Goal: Task Accomplishment & Management: Manage account settings

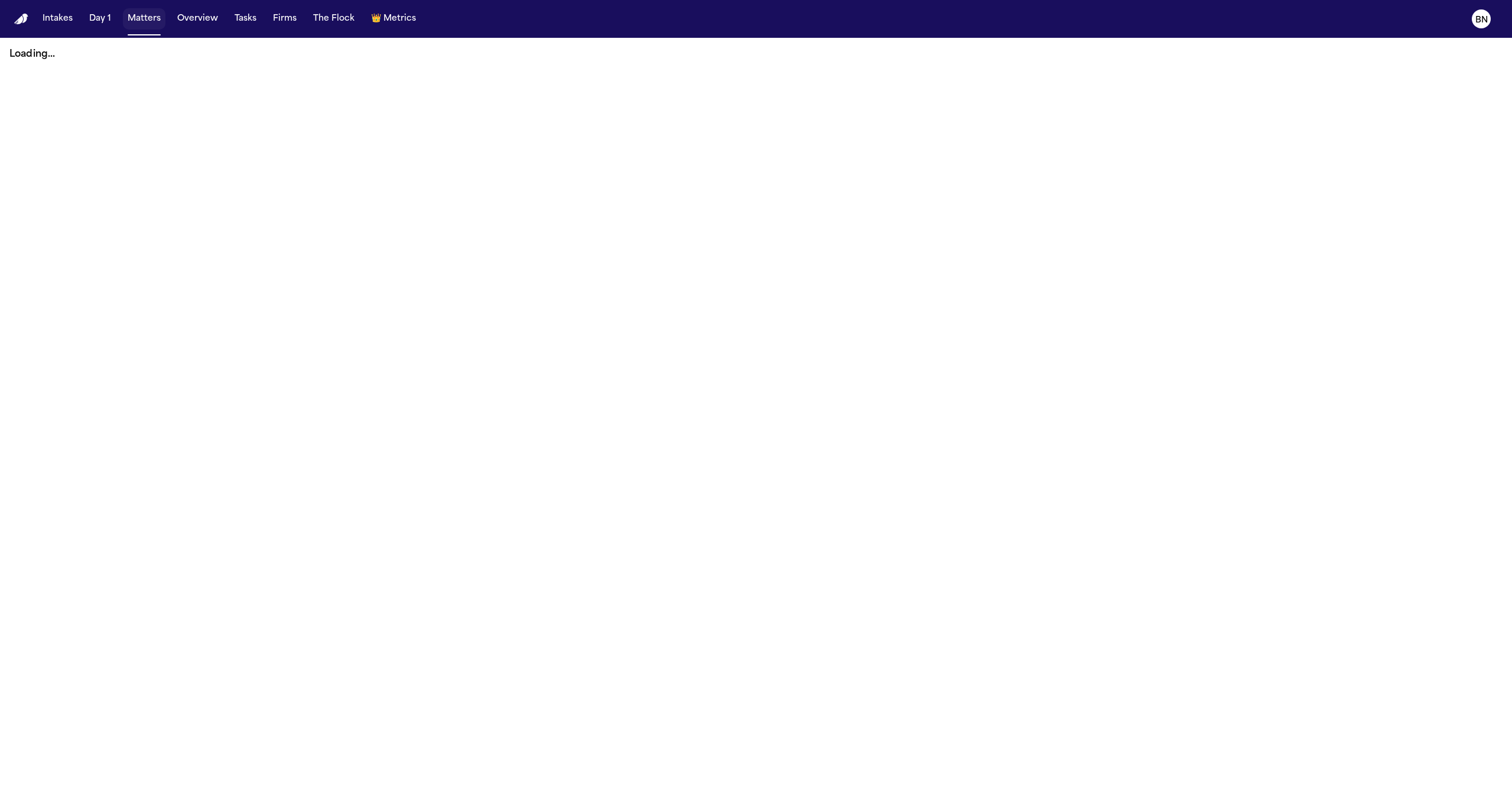
click at [141, 20] on button "Matters" at bounding box center [144, 18] width 43 height 21
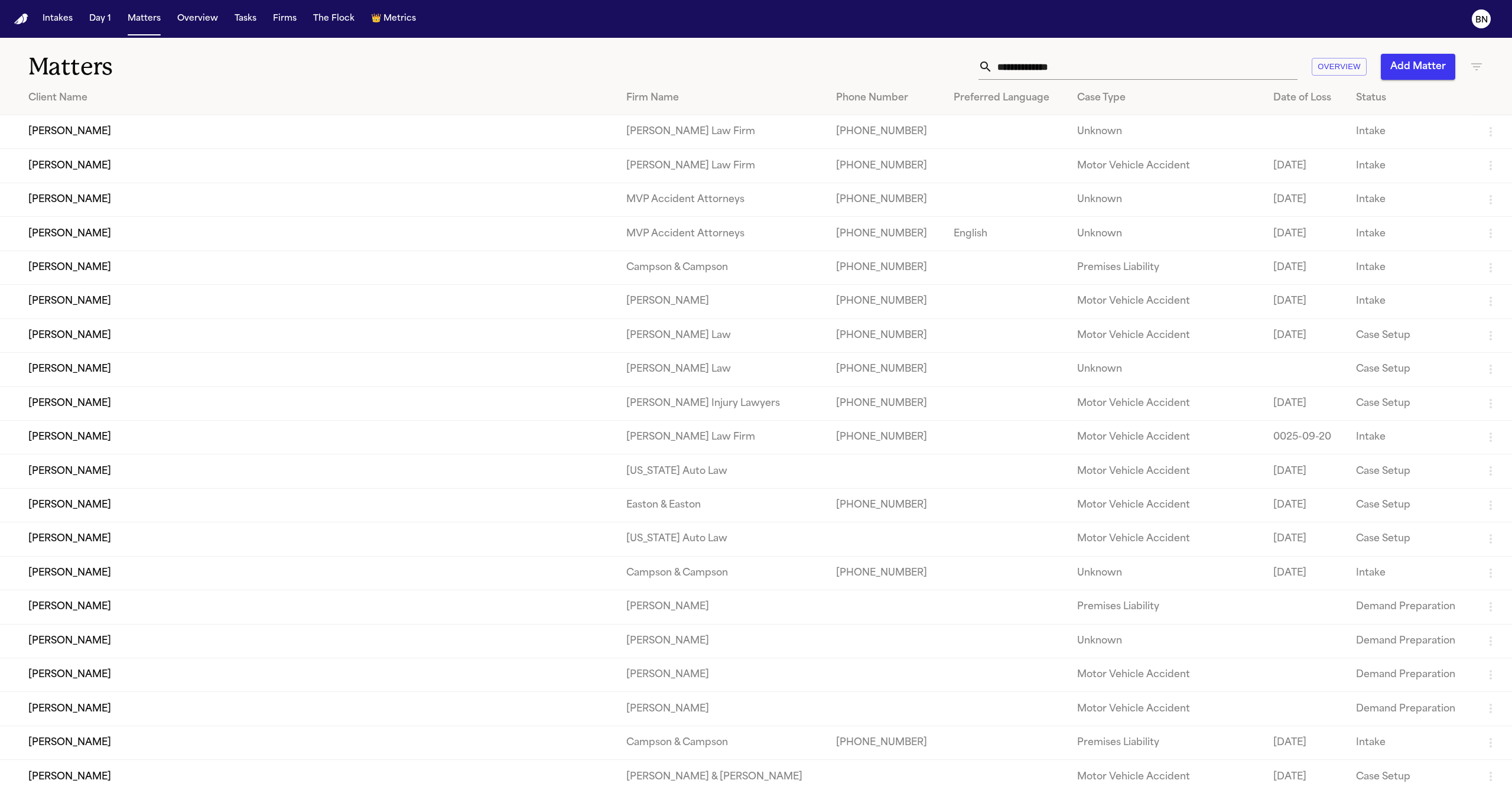
click at [1022, 69] on input "text" at bounding box center [1145, 67] width 305 height 26
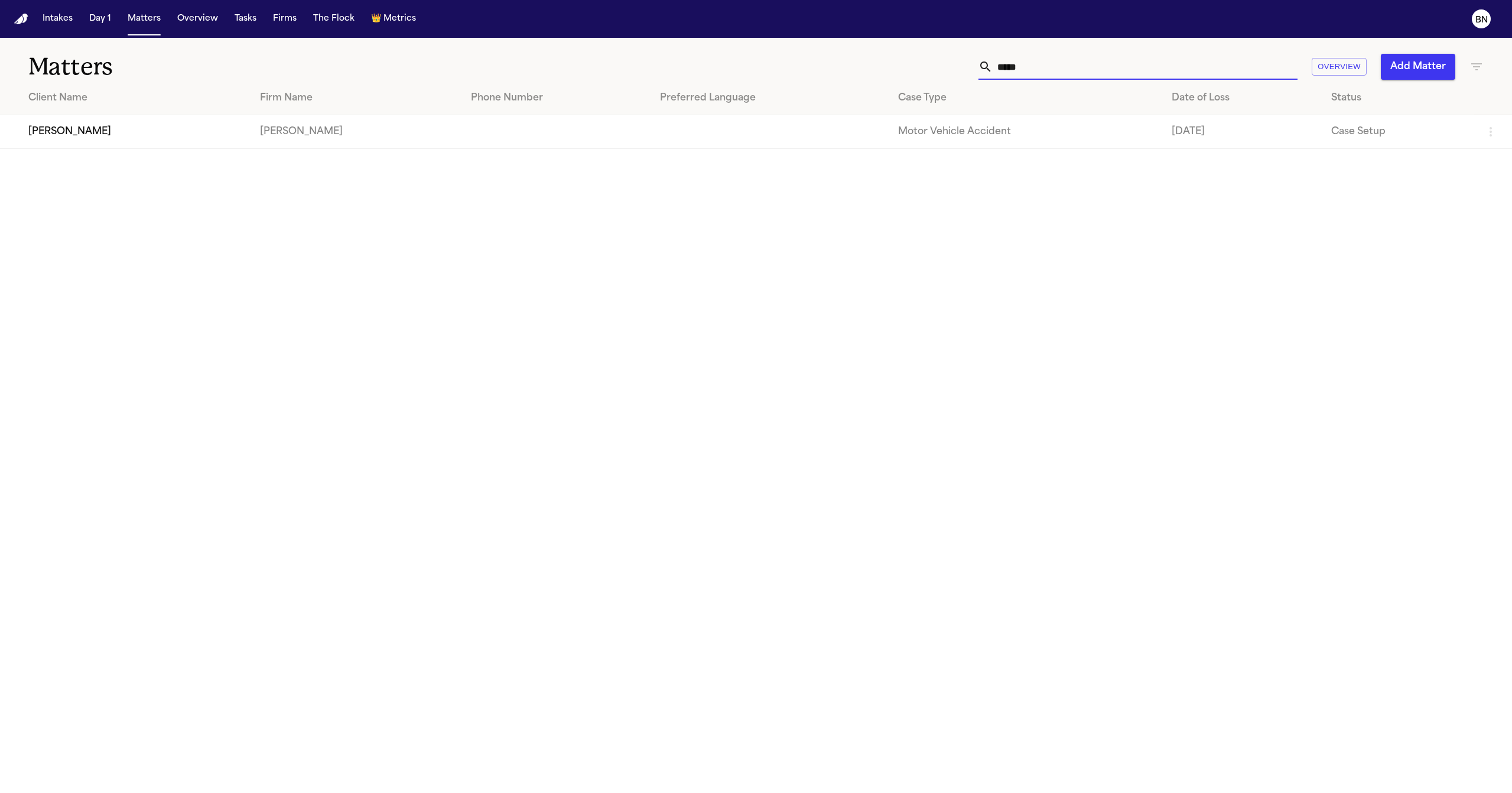
type input "*****"
click at [167, 128] on td "Jordan Butts" at bounding box center [125, 132] width 250 height 33
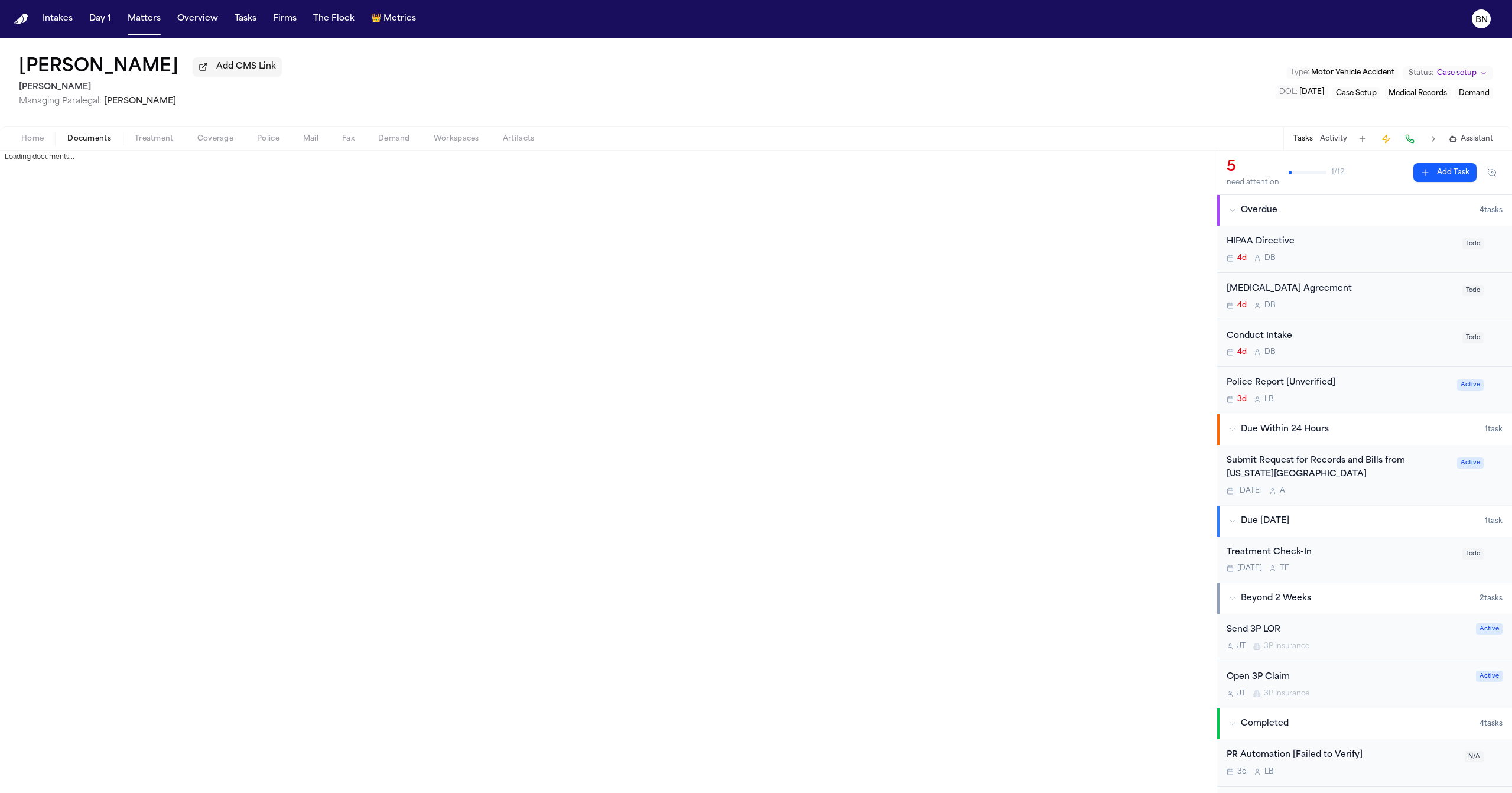
click at [91, 141] on span "Documents" at bounding box center [89, 138] width 44 height 10
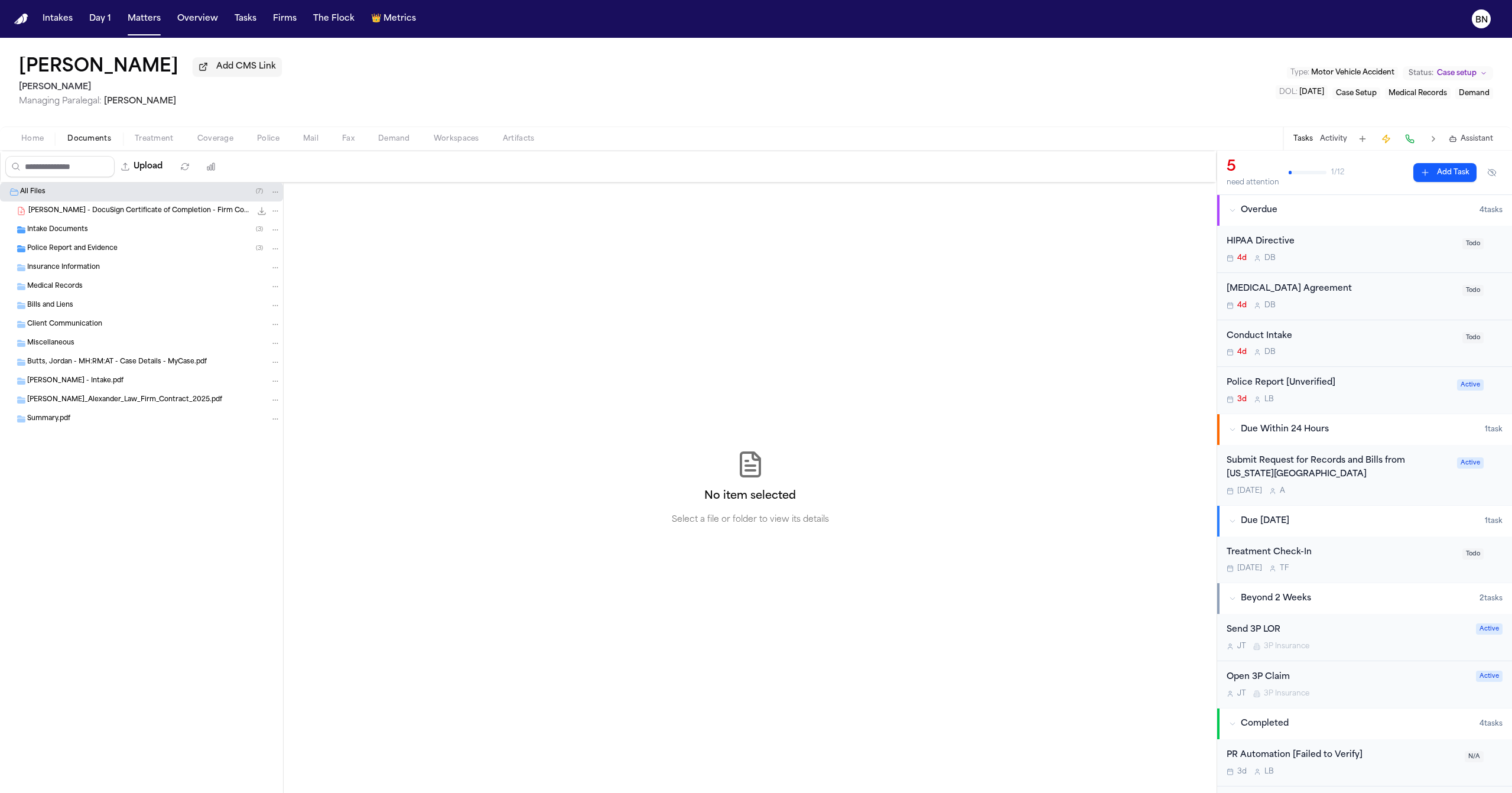
click at [79, 233] on span "Intake Documents" at bounding box center [57, 229] width 60 height 10
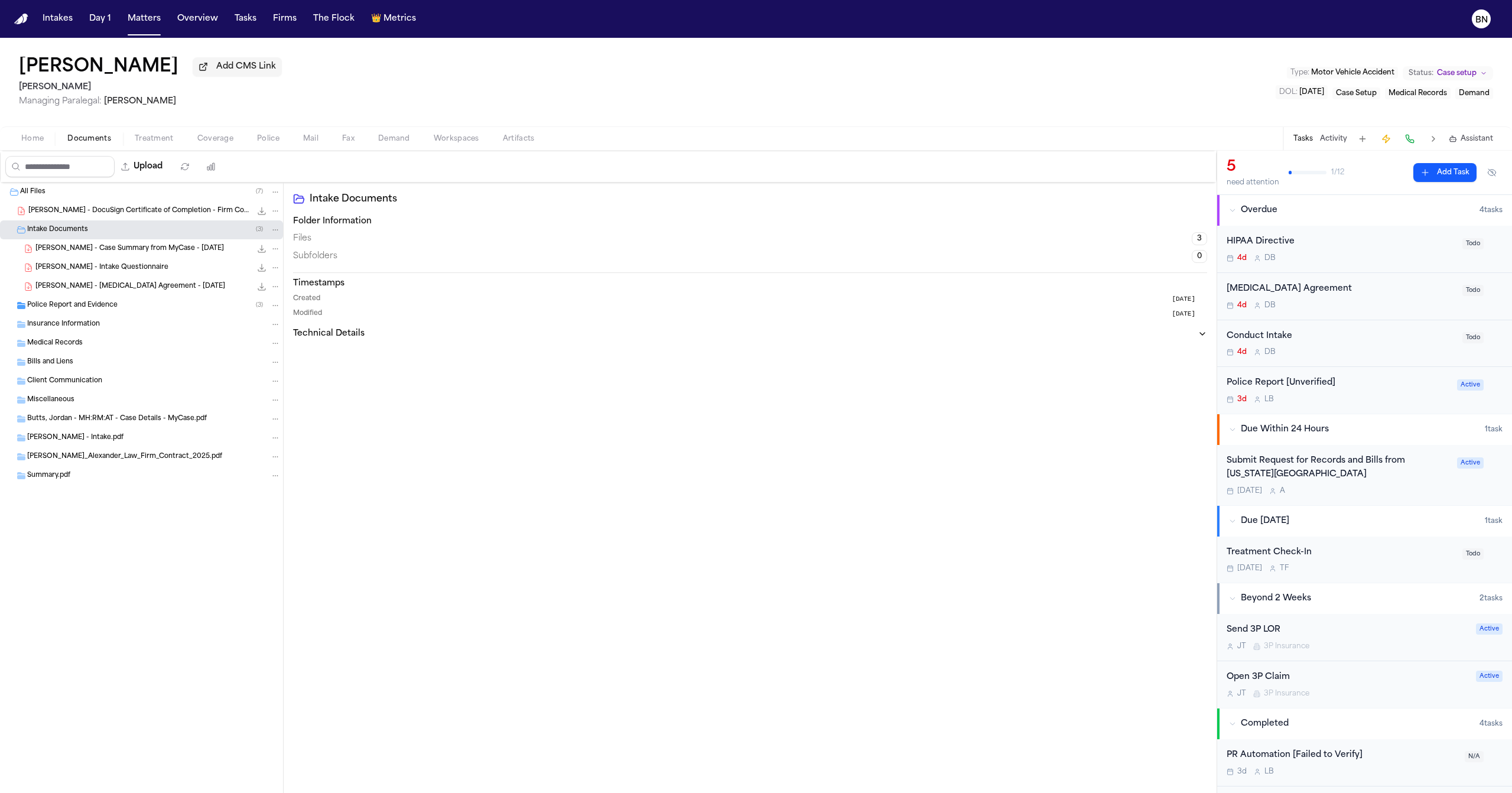
click at [93, 311] on span "Police Report and Evidence" at bounding box center [72, 305] width 90 height 10
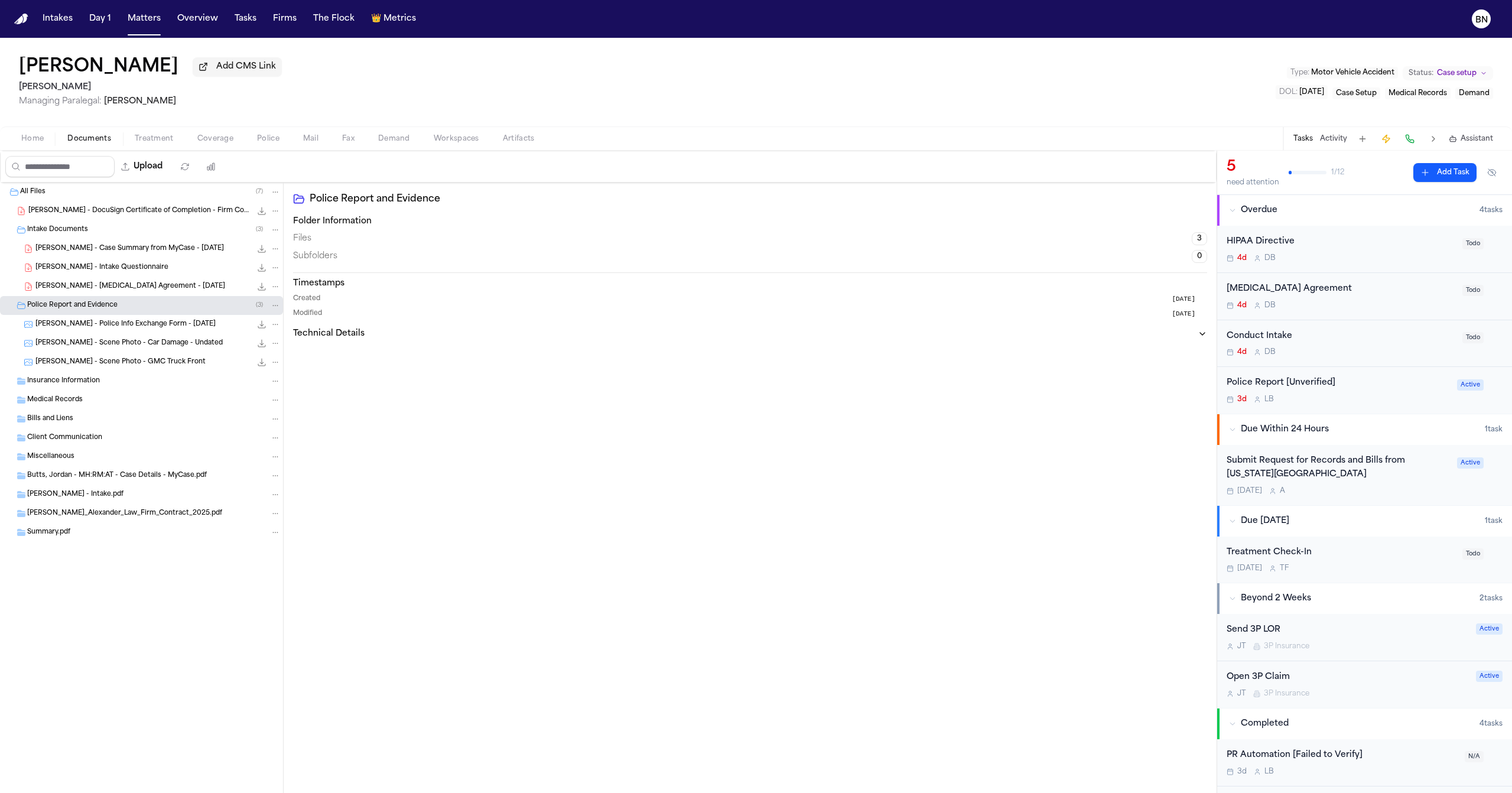
click at [223, 136] on span "Coverage" at bounding box center [214, 138] width 36 height 10
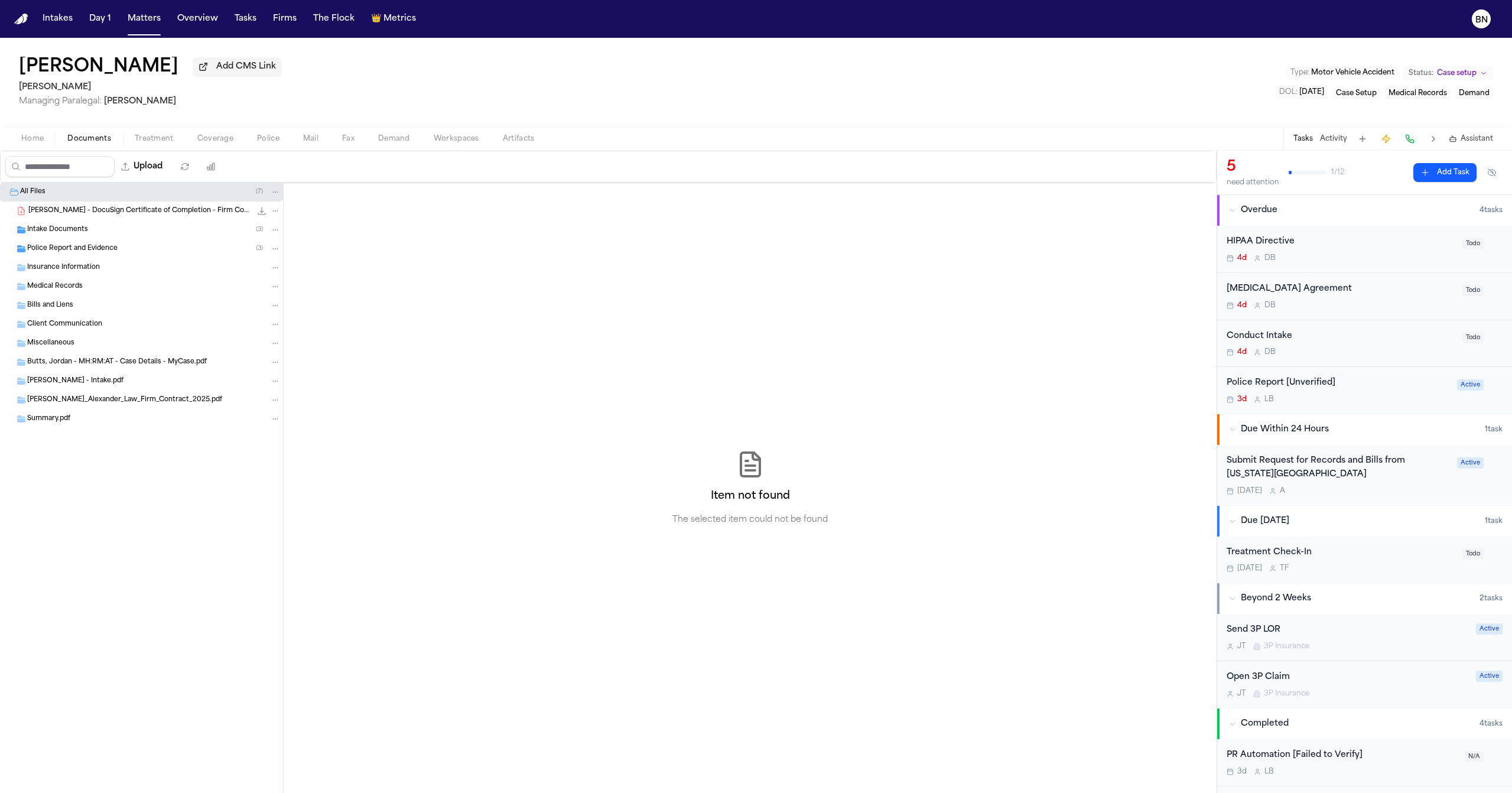
click at [87, 139] on span "Documents" at bounding box center [89, 138] width 44 height 10
click at [94, 249] on span "Police Report and Evidence" at bounding box center [72, 249] width 90 height 10
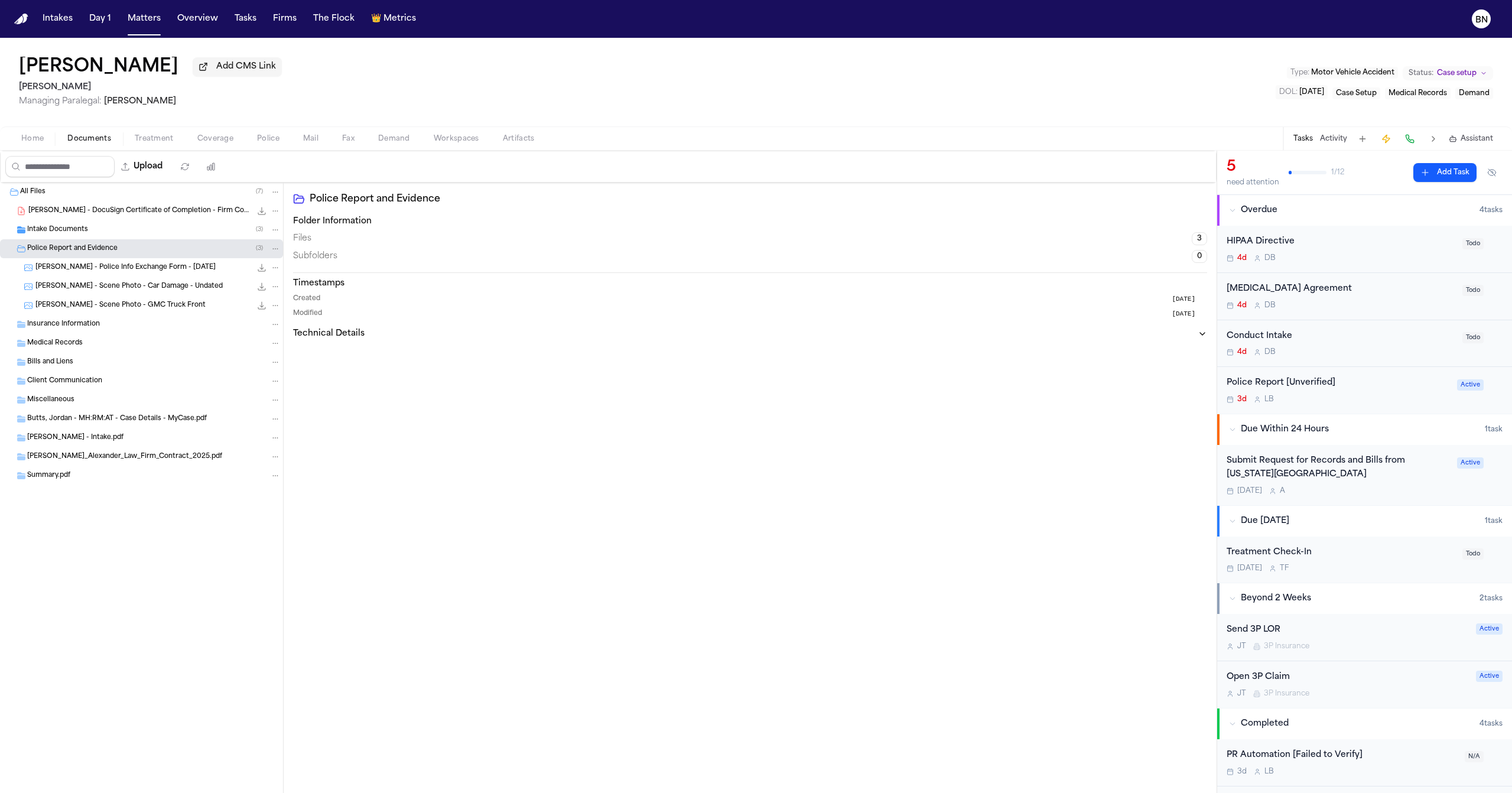
click at [86, 228] on span "Intake Documents" at bounding box center [57, 229] width 60 height 10
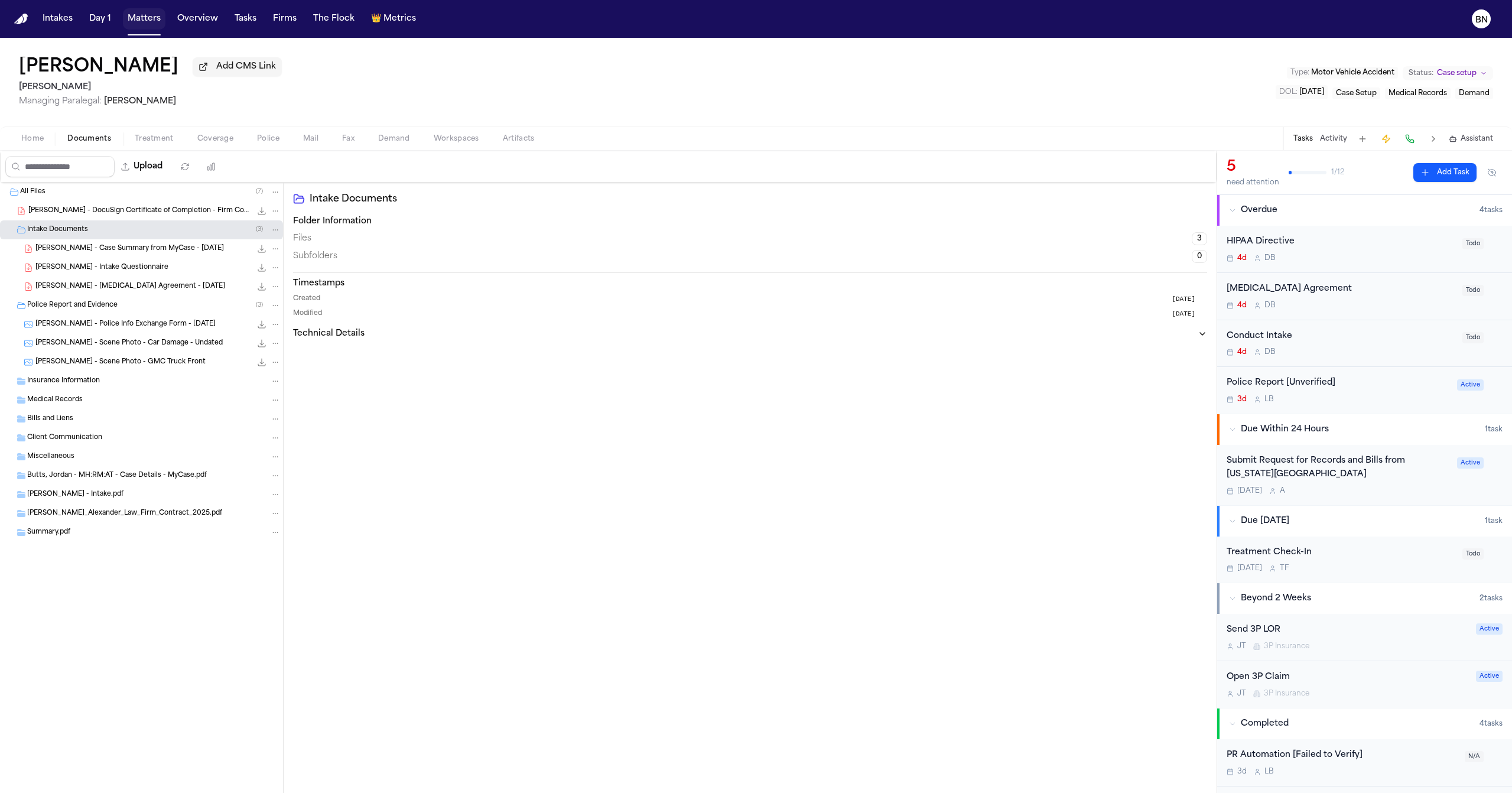
click at [138, 24] on button "Matters" at bounding box center [144, 18] width 43 height 21
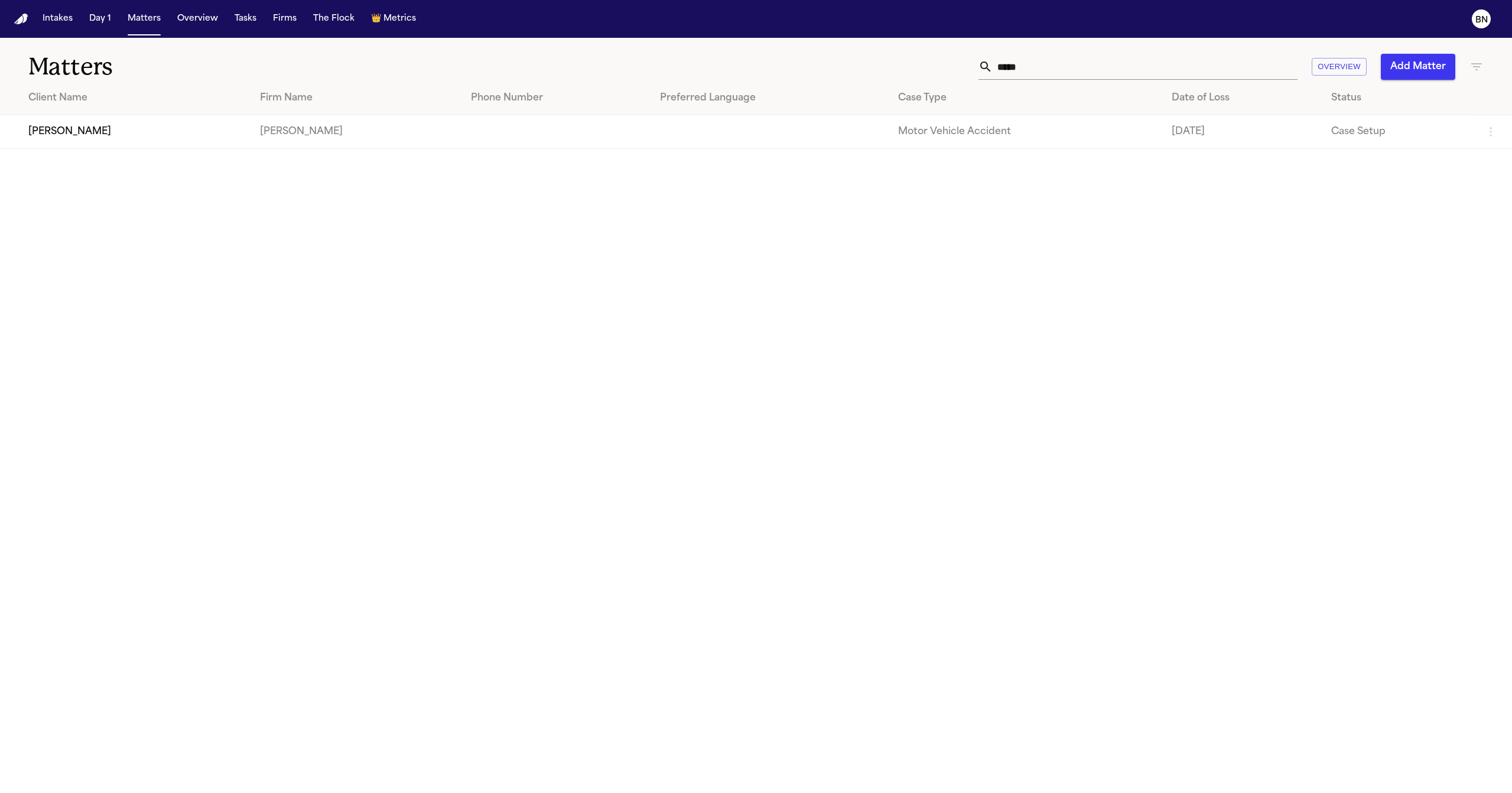
click at [1041, 63] on input "*****" at bounding box center [1145, 67] width 305 height 26
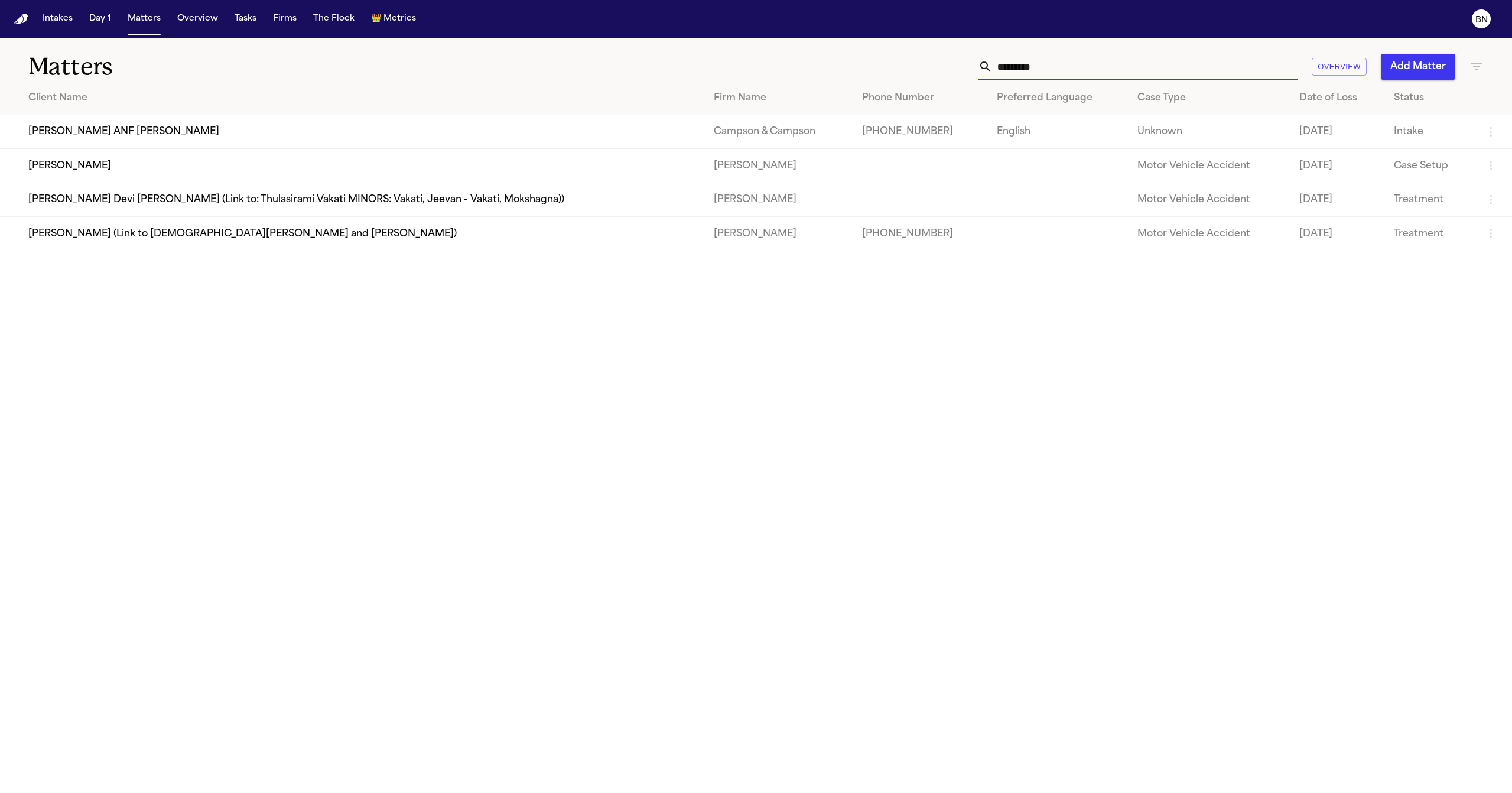
type input "*********"
click at [388, 163] on td "Tristan Hobbs" at bounding box center [352, 165] width 704 height 33
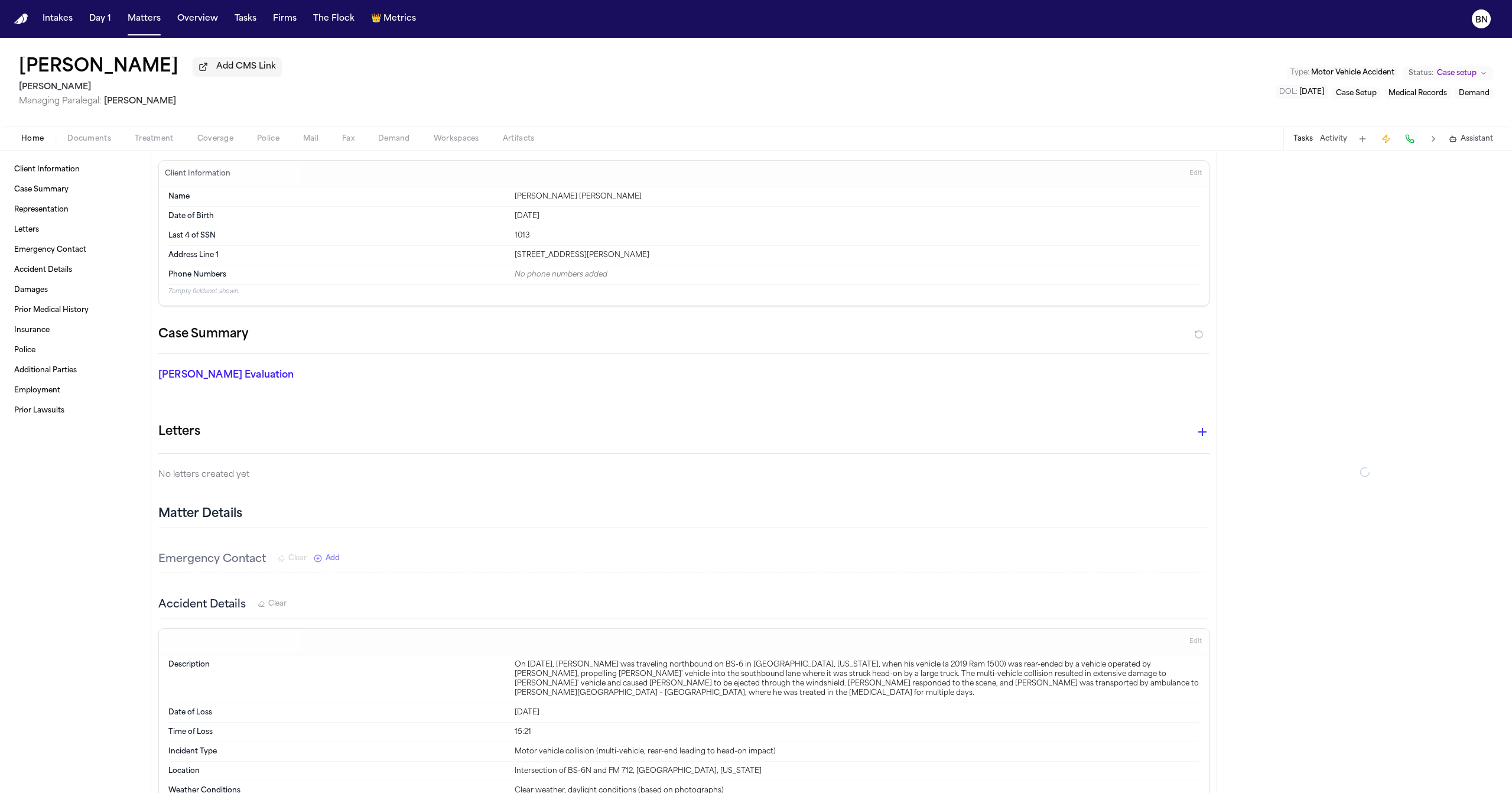
click at [88, 142] on span "Documents" at bounding box center [89, 138] width 44 height 10
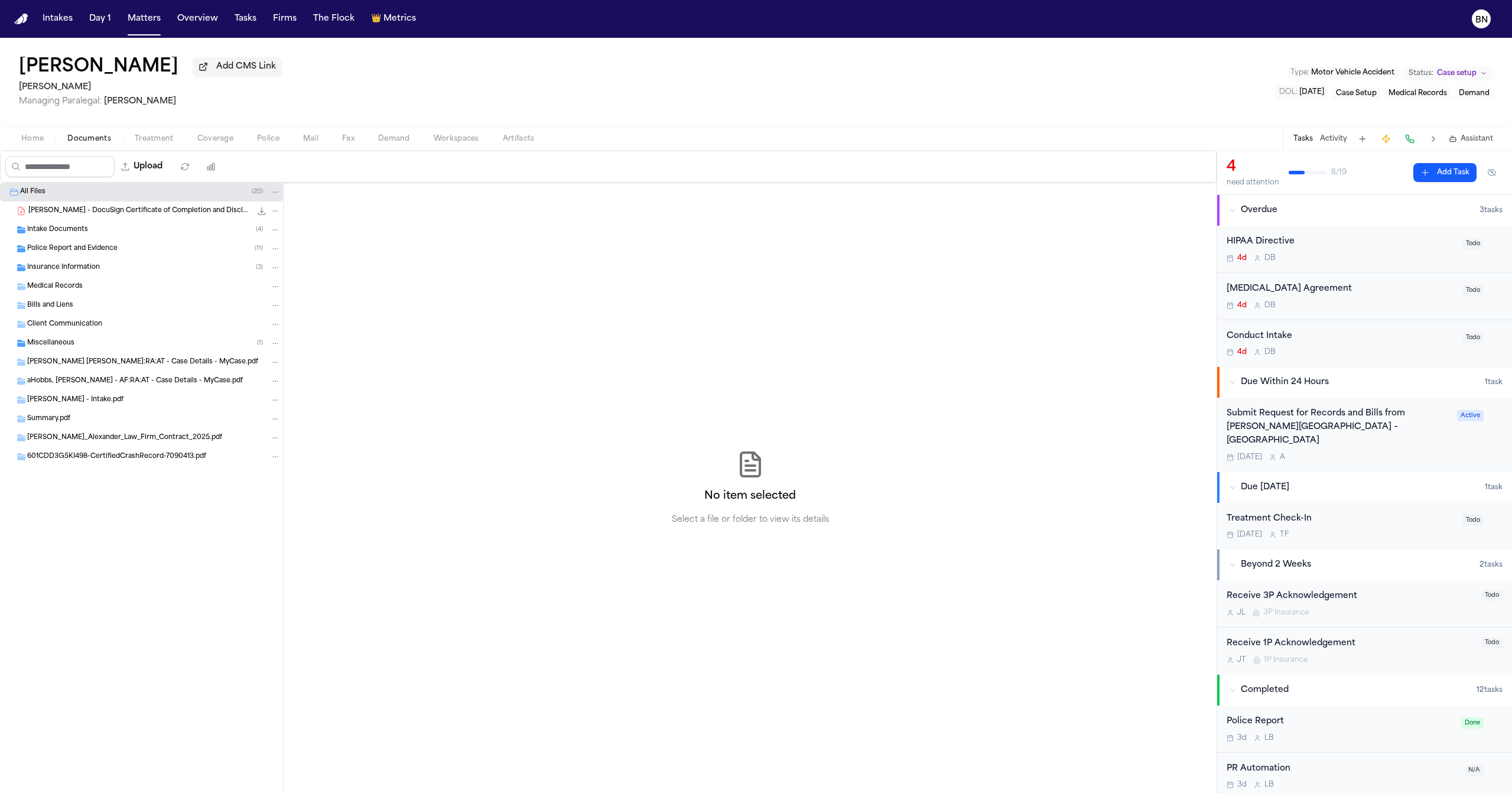
click at [97, 267] on span "Insurance Information" at bounding box center [63, 267] width 73 height 10
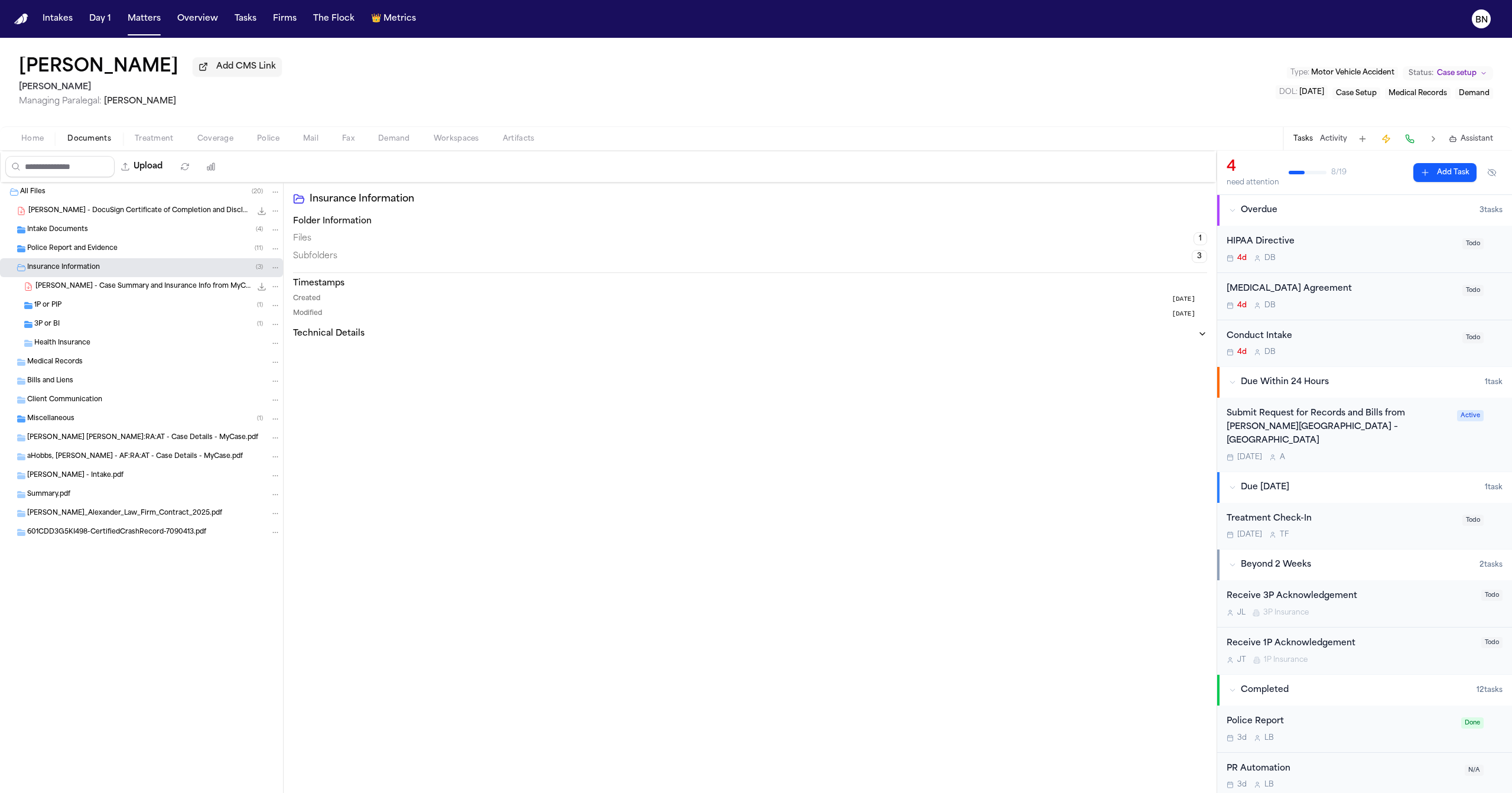
click at [108, 309] on div "1P or PIP ( 1 )" at bounding box center [157, 305] width 246 height 11
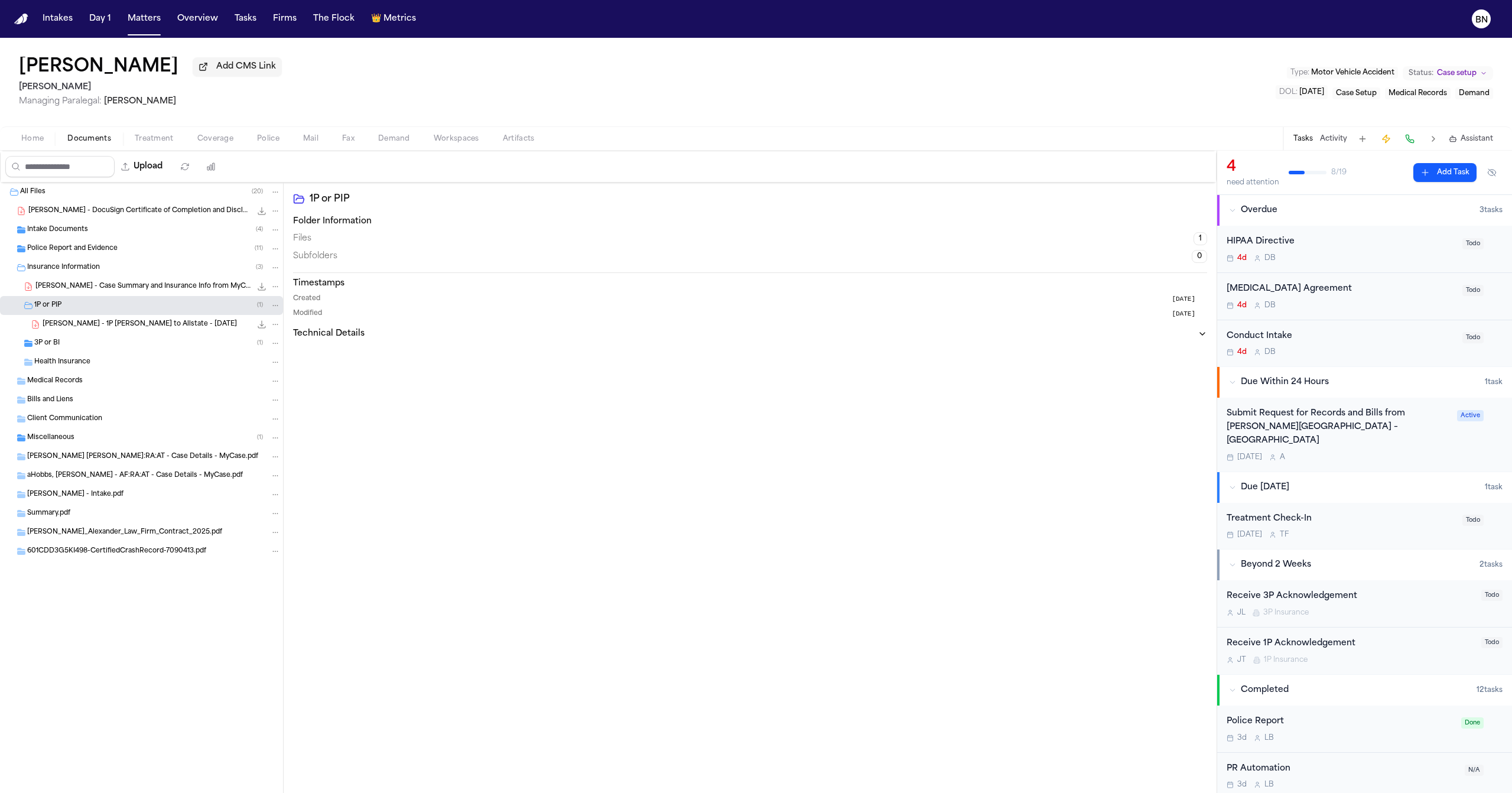
click at [116, 330] on span "T. Hobbs - 1P LOR to Allstate - 9.22.25" at bounding box center [140, 324] width 194 height 10
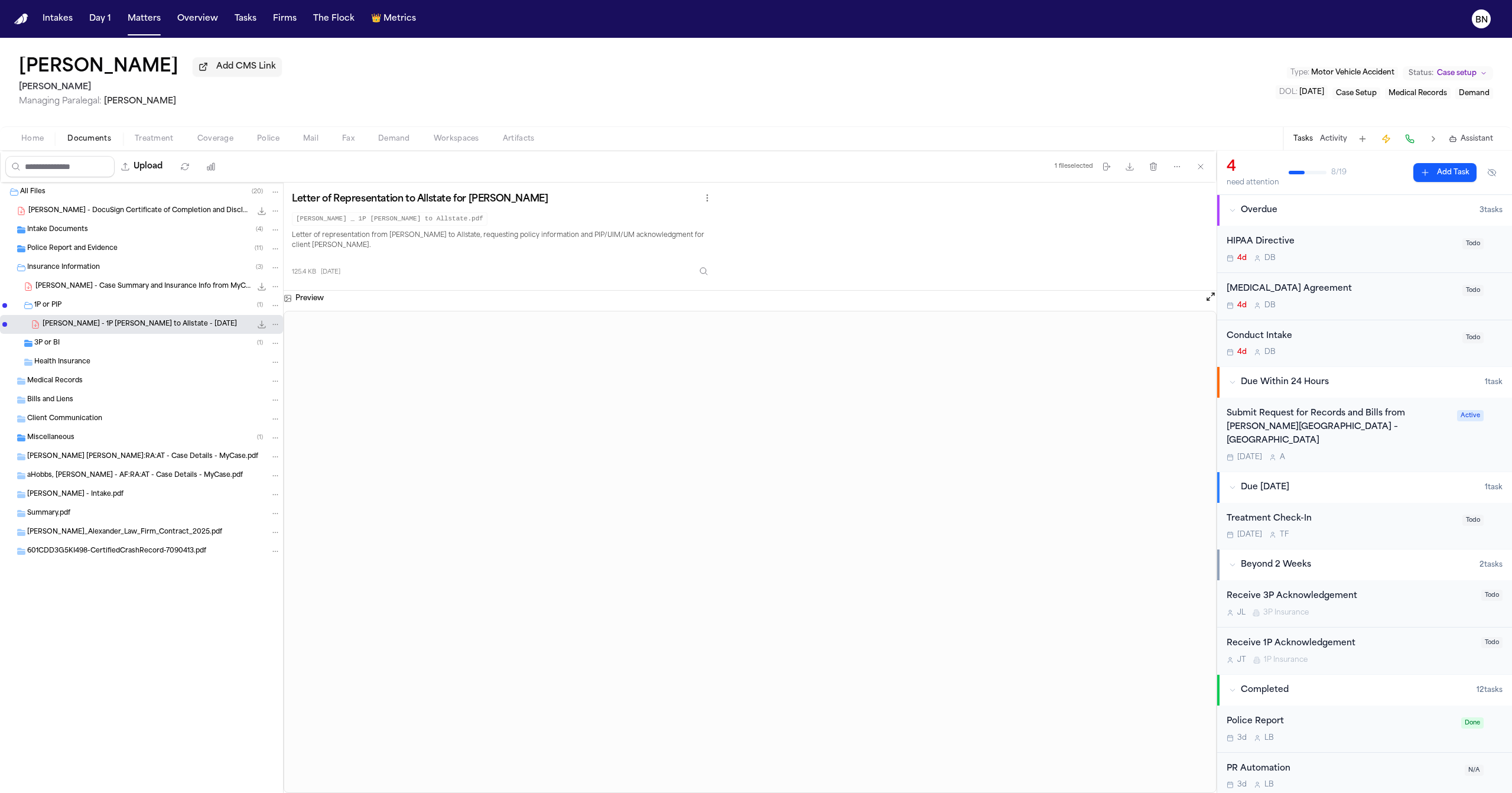
click at [213, 138] on span "Coverage" at bounding box center [214, 138] width 36 height 10
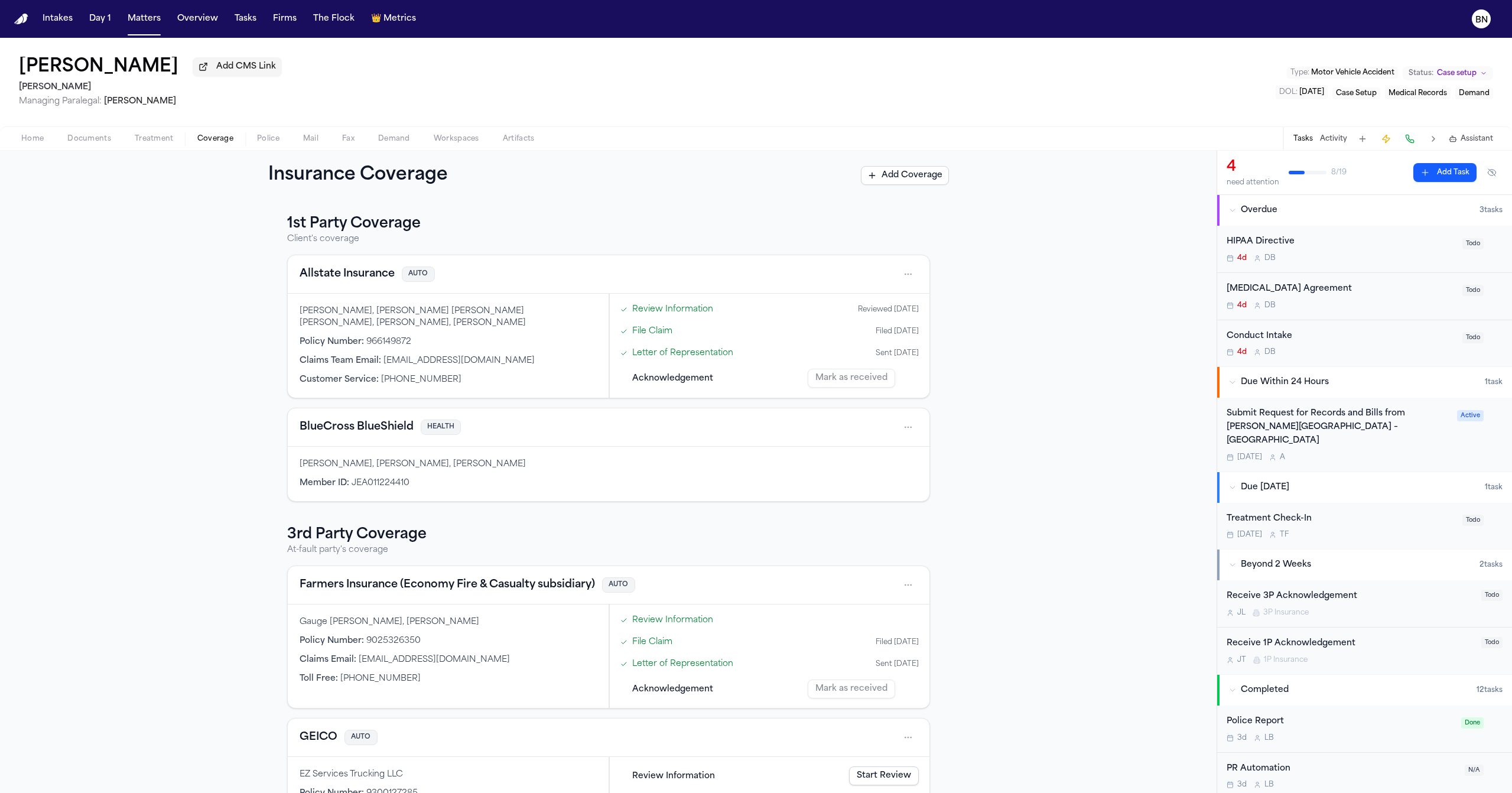
click at [673, 359] on link "Letter of Representation" at bounding box center [682, 353] width 101 height 12
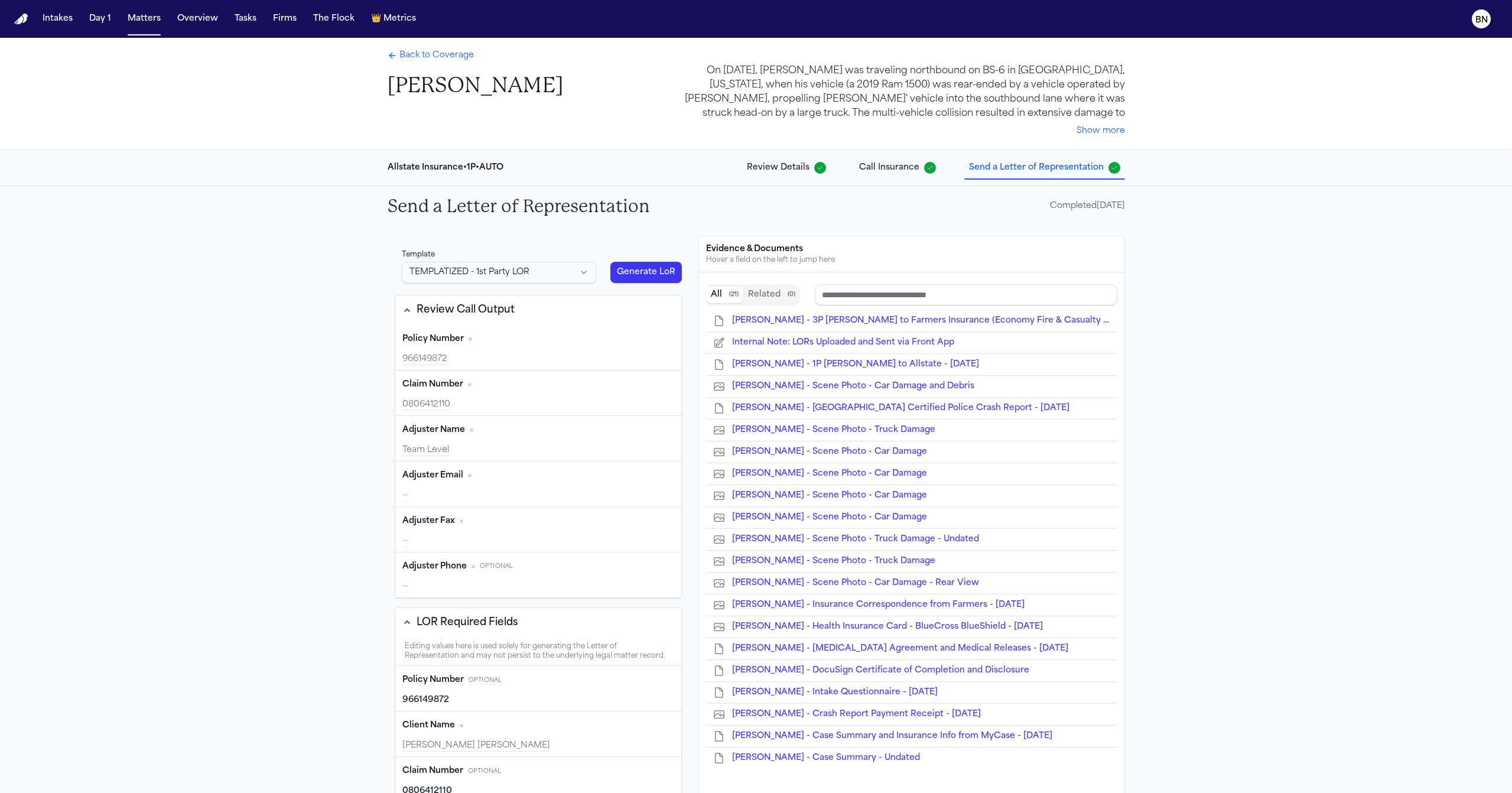
type input "*********"
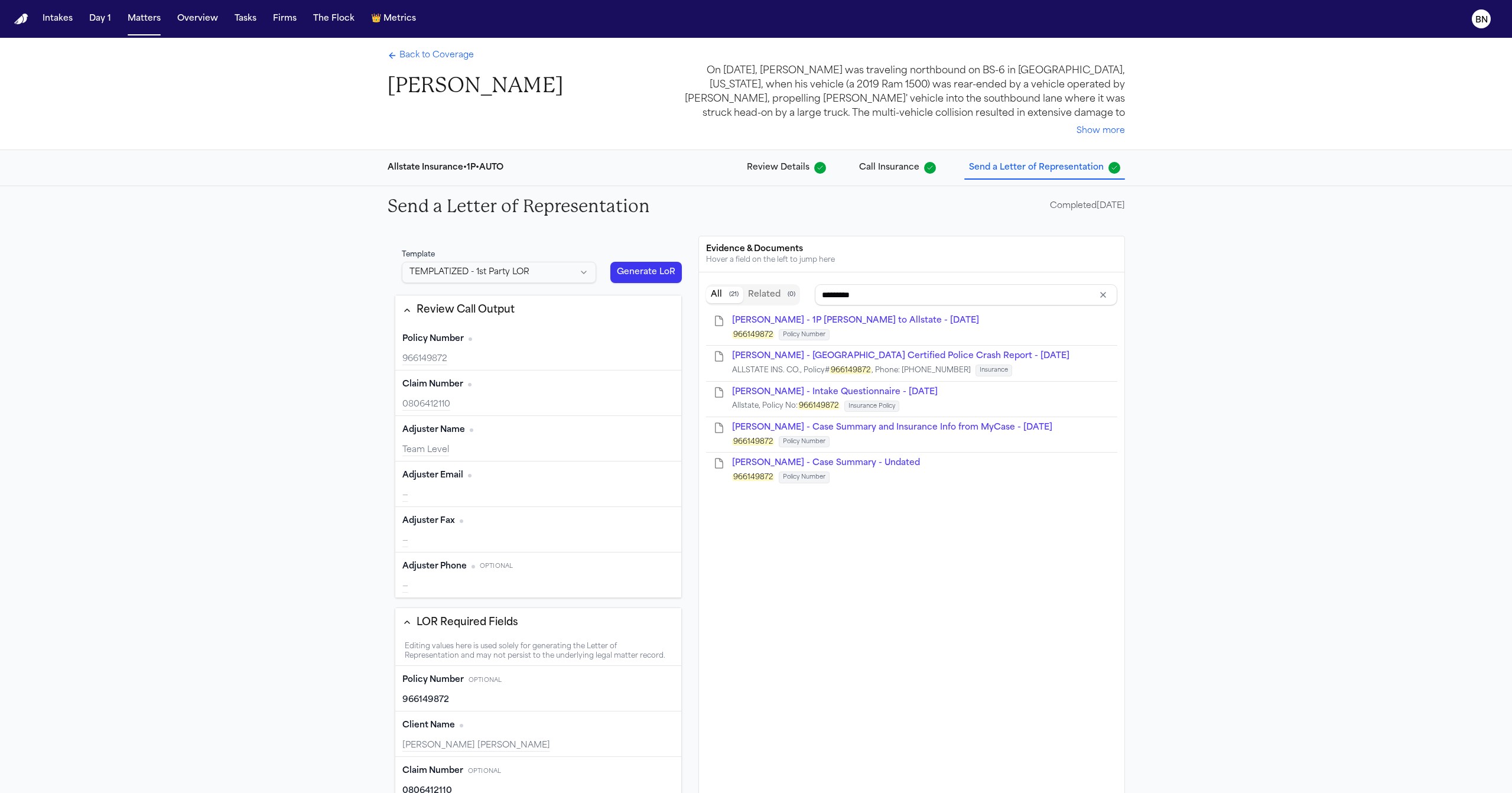
click at [440, 60] on span "Back to Coverage" at bounding box center [436, 55] width 74 height 11
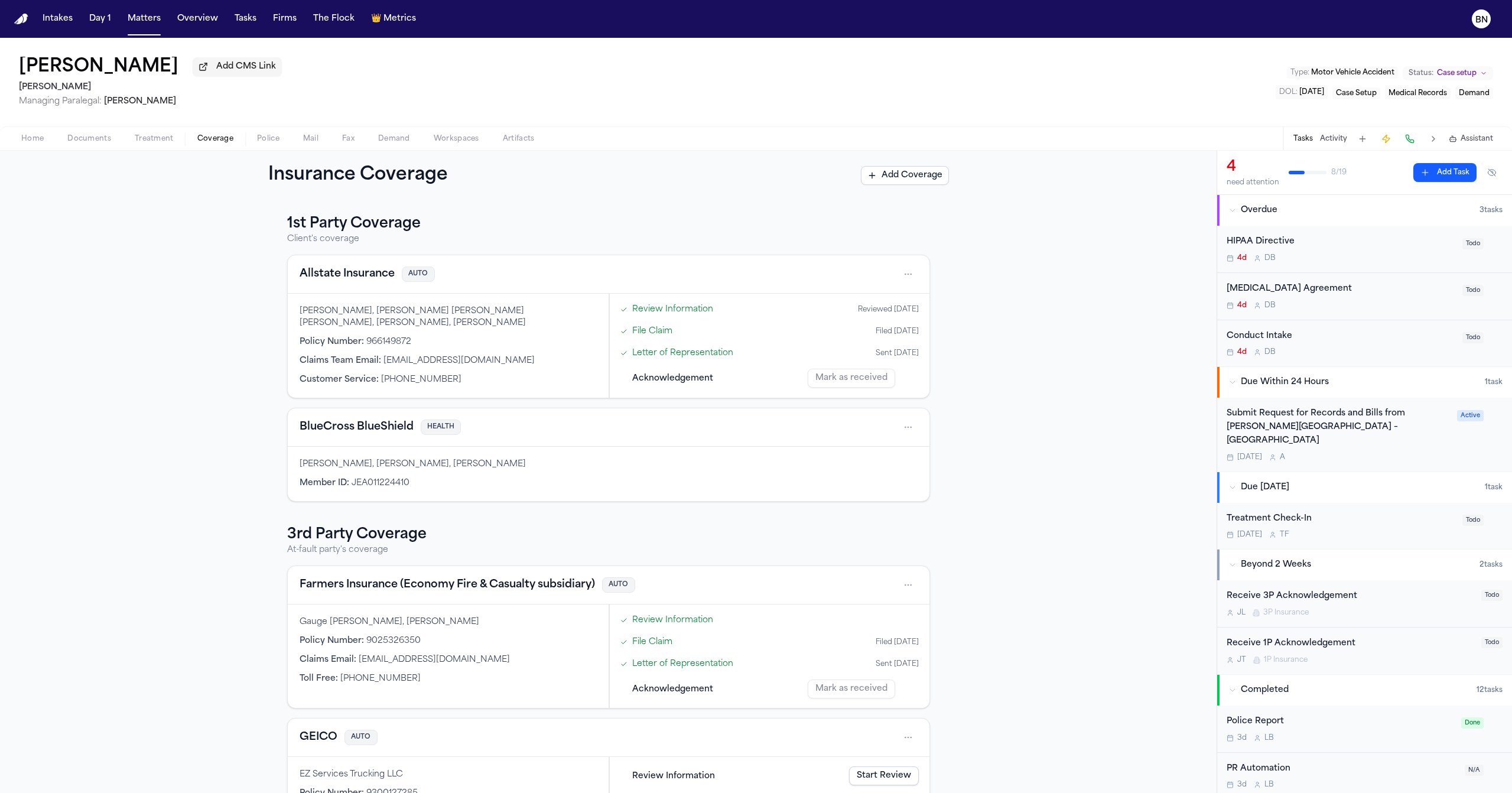
click at [82, 143] on span "Documents" at bounding box center [89, 138] width 44 height 10
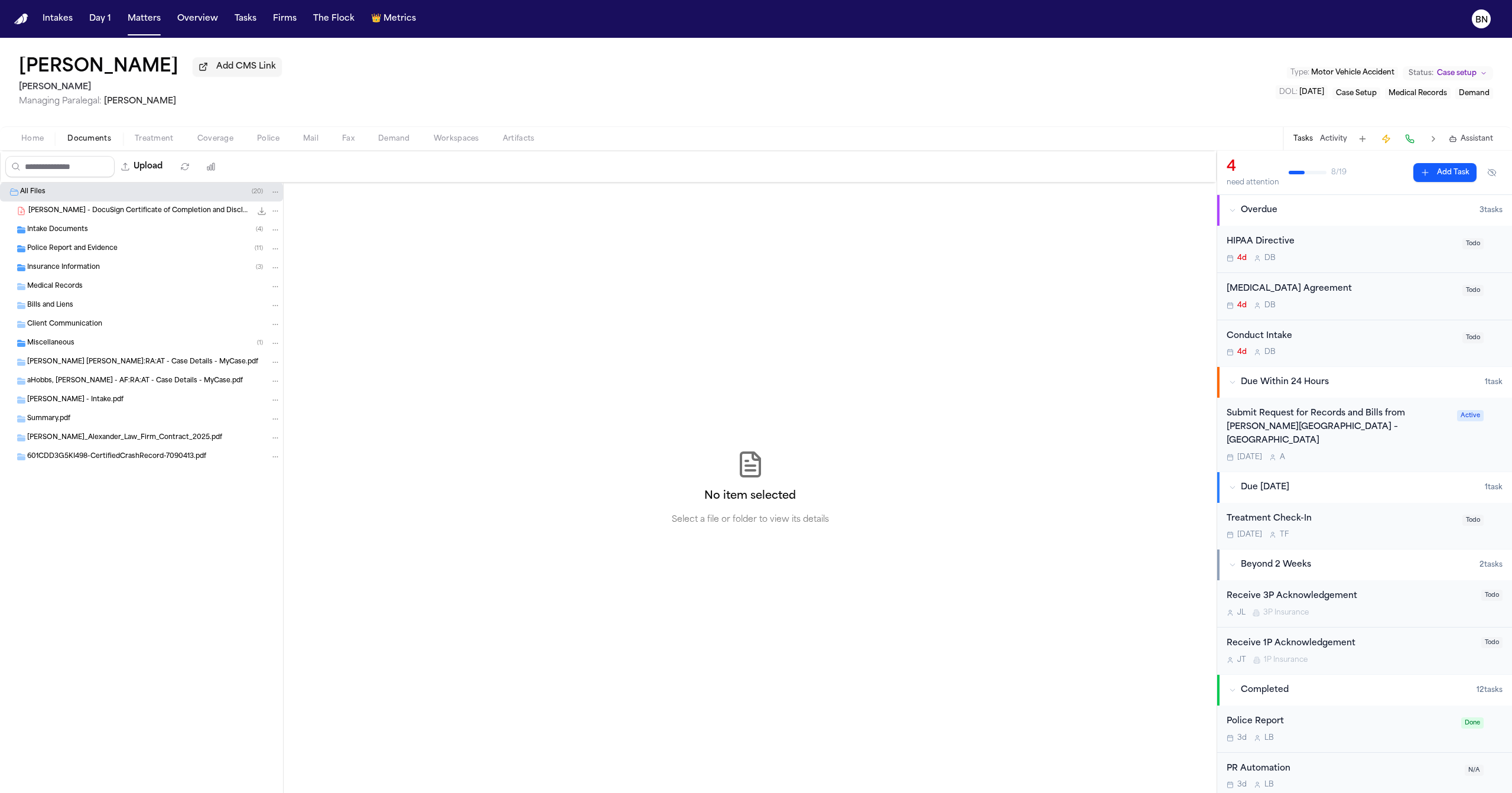
click at [87, 269] on span "Insurance Information" at bounding box center [63, 267] width 73 height 10
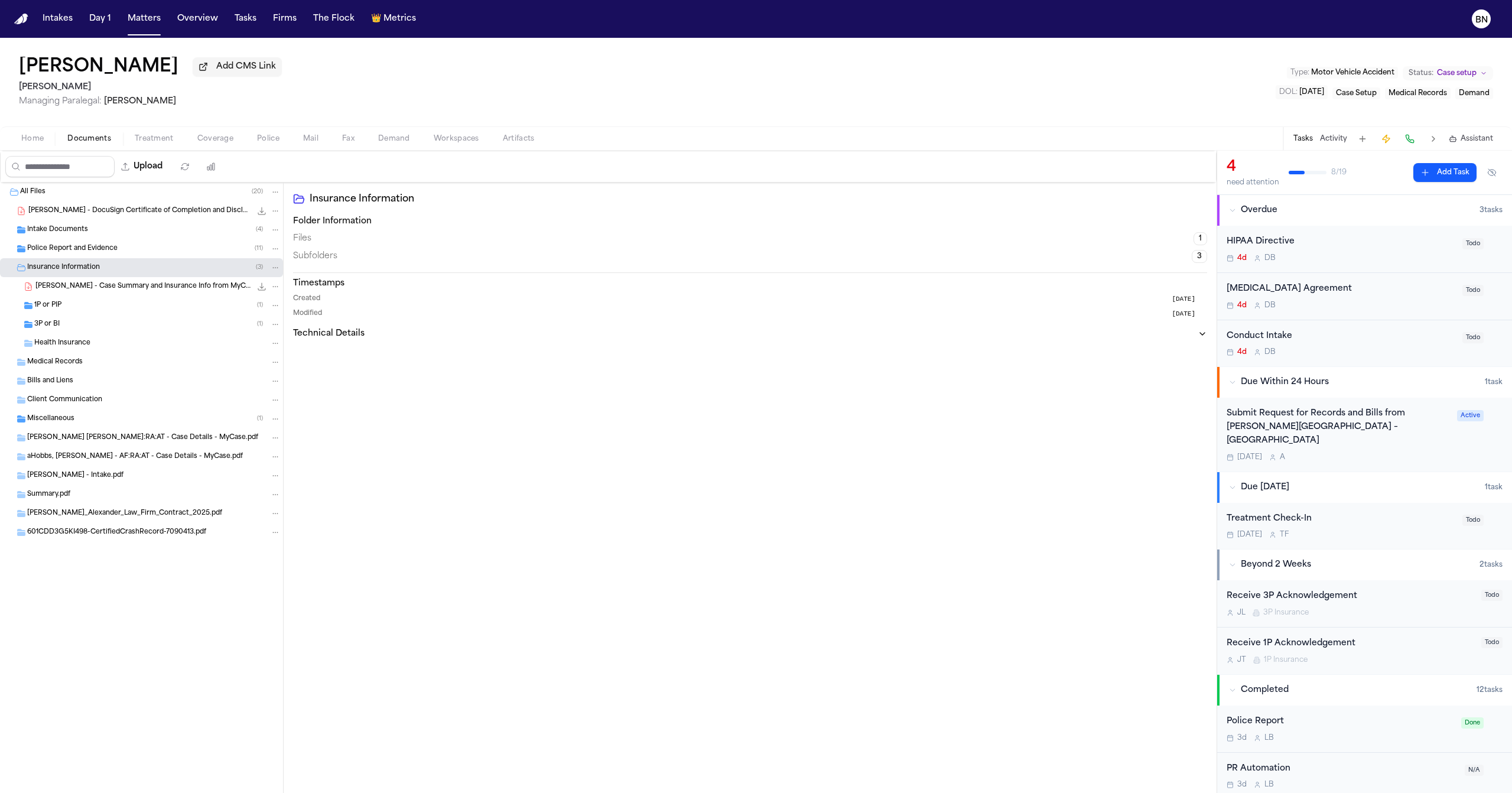
click at [92, 315] on div "1P or PIP ( 1 )" at bounding box center [141, 305] width 283 height 19
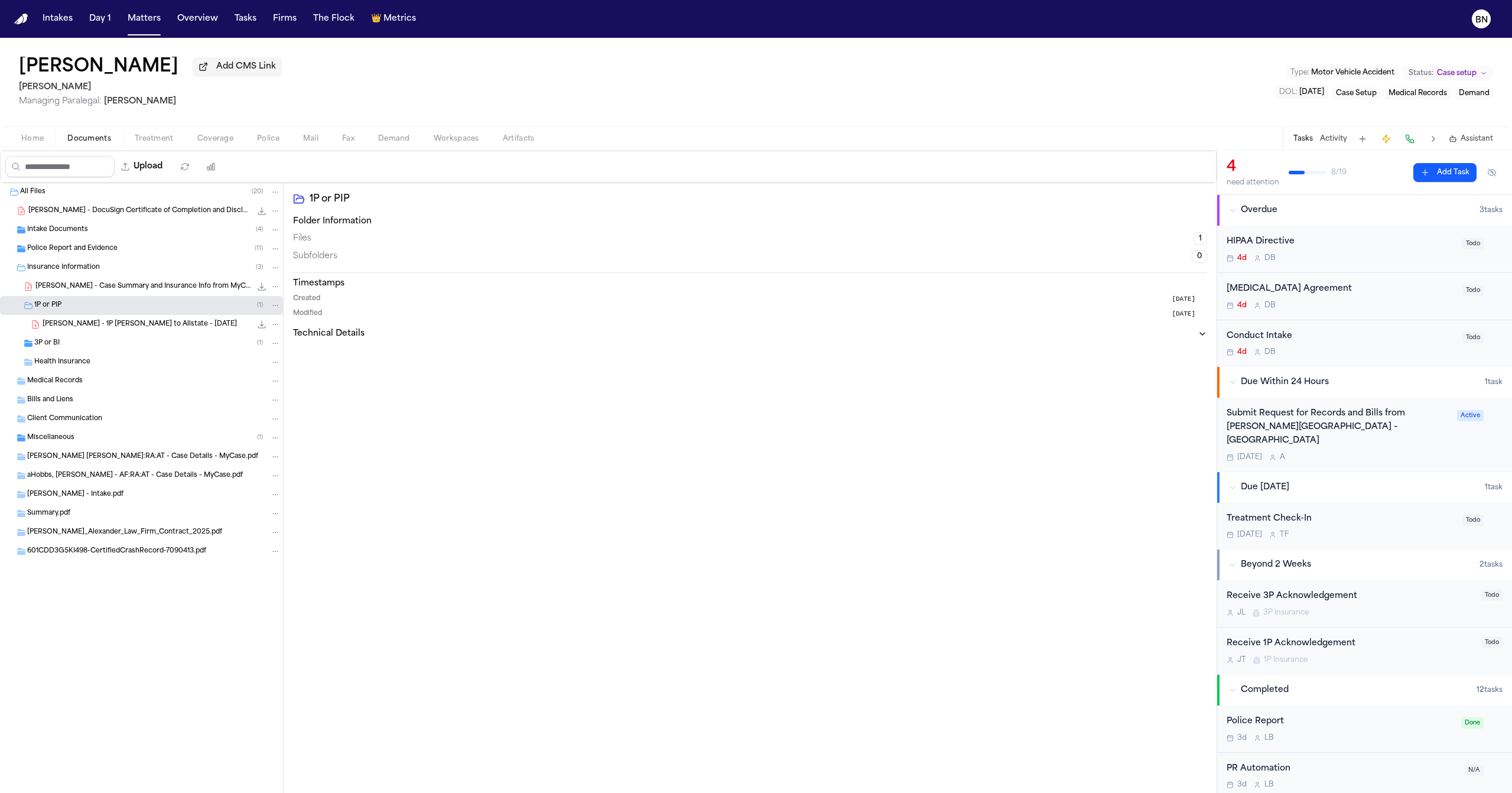
click at [94, 341] on div "3P or BI ( 1 )" at bounding box center [157, 343] width 246 height 11
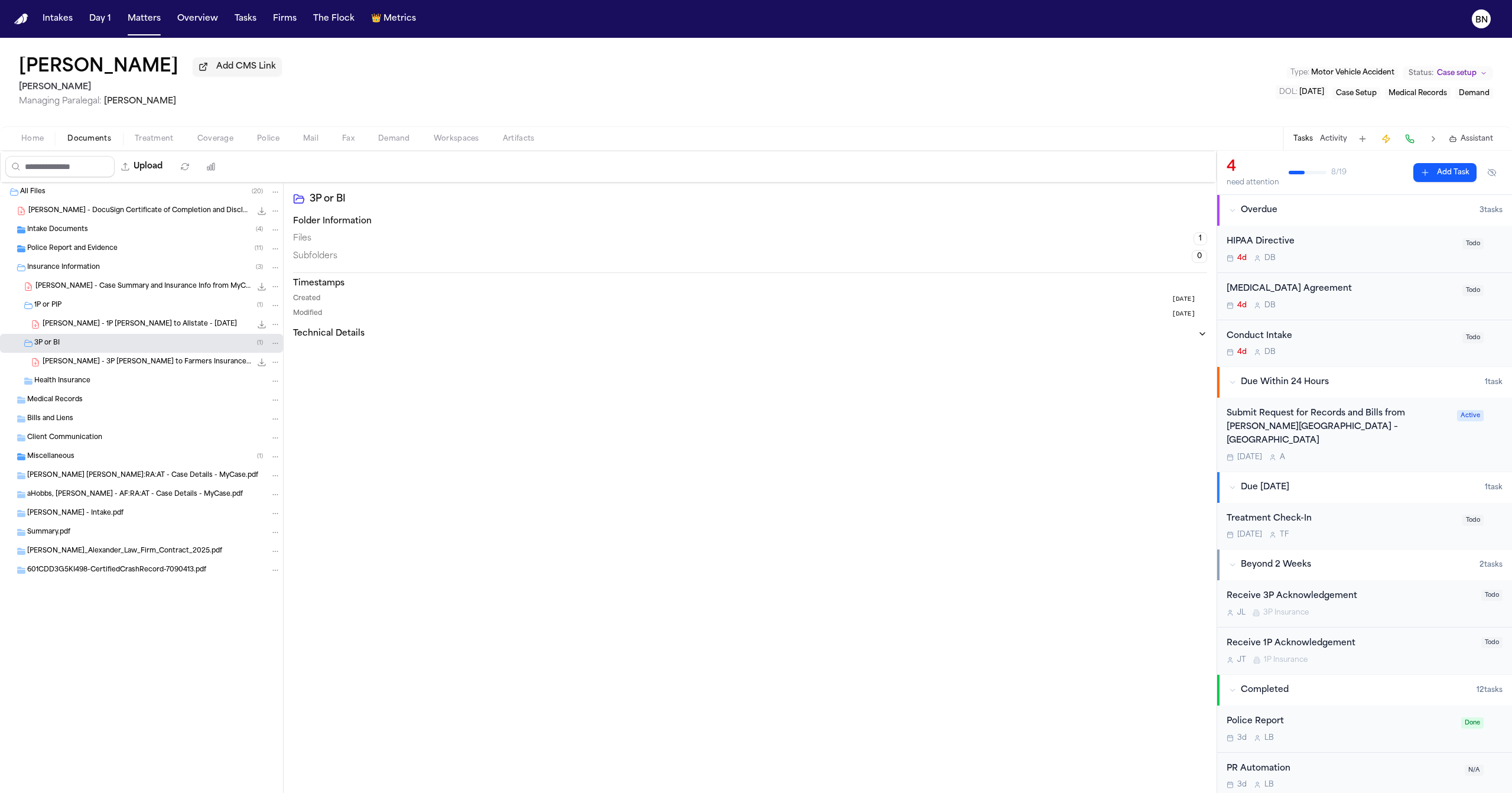
click at [96, 330] on div "T. Hobbs - 1P LOR to Allstate - 9.22.25 125.4 KB • PDF" at bounding box center [162, 324] width 238 height 11
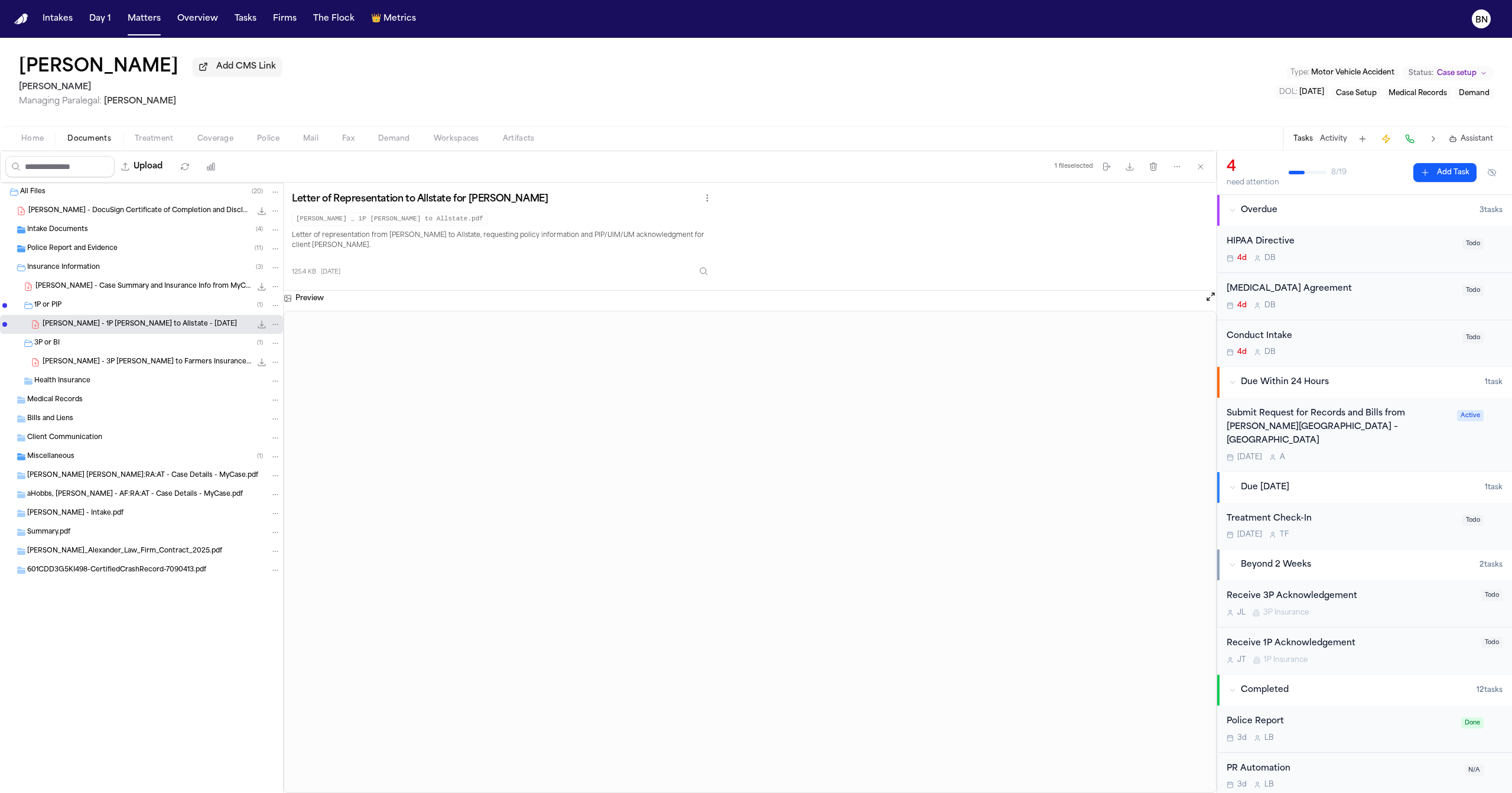
click at [904, 124] on div "Tristan Hobbs Add CMS Link J. Alexander Law Managing Paralegal: Thea Feeney Typ…" at bounding box center [756, 81] width 1512 height 88
click at [78, 364] on span "T. Hobbs - 3P LOR to Farmers Insurance (Economy Fire & Casualty subsidiary) - 9…" at bounding box center [147, 361] width 208 height 10
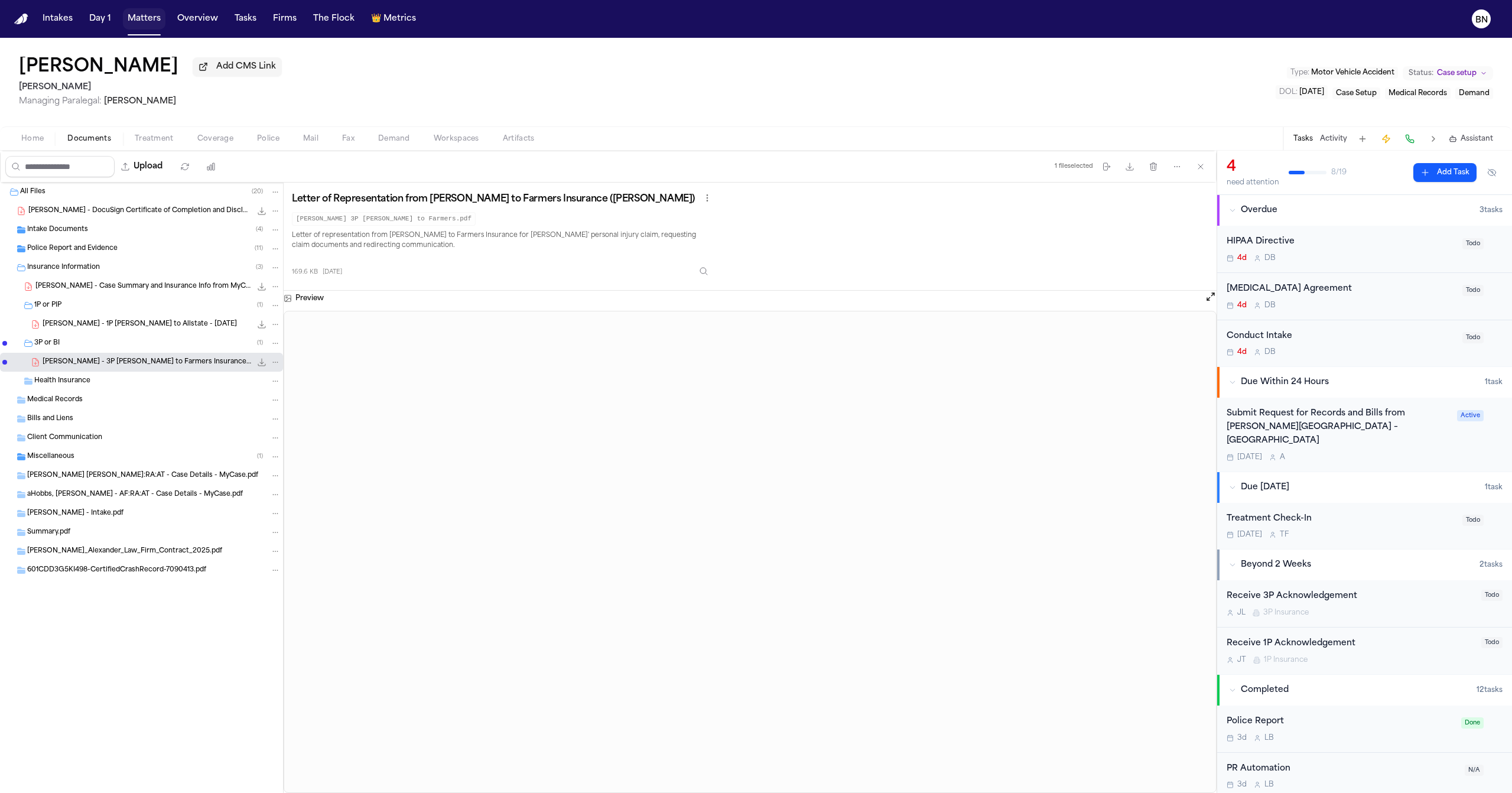
click at [131, 21] on button "Matters" at bounding box center [144, 18] width 43 height 21
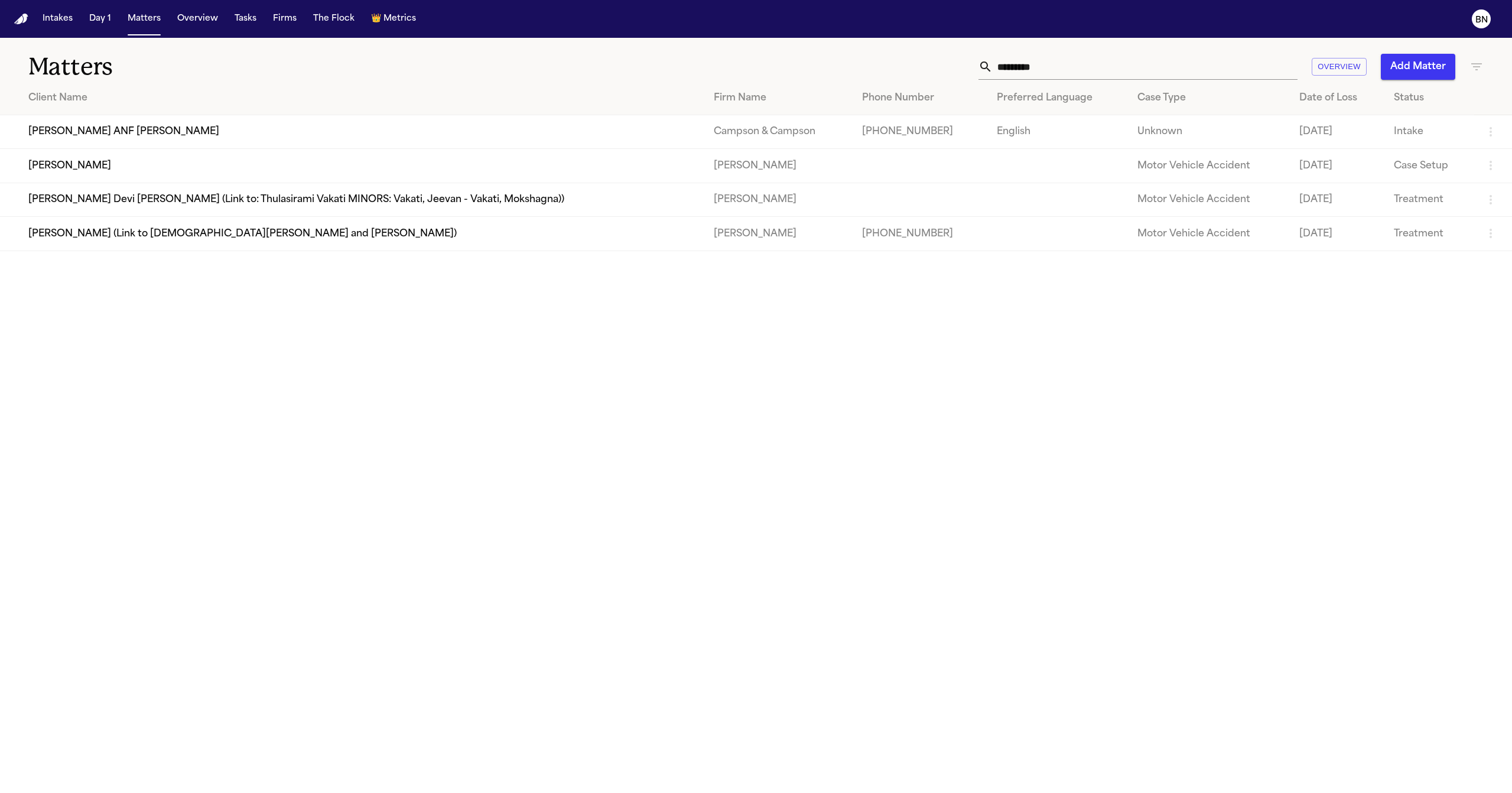
click at [1049, 57] on input "*********" at bounding box center [1145, 67] width 305 height 26
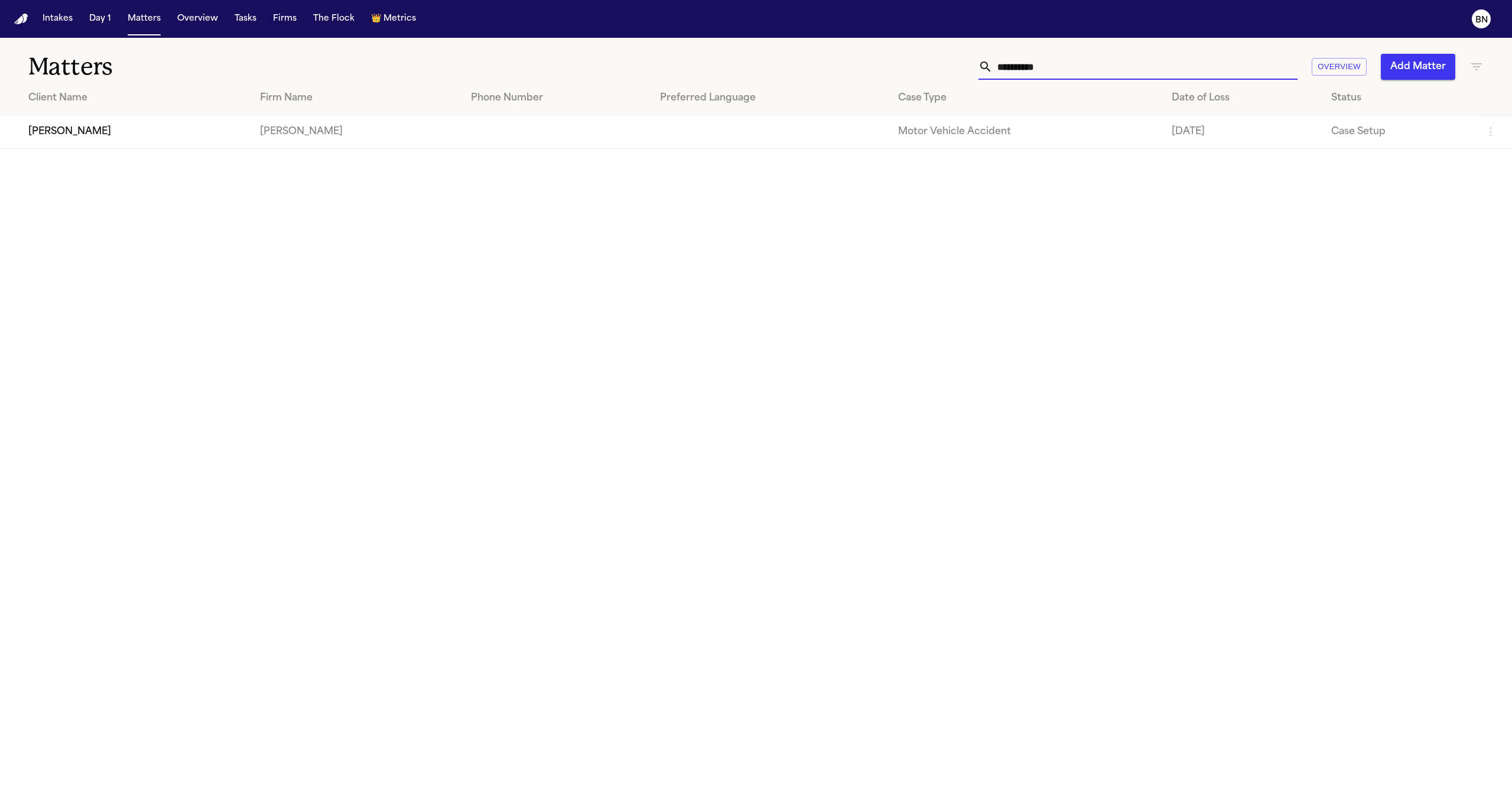
type input "**********"
click at [137, 131] on td "Jordan Butts" at bounding box center [125, 132] width 250 height 33
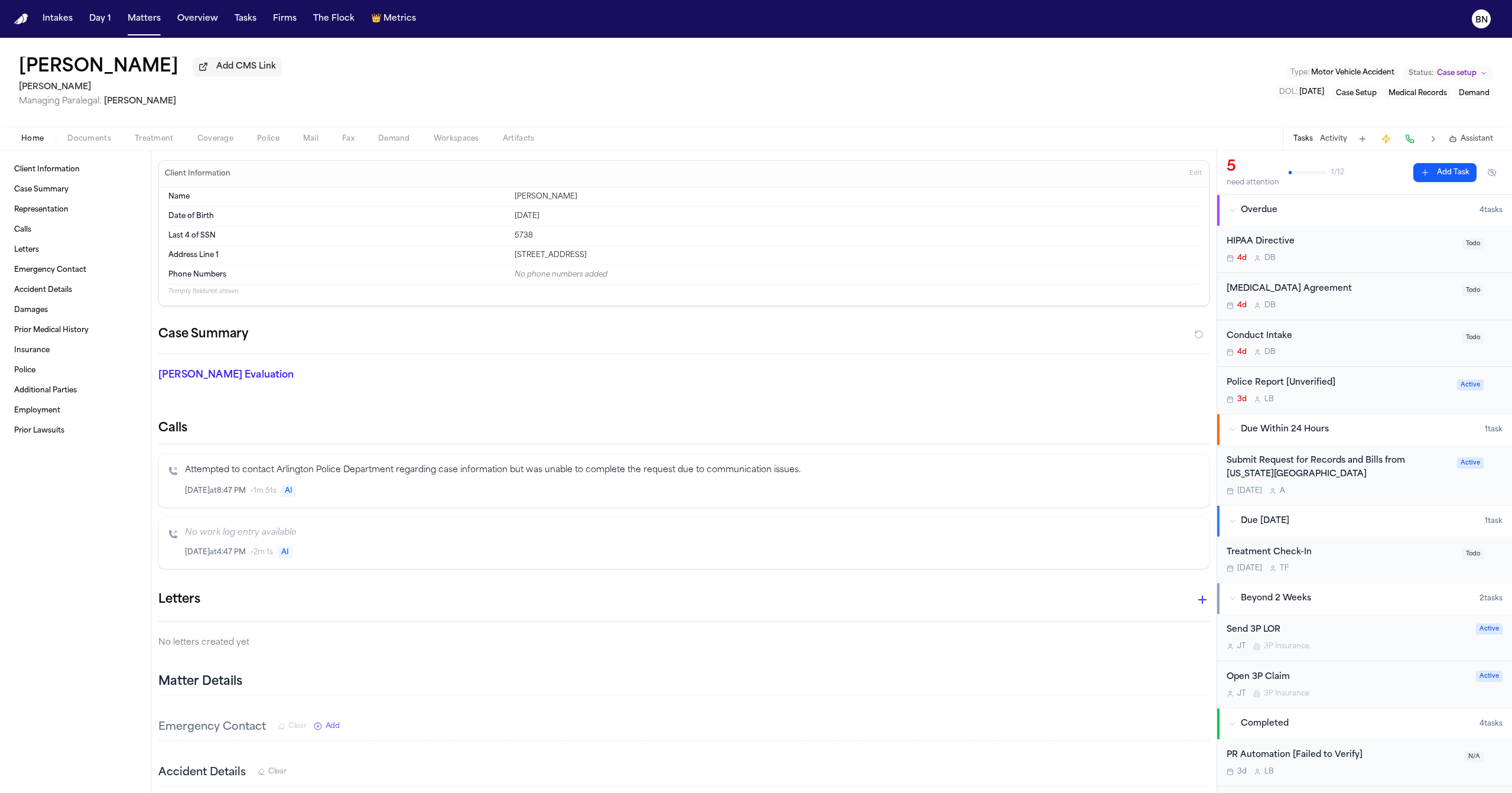
click at [104, 140] on span "Documents" at bounding box center [89, 138] width 44 height 10
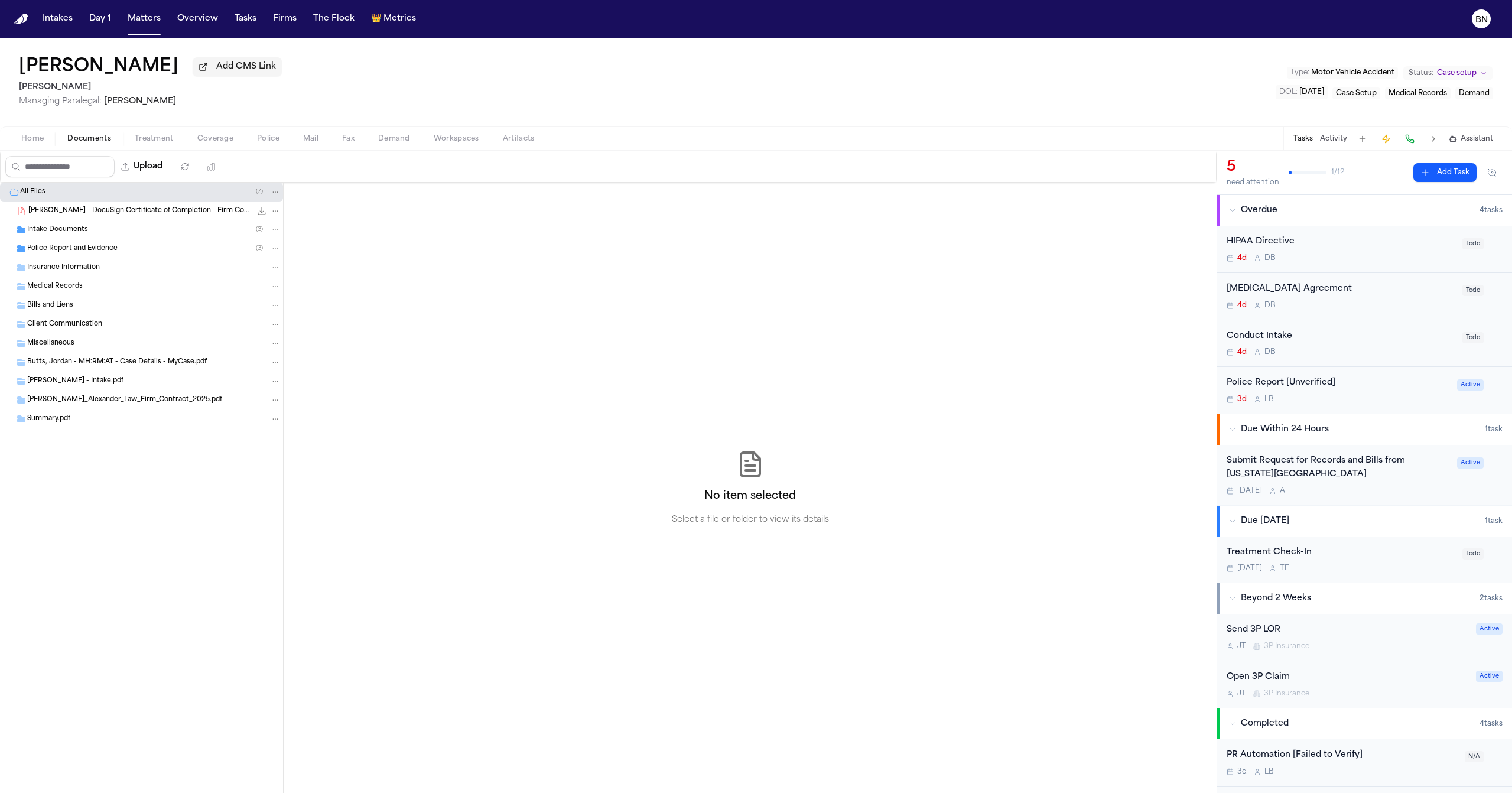
click at [88, 234] on div "Intake Documents ( 3 )" at bounding box center [153, 229] width 253 height 11
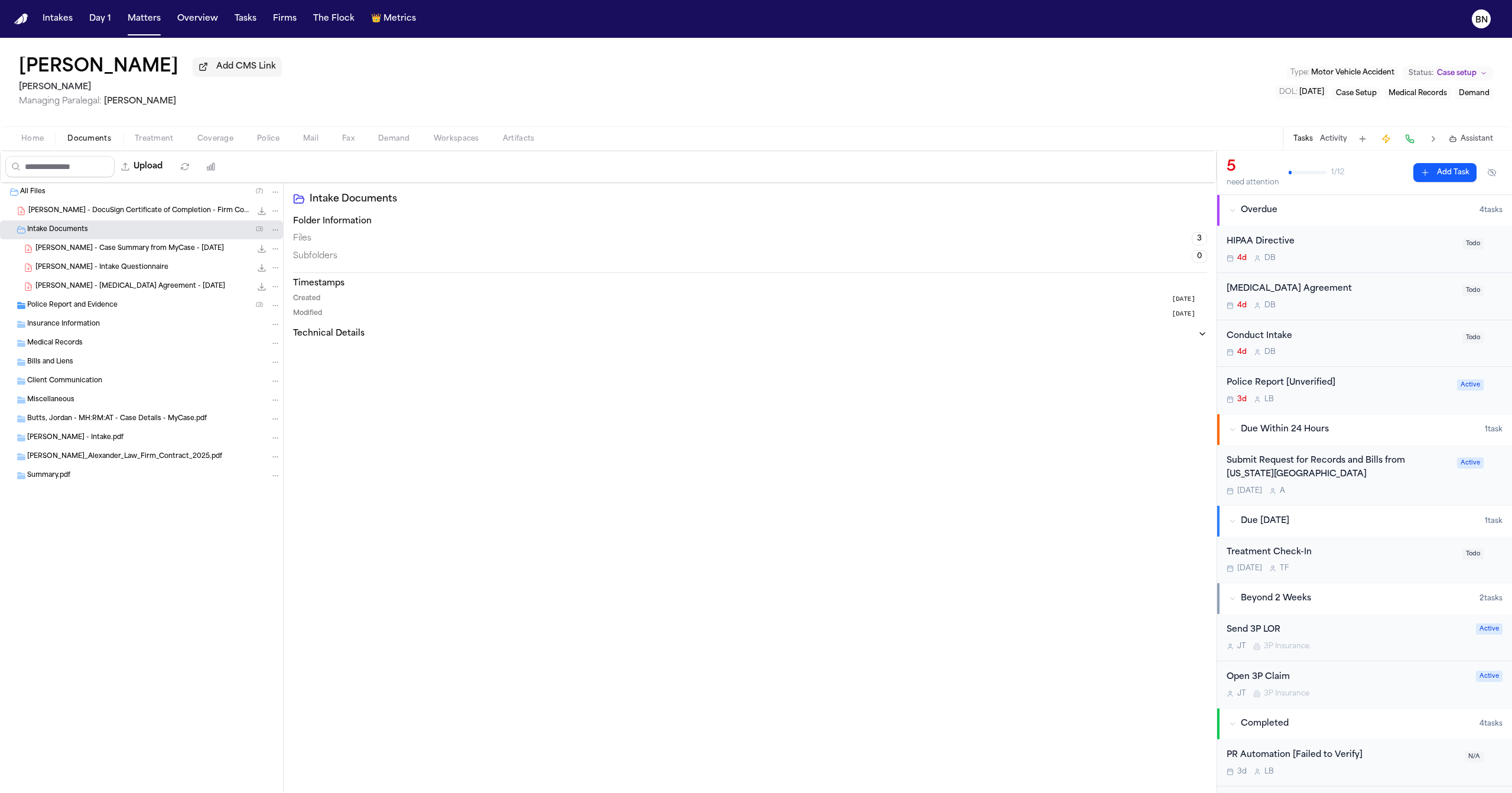
click at [105, 303] on span "Police Report and Evidence" at bounding box center [72, 305] width 90 height 10
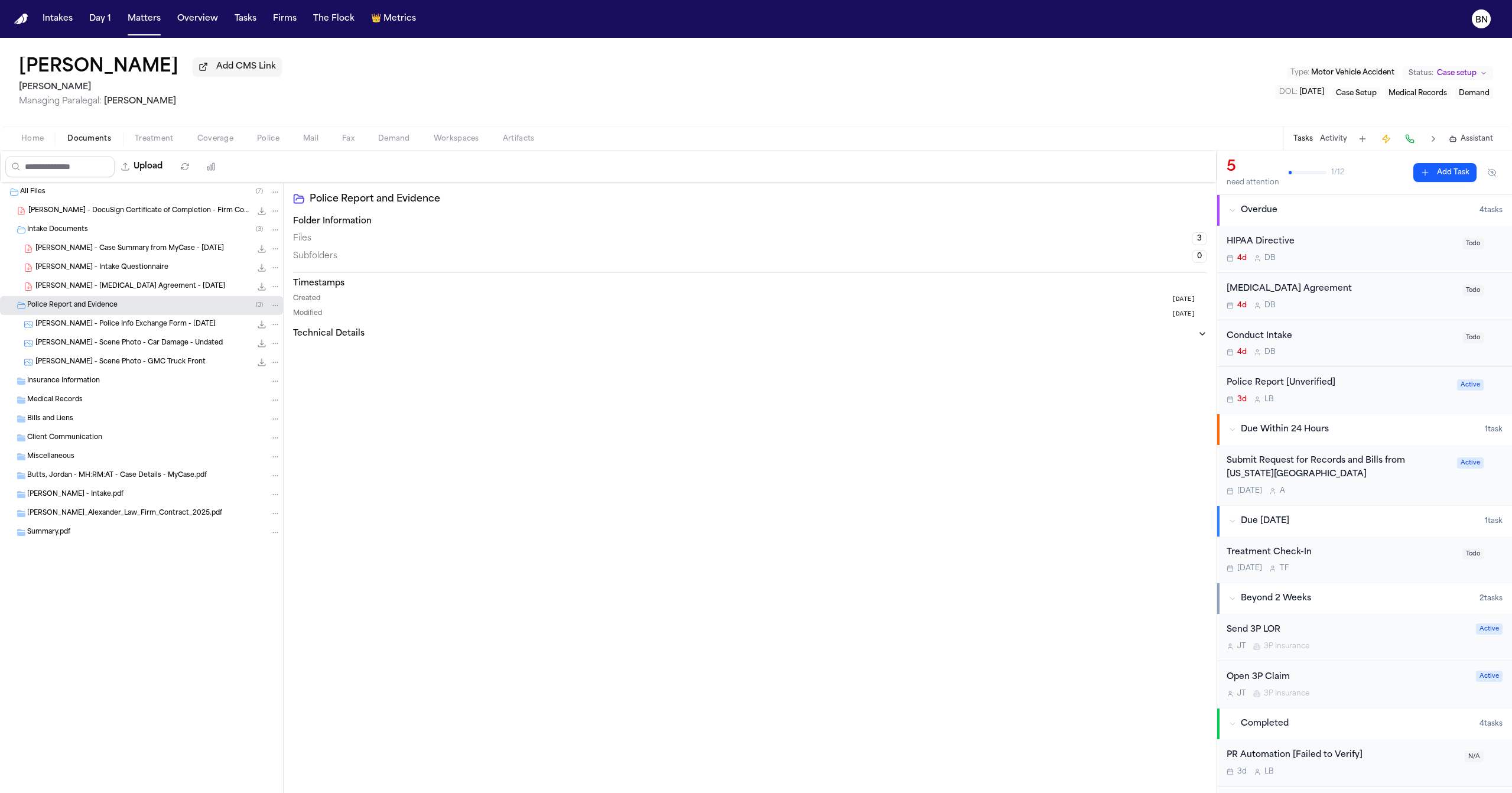
click at [166, 273] on div "J. Butts - Intake Questionnaire 114.3 KB • PDF" at bounding box center [158, 267] width 245 height 11
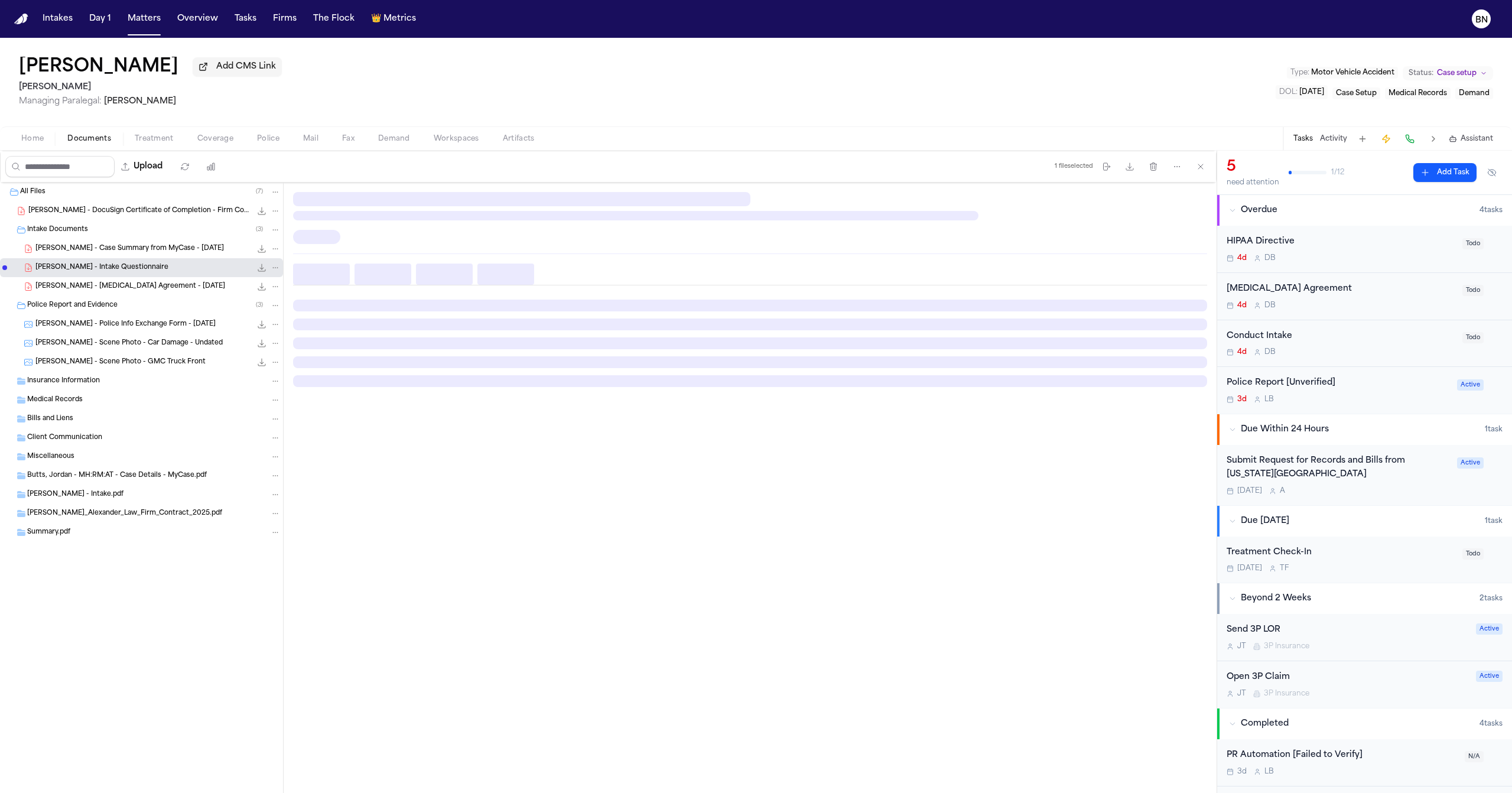
click at [165, 258] on div "J. Butts - Case Summary from MyCase - 9.19.25 46.2 KB • PDF" at bounding box center [141, 249] width 283 height 19
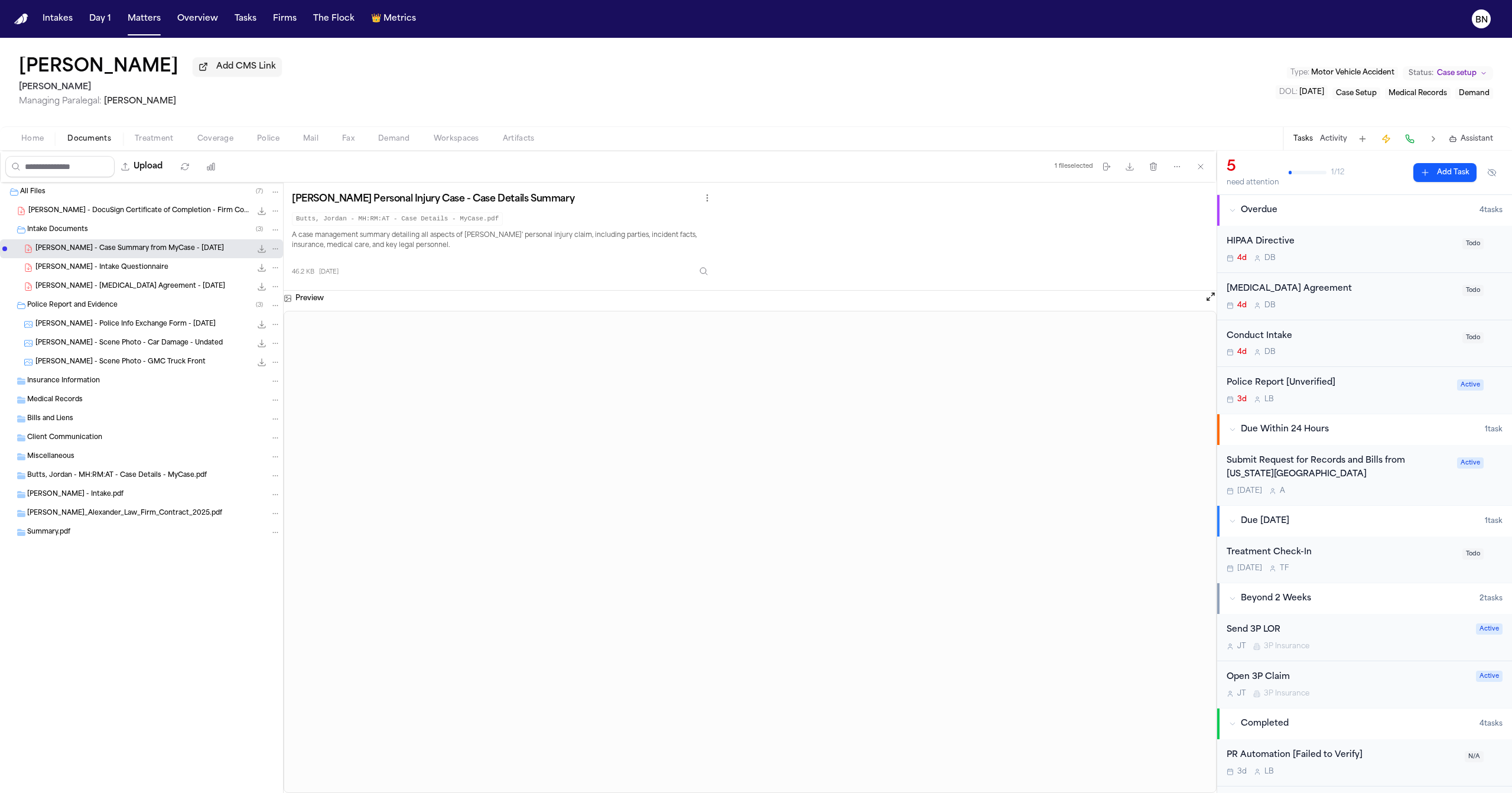
click at [160, 286] on div "J. Butts - Retainer Agreement - 9.19.25 899.5 KB • PDF" at bounding box center [158, 286] width 245 height 11
click at [172, 216] on span "J. Butts - DocuSign Certificate of Completion - Firm Contract - 2025" at bounding box center [139, 210] width 222 height 10
click at [143, 25] on button "Matters" at bounding box center [144, 18] width 43 height 21
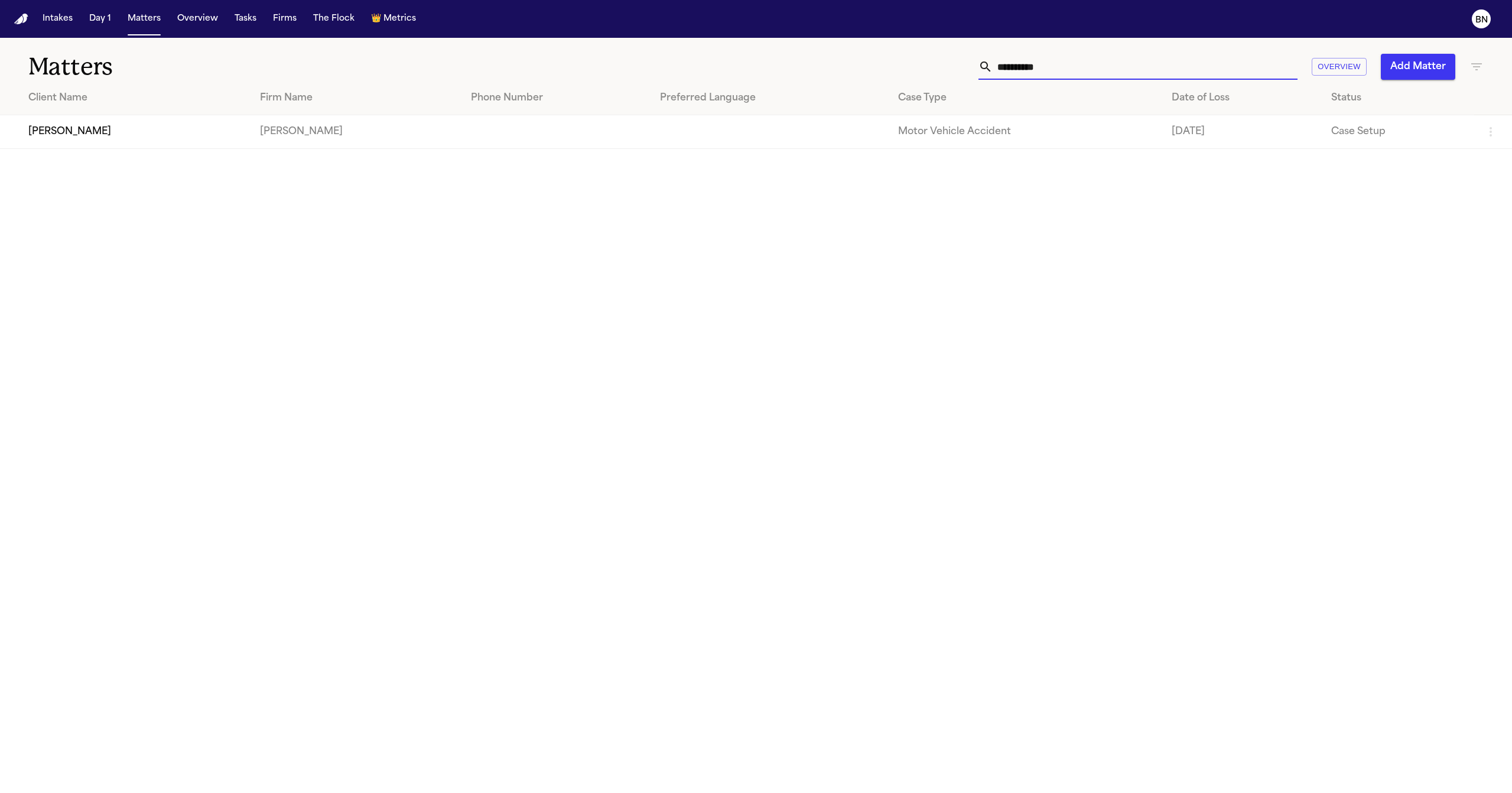
click at [1047, 60] on input "**********" at bounding box center [1145, 67] width 305 height 26
type input "**********"
click at [186, 135] on td "Rodrigo Lopez" at bounding box center [125, 132] width 250 height 33
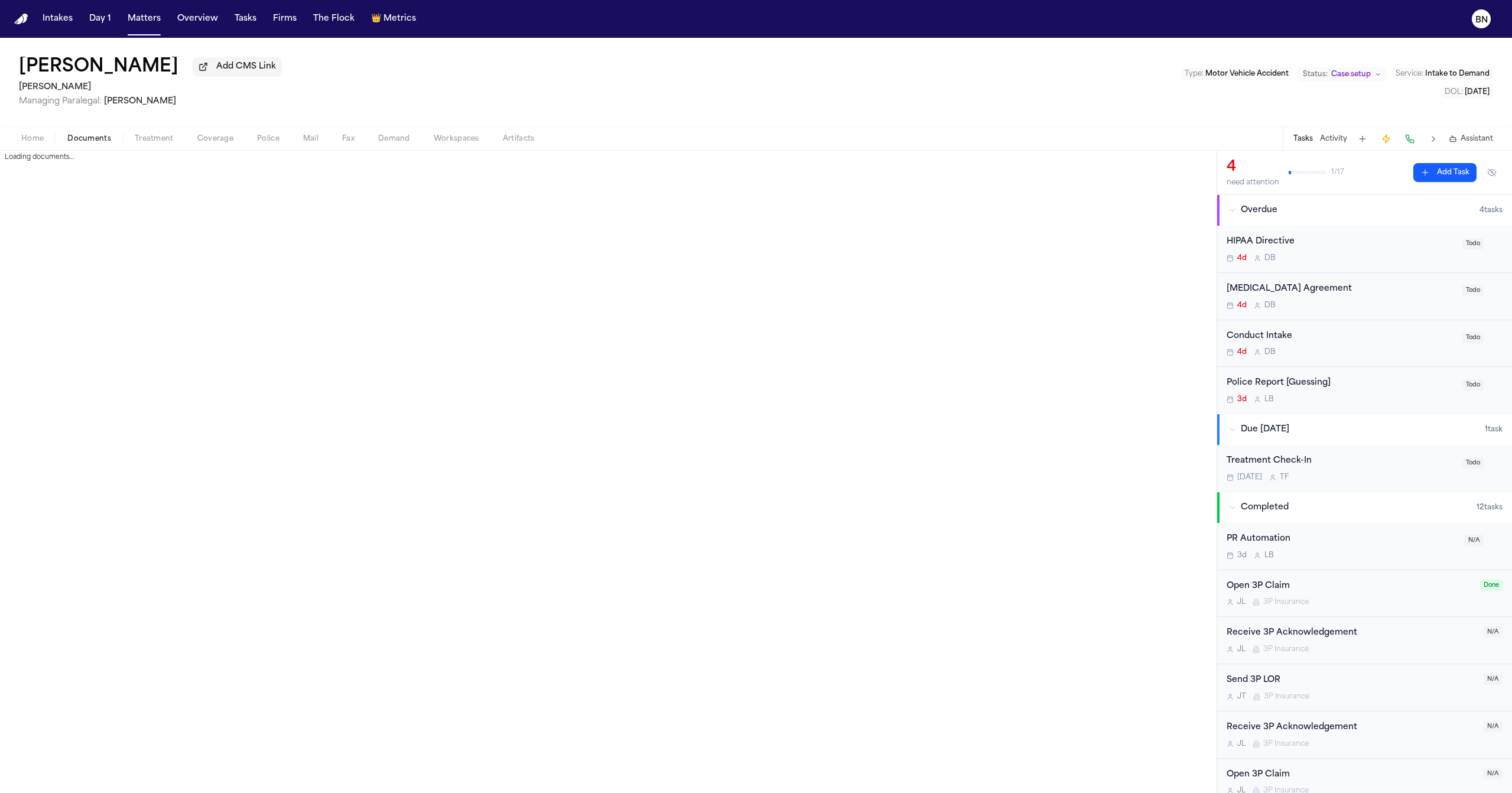
click at [92, 143] on span "Documents" at bounding box center [89, 138] width 44 height 10
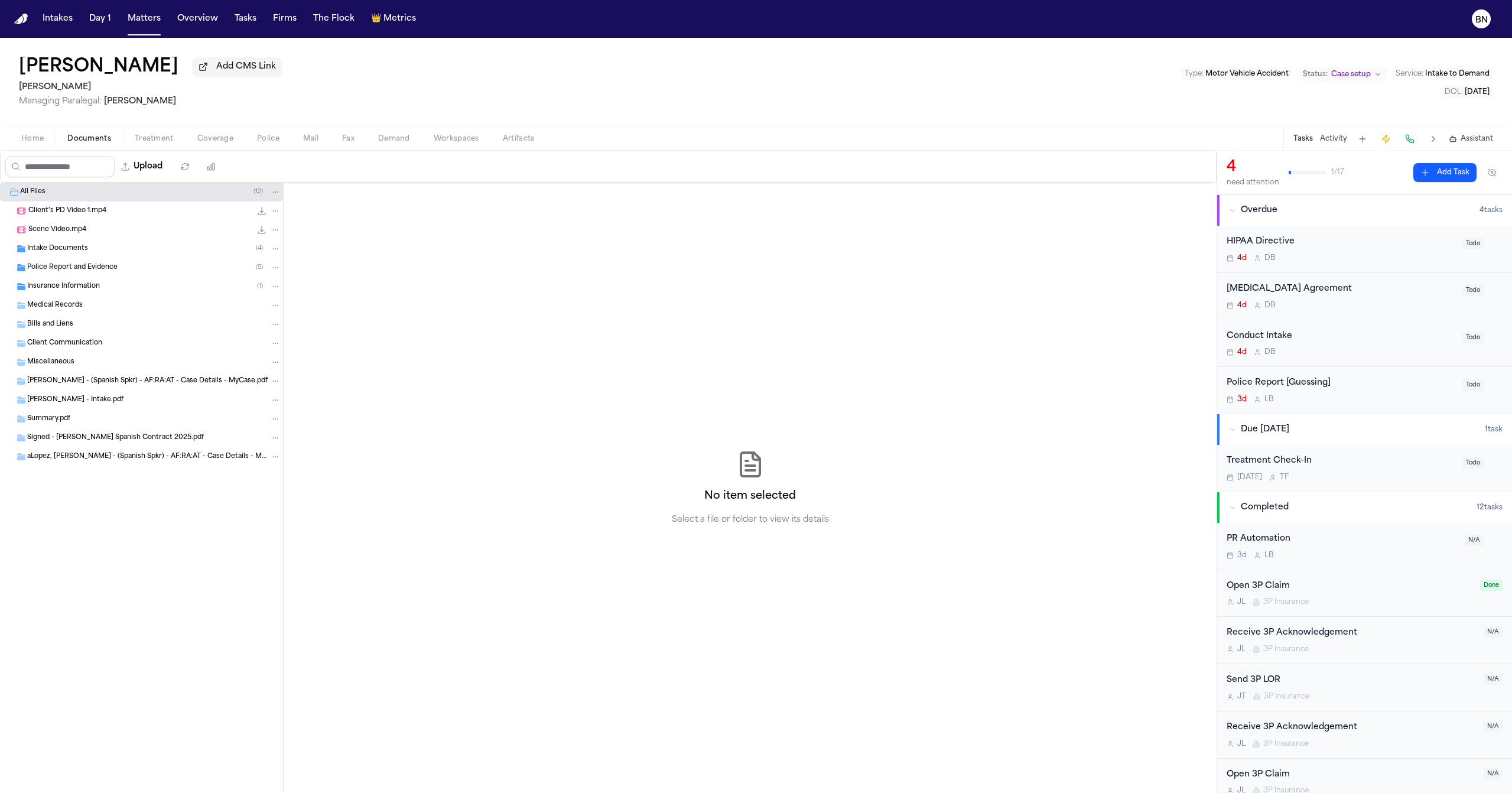
click at [121, 290] on div "Insurance Information ( 1 )" at bounding box center [153, 286] width 253 height 11
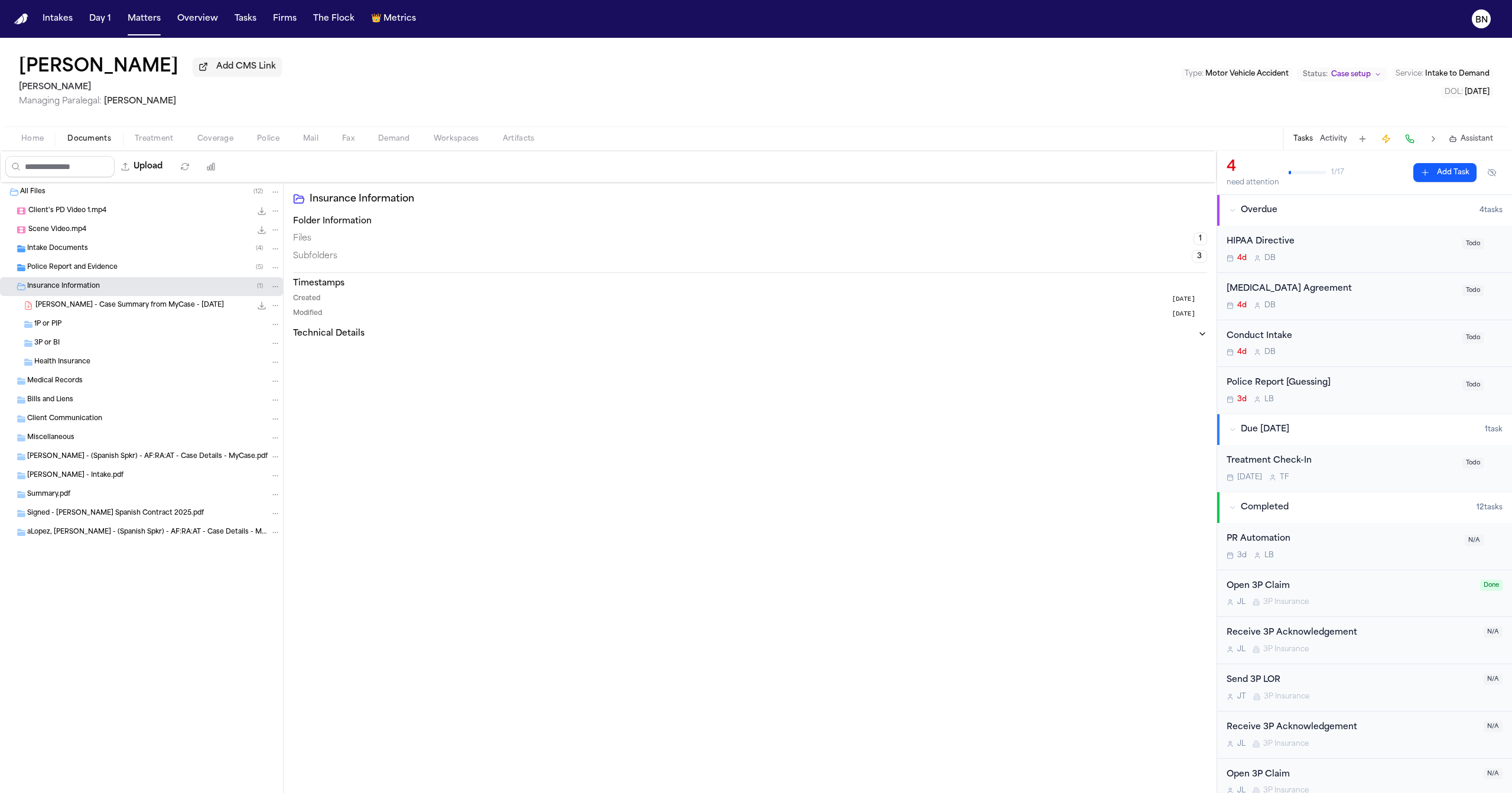
click at [129, 311] on span "R. Lopez - Case Summary from MyCase - 9.19.25" at bounding box center [129, 305] width 188 height 10
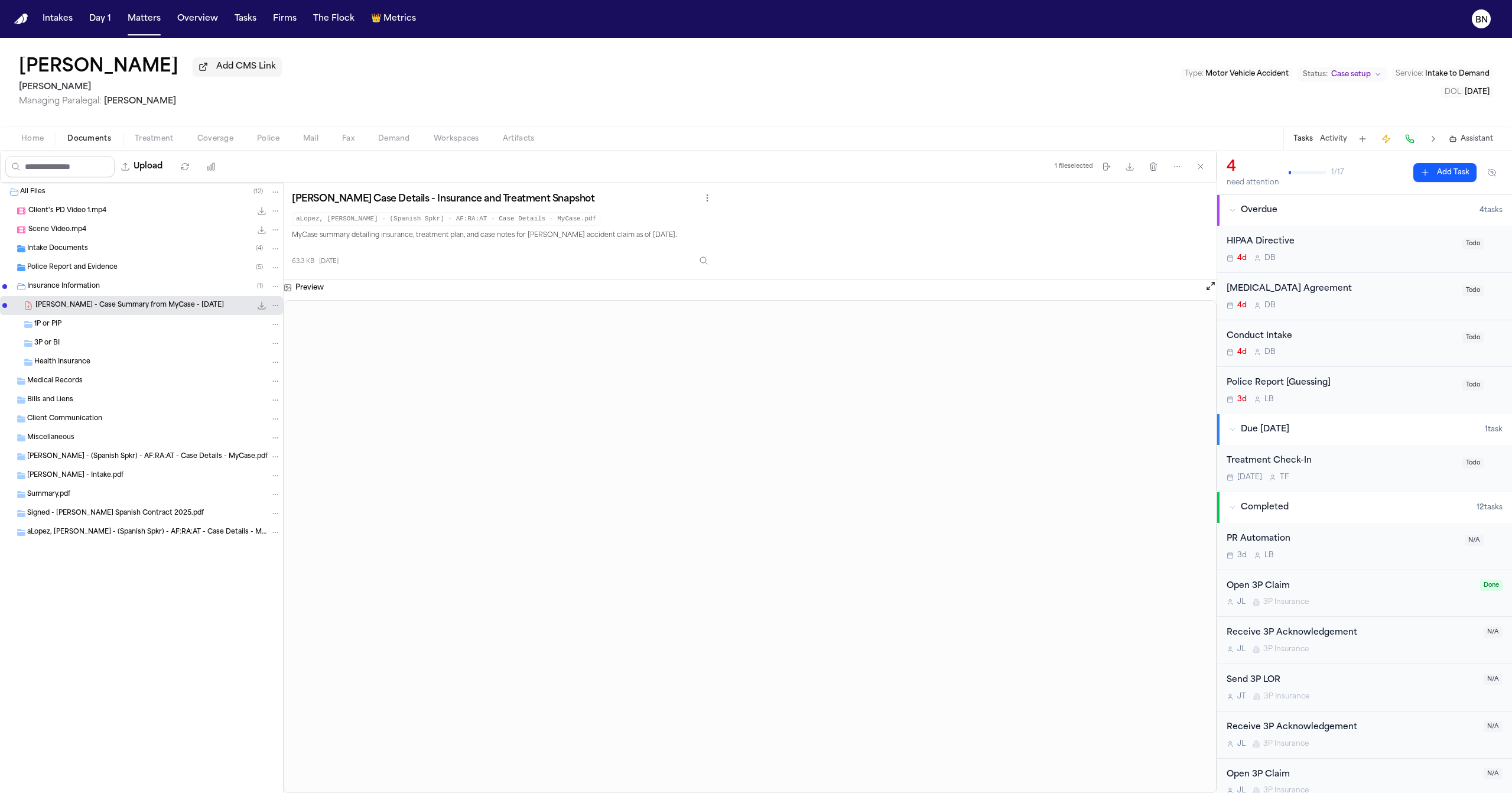
click at [31, 134] on span "Home" at bounding box center [32, 138] width 23 height 10
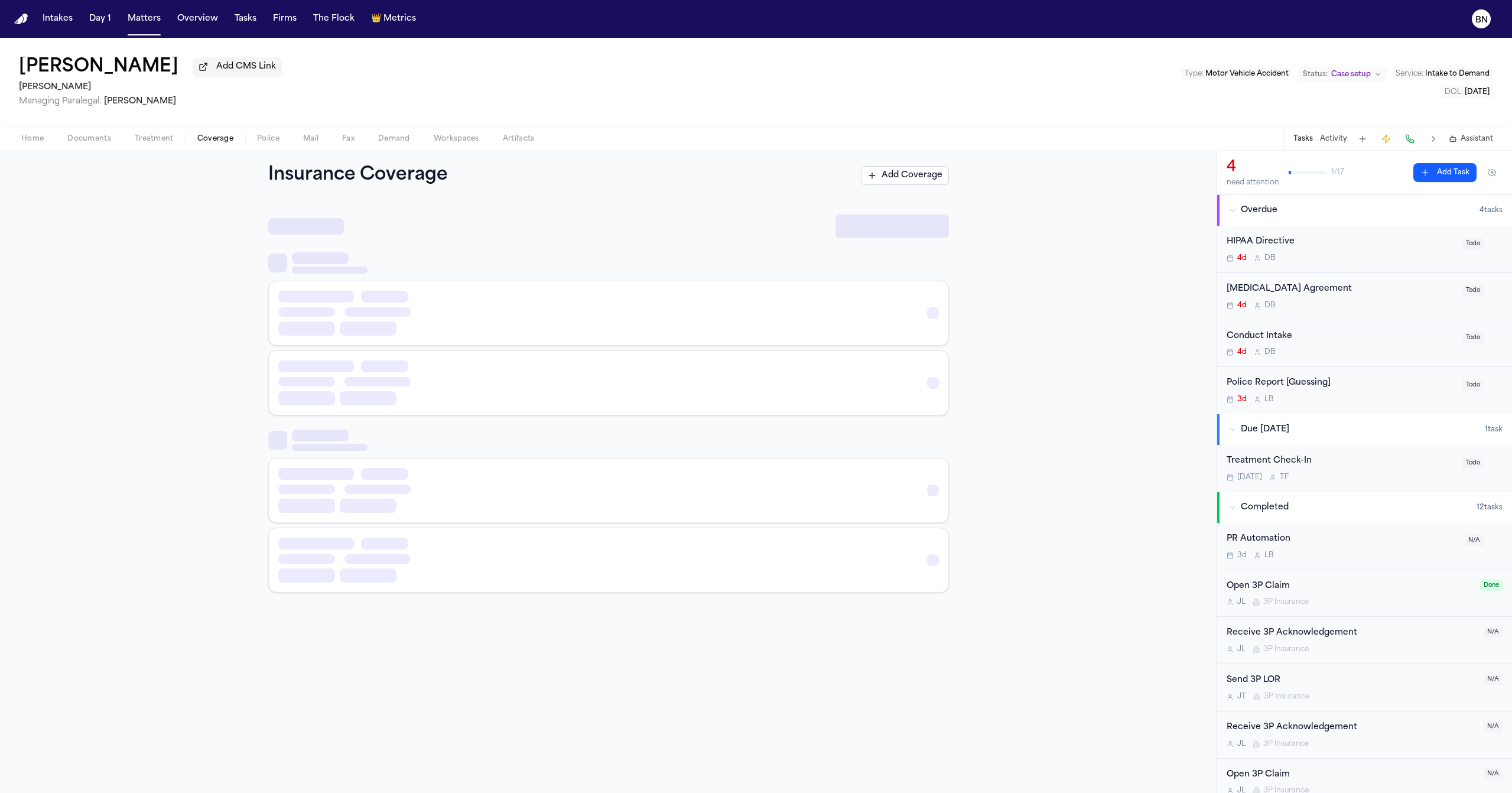
click at [222, 137] on span "Coverage" at bounding box center [214, 138] width 36 height 10
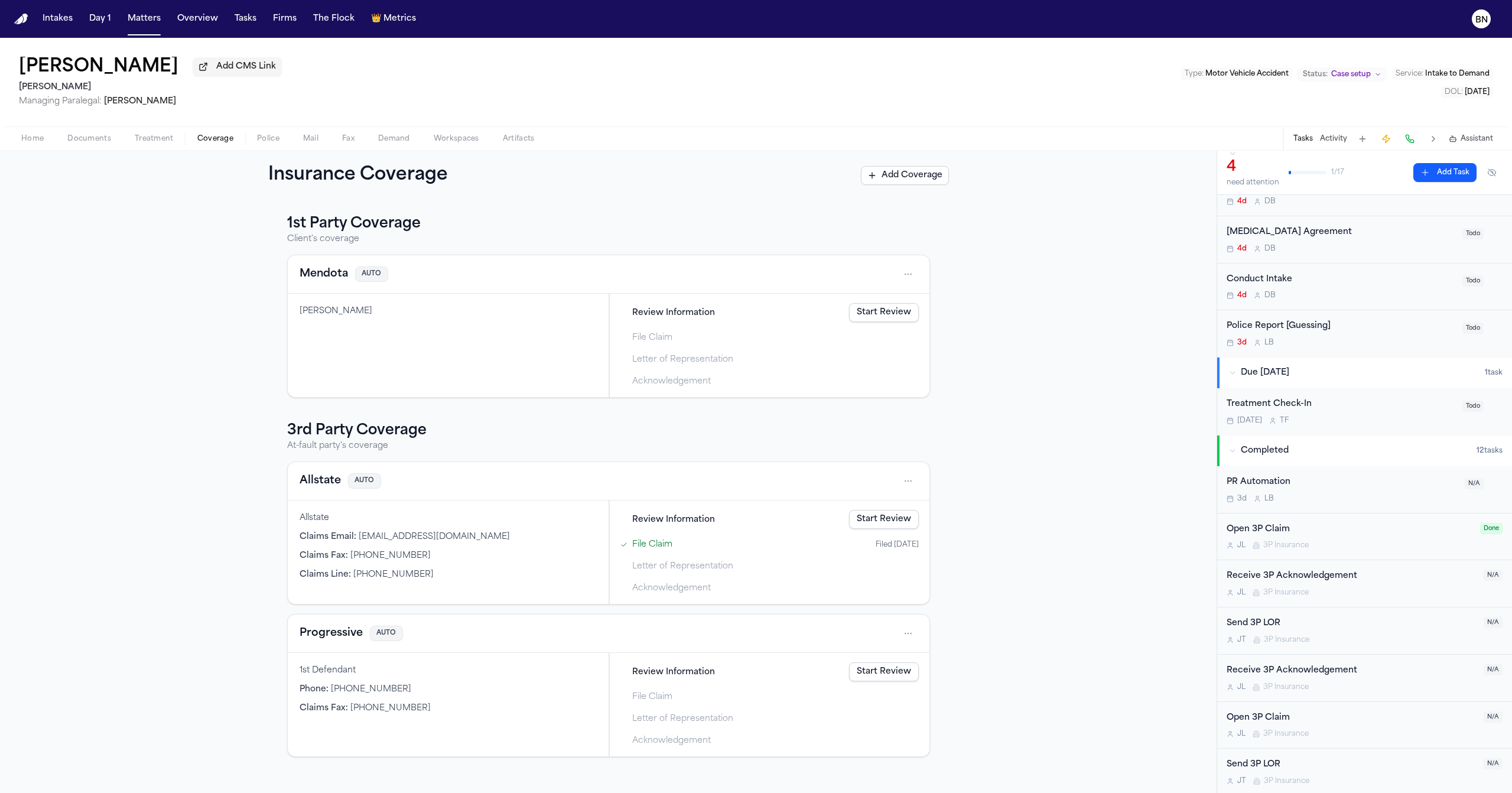
scroll to position [80, 0]
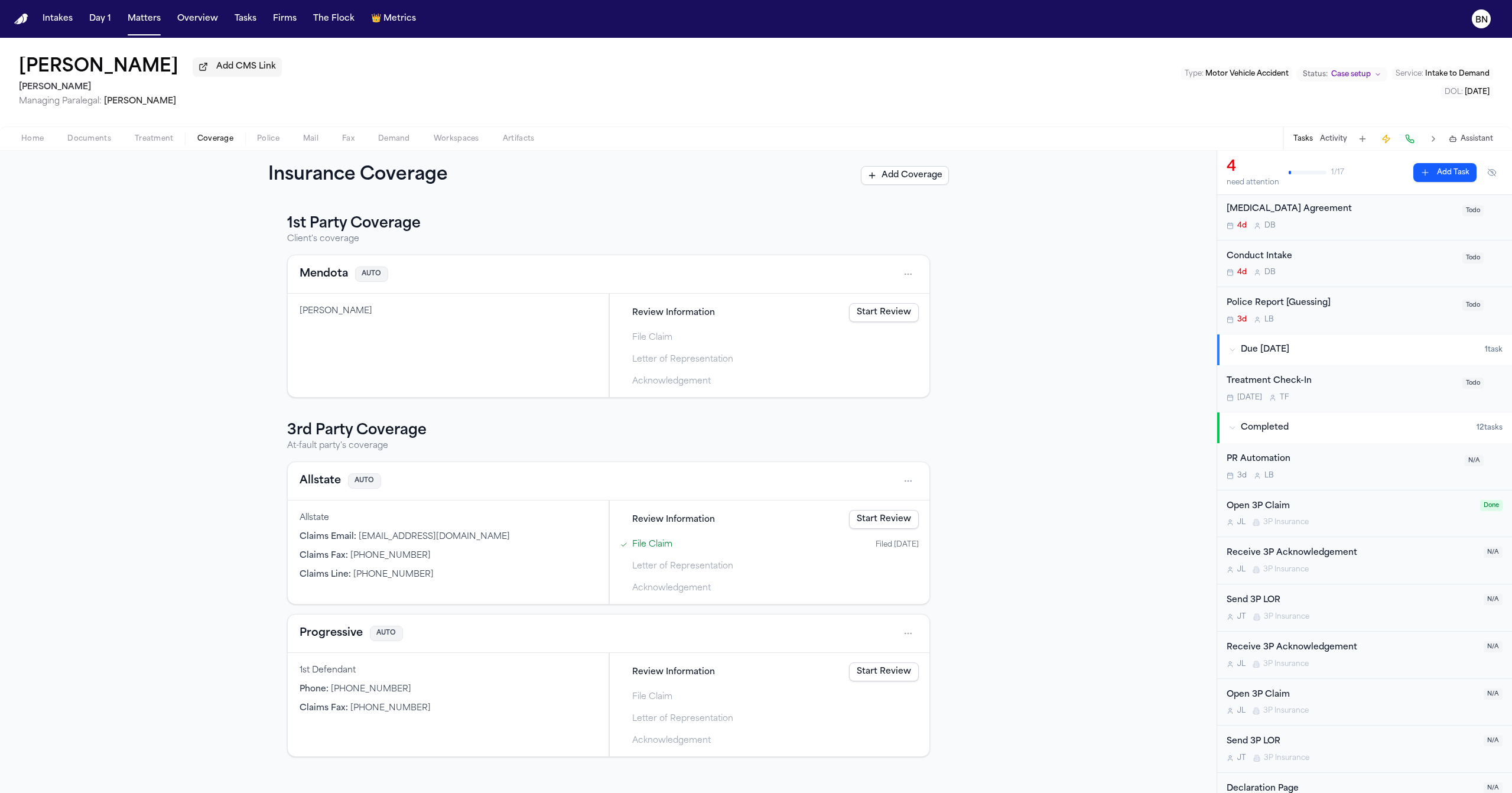
click at [1324, 618] on div "J T 3P Insurance" at bounding box center [1351, 616] width 250 height 10
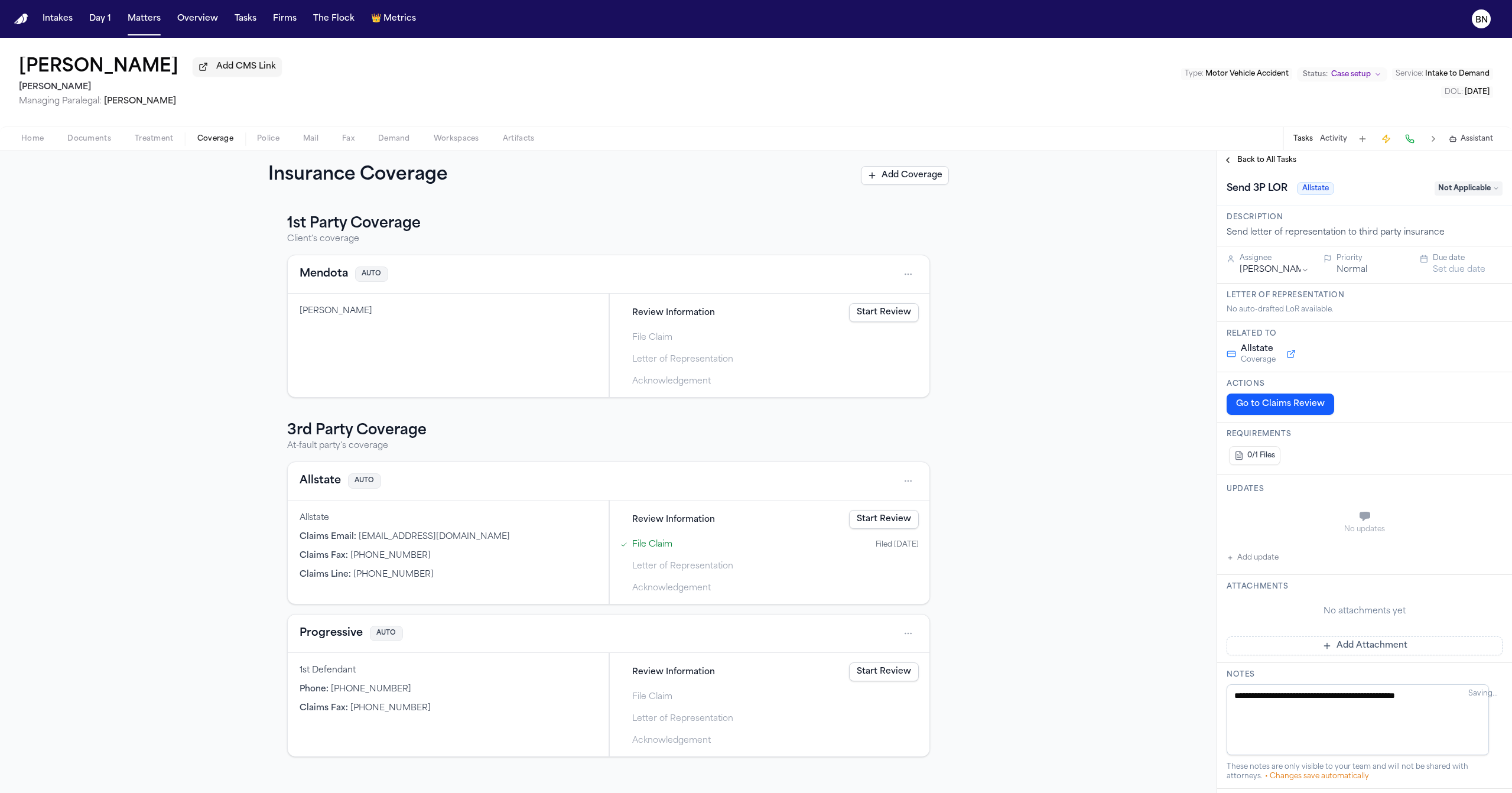
click at [1245, 165] on span "Back to All Tasks" at bounding box center [1266, 159] width 59 height 10
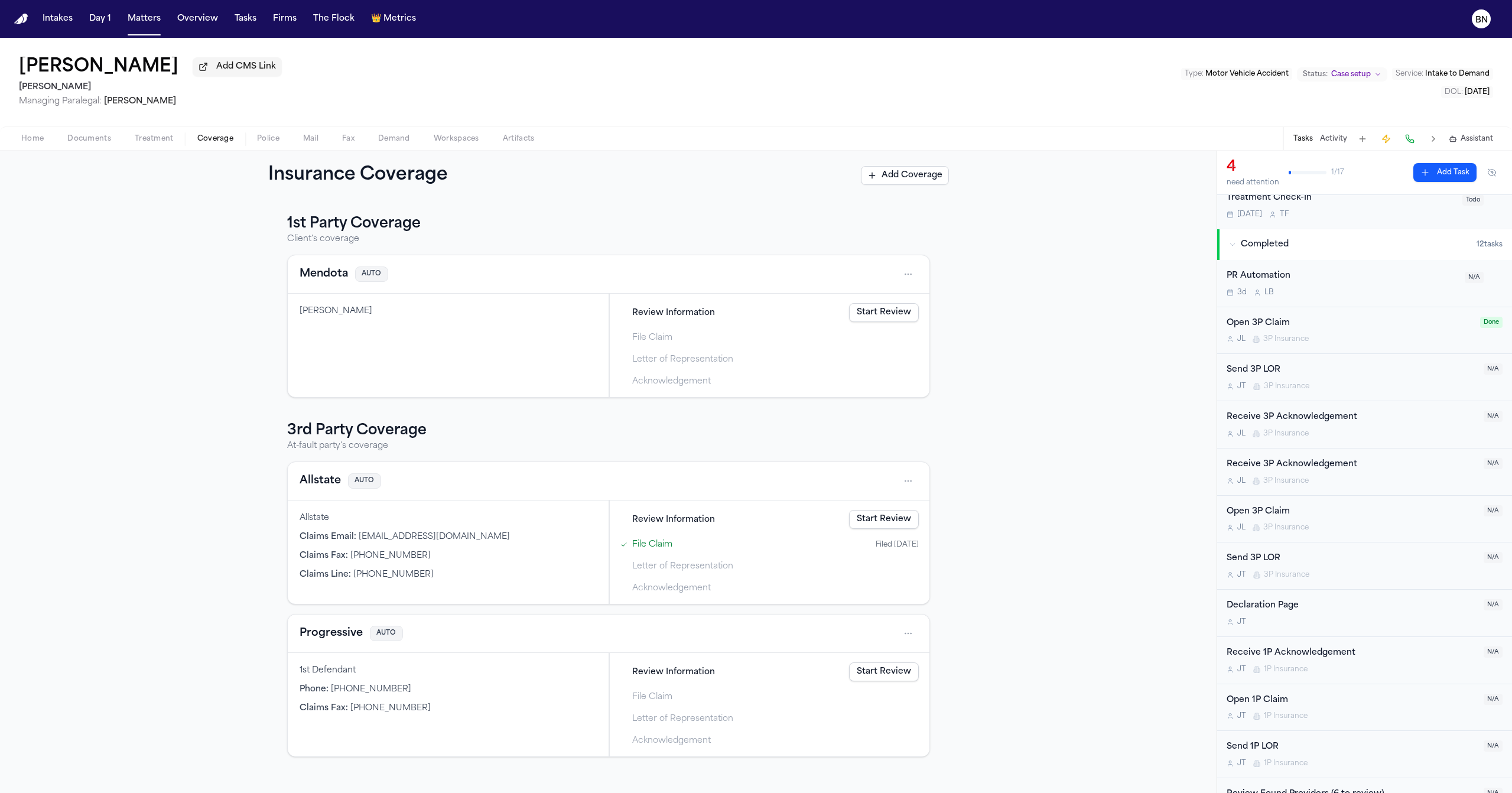
scroll to position [301, 0]
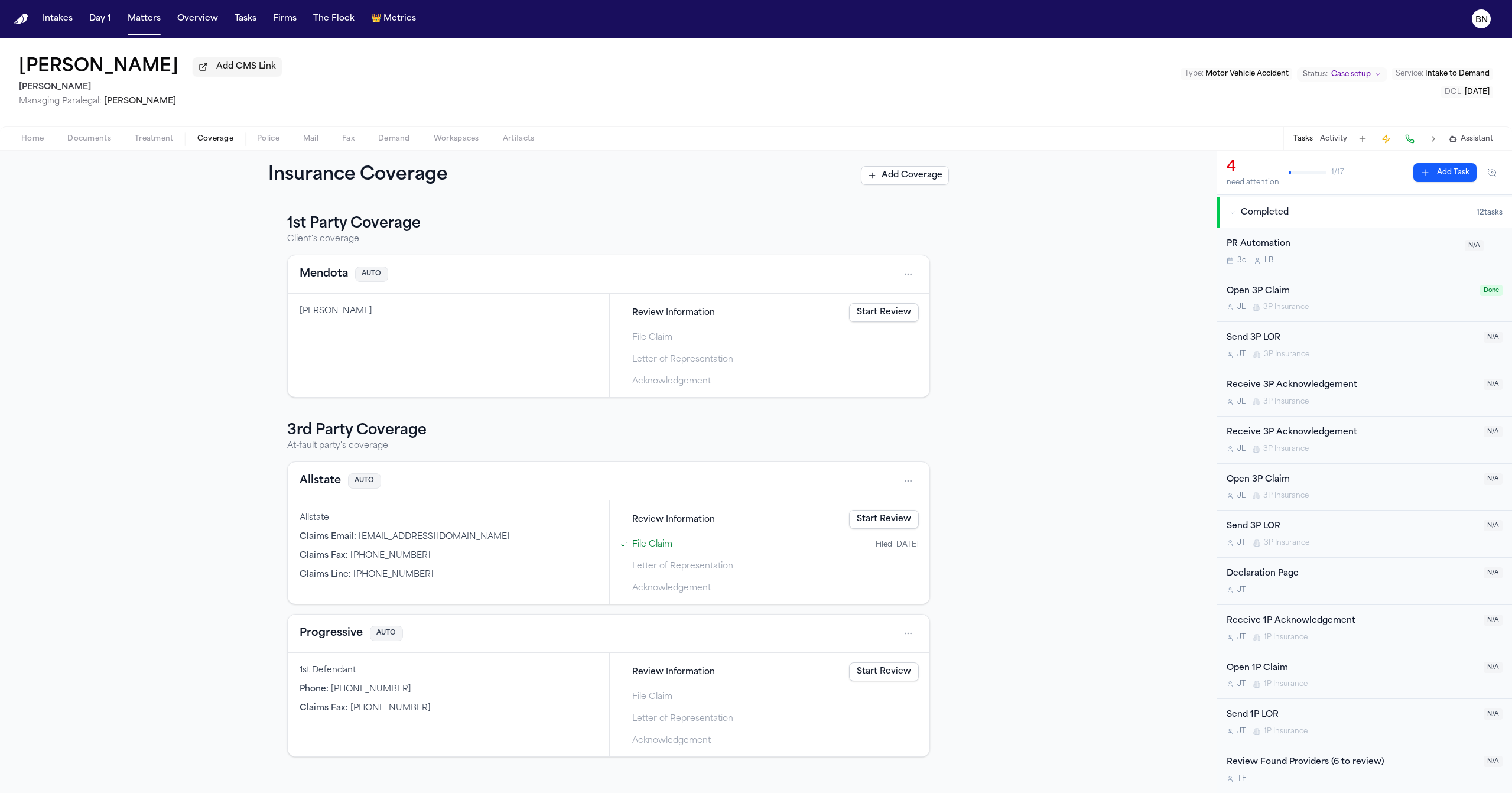
click at [80, 145] on button "Documents" at bounding box center [88, 138] width 67 height 14
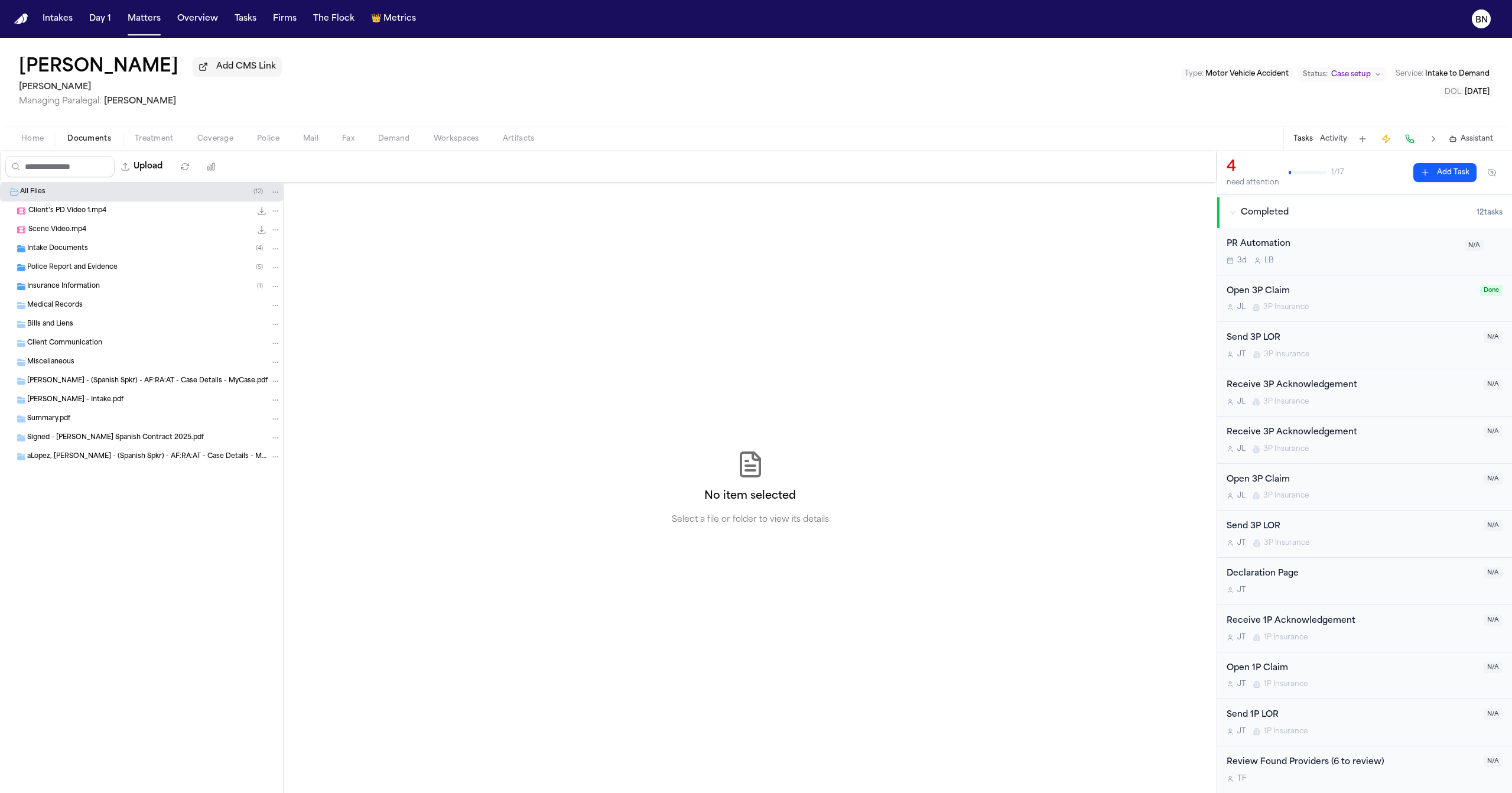
click at [75, 257] on div "Intake Documents ( 4 )" at bounding box center [141, 249] width 283 height 19
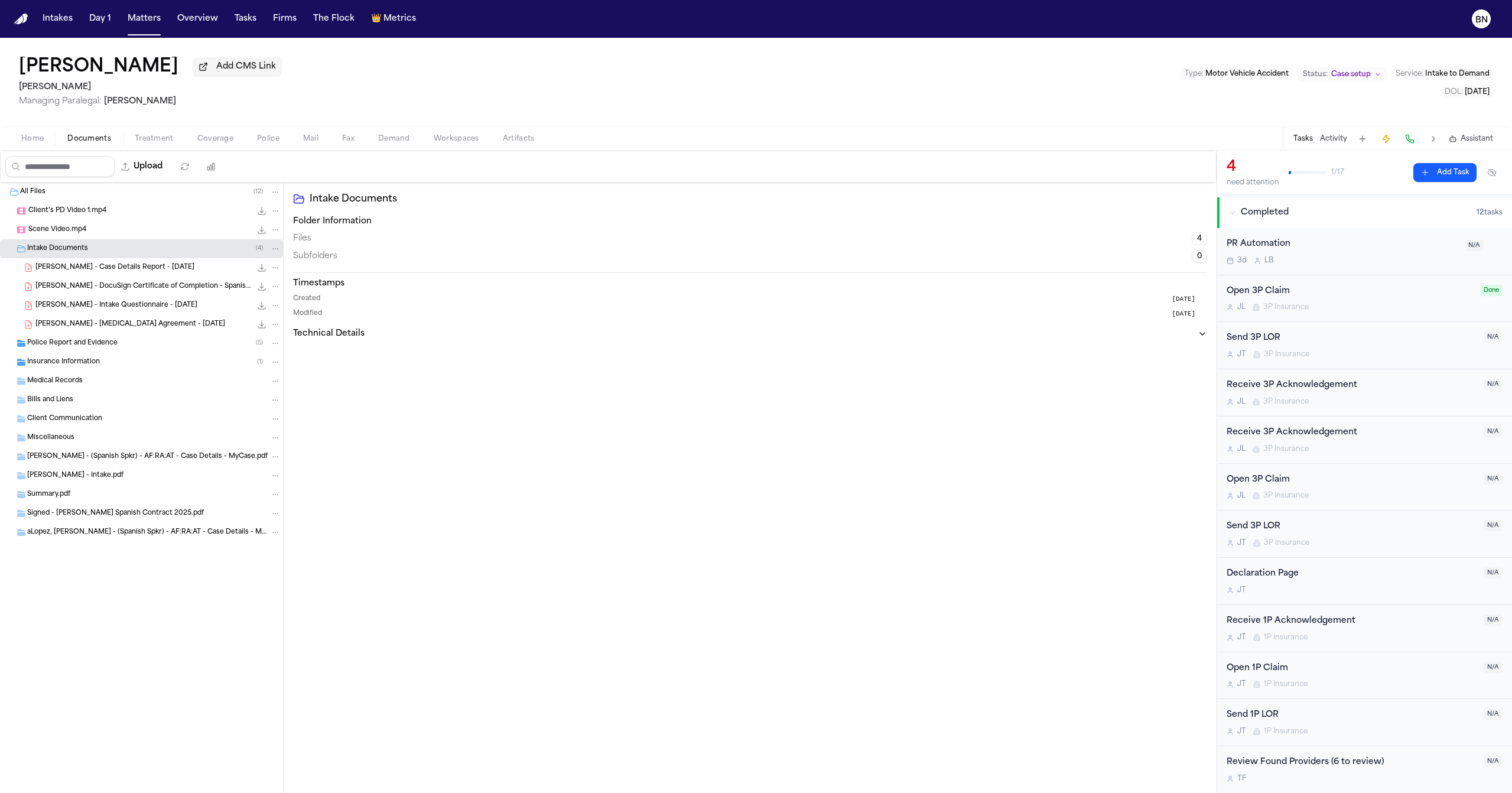
click at [87, 273] on span "R. Lopez - Case Details Report - 9.13.25" at bounding box center [115, 267] width 159 height 10
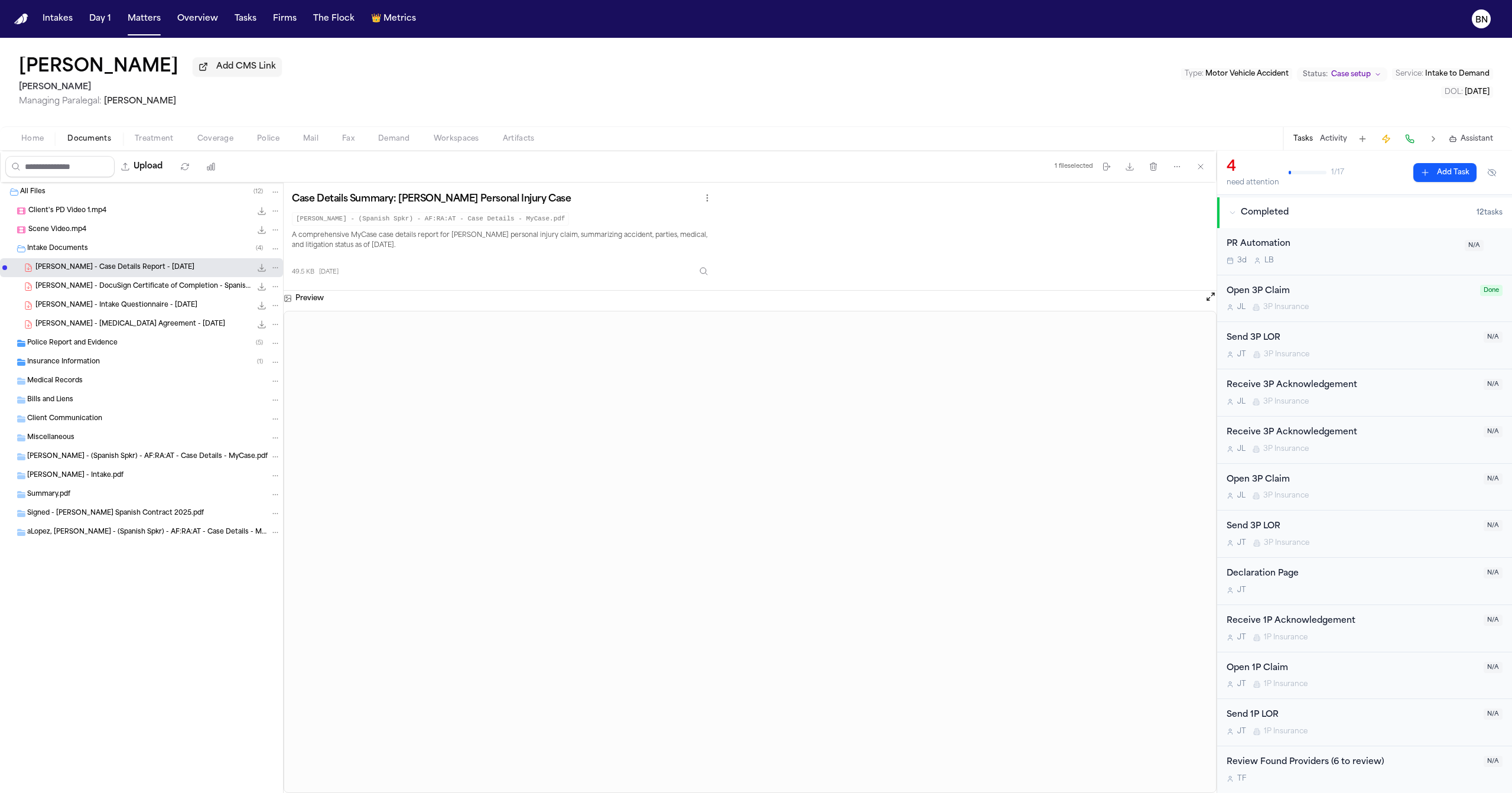
click at [90, 310] on span "R. Lopez - Intake Questionnaire - 9.13.25" at bounding box center [116, 305] width 162 height 10
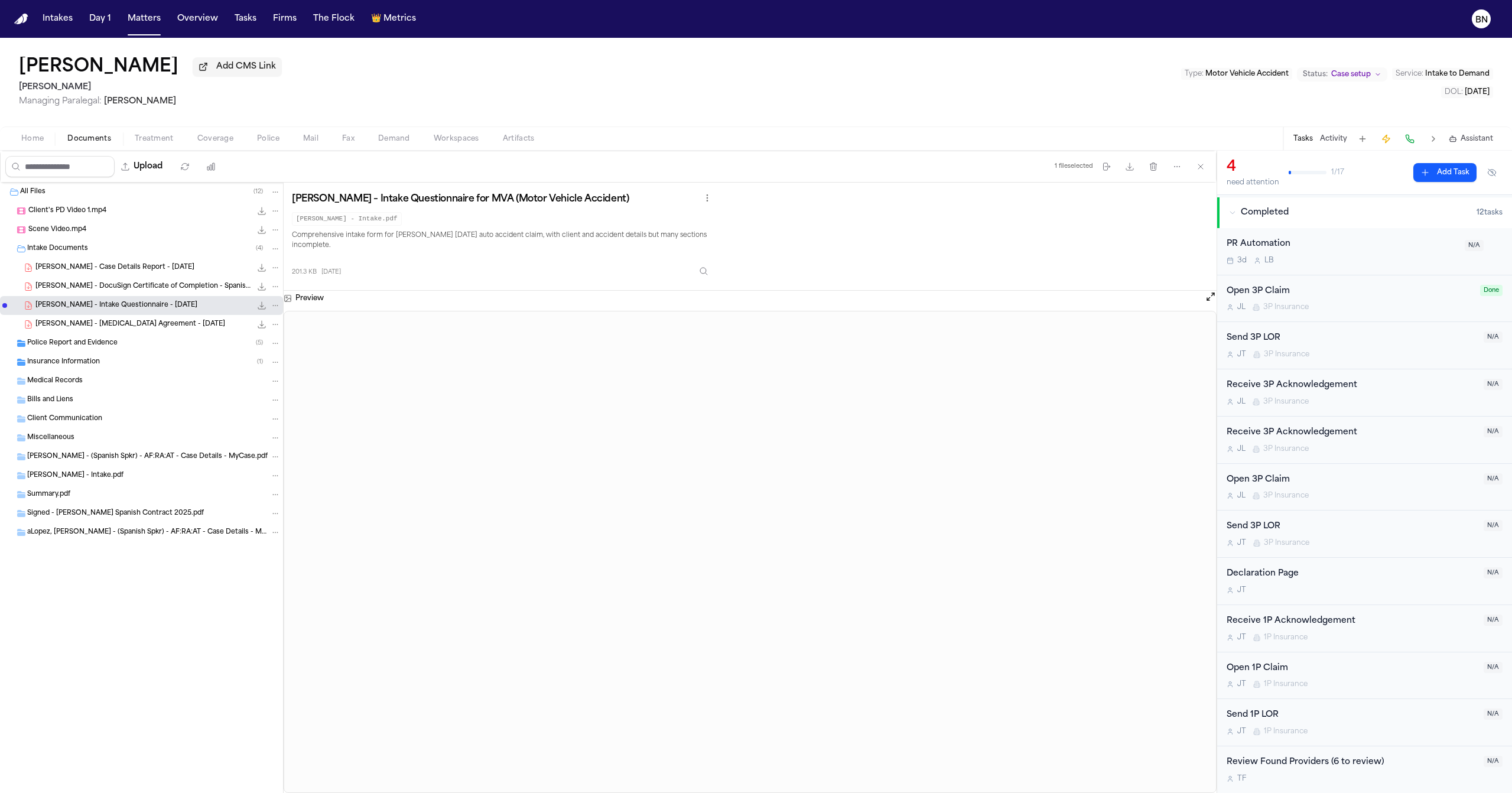
click at [94, 353] on div "Police Report and Evidence ( 5 )" at bounding box center [141, 343] width 283 height 19
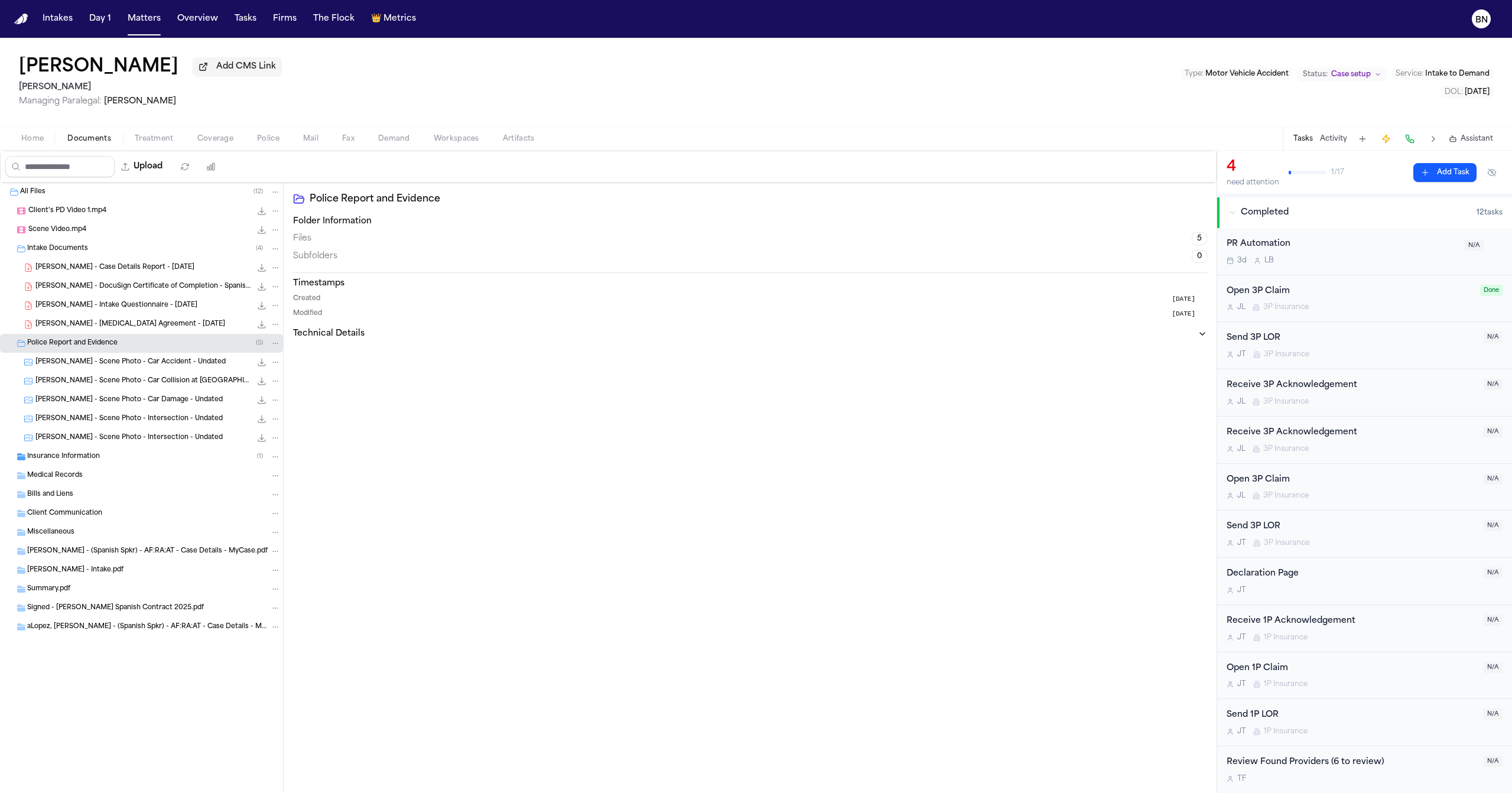
click at [73, 466] on div "Insurance Information ( 1 )" at bounding box center [141, 457] width 283 height 19
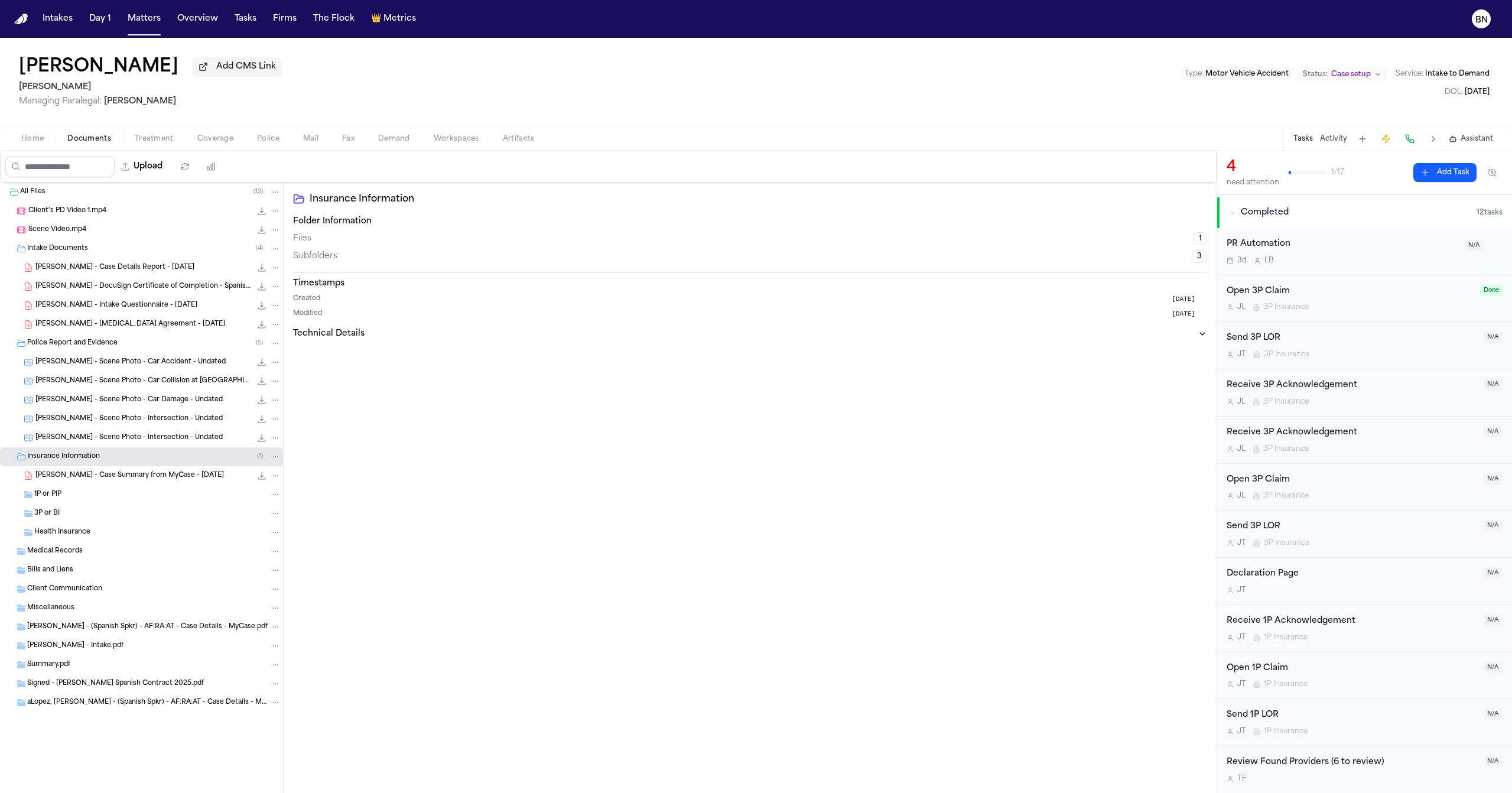
click at [95, 485] on div "R. Lopez - Case Summary from MyCase - 9.19.25 63.3 KB • PDF" at bounding box center [141, 475] width 283 height 19
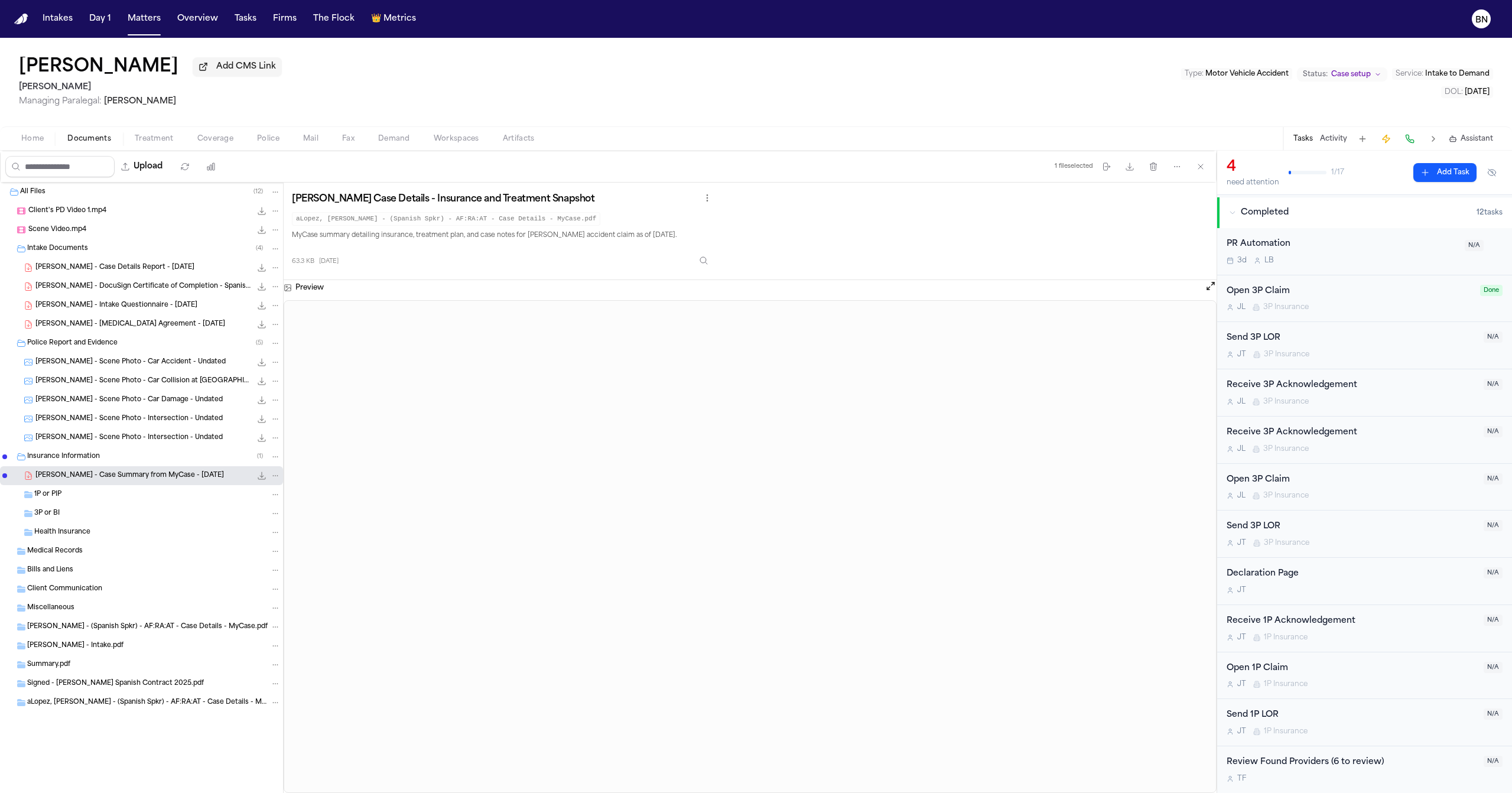
click at [211, 144] on span "Coverage" at bounding box center [214, 138] width 36 height 10
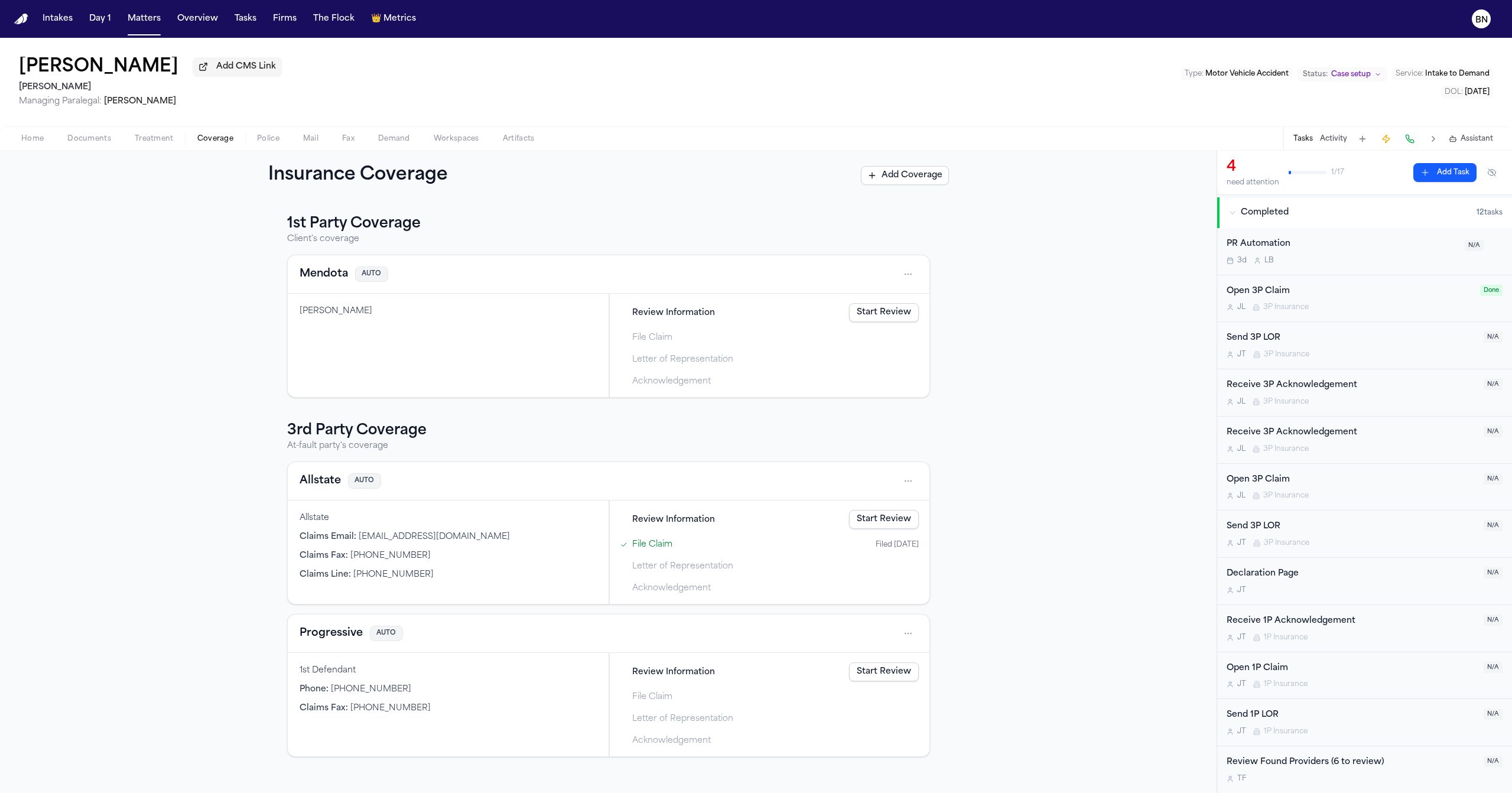
click at [93, 141] on span "Documents" at bounding box center [89, 138] width 44 height 10
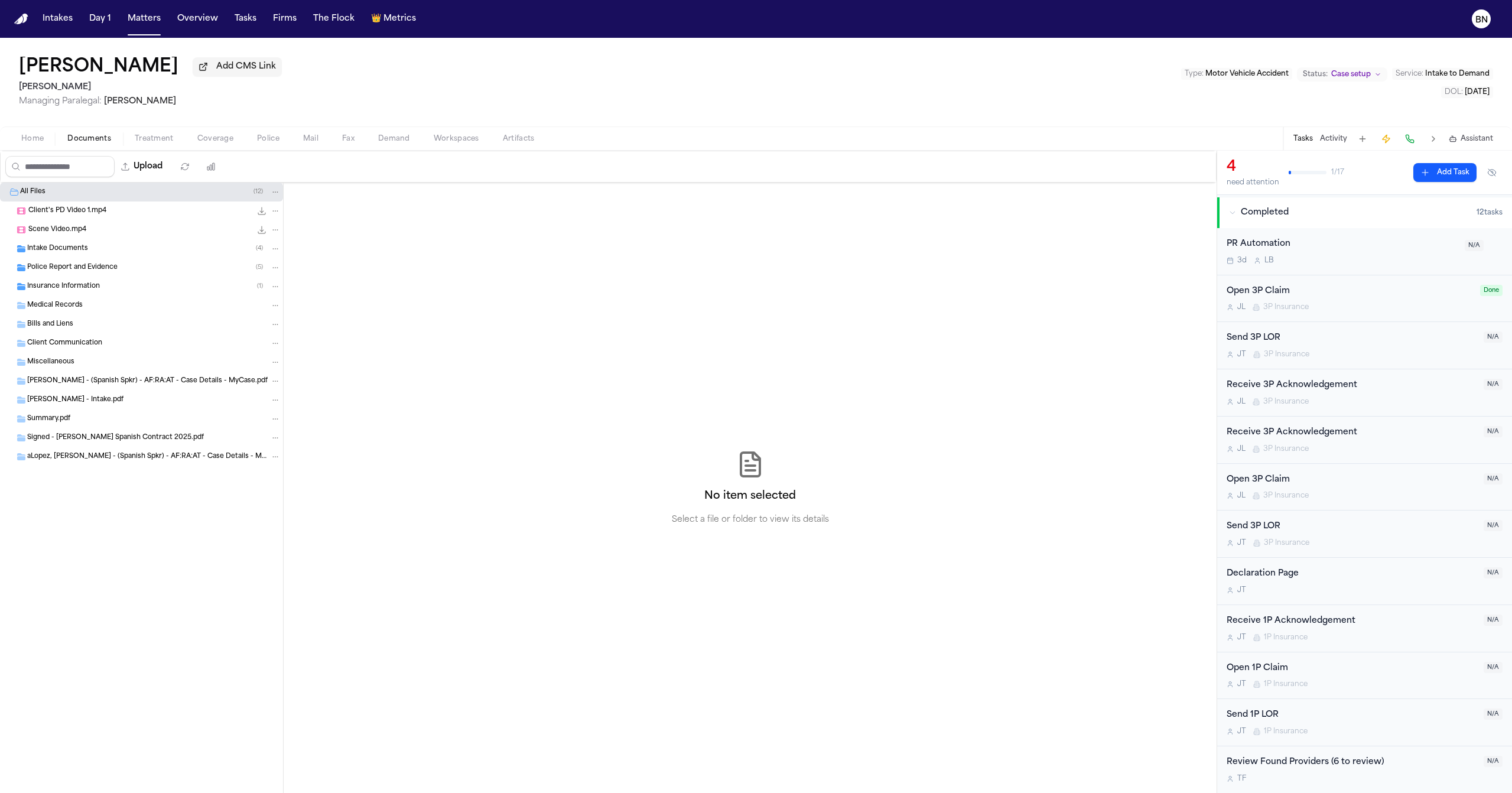
click at [122, 281] on div "Insurance Information ( 1 )" at bounding box center [141, 286] width 283 height 19
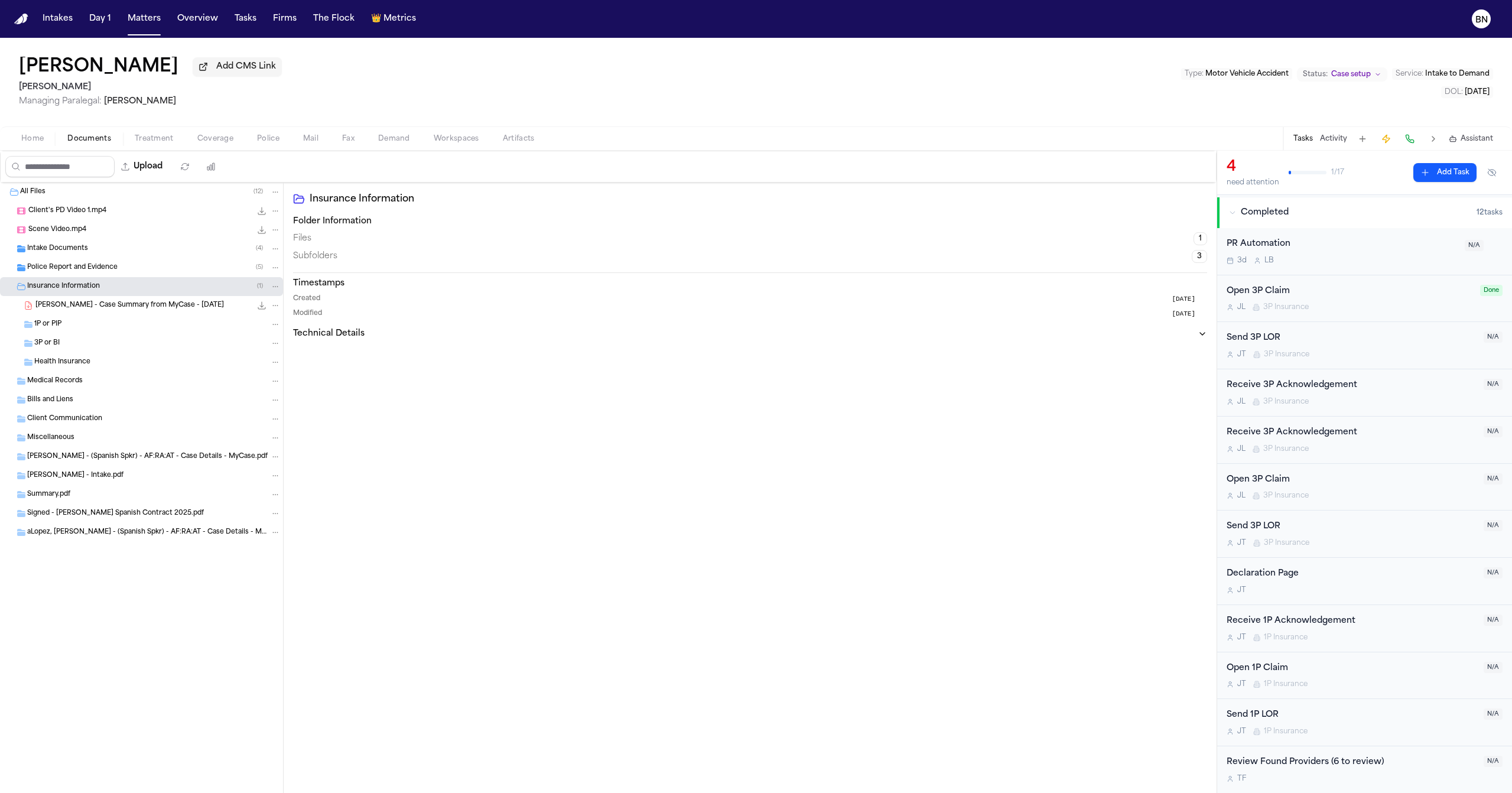
click at [123, 311] on span "R. Lopez - Case Summary from MyCase - 9.19.25" at bounding box center [129, 305] width 188 height 10
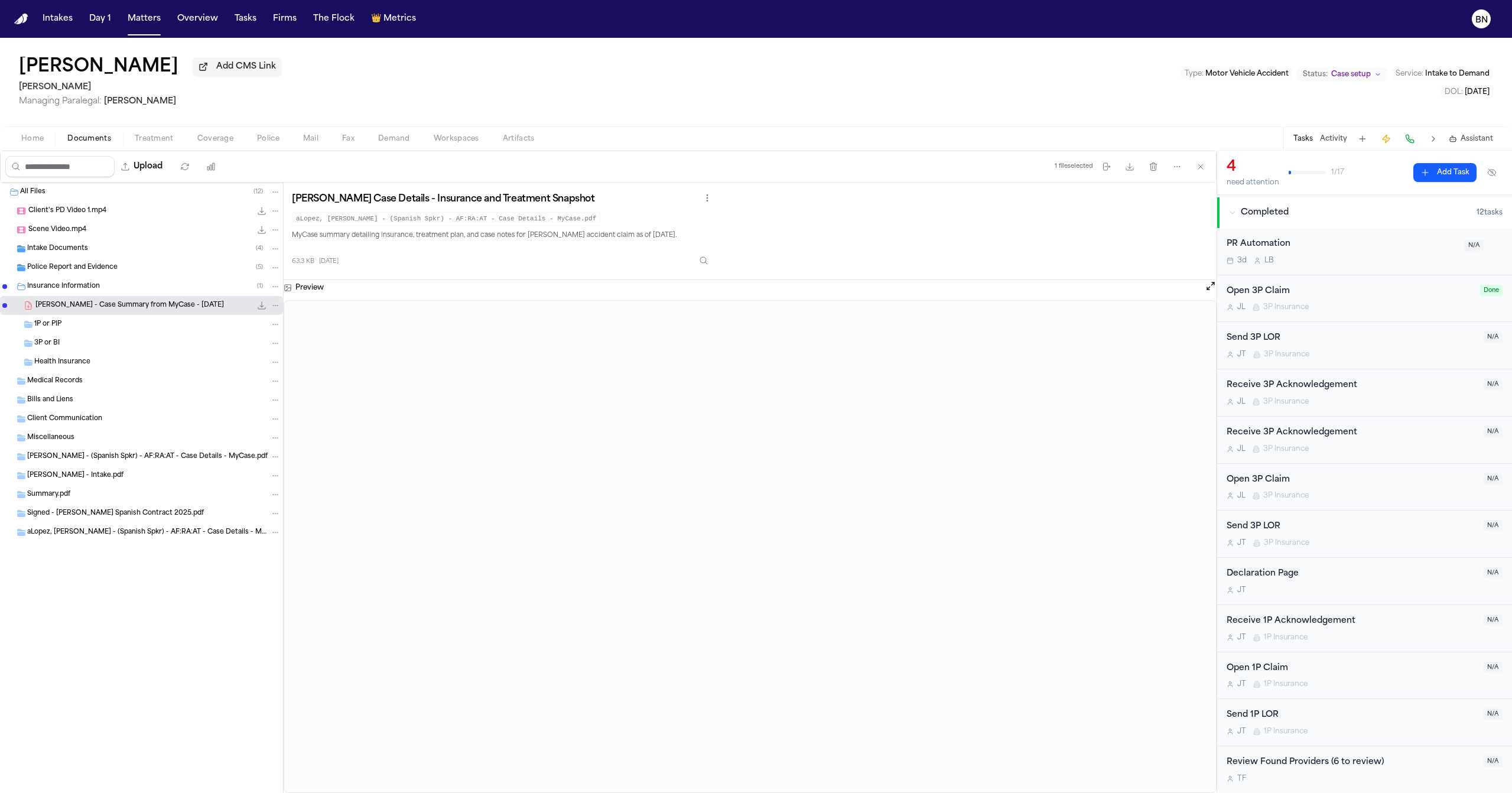
click at [119, 273] on div "Police Report and Evidence ( 5 )" at bounding box center [153, 268] width 253 height 11
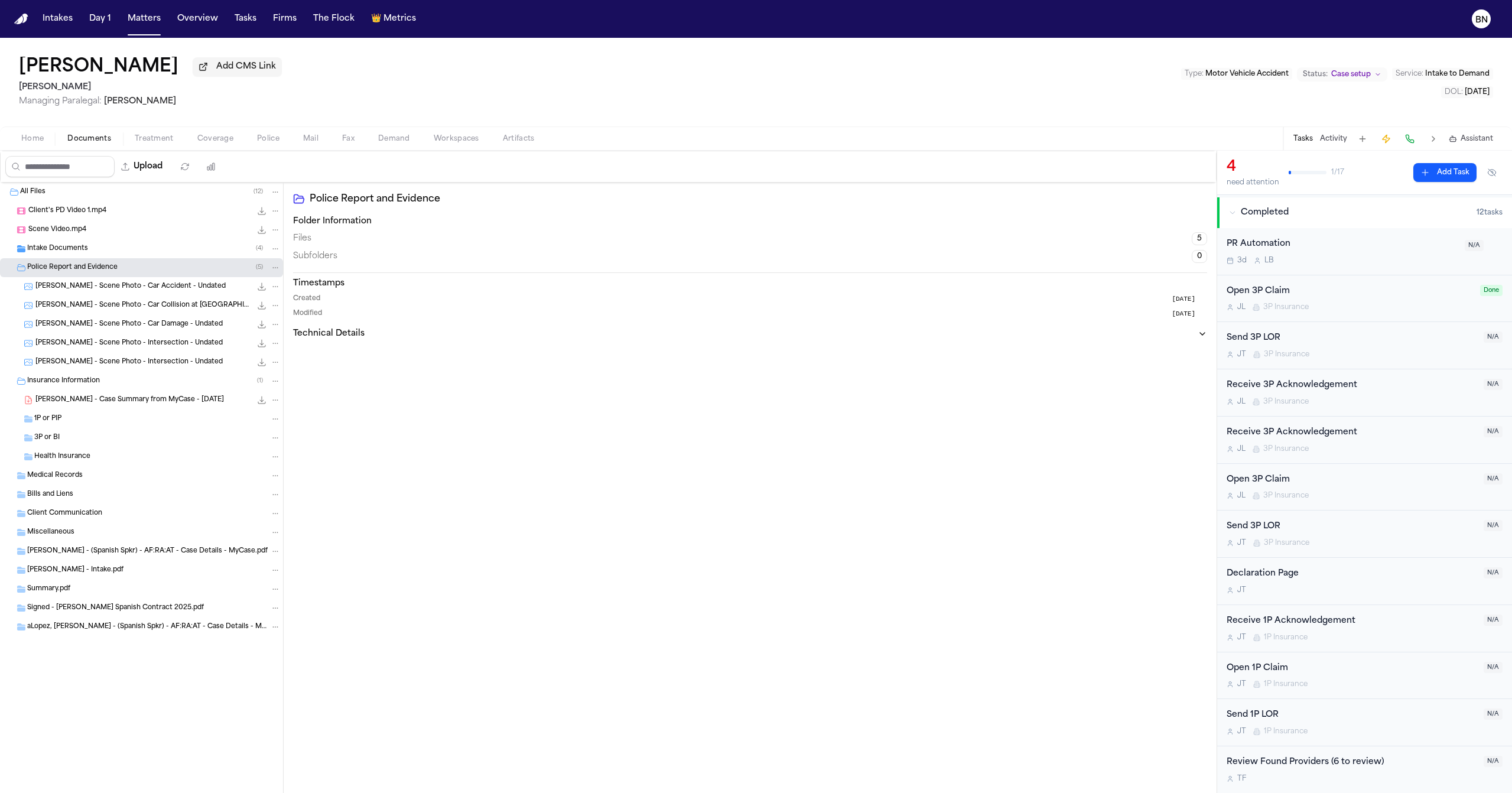
click at [119, 304] on span "R. Lopez - Scene Photo - Car Collision at Easton Rd" at bounding box center [143, 305] width 215 height 10
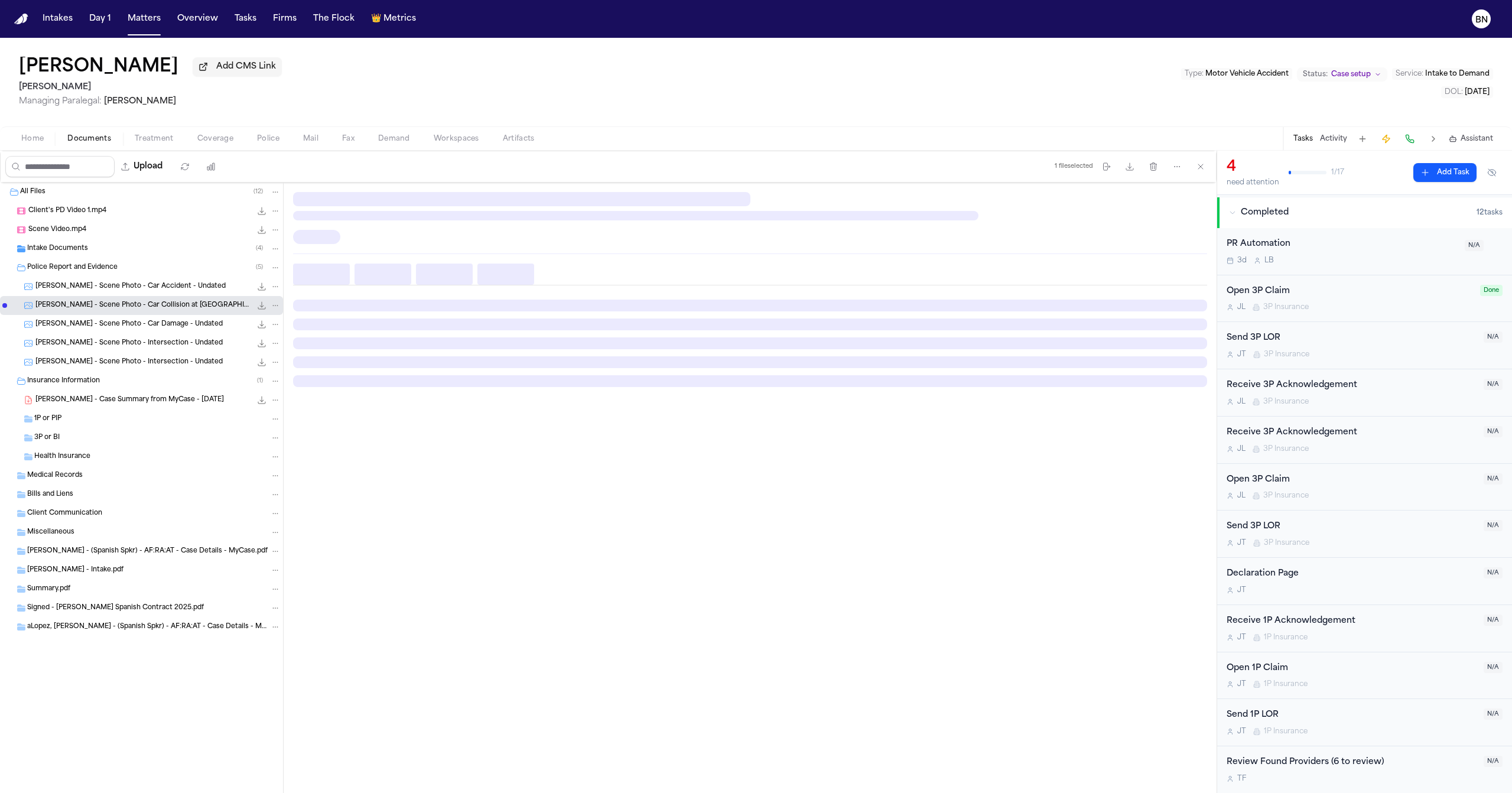
click at [88, 251] on div "Intake Documents ( 4 )" at bounding box center [153, 249] width 253 height 11
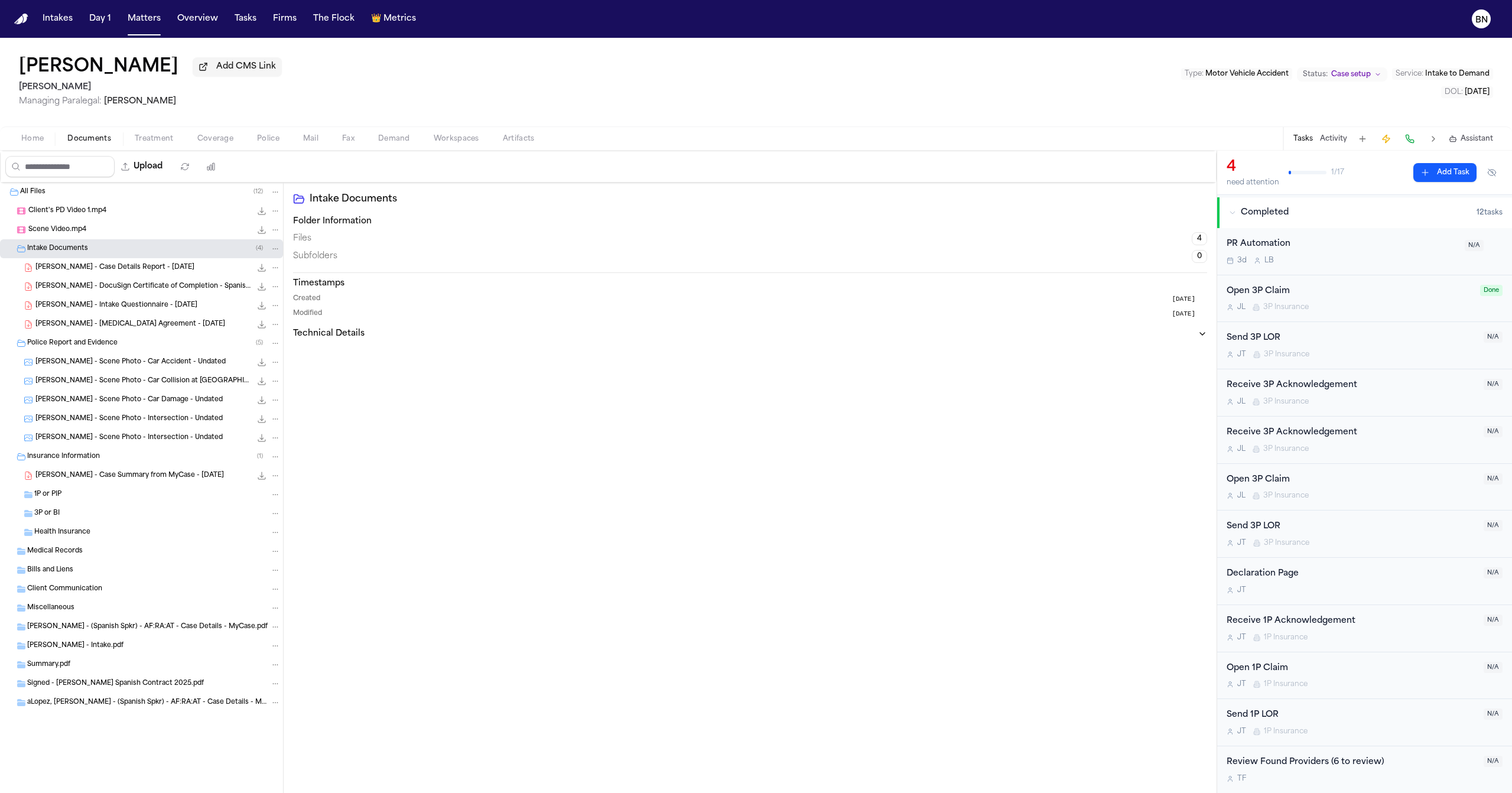
click at [90, 264] on div "R. Lopez - Case Details Report - 9.13.25 49.5 KB • PDF" at bounding box center [158, 267] width 245 height 11
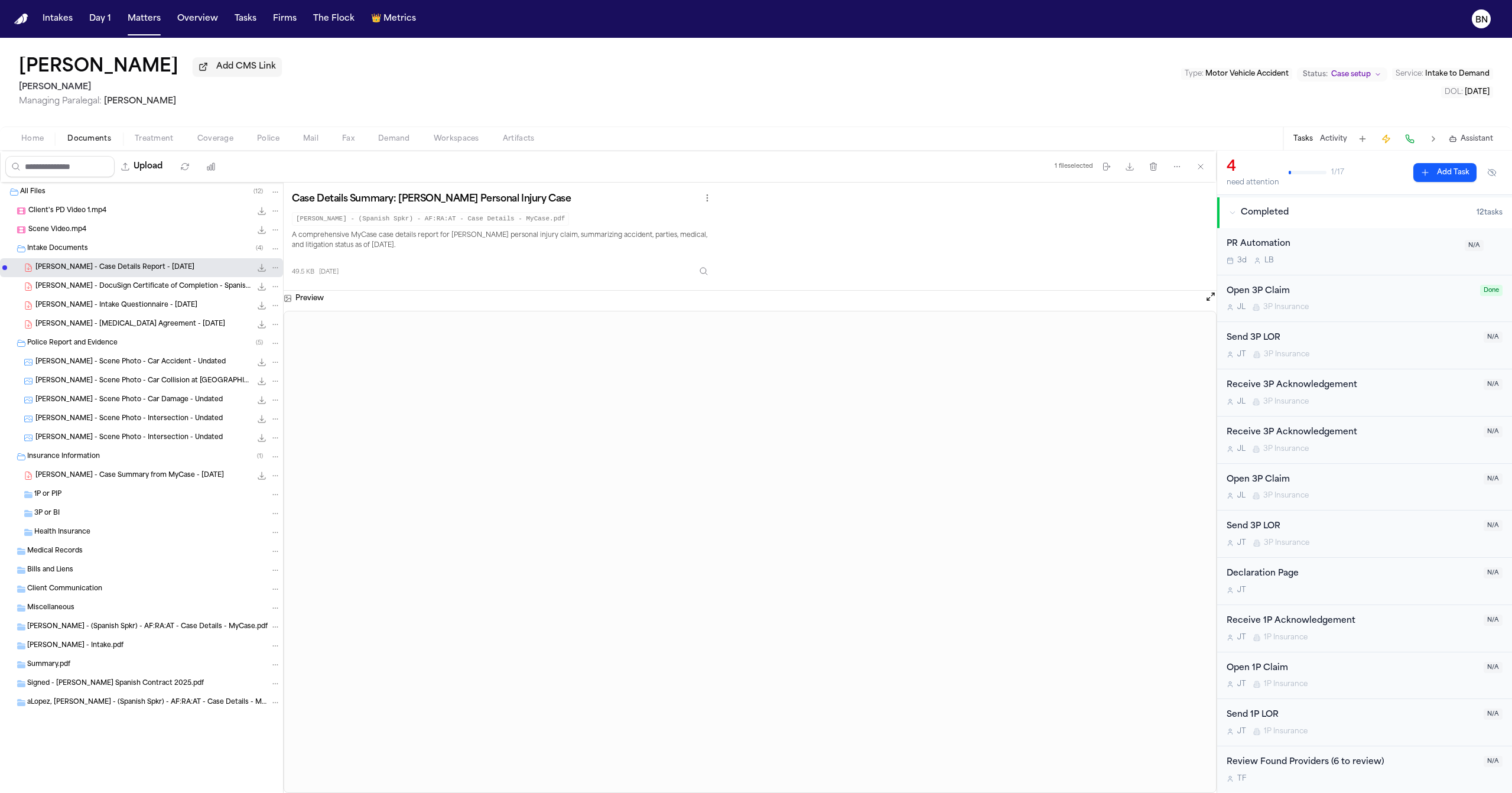
click at [1349, 674] on div "Open 1P Claim" at bounding box center [1351, 669] width 250 height 14
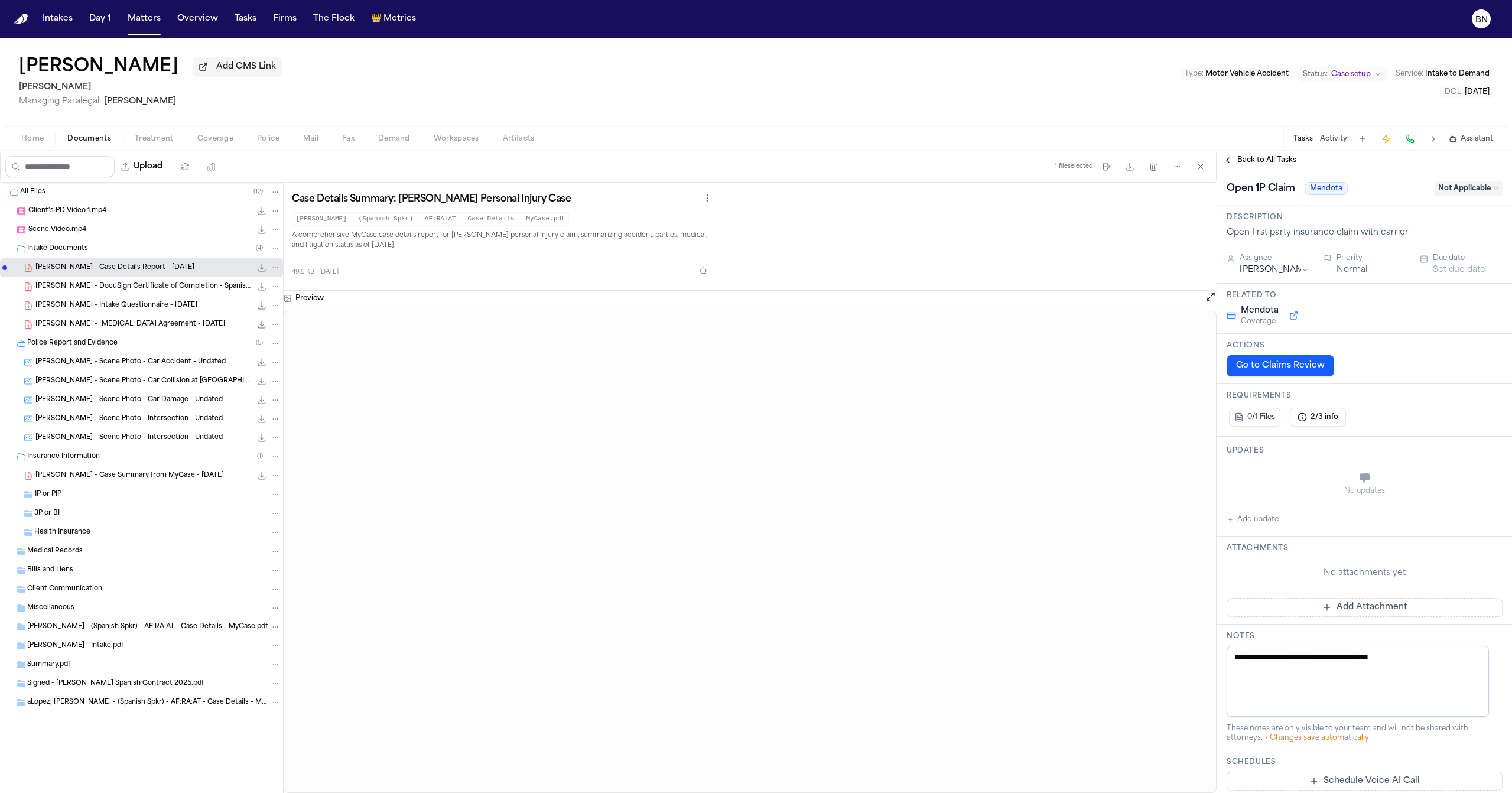
click at [1257, 159] on span "Back to All Tasks" at bounding box center [1266, 159] width 59 height 10
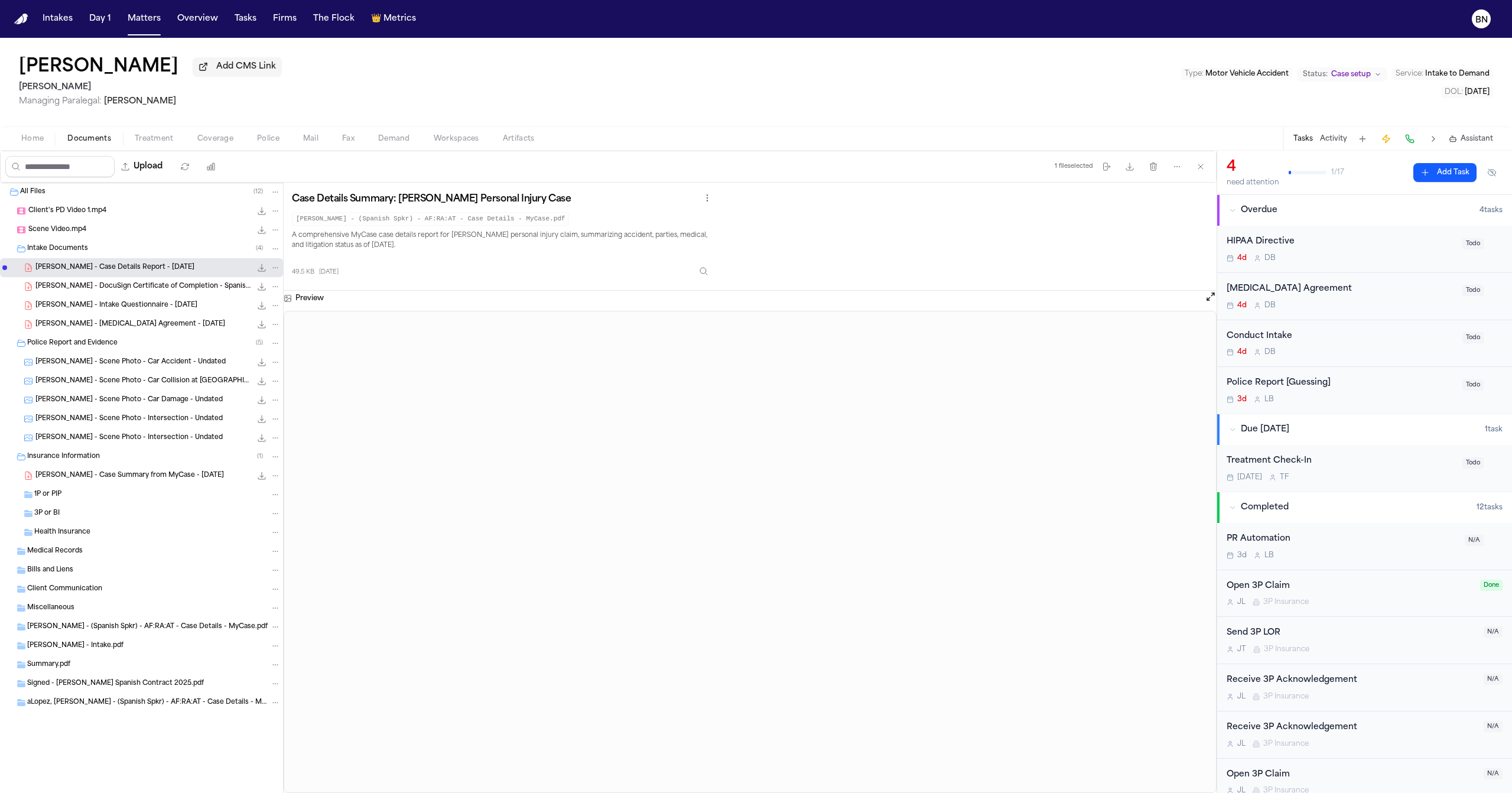
click at [1336, 139] on button "Activity" at bounding box center [1333, 138] width 27 height 10
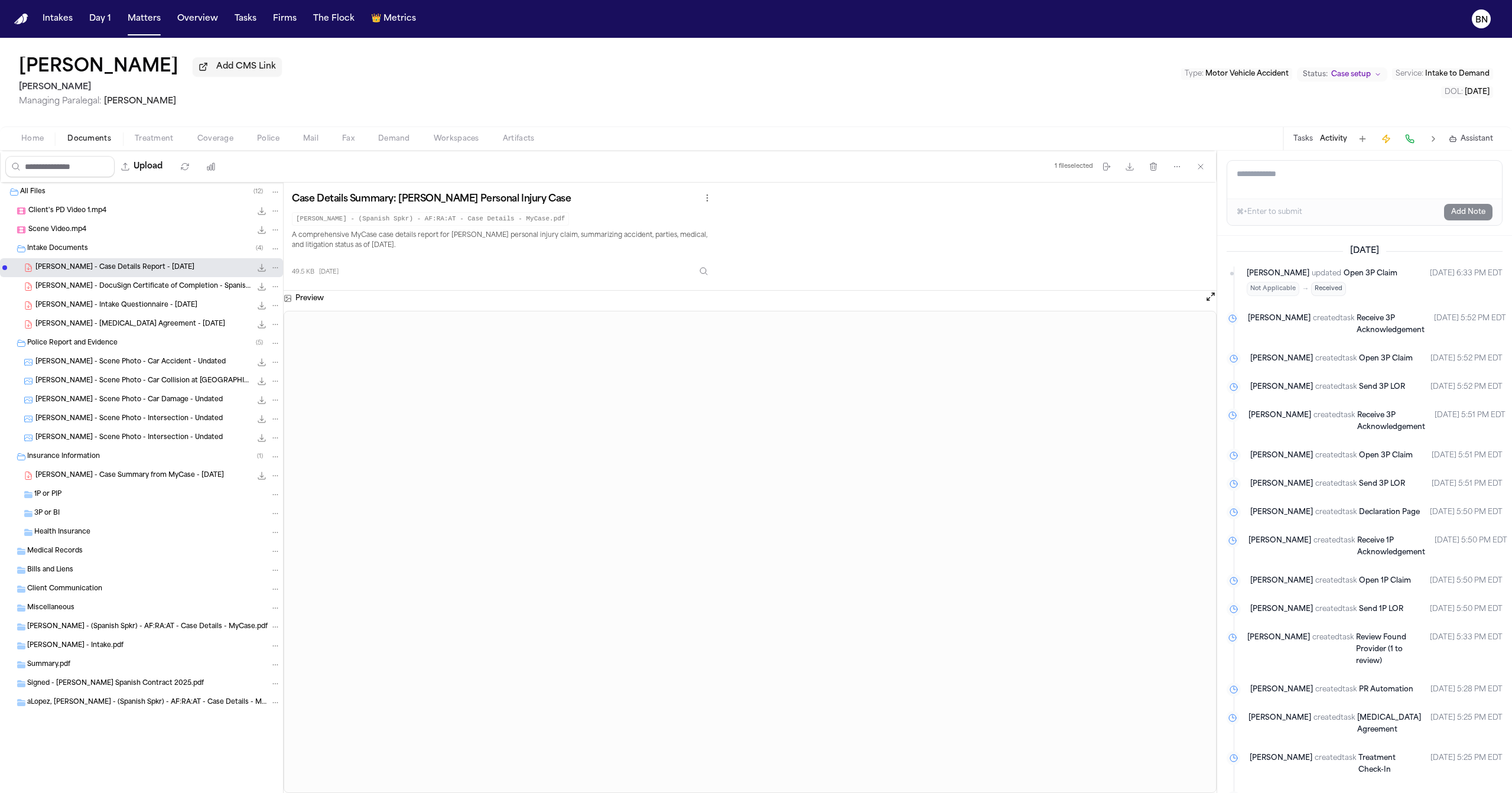
click at [1309, 141] on button "Tasks" at bounding box center [1303, 138] width 19 height 10
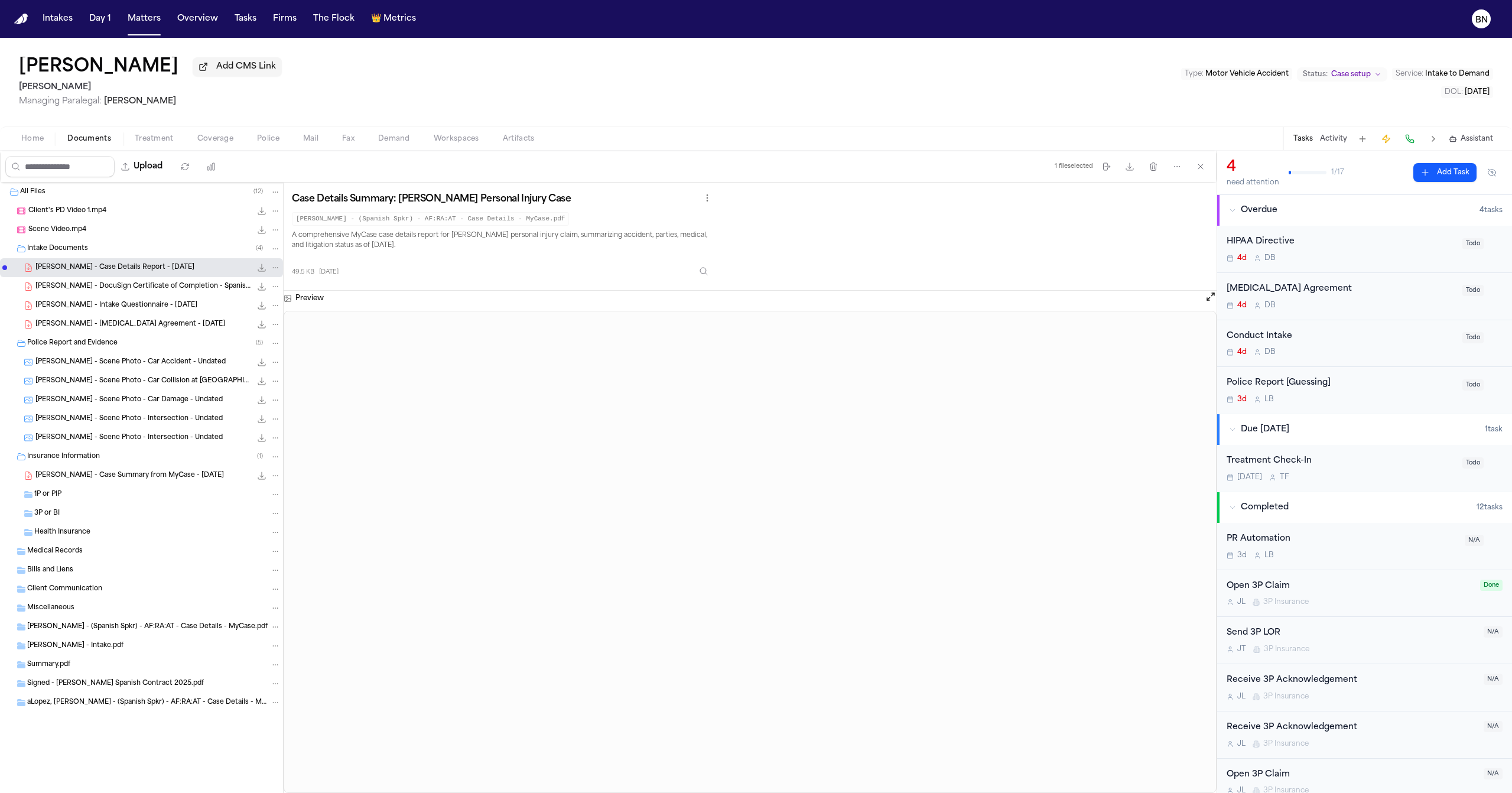
click at [1365, 286] on div "[MEDICAL_DATA] Agreement" at bounding box center [1340, 290] width 229 height 14
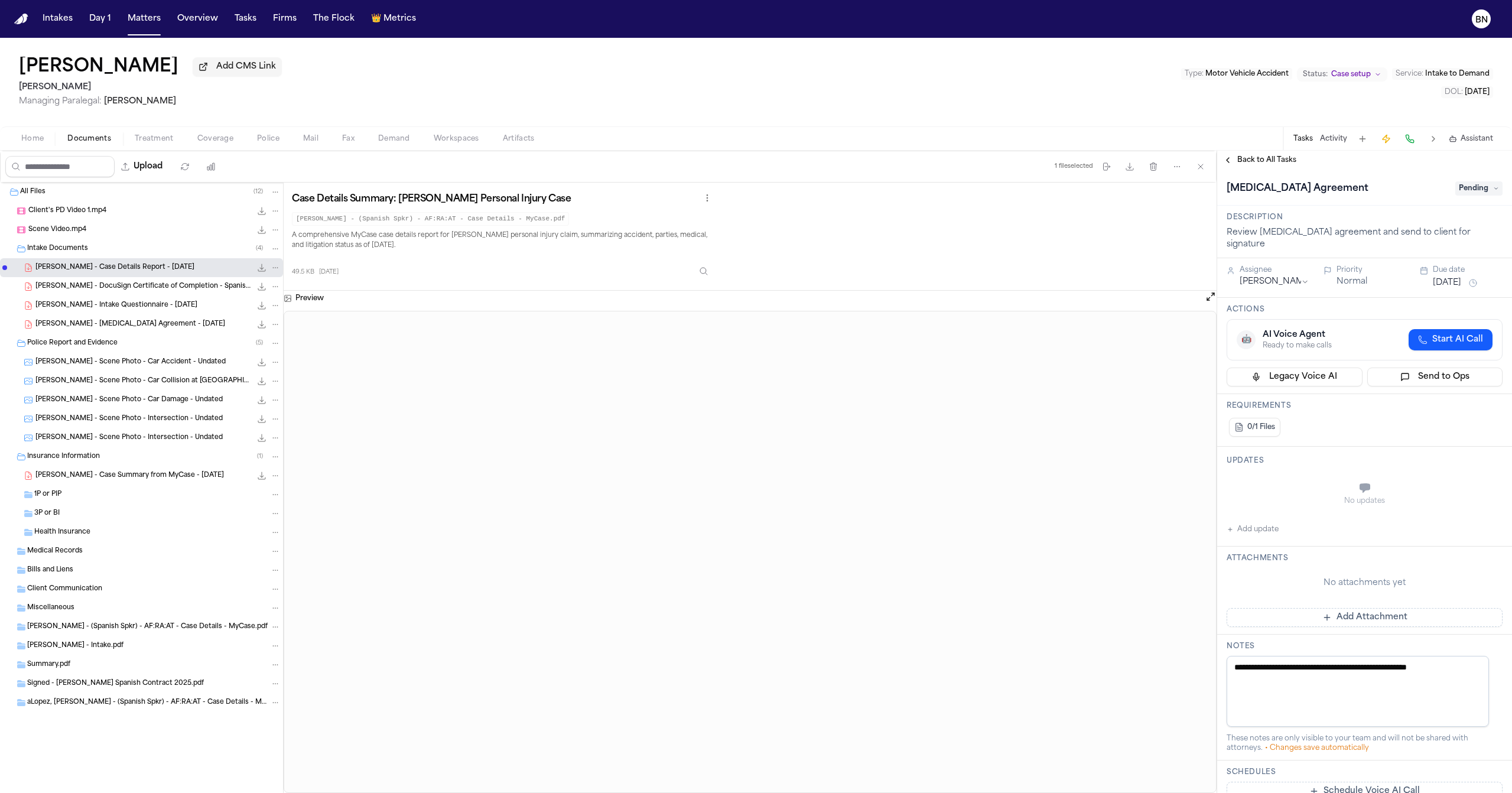
click at [1257, 160] on span "Back to All Tasks" at bounding box center [1266, 159] width 59 height 10
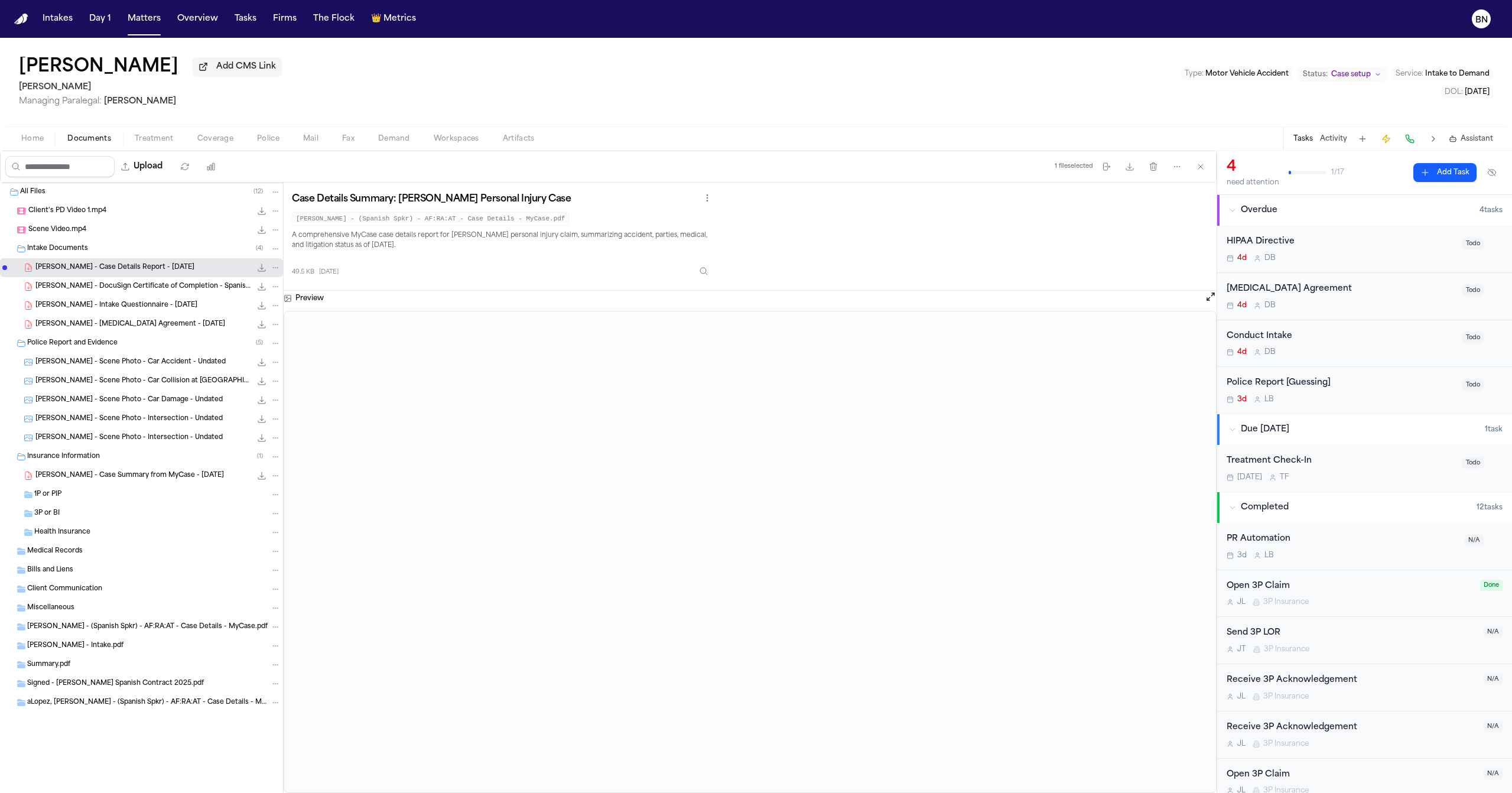
click at [198, 142] on span "Coverage" at bounding box center [214, 138] width 36 height 10
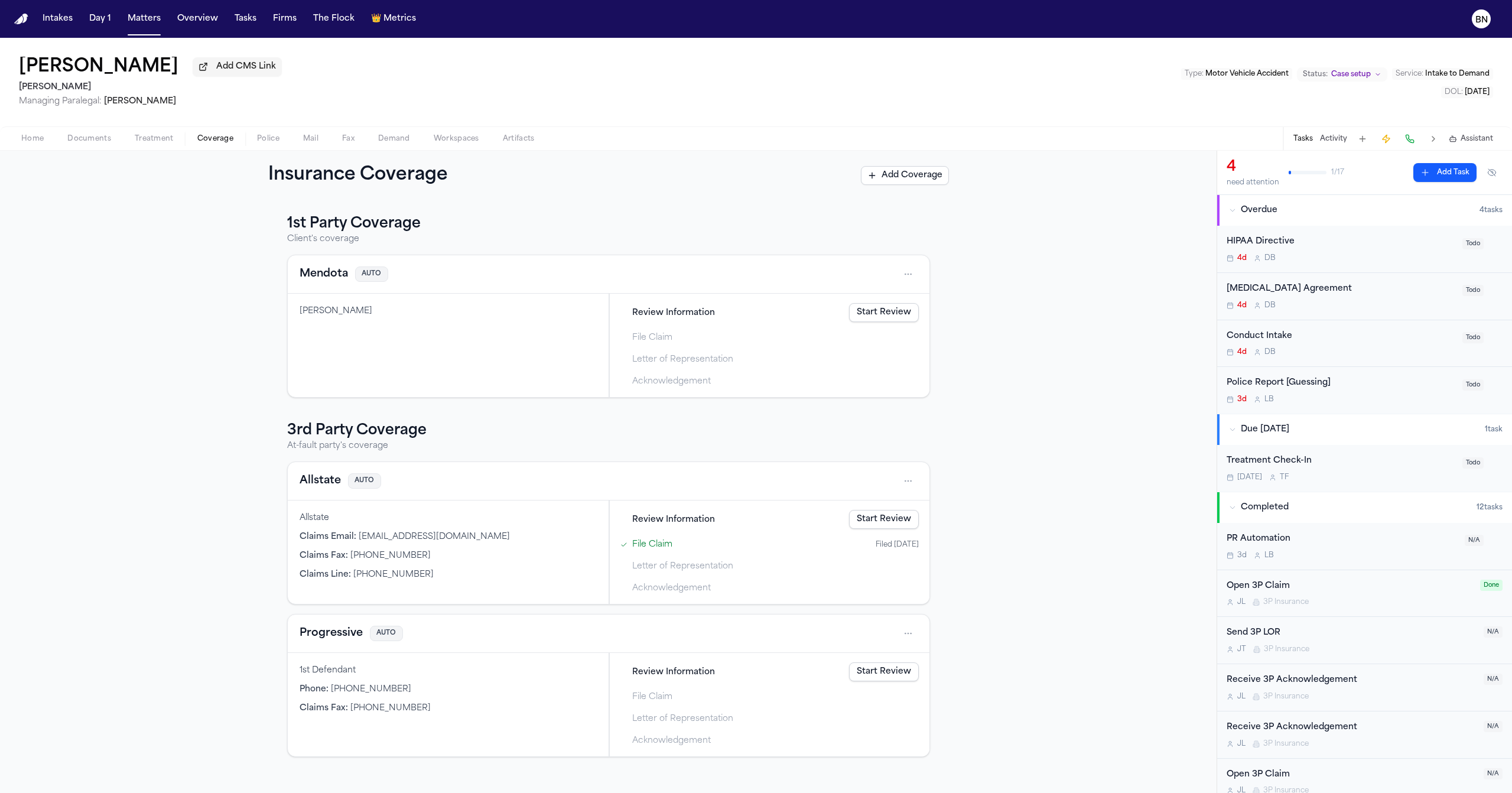
click at [301, 481] on button "Allstate" at bounding box center [320, 481] width 41 height 17
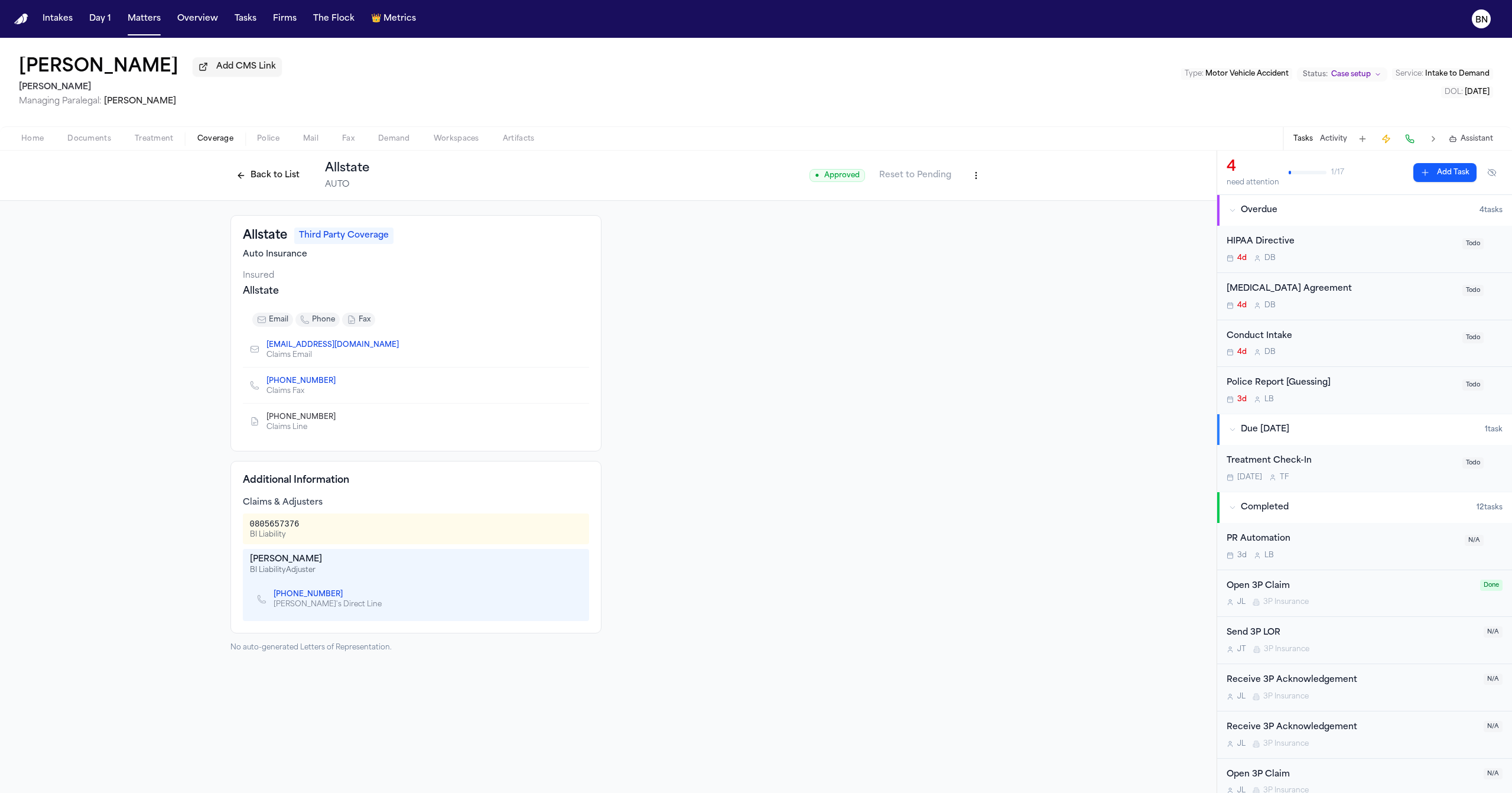
click at [250, 182] on button "Back to List" at bounding box center [268, 176] width 75 height 19
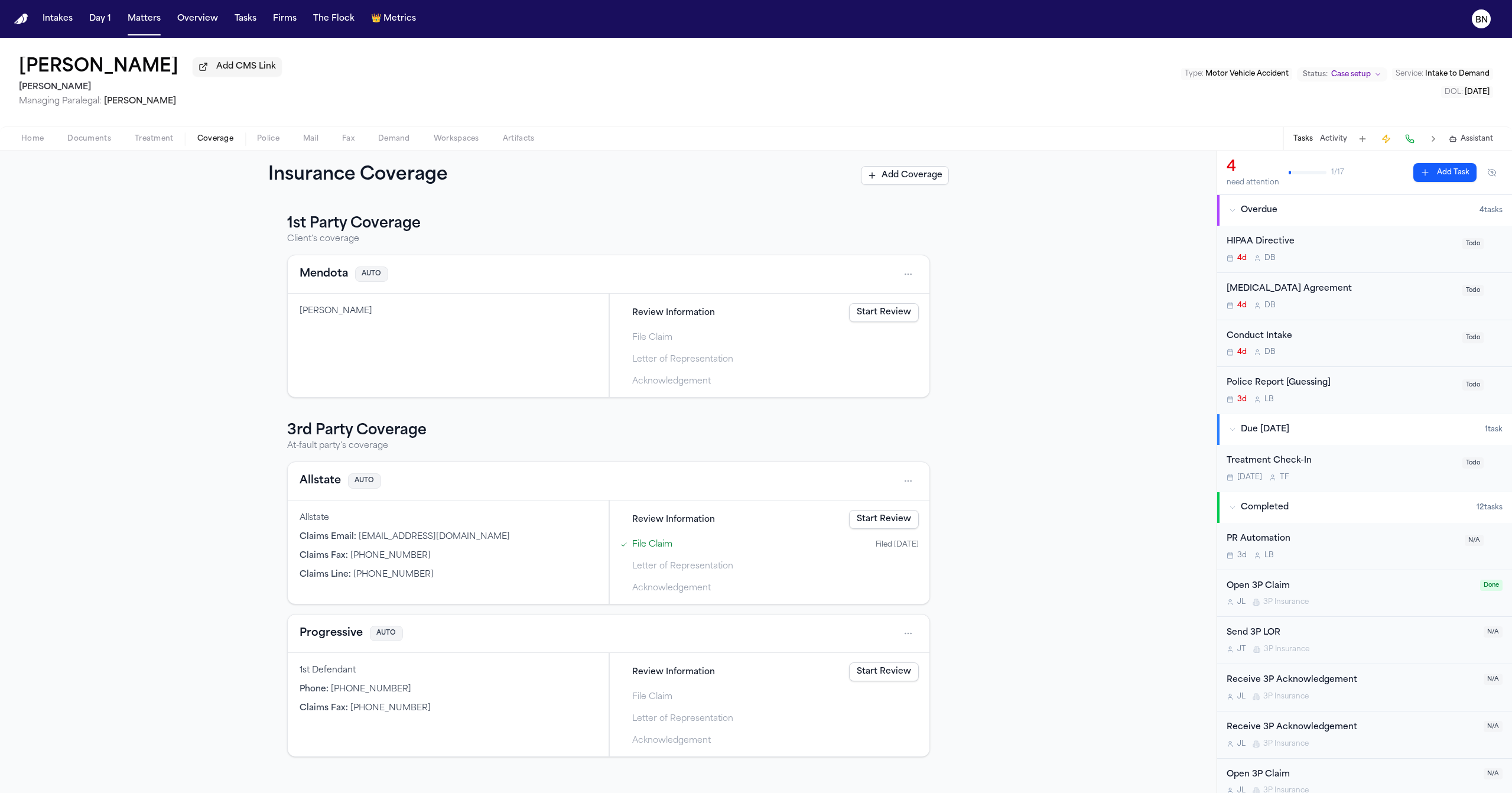
drag, startPoint x: 44, startPoint y: 136, endPoint x: 51, endPoint y: 137, distance: 7.1
click at [44, 136] on button "Home" at bounding box center [32, 138] width 46 height 14
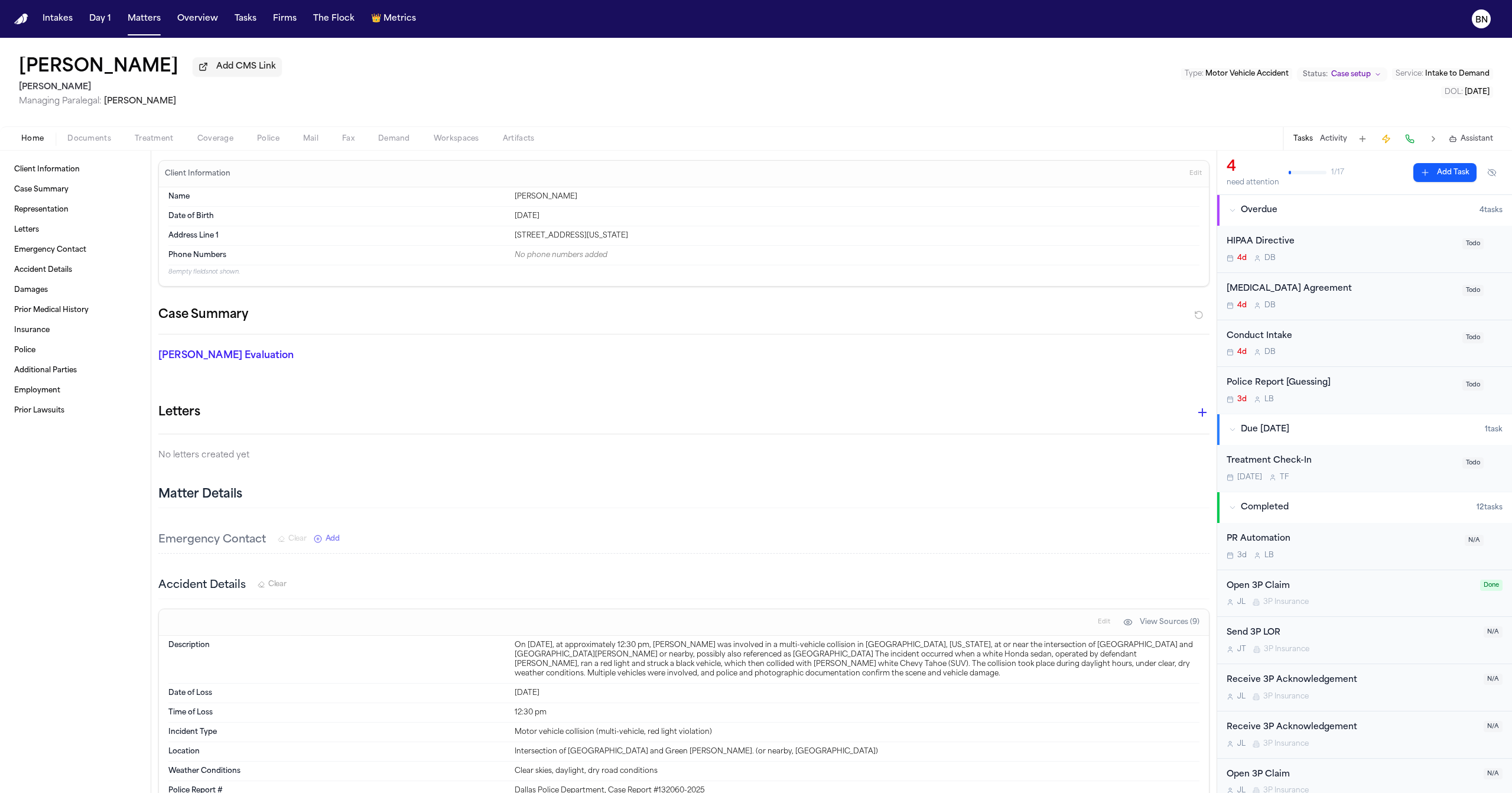
click at [1356, 303] on div "4d D B" at bounding box center [1340, 305] width 229 height 10
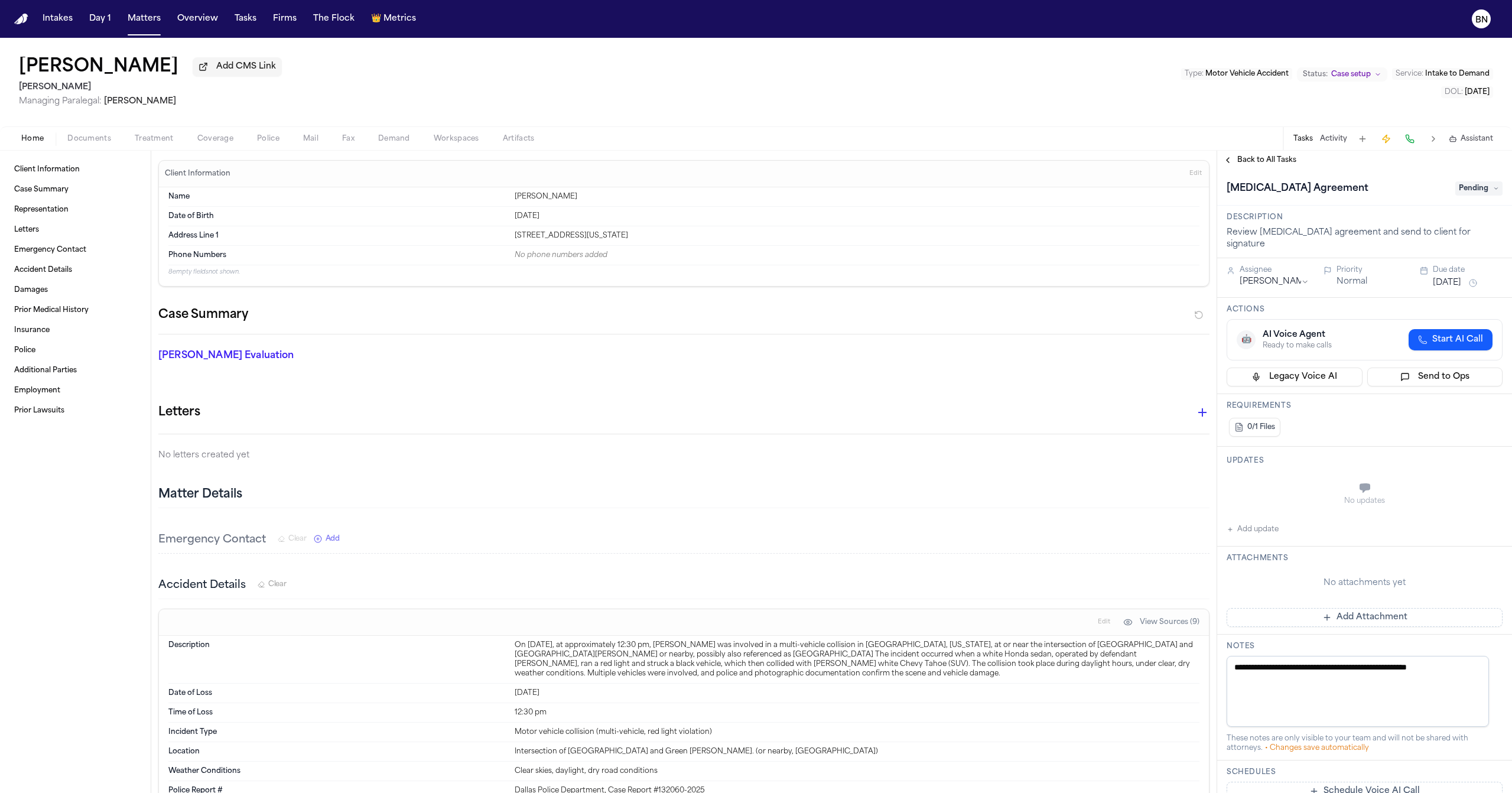
click at [1456, 193] on span "Pending" at bounding box center [1479, 188] width 47 height 14
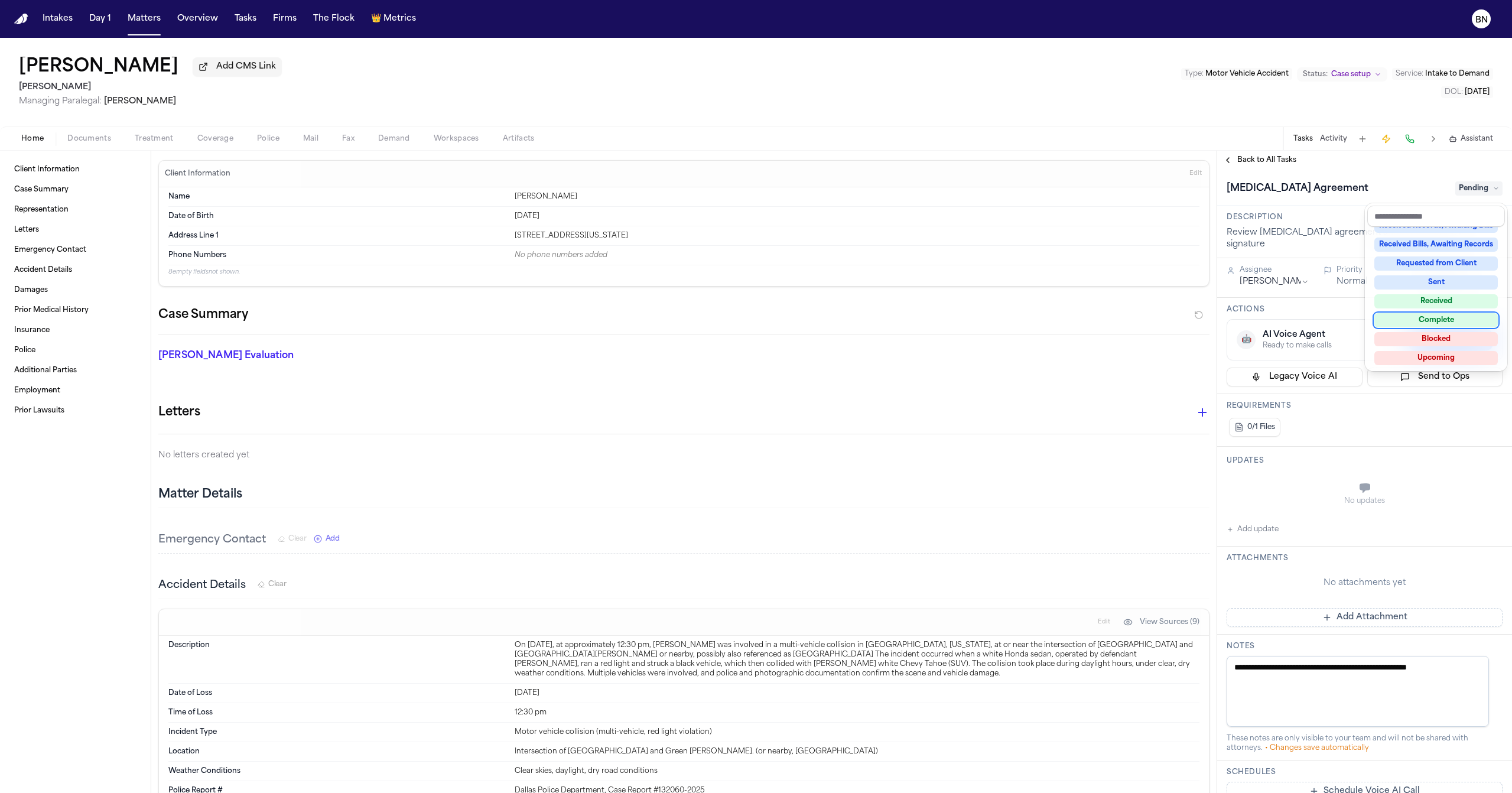
click at [1444, 322] on div "Complete" at bounding box center [1435, 320] width 123 height 14
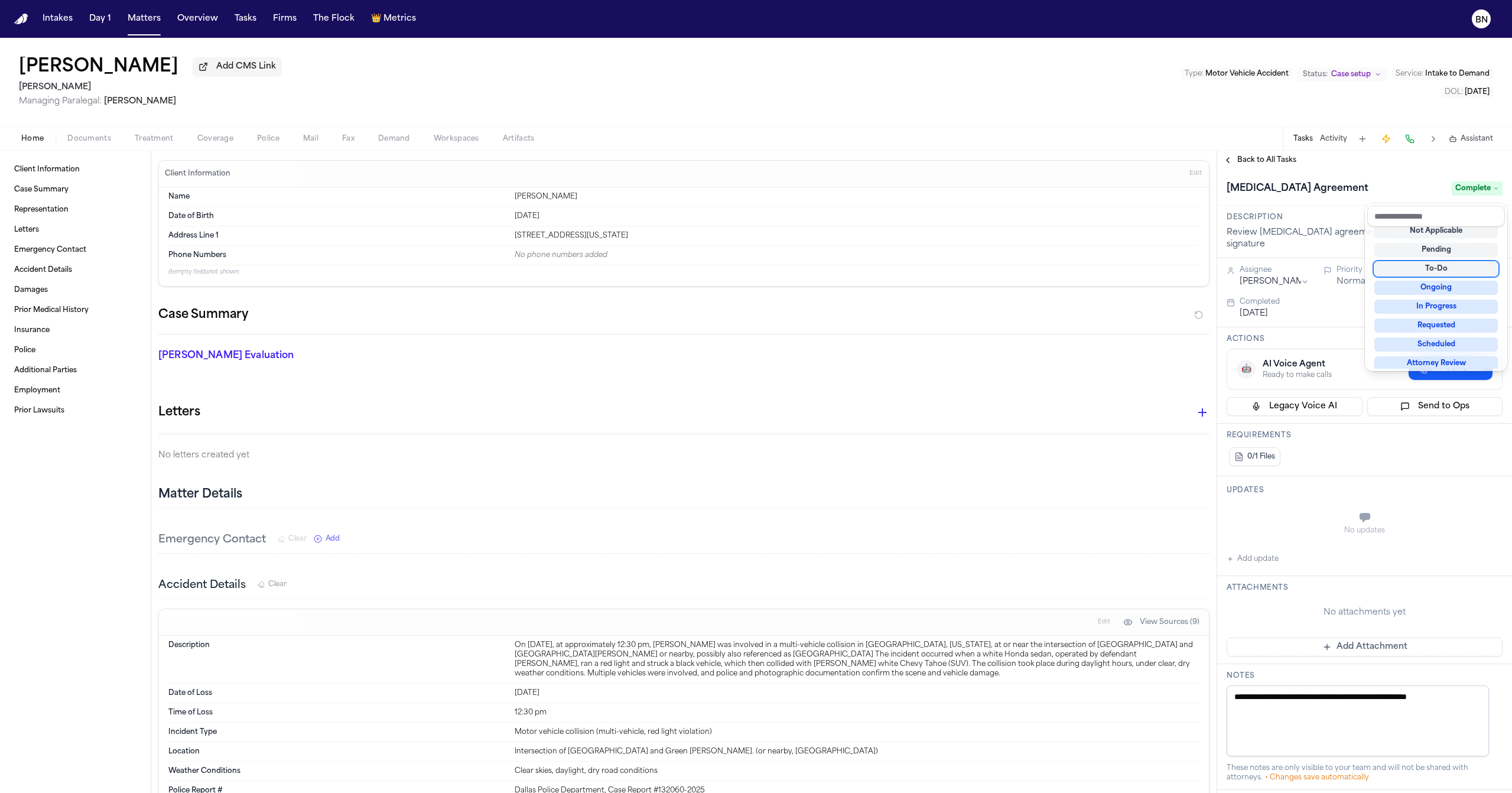
click at [1262, 186] on div "Retainer Agreement Complete" at bounding box center [1364, 188] width 276 height 19
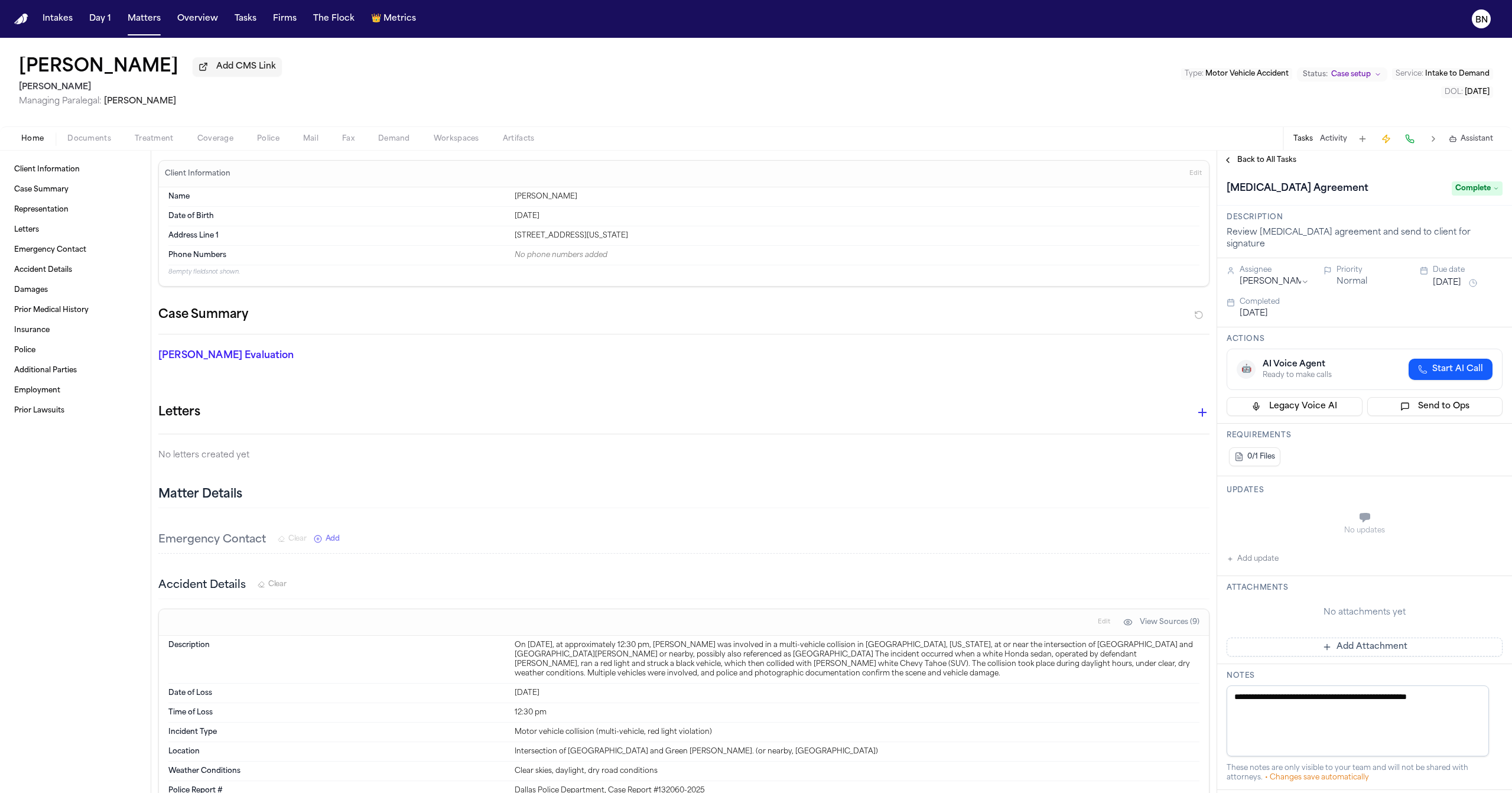
click at [1253, 165] on span "Back to All Tasks" at bounding box center [1266, 159] width 59 height 10
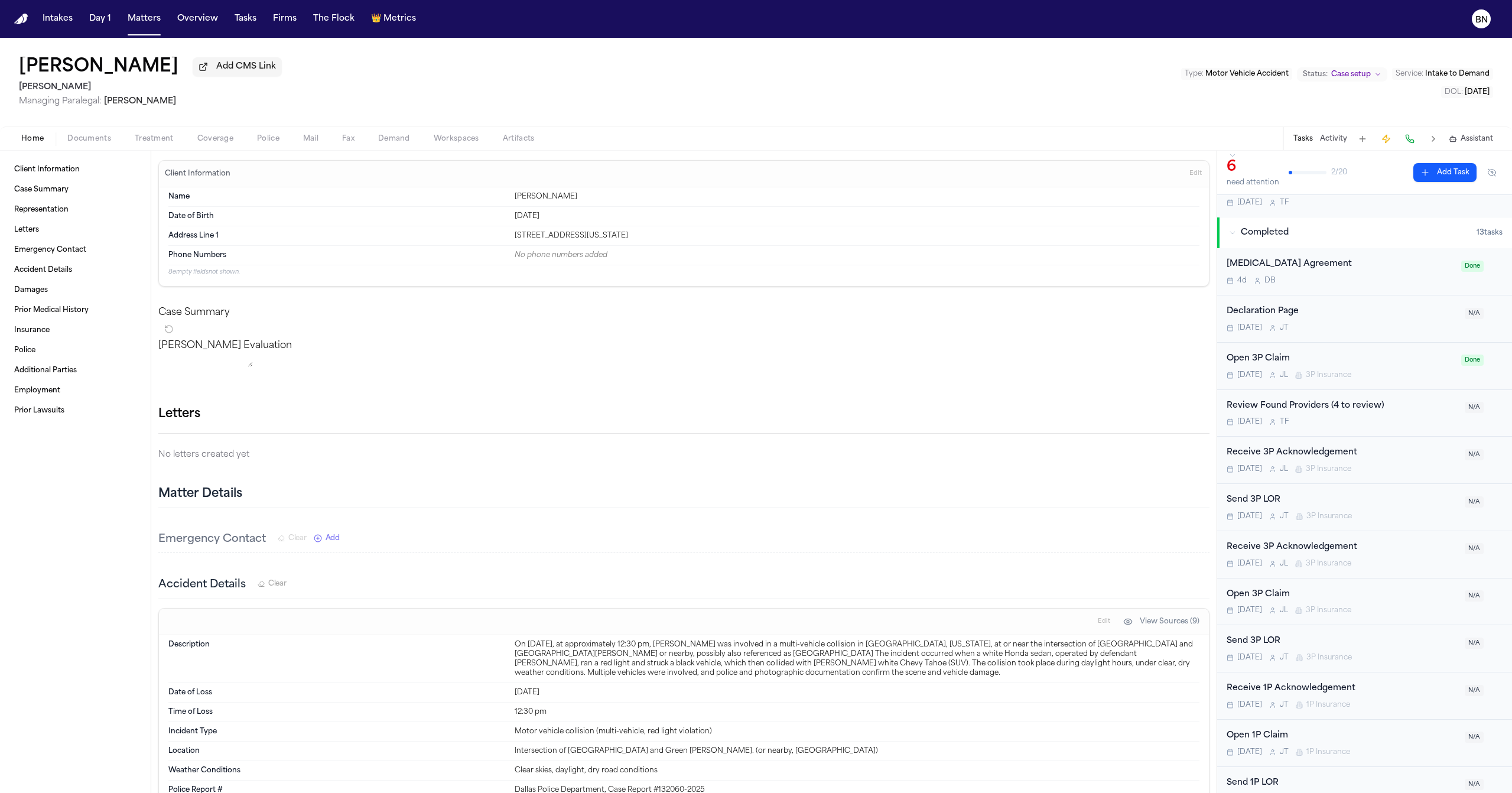
scroll to position [388, 0]
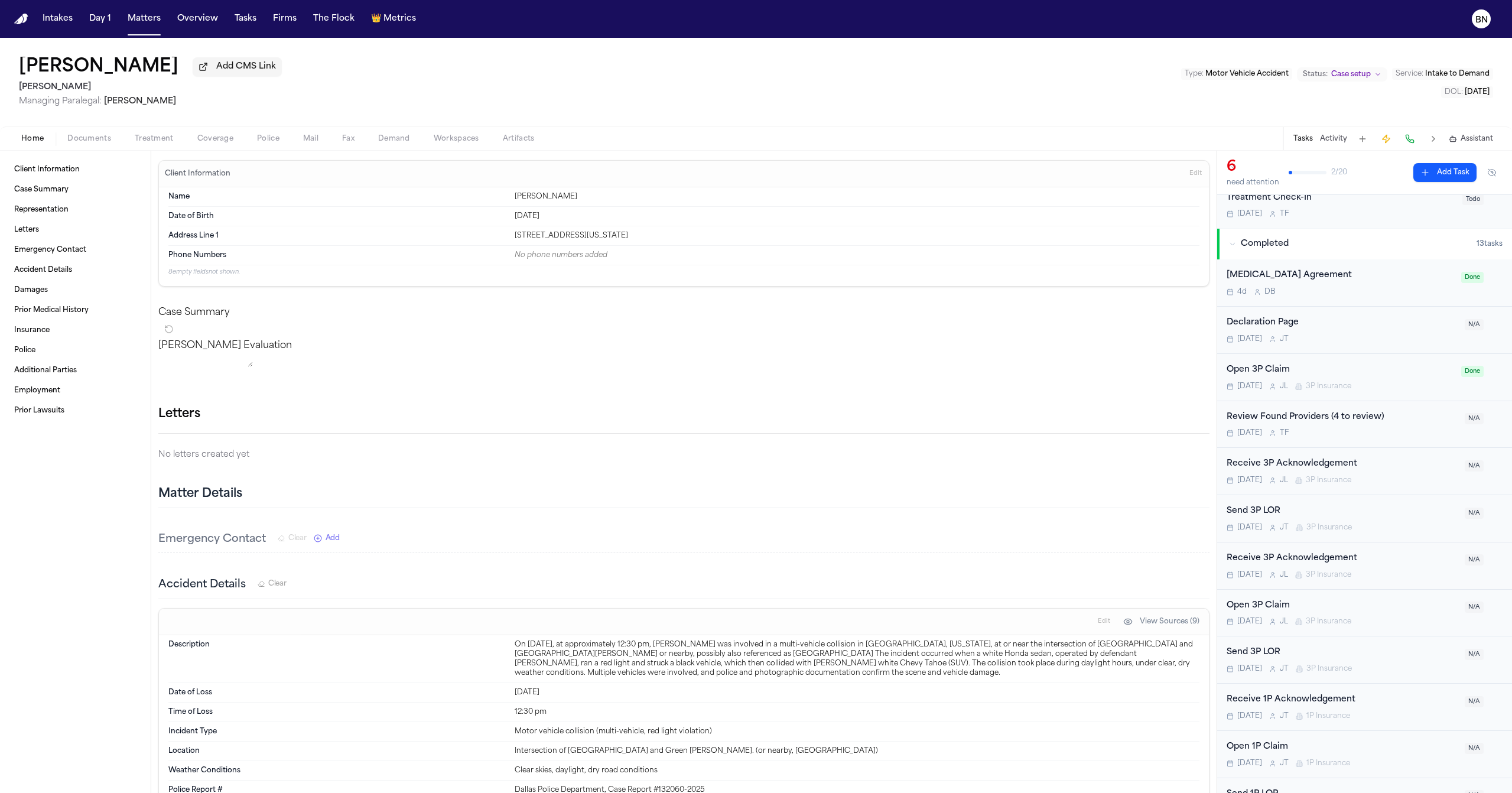
click at [101, 141] on span "Documents" at bounding box center [89, 138] width 44 height 10
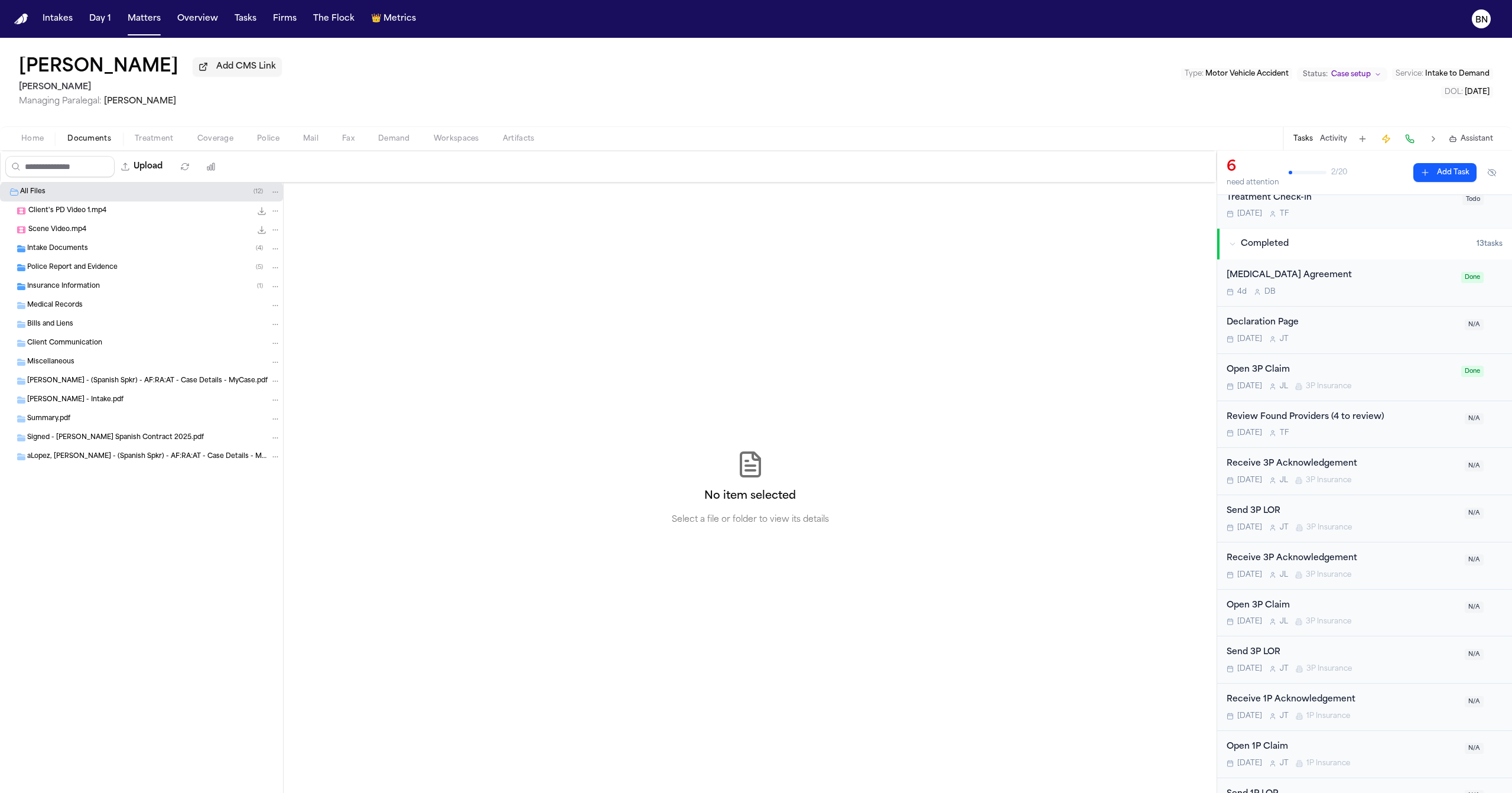
click at [115, 277] on div "Police Report and Evidence ( 5 )" at bounding box center [141, 268] width 283 height 19
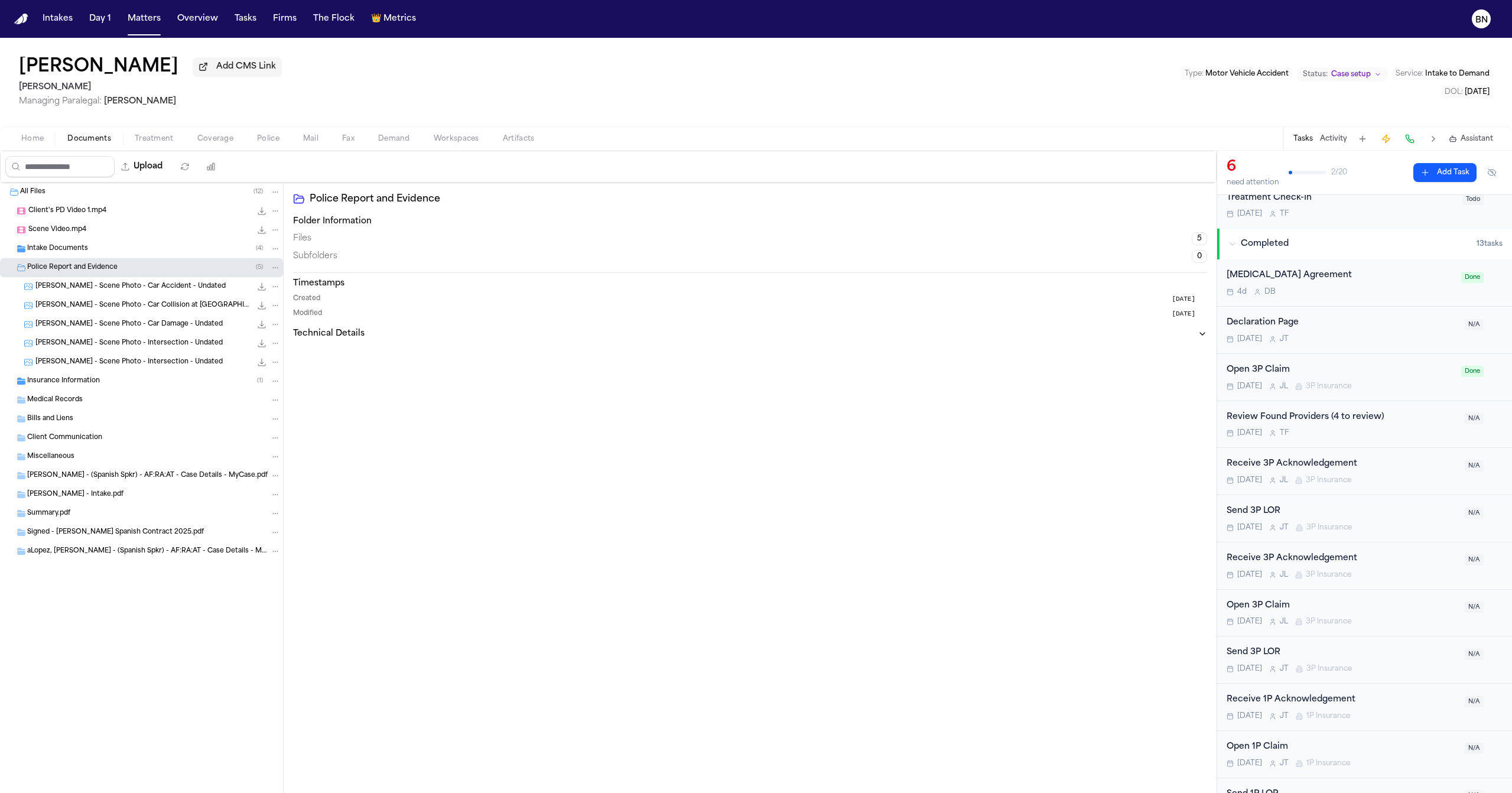
click at [102, 390] on div "Insurance Information ( 1 )" at bounding box center [141, 381] width 283 height 19
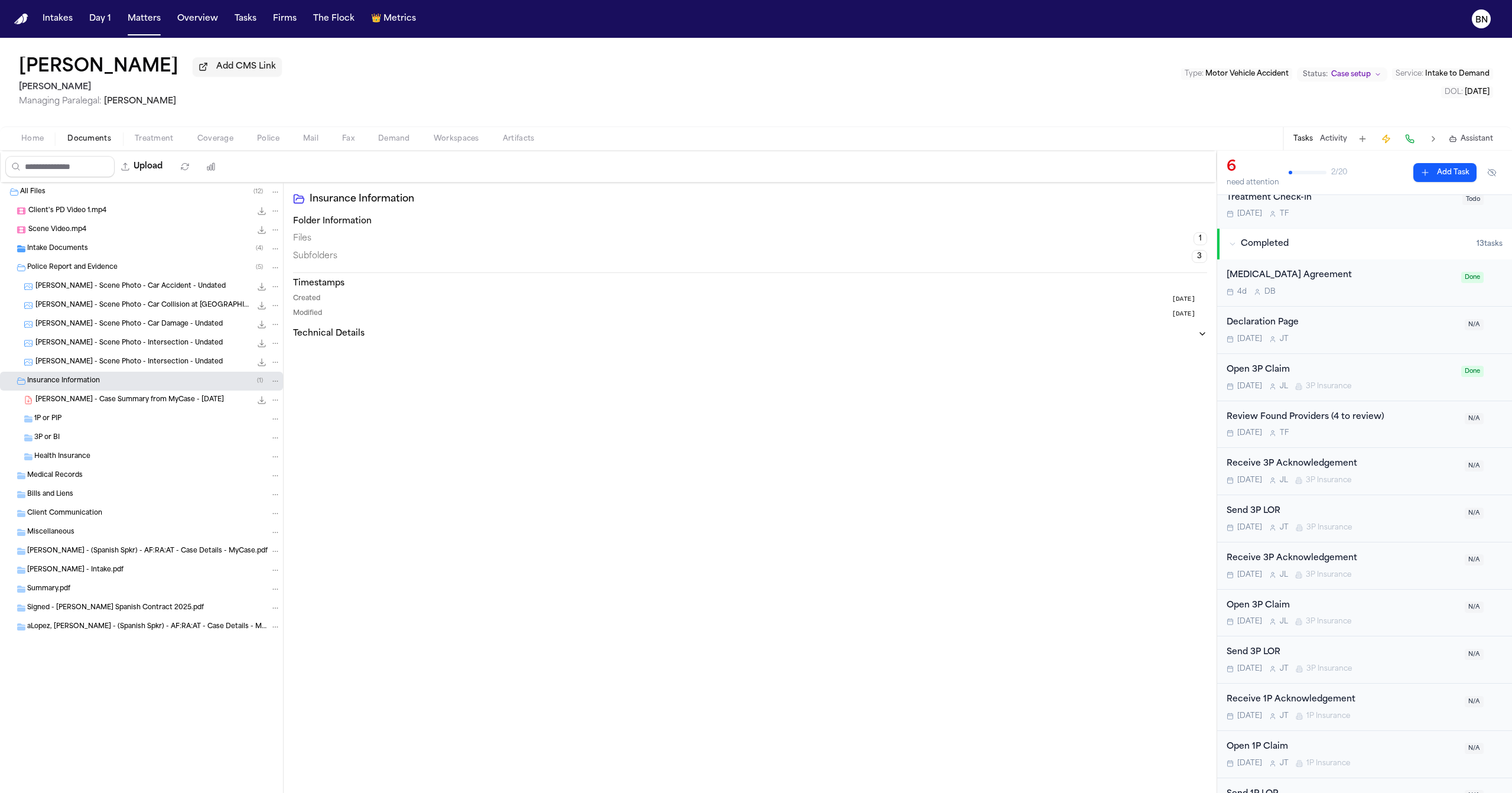
click at [125, 400] on span "R. Lopez - Case Summary from MyCase - 9.19.25" at bounding box center [129, 399] width 188 height 10
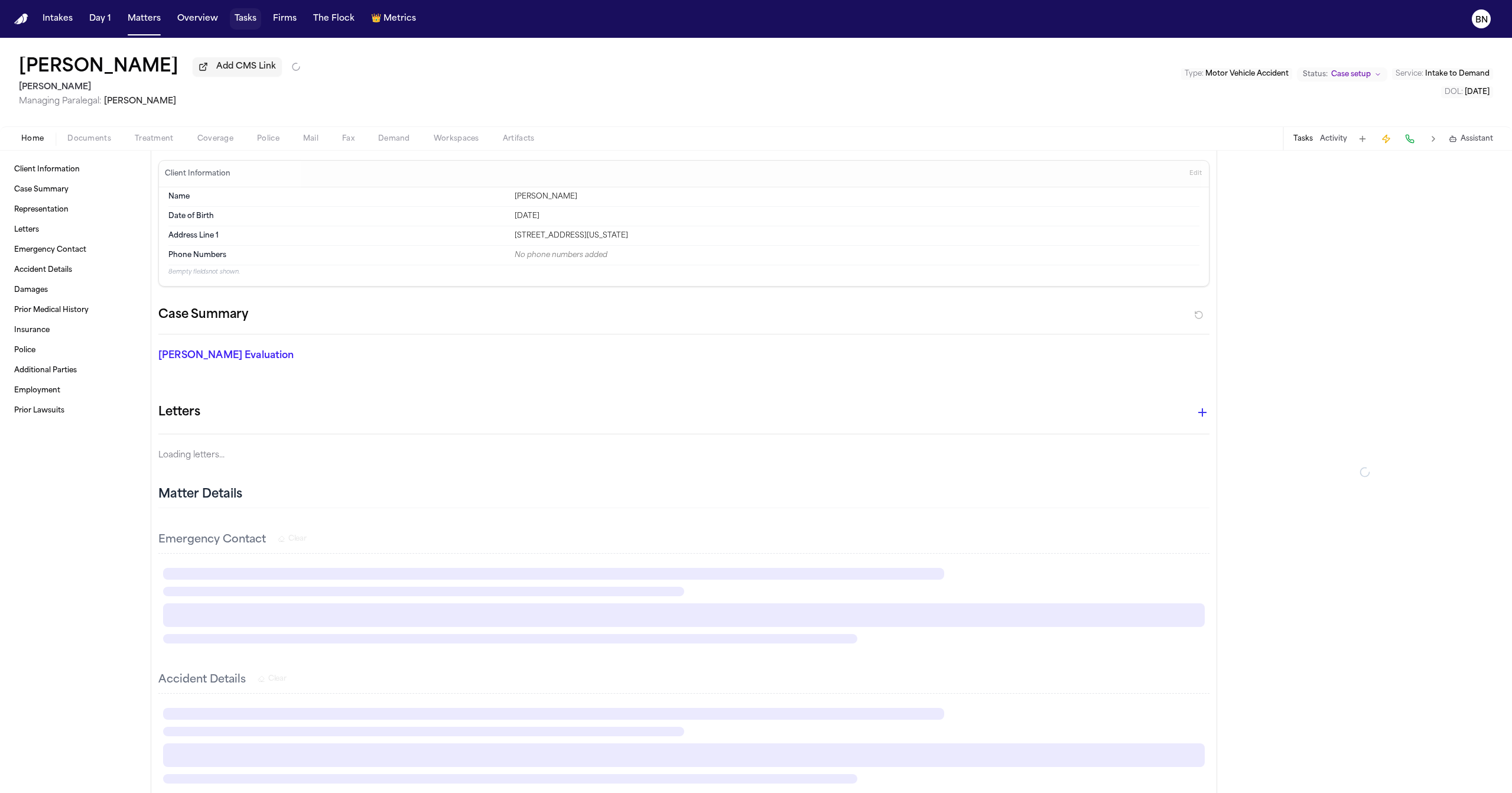
click at [248, 25] on button "Tasks" at bounding box center [245, 18] width 32 height 21
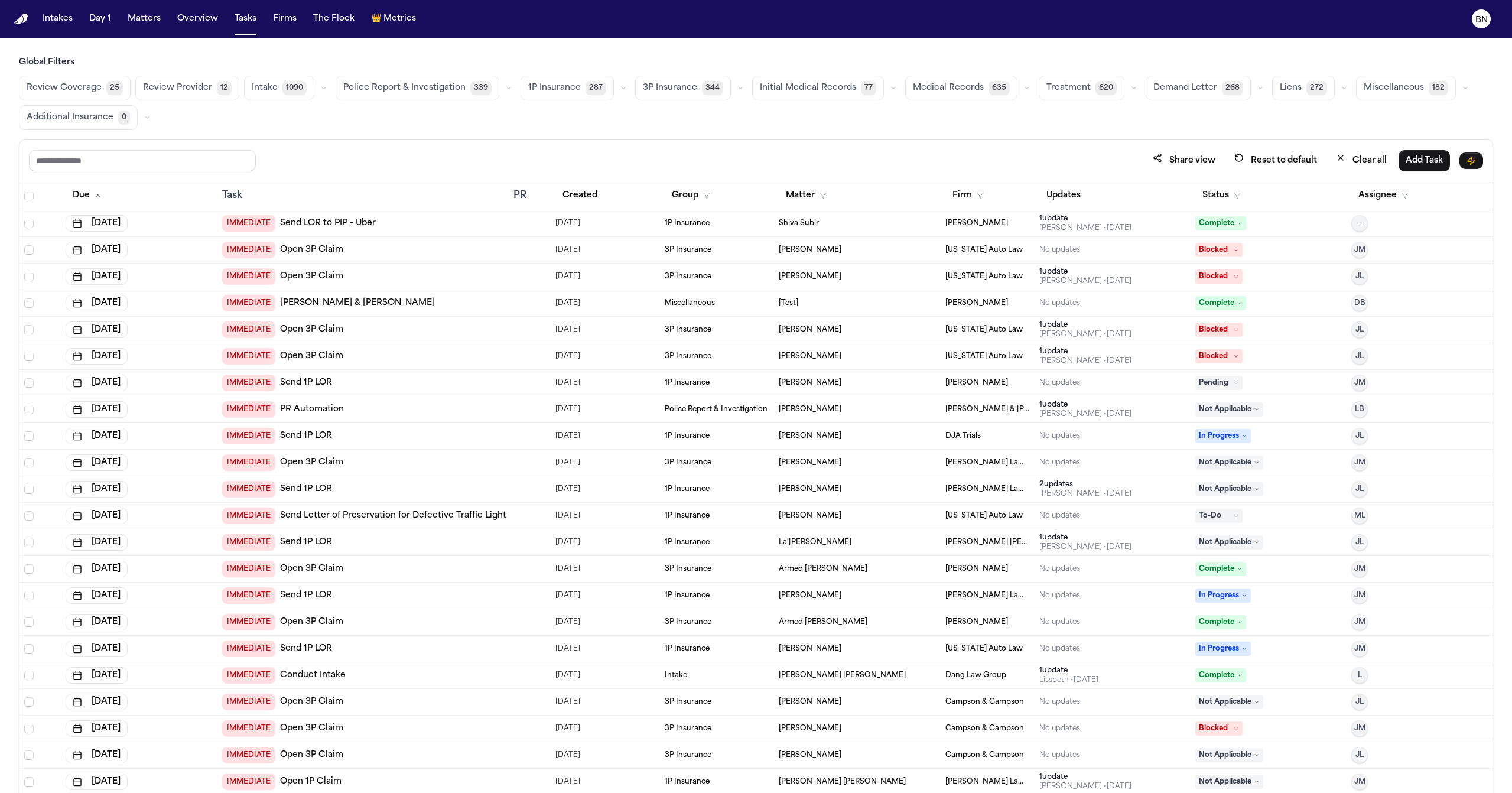
click at [320, 89] on icon "button" at bounding box center [324, 88] width 7 height 7
click at [304, 126] on span "[MEDICAL_DATA] Agreement" at bounding box center [292, 122] width 83 height 24
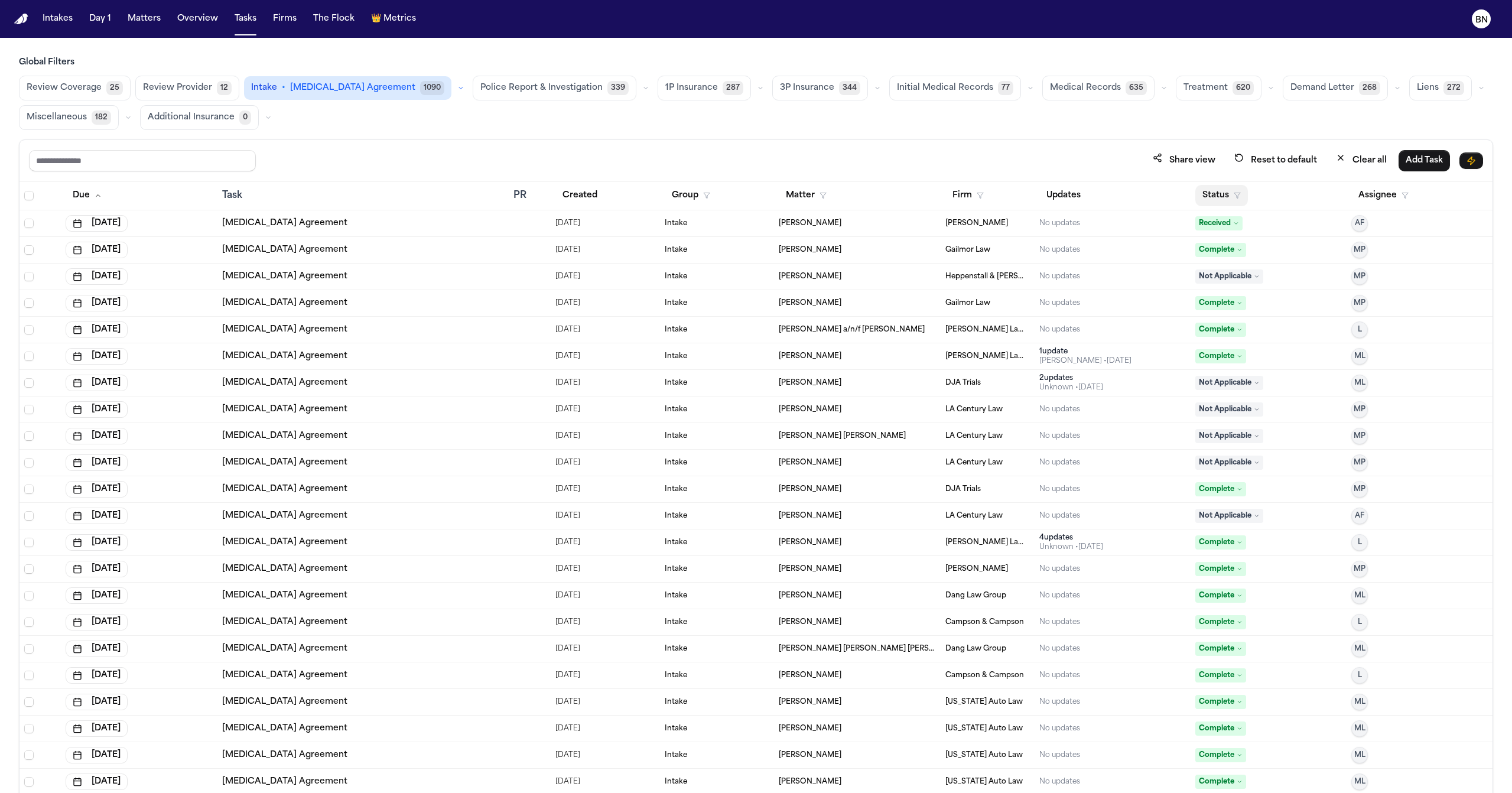
click at [1213, 193] on button "Status" at bounding box center [1221, 195] width 53 height 21
click at [1210, 278] on button "Active" at bounding box center [1208, 272] width 33 height 16
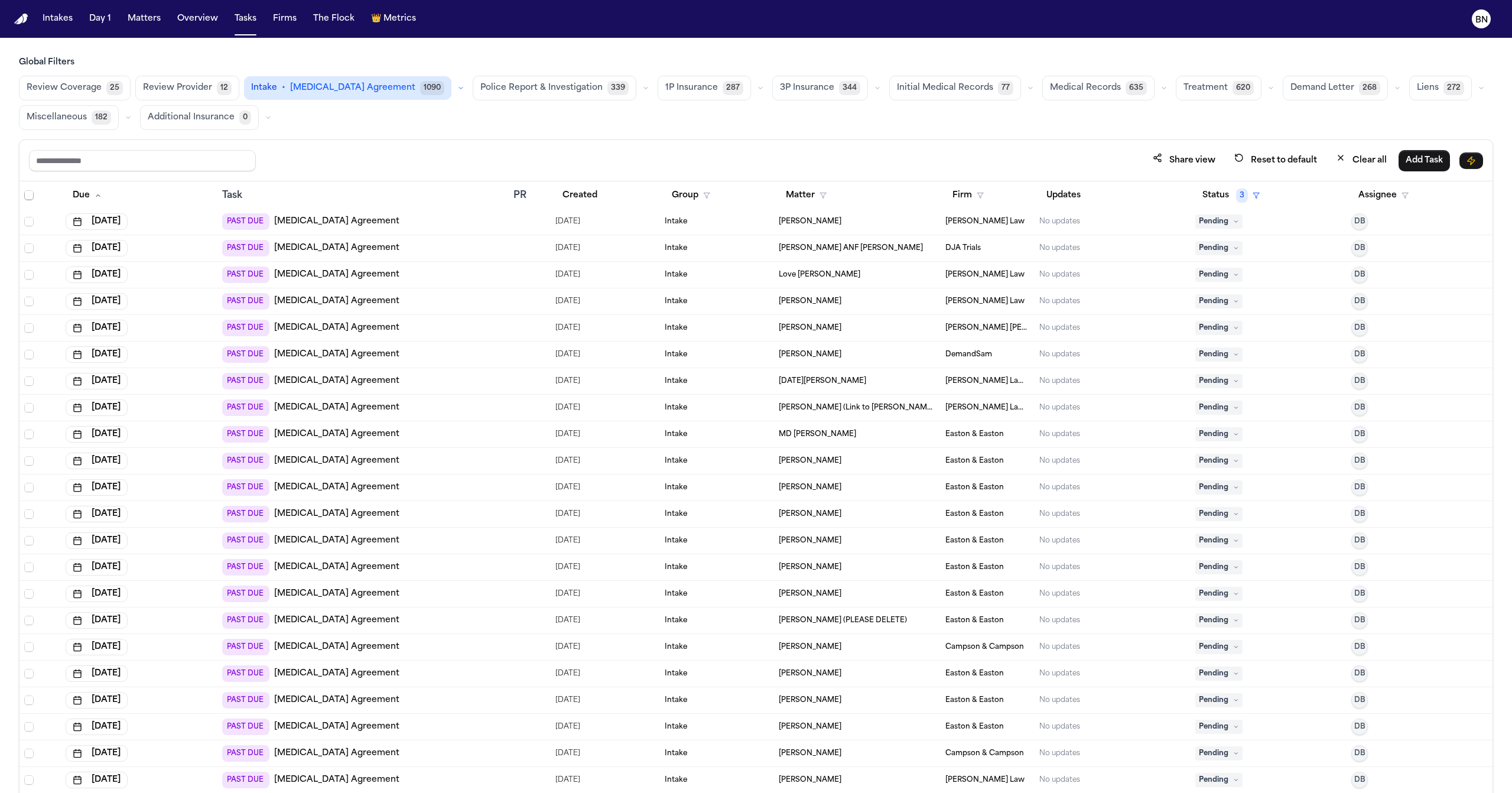
scroll to position [1831, 0]
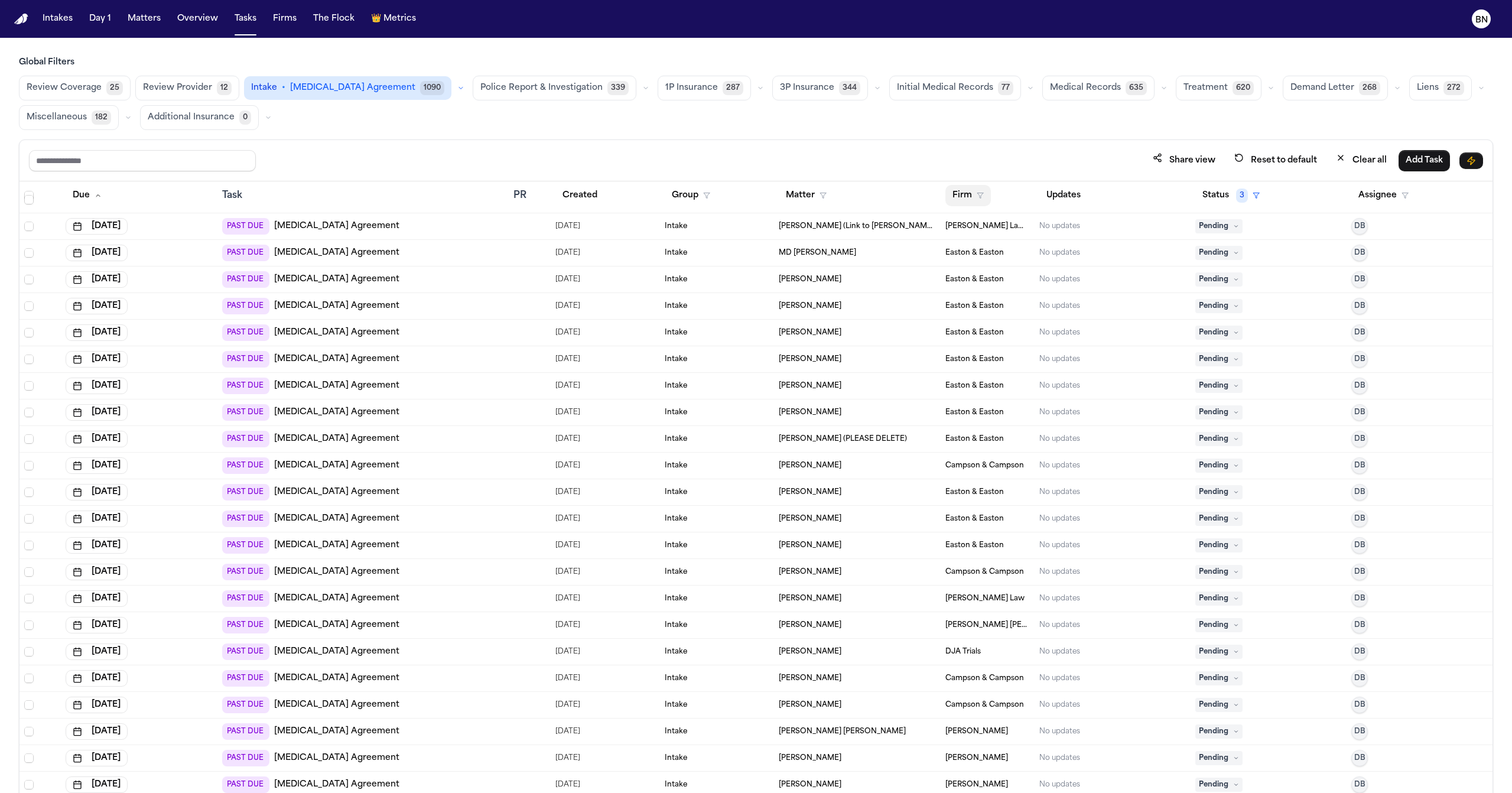
click at [957, 198] on button "Firm" at bounding box center [968, 195] width 46 height 21
click at [981, 323] on div "Beck & Beck" at bounding box center [1025, 324] width 156 height 14
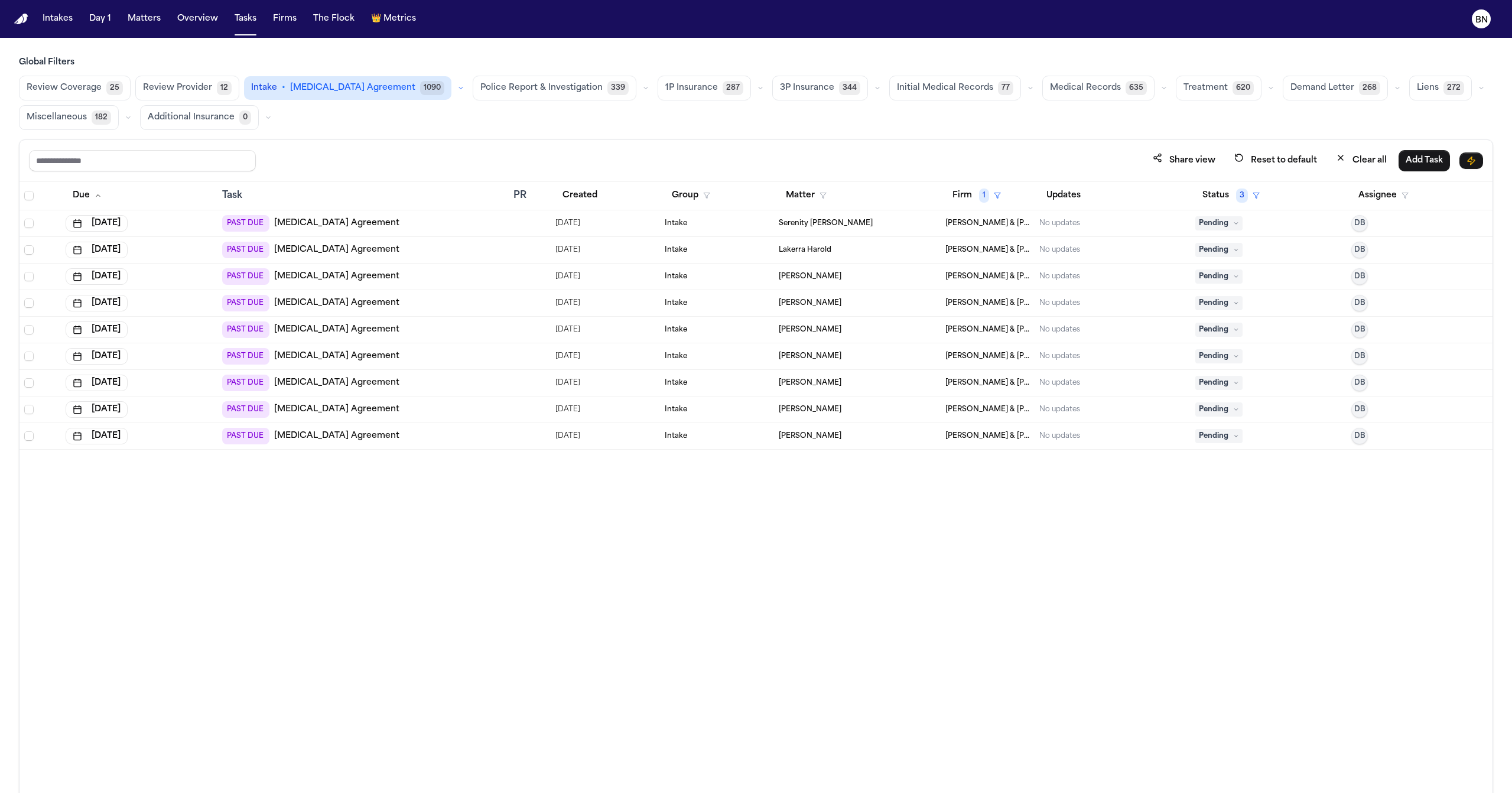
click at [33, 197] on div at bounding box center [40, 195] width 32 height 10
click at [30, 197] on span "Select all" at bounding box center [29, 195] width 10 height 10
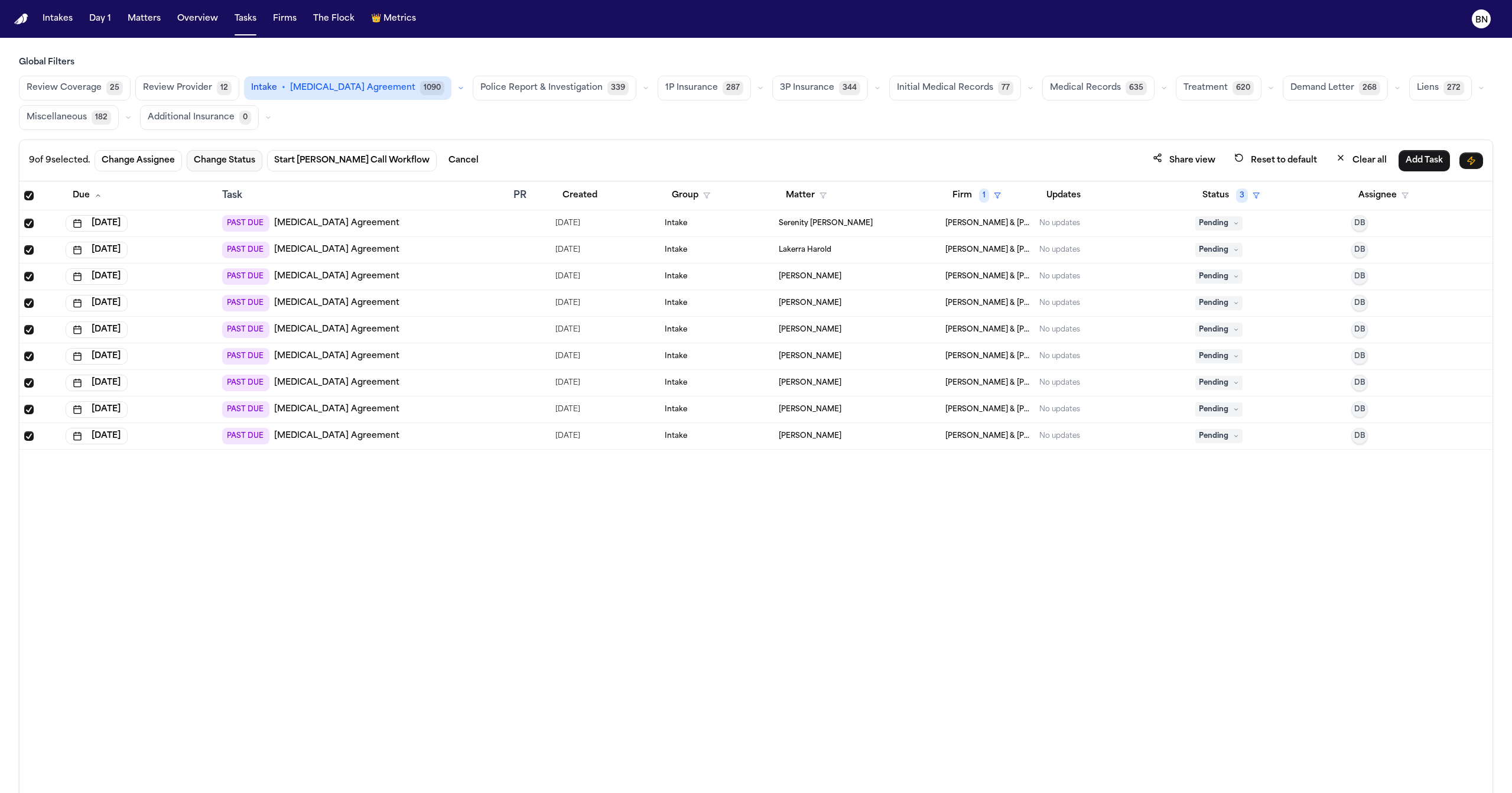
click at [248, 162] on button "Change Status" at bounding box center [224, 160] width 75 height 21
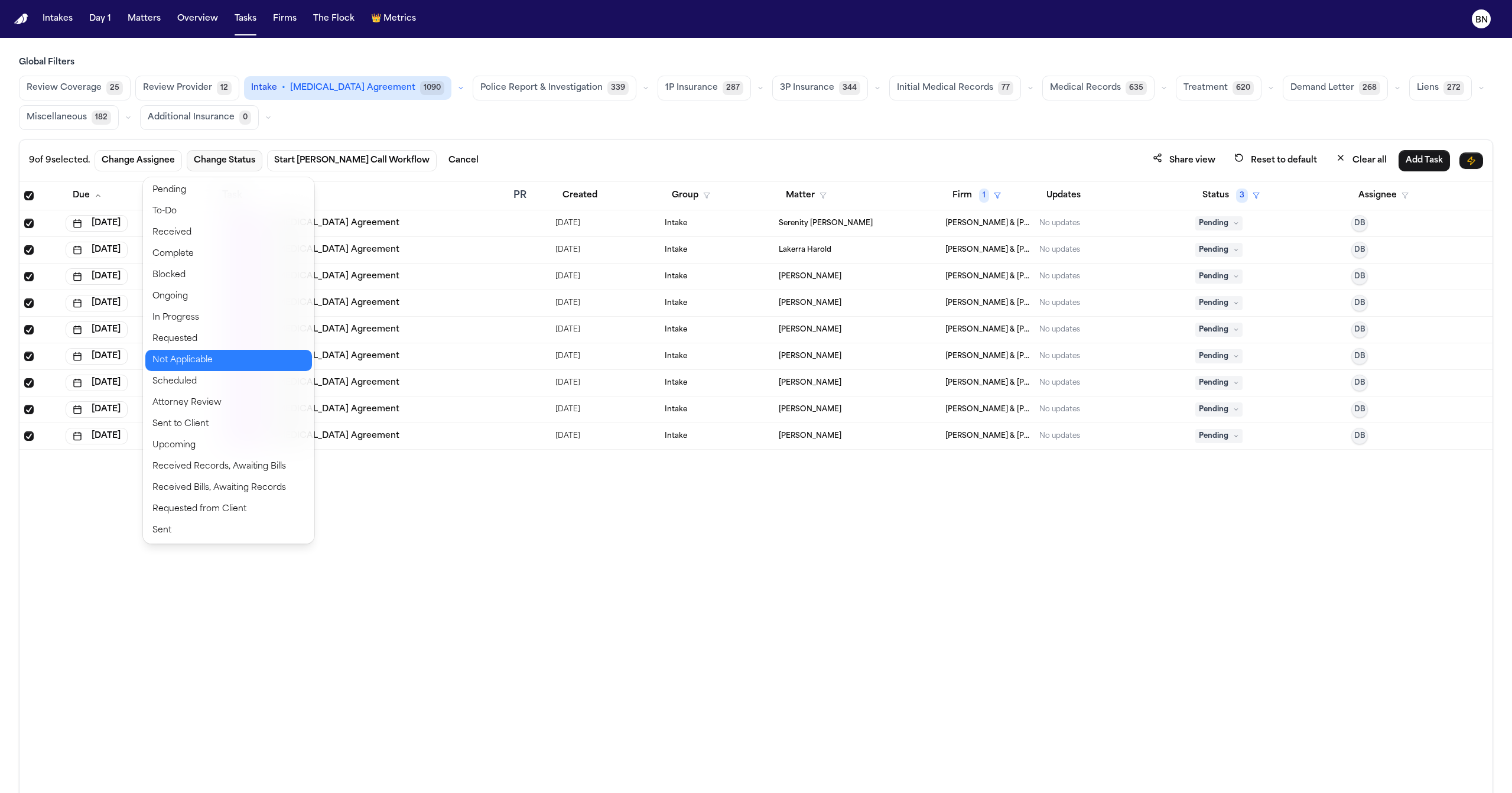
click at [224, 353] on button "Not Applicable" at bounding box center [229, 360] width 166 height 21
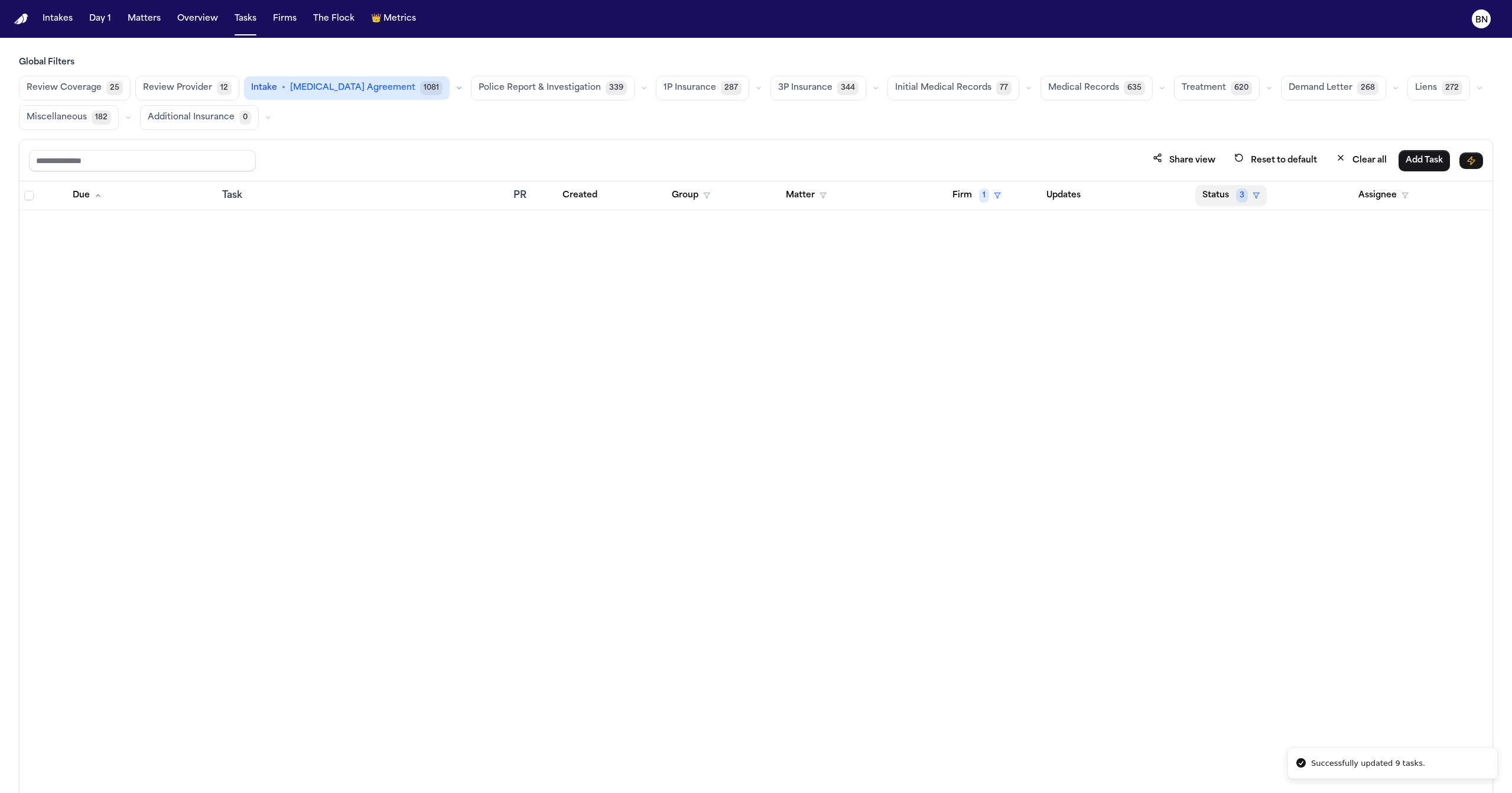
click at [1243, 206] on button "Status 3" at bounding box center [1231, 195] width 72 height 21
click at [1255, 416] on div "Clear filter" at bounding box center [1266, 411] width 43 height 14
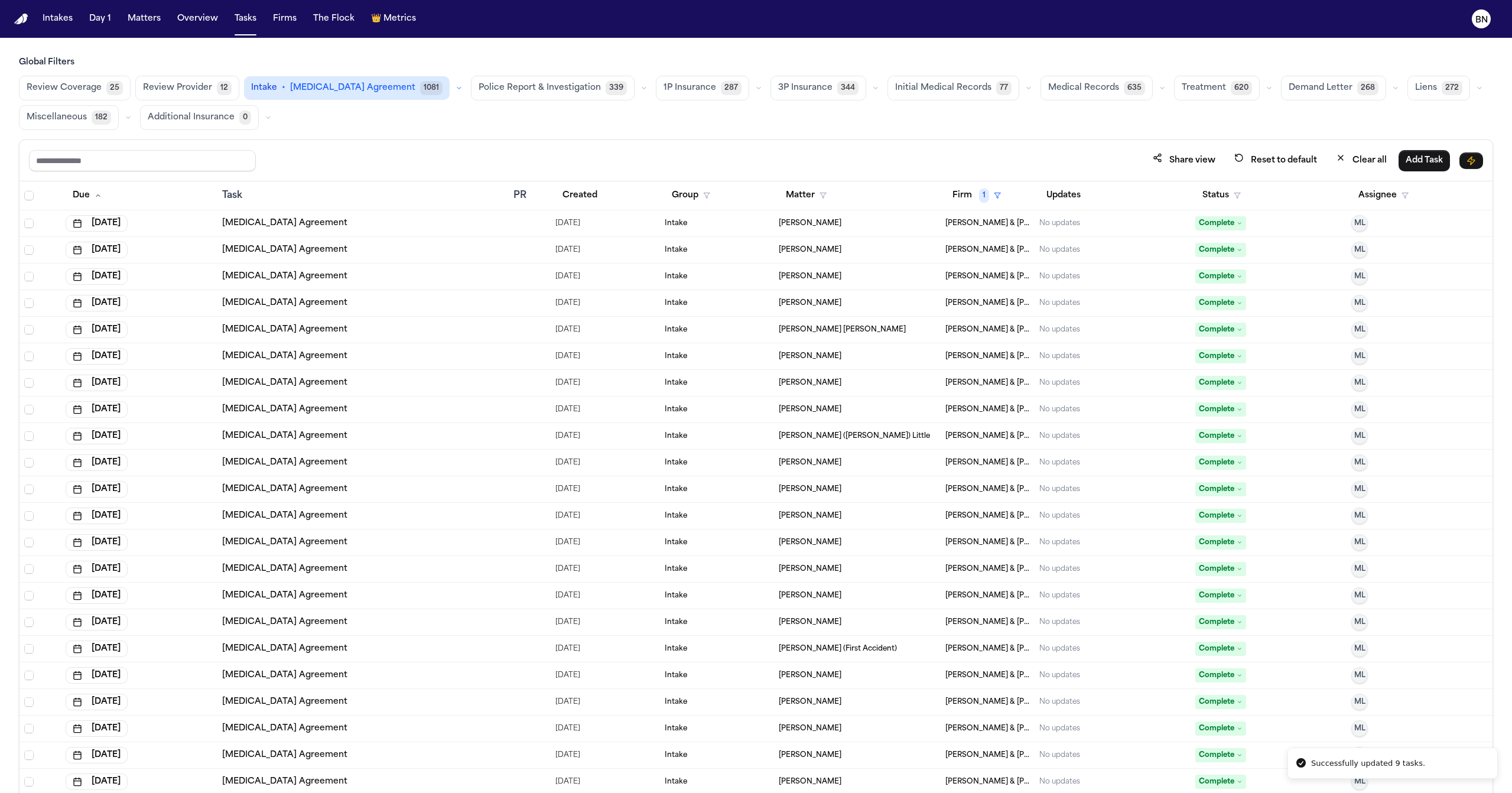
click at [452, 94] on button "button" at bounding box center [459, 88] width 14 height 14
click at [283, 117] on span "[MEDICAL_DATA] Agreement" at bounding box center [313, 116] width 125 height 11
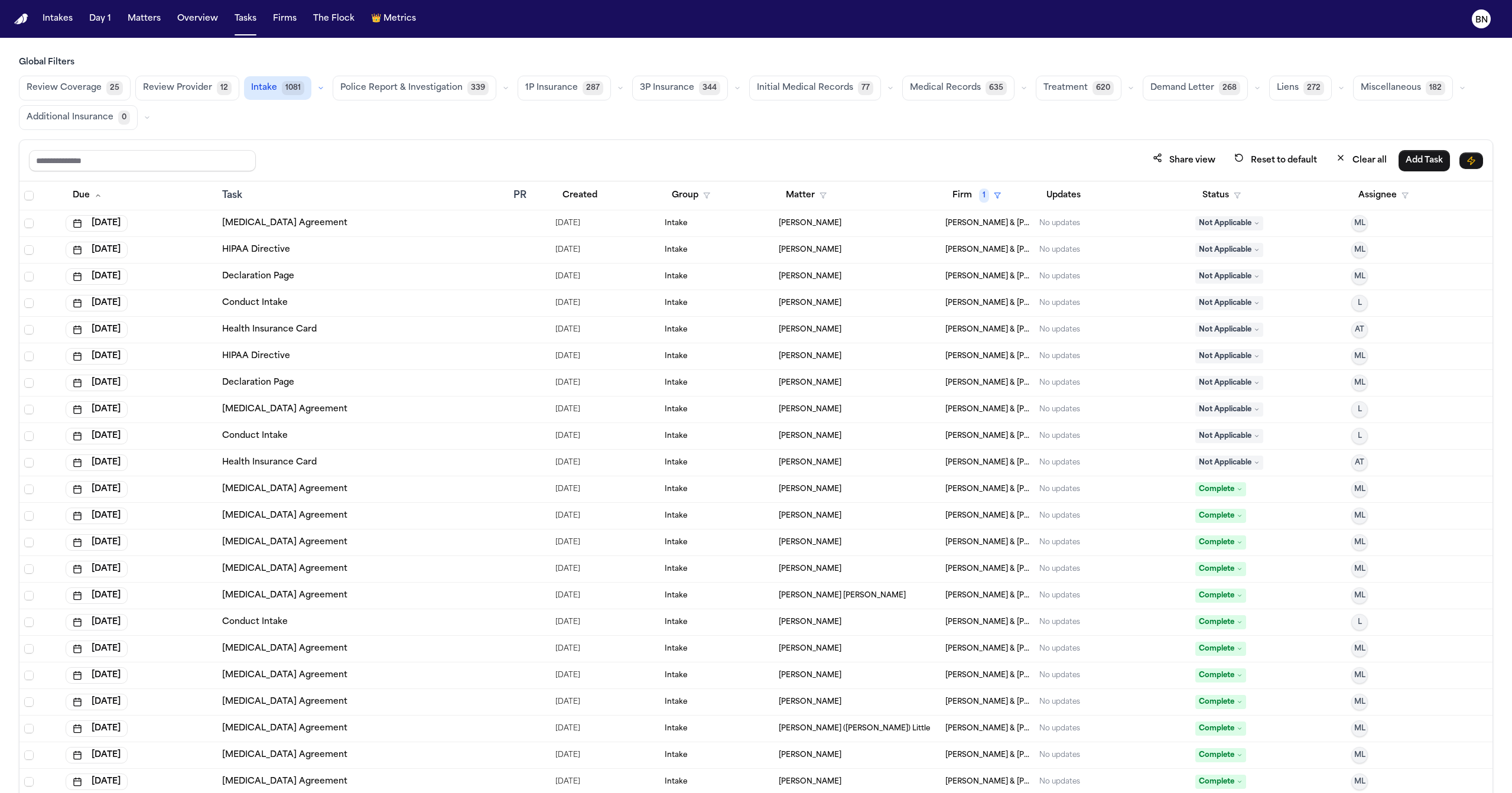
click at [313, 90] on button "button" at bounding box center [320, 88] width 14 height 14
drag, startPoint x: 580, startPoint y: 148, endPoint x: 675, endPoint y: 19, distance: 160.2
click at [580, 148] on div "Share view Reset to default Clear all Add Task" at bounding box center [756, 160] width 1473 height 41
click at [139, 9] on button "Matters" at bounding box center [144, 18] width 43 height 21
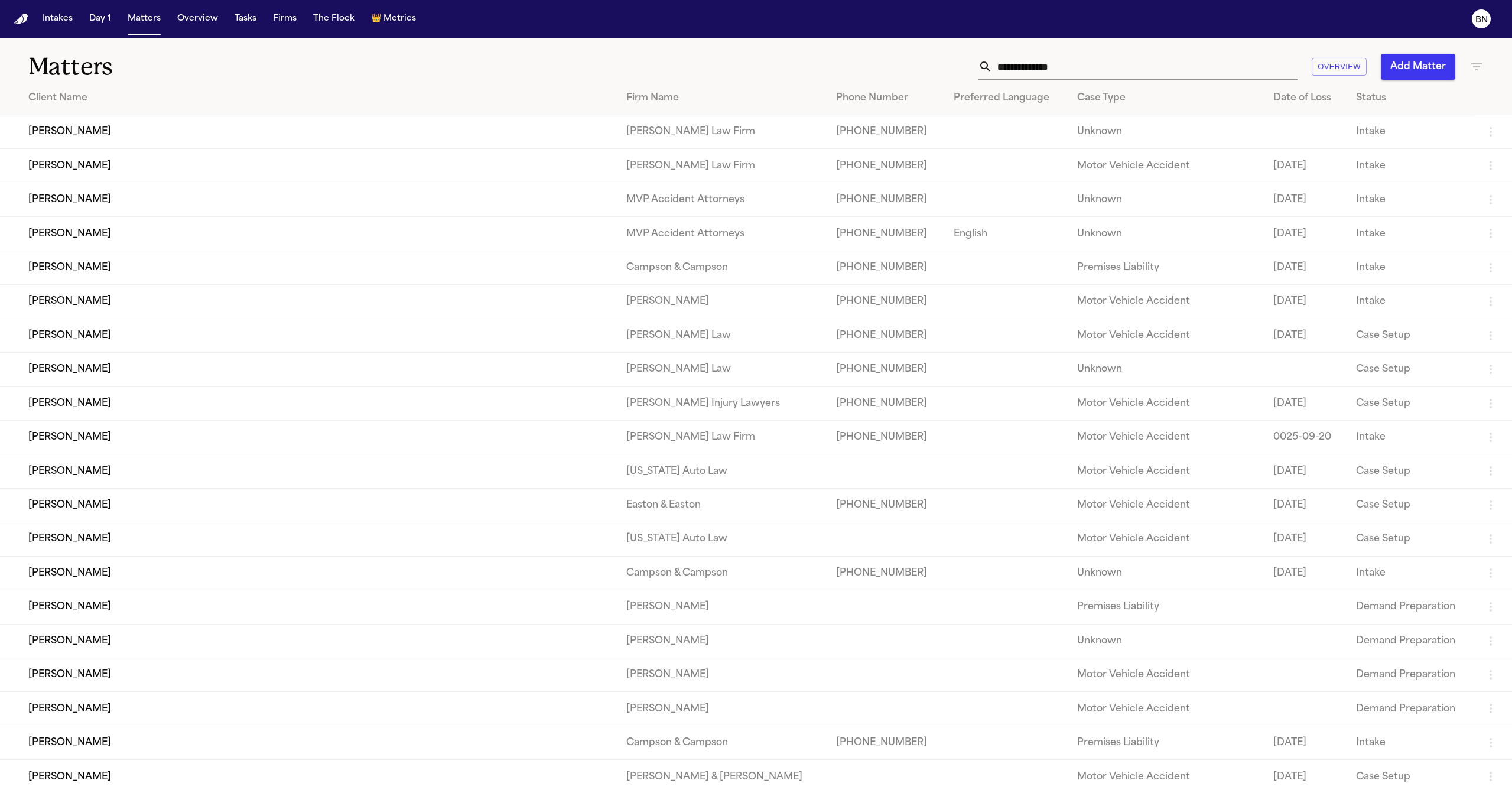
click at [1093, 78] on input "text" at bounding box center [1145, 67] width 305 height 26
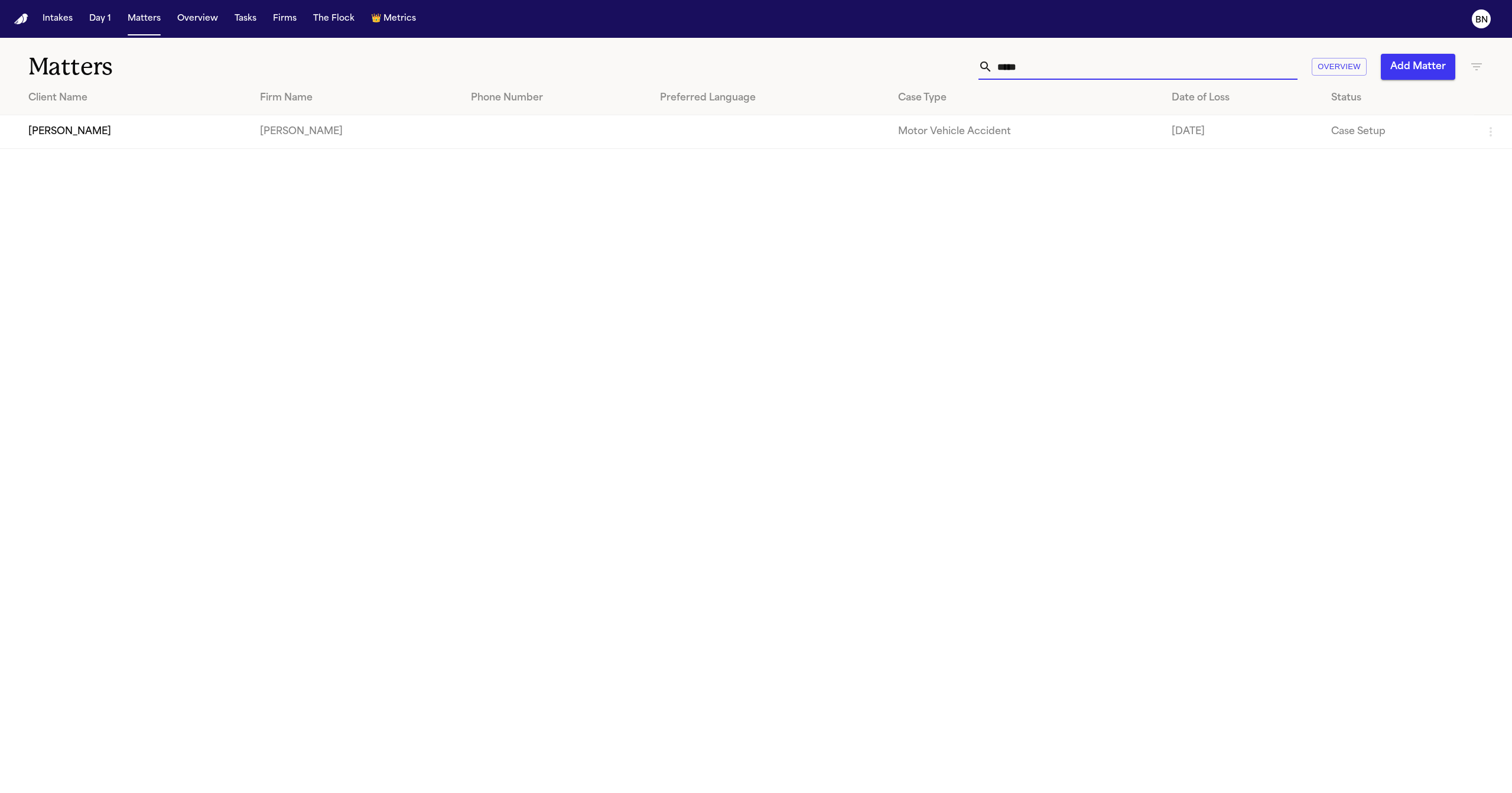
type input "*****"
click at [114, 144] on td "Jordan Butts" at bounding box center [125, 132] width 250 height 33
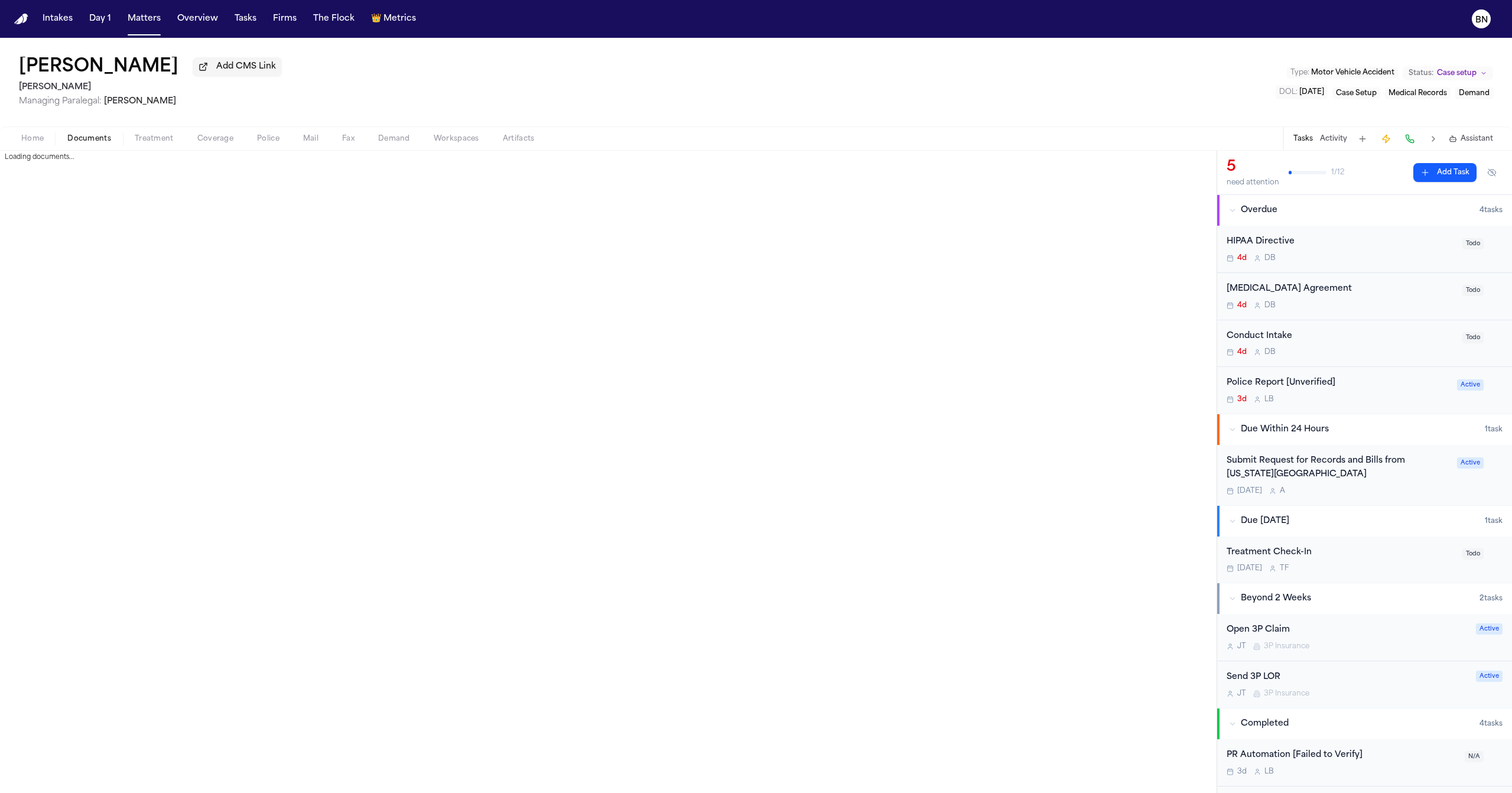
click at [102, 143] on span "Documents" at bounding box center [89, 138] width 44 height 10
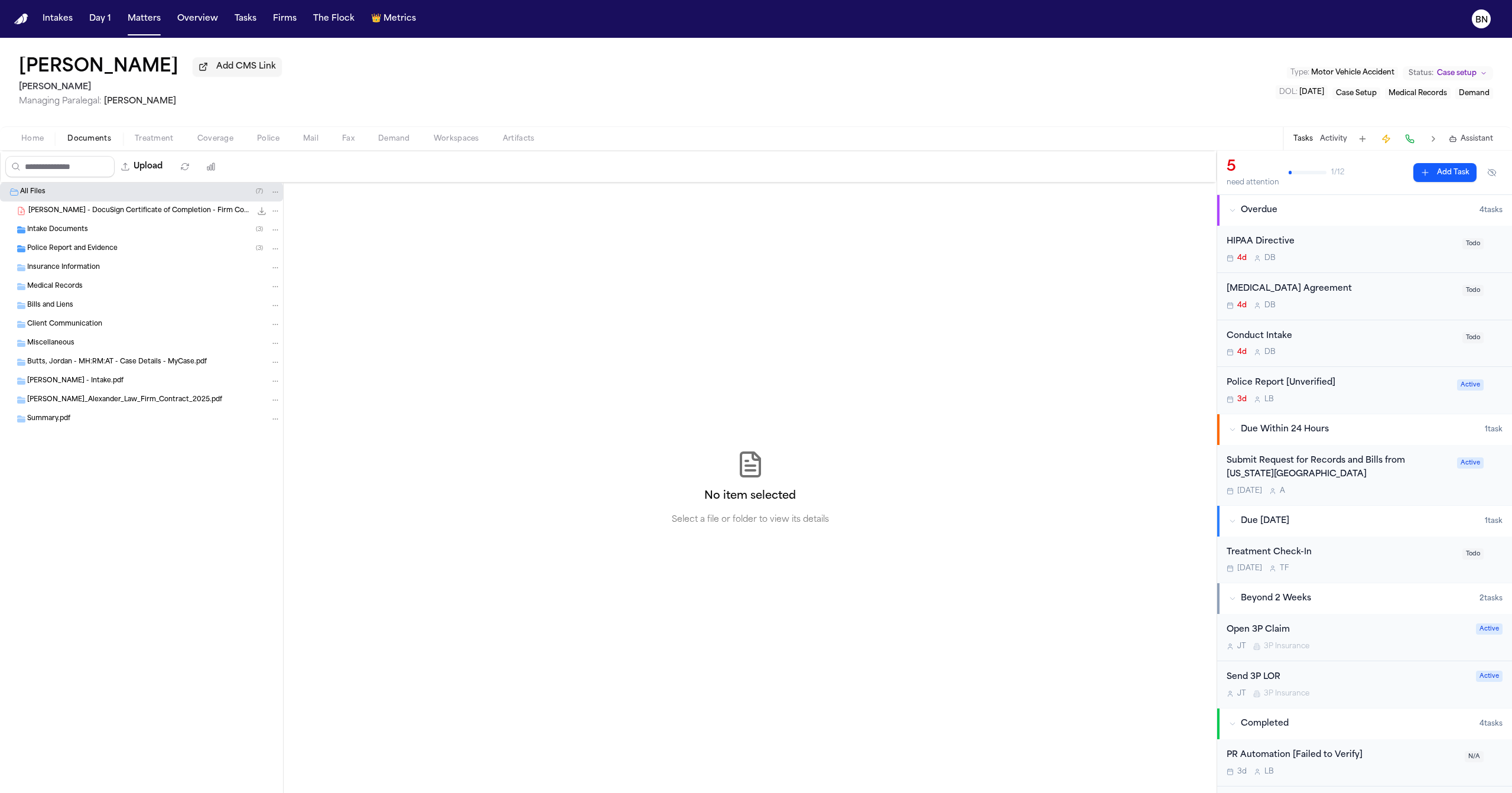
click at [80, 235] on span "Intake Documents" at bounding box center [57, 229] width 60 height 10
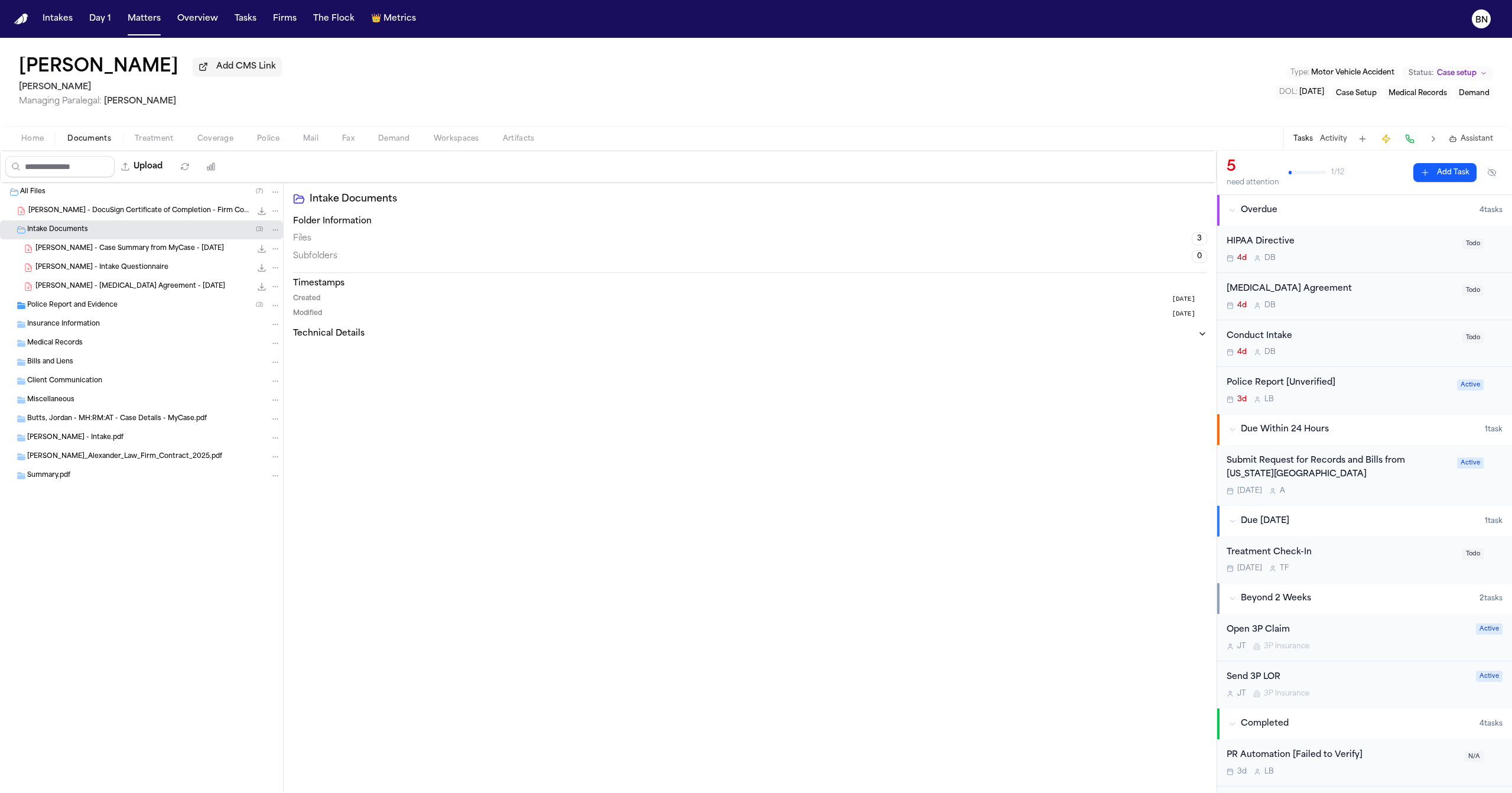
click at [89, 300] on div "Police Report and Evidence ( 3 )" at bounding box center [141, 305] width 283 height 19
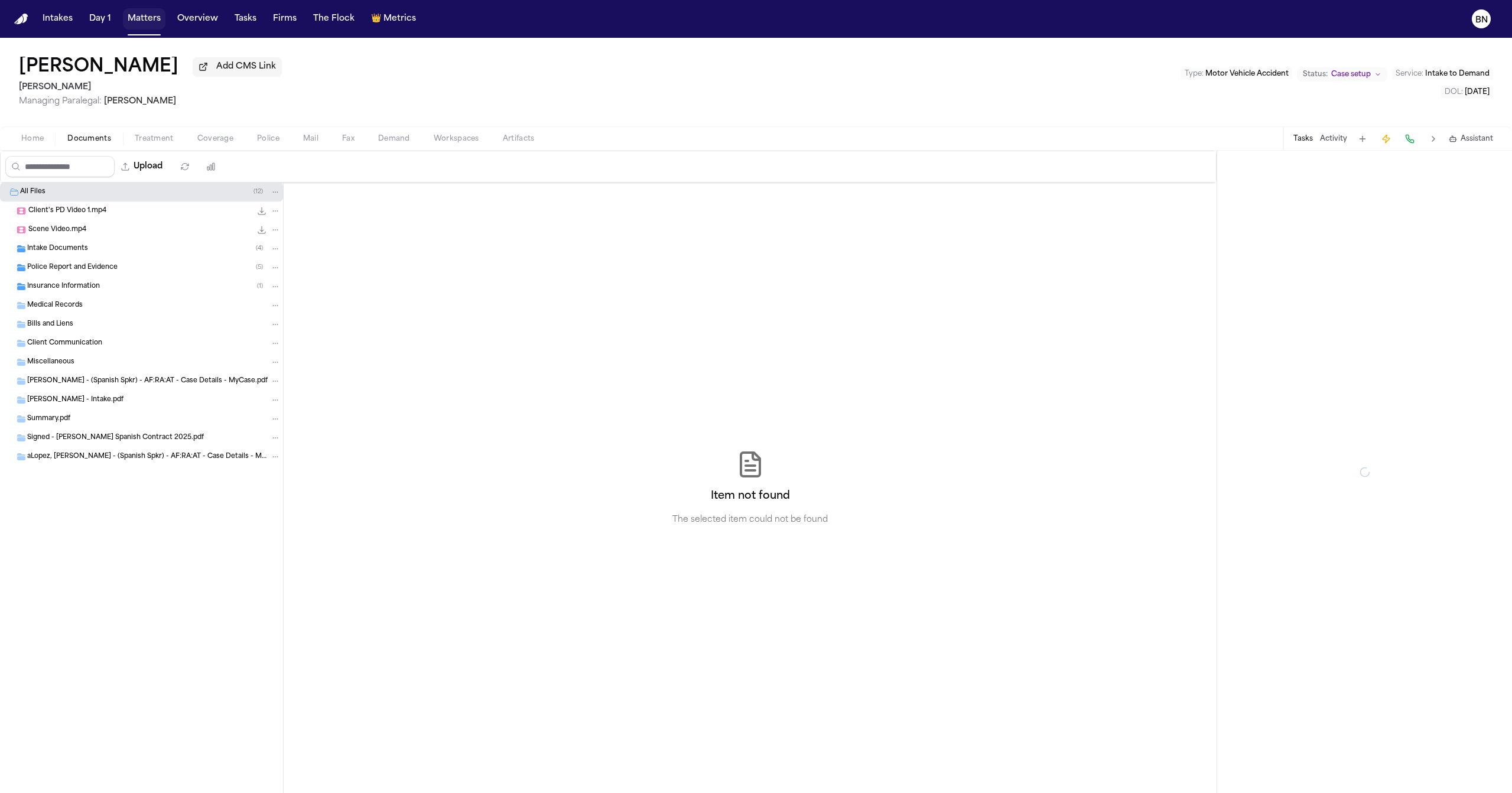
click at [131, 24] on button "Matters" at bounding box center [144, 18] width 43 height 21
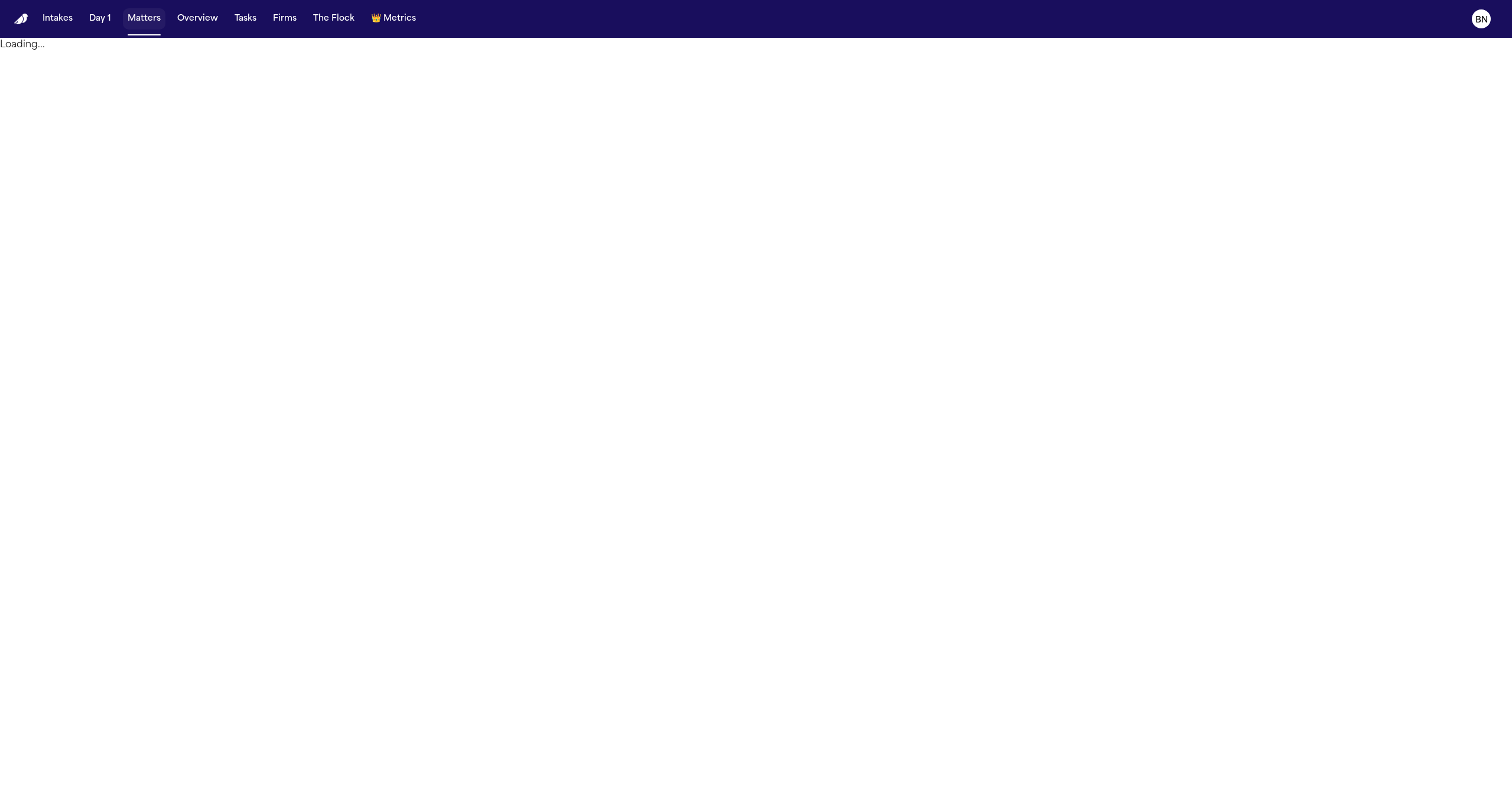
click at [149, 26] on button "Matters" at bounding box center [144, 18] width 43 height 21
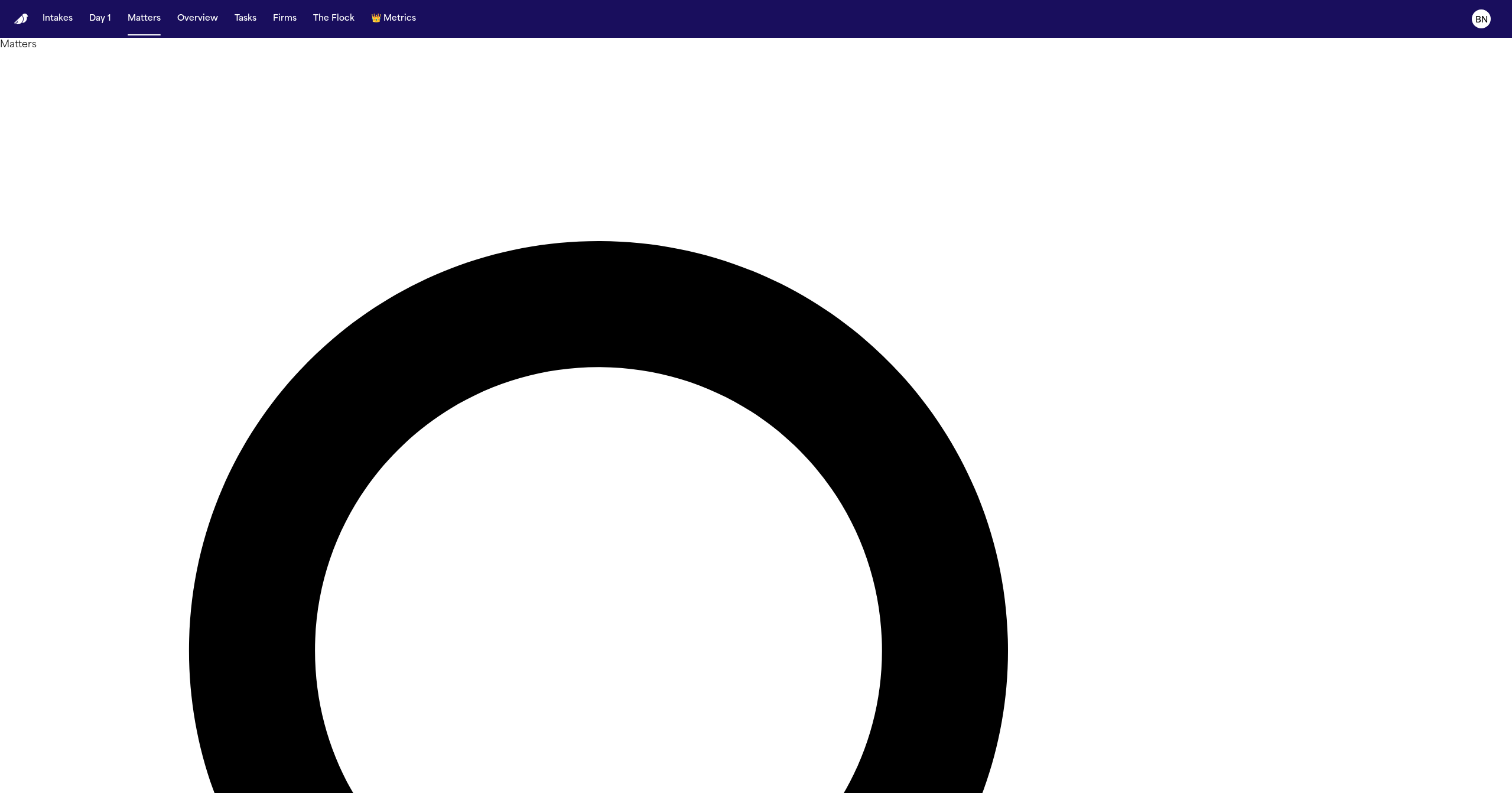
type input "*****"
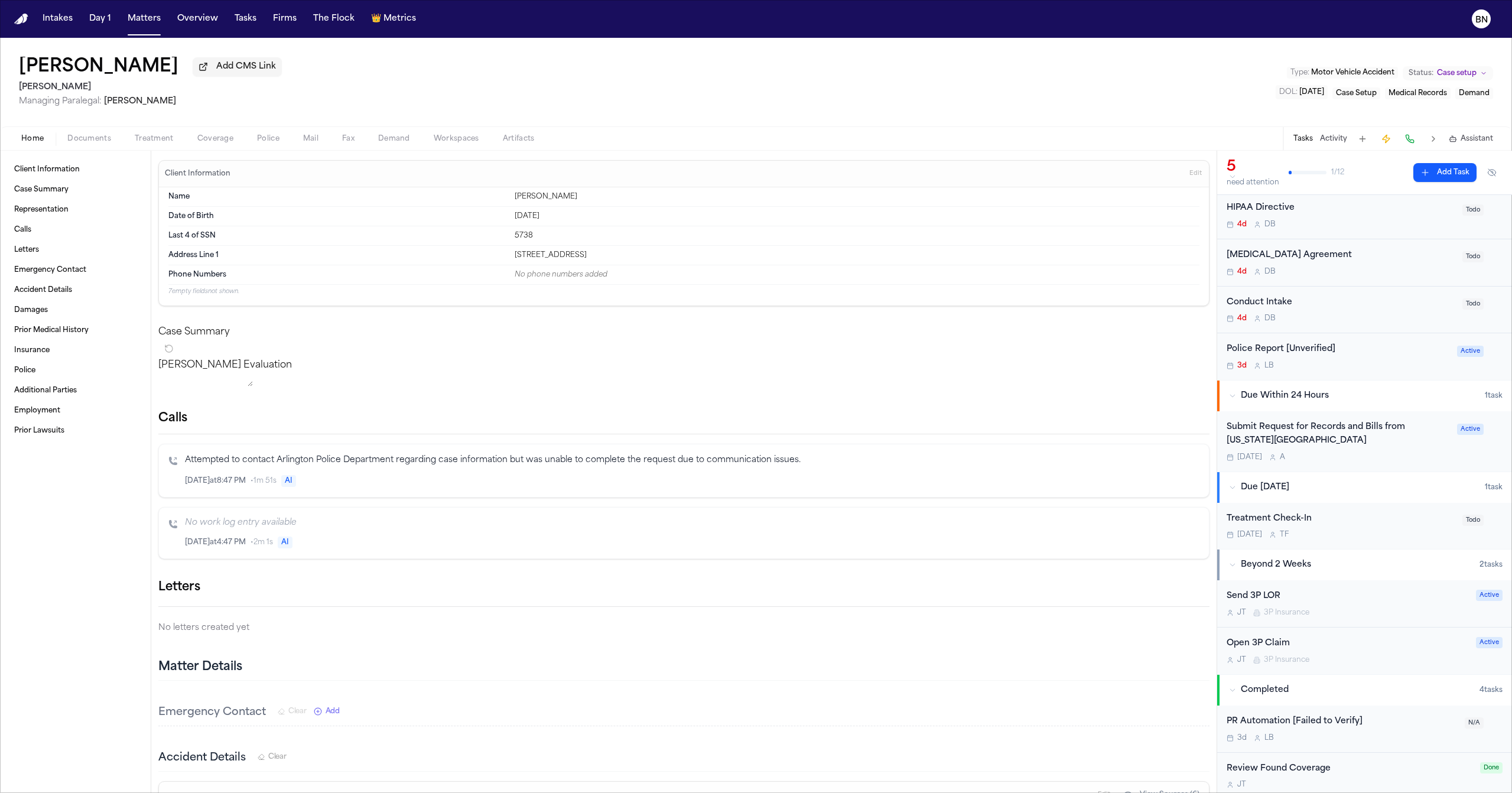
scroll to position [139, 0]
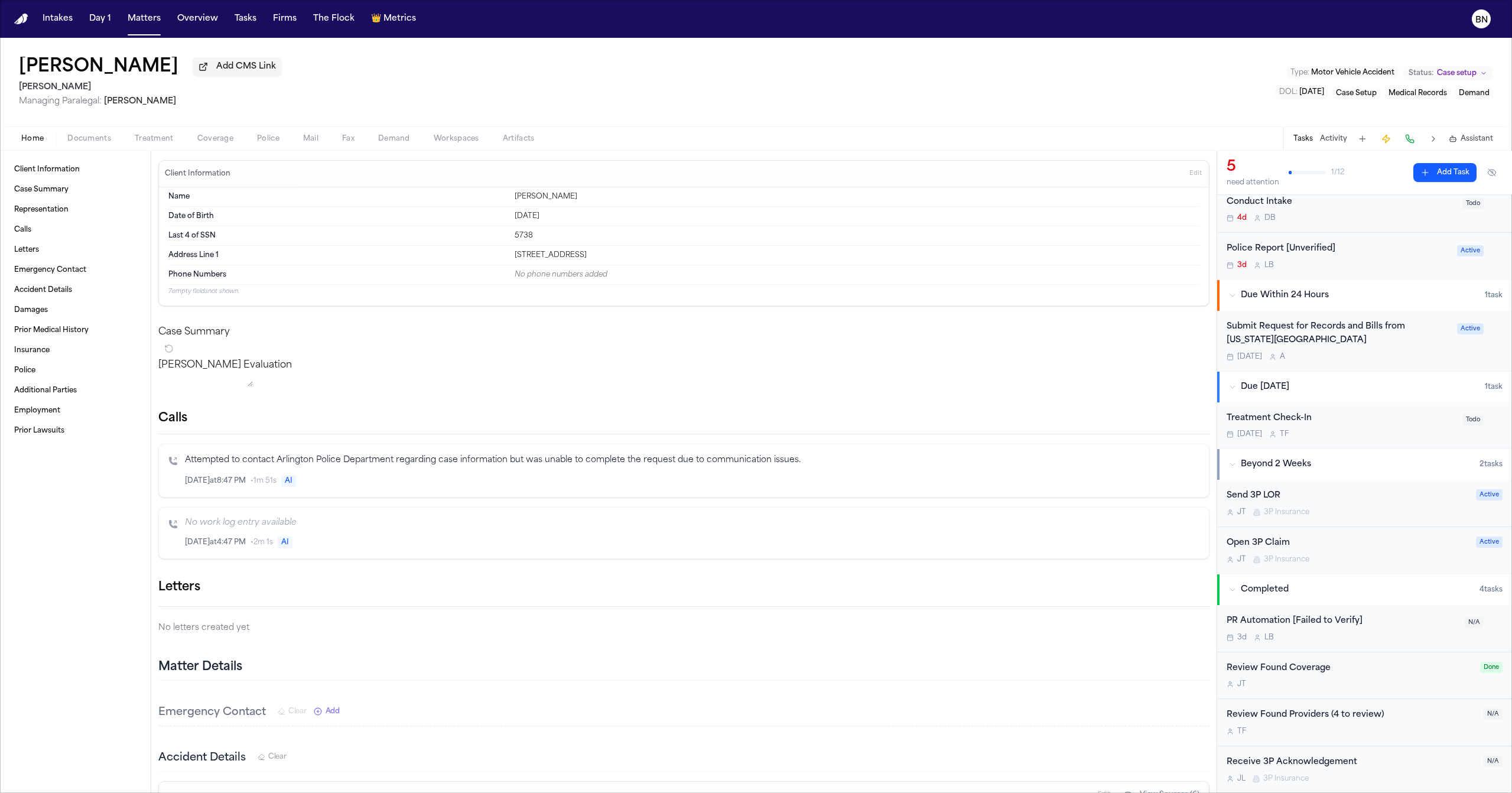
click at [1342, 544] on div "Open 3P Claim" at bounding box center [1347, 544] width 243 height 14
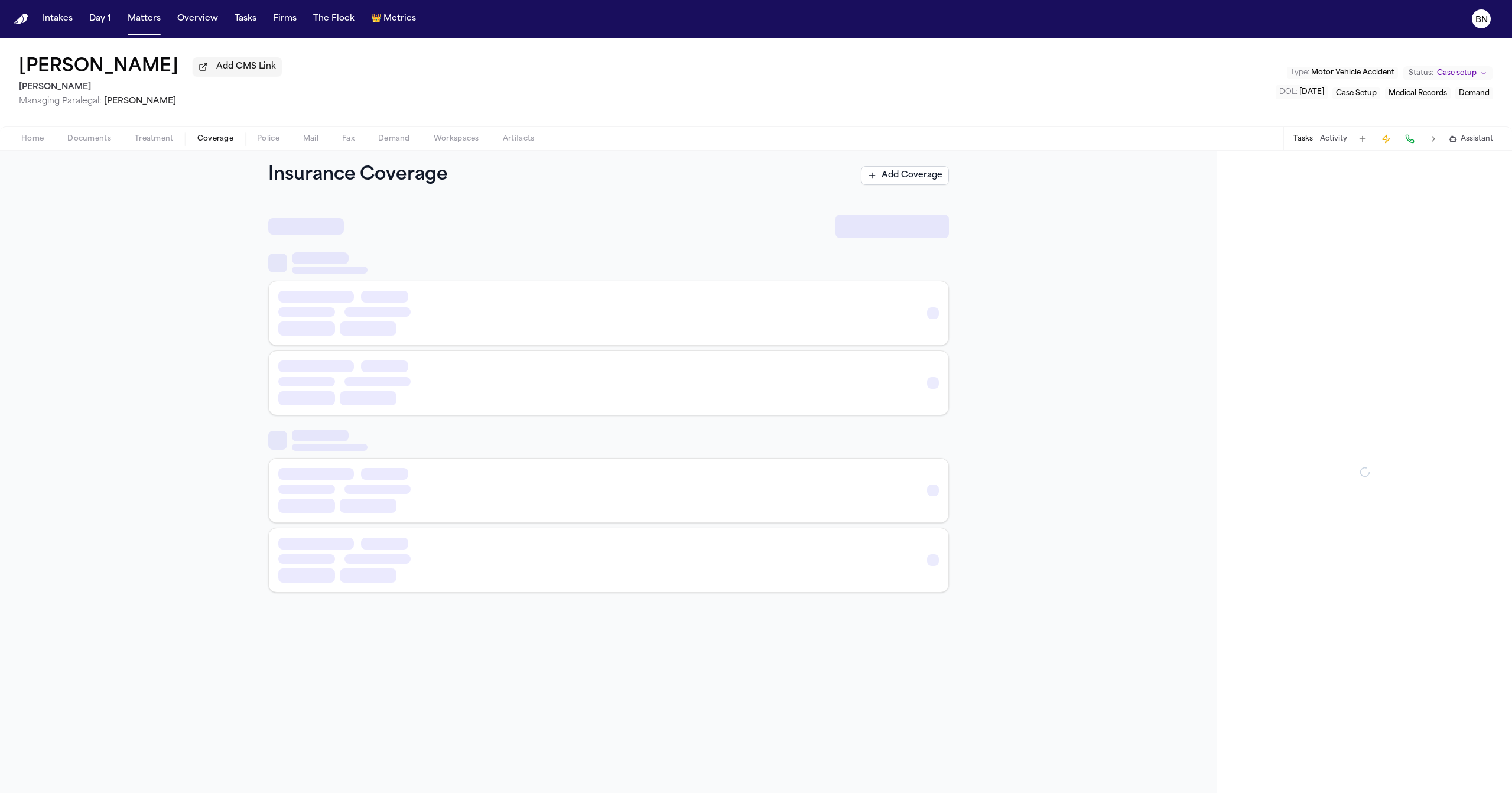
click at [226, 145] on button "Coverage" at bounding box center [215, 138] width 60 height 14
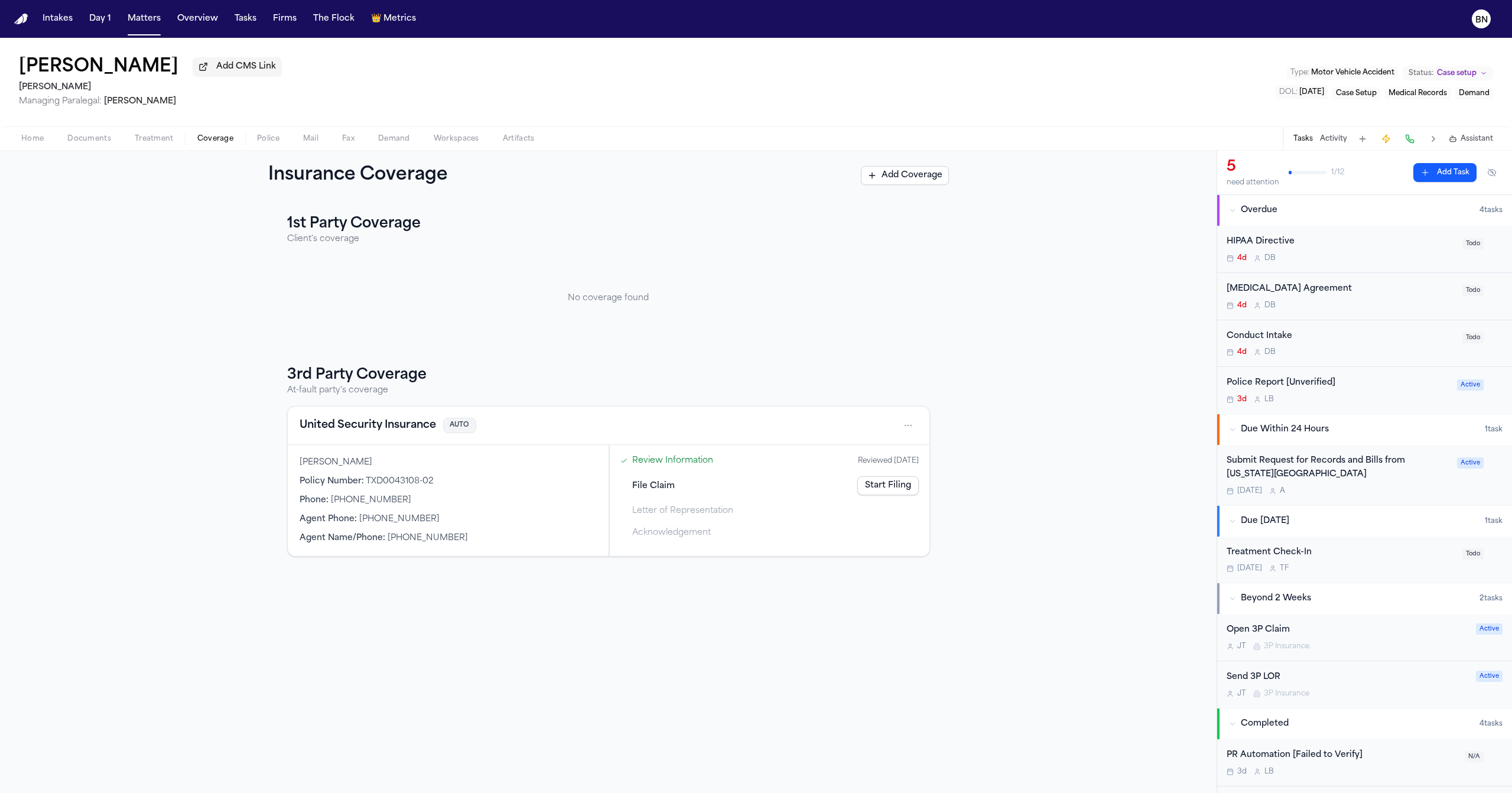
click at [363, 430] on button "United Security Insurance" at bounding box center [368, 425] width 137 height 17
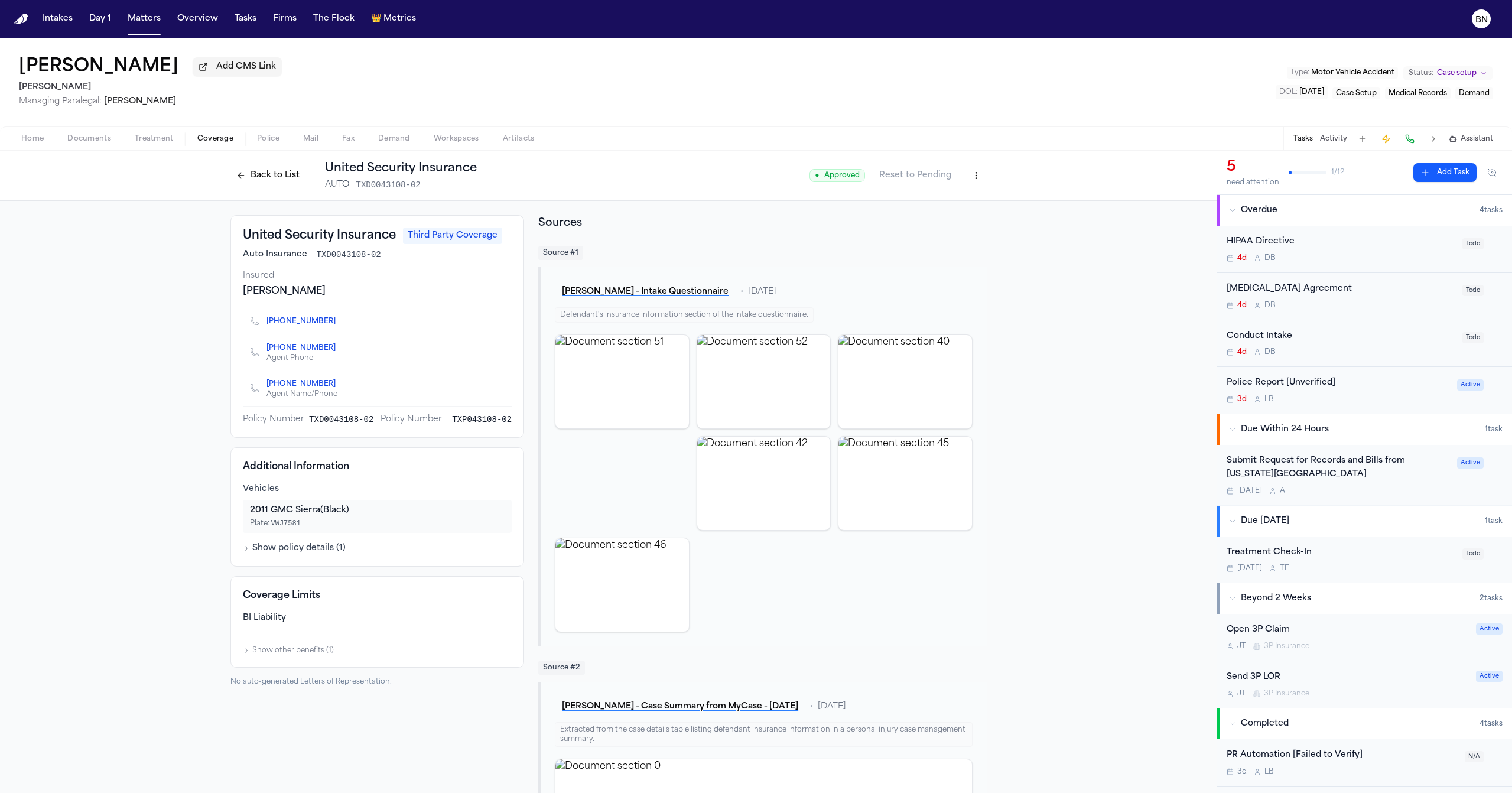
click at [242, 179] on button "Back to List" at bounding box center [268, 176] width 75 height 19
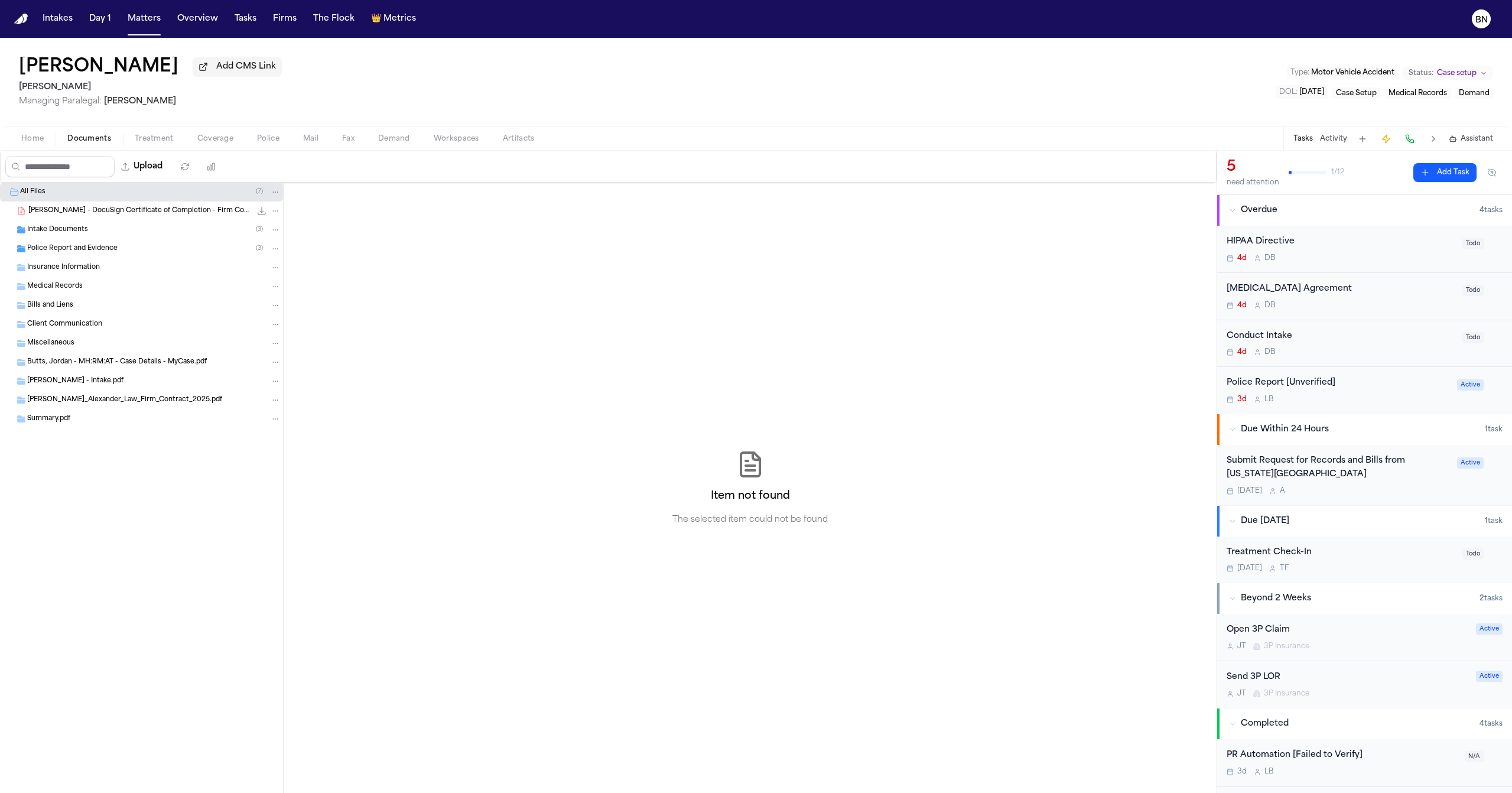
click at [82, 136] on span "Documents" at bounding box center [89, 138] width 44 height 10
click at [144, 254] on div "Police Report and Evidence ( 3 )" at bounding box center [153, 249] width 253 height 11
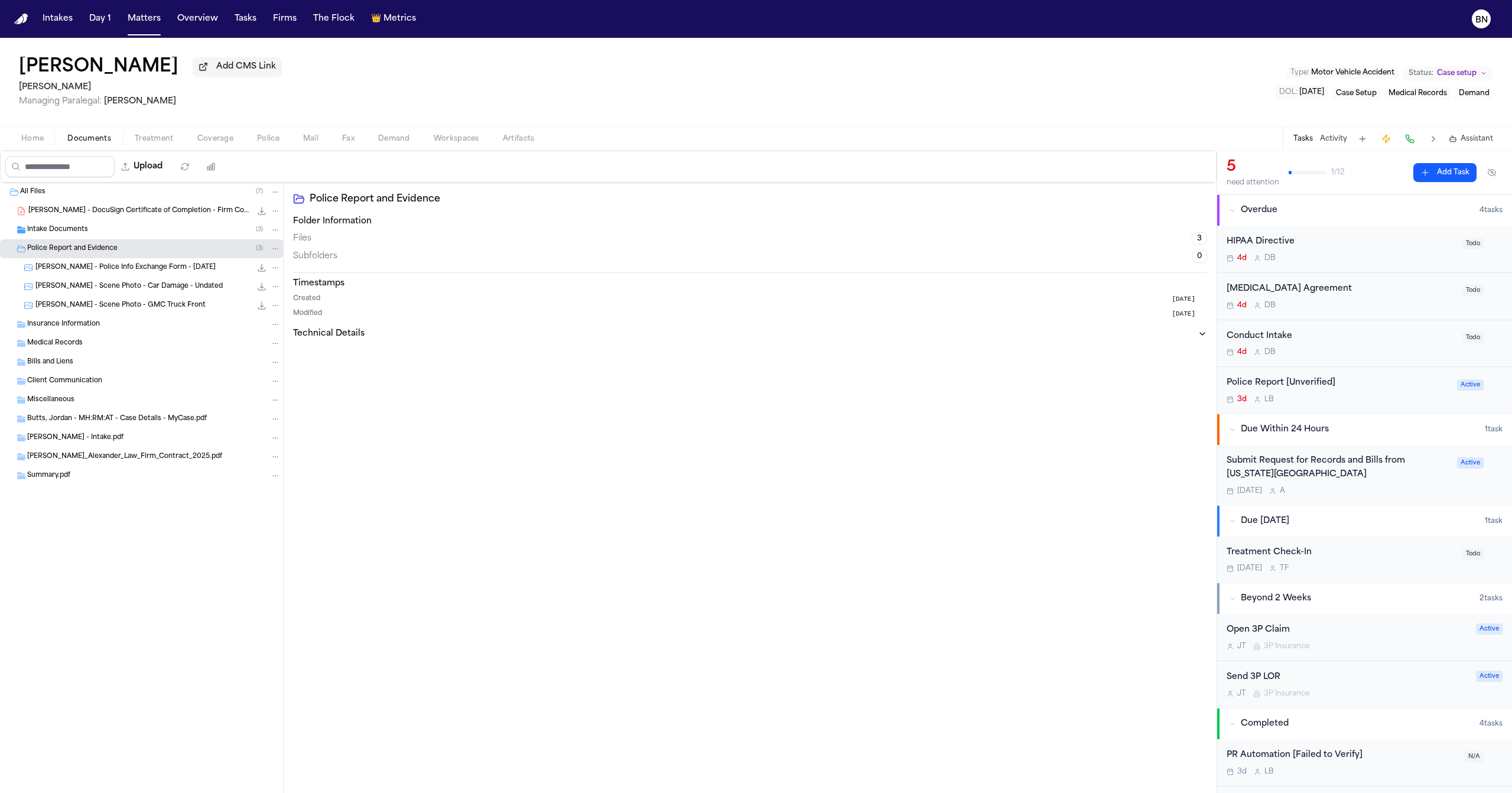
click at [151, 291] on span "J. Butts - Scene Photo - Car Damage - Undated" at bounding box center [129, 286] width 187 height 10
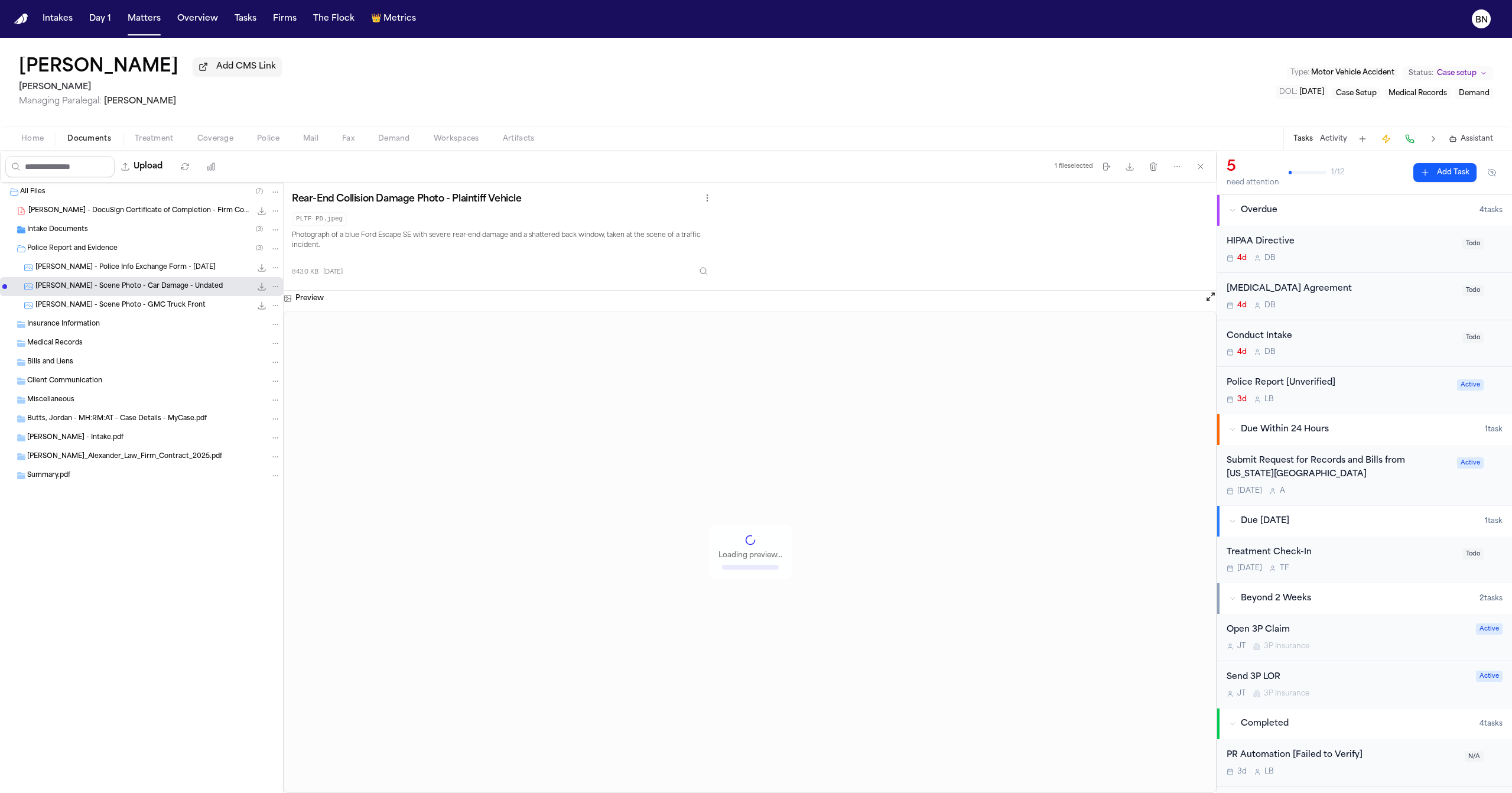
click at [155, 270] on span "J. Butts - Police Info Exchange Form - 9.18.25" at bounding box center [125, 267] width 180 height 10
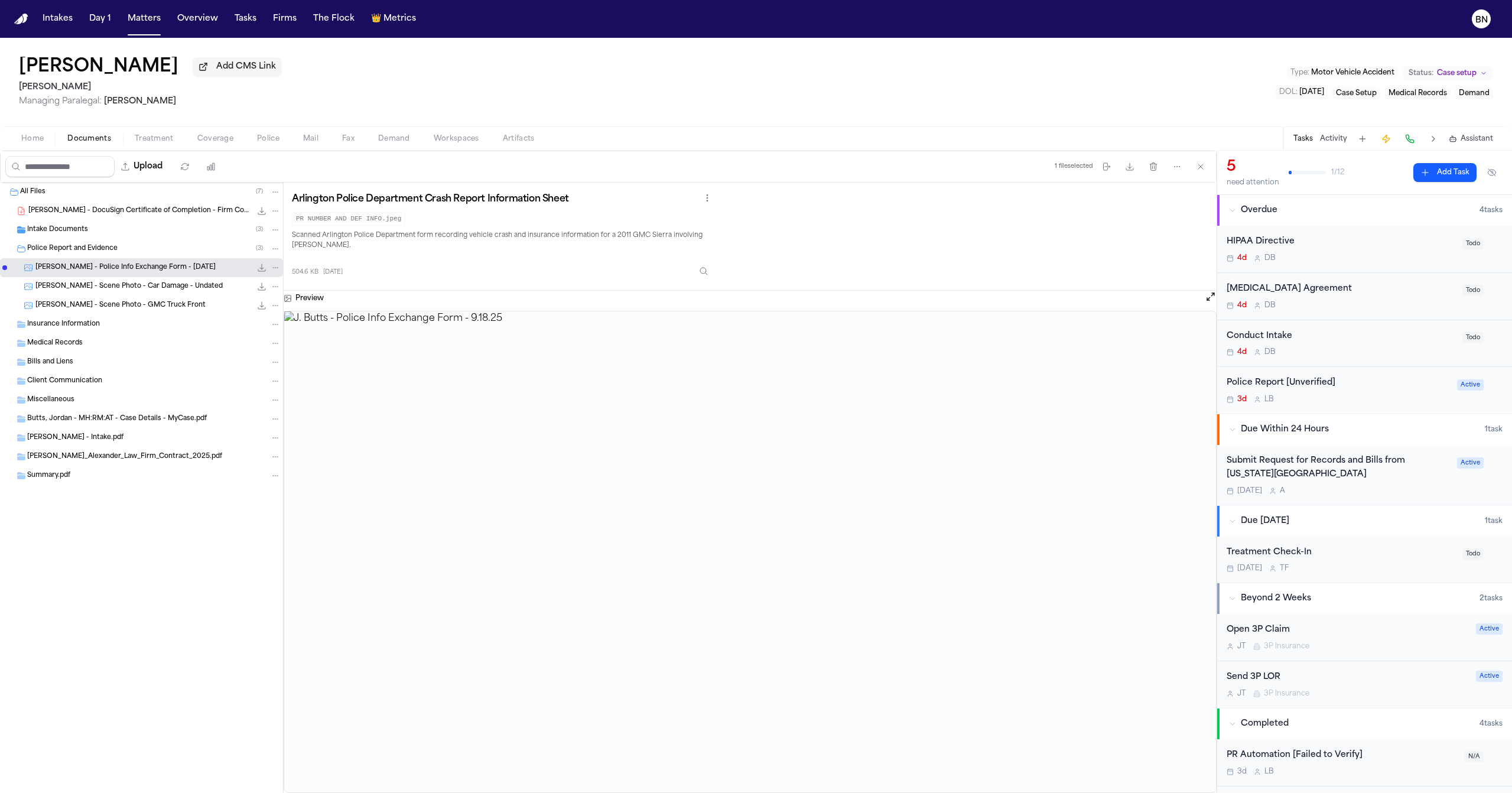
click at [139, 244] on div "Police Report and Evidence ( 3 )" at bounding box center [141, 249] width 283 height 19
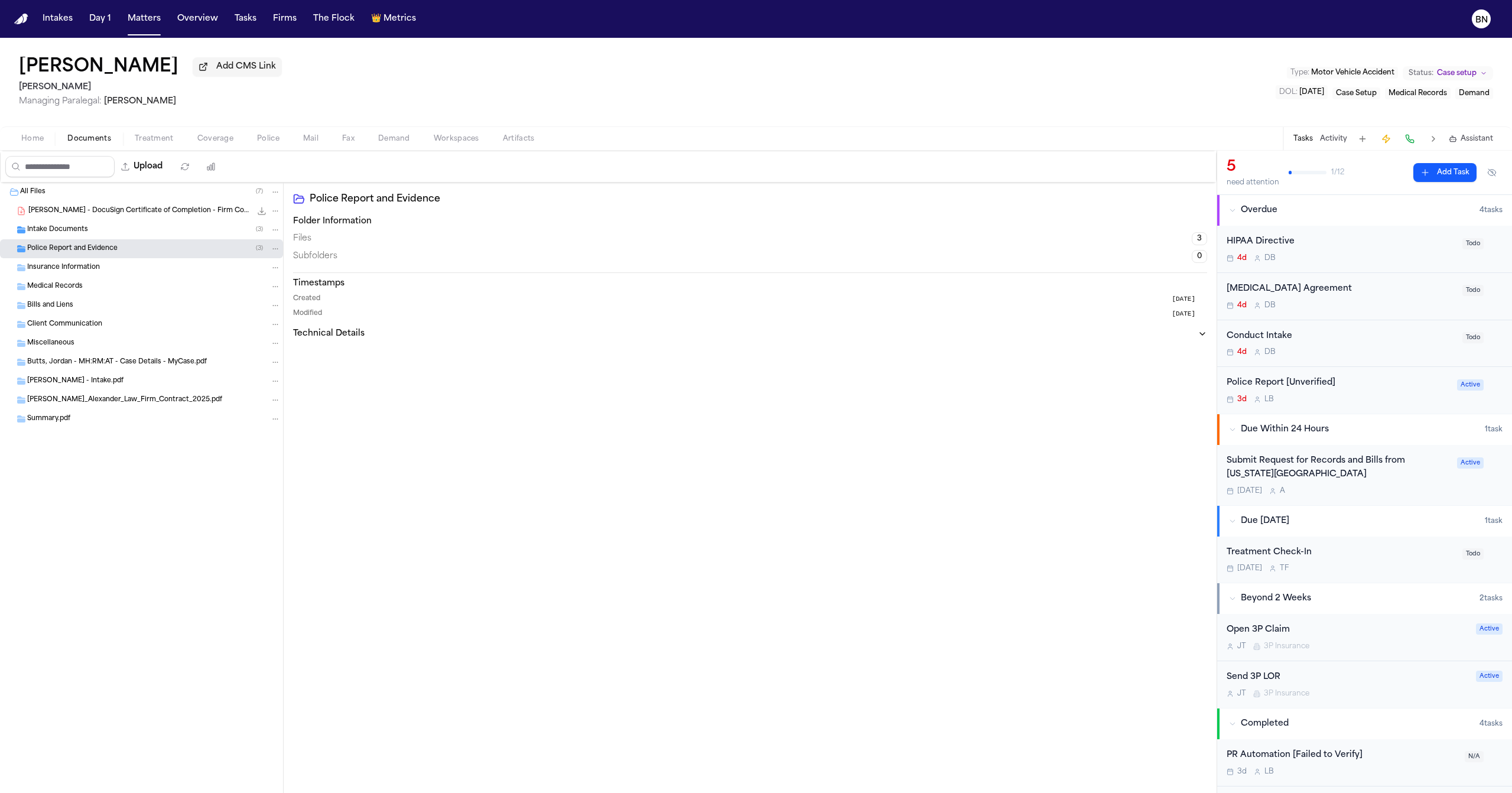
click at [137, 235] on div "Intake Documents ( 3 )" at bounding box center [153, 229] width 253 height 11
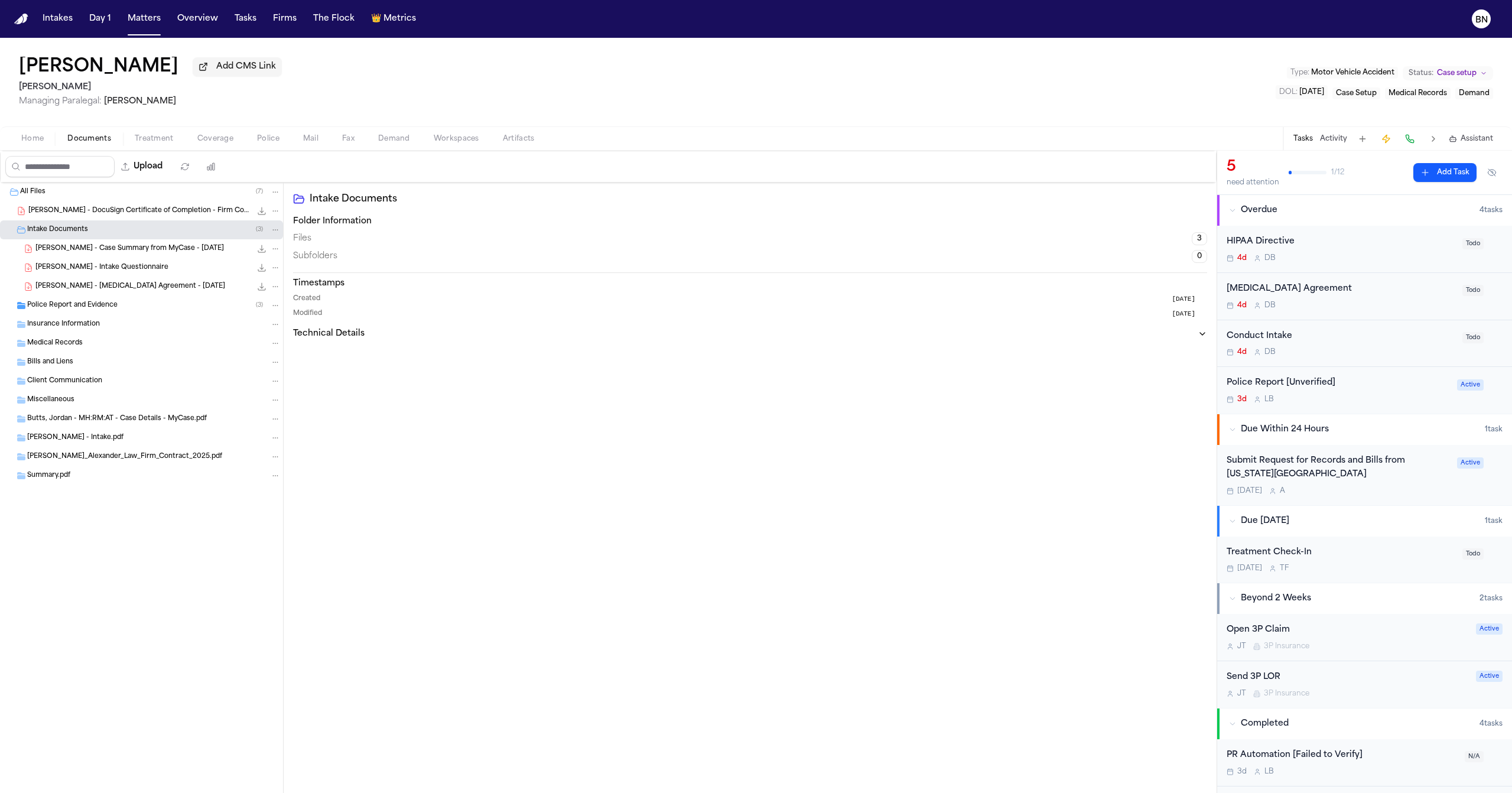
click at [137, 255] on div "J. Butts - Case Summary from MyCase - 9.19.25 46.2 KB • PDF" at bounding box center [158, 248] width 245 height 11
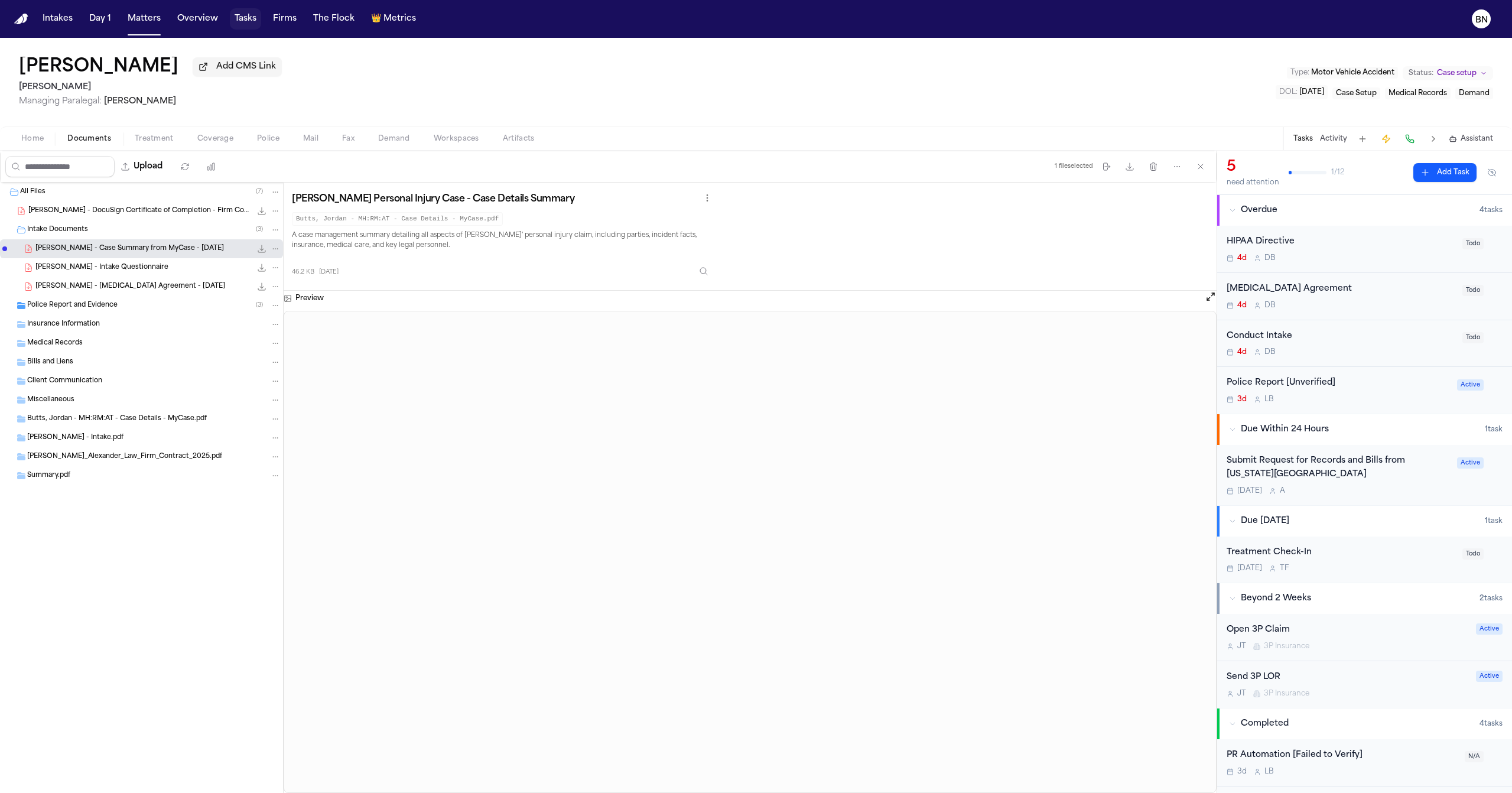
click at [246, 25] on button "Tasks" at bounding box center [245, 18] width 32 height 21
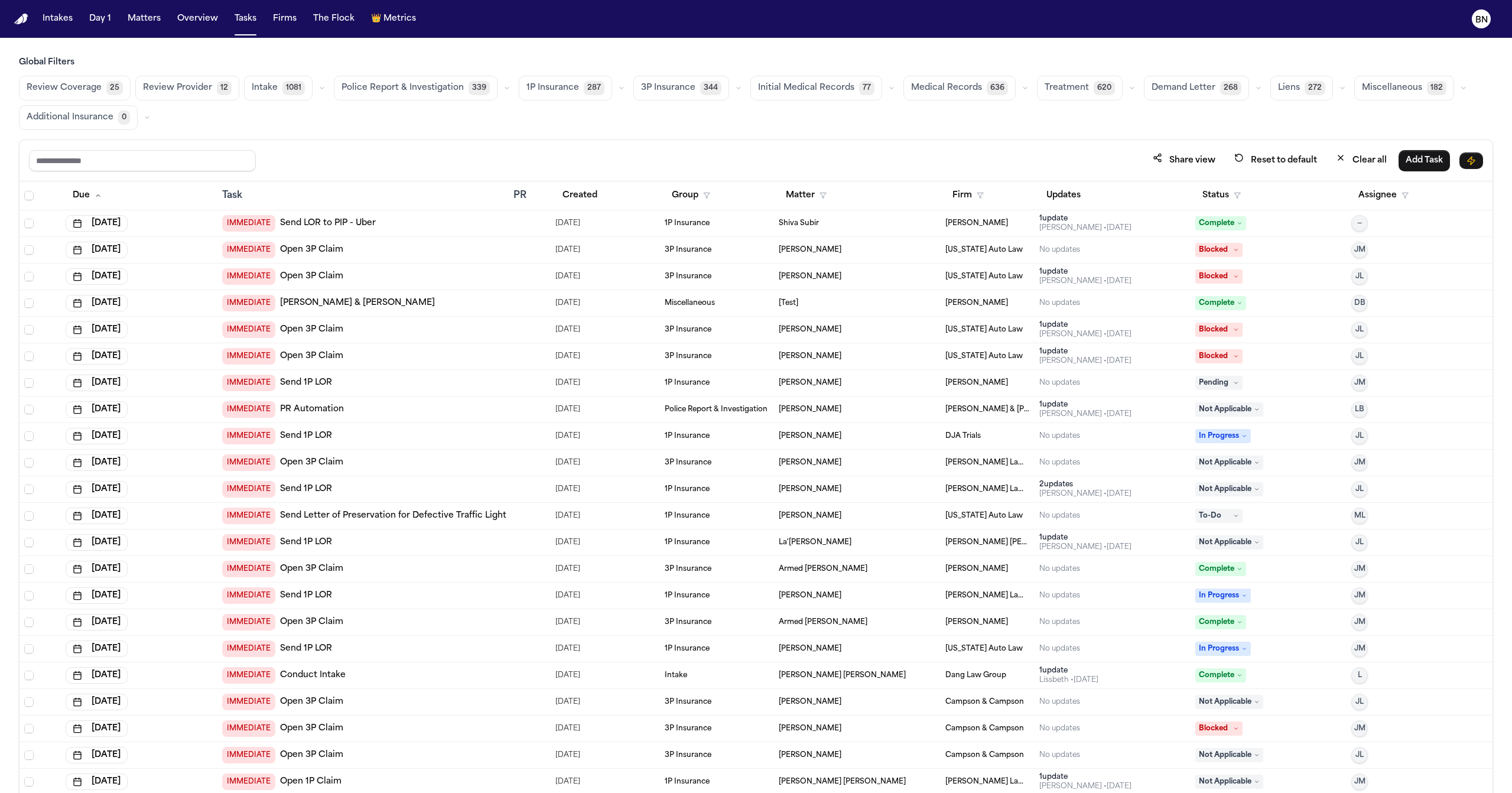
click at [319, 90] on icon "button" at bounding box center [322, 88] width 7 height 7
click at [297, 128] on span "[MEDICAL_DATA] Agreement" at bounding box center [293, 122] width 84 height 24
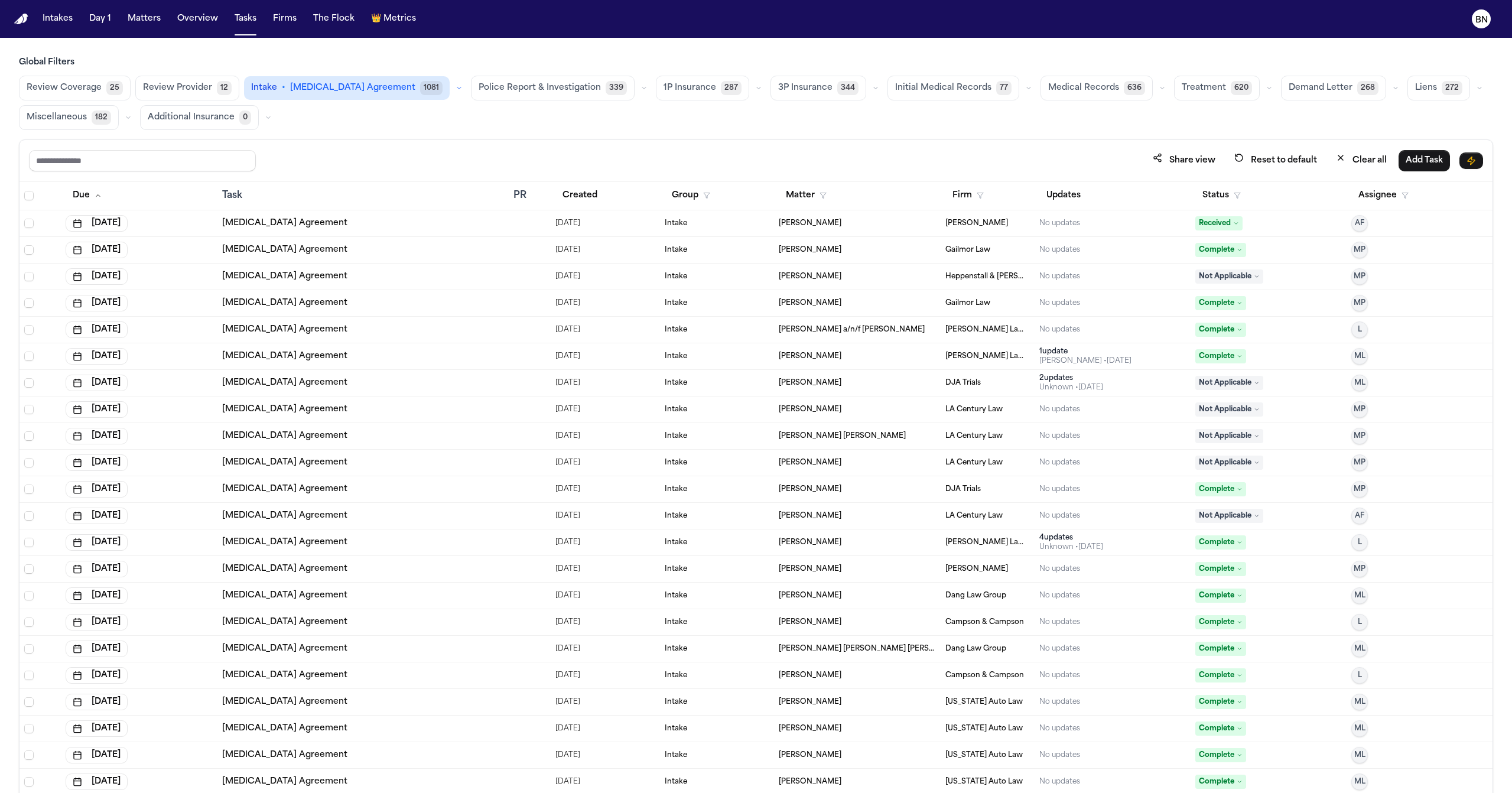
click at [1195, 195] on button "Status" at bounding box center [1221, 195] width 53 height 21
click at [1209, 271] on button "Active" at bounding box center [1208, 272] width 33 height 16
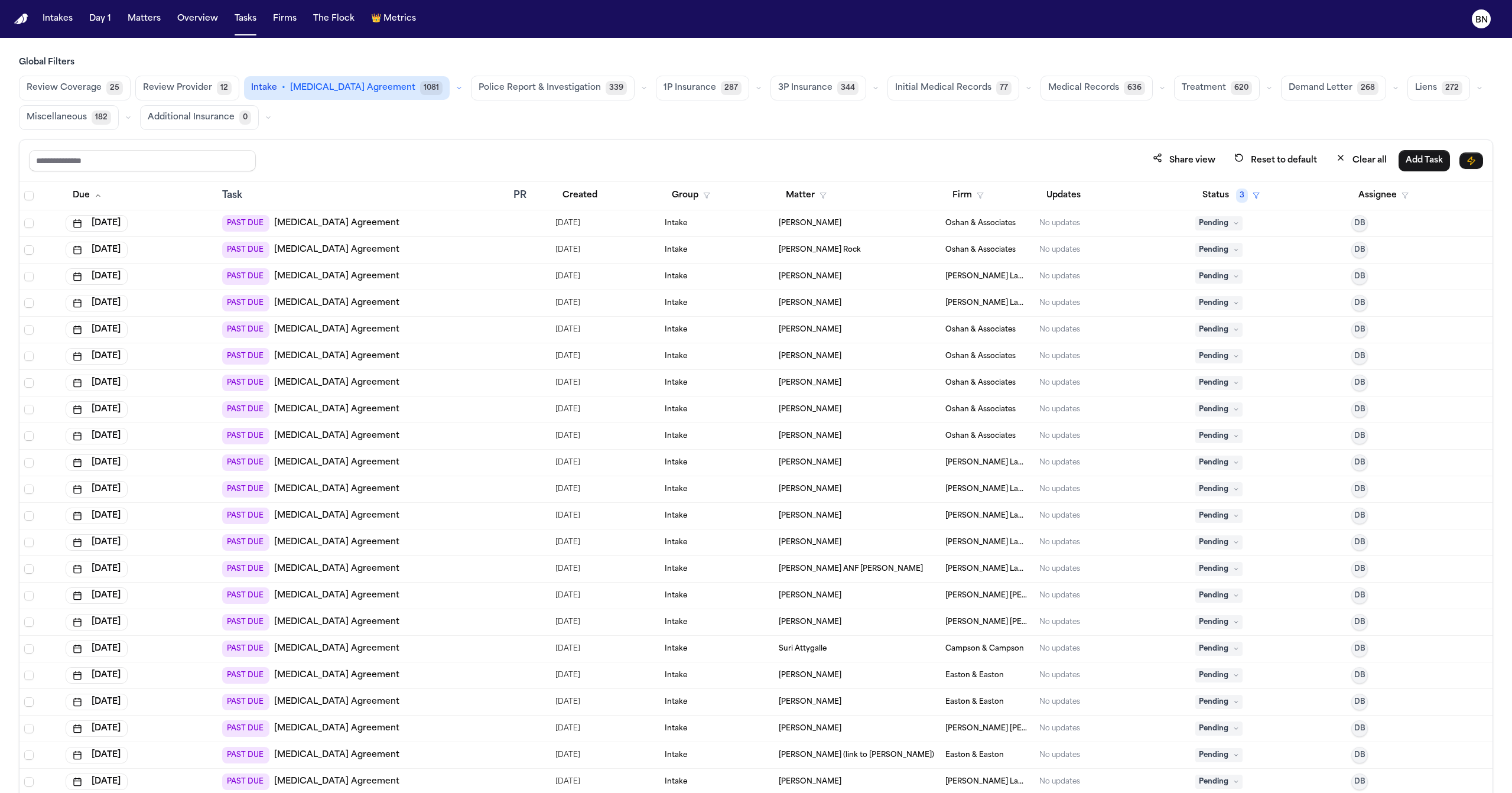
drag, startPoint x: 707, startPoint y: 148, endPoint x: 687, endPoint y: 148, distance: 20.0
click at [692, 149] on div "Share view Reset to default Clear all Add Task" at bounding box center [756, 160] width 1473 height 41
click at [607, 137] on div "Global Filters Review Coverage 25 Review Provider 12 Intake • Retainer Agreemen…" at bounding box center [756, 451] width 1473 height 788
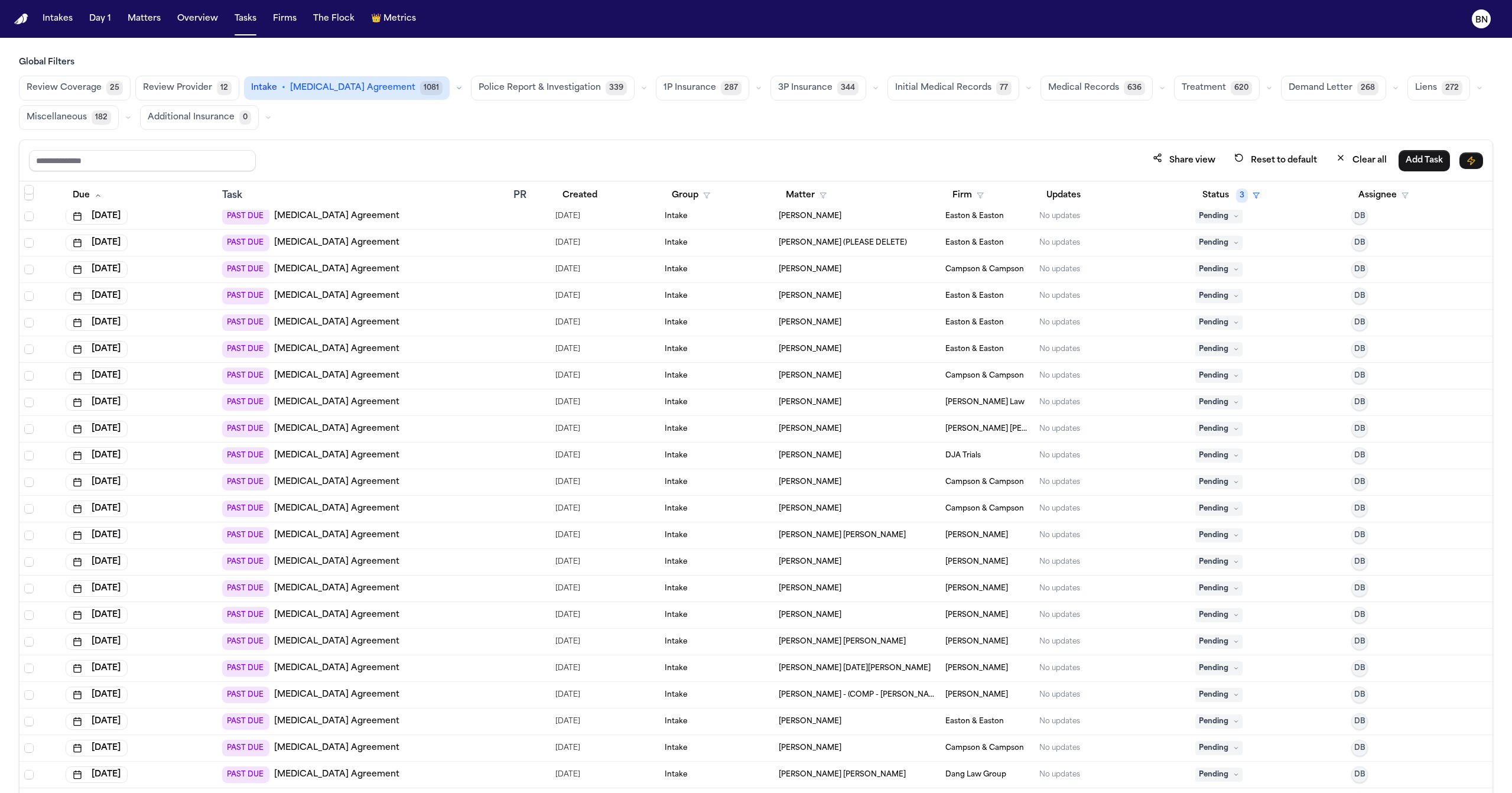
scroll to position [2487, 0]
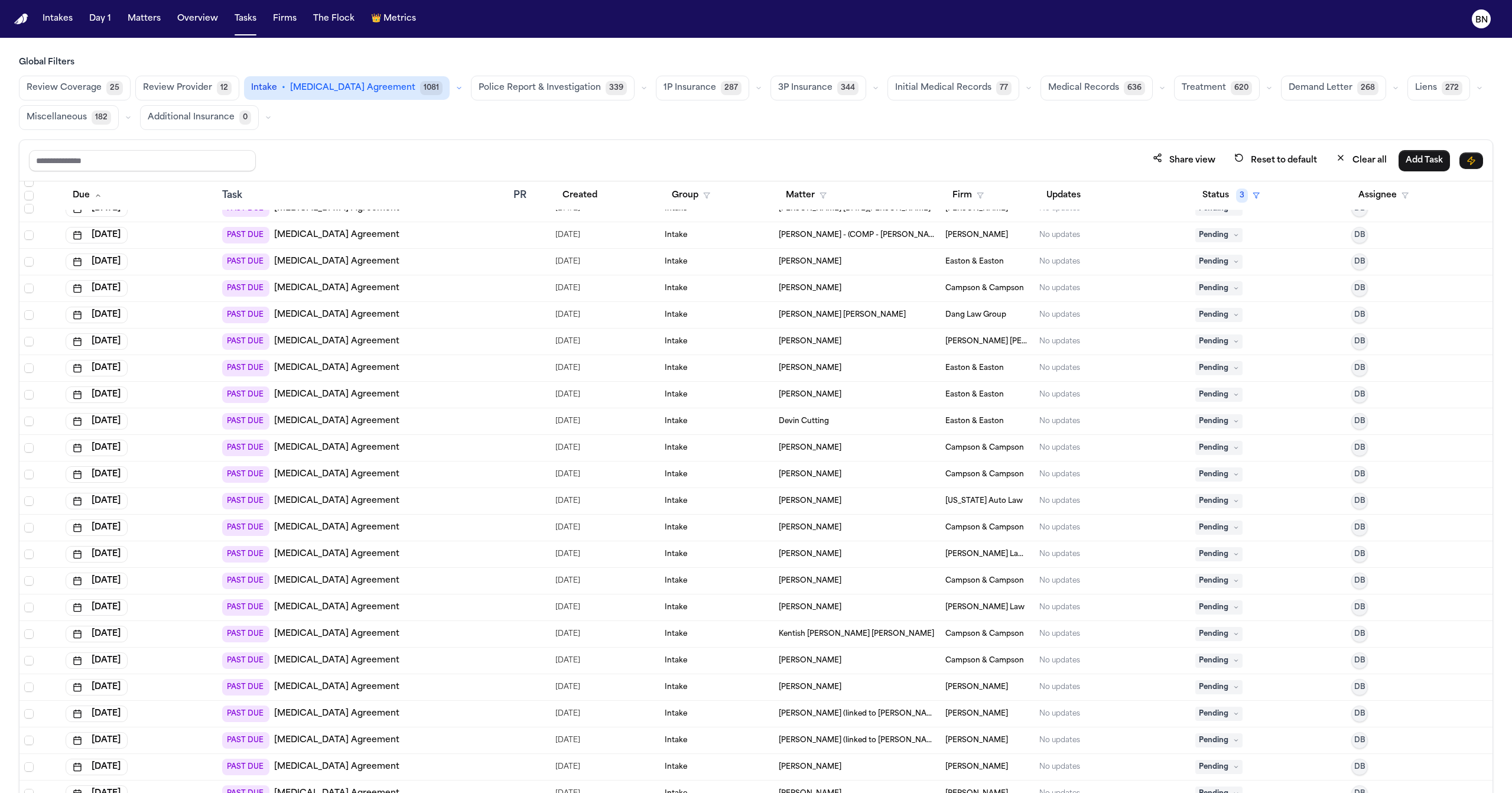
click at [54, 80] on button "Review Coverage 25" at bounding box center [75, 88] width 112 height 25
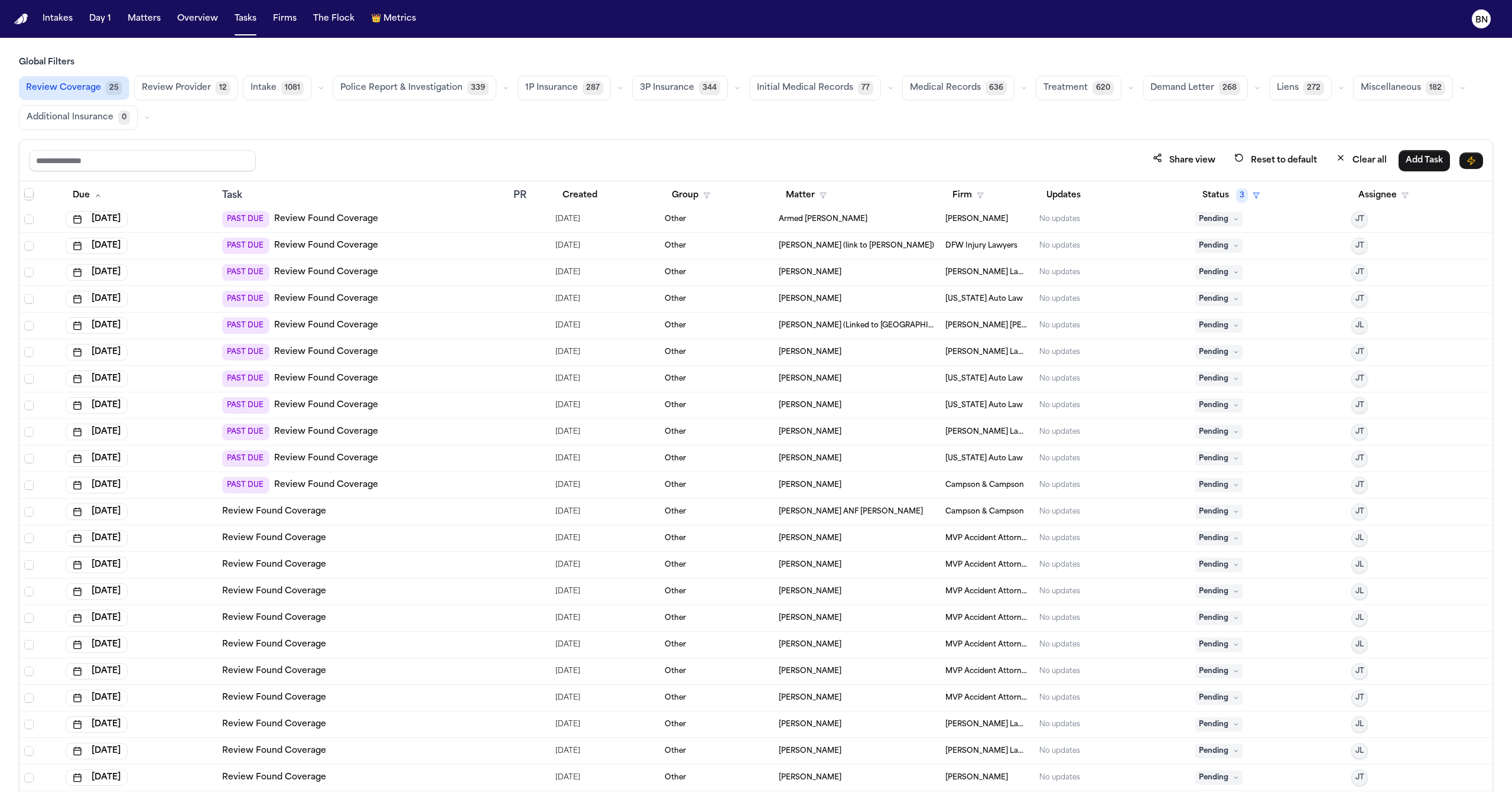
scroll to position [31, 0]
click at [317, 88] on icon "button" at bounding box center [320, 88] width 7 height 7
click at [312, 124] on span "[MEDICAL_DATA] Agreement" at bounding box center [292, 122] width 84 height 24
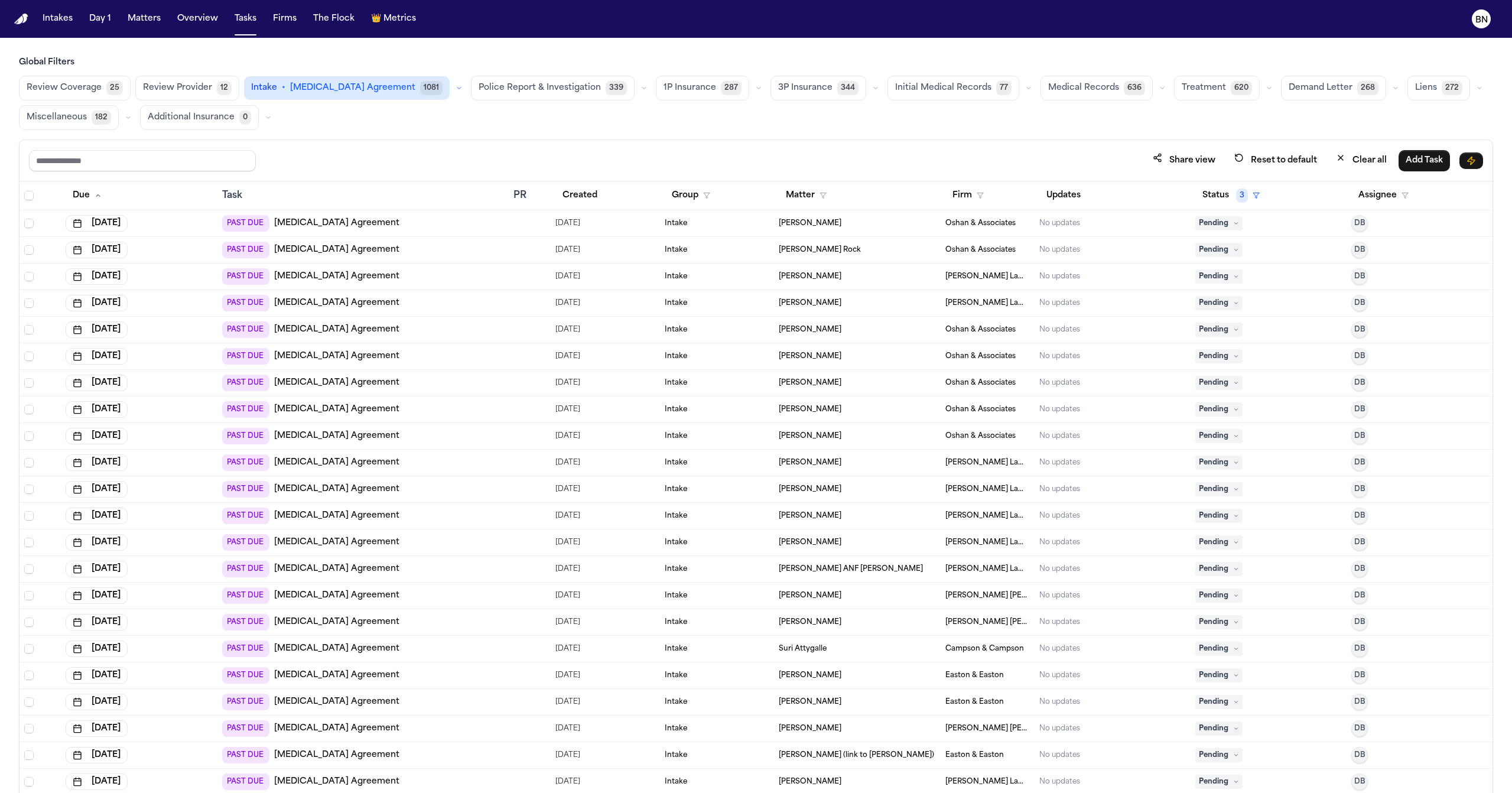
click at [819, 222] on div "Daniel Rock" at bounding box center [856, 223] width 157 height 10
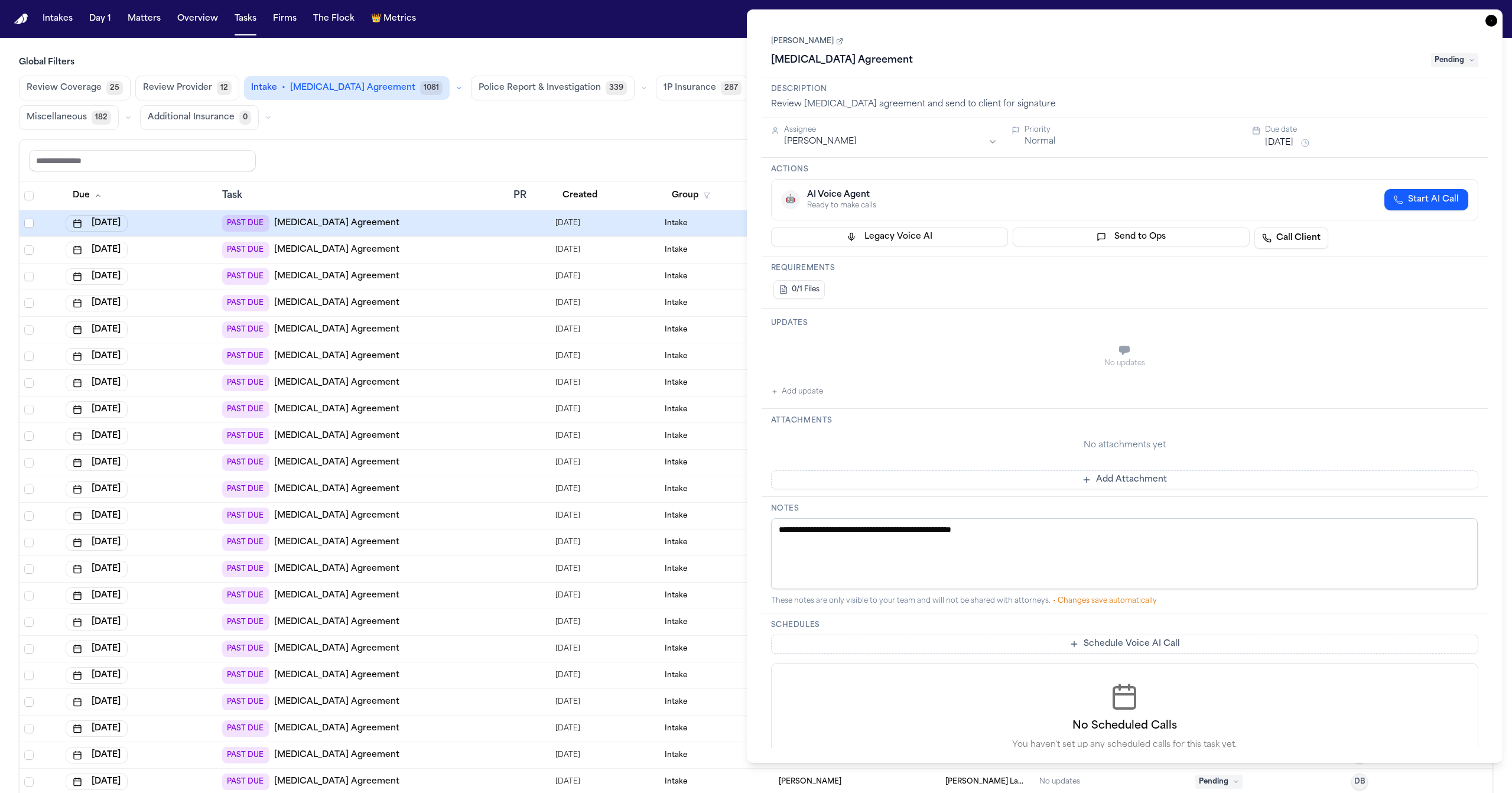
click at [806, 43] on link "Daniel Rock" at bounding box center [807, 41] width 72 height 10
click at [681, 168] on div "Share view Reset to default Clear all Add Task" at bounding box center [756, 160] width 1454 height 22
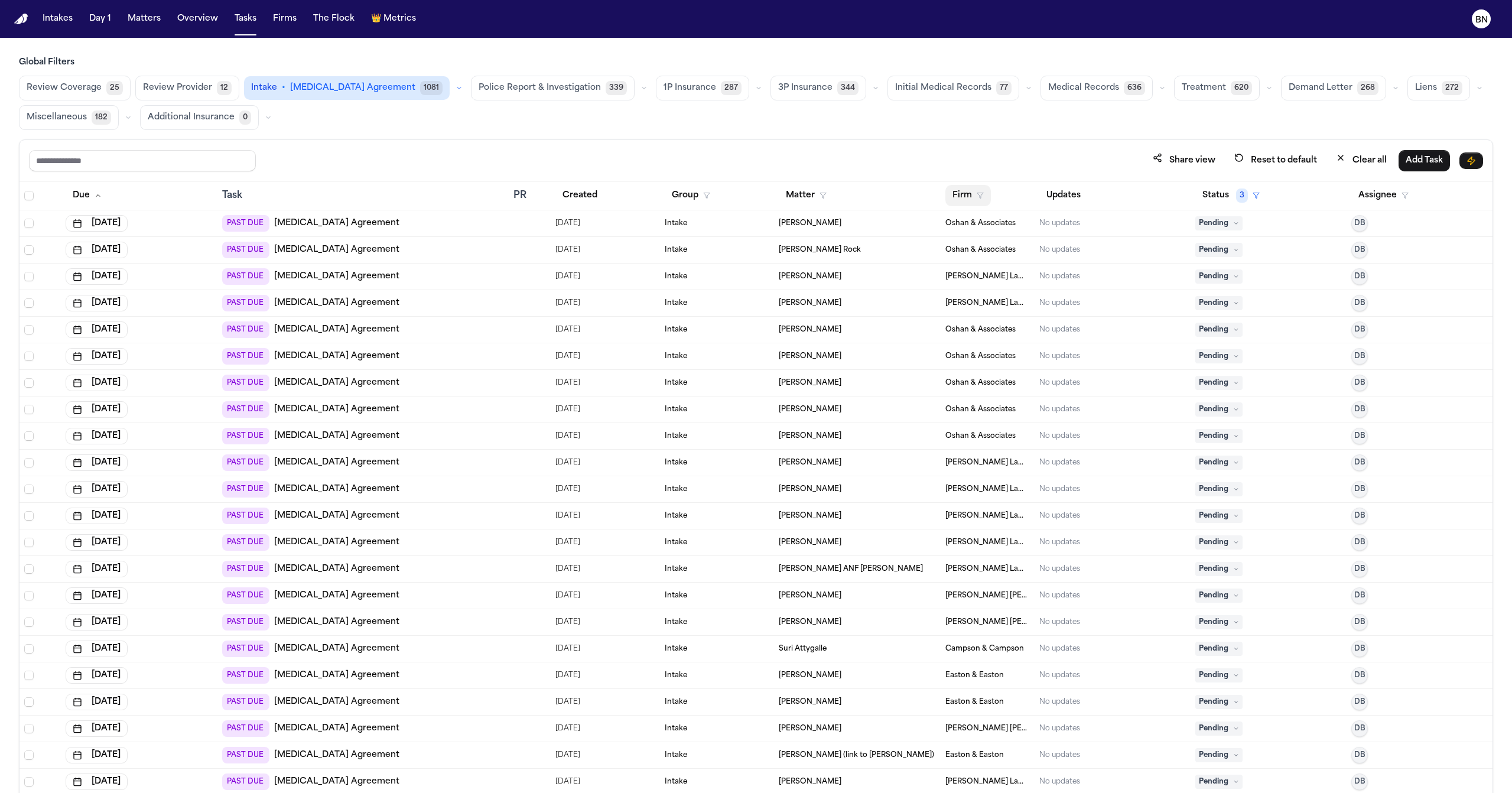
click at [962, 194] on button "Firm" at bounding box center [968, 195] width 46 height 21
click at [973, 231] on input "text" at bounding box center [1025, 229] width 161 height 21
type input "*****"
click at [981, 253] on div "Oshan & Associates" at bounding box center [995, 260] width 95 height 14
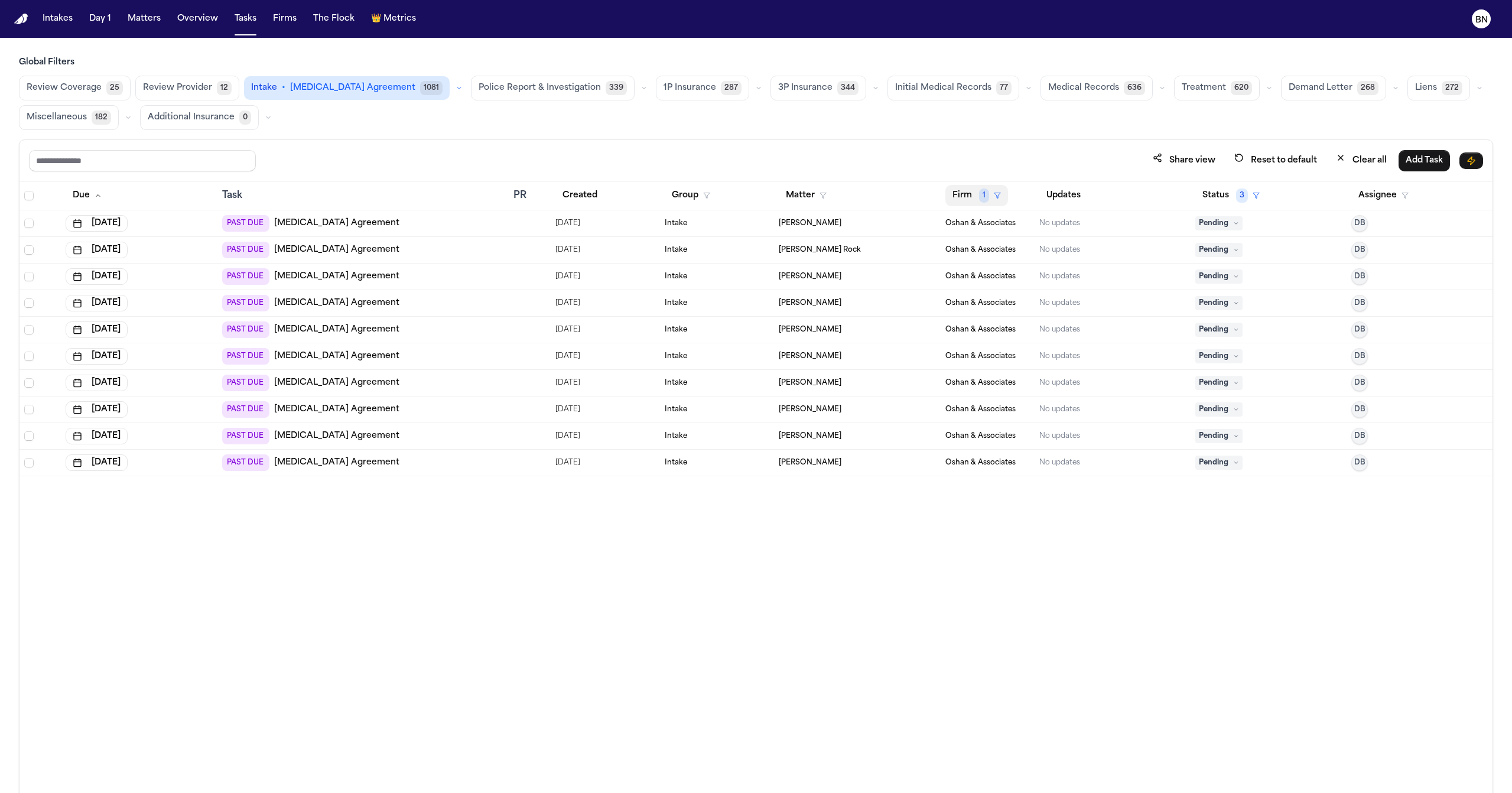
click at [967, 200] on button "Firm 1" at bounding box center [977, 195] width 63 height 21
click at [960, 199] on button "Firm 1" at bounding box center [977, 195] width 63 height 21
click at [965, 200] on button "Firm 1" at bounding box center [977, 195] width 63 height 21
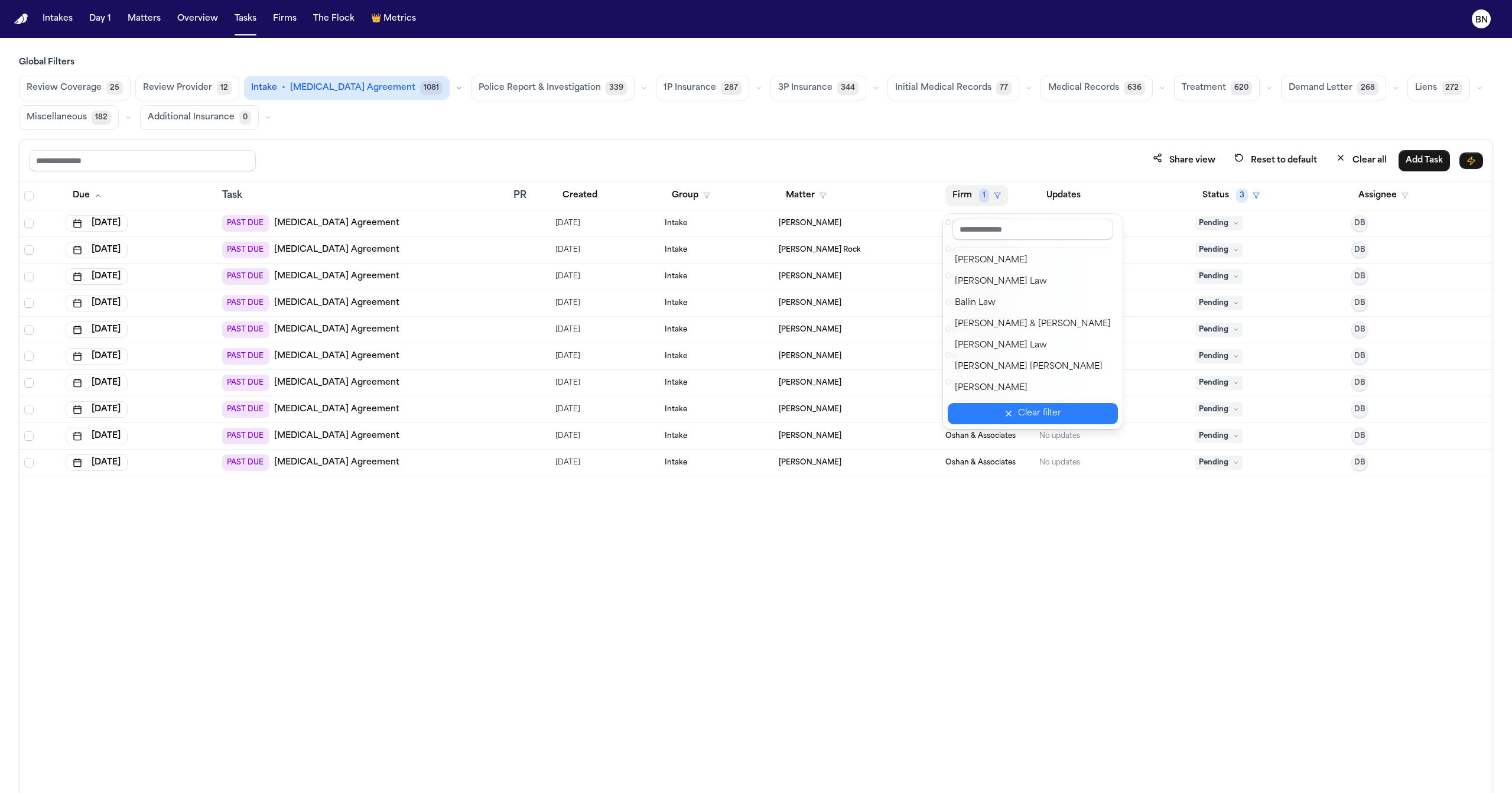
click at [1009, 417] on icon "button" at bounding box center [1008, 413] width 10 height 10
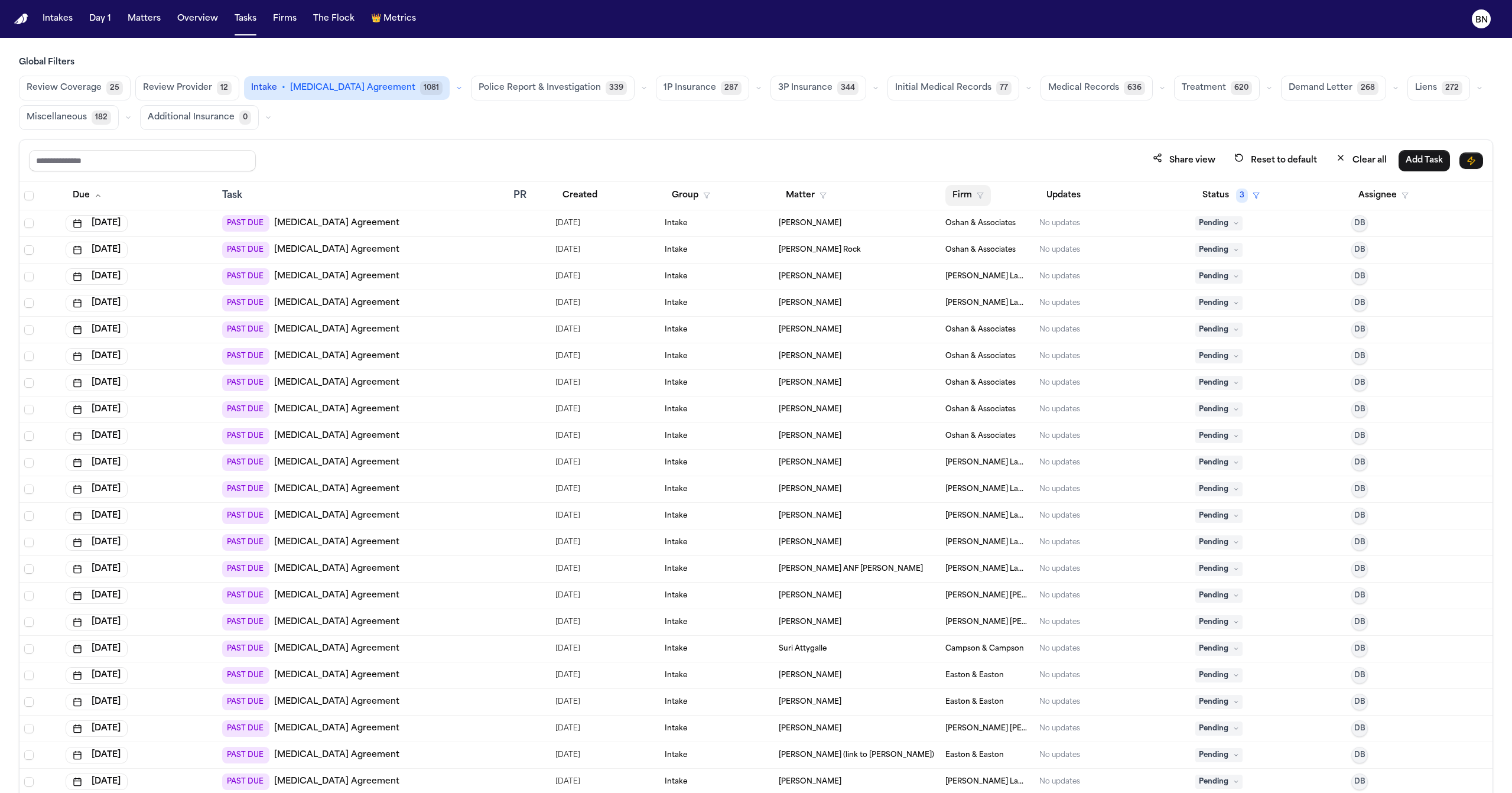
click at [976, 199] on icon "button" at bounding box center [980, 195] width 7 height 7
click at [998, 196] on div "Firm" at bounding box center [988, 195] width 84 height 21
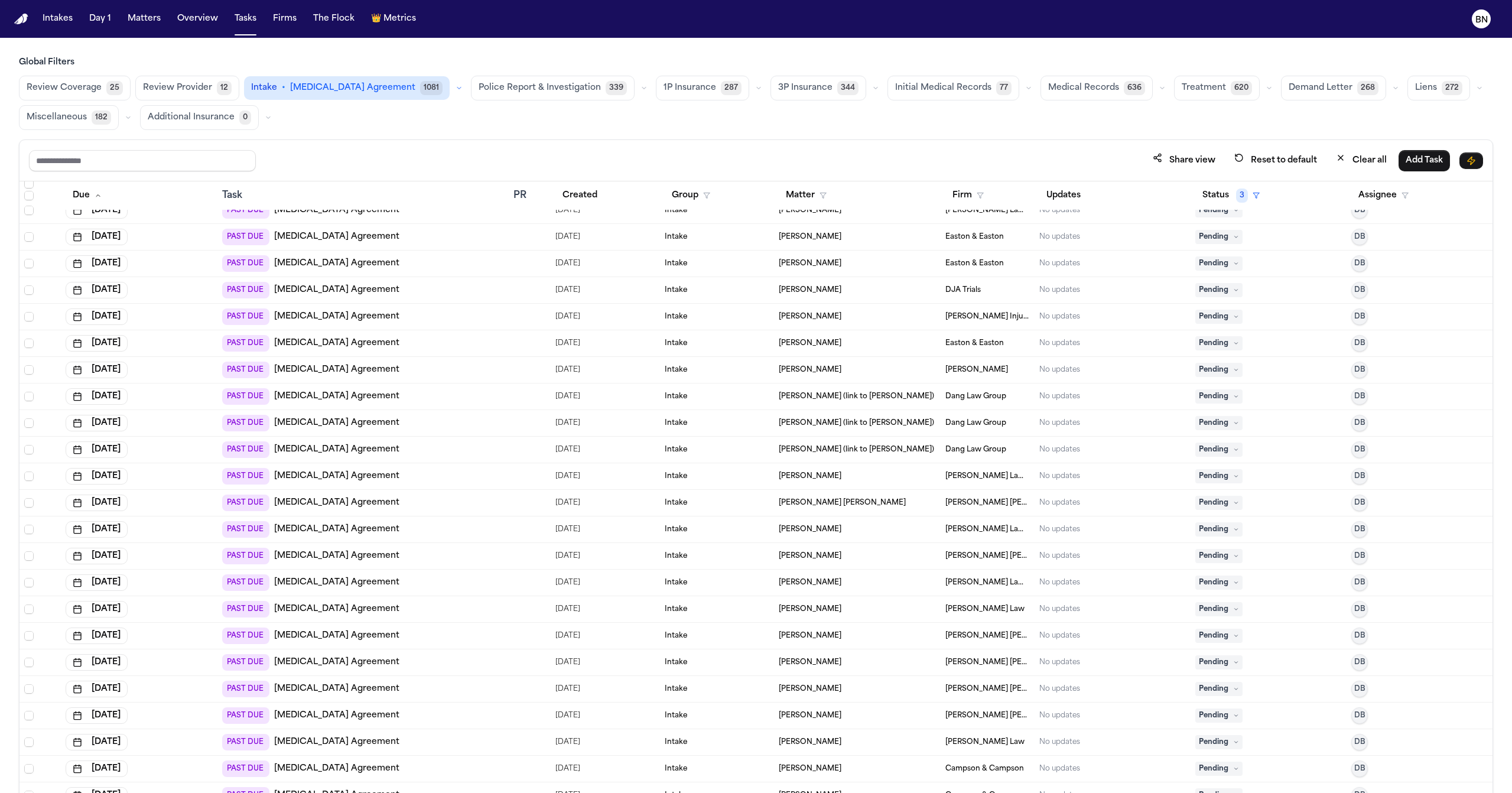
scroll to position [4070, 0]
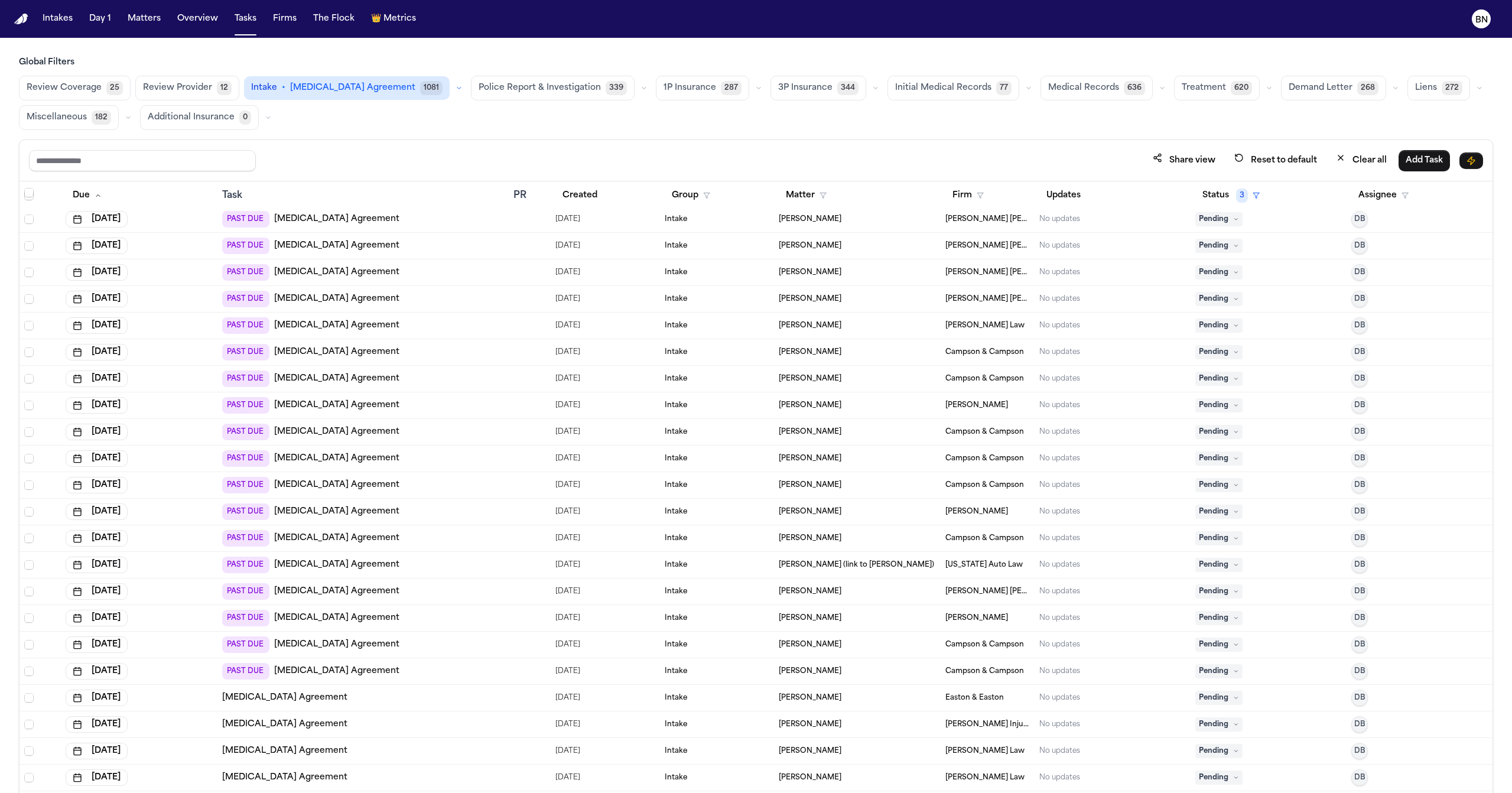
click at [885, 749] on div "[PERSON_NAME]" at bounding box center [856, 750] width 157 height 10
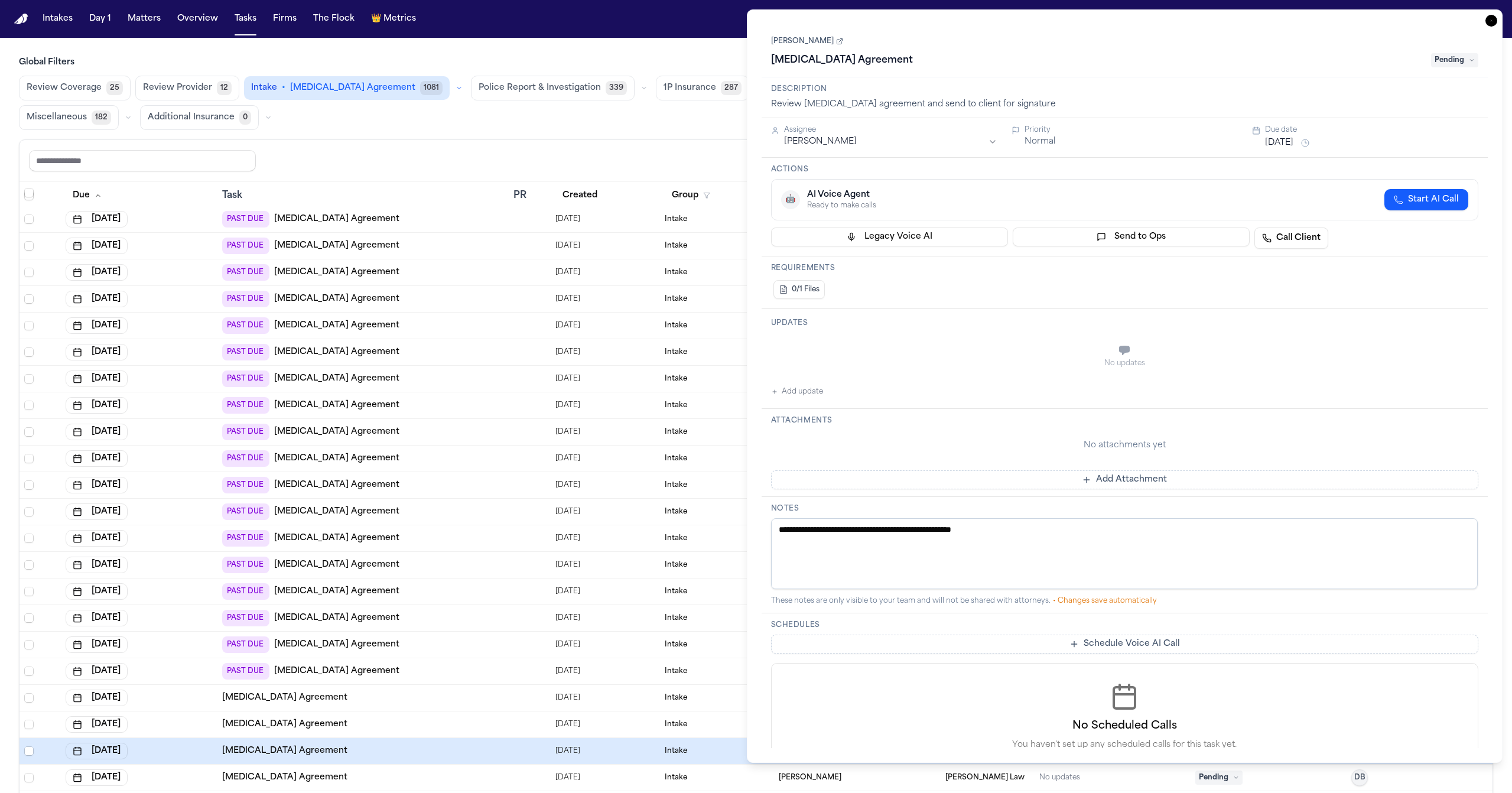
click at [814, 39] on link "[PERSON_NAME]" at bounding box center [807, 41] width 72 height 10
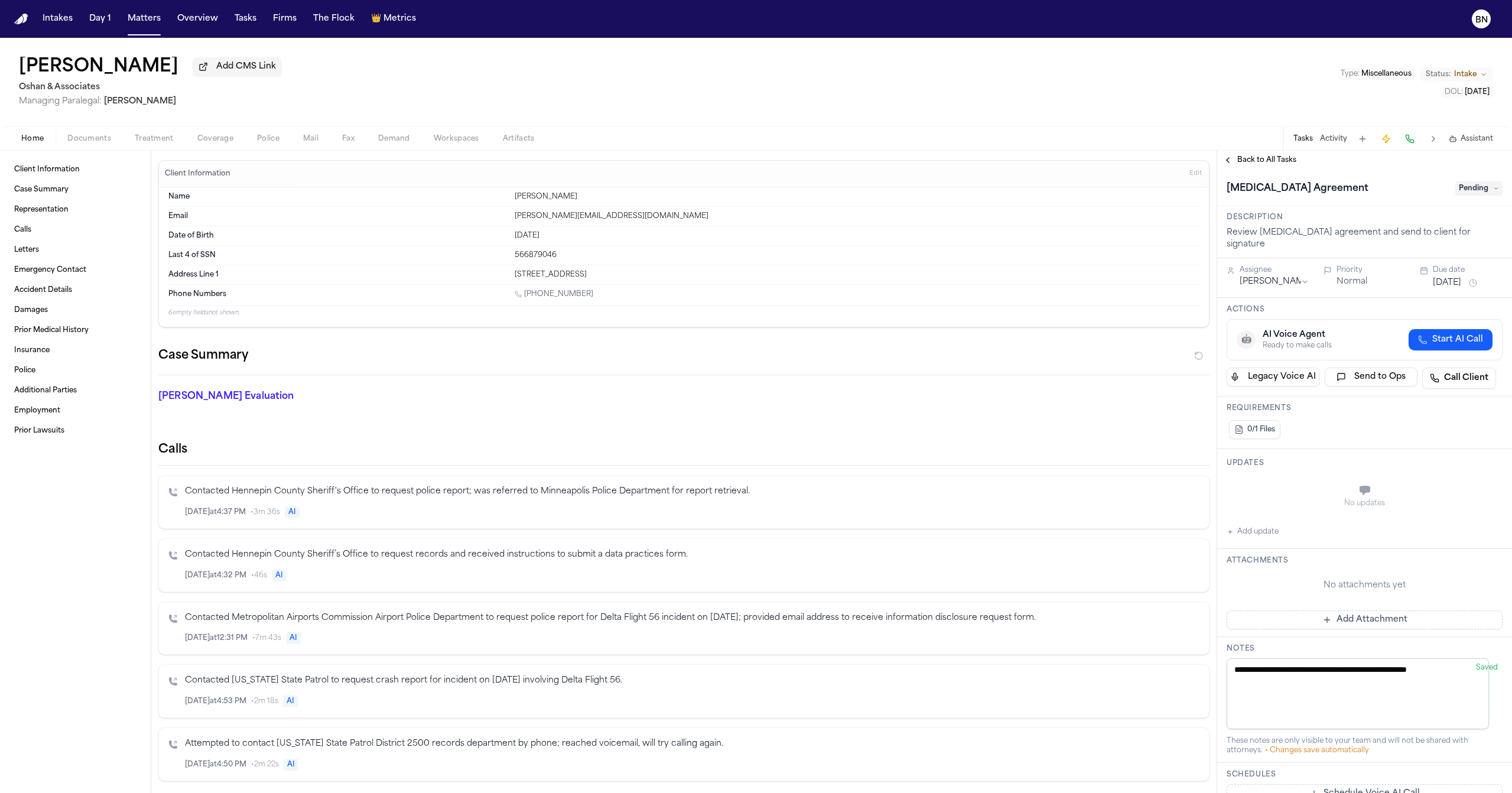
click at [1265, 161] on span "Back to All Tasks" at bounding box center [1266, 159] width 59 height 10
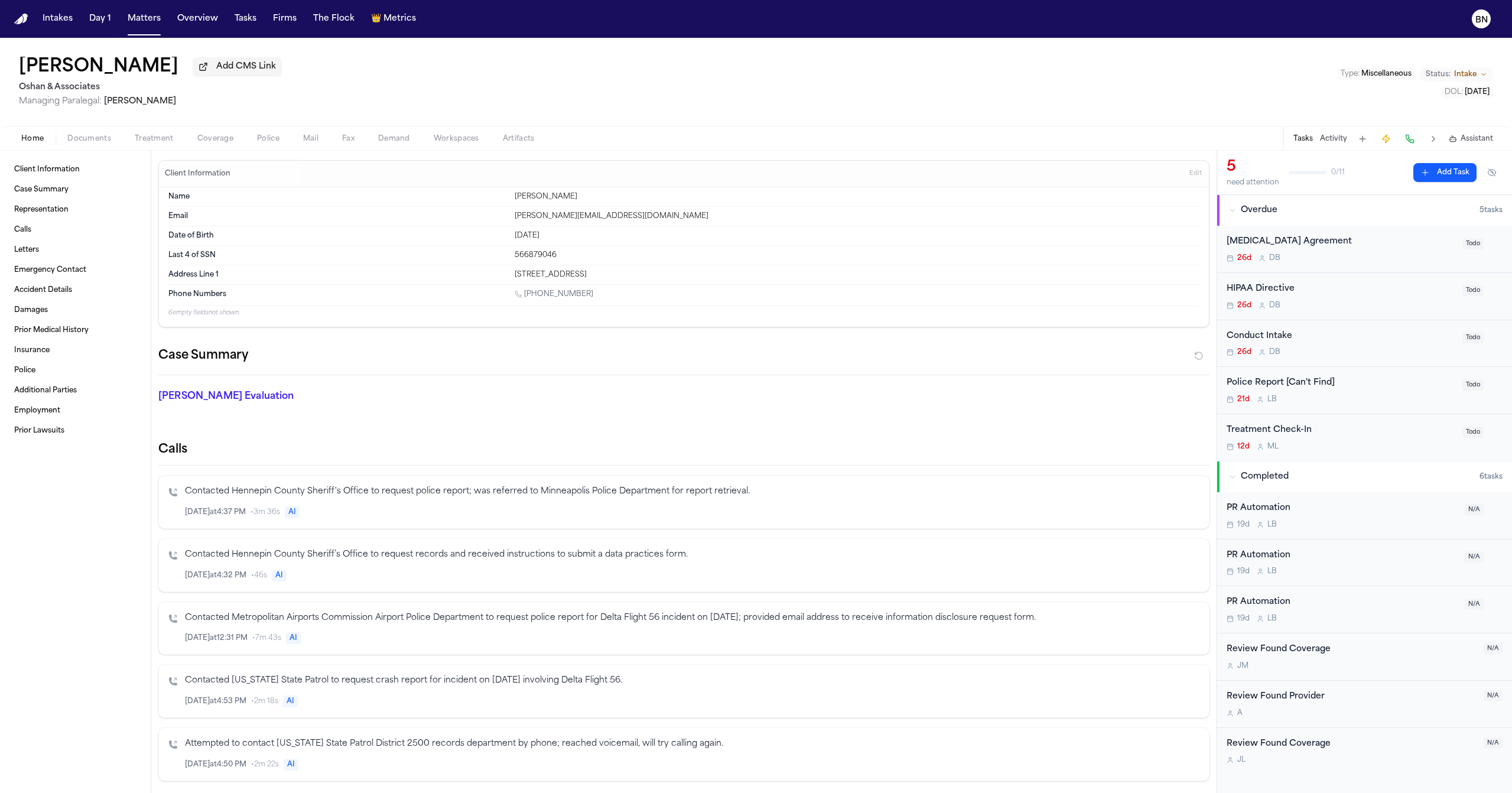
click at [194, 141] on button "Coverage" at bounding box center [215, 138] width 60 height 14
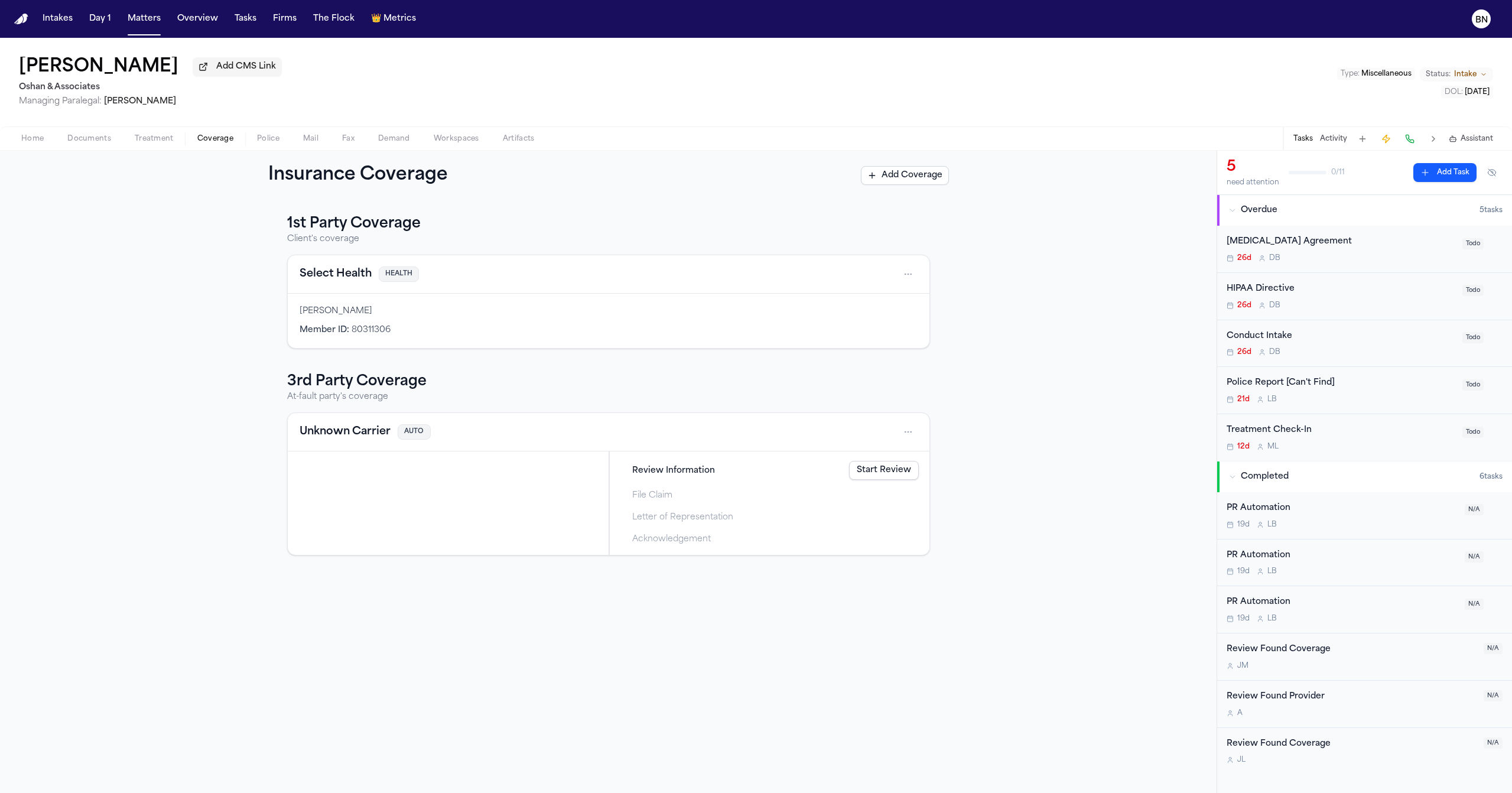
click at [32, 136] on span "Home" at bounding box center [32, 138] width 23 height 10
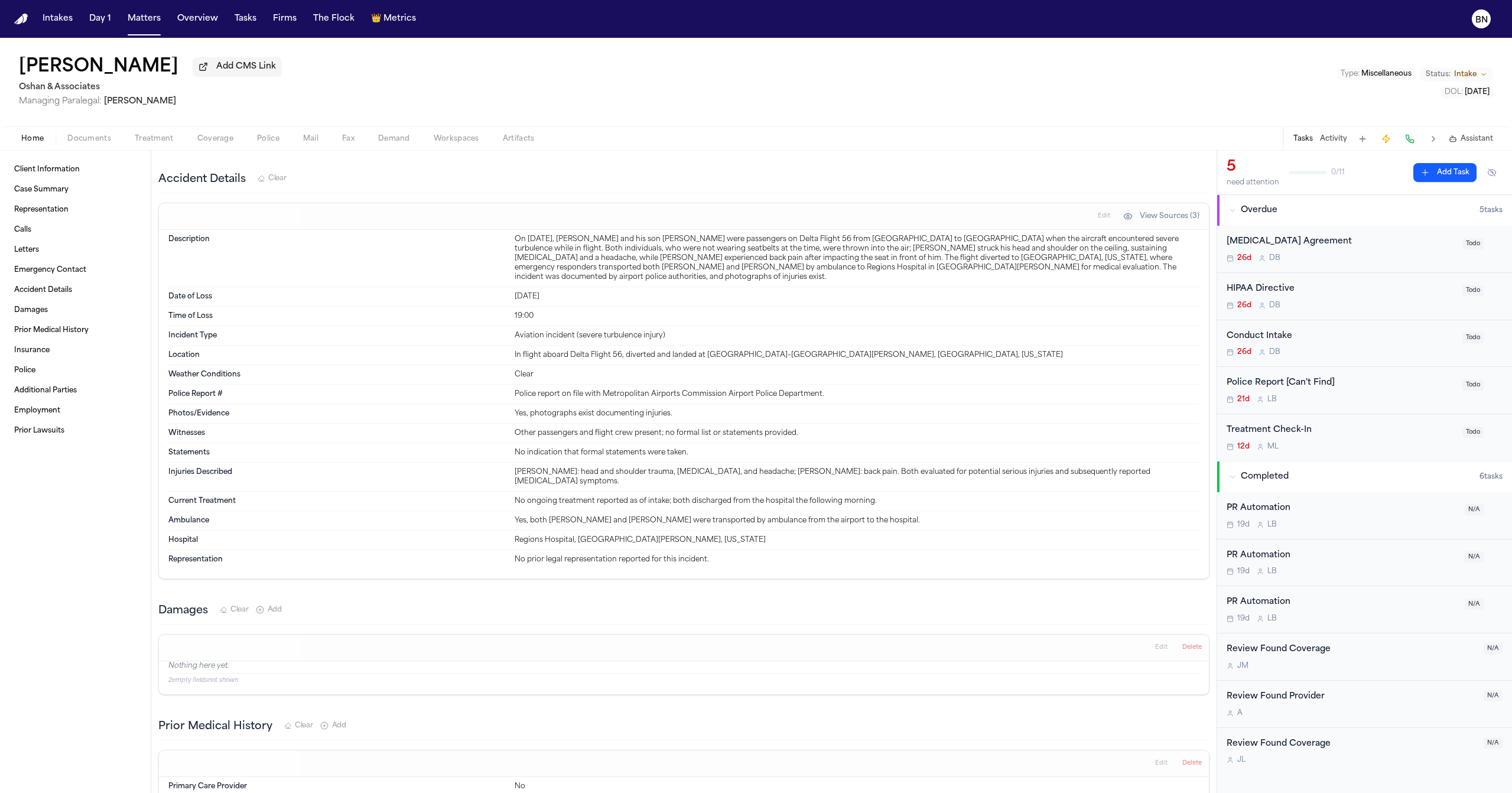
scroll to position [1057, 0]
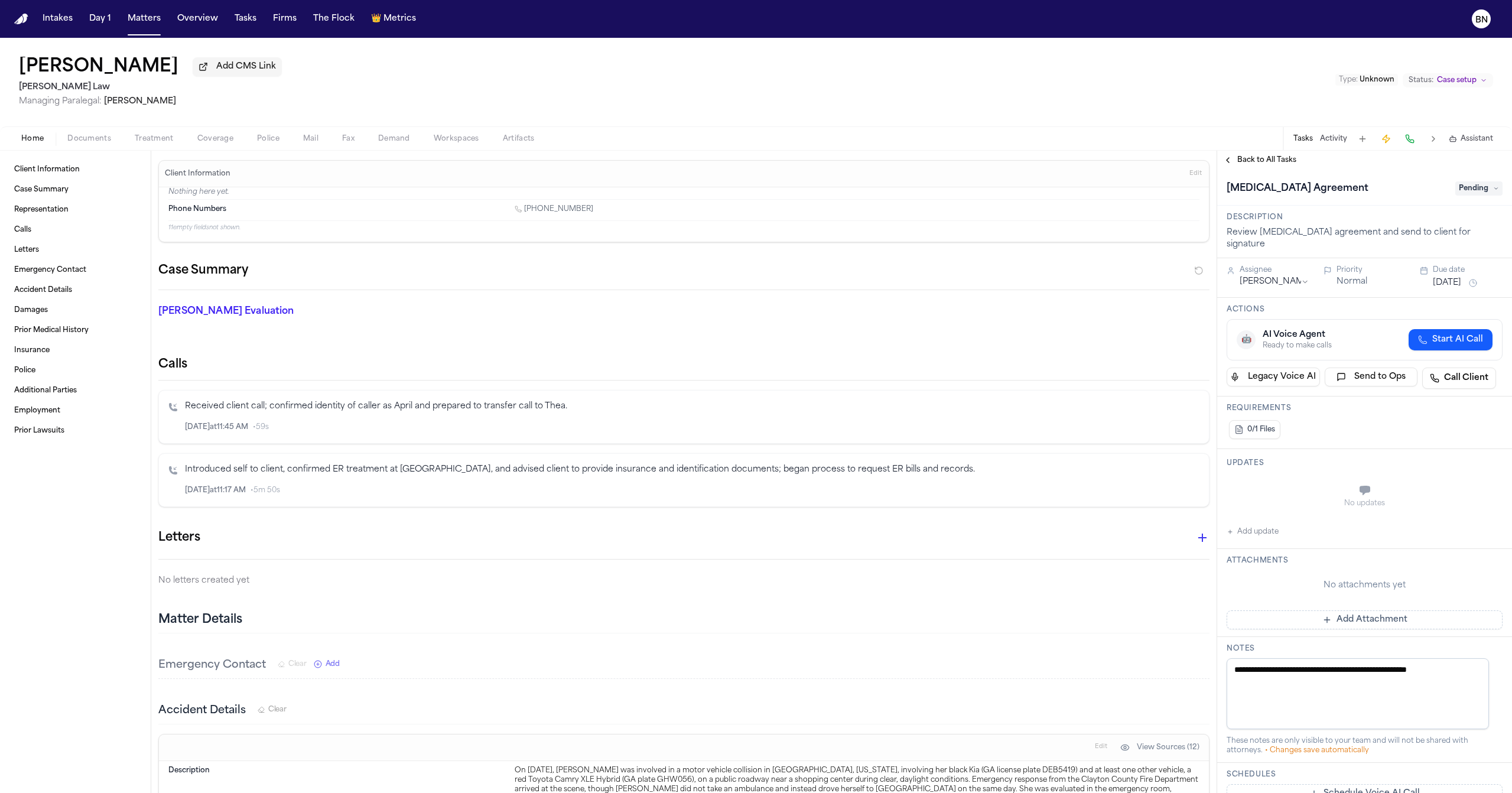
click at [1234, 162] on button "Back to All Tasks" at bounding box center [1259, 159] width 85 height 10
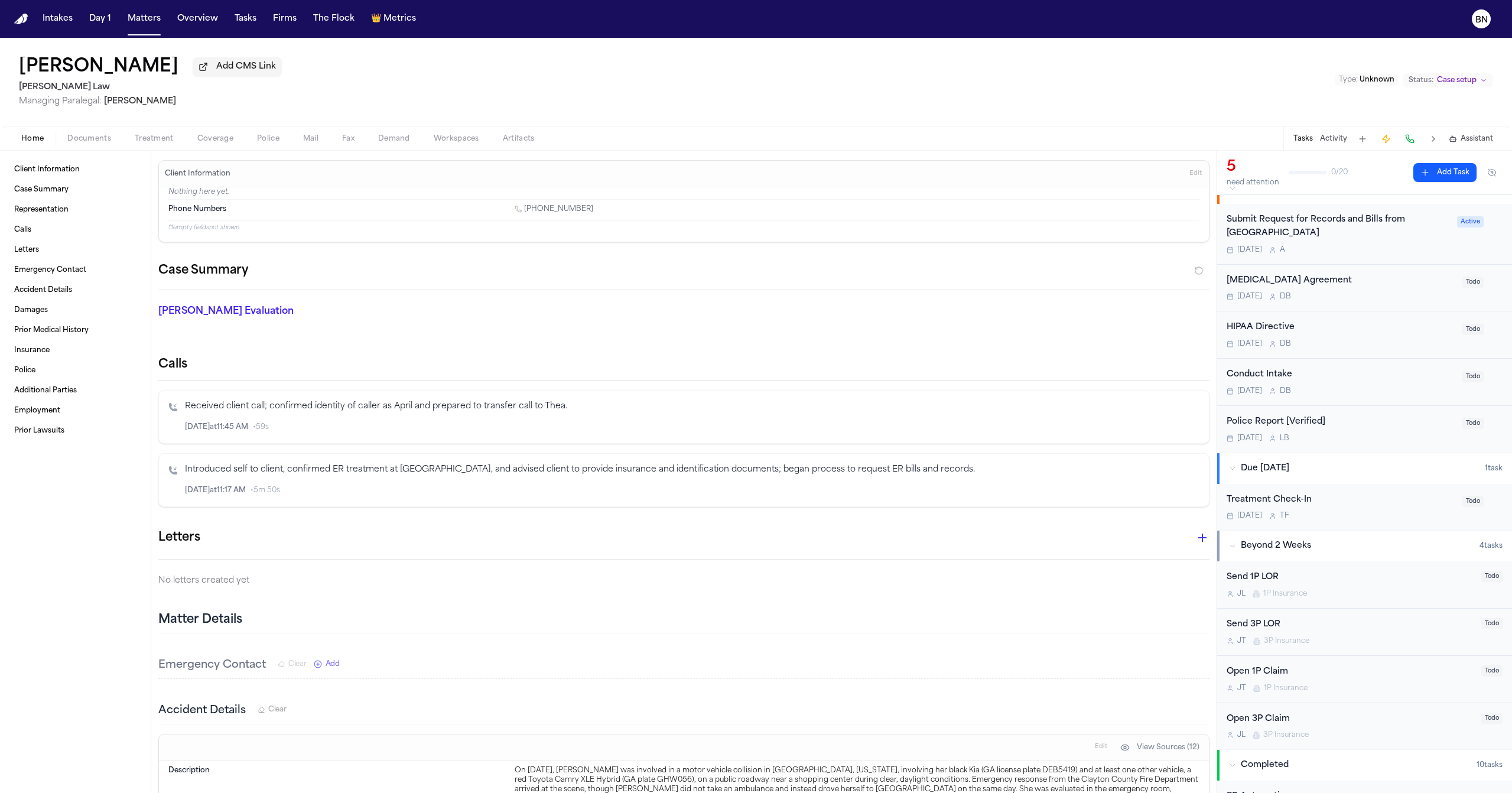
scroll to position [33, 0]
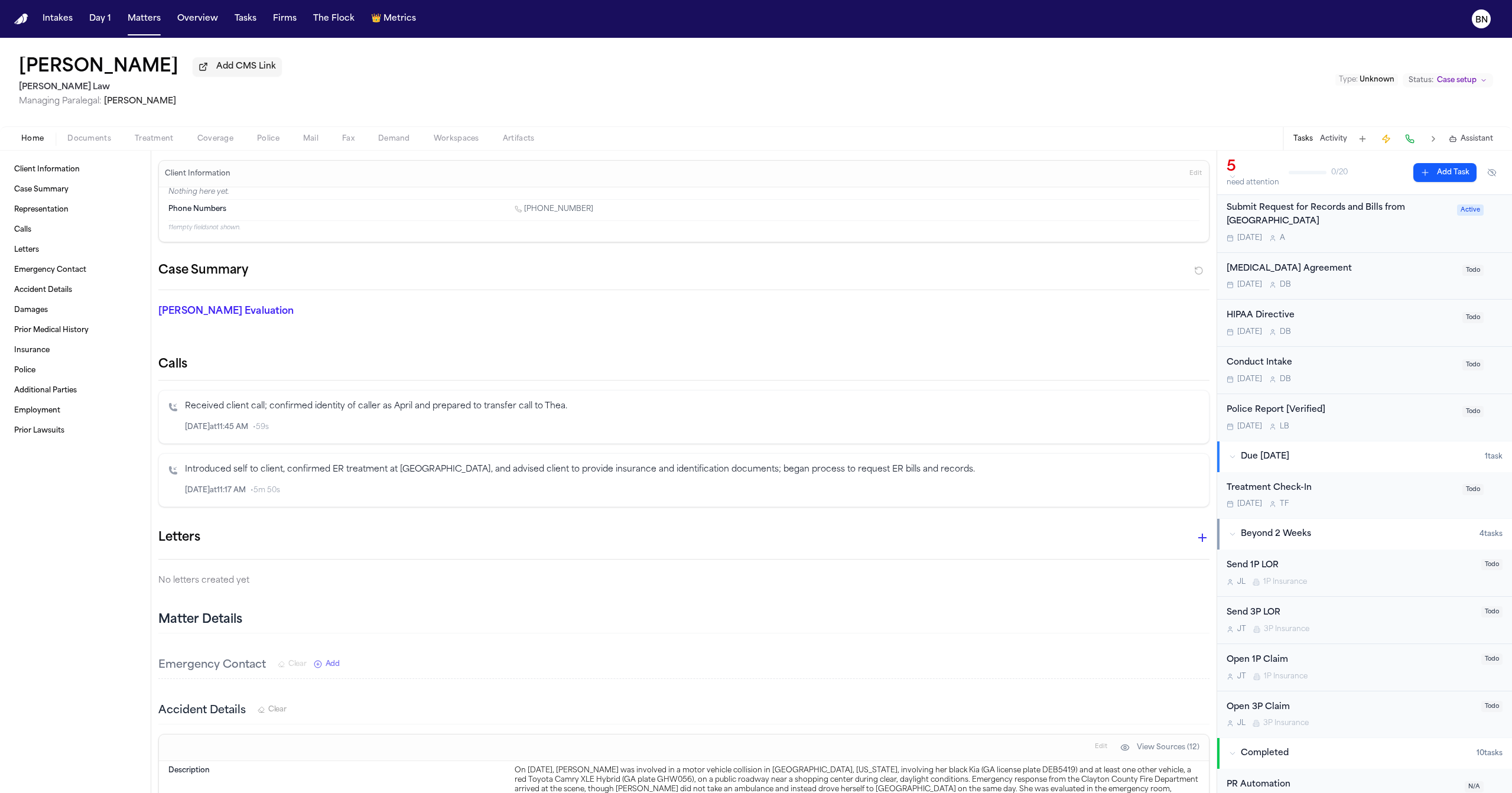
click at [221, 129] on div "Home Documents Treatment Coverage Police Mail Fax Demand Workspaces Artifacts T…" at bounding box center [756, 137] width 1512 height 24
click at [221, 136] on span "Coverage" at bounding box center [214, 138] width 36 height 10
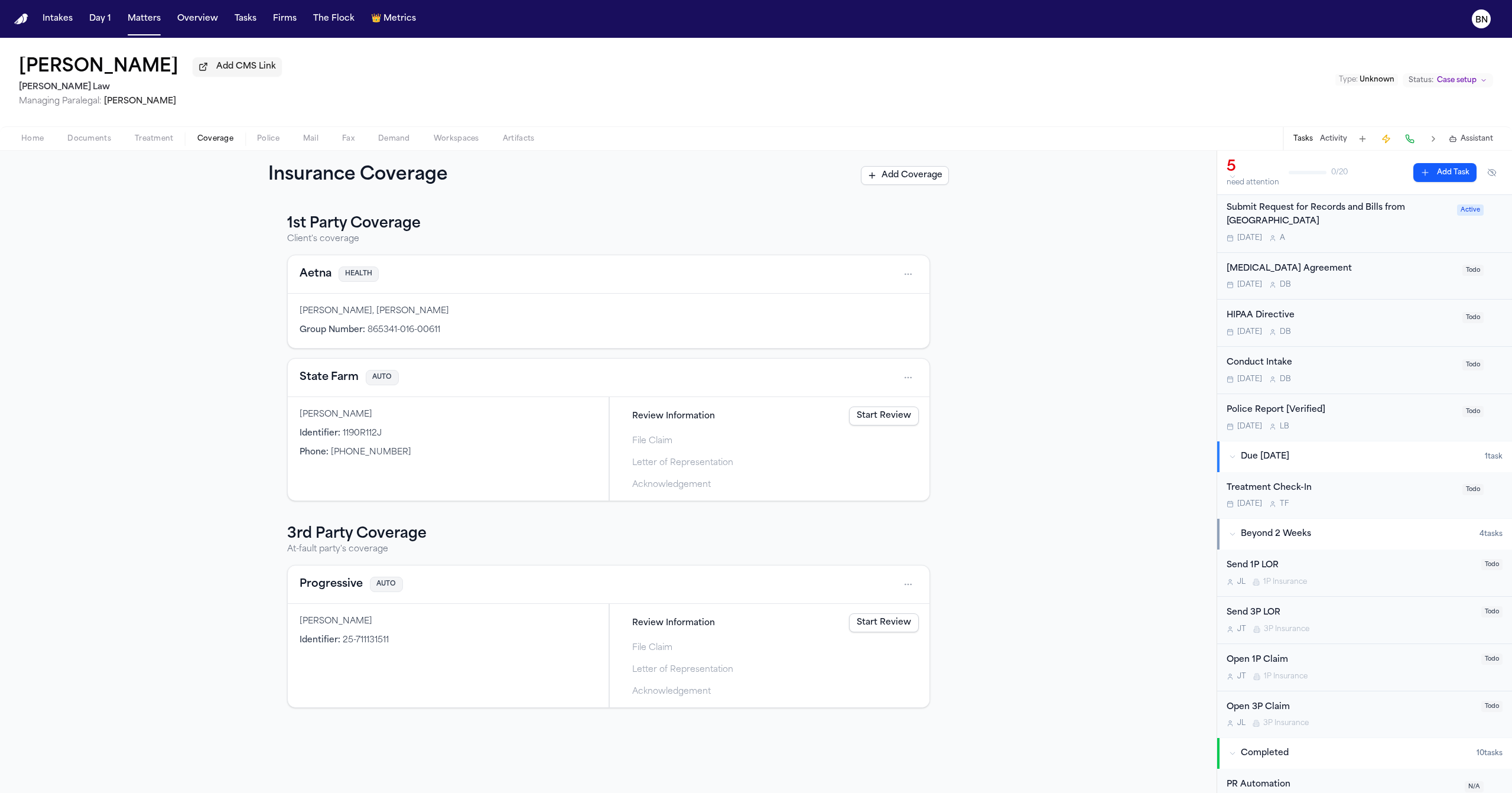
scroll to position [57, 0]
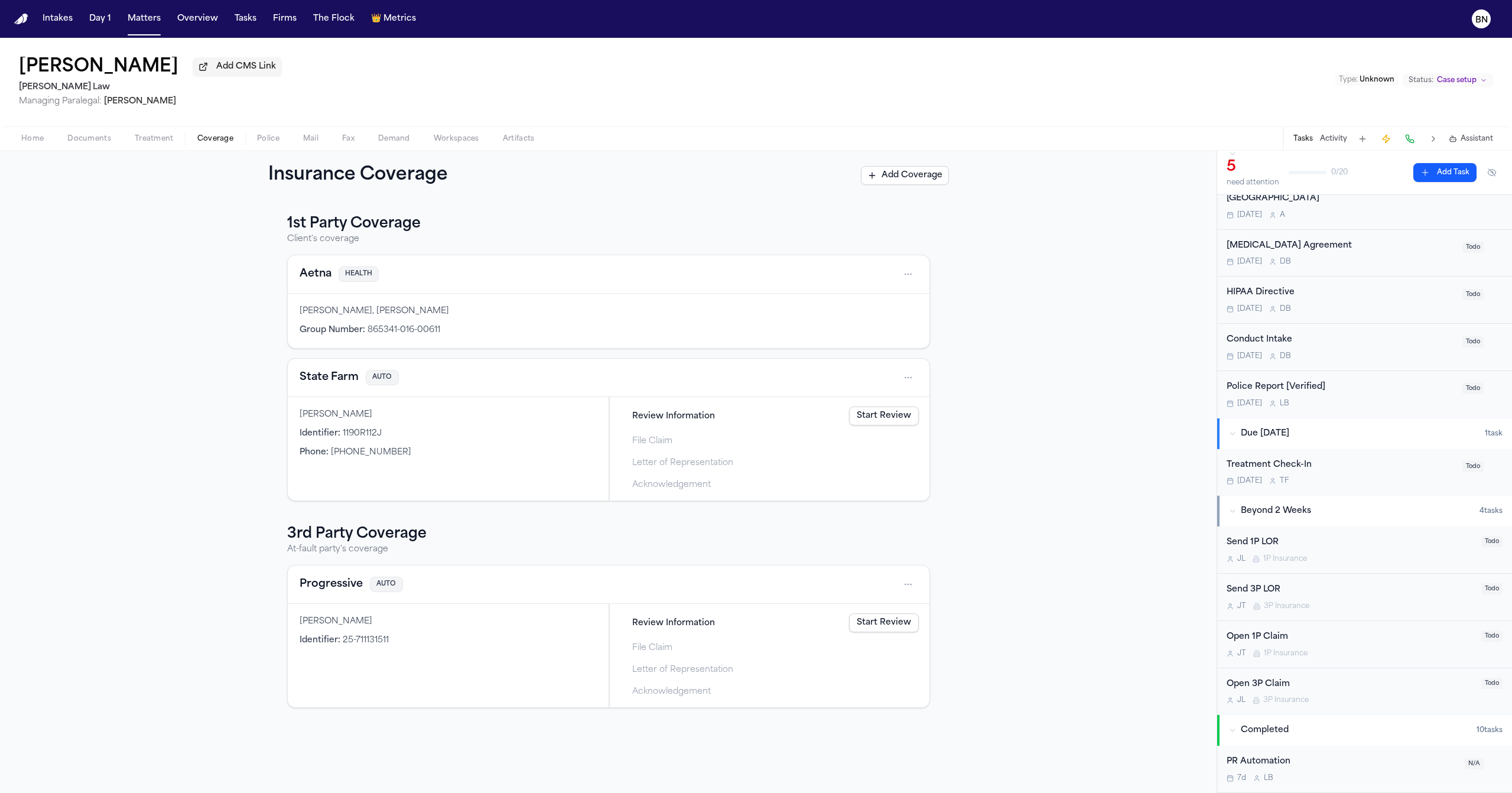
click at [1373, 639] on div "Open 1P Claim" at bounding box center [1350, 637] width 248 height 14
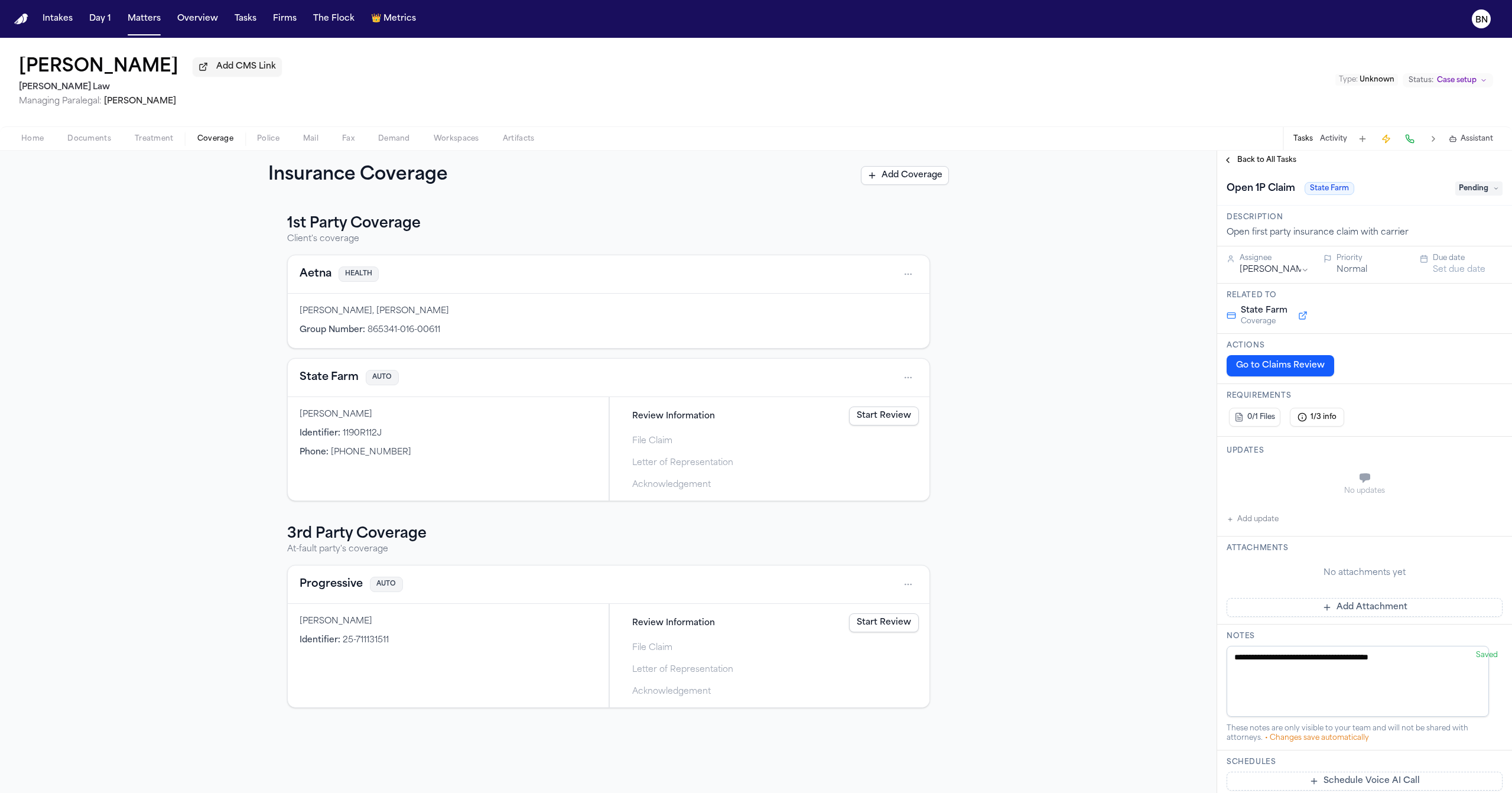
click at [1297, 320] on button at bounding box center [1303, 315] width 21 height 14
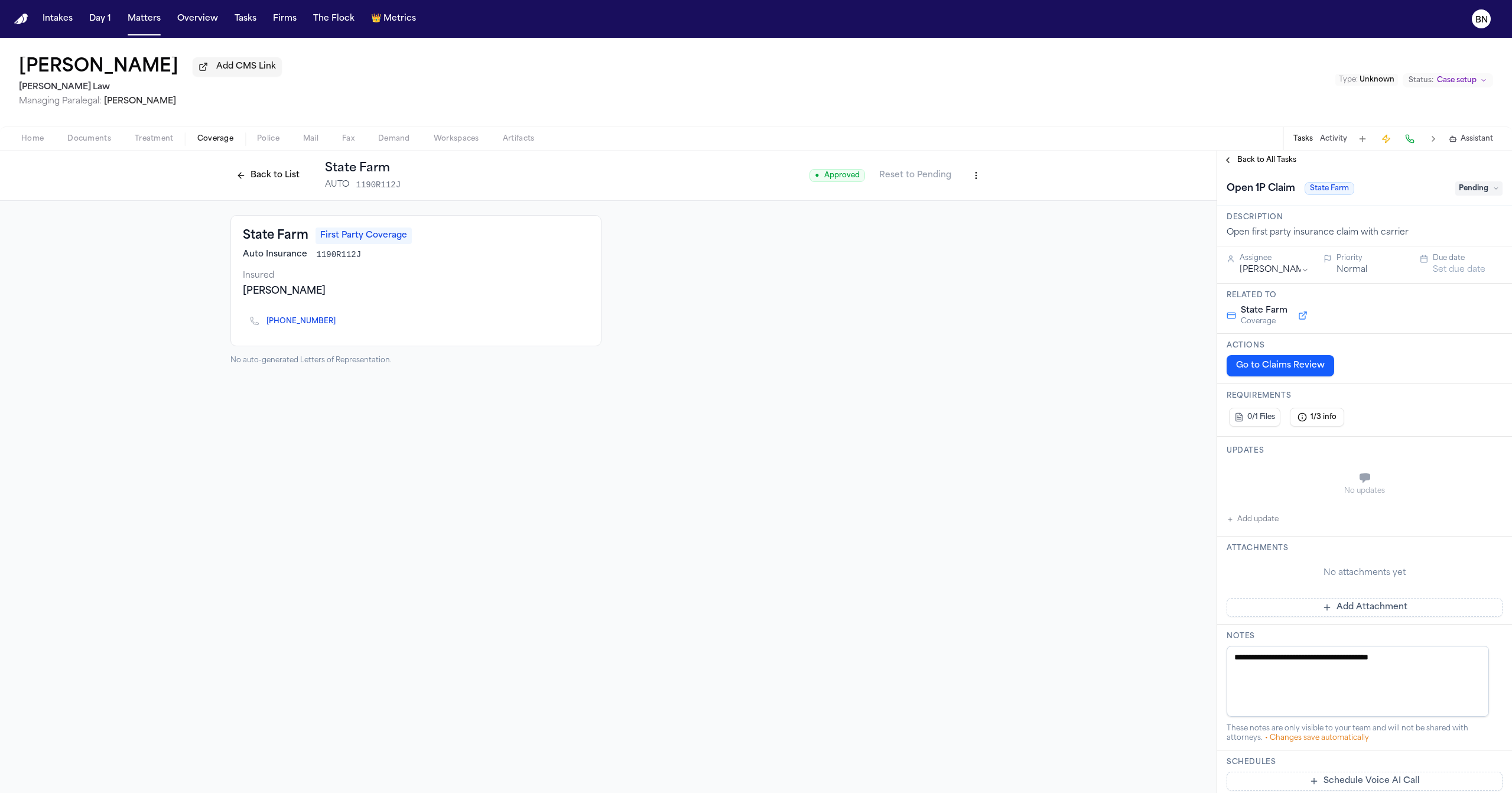
click at [239, 172] on button "Back to List" at bounding box center [268, 176] width 75 height 19
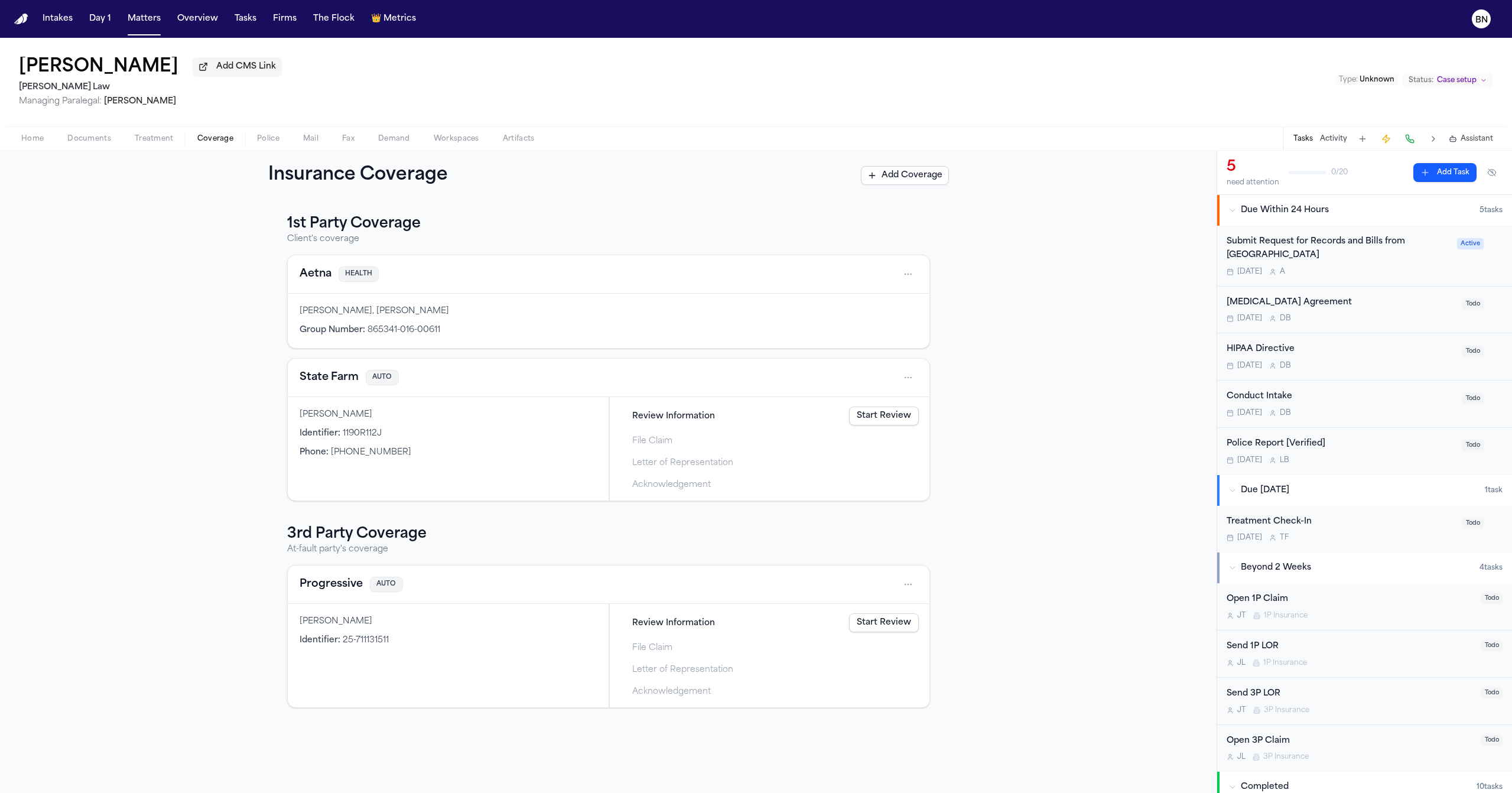
click at [43, 144] on span "Home" at bounding box center [32, 138] width 23 height 10
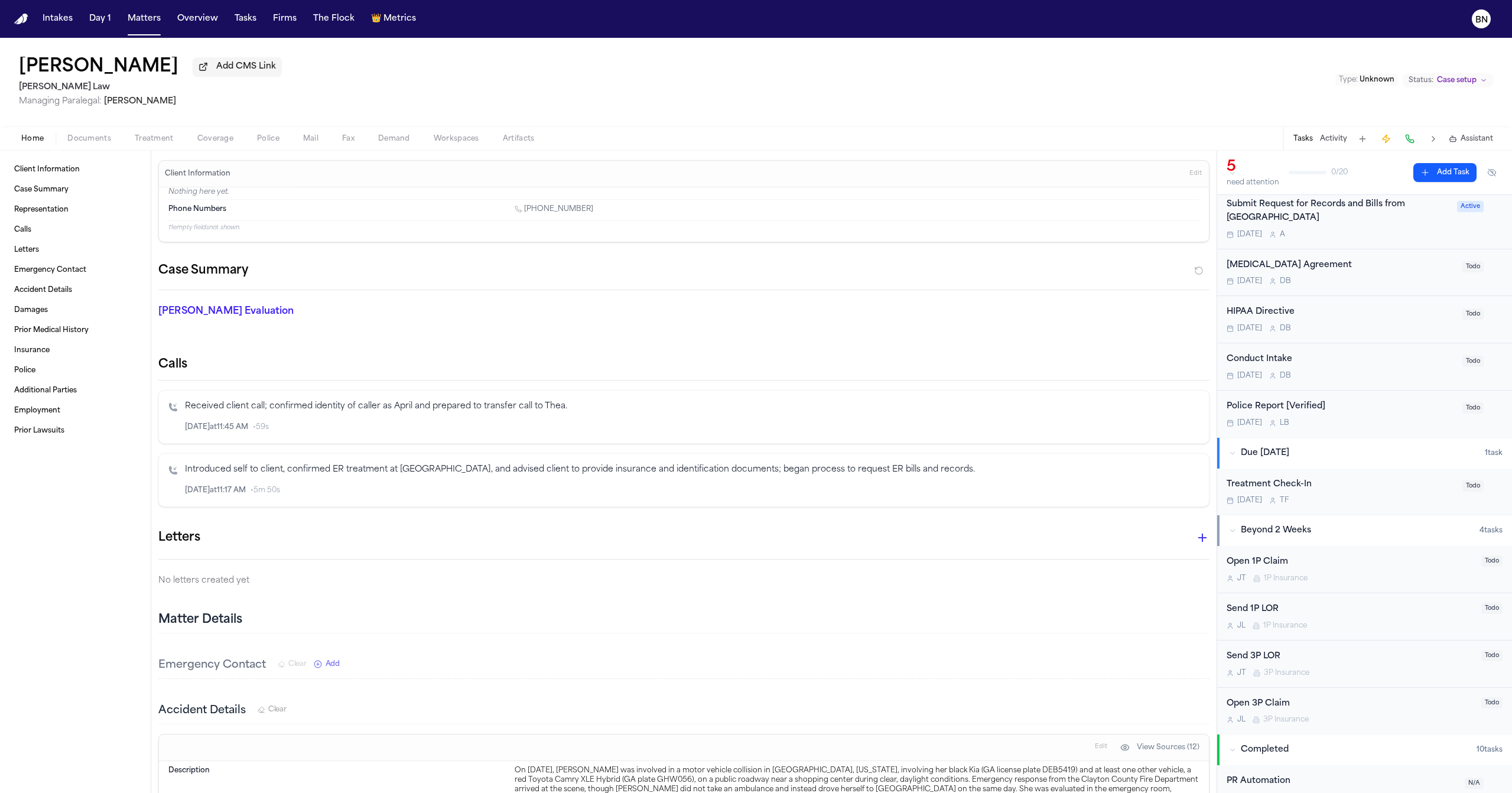
scroll to position [119, 0]
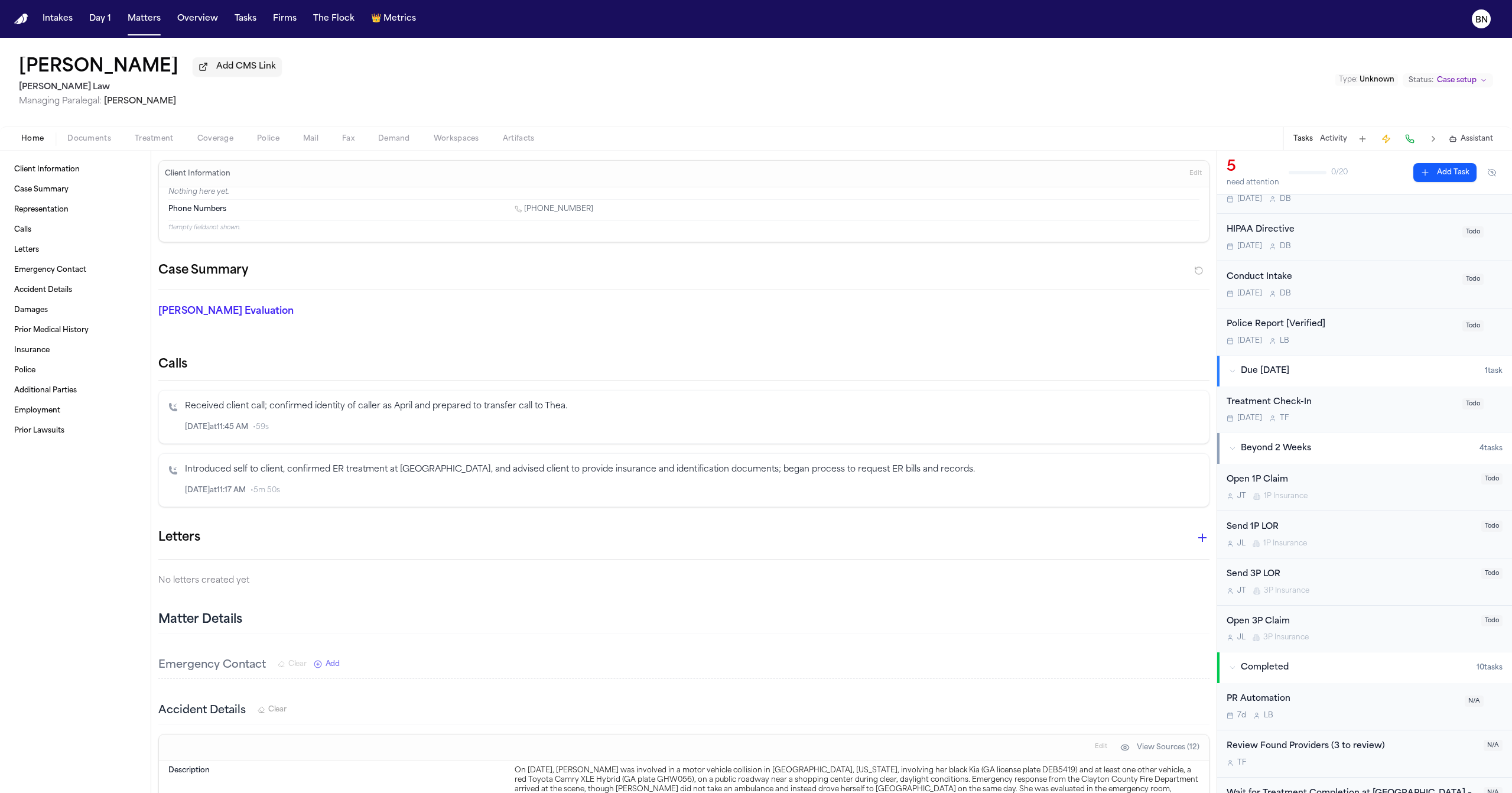
click at [1328, 498] on div "[PERSON_NAME] 1P Insurance" at bounding box center [1350, 495] width 248 height 10
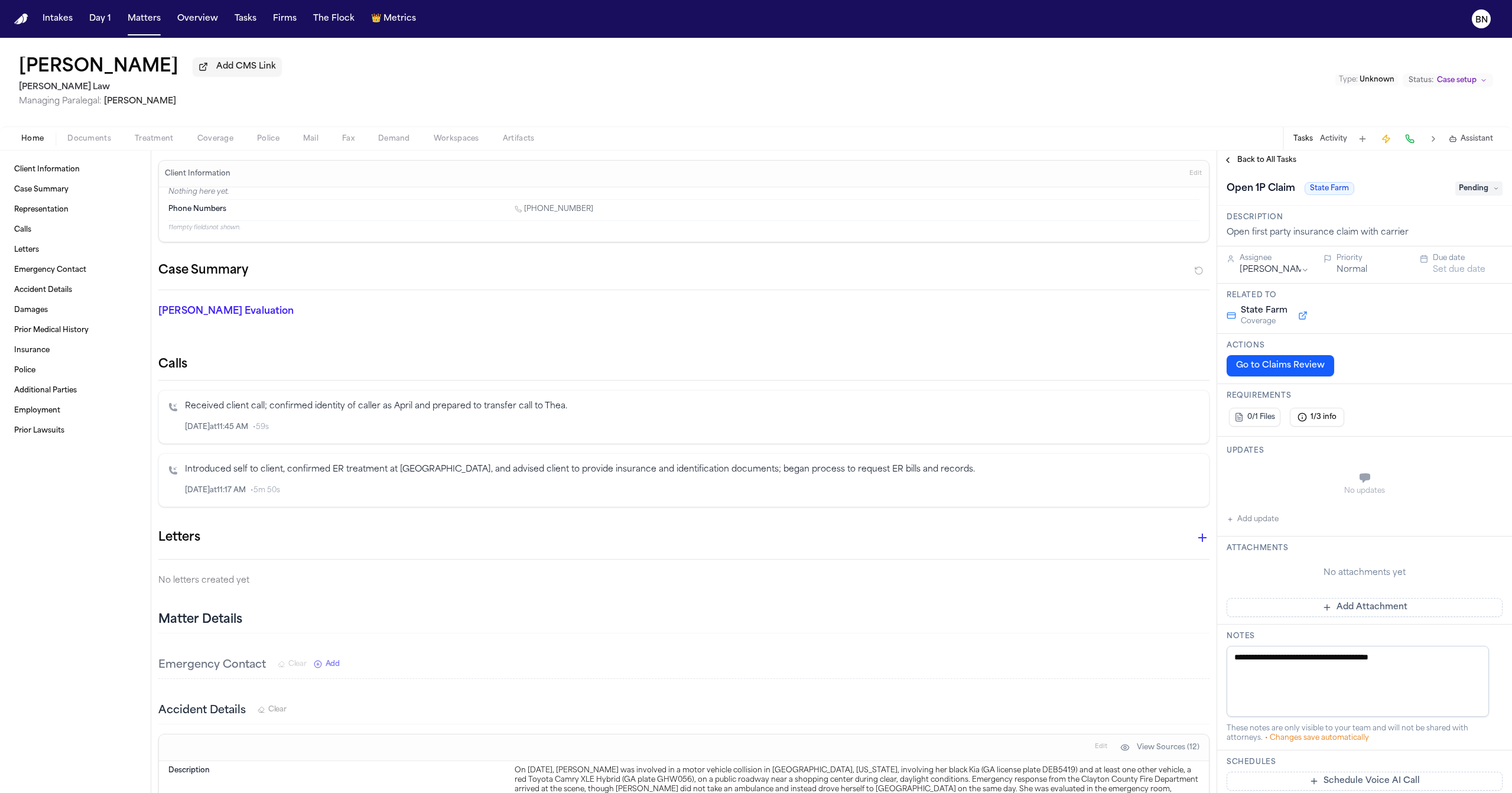
click at [1493, 192] on icon at bounding box center [1495, 188] width 6 height 6
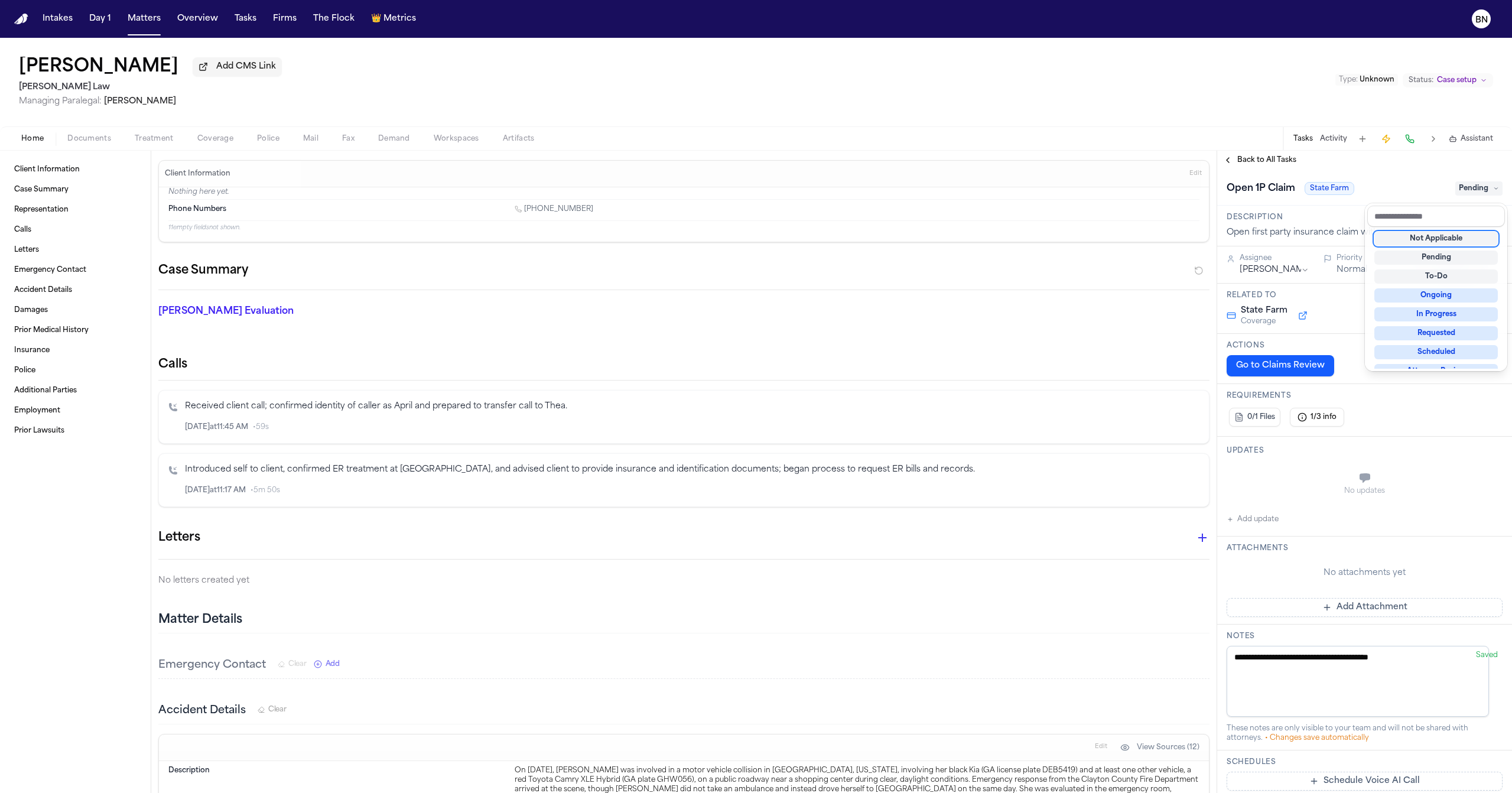
click at [1401, 165] on div "**********" at bounding box center [1364, 471] width 295 height 642
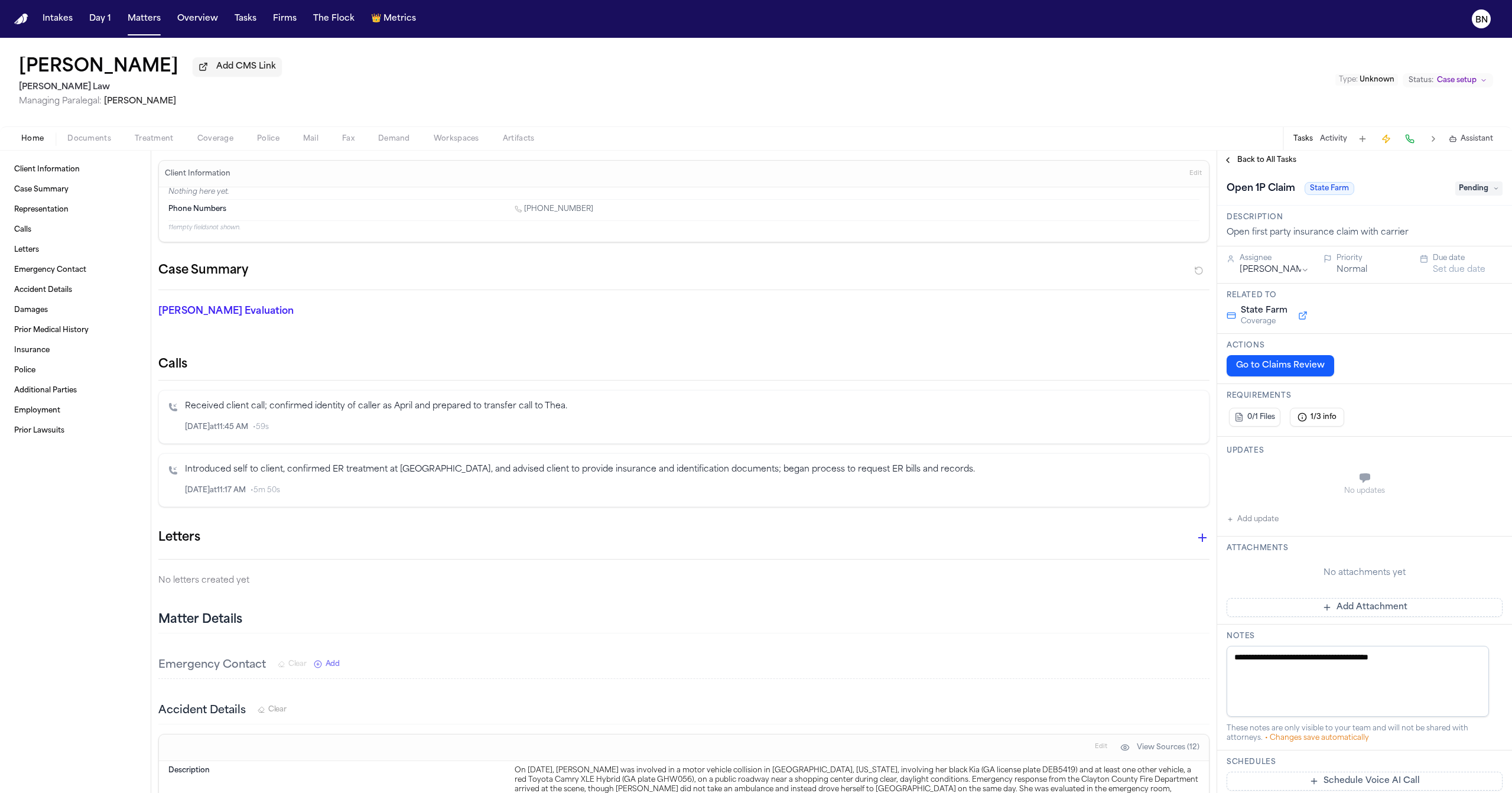
click at [1340, 143] on button "Activity" at bounding box center [1333, 138] width 27 height 10
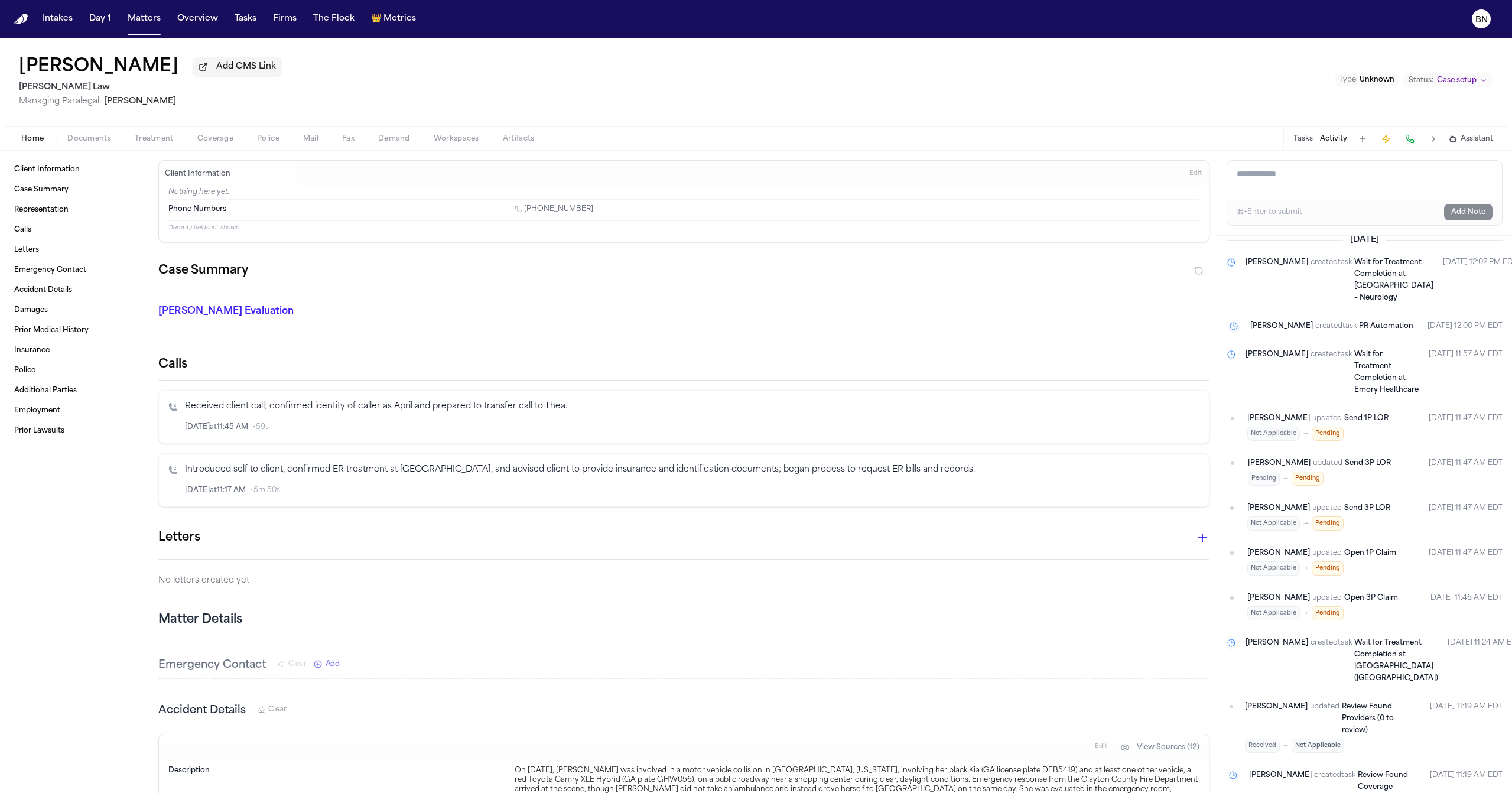
scroll to position [34, 0]
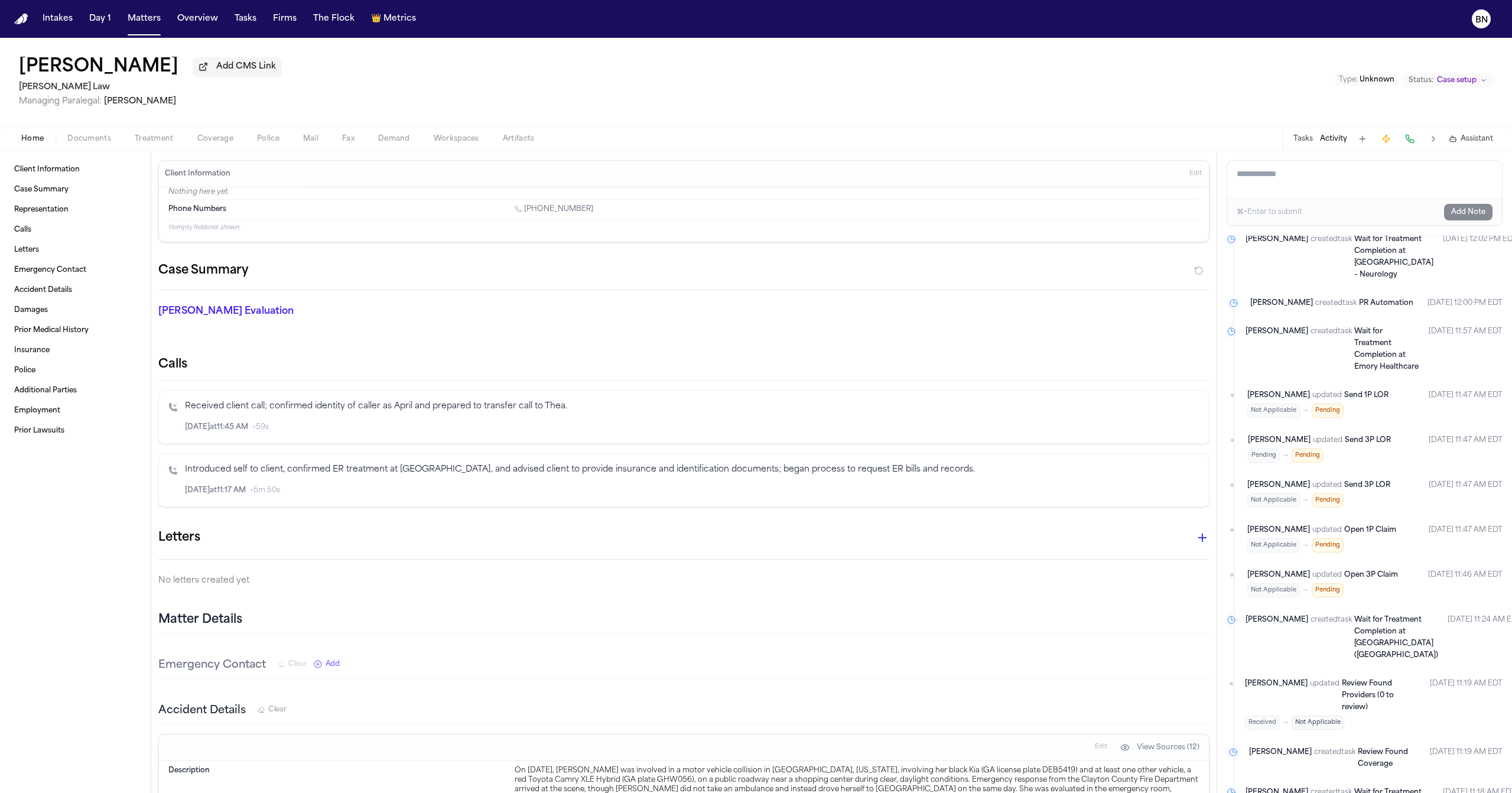
click at [1297, 141] on button "Tasks" at bounding box center [1303, 138] width 19 height 10
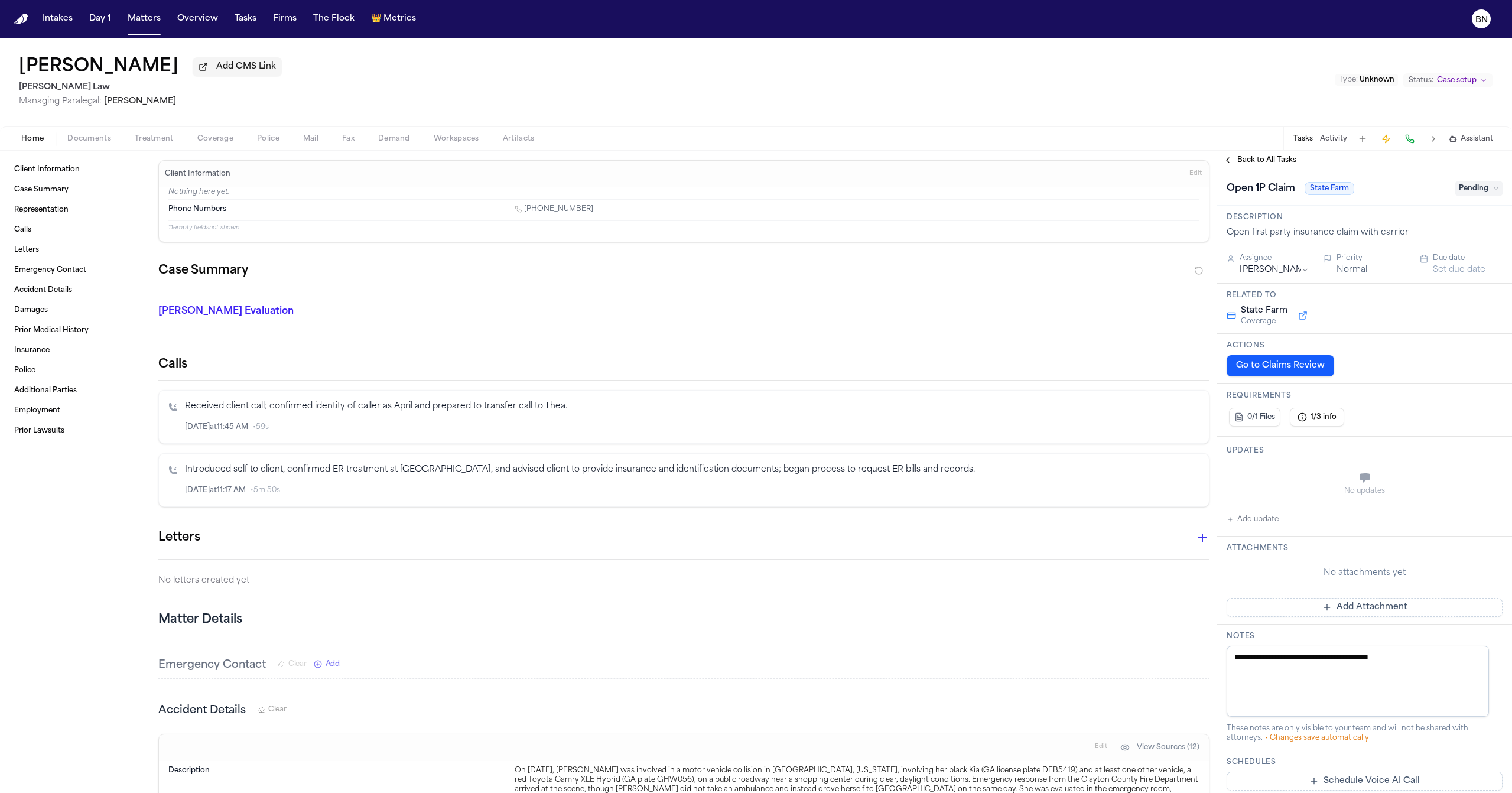
click at [1260, 158] on span "Back to All Tasks" at bounding box center [1266, 159] width 59 height 10
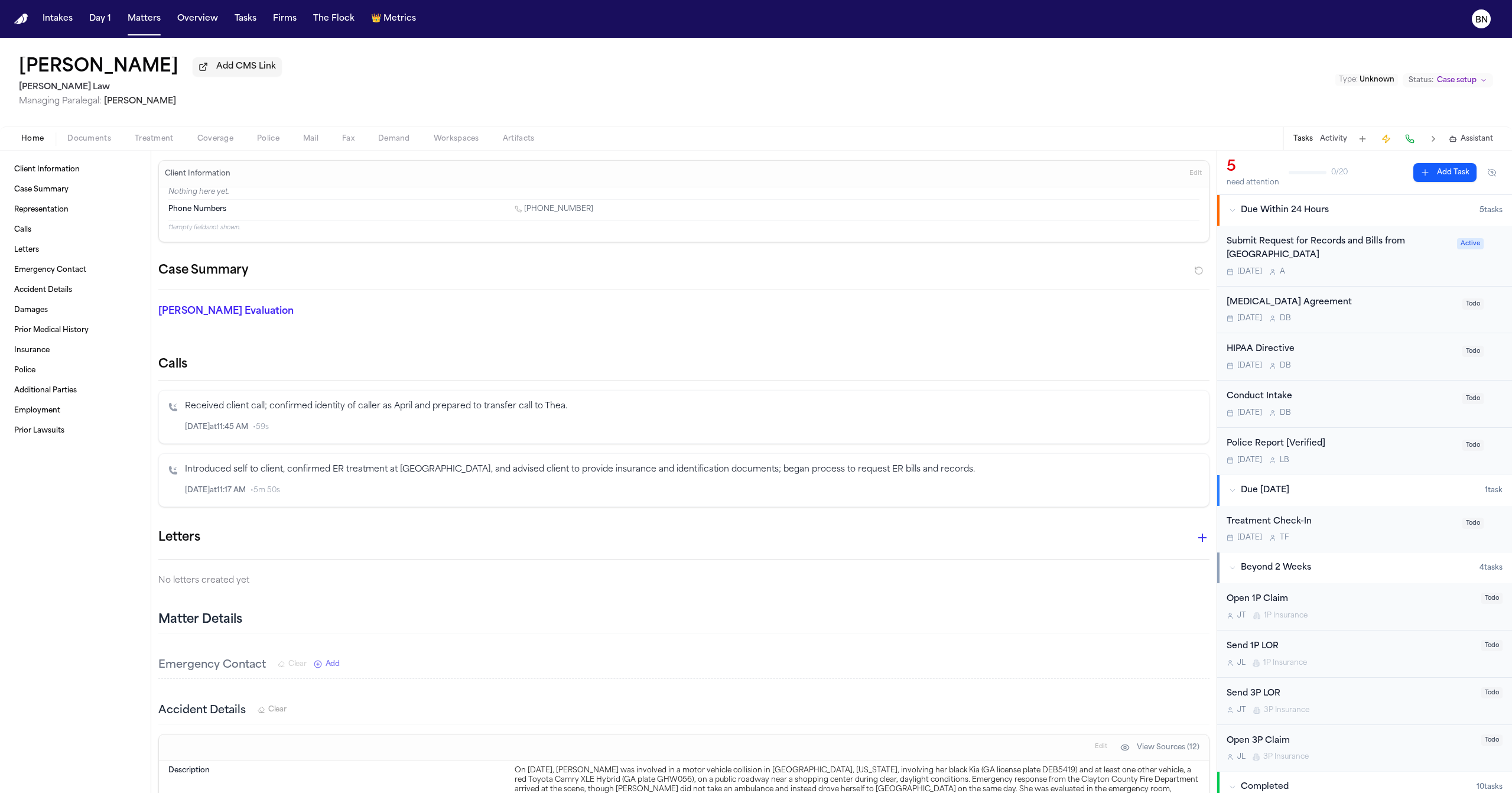
click at [1350, 304] on div "[MEDICAL_DATA] Agreement" at bounding box center [1340, 303] width 229 height 14
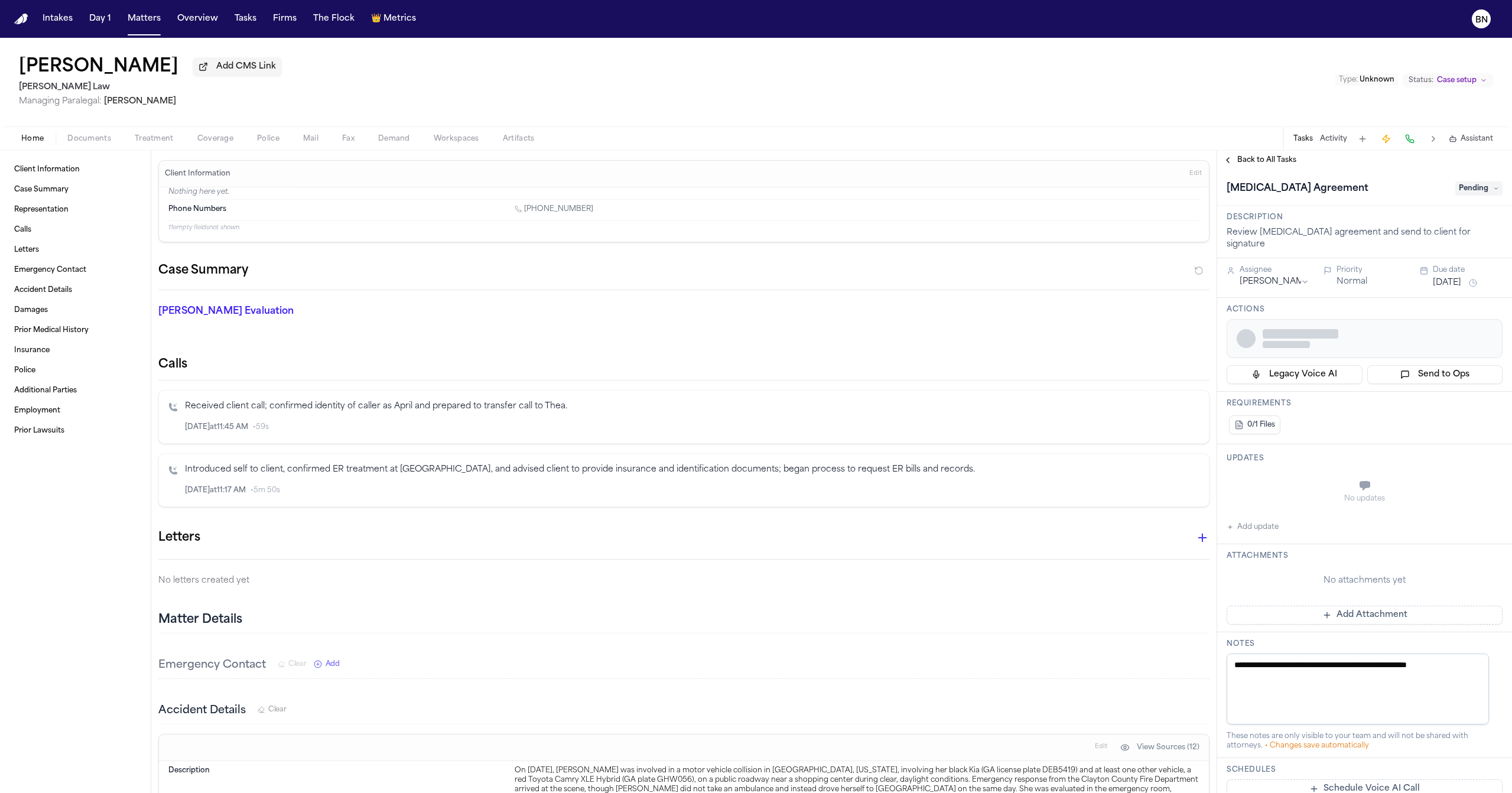
click at [1455, 192] on span "Pending" at bounding box center [1479, 188] width 47 height 14
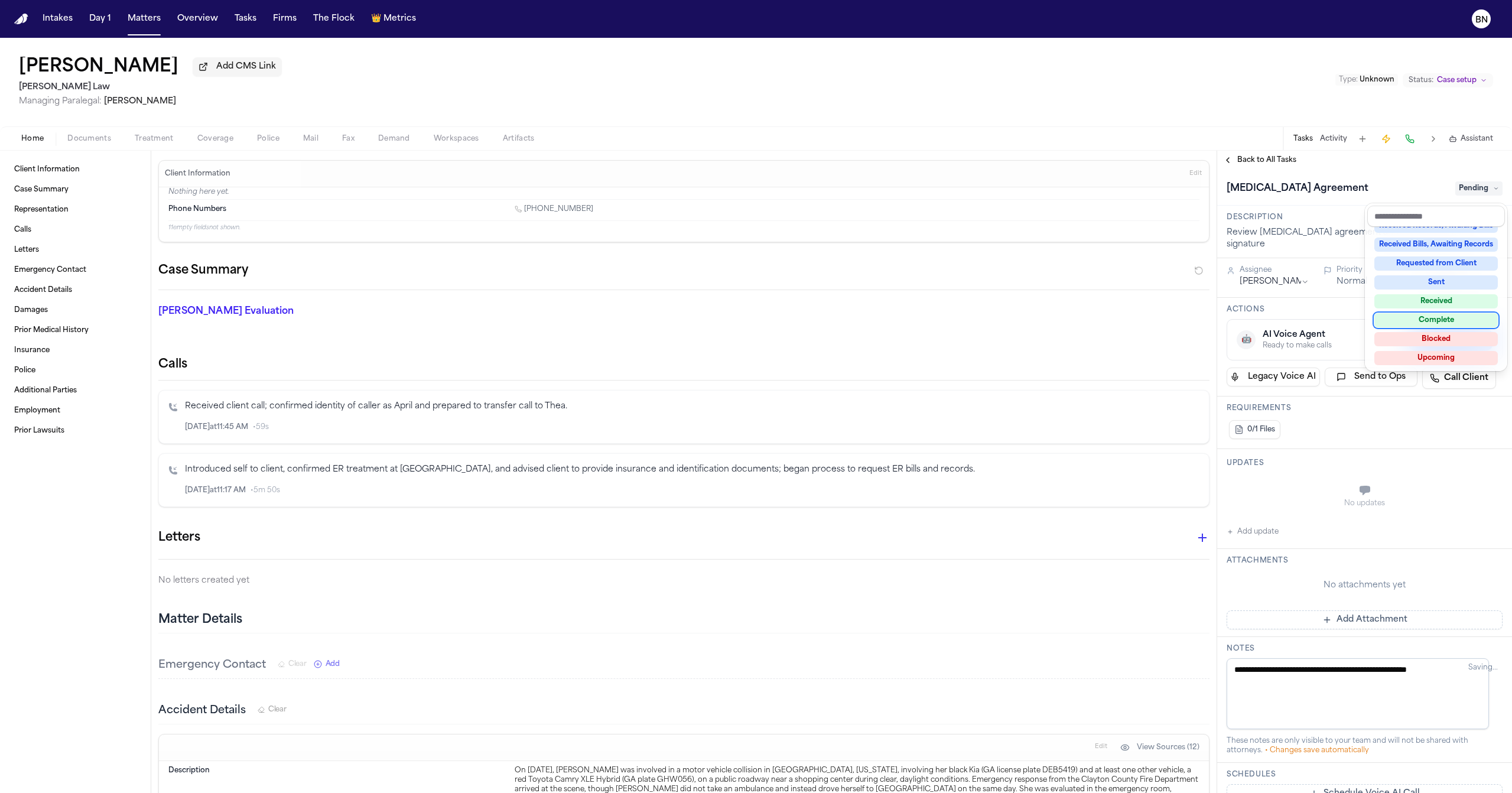
click at [1443, 322] on div "Complete" at bounding box center [1435, 320] width 123 height 14
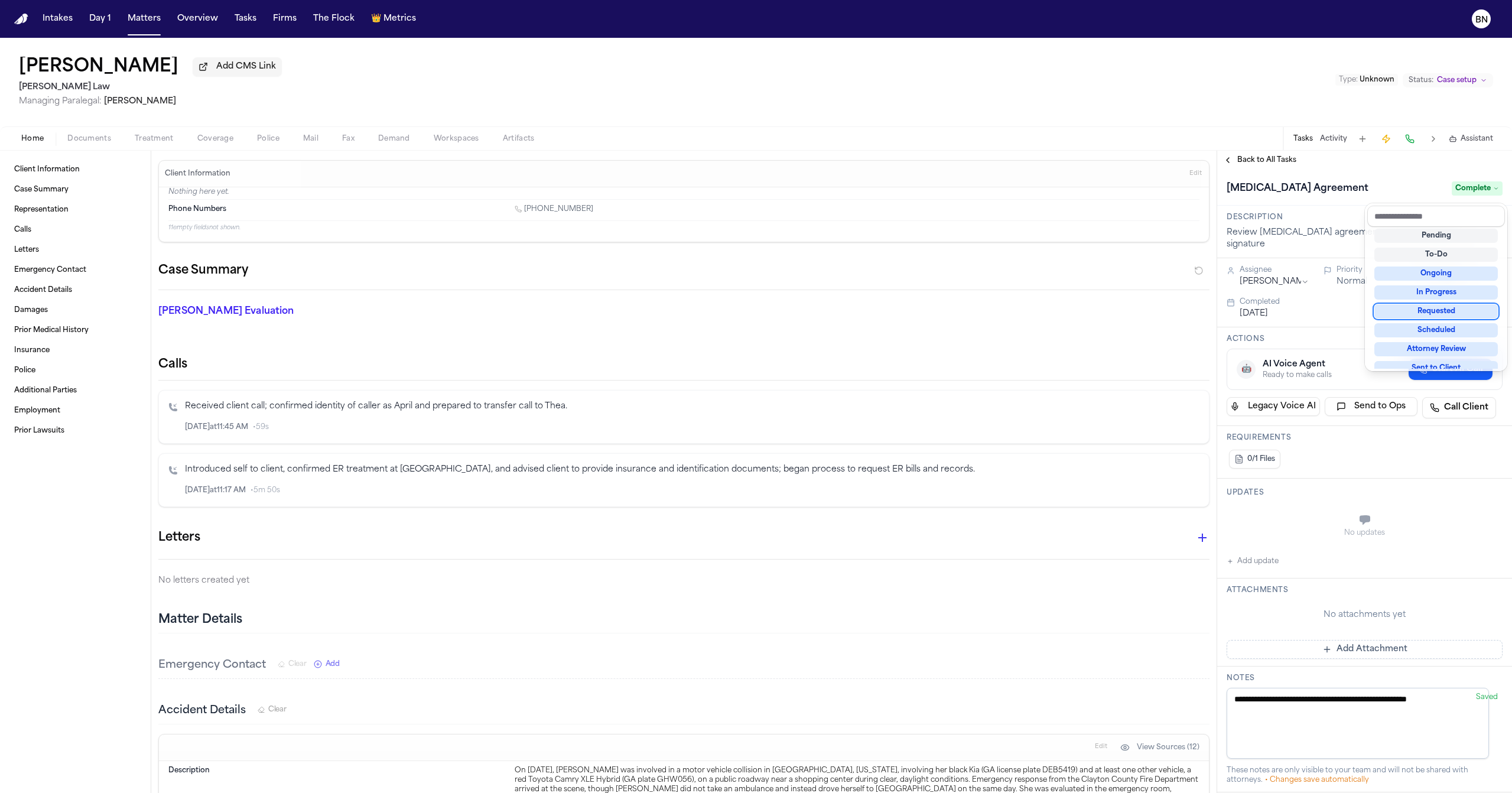
click at [1276, 179] on div "[MEDICAL_DATA] Agreement Complete" at bounding box center [1364, 187] width 295 height 36
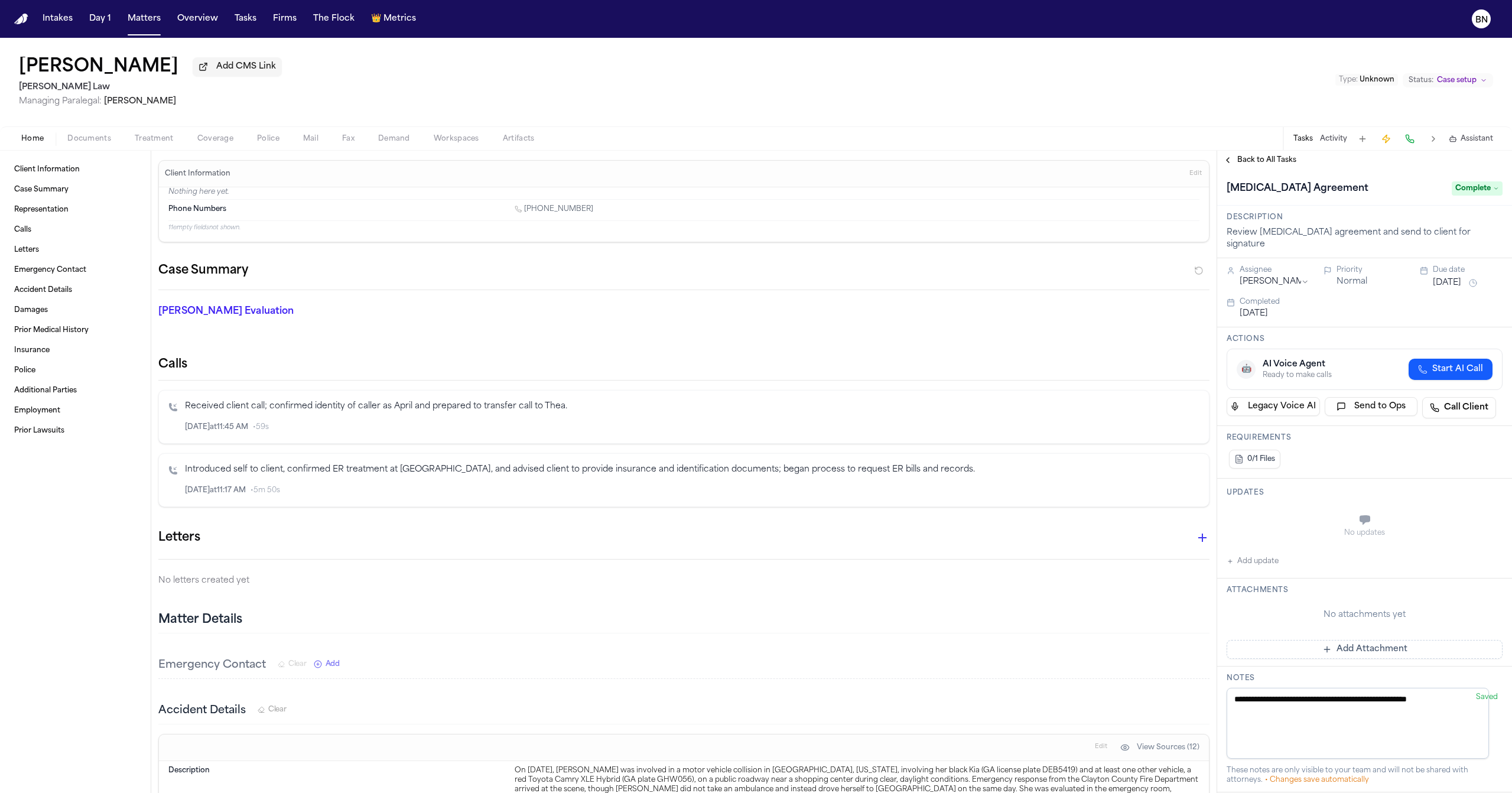
click at [1264, 163] on span "Back to All Tasks" at bounding box center [1266, 159] width 59 height 10
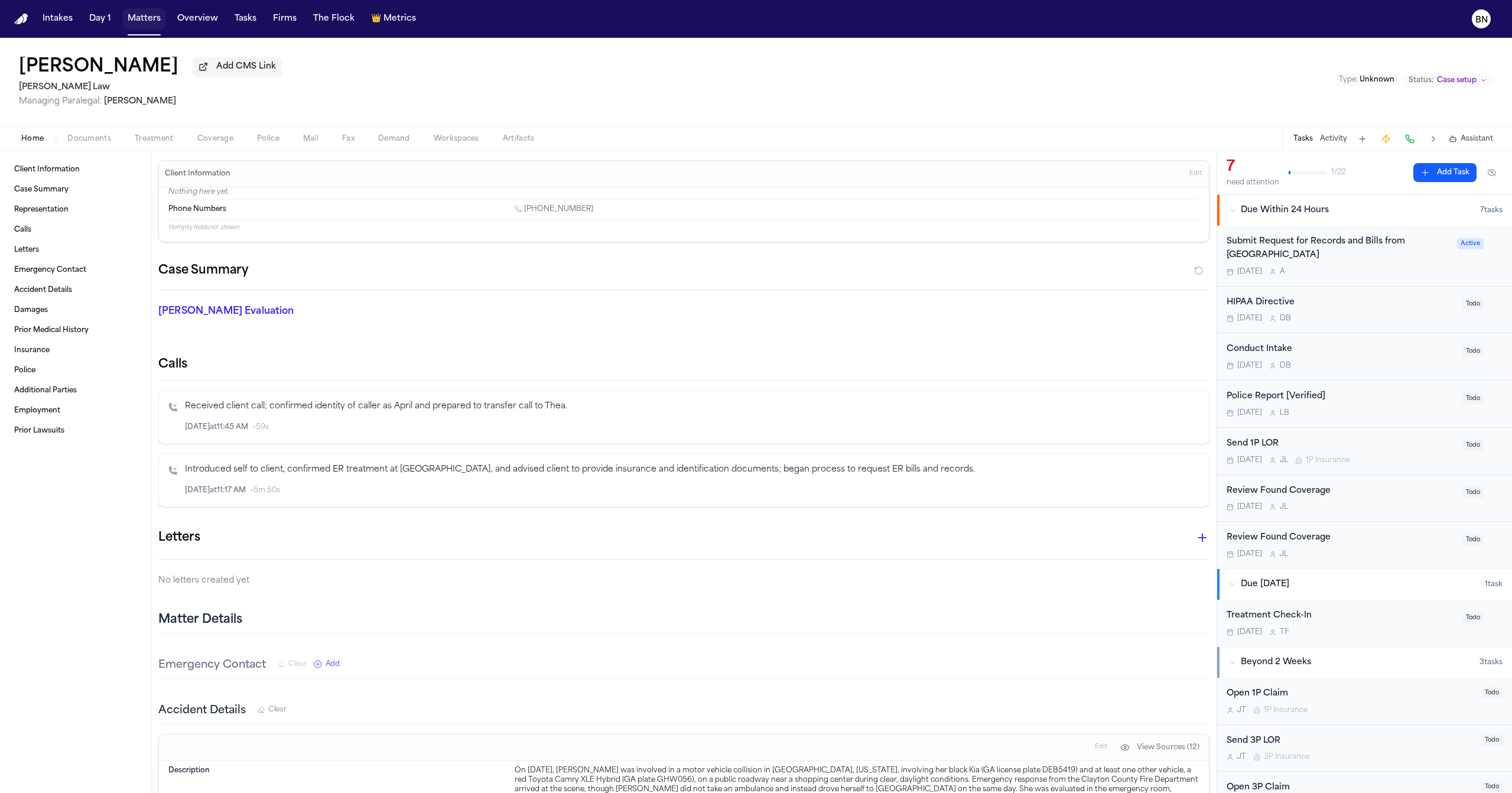
click at [130, 24] on button "Matters" at bounding box center [144, 18] width 43 height 21
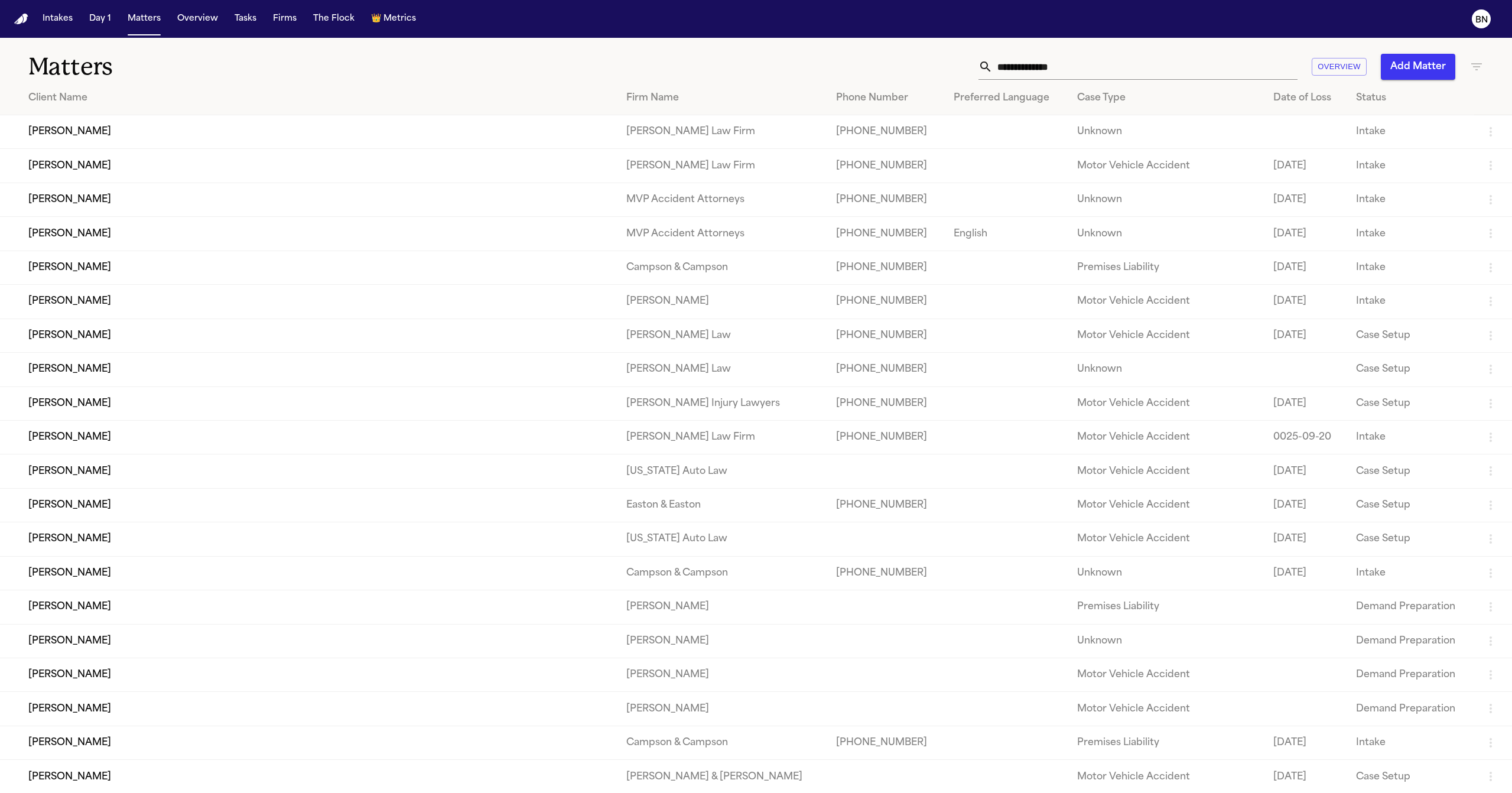
click at [648, 97] on div "Firm Name" at bounding box center [721, 98] width 191 height 14
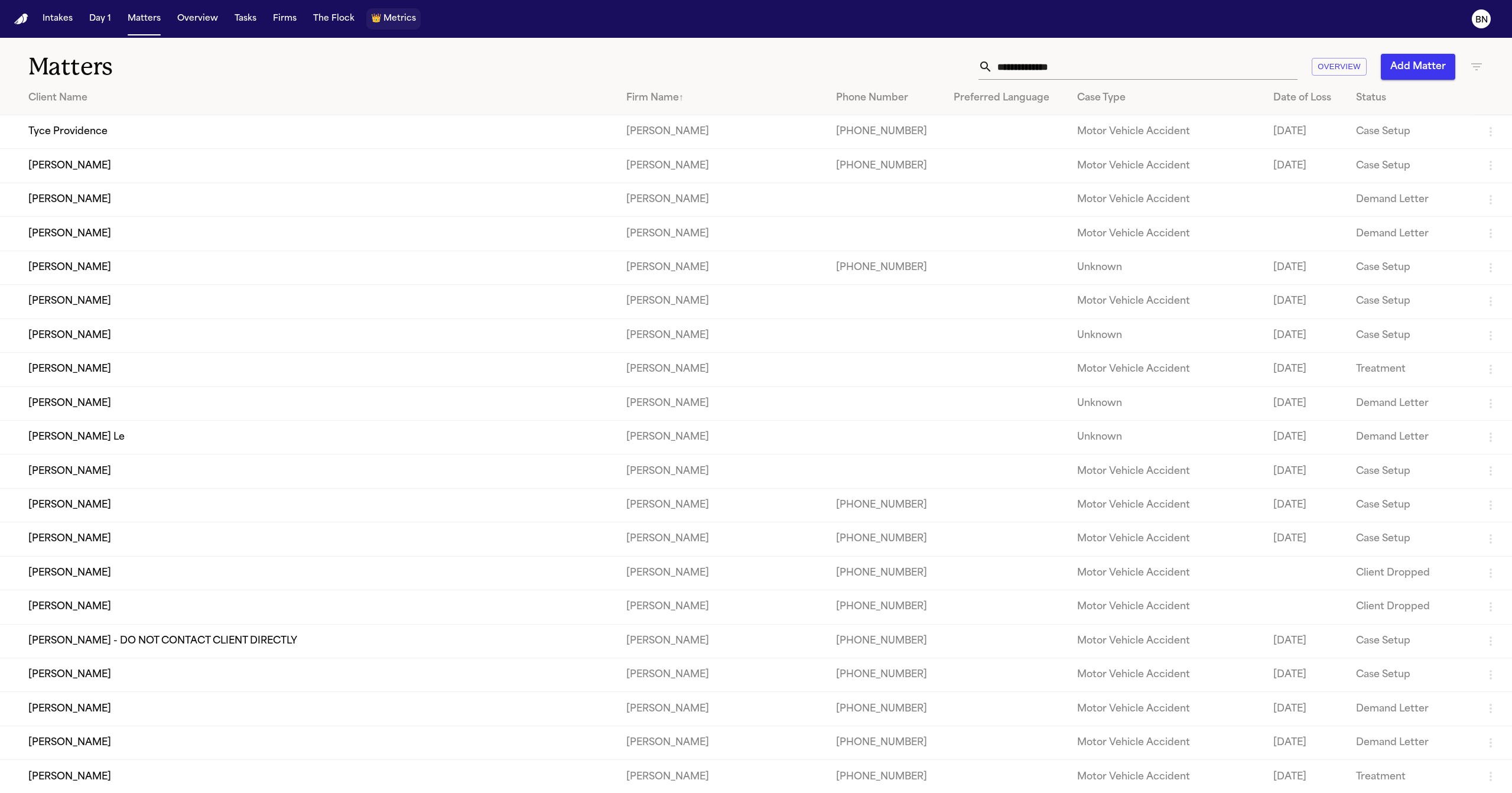
click at [237, 23] on button "Tasks" at bounding box center [245, 18] width 32 height 21
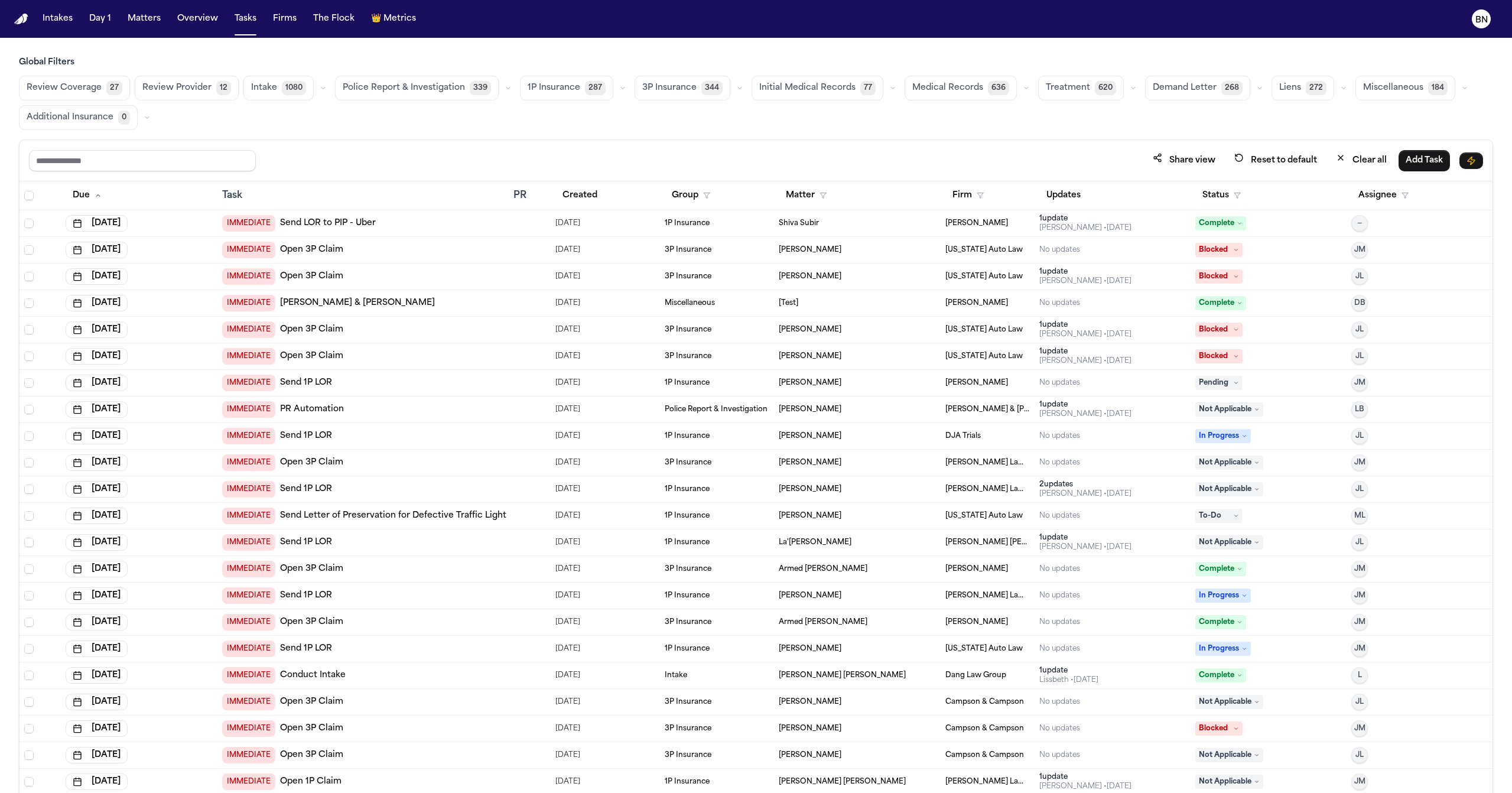
click at [320, 91] on icon "button" at bounding box center [323, 88] width 7 height 7
click at [302, 128] on span "[MEDICAL_DATA] Agreement" at bounding box center [293, 122] width 84 height 24
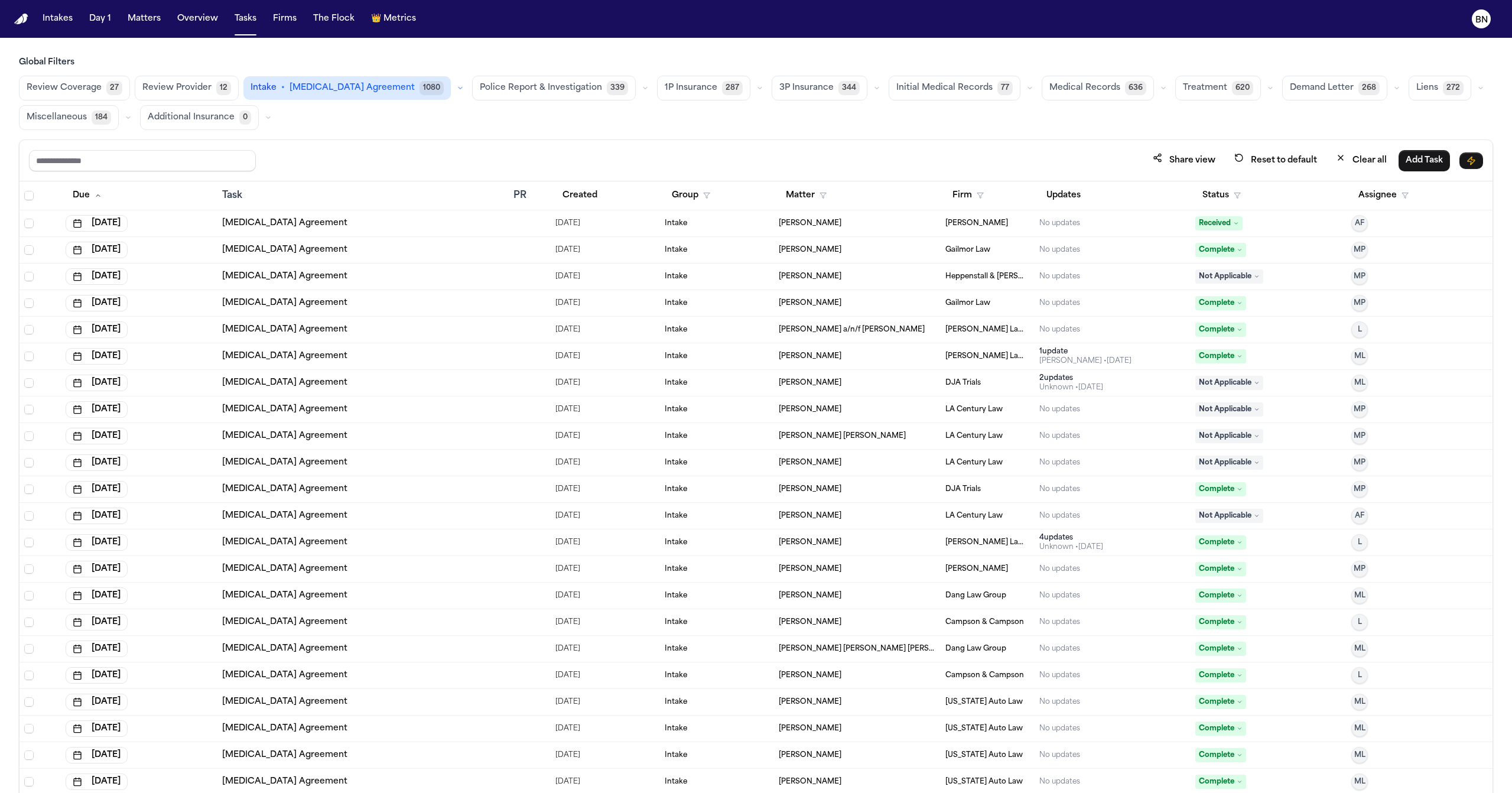
click at [363, 147] on div "Share view Reset to default Clear all Add Task" at bounding box center [756, 160] width 1473 height 41
drag, startPoint x: 355, startPoint y: 145, endPoint x: 341, endPoint y: 146, distance: 14.0
click at [341, 146] on div "Share view Reset to default Clear all Add Task" at bounding box center [756, 160] width 1473 height 41
click at [454, 88] on button "button" at bounding box center [461, 88] width 14 height 14
drag, startPoint x: 490, startPoint y: 154, endPoint x: 571, endPoint y: 151, distance: 81.1
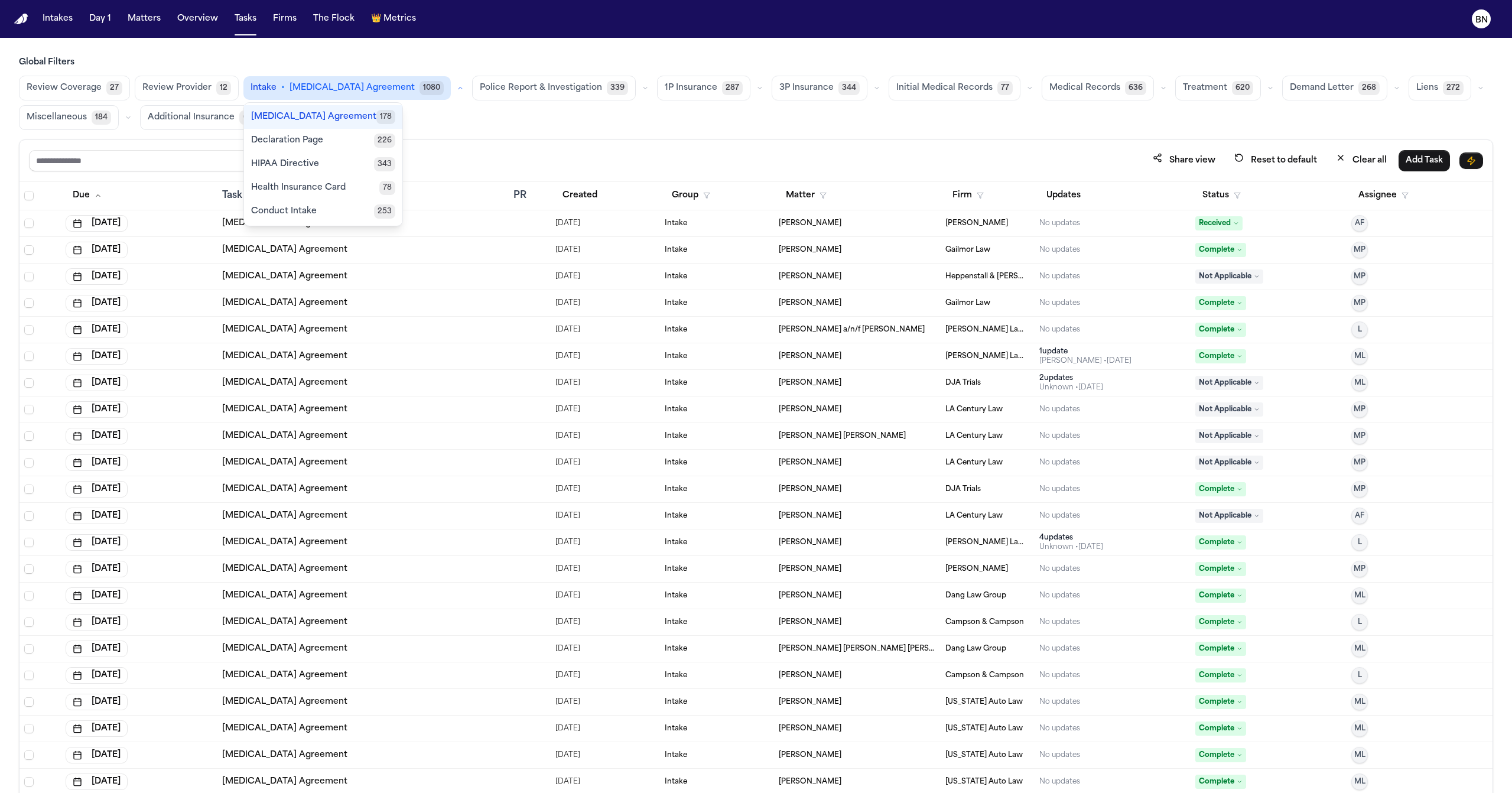
click at [491, 154] on div "Share view Reset to default Clear all Add Task" at bounding box center [756, 160] width 1454 height 22
click at [1216, 192] on button "Status" at bounding box center [1221, 195] width 53 height 21
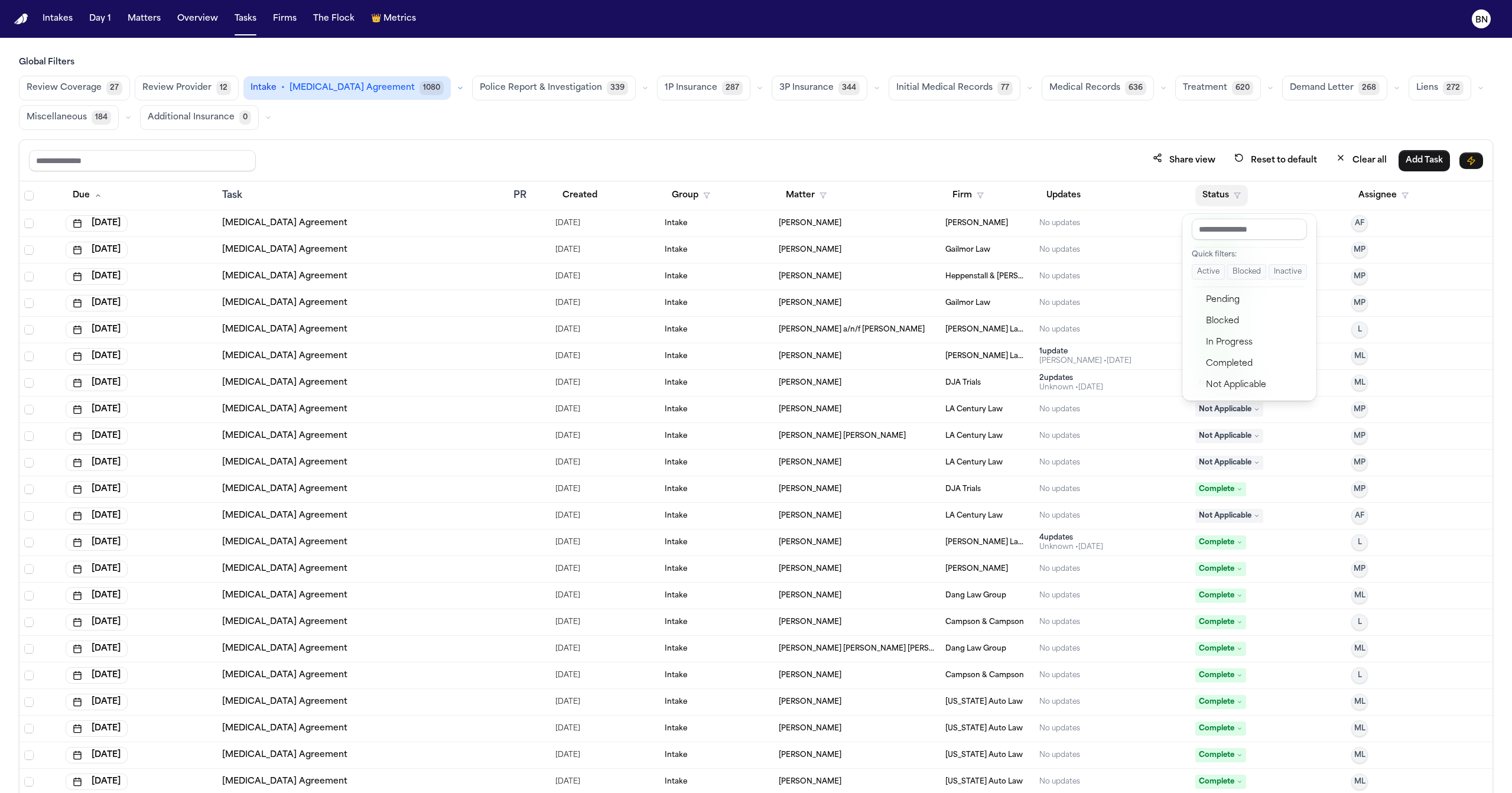
click at [1220, 271] on button "Active" at bounding box center [1208, 272] width 33 height 16
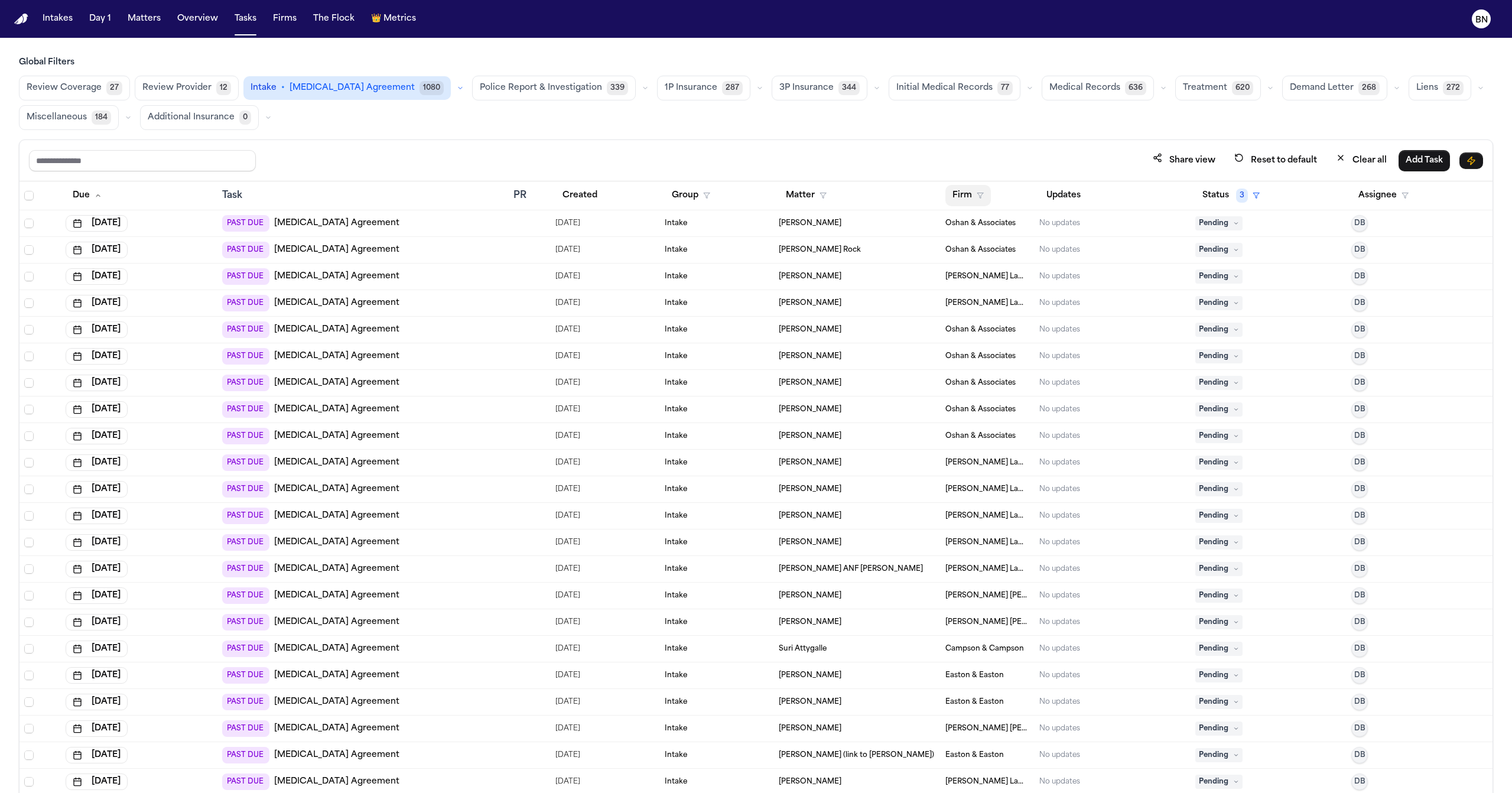
click at [963, 198] on button "Firm" at bounding box center [968, 195] width 46 height 21
click at [981, 229] on input "text" at bounding box center [1025, 229] width 161 height 21
type input "*****"
click at [1007, 259] on div "Oshan & Associates" at bounding box center [995, 260] width 95 height 14
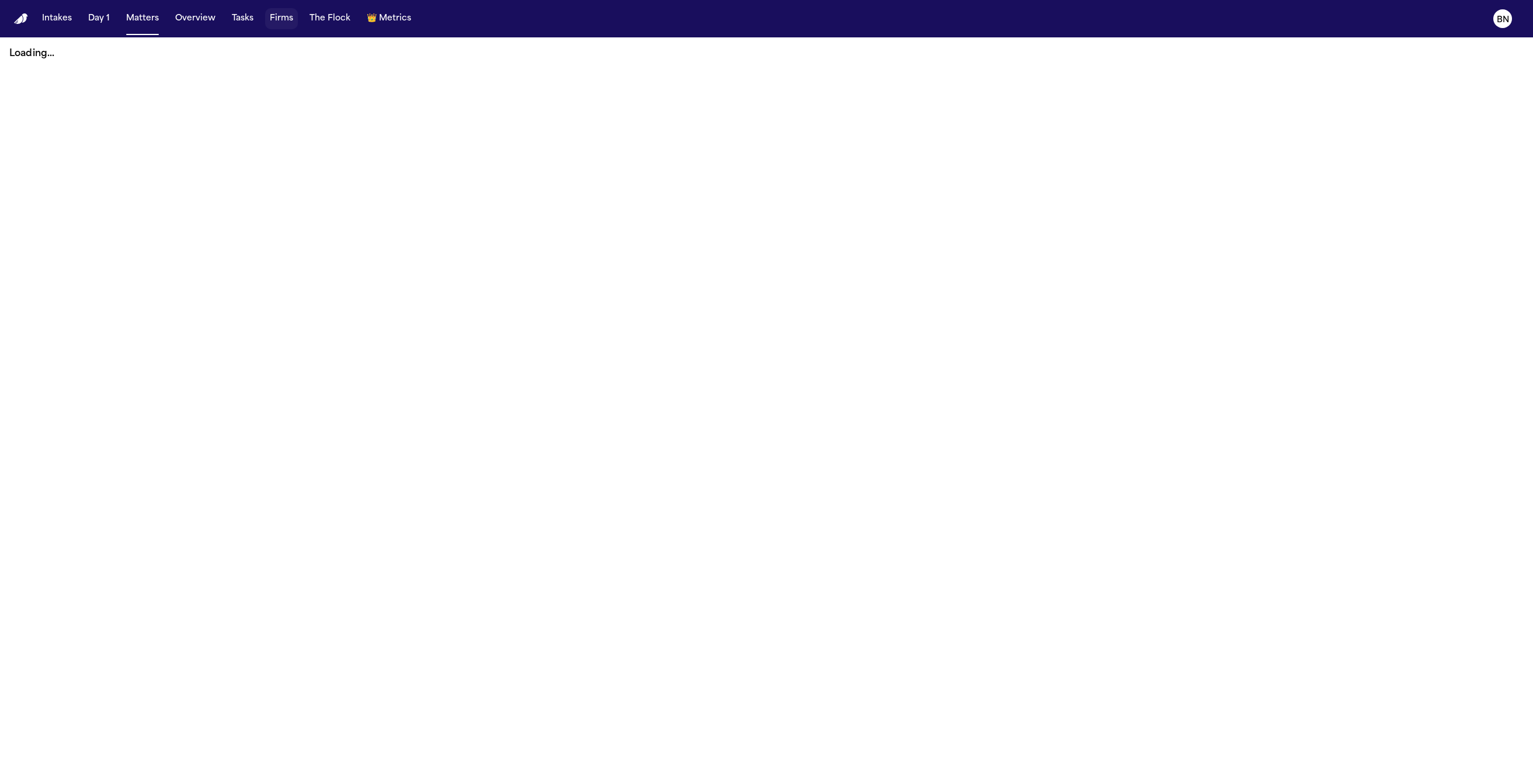
click at [280, 20] on button "Firms" at bounding box center [281, 18] width 33 height 21
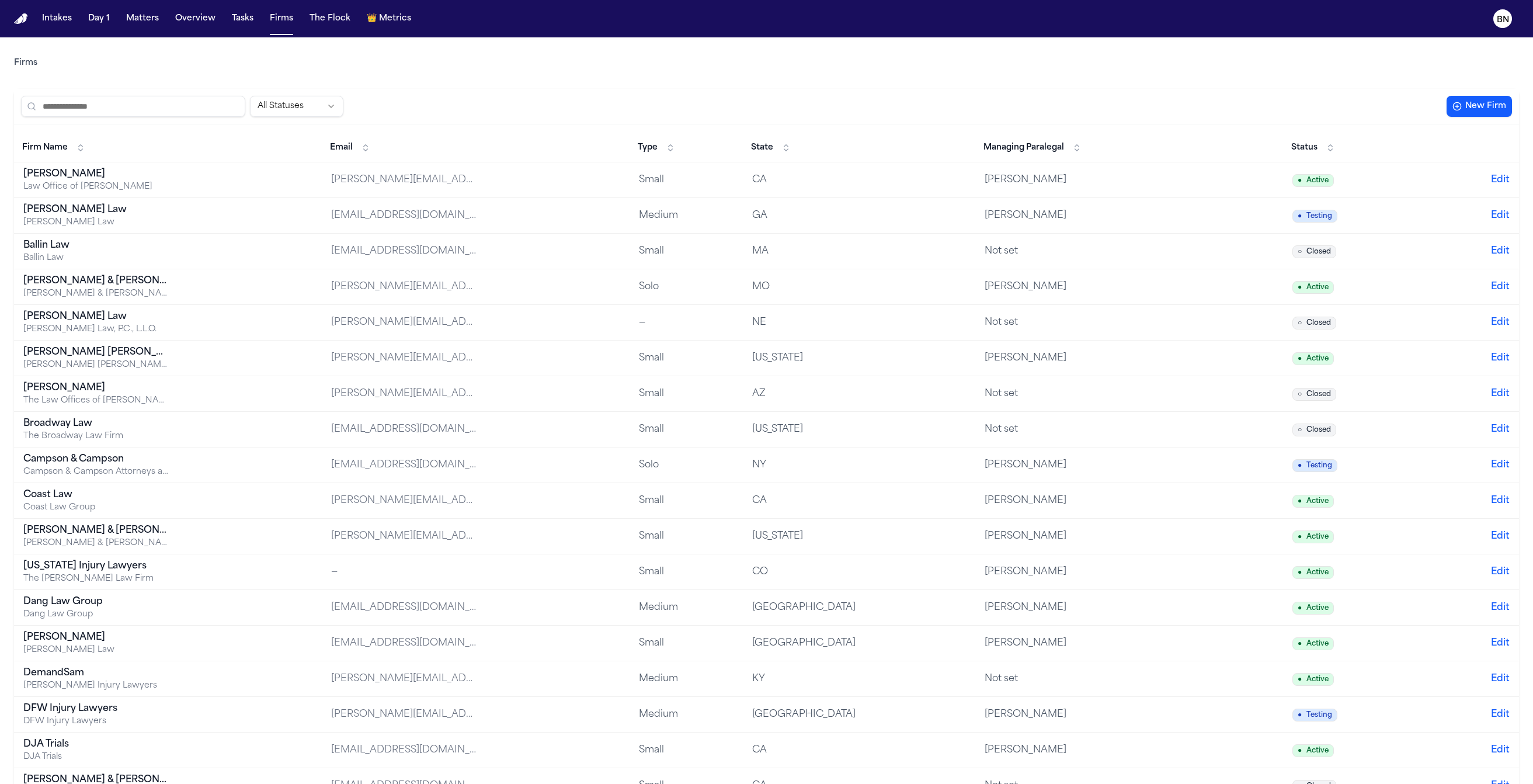
click at [136, 110] on input "search" at bounding box center [132, 106] width 224 height 21
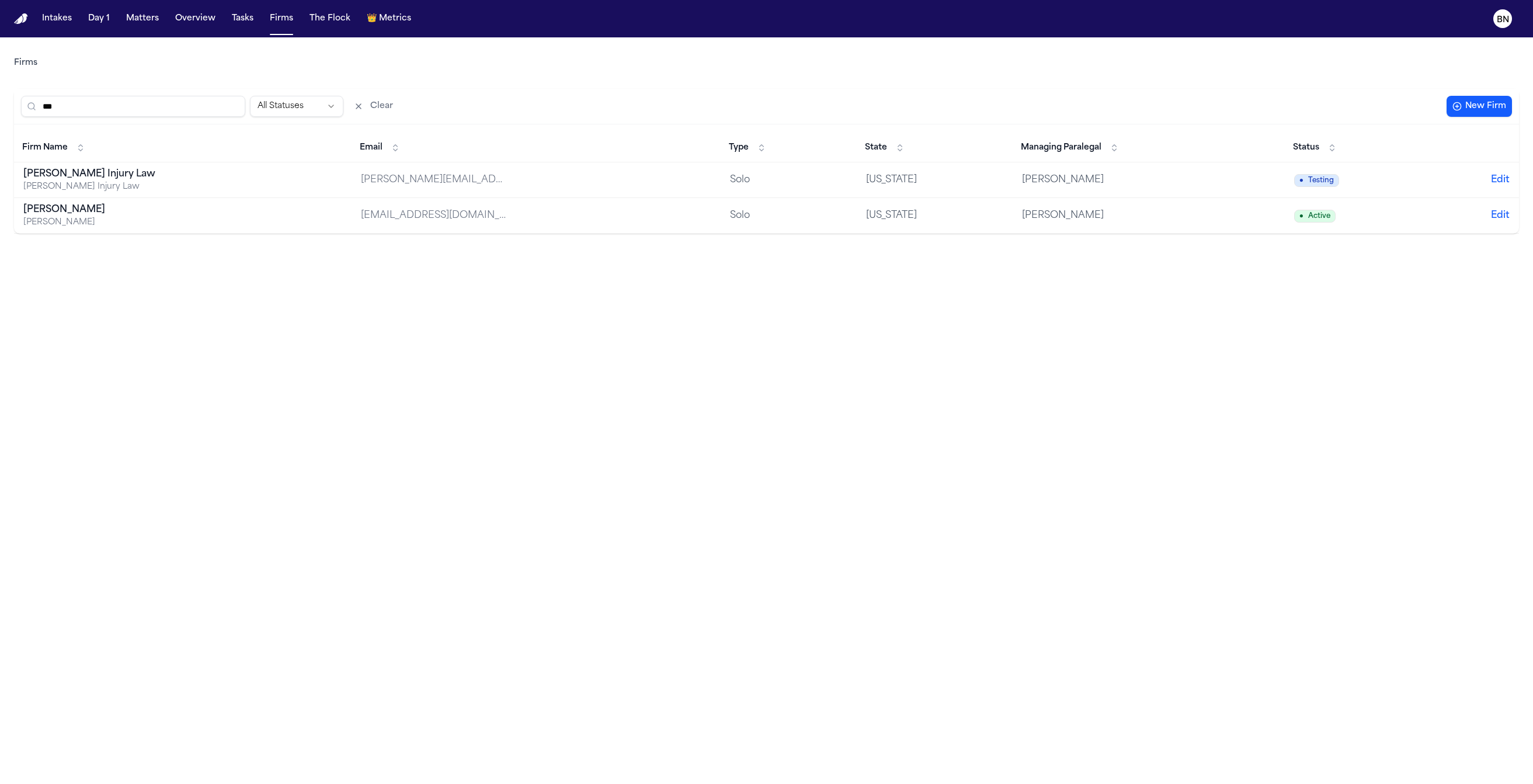
click at [164, 103] on input "***" at bounding box center [132, 106] width 224 height 21
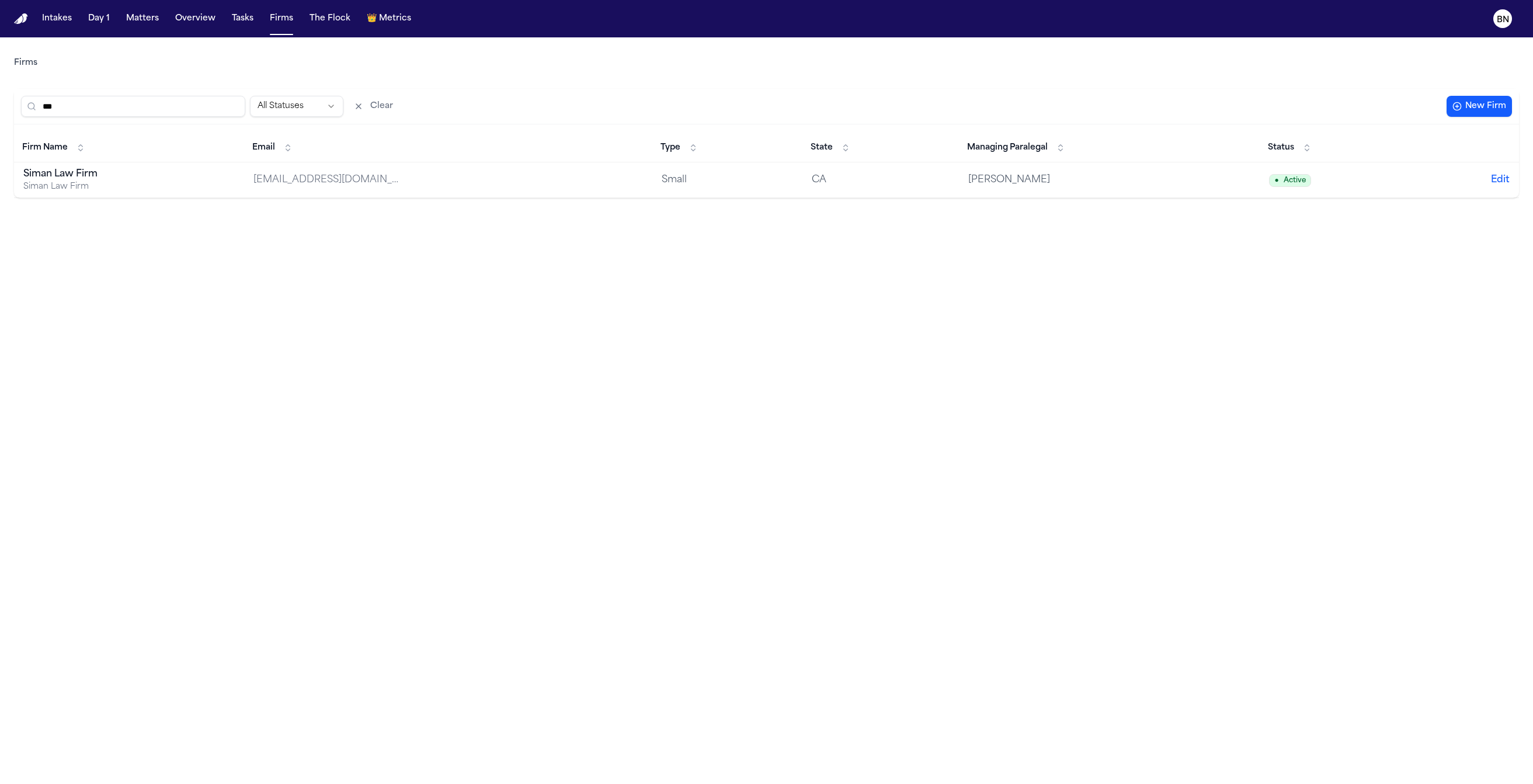
click at [180, 111] on input "***" at bounding box center [132, 106] width 224 height 21
click at [188, 109] on input "***" at bounding box center [132, 106] width 224 height 21
click at [86, 117] on div "*** All Statuses Clear New Firm" at bounding box center [766, 106] width 1505 height 35
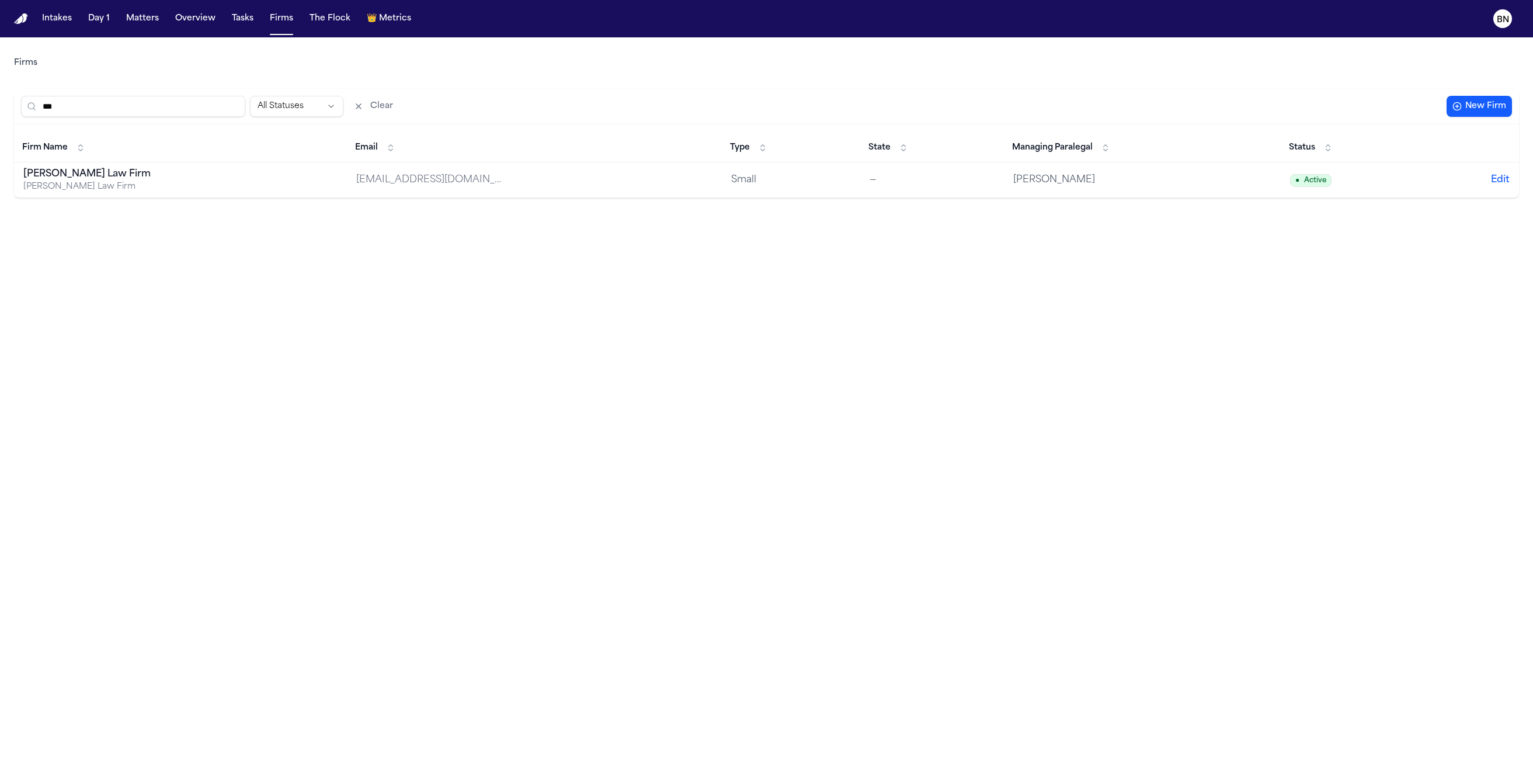
click at [87, 110] on input "***" at bounding box center [132, 106] width 224 height 21
click at [110, 113] on input "***" at bounding box center [132, 106] width 224 height 21
click at [134, 103] on input "***" at bounding box center [132, 106] width 224 height 21
click at [161, 96] on input "****" at bounding box center [132, 106] width 224 height 21
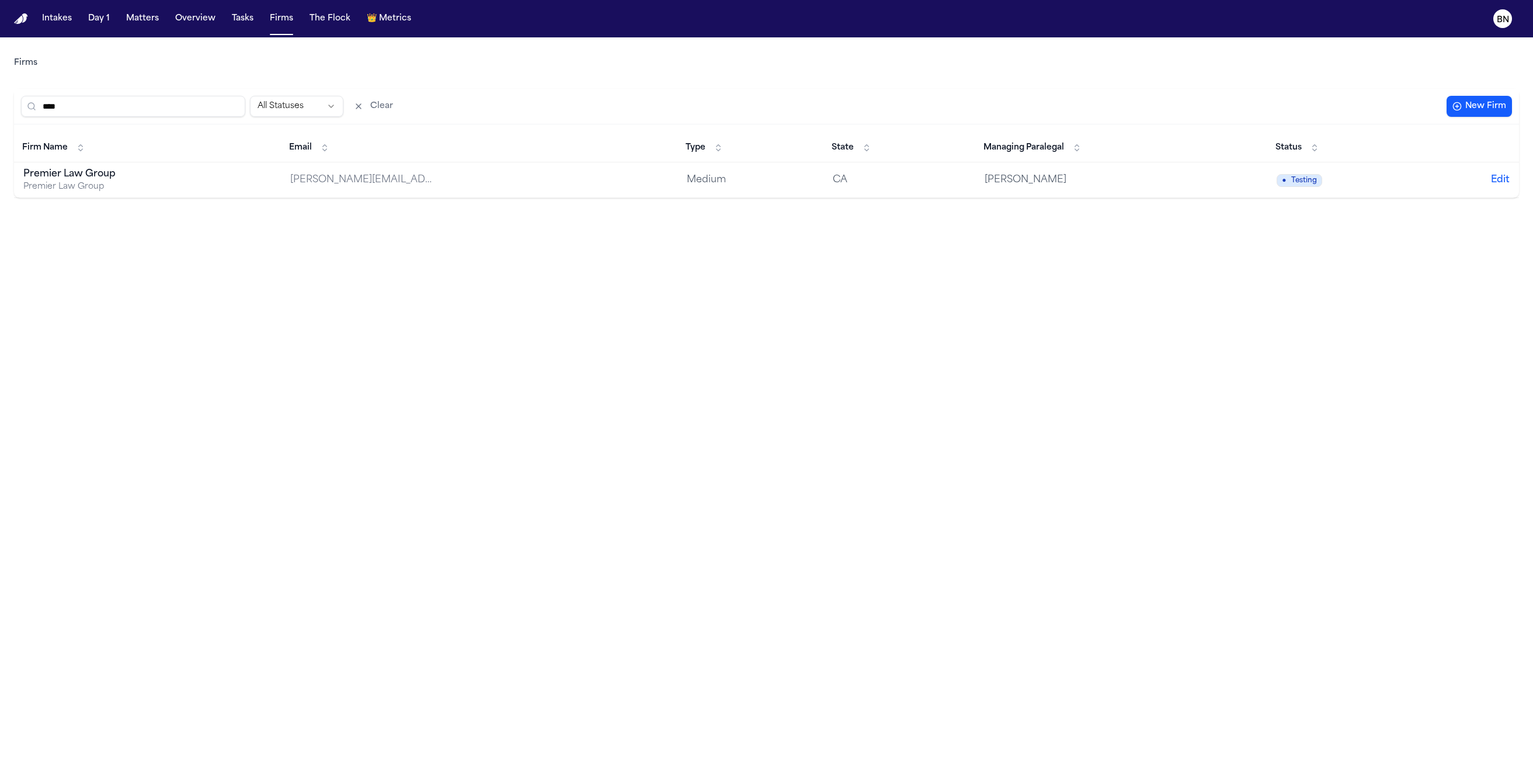
click at [161, 96] on input "****" at bounding box center [132, 106] width 224 height 21
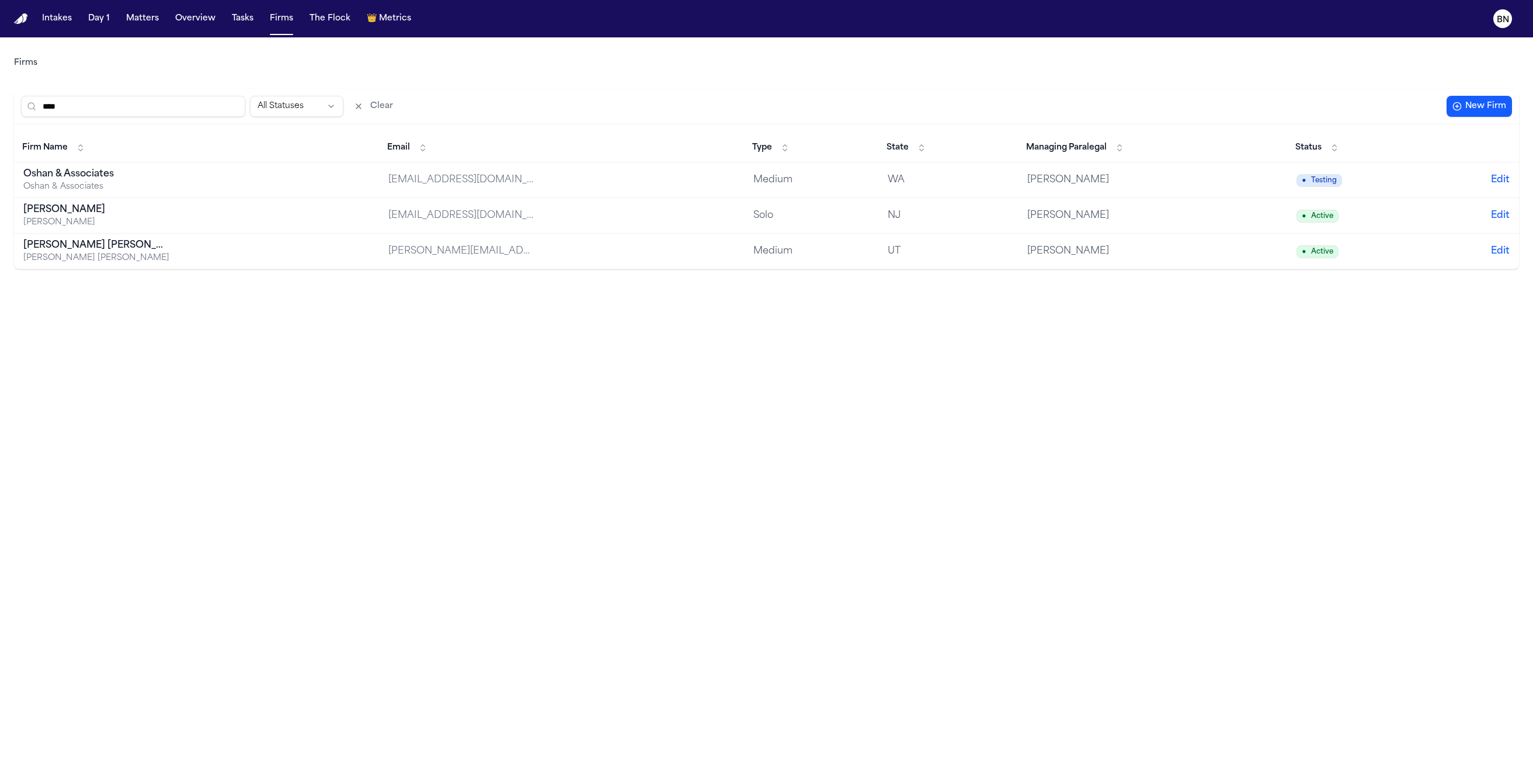
click at [91, 103] on input "****" at bounding box center [132, 106] width 224 height 21
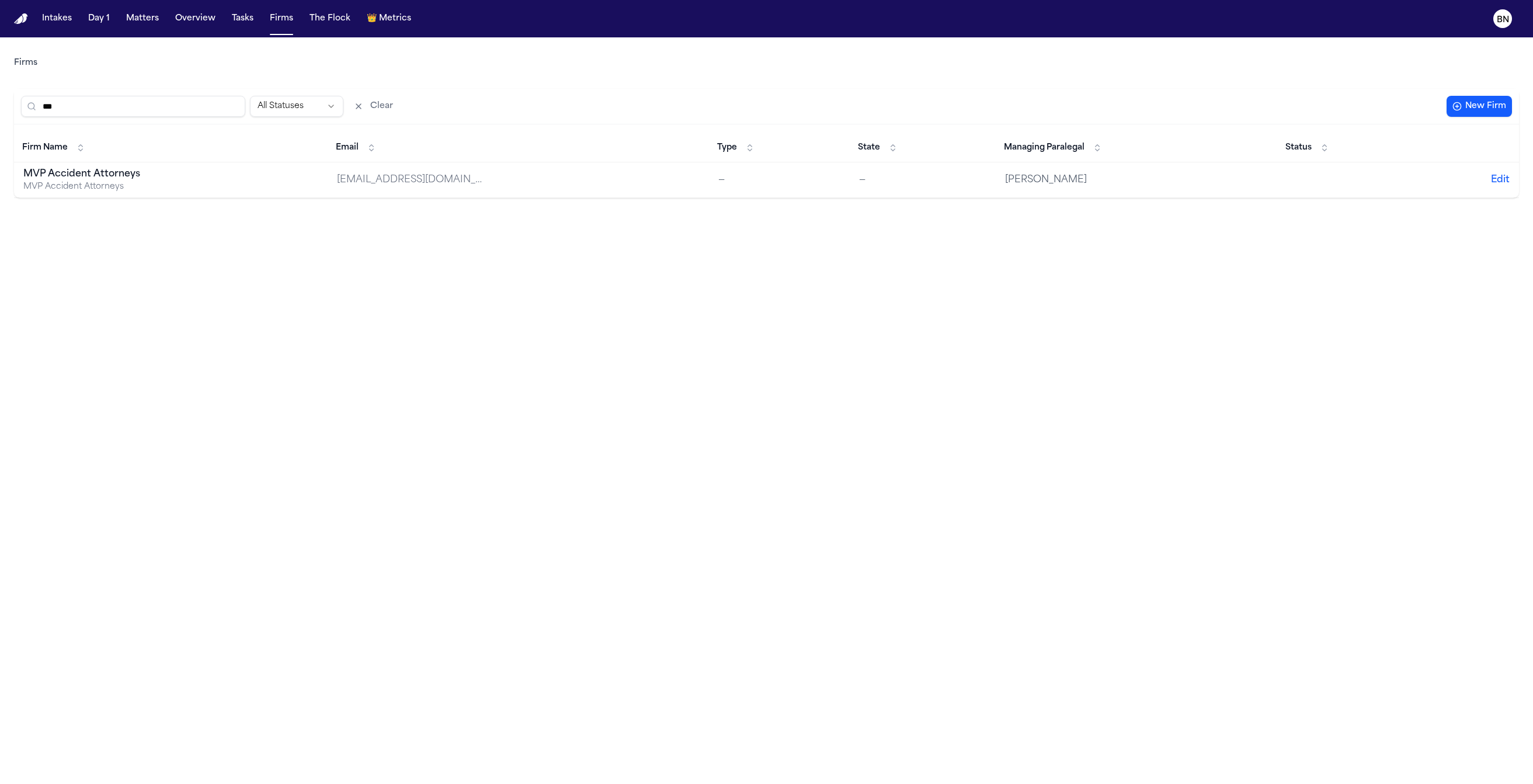
click at [159, 96] on input "***" at bounding box center [132, 106] width 224 height 21
click at [106, 106] on input "*****" at bounding box center [132, 106] width 224 height 21
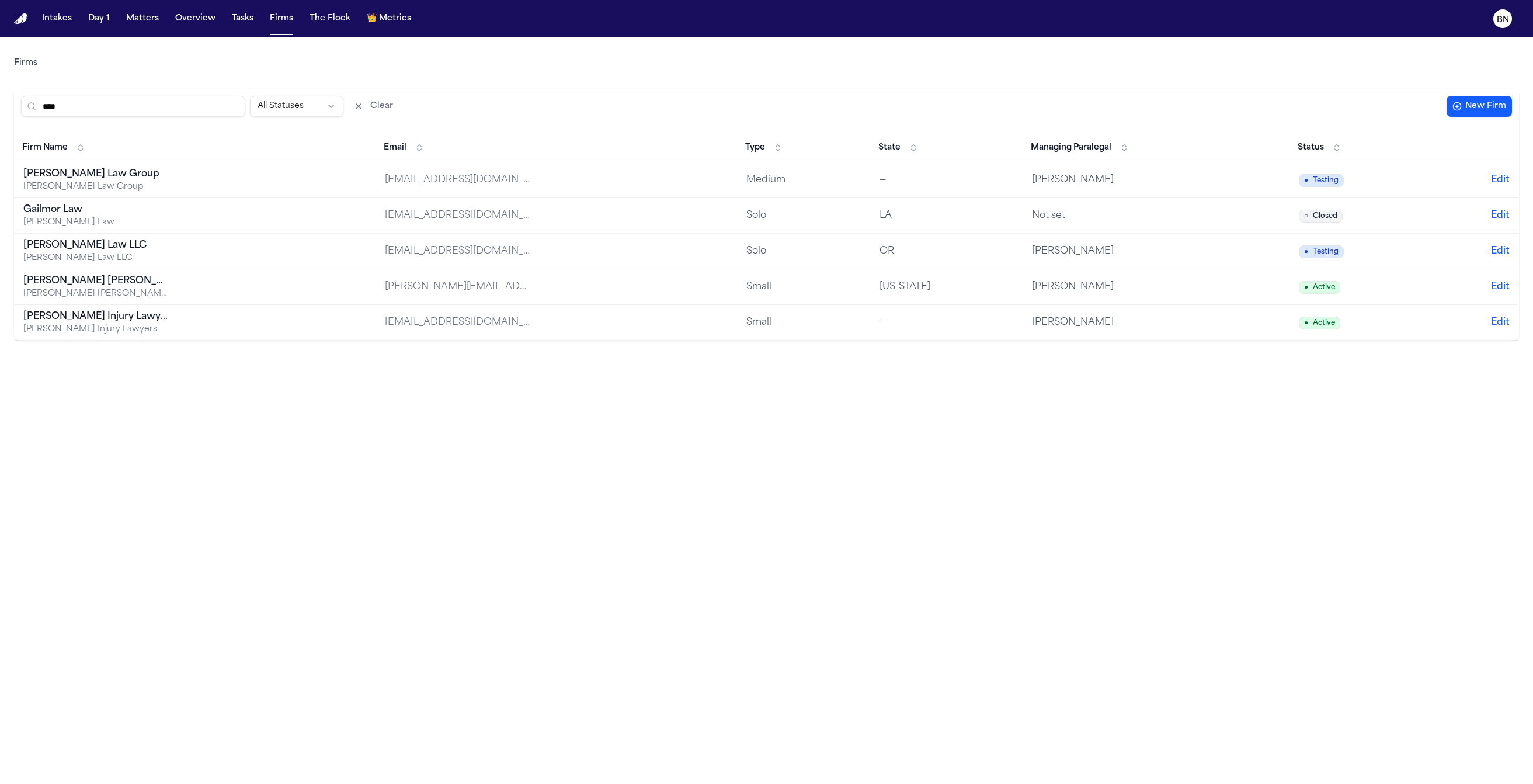
click at [156, 109] on input "****" at bounding box center [132, 106] width 224 height 21
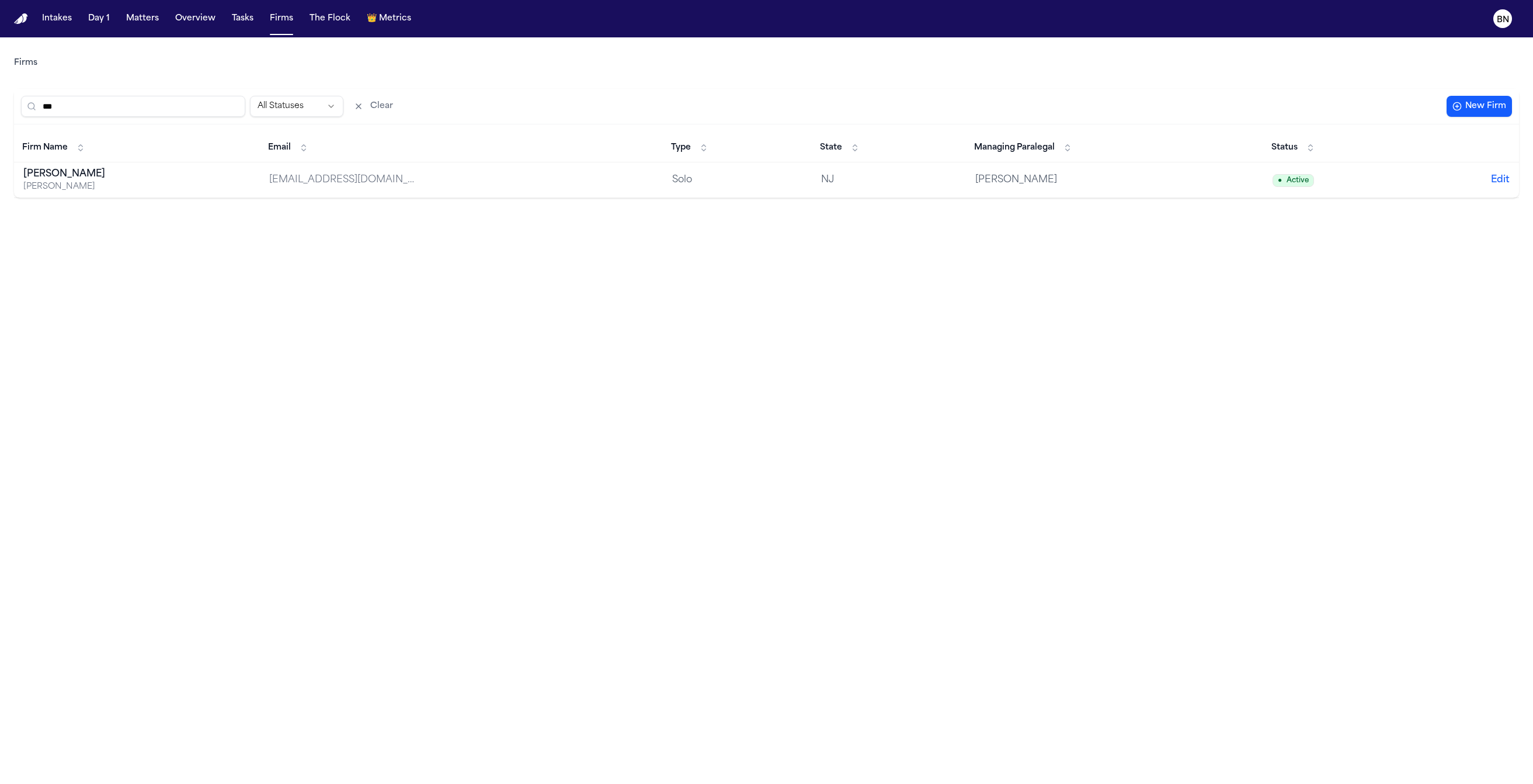
type input "***"
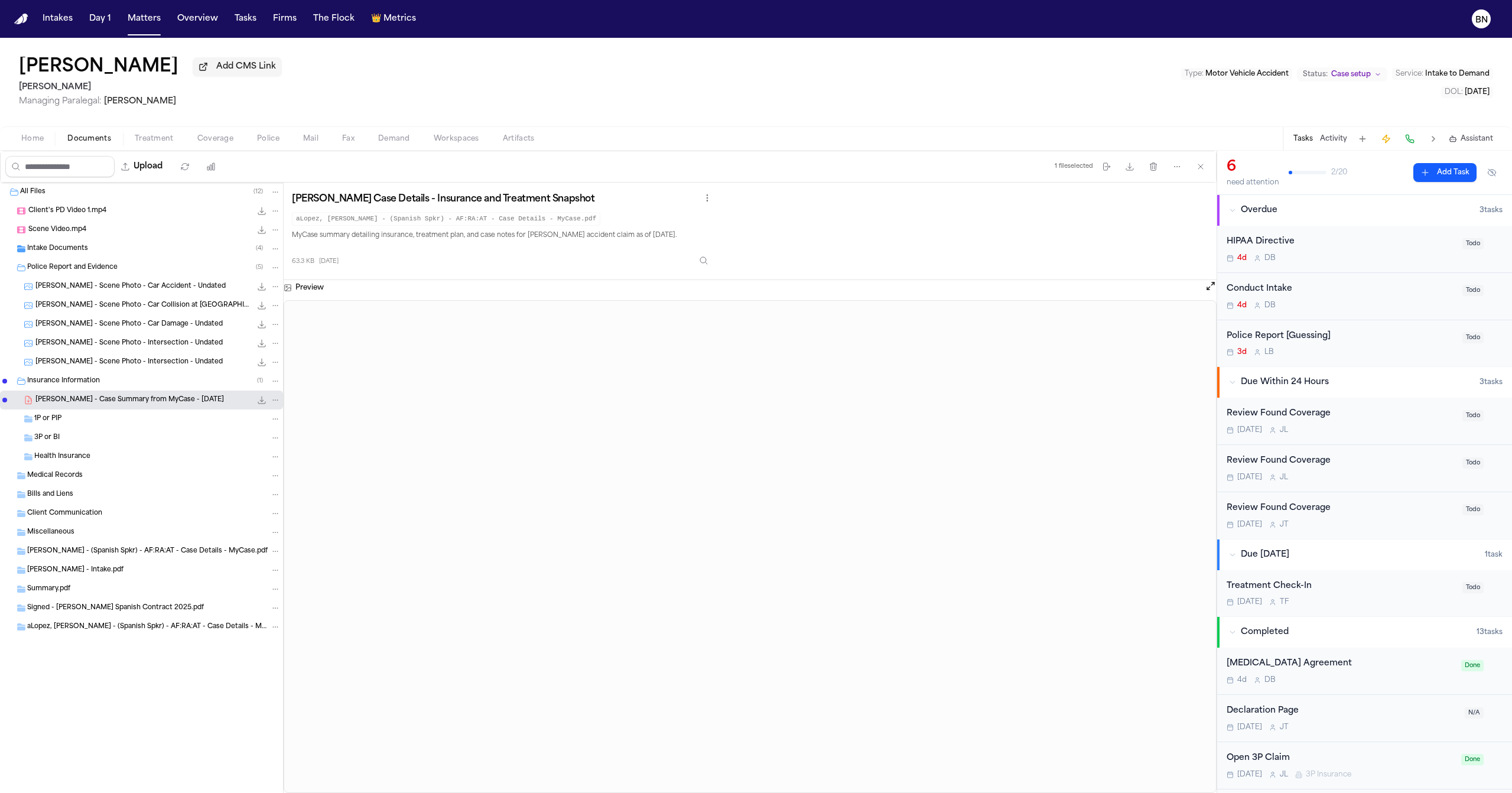
scroll to position [388, 0]
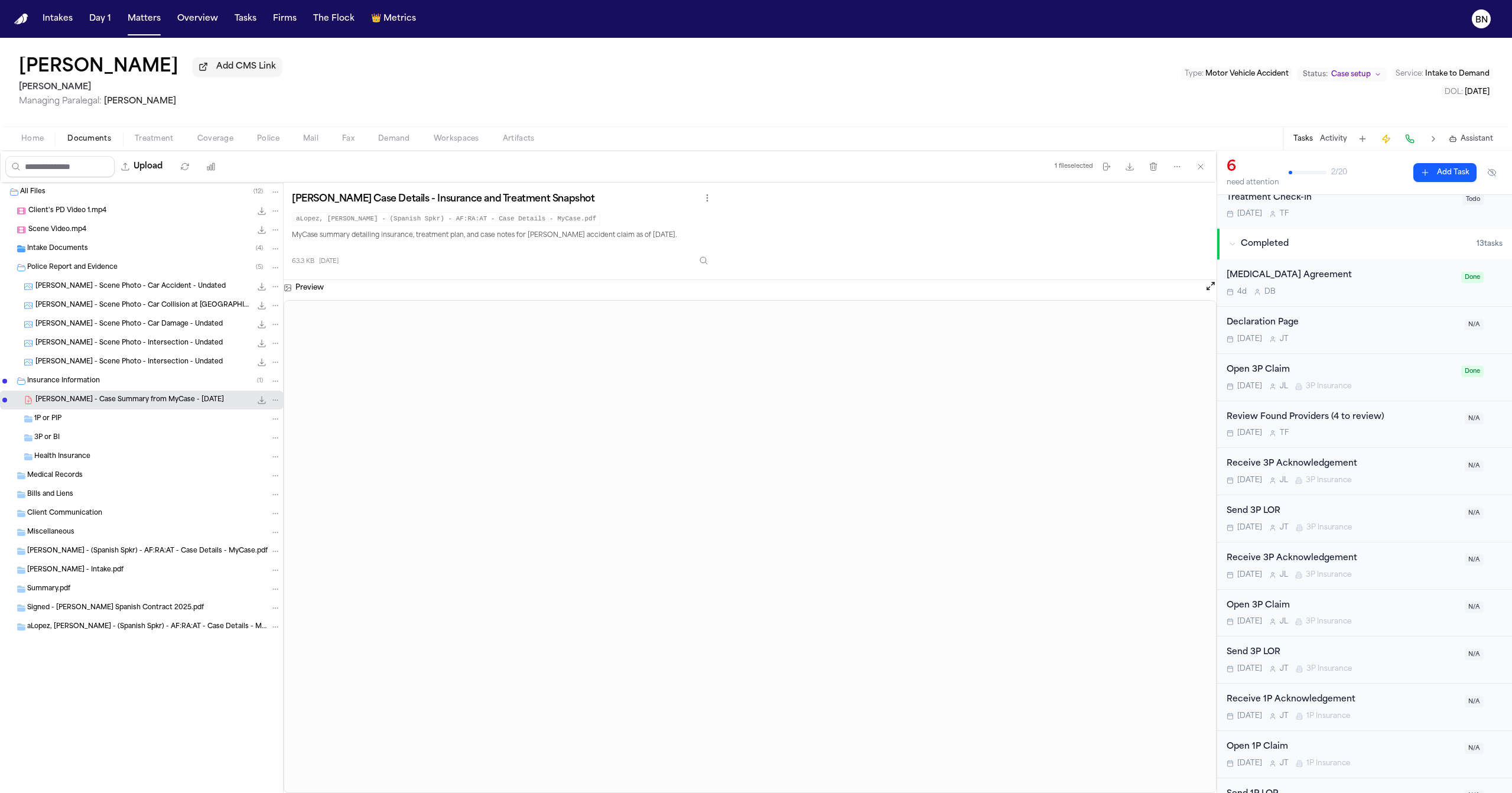
click at [193, 76] on button "Add CMS Link" at bounding box center [237, 67] width 89 height 19
drag, startPoint x: 277, startPoint y: 74, endPoint x: 390, endPoint y: 72, distance: 113.0
click at [390, 72] on div "**********" at bounding box center [756, 83] width 1512 height 91
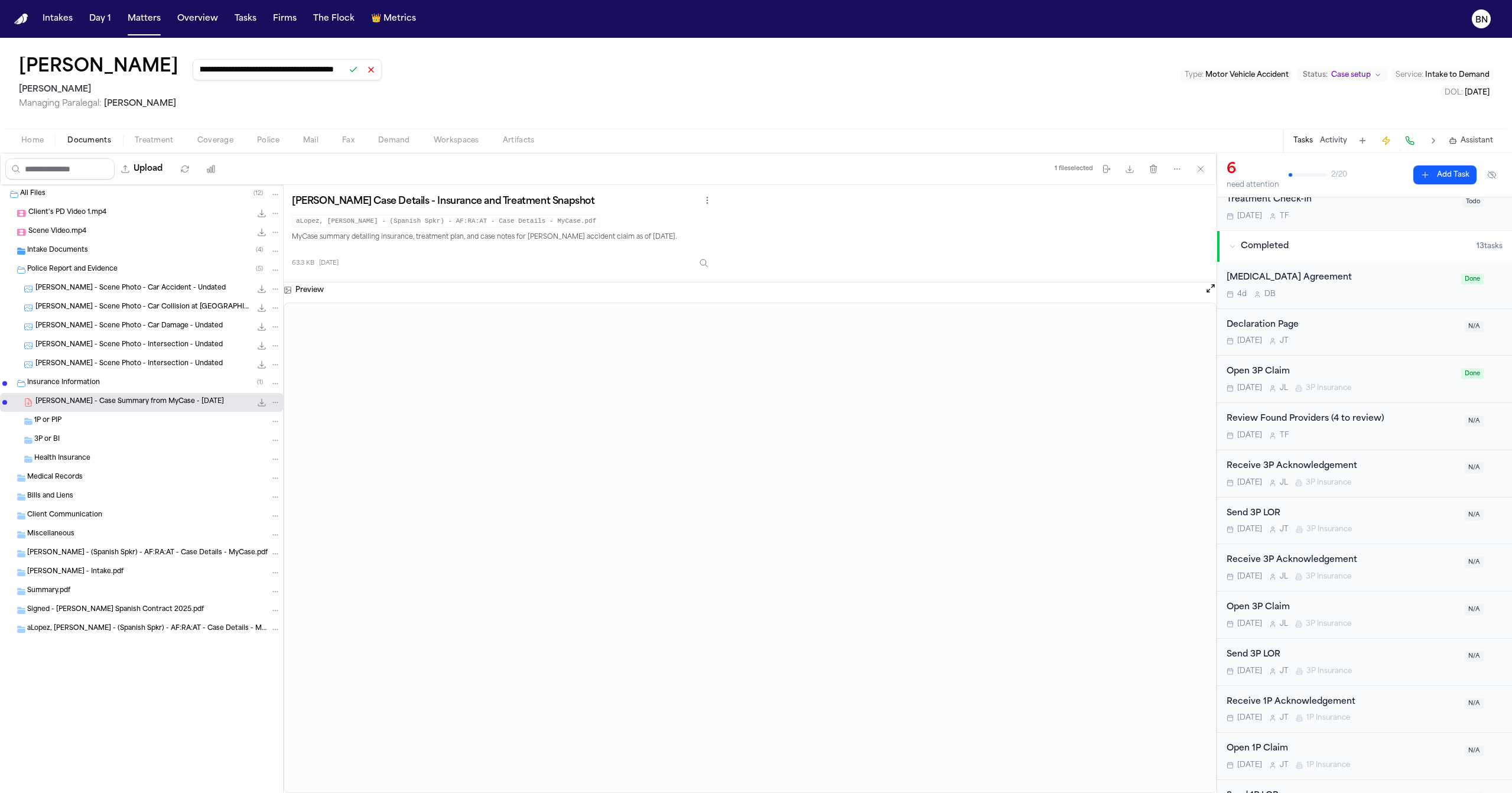
type input "**********"
click at [345, 70] on button at bounding box center [353, 69] width 17 height 17
drag, startPoint x: 146, startPoint y: 18, endPoint x: 182, endPoint y: 3, distance: 39.0
click at [146, 18] on button "Matters" at bounding box center [144, 18] width 43 height 21
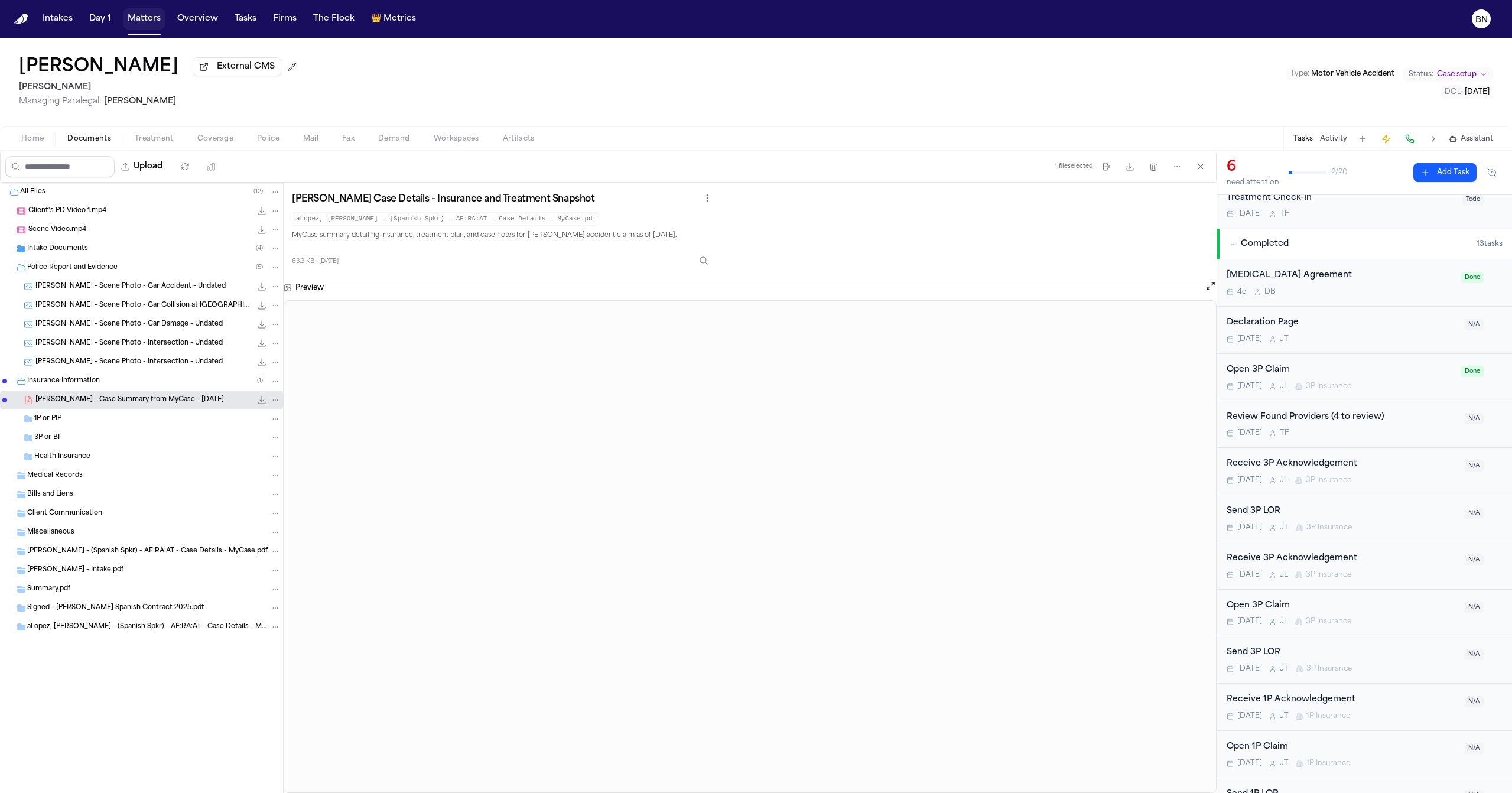
click at [148, 25] on button "Matters" at bounding box center [144, 18] width 43 height 21
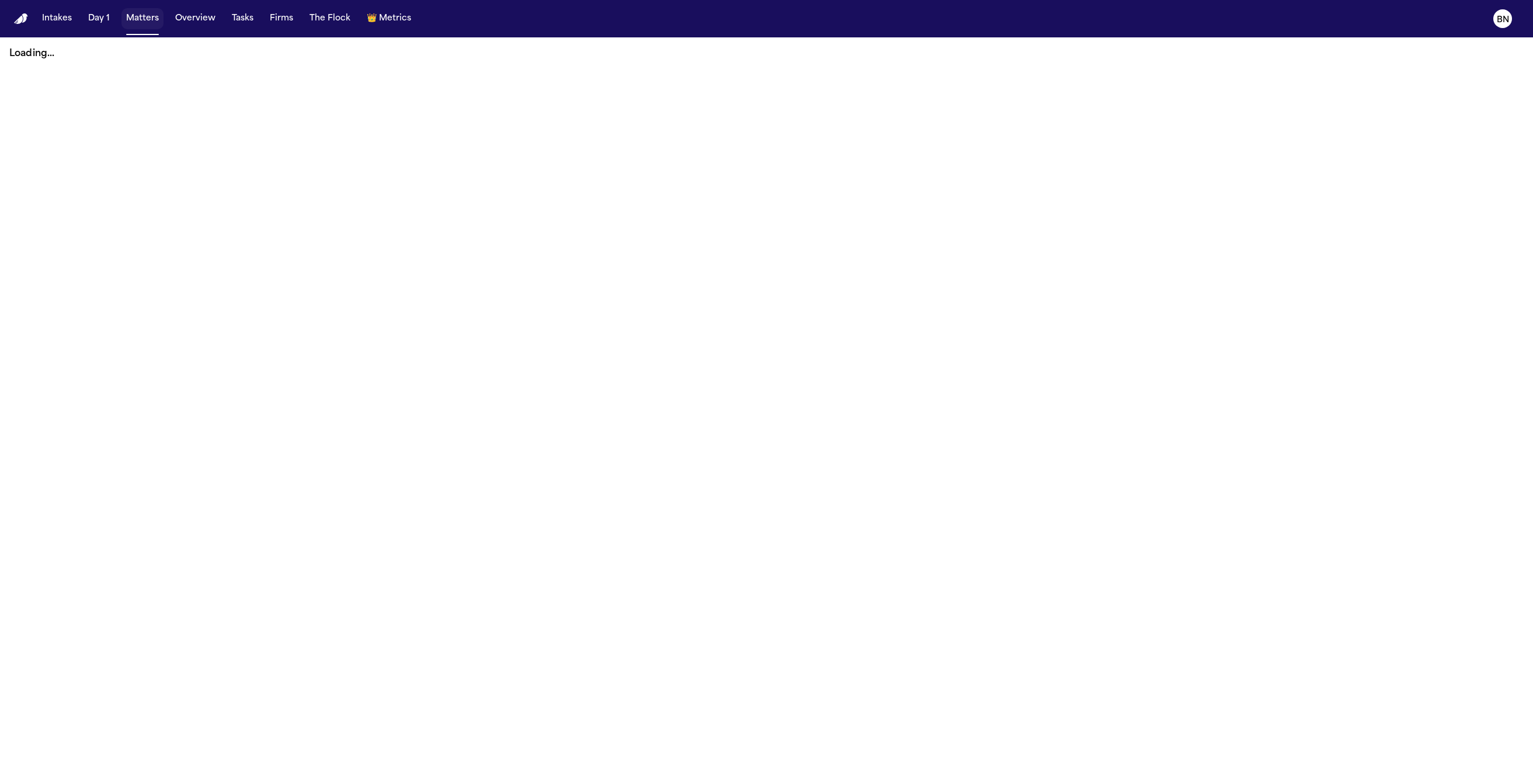
click at [145, 22] on button "Matters" at bounding box center [142, 18] width 42 height 21
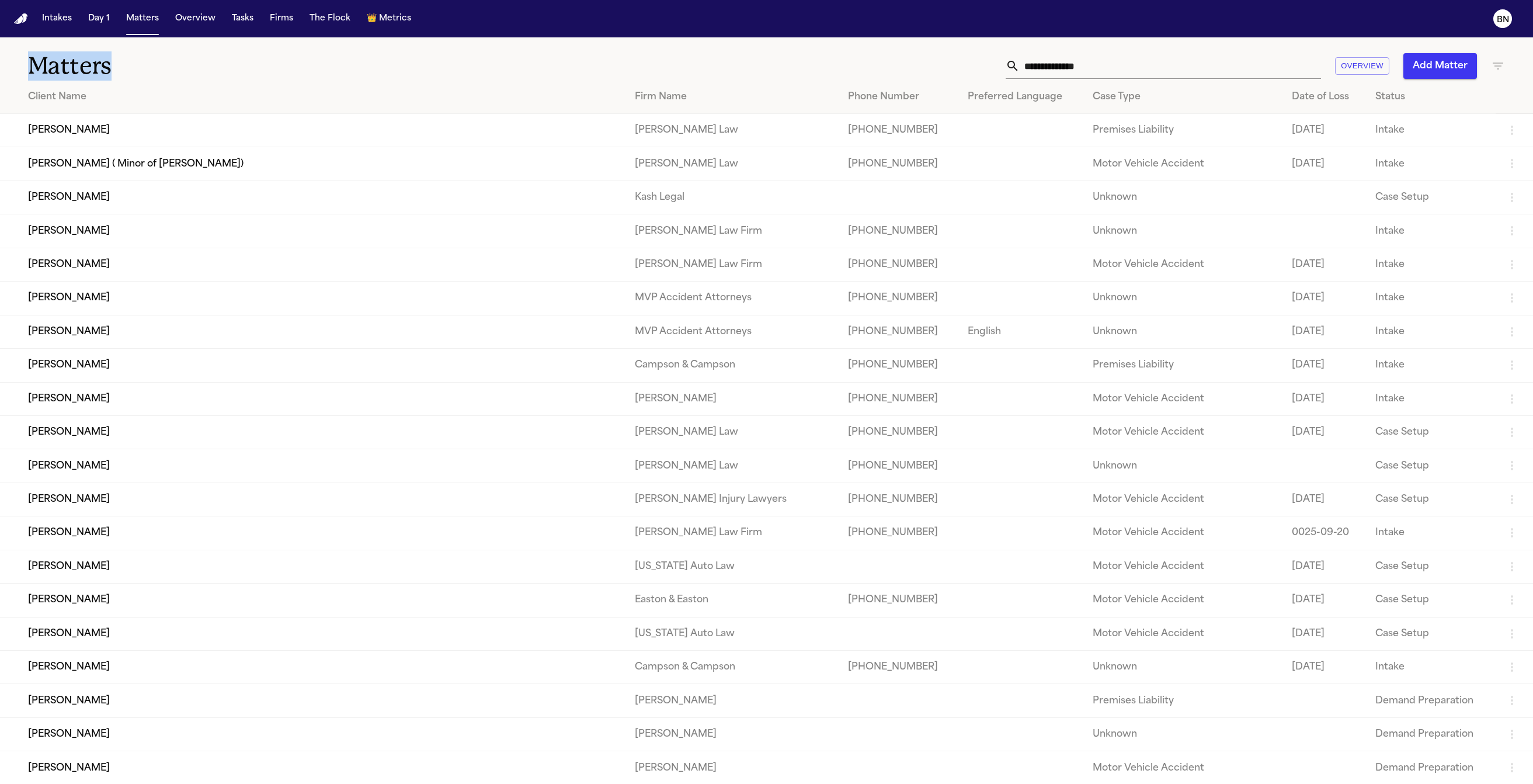
drag, startPoint x: 396, startPoint y: 40, endPoint x: 390, endPoint y: 42, distance: 6.3
click at [322, 61] on h1 "Matters" at bounding box center [251, 66] width 448 height 29
click at [315, 60] on h1 "Matters" at bounding box center [251, 66] width 448 height 29
click at [288, 44] on div "Matters Overview Add Matter" at bounding box center [766, 59] width 1533 height 43
click at [1070, 59] on input "text" at bounding box center [1170, 66] width 301 height 26
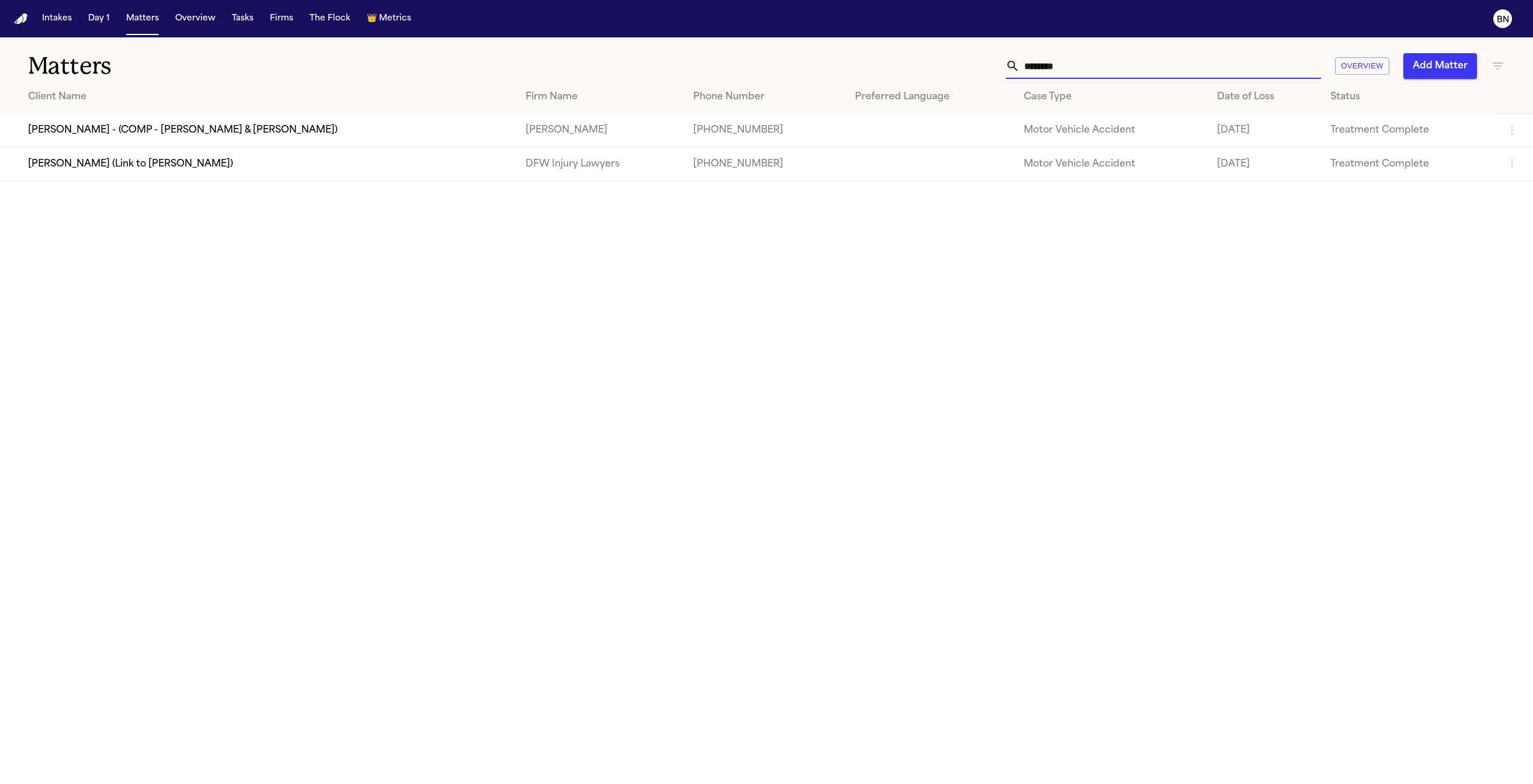
click at [1066, 70] on input "********" at bounding box center [1170, 66] width 301 height 26
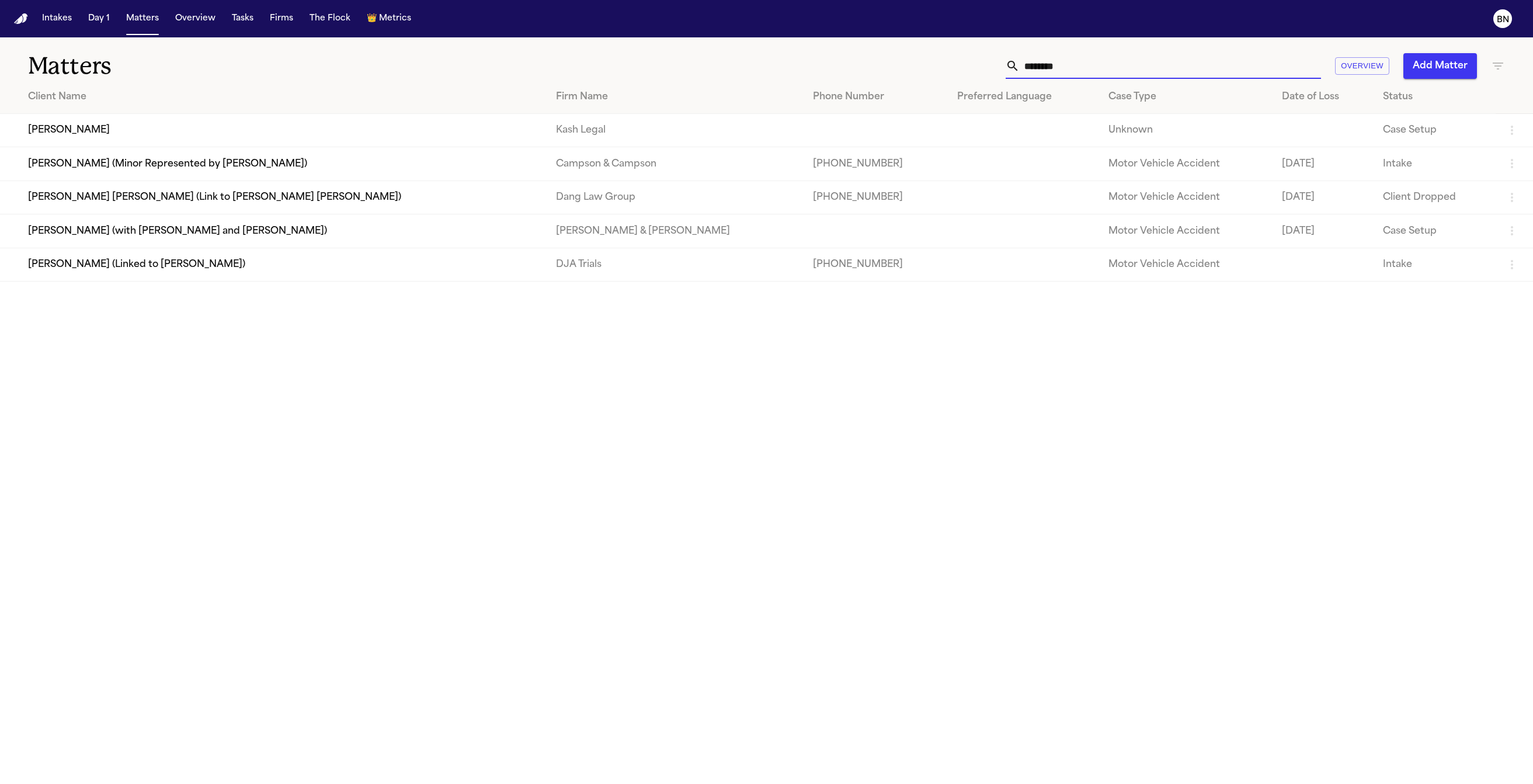
type input "********"
click at [216, 119] on td "Montrice Stallsworth" at bounding box center [274, 131] width 547 height 33
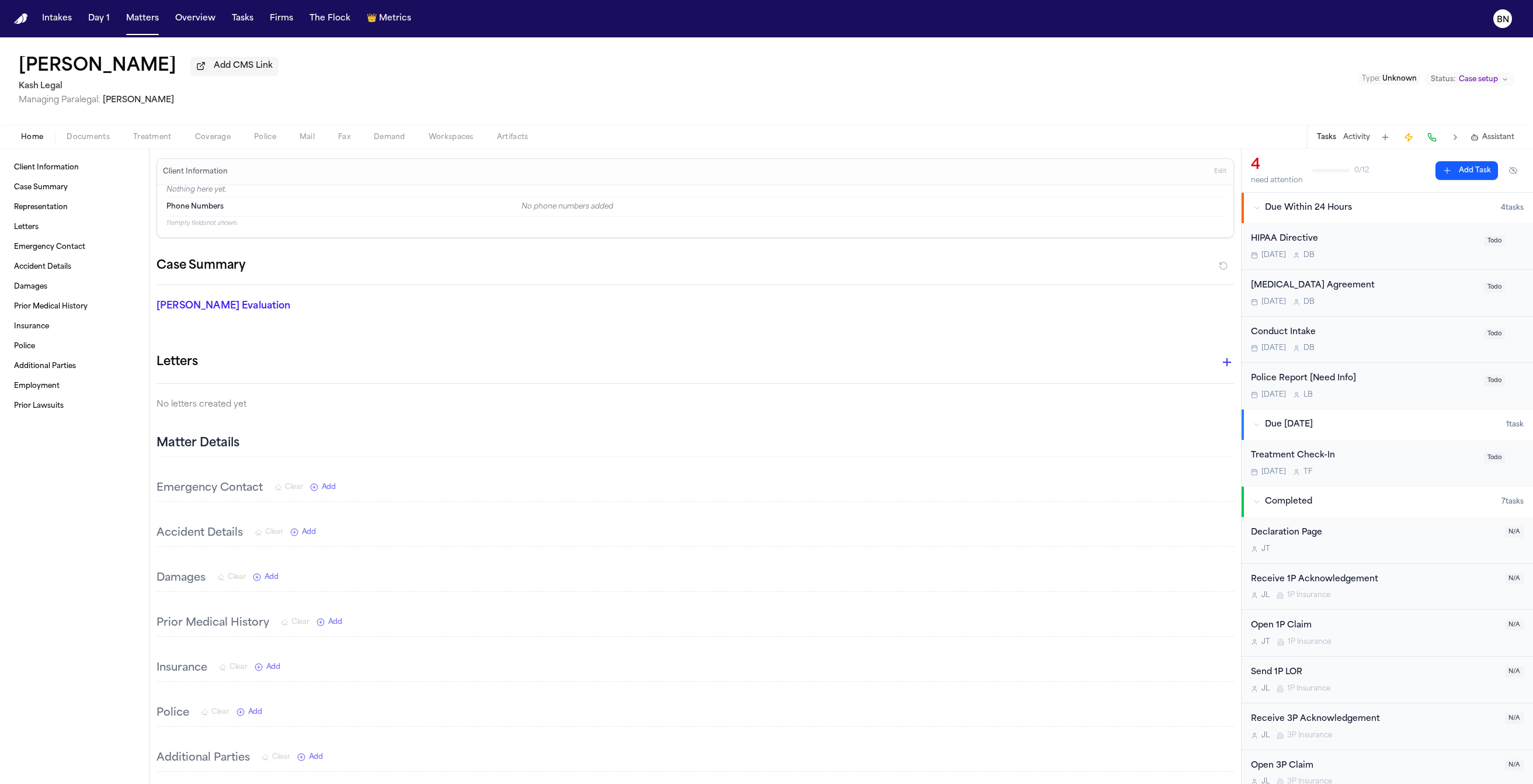
click at [197, 139] on span "Coverage" at bounding box center [212, 137] width 35 height 10
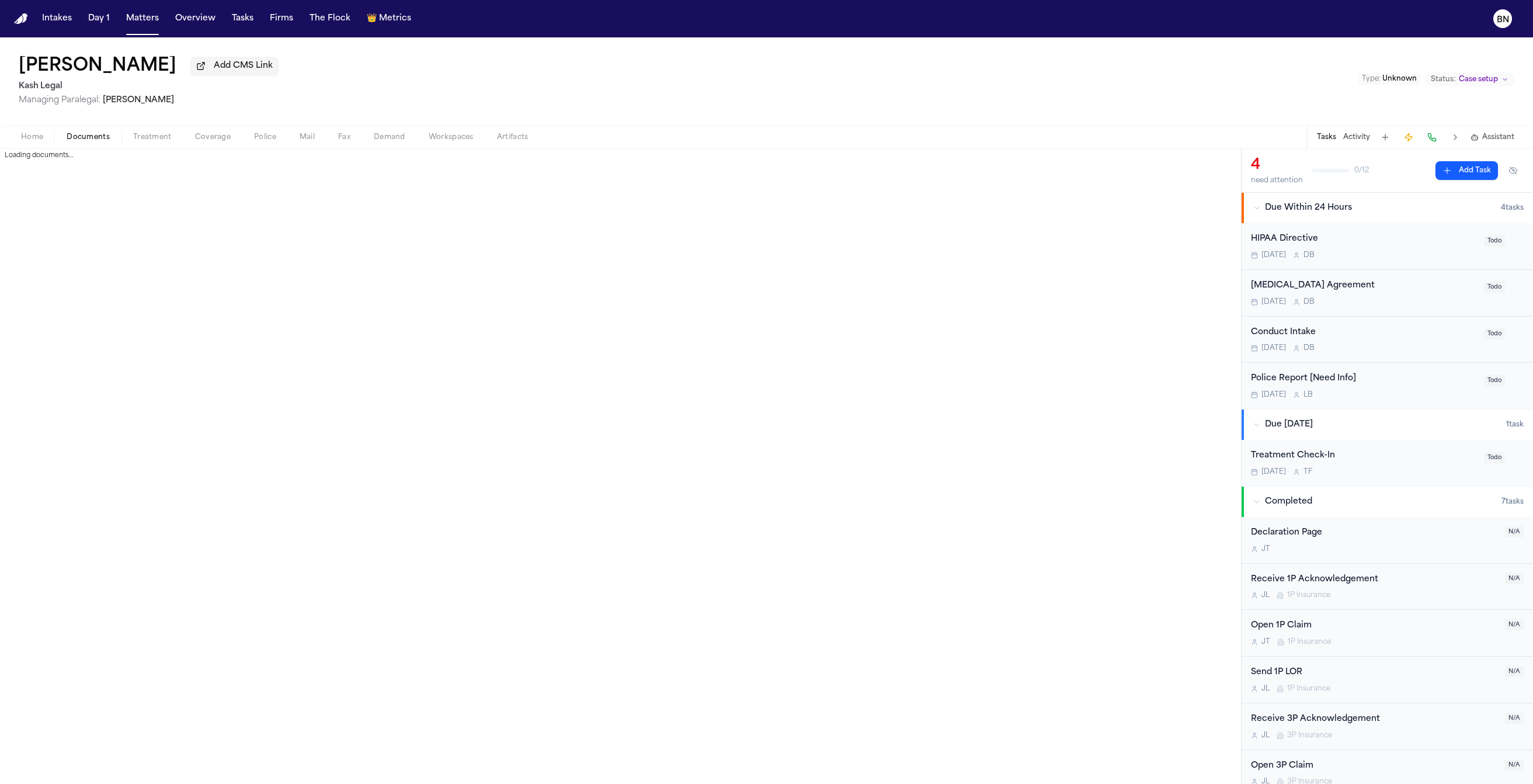
click at [80, 137] on span "Documents" at bounding box center [88, 137] width 43 height 10
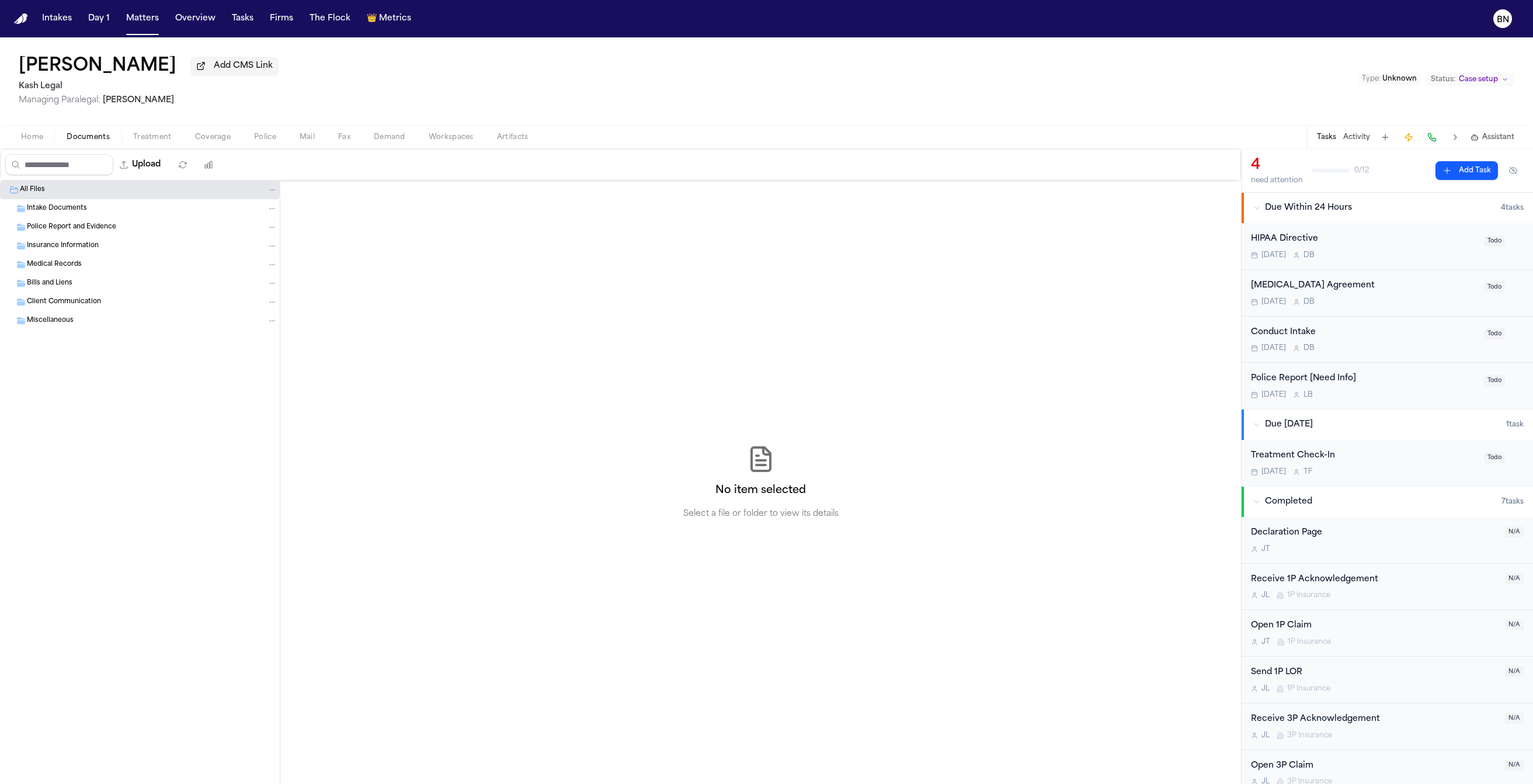
click at [213, 138] on span "Coverage" at bounding box center [212, 137] width 35 height 10
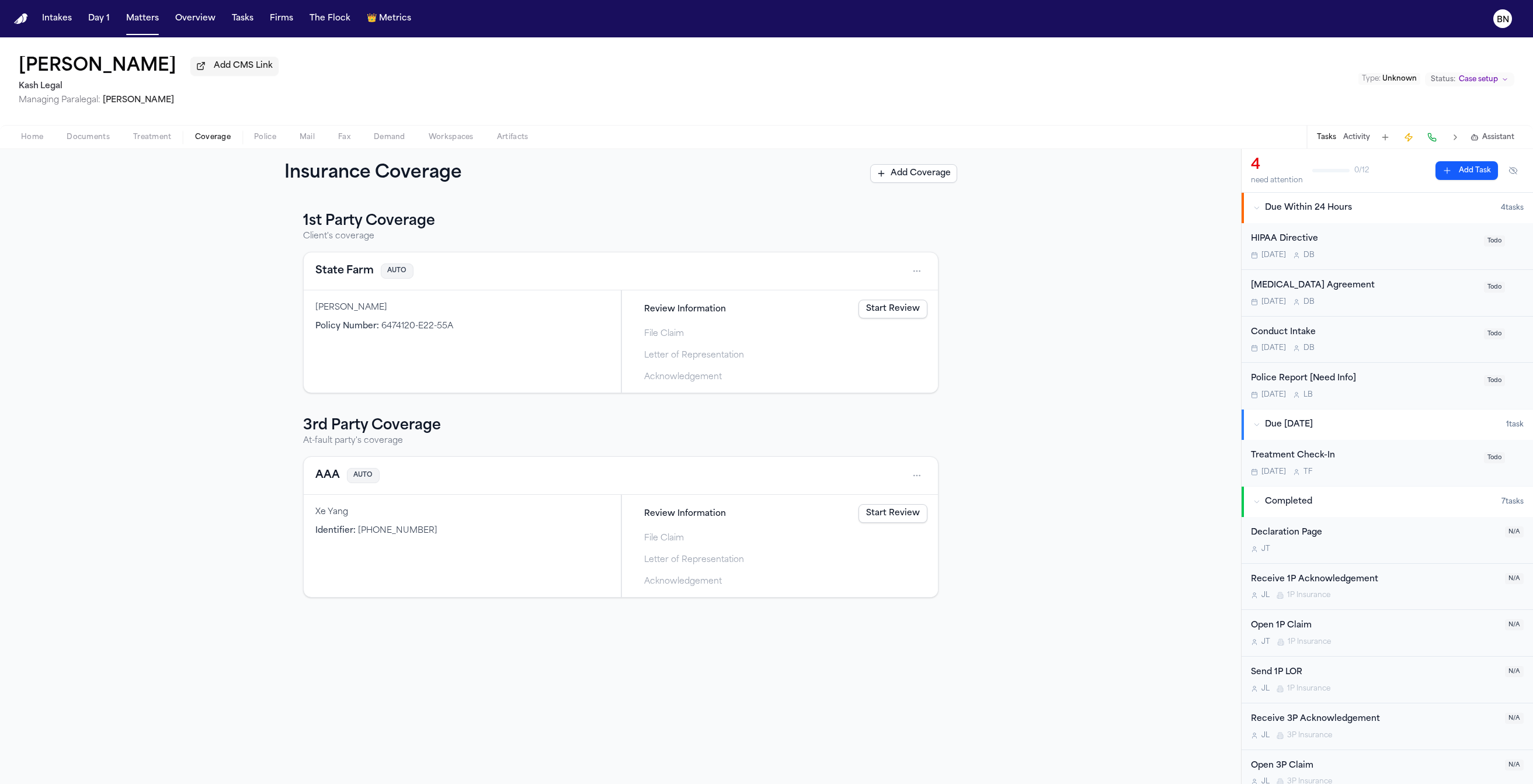
click at [617, 202] on div "1st Party Coverage Client's coverage State Farm AUTO Montrice Stallsworth Polic…" at bounding box center [621, 491] width 1241 height 586
click at [615, 199] on div "1st Party Coverage Client's coverage State Farm AUTO Montrice Stallsworth Polic…" at bounding box center [621, 491] width 1241 height 586
click at [354, 273] on button "State Farm" at bounding box center [344, 271] width 58 height 16
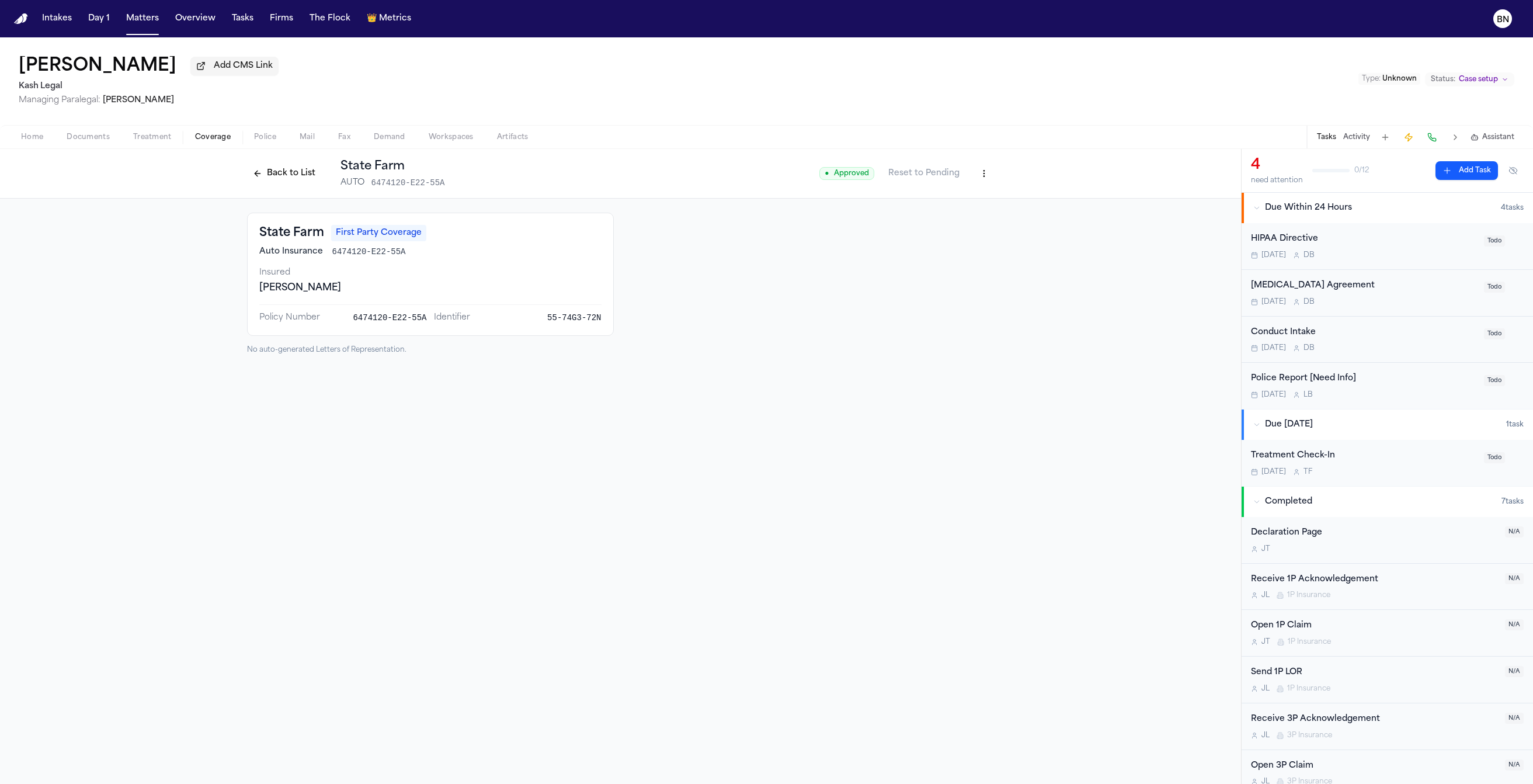
click at [263, 180] on button "Back to List" at bounding box center [284, 174] width 74 height 19
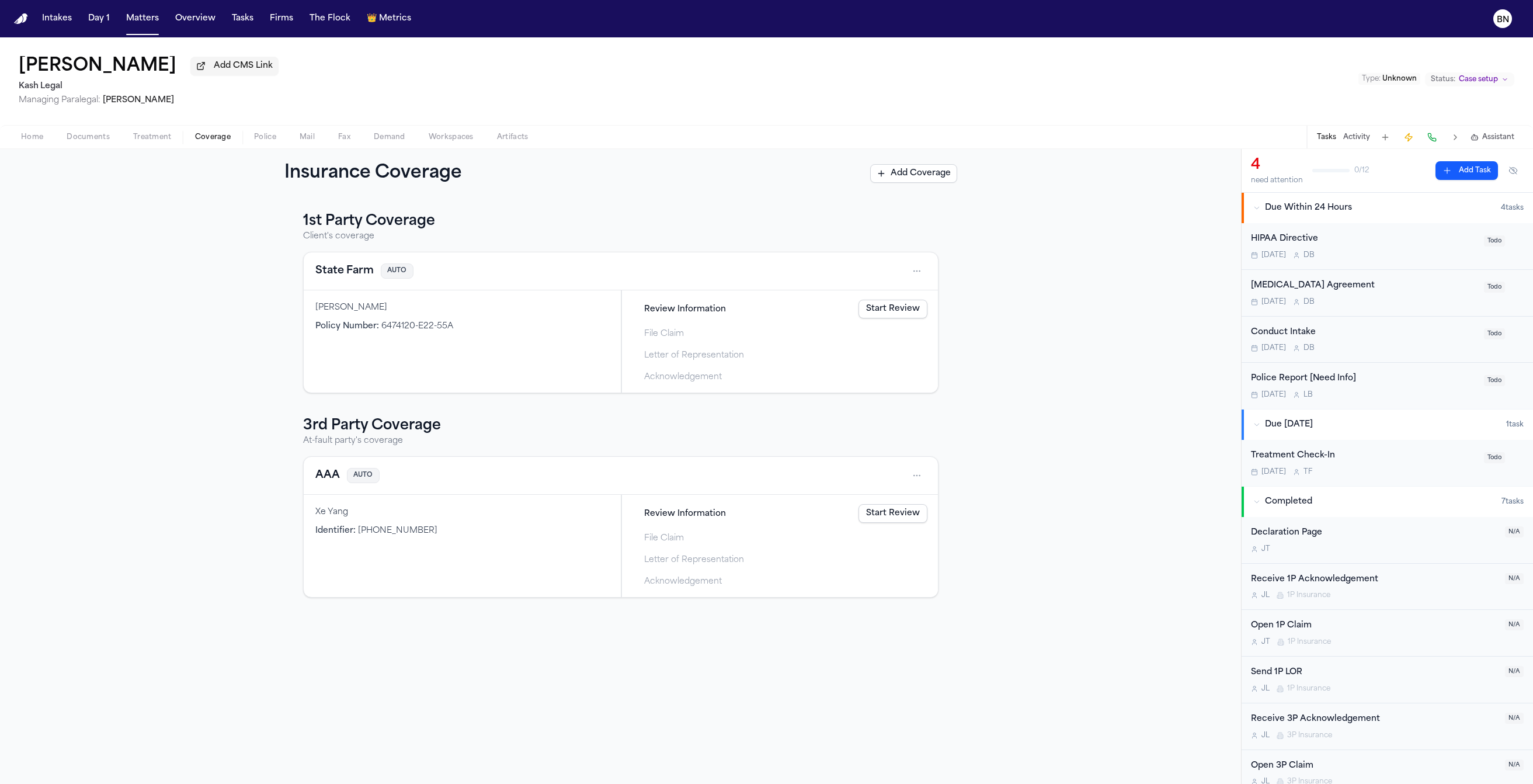
click at [344, 270] on button "State Farm" at bounding box center [344, 271] width 58 height 16
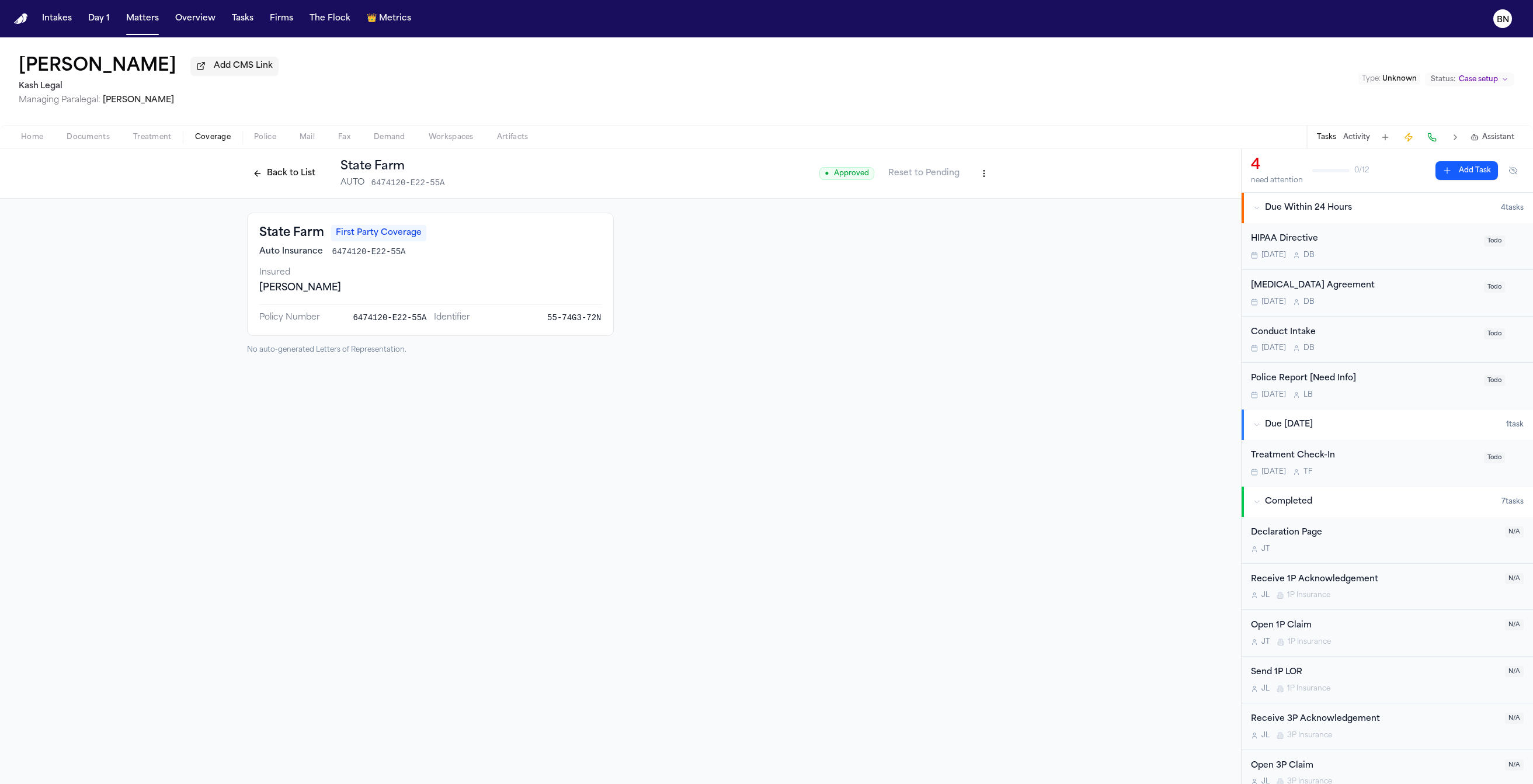
click at [300, 201] on div "State Farm First Party Coverage Auto Insurance 6474120-E22-55A Insured Montrice…" at bounding box center [621, 283] width 1241 height 170
click at [293, 185] on div "Back to List State Farm AUTO 6474120-E22-55A" at bounding box center [345, 173] width 198 height 30
click at [293, 183] on button "Back to List" at bounding box center [284, 174] width 74 height 19
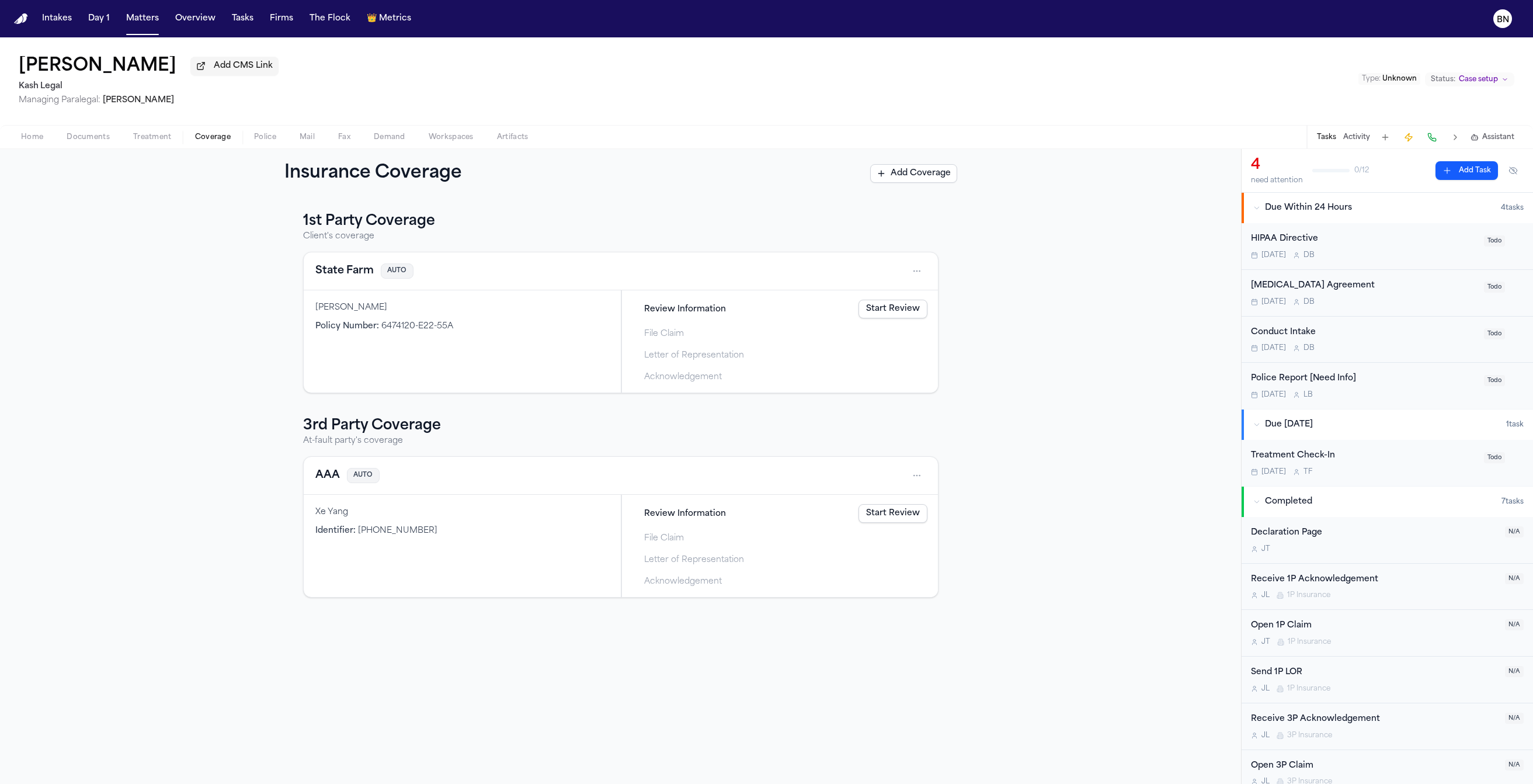
click at [883, 325] on div "Review Information Start Review File Claim Letter of Representation Acknowledge…" at bounding box center [780, 341] width 305 height 91
click at [884, 312] on link "Start Review" at bounding box center [893, 309] width 69 height 19
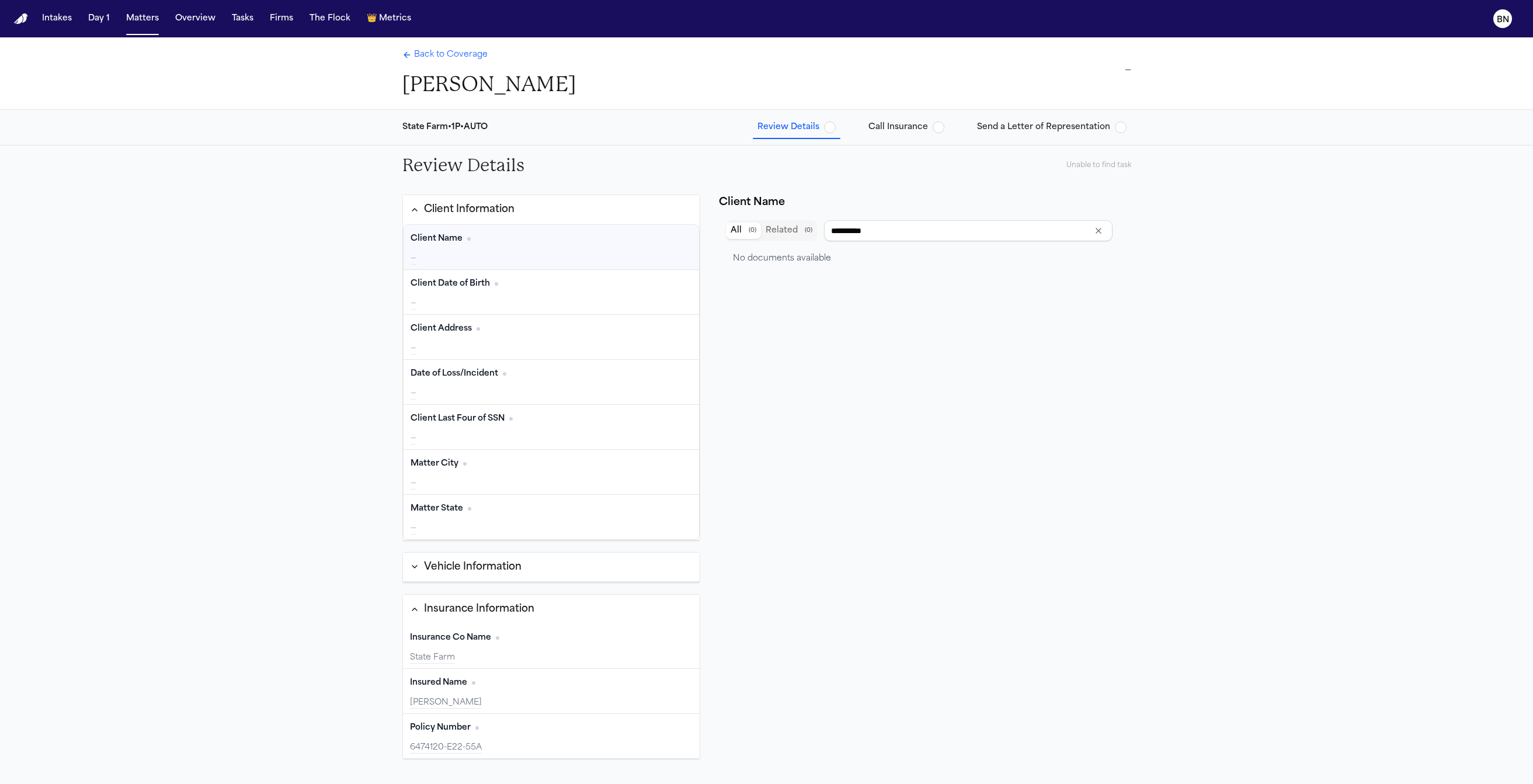
click at [511, 250] on div "Client Name Edit —" at bounding box center [551, 247] width 296 height 44
click at [493, 306] on div "—" at bounding box center [551, 303] width 282 height 11
click at [427, 53] on span "Back to Coverage" at bounding box center [450, 55] width 74 height 11
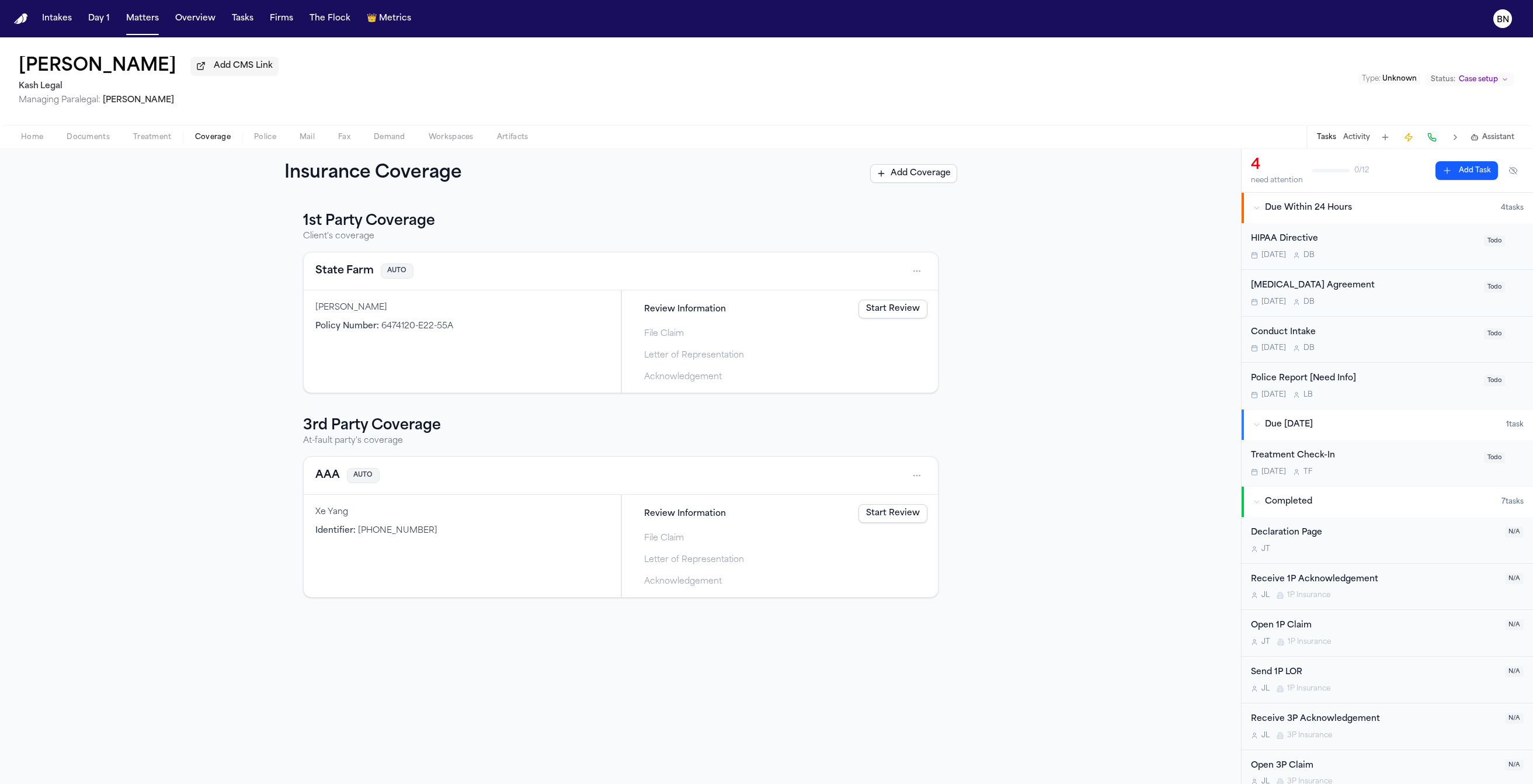
click at [76, 145] on span "button" at bounding box center [88, 143] width 57 height 1
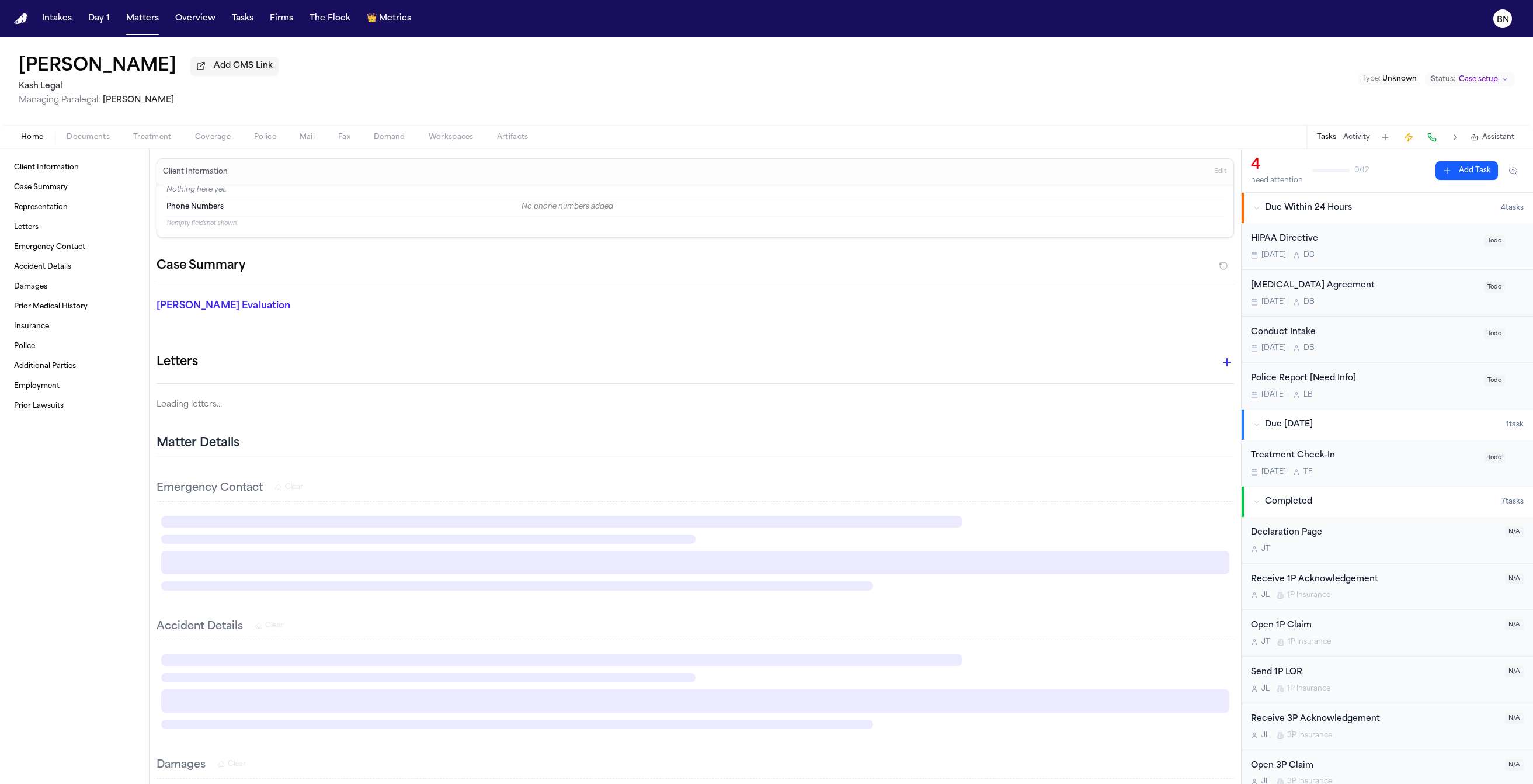
click at [26, 134] on span "Home" at bounding box center [32, 137] width 23 height 10
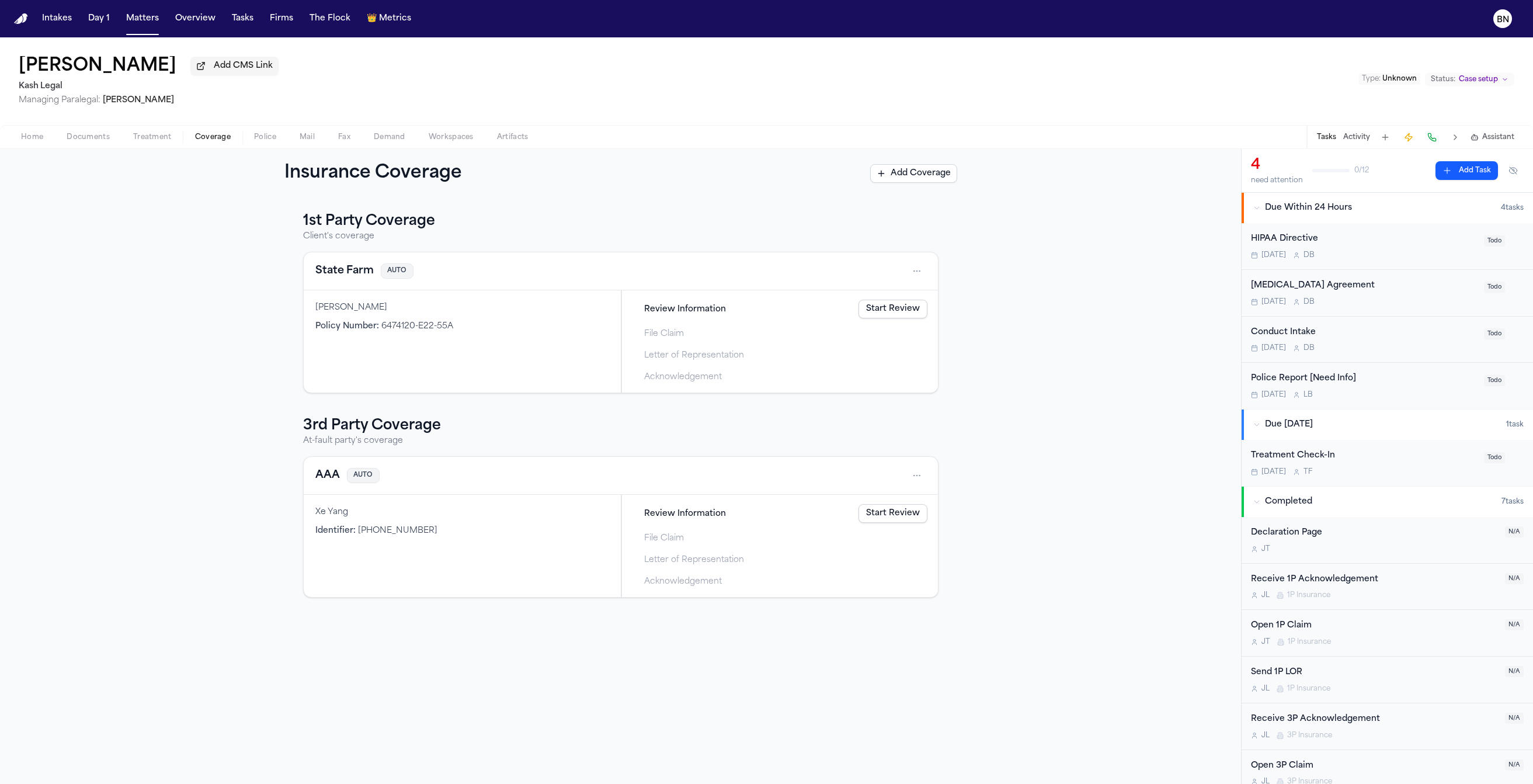
click at [205, 139] on span "Coverage" at bounding box center [212, 137] width 35 height 10
click at [686, 313] on span "Review Information" at bounding box center [685, 309] width 81 height 12
click at [335, 278] on button "State Farm" at bounding box center [344, 271] width 58 height 16
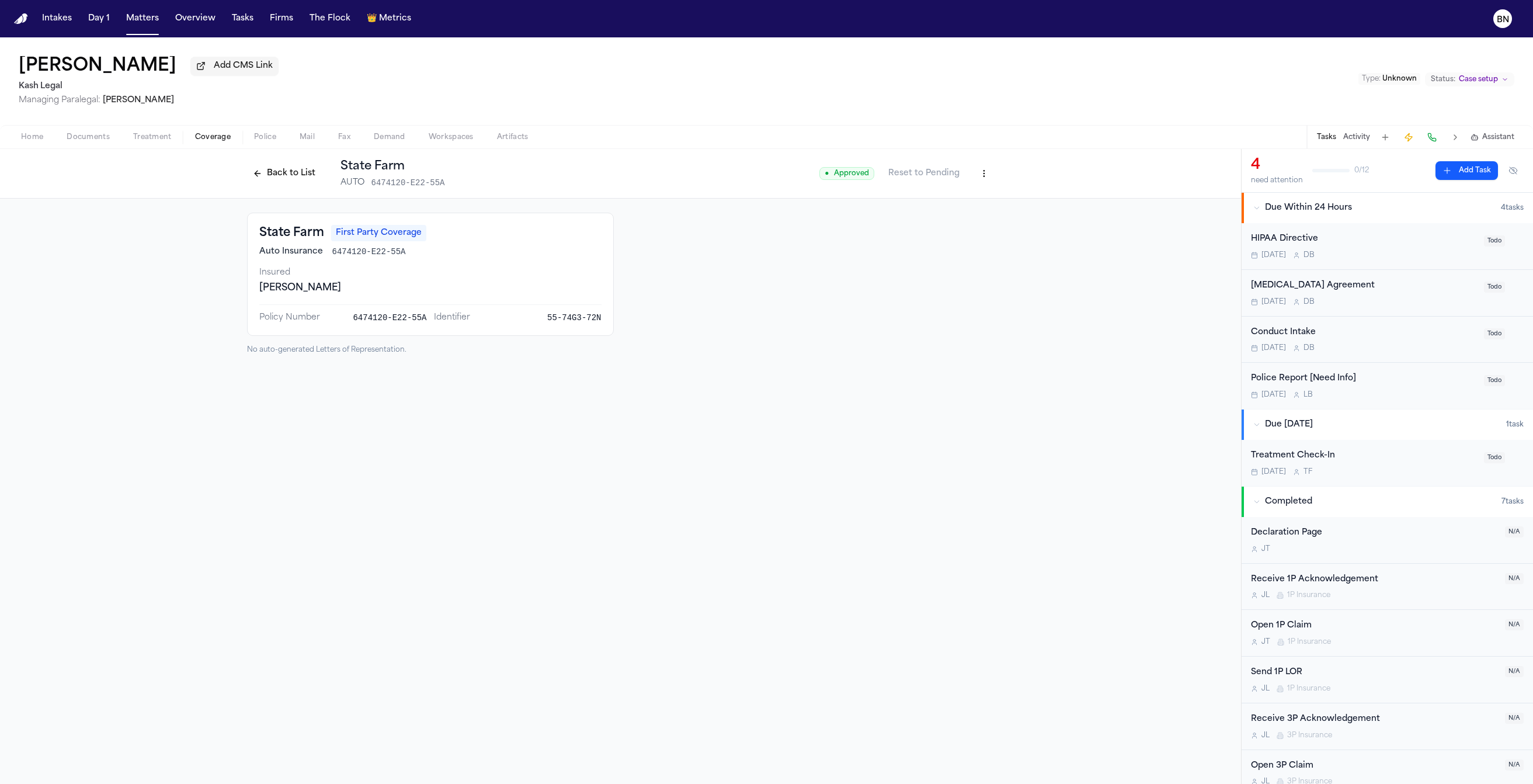
click at [258, 168] on button "Back to List" at bounding box center [284, 174] width 74 height 19
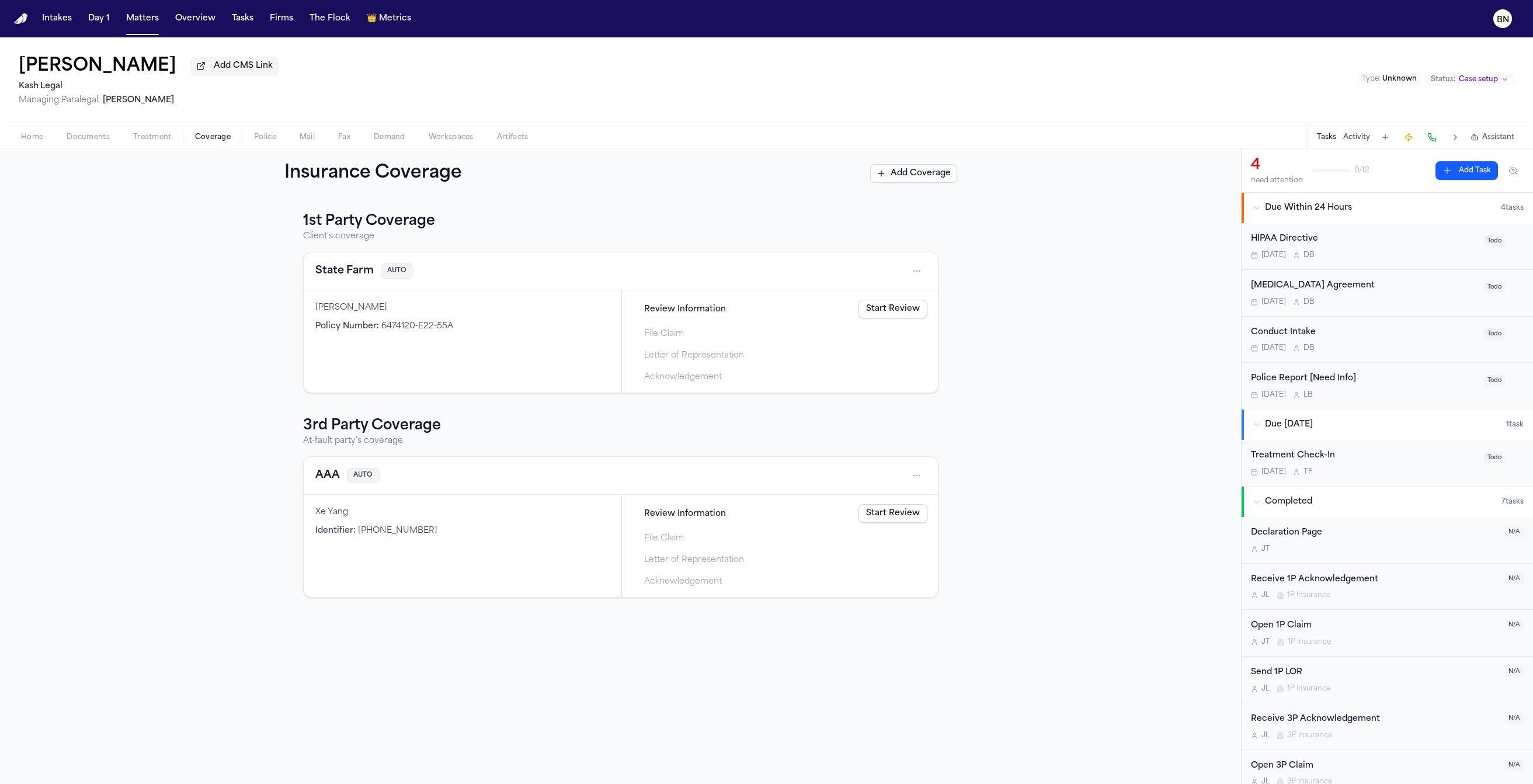
click at [870, 307] on link "Start Review" at bounding box center [893, 309] width 69 height 19
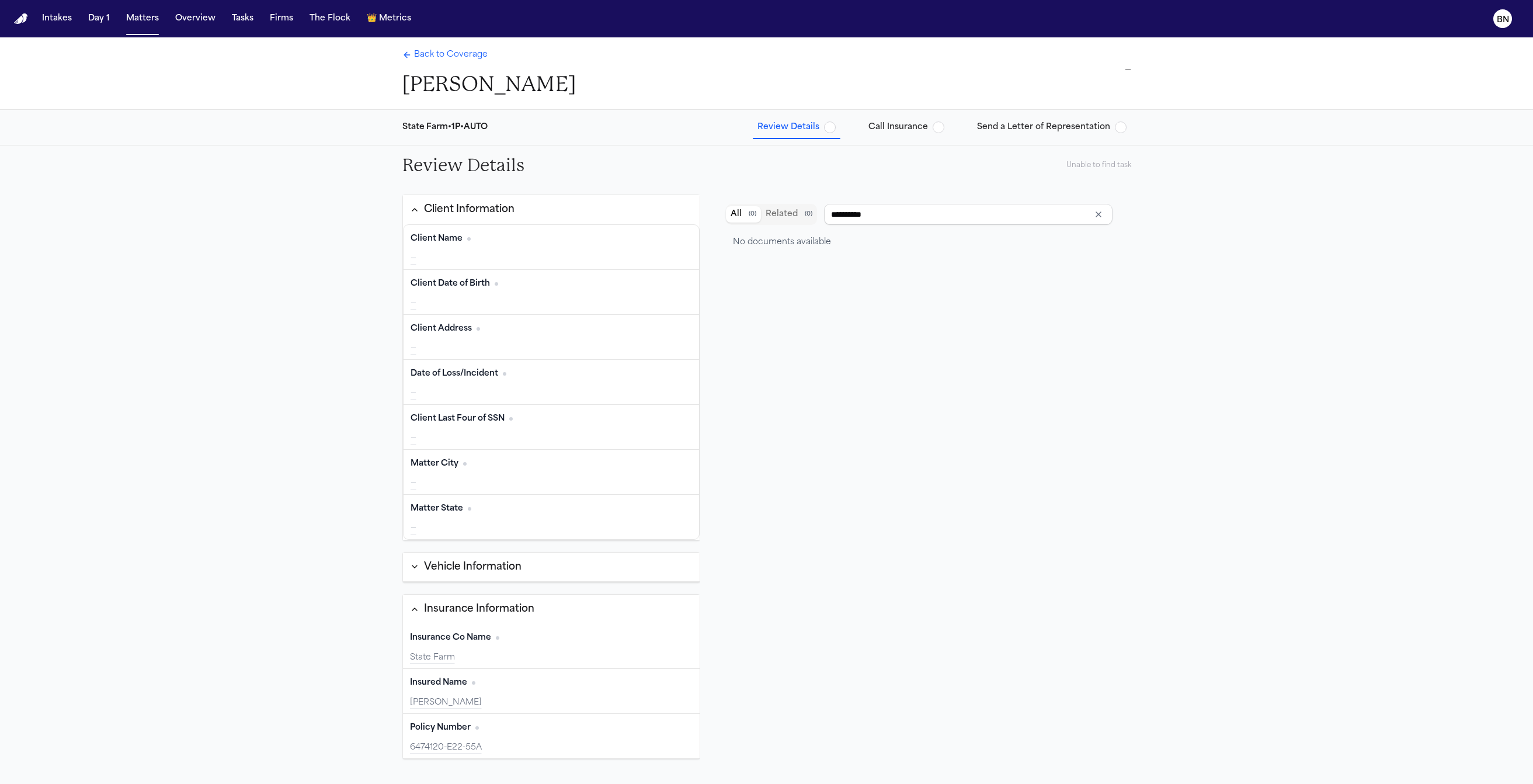
click at [870, 307] on div "**********" at bounding box center [920, 533] width 403 height 669
click at [484, 251] on div "Client Name Edit —" at bounding box center [551, 247] width 296 height 44
click at [459, 51] on span "Back to Coverage" at bounding box center [450, 55] width 74 height 11
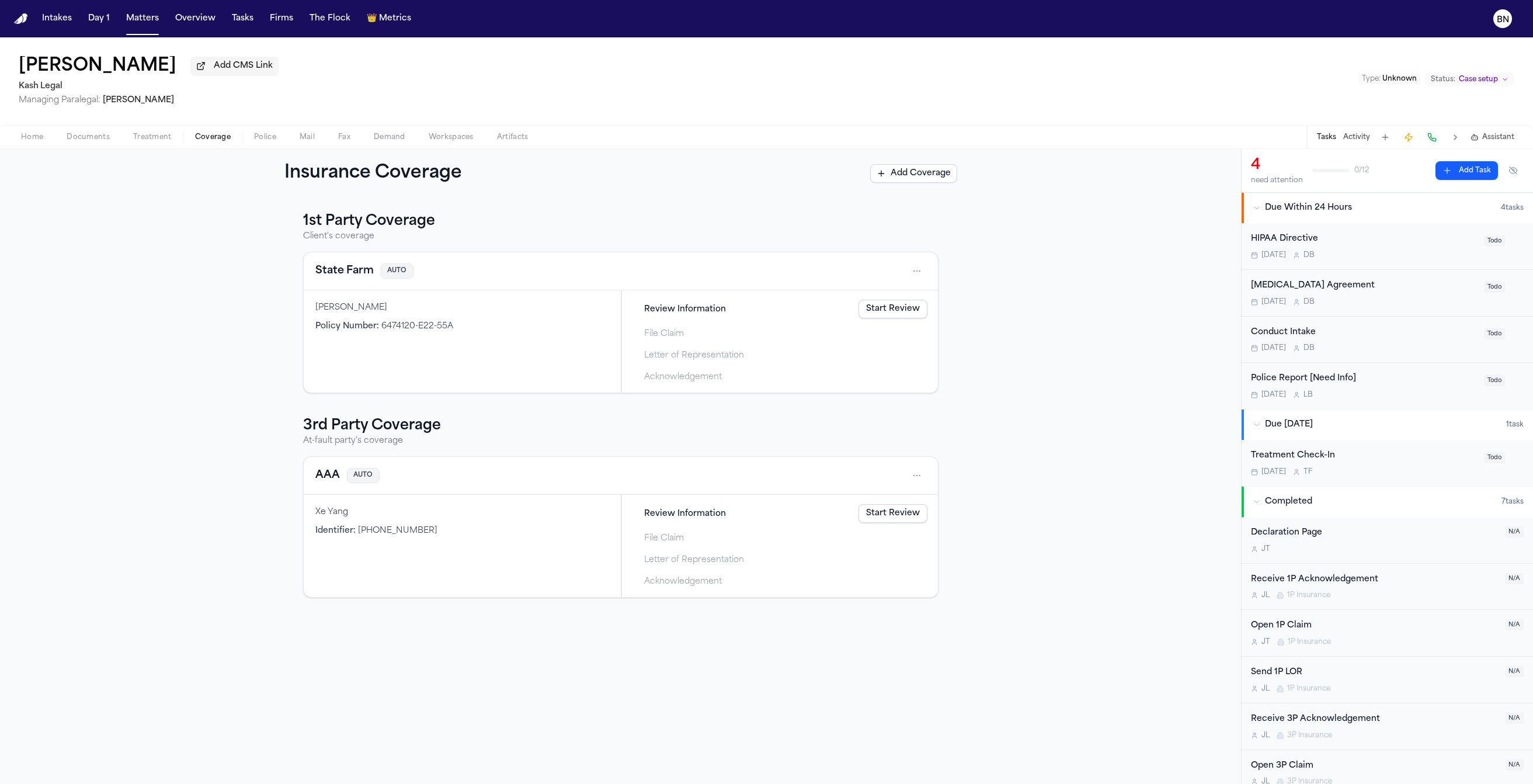
click at [265, 67] on span "Add CMS Link" at bounding box center [243, 65] width 59 height 11
type input "**********"
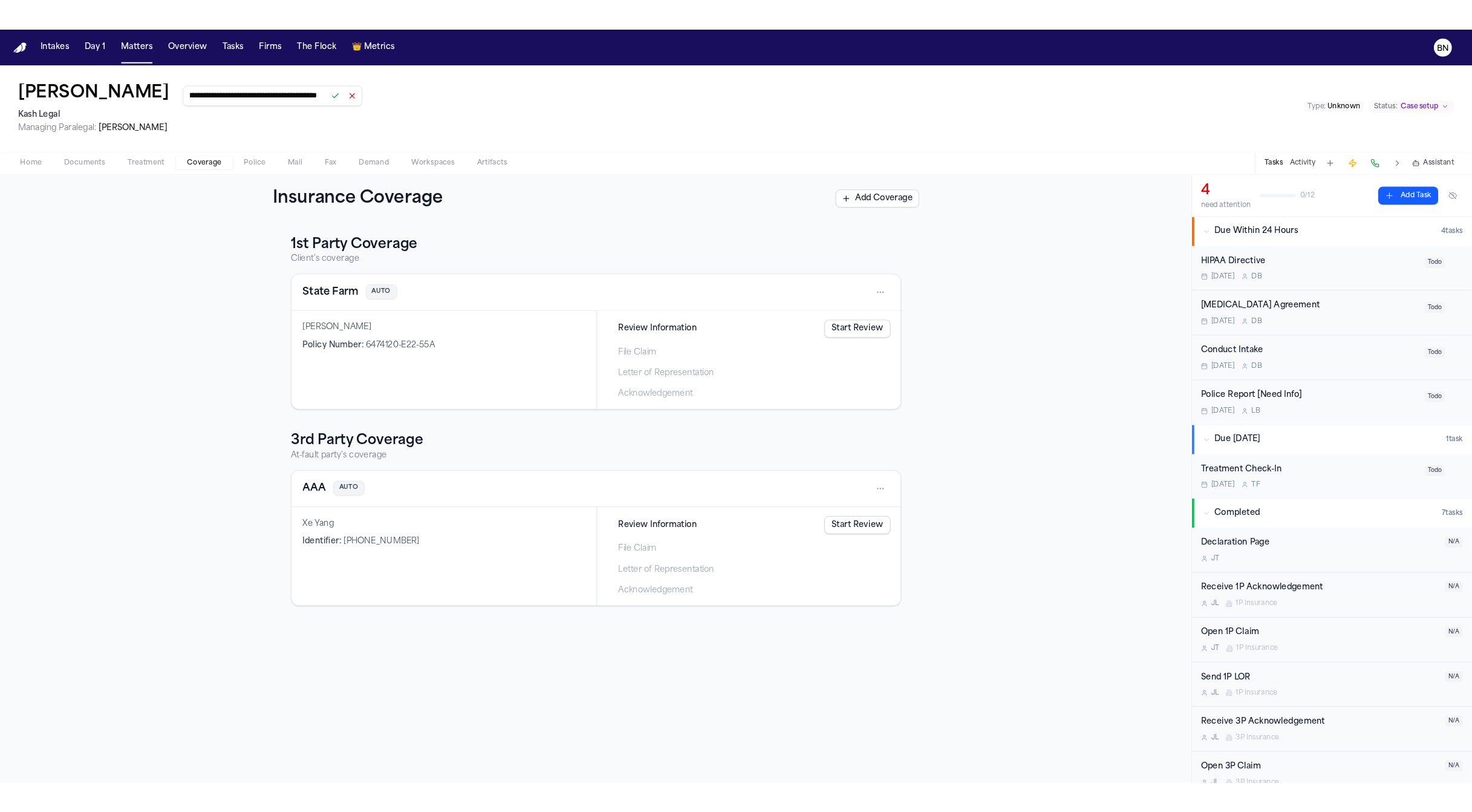
scroll to position [0, 0]
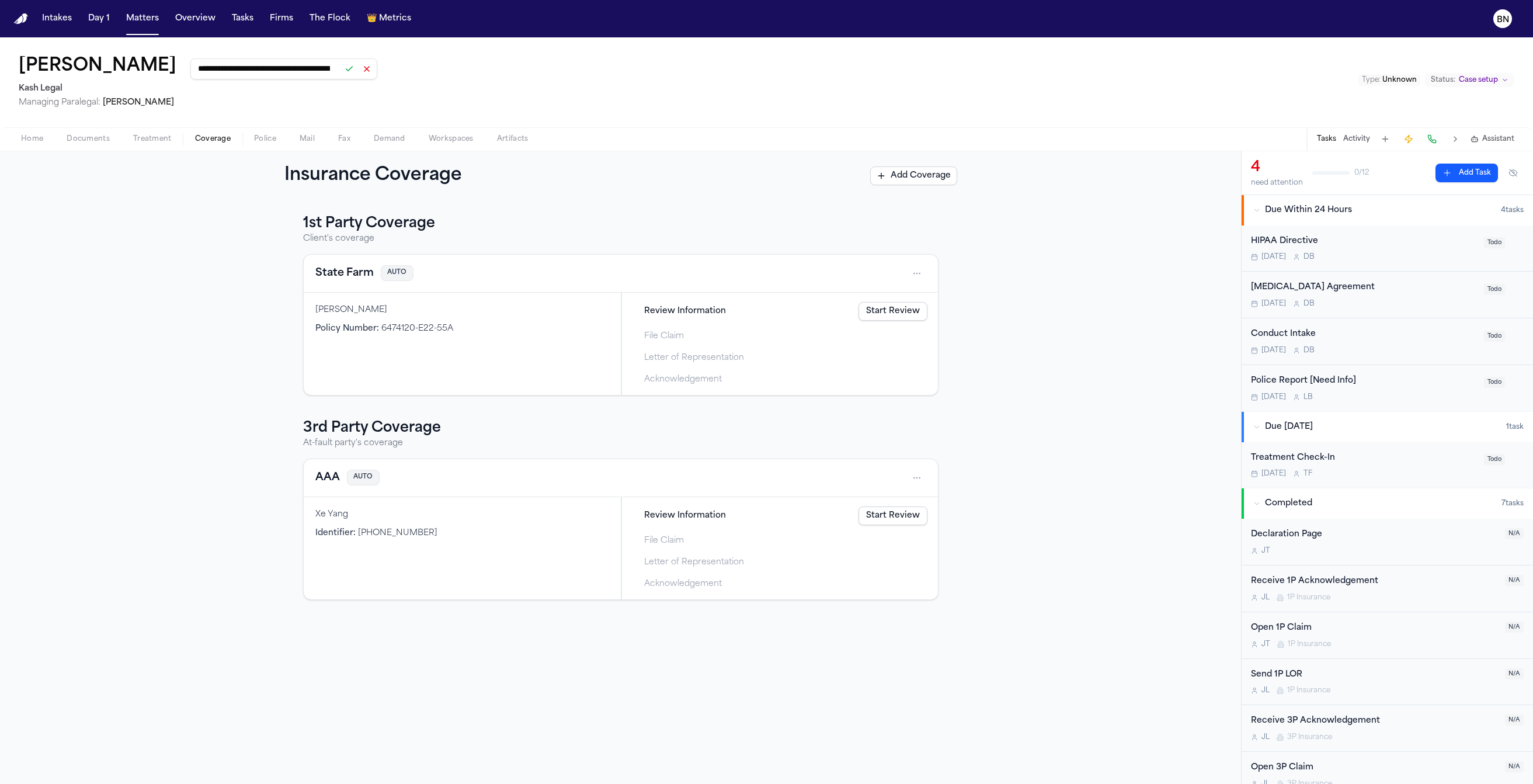
click at [357, 71] on button at bounding box center [349, 68] width 16 height 16
click at [542, 73] on div "**********" at bounding box center [766, 82] width 1533 height 90
click at [76, 142] on span "Documents" at bounding box center [88, 137] width 43 height 10
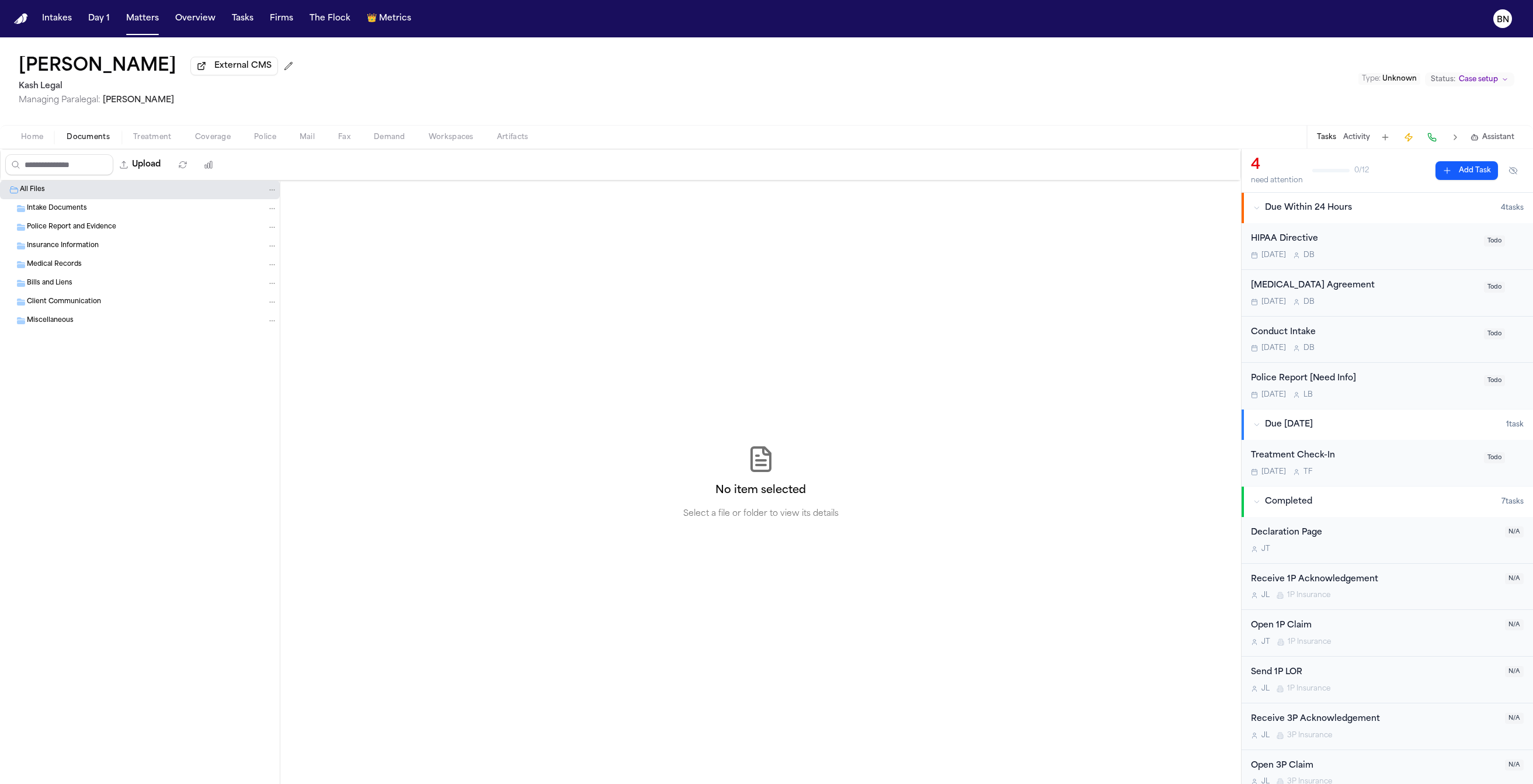
click at [185, 146] on div "Home Documents Treatment Coverage Police Mail Fax Demand Workspaces Artifacts T…" at bounding box center [766, 136] width 1533 height 23
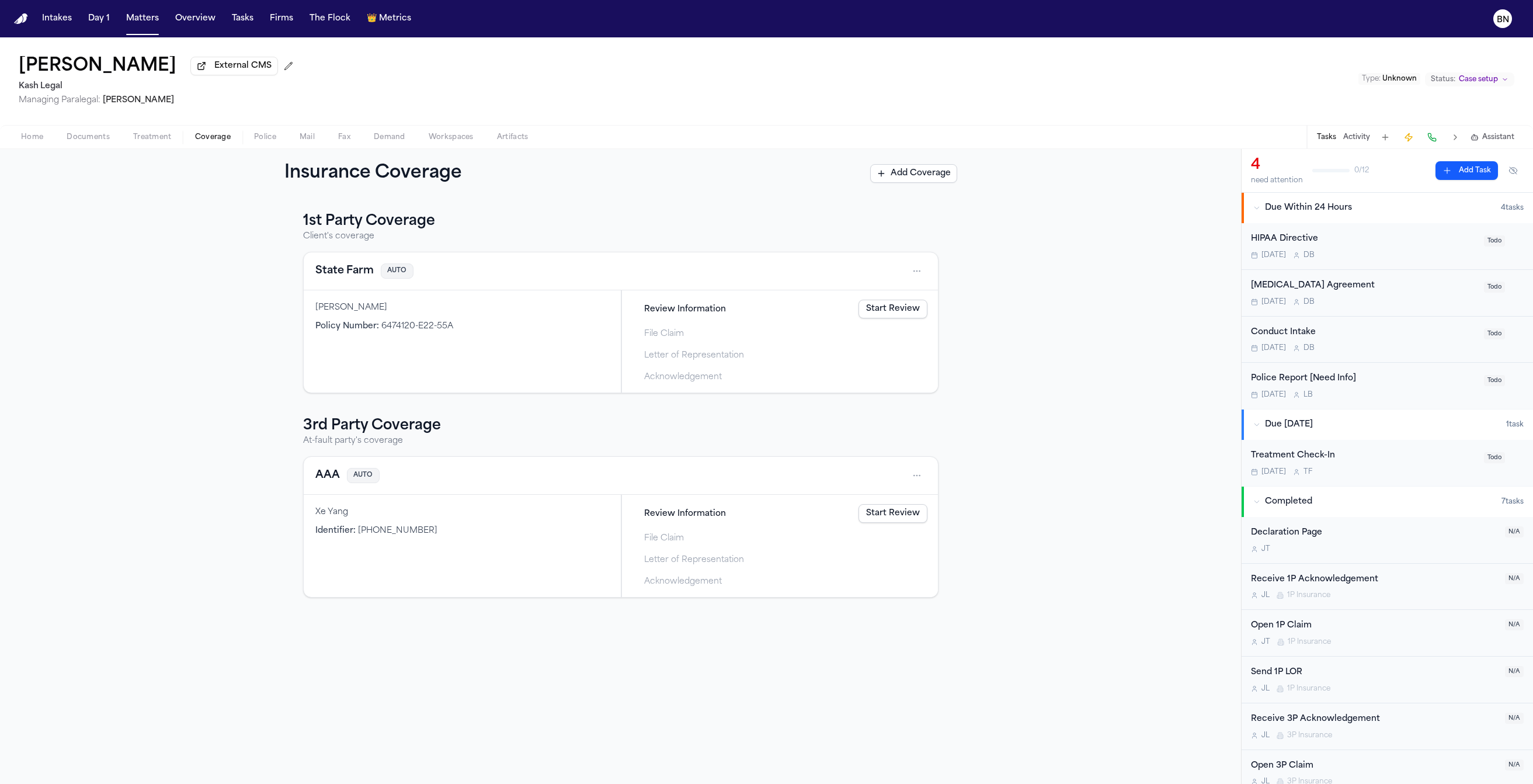
click at [201, 138] on span "Coverage" at bounding box center [212, 137] width 35 height 10
click at [1356, 139] on button "Activity" at bounding box center [1356, 137] width 27 height 10
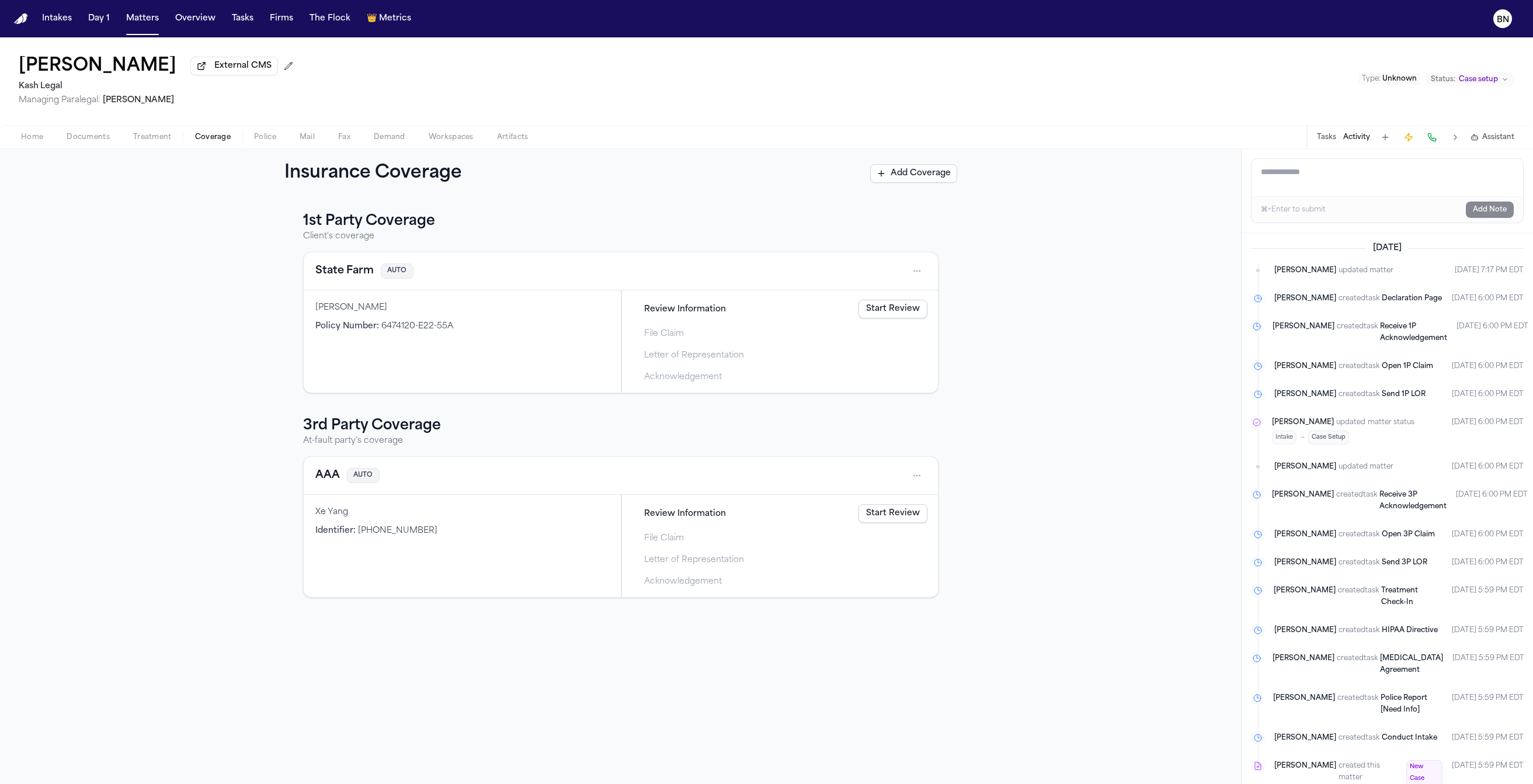
click at [87, 136] on span "Documents" at bounding box center [88, 137] width 43 height 10
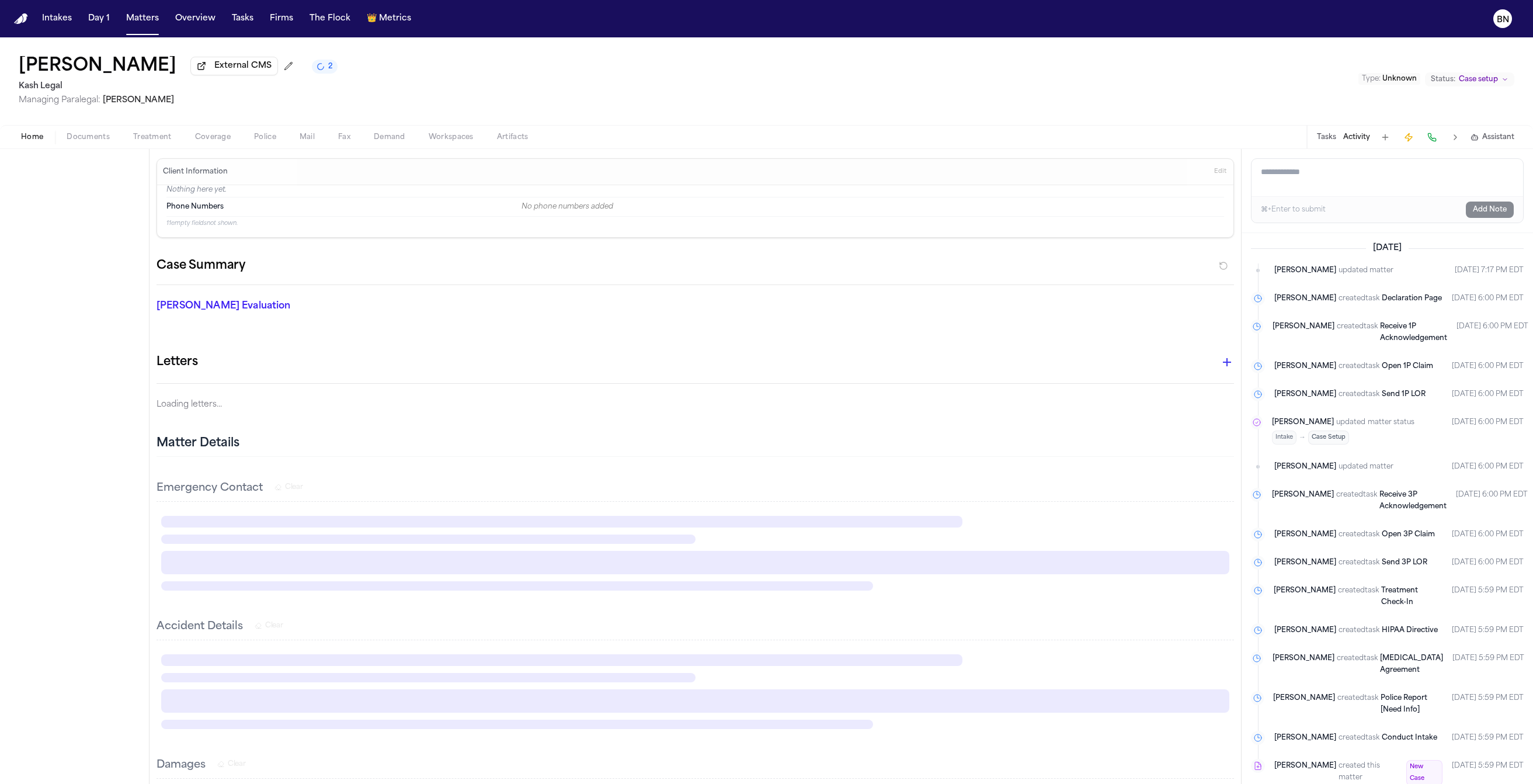
click at [37, 136] on span "Home" at bounding box center [32, 137] width 23 height 10
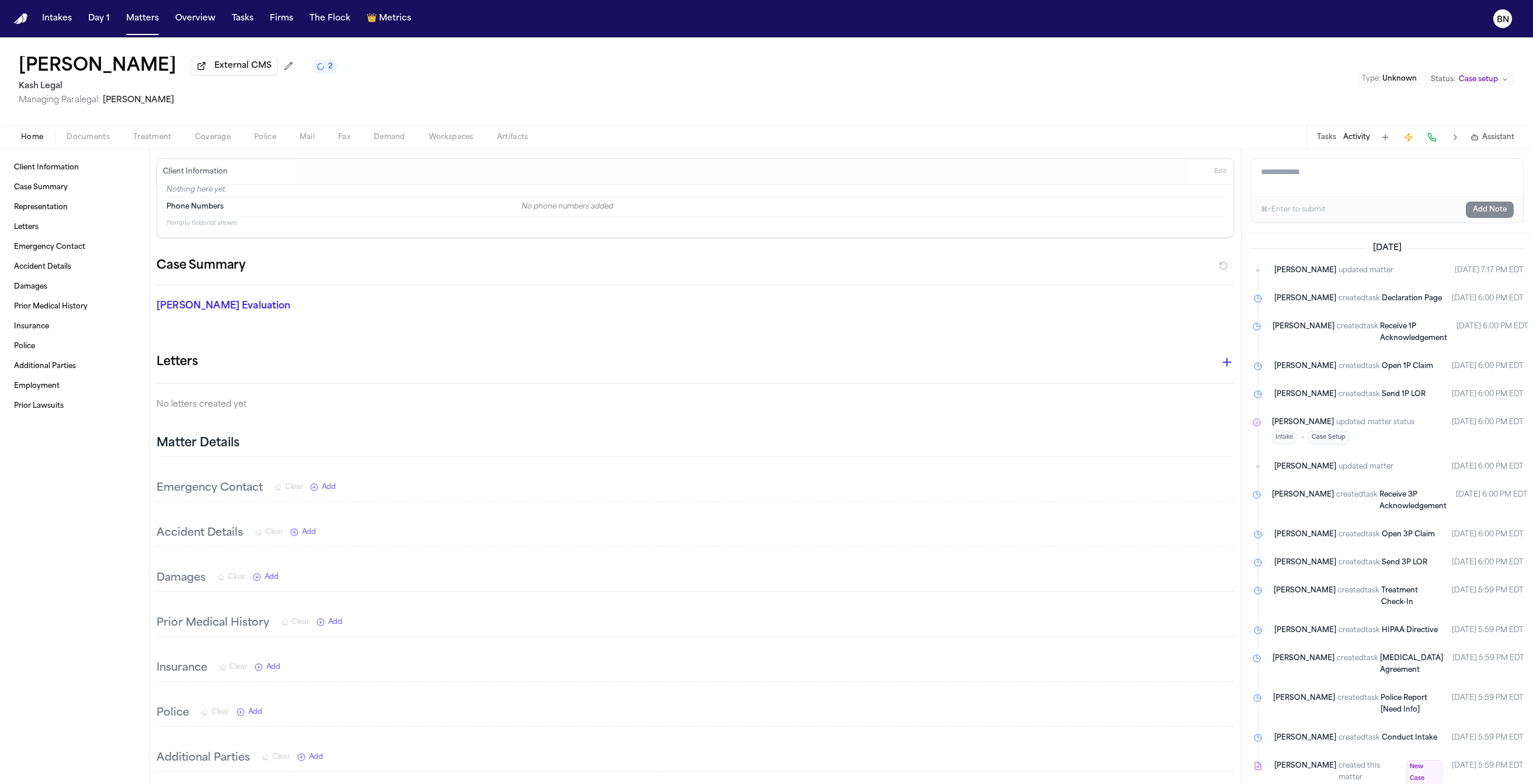
click at [1214, 169] on span "Edit" at bounding box center [1221, 171] width 12 height 8
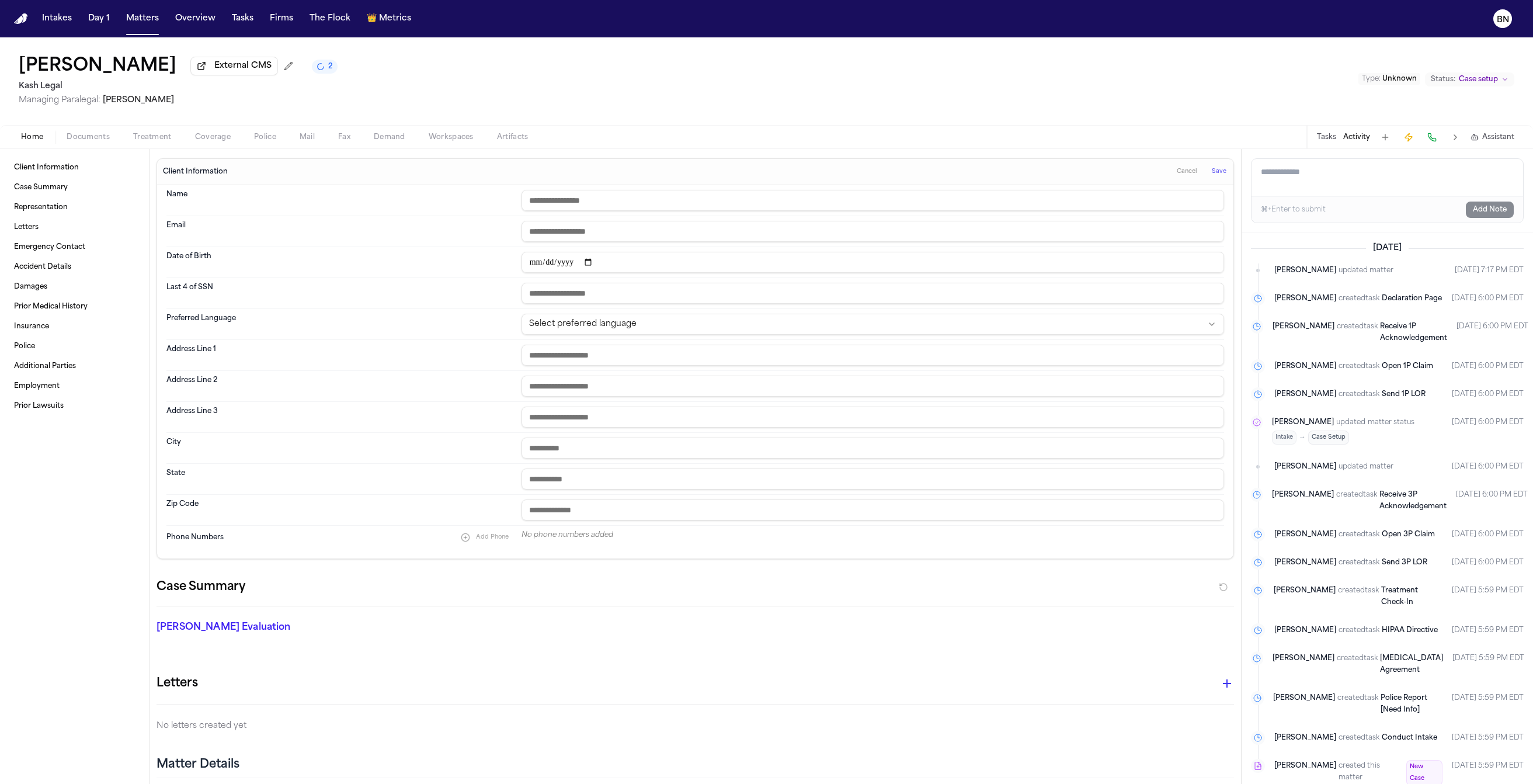
click at [601, 236] on input "email" at bounding box center [873, 231] width 703 height 21
paste input "**********"
type input "**********"
drag, startPoint x: 209, startPoint y: 73, endPoint x: 22, endPoint y: 63, distance: 187.3
click at [22, 63] on div "Montrice Stallsworth External CMS 2" at bounding box center [178, 67] width 319 height 21
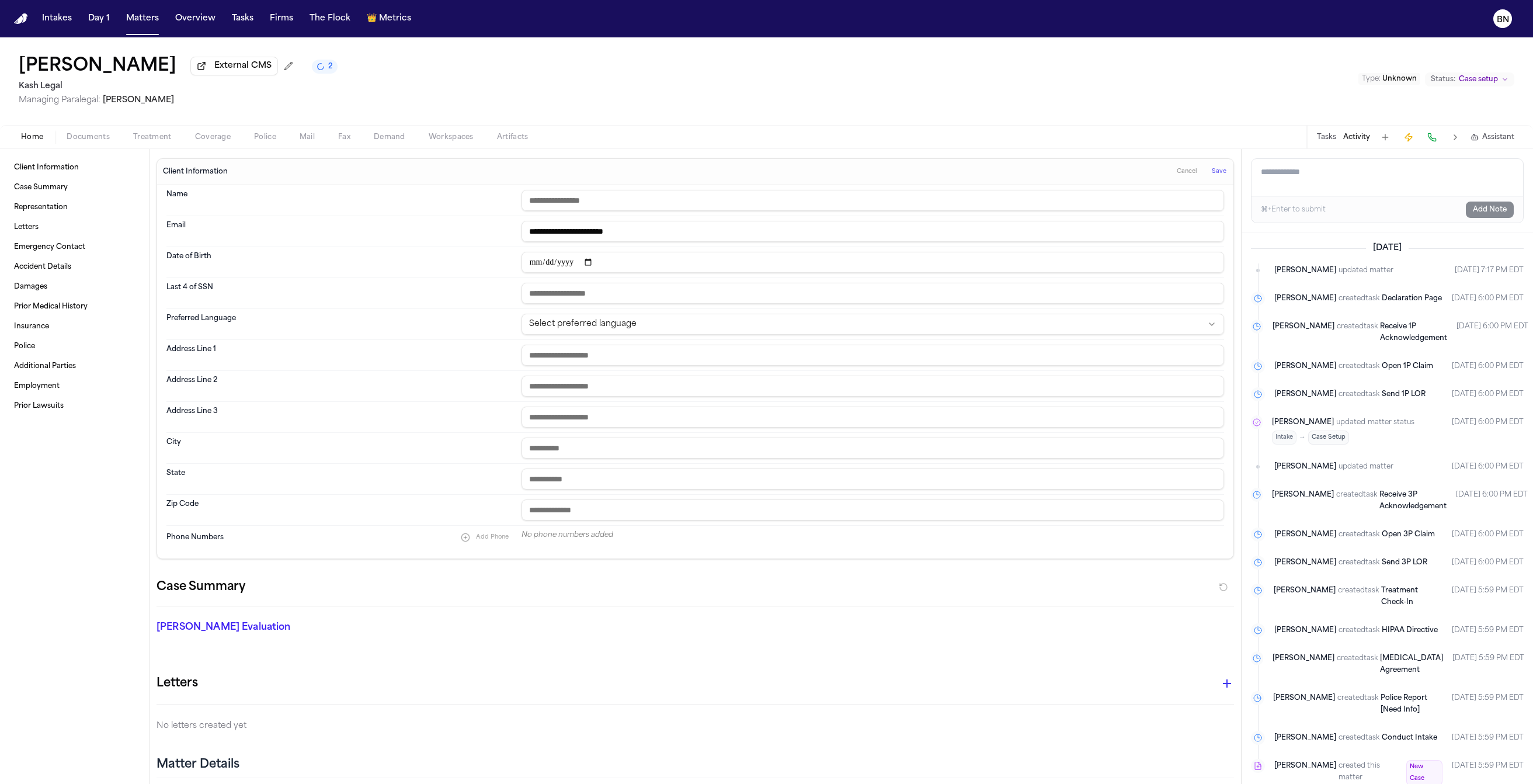
copy h1 "Montrice Stallsworth"
click at [596, 197] on input "text" at bounding box center [873, 200] width 703 height 21
paste input "**********"
click at [584, 206] on input "**********" at bounding box center [873, 200] width 703 height 21
type input "**********"
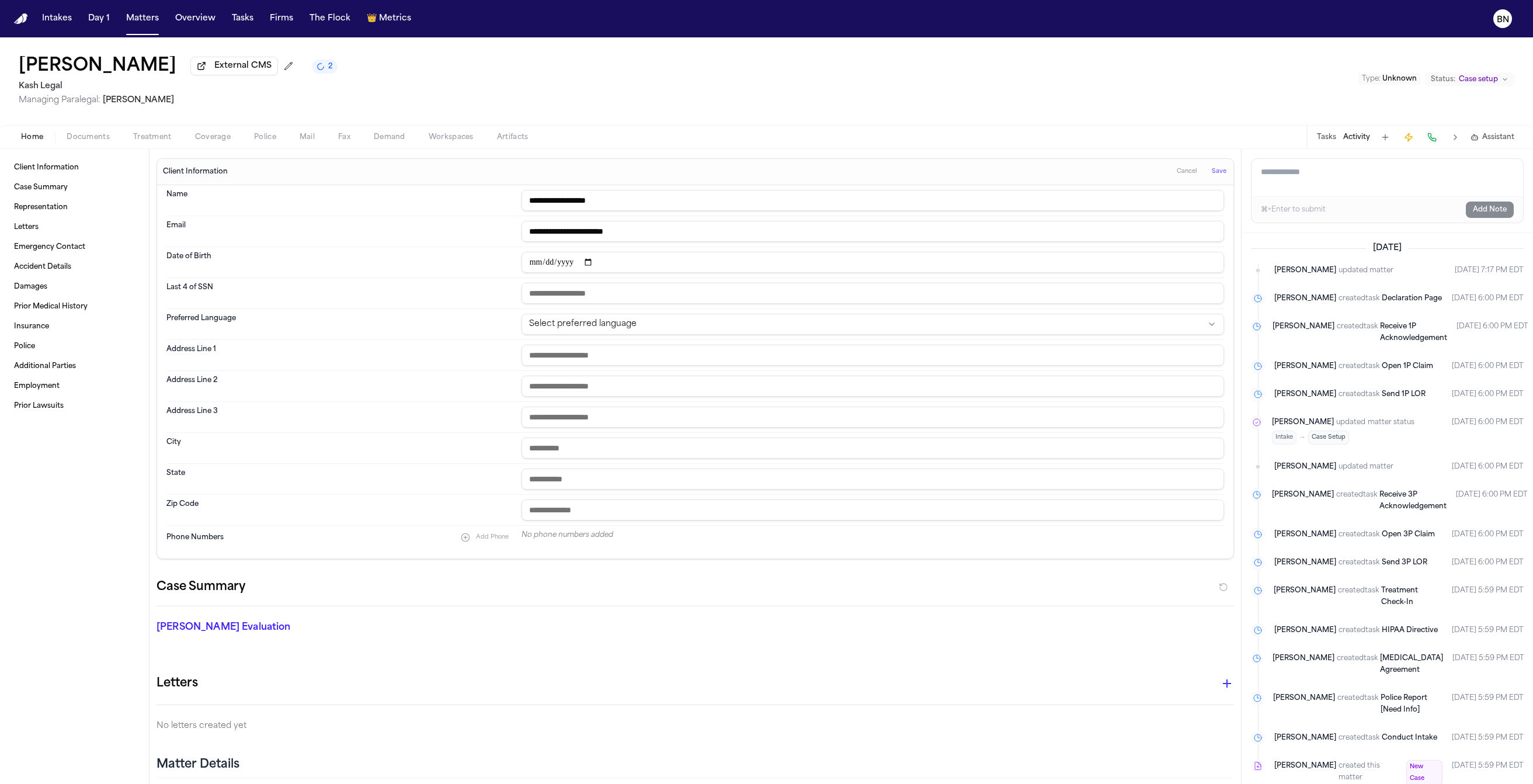
click at [534, 266] on input "date" at bounding box center [873, 262] width 703 height 21
type input "**********"
click at [596, 537] on div "No phone numbers added" at bounding box center [873, 535] width 703 height 10
click at [599, 520] on input "text" at bounding box center [873, 510] width 703 height 21
paste input "**********"
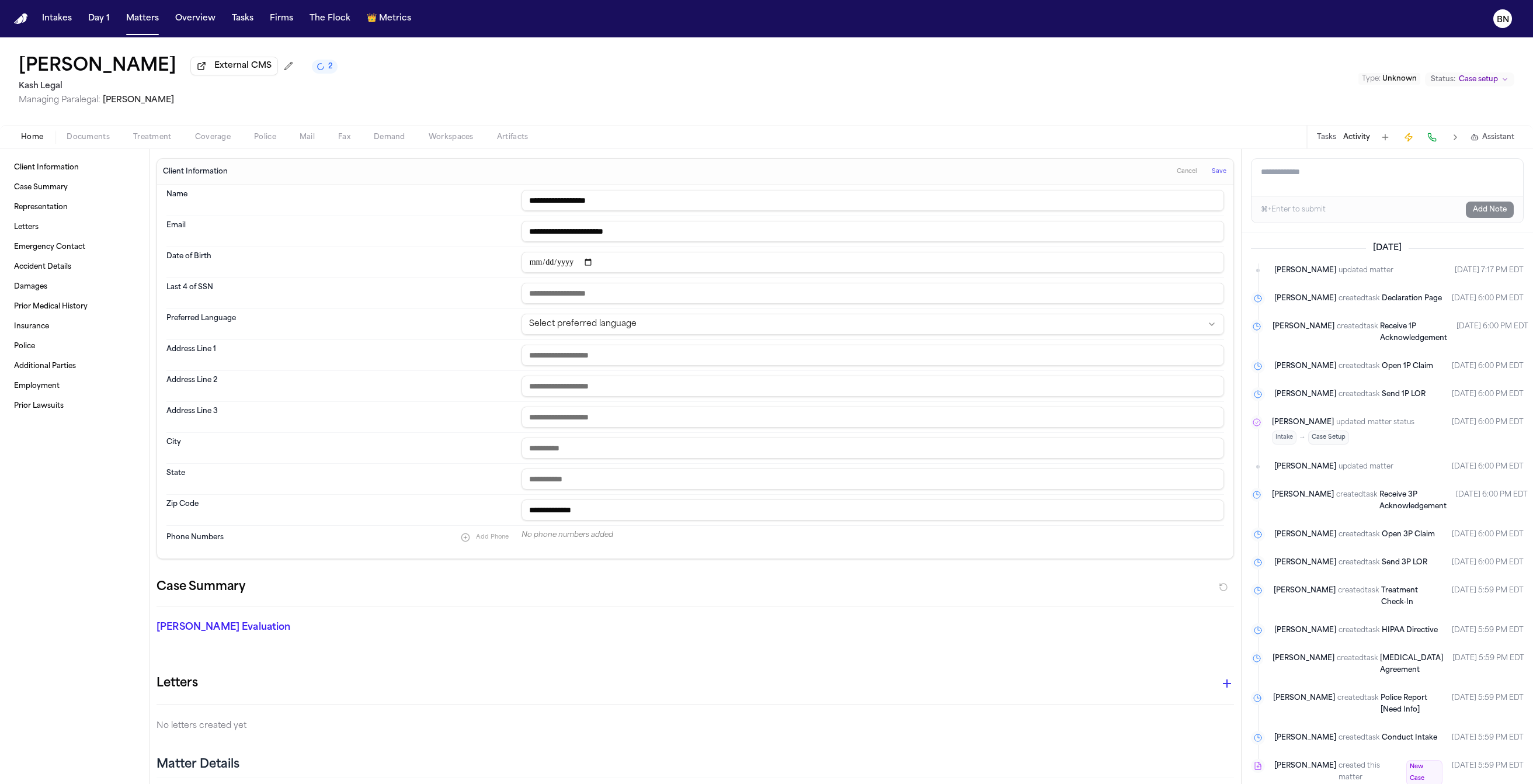
type input "**********"
click at [603, 358] on input "text" at bounding box center [873, 355] width 703 height 21
paste input "**********"
type input "**********"
click at [574, 455] on input "text" at bounding box center [873, 447] width 703 height 21
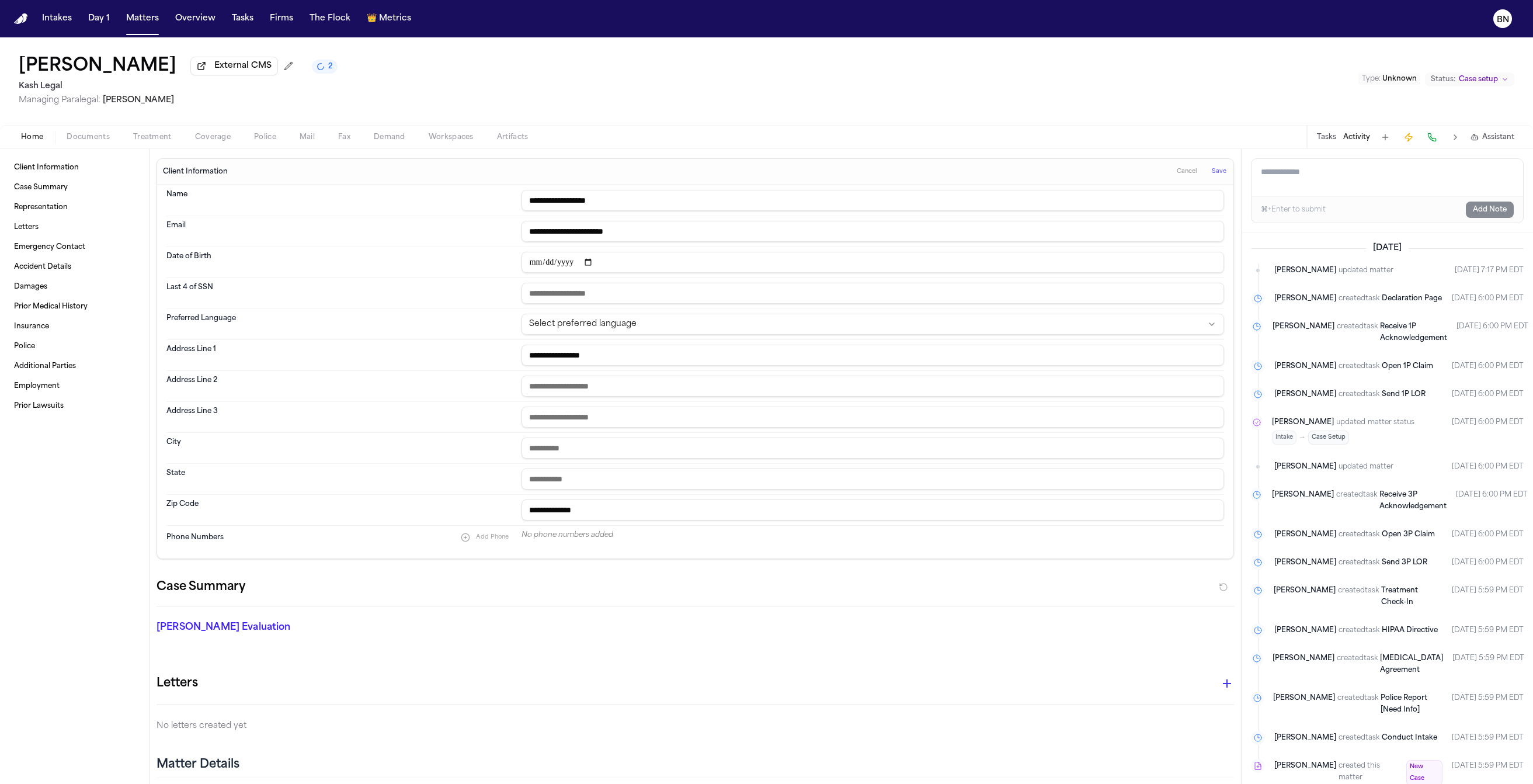
click at [802, 482] on input "text" at bounding box center [873, 479] width 703 height 21
paste input "**"
type input "**"
click at [754, 506] on input "**********" at bounding box center [873, 510] width 703 height 21
click at [694, 513] on input "**********" at bounding box center [873, 510] width 703 height 21
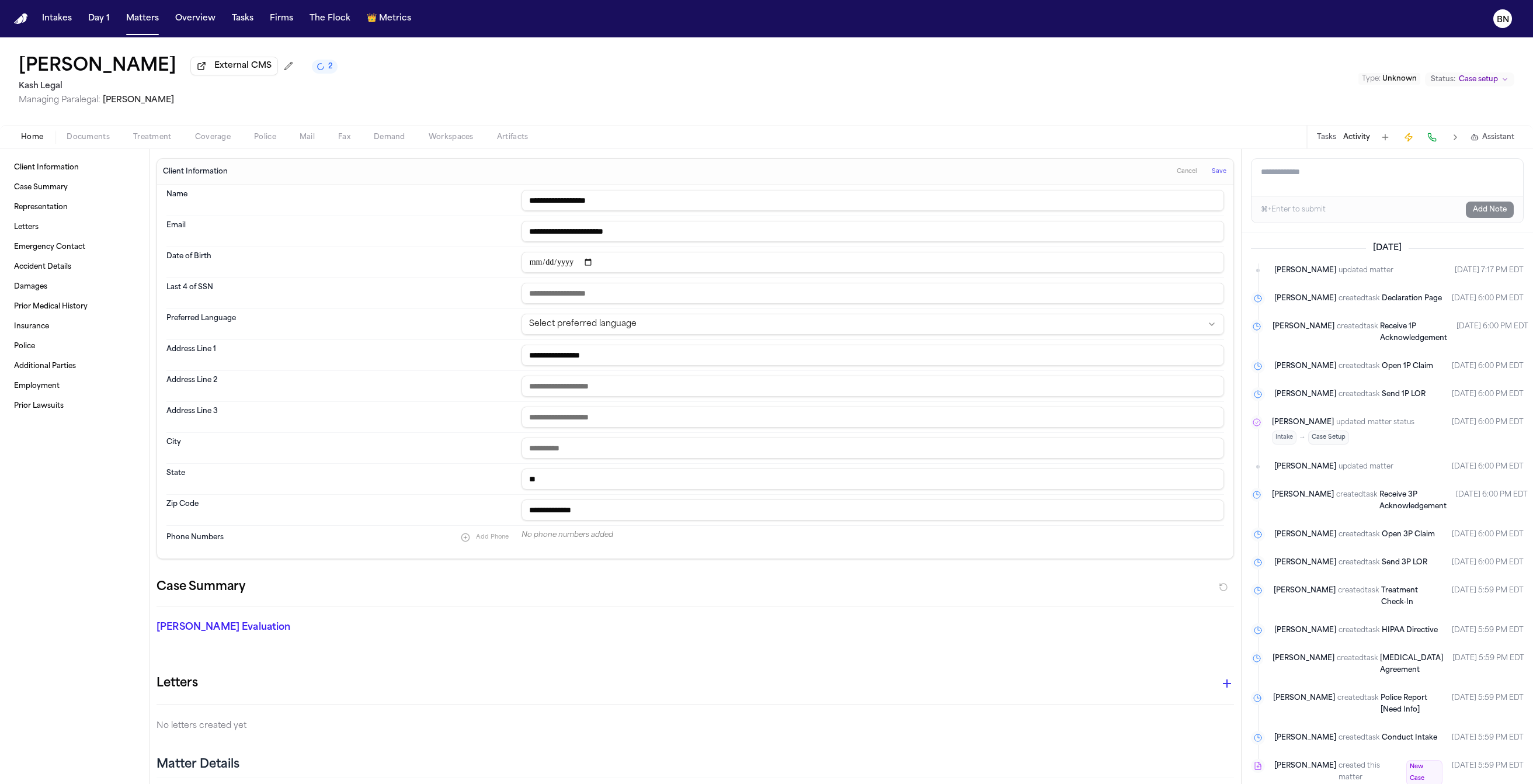
click at [694, 513] on input "**********" at bounding box center [873, 510] width 703 height 21
paste input "text"
type input "*****"
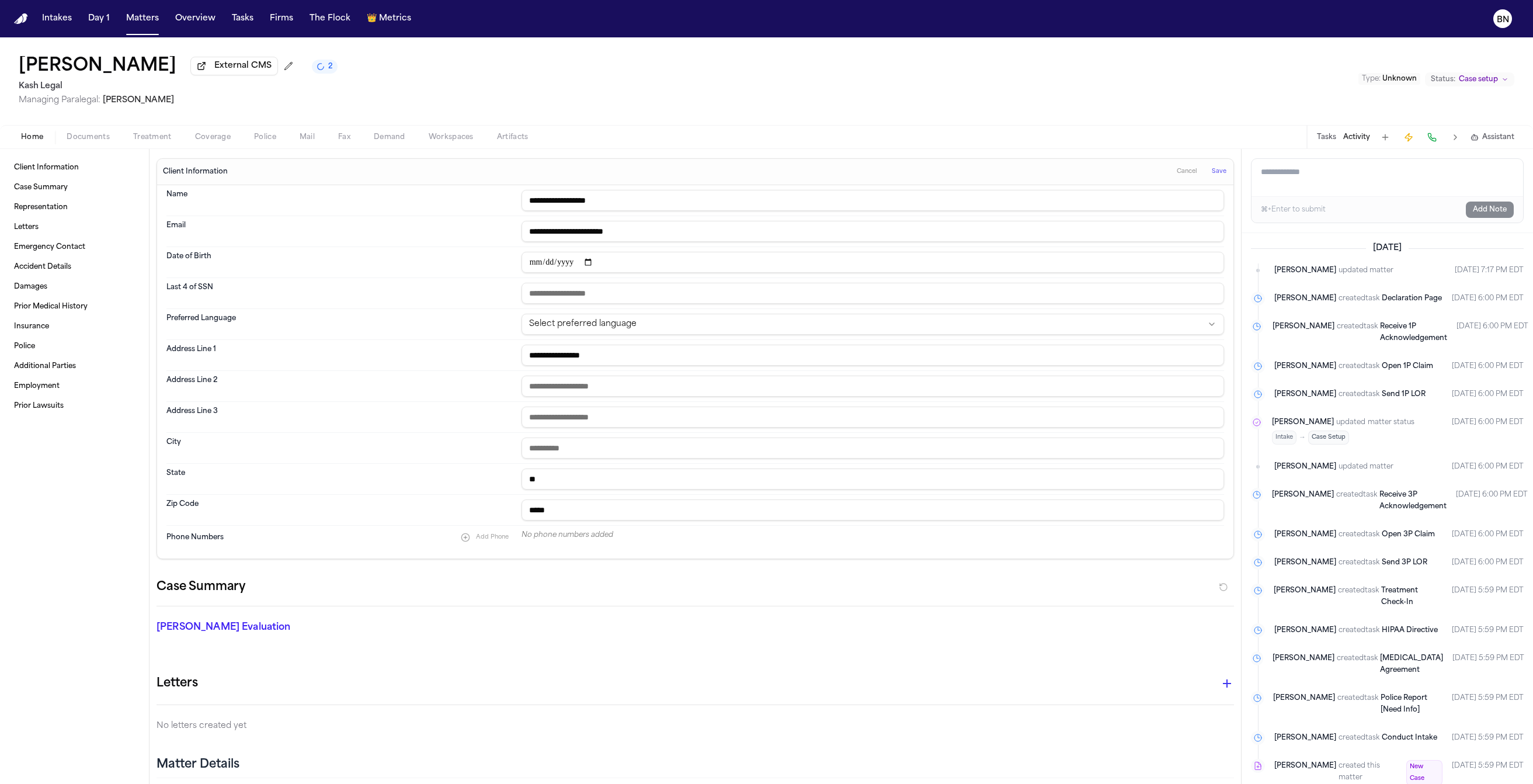
click at [483, 541] on span "Add Phone" at bounding box center [493, 537] width 33 height 8
click at [550, 543] on input at bounding box center [862, 538] width 681 height 16
paste input "**********"
type input "**********"
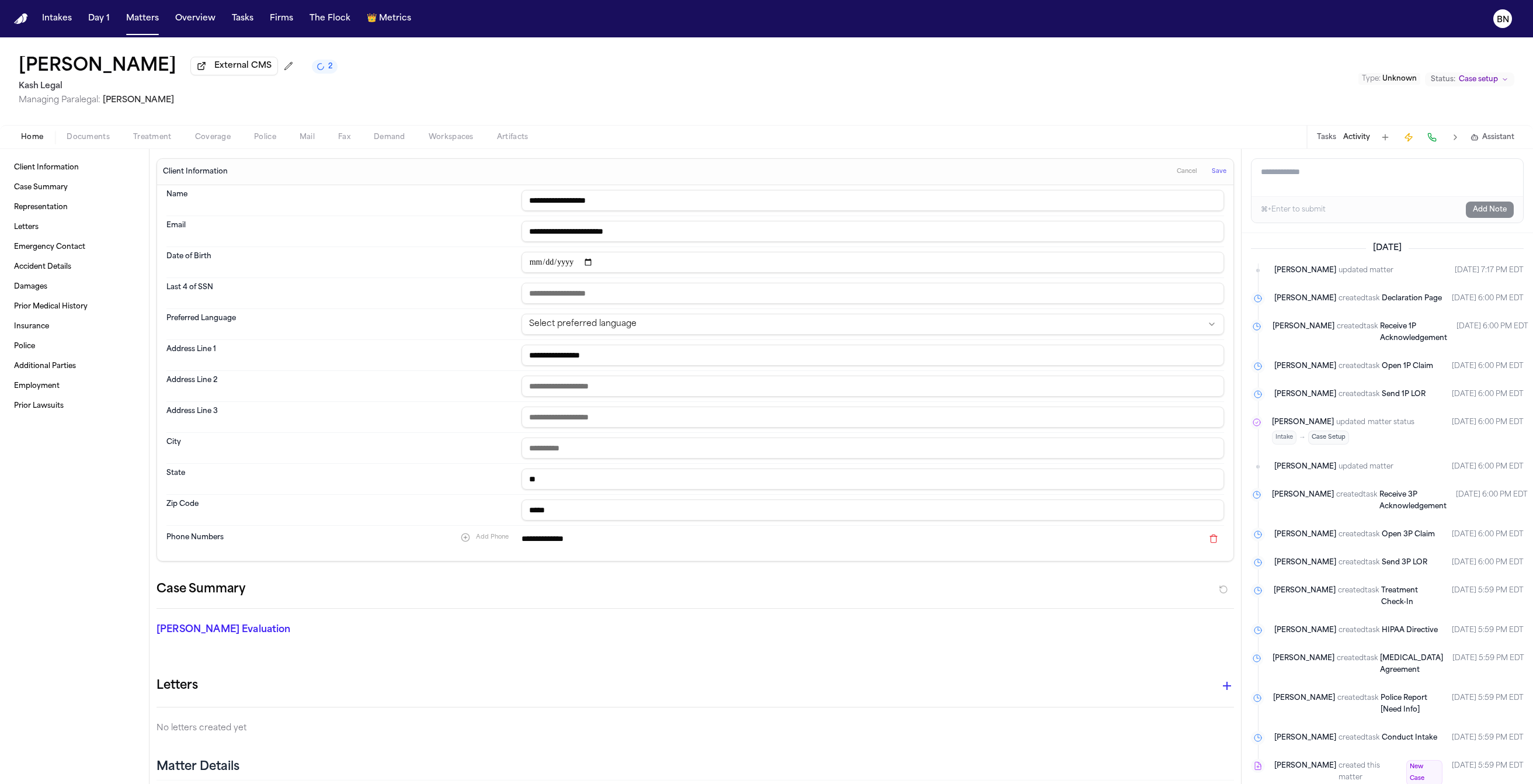
click at [606, 449] on input "text" at bounding box center [873, 447] width 703 height 21
paste input "**********"
type input "**********"
click at [1212, 176] on span "Save" at bounding box center [1219, 171] width 15 height 8
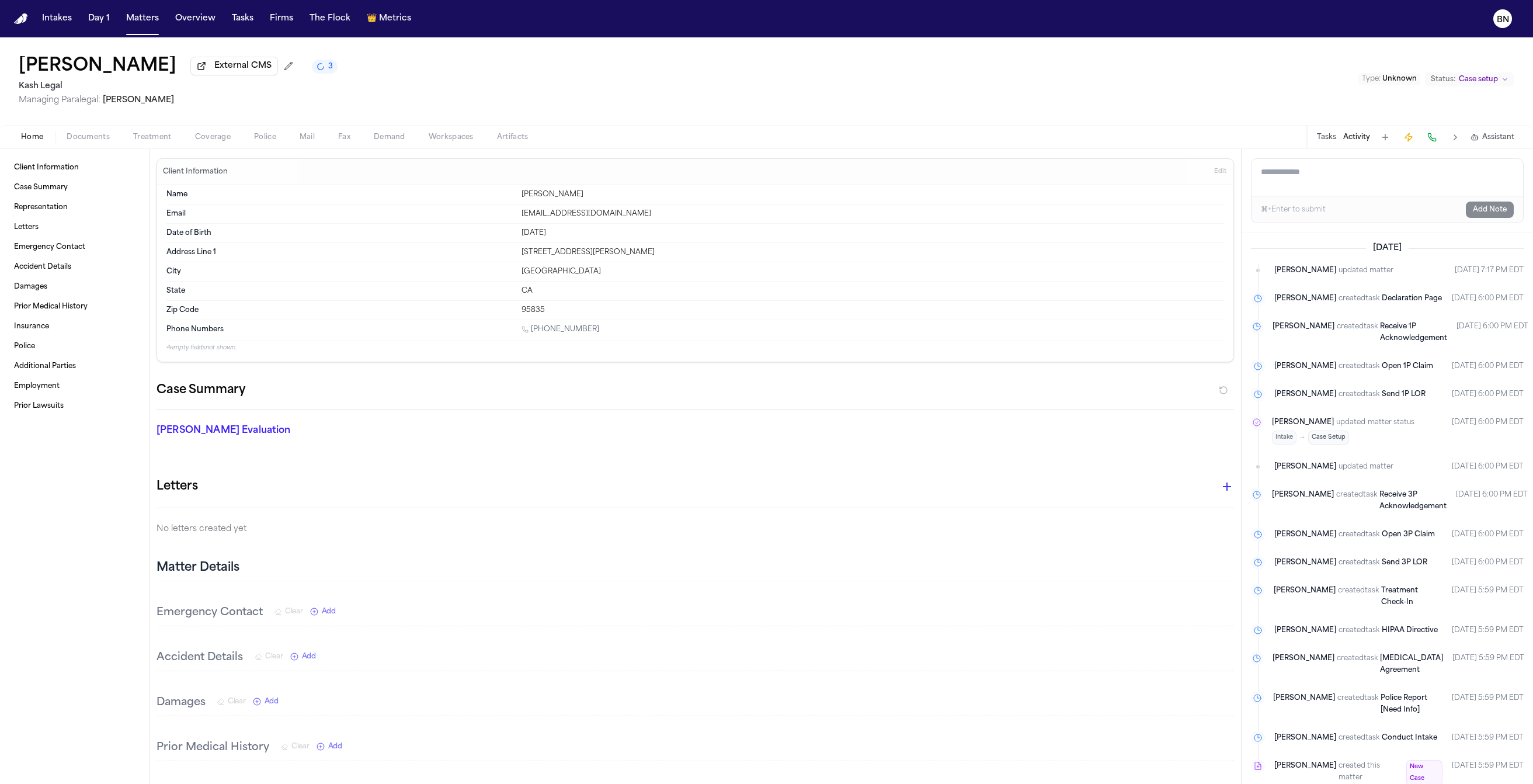
drag, startPoint x: 87, startPoint y: 140, endPoint x: 105, endPoint y: 138, distance: 18.1
click at [87, 140] on span "Documents" at bounding box center [88, 137] width 43 height 10
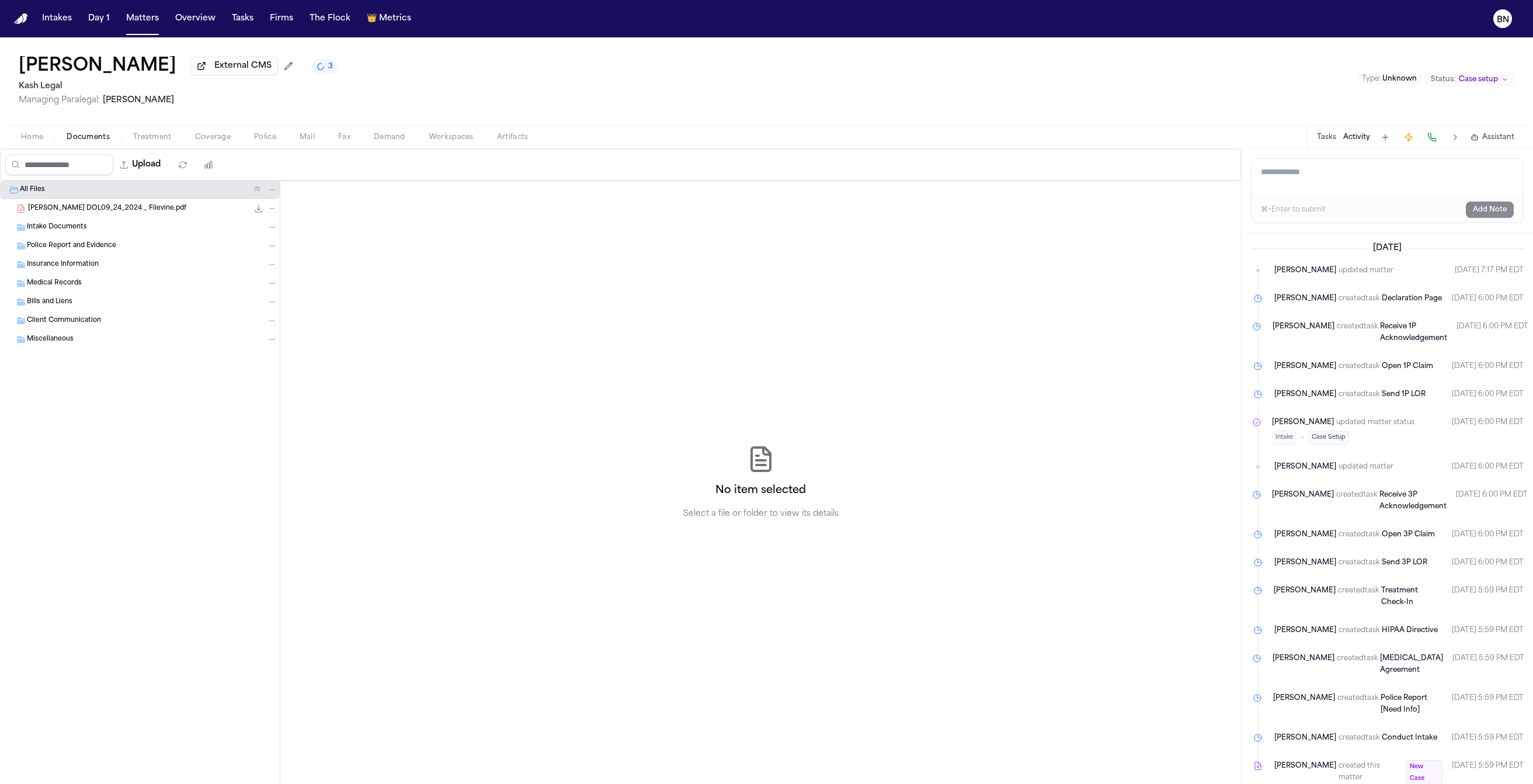
click at [206, 137] on span "Coverage" at bounding box center [212, 137] width 35 height 10
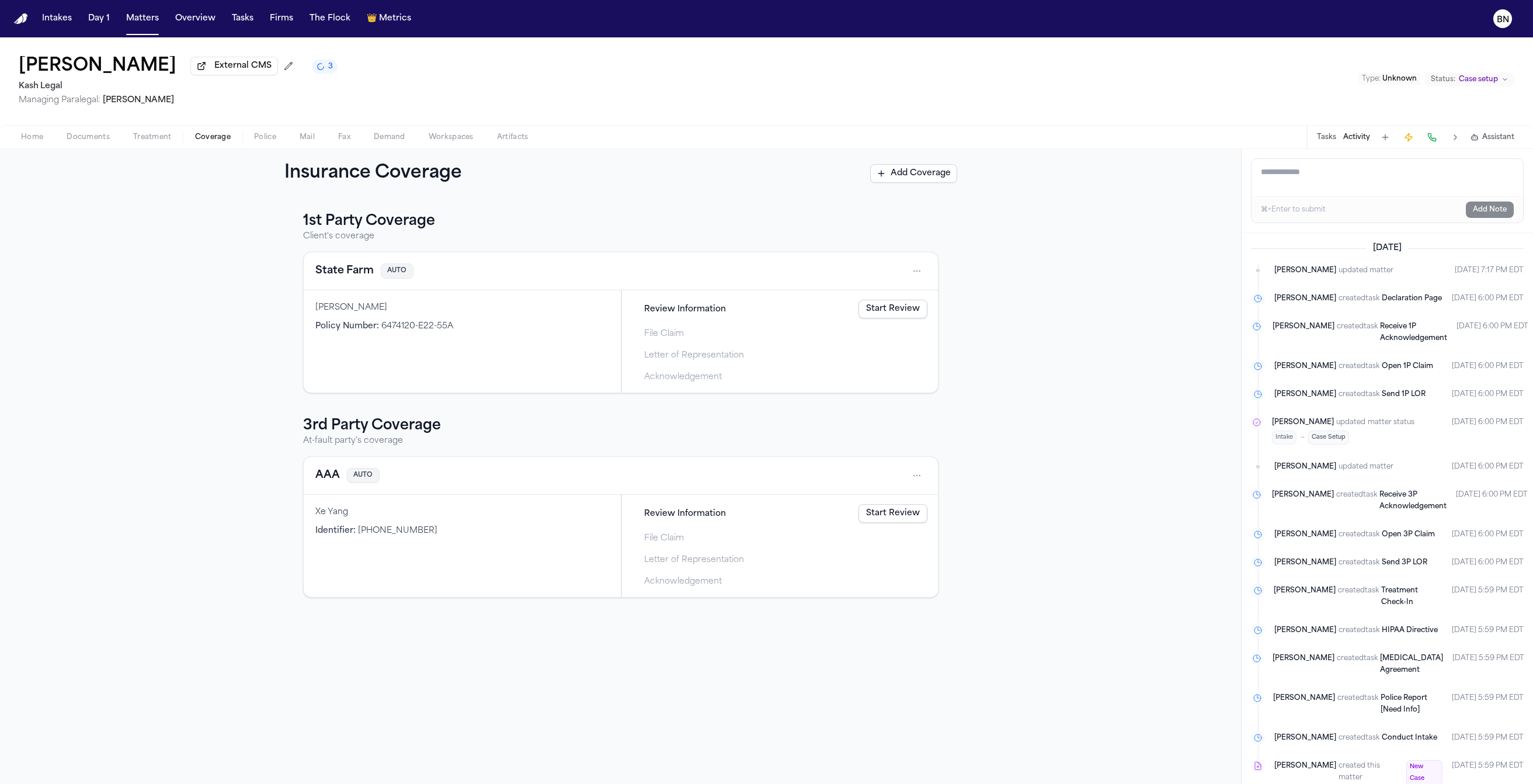
click at [256, 138] on span "Police" at bounding box center [266, 137] width 23 height 10
click at [196, 139] on span "Coverage" at bounding box center [212, 137] width 35 height 10
click at [360, 307] on div "Montrice Stallsworth" at bounding box center [461, 307] width 293 height 11
click at [685, 312] on span "Review Information" at bounding box center [685, 309] width 81 height 12
click at [323, 268] on button "State Farm" at bounding box center [344, 271] width 58 height 16
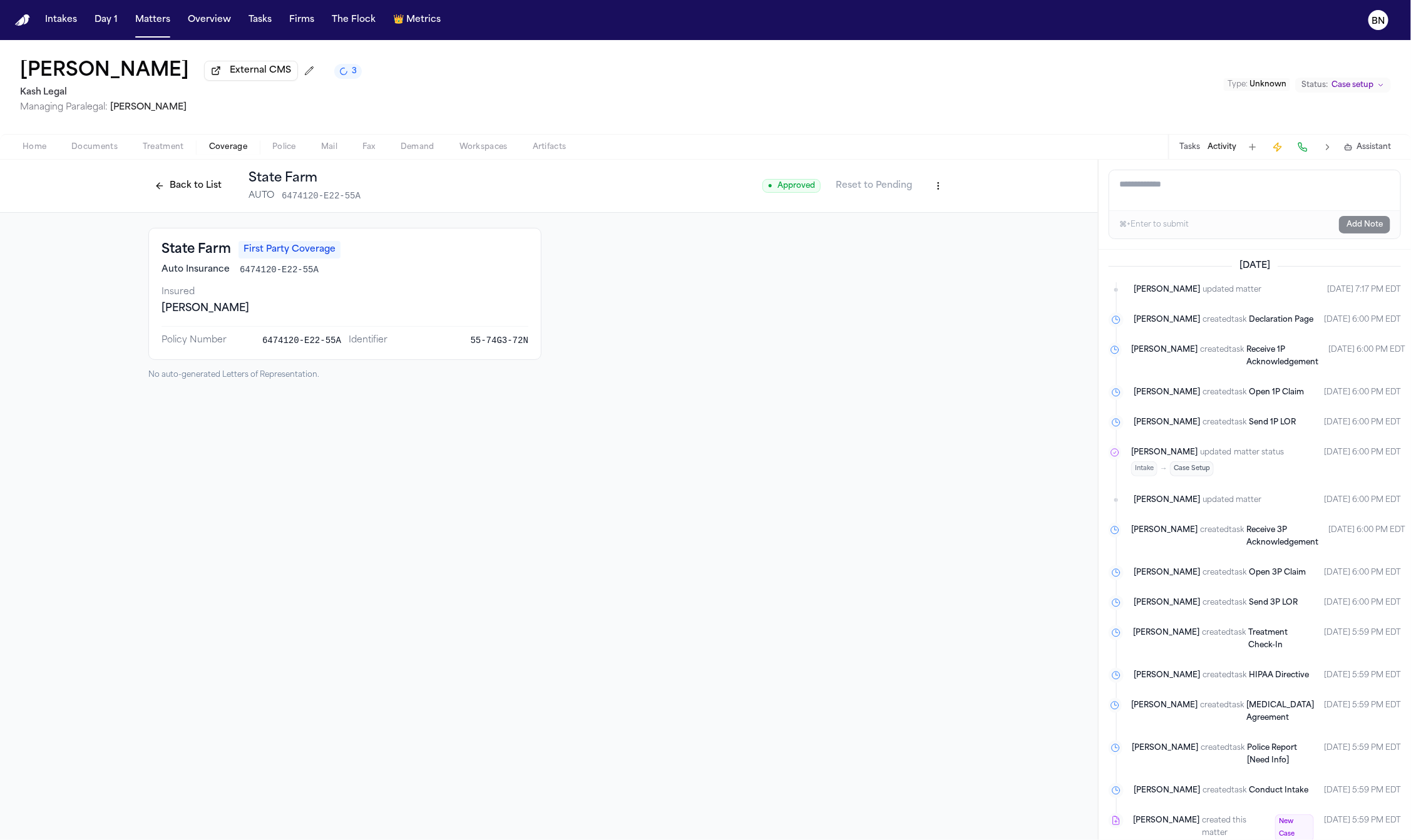
click at [171, 193] on button "Back to List" at bounding box center [188, 186] width 80 height 20
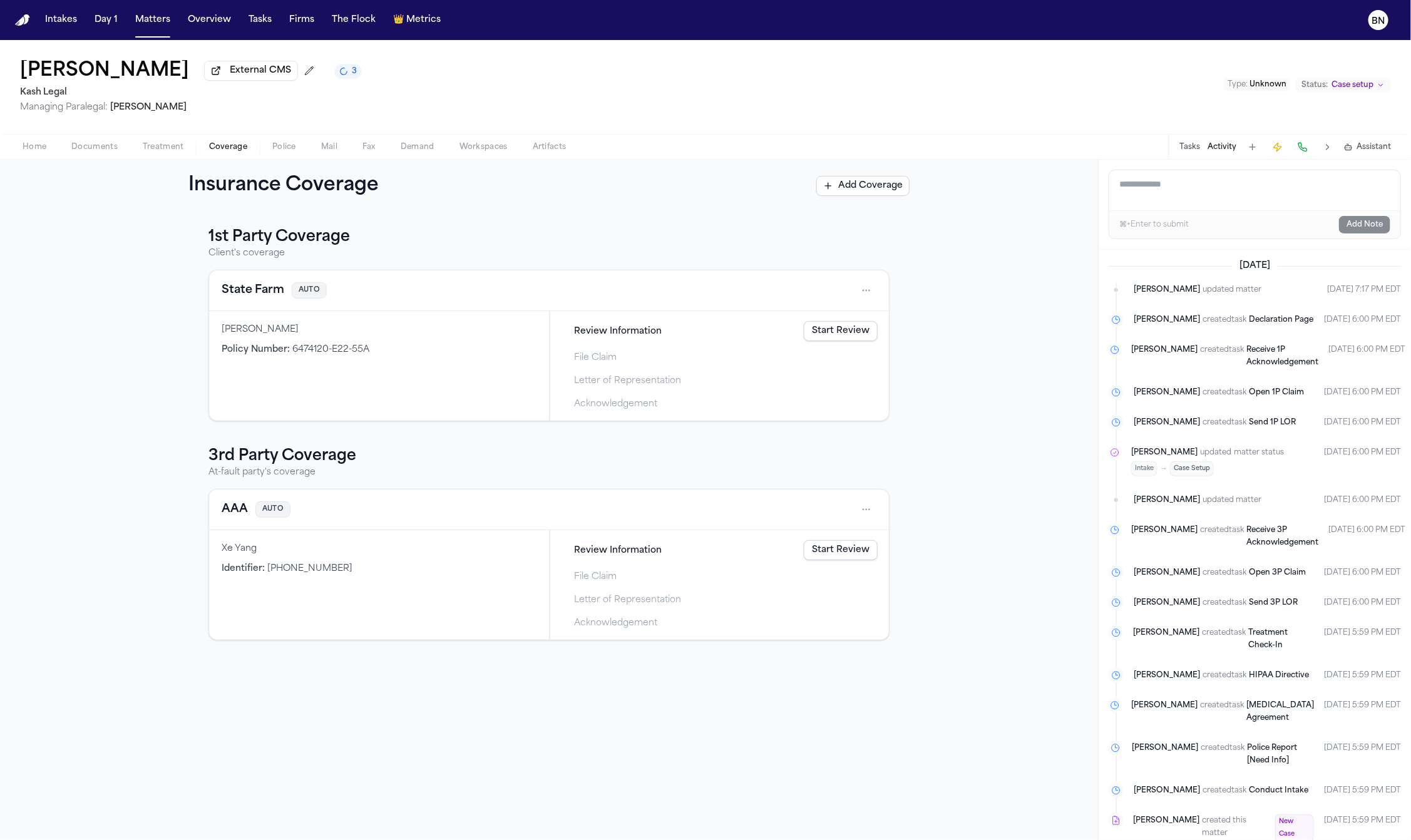
click at [224, 509] on button "AAA" at bounding box center [235, 509] width 26 height 18
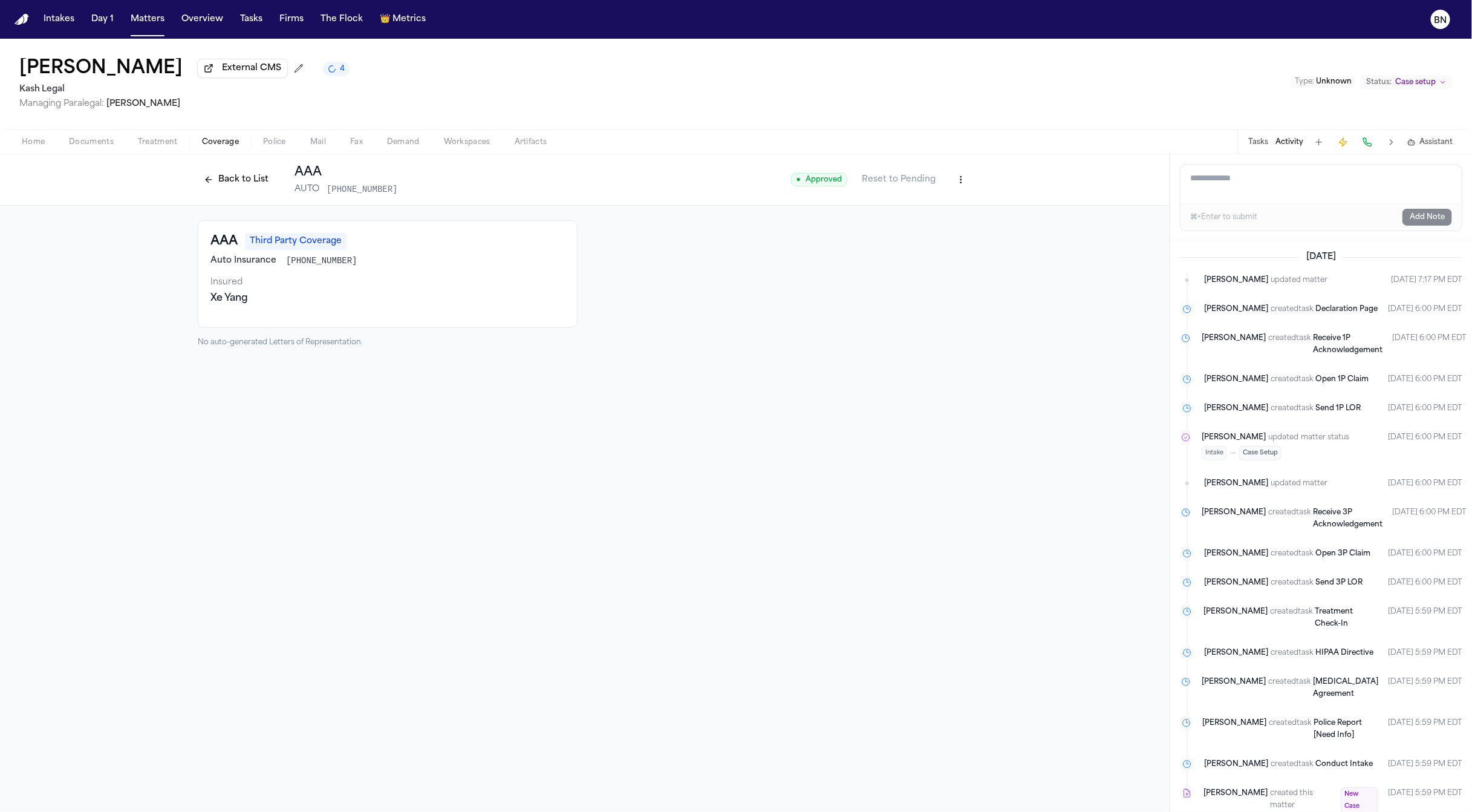
click at [239, 185] on button "Back to List" at bounding box center [237, 180] width 77 height 20
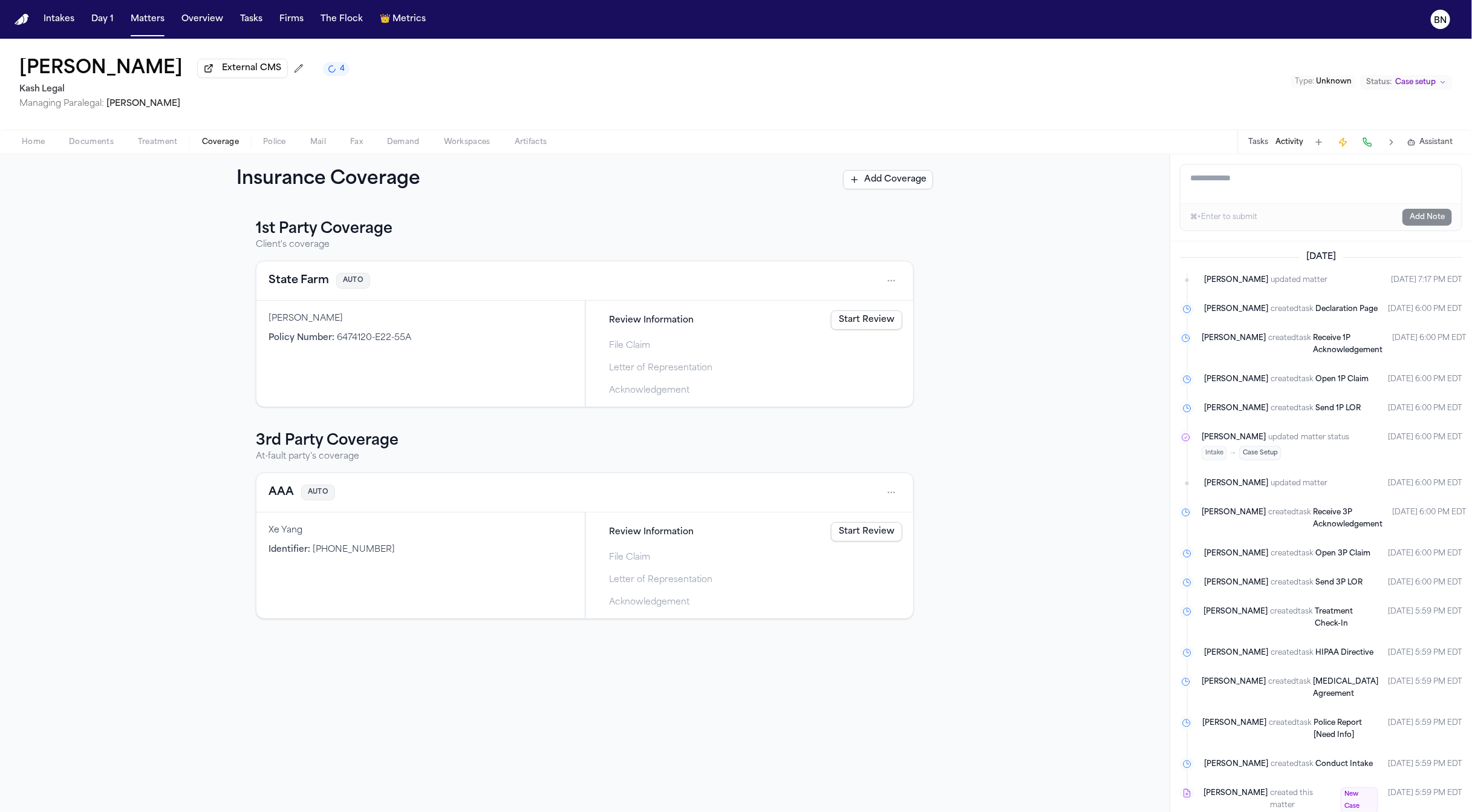
drag, startPoint x: 587, startPoint y: 433, endPoint x: 887, endPoint y: 401, distance: 301.7
click at [581, 430] on div "1st Party Coverage Client's coverage State Farm AUTO Montrice Stallsworth Polic…" at bounding box center [584, 419] width 658 height 399
click at [290, 493] on button "AAA" at bounding box center [281, 492] width 25 height 17
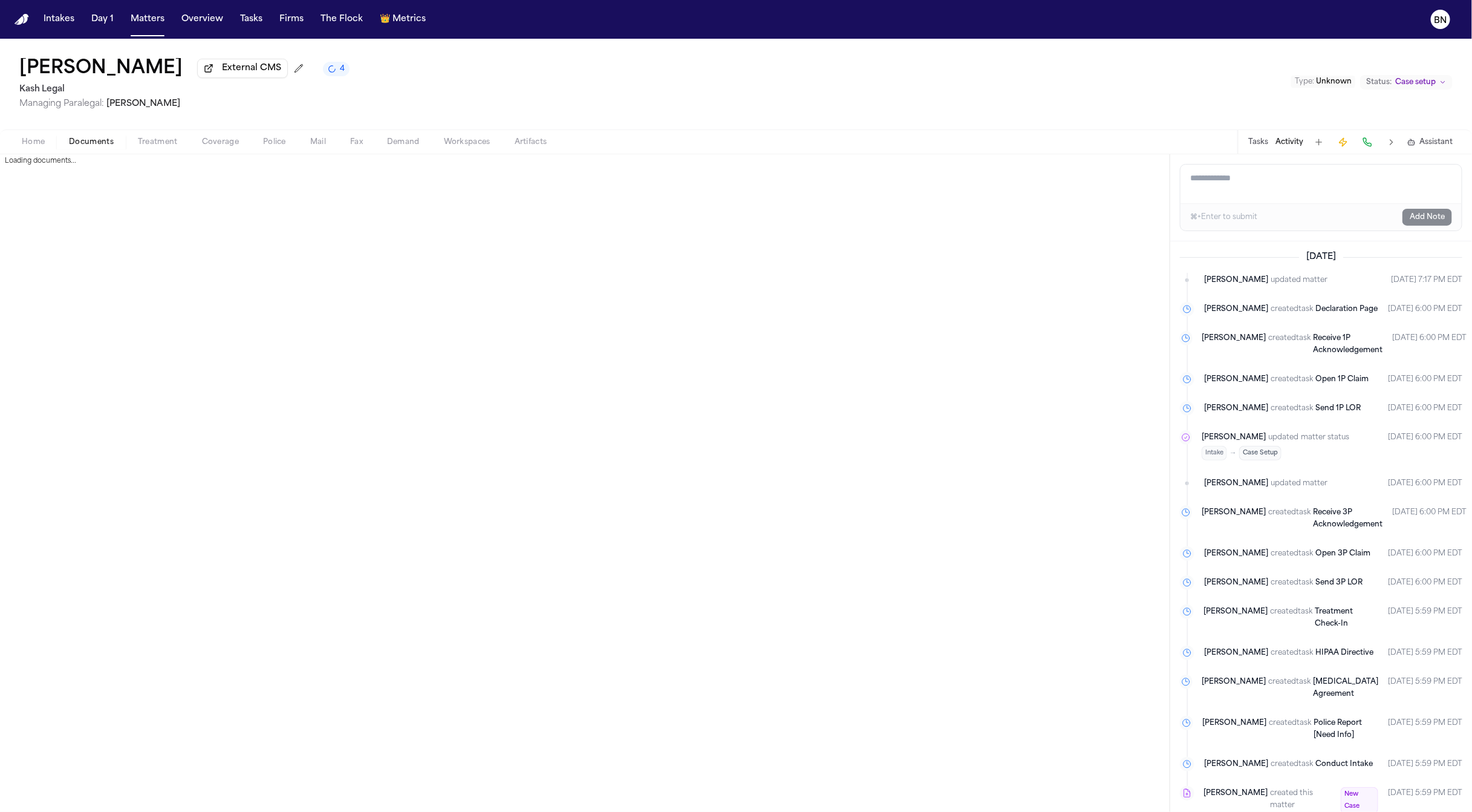
click at [83, 144] on span "Documents" at bounding box center [91, 142] width 45 height 10
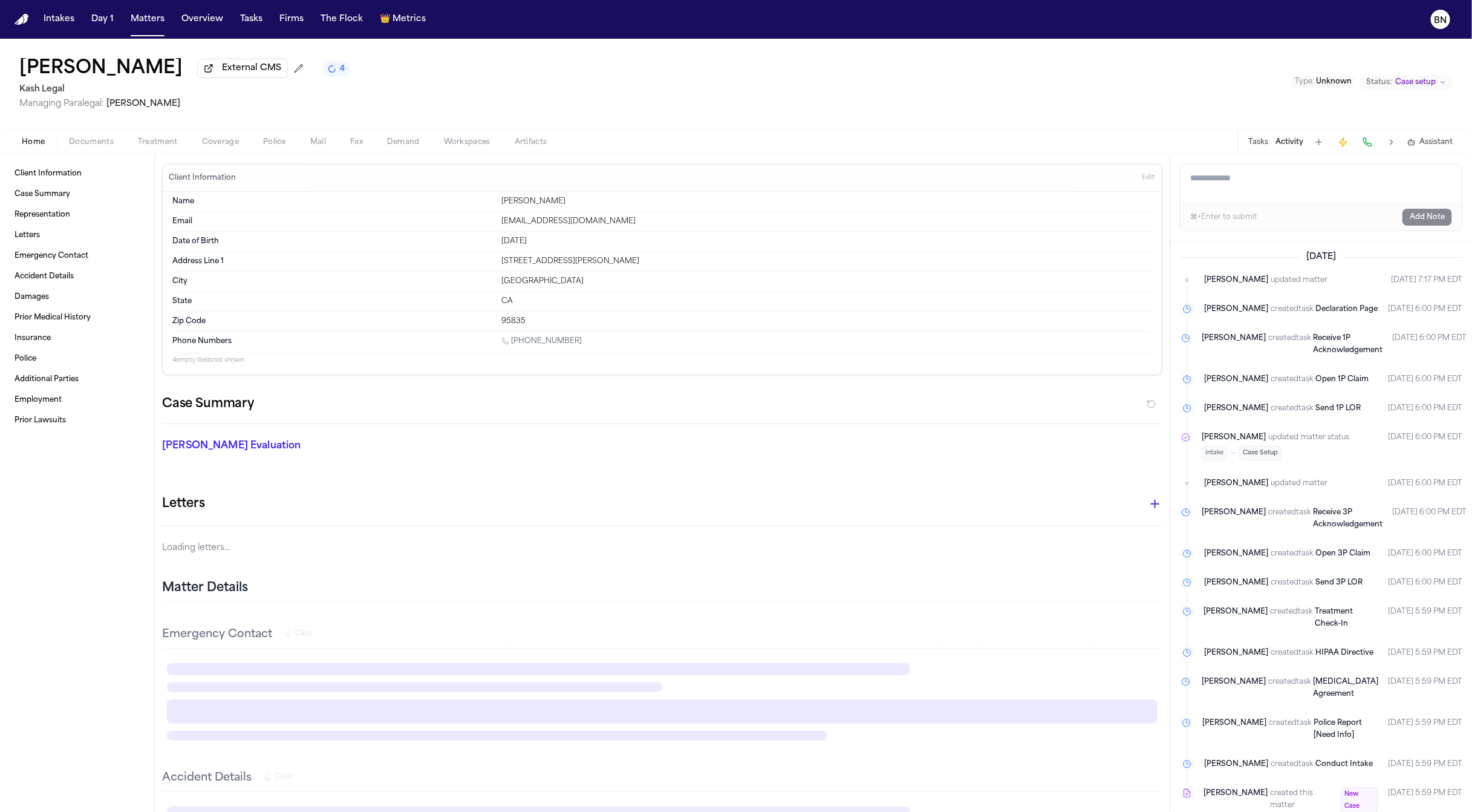
click at [29, 149] on button "Home" at bounding box center [33, 142] width 48 height 14
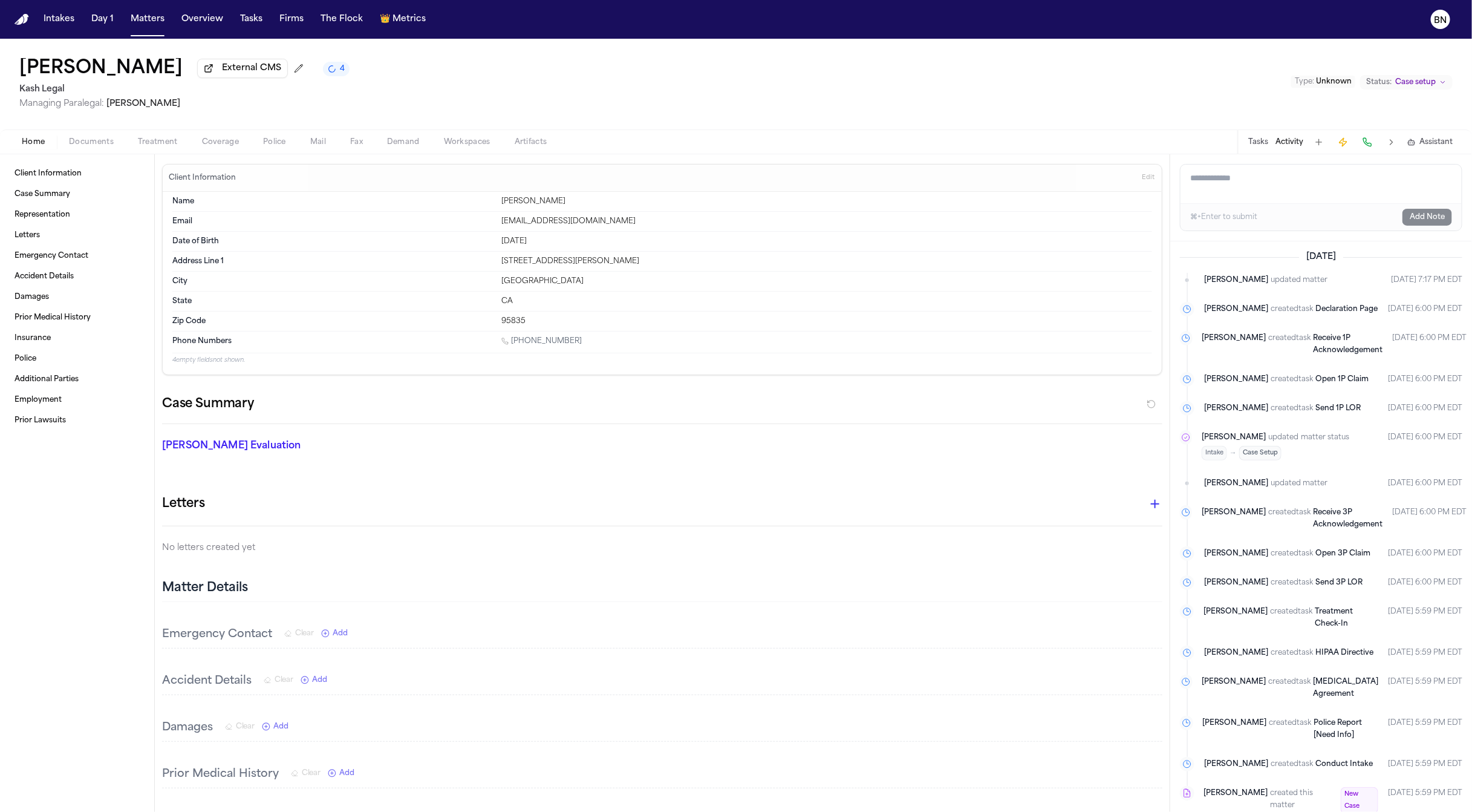
click at [1256, 141] on button "Tasks" at bounding box center [1259, 142] width 20 height 10
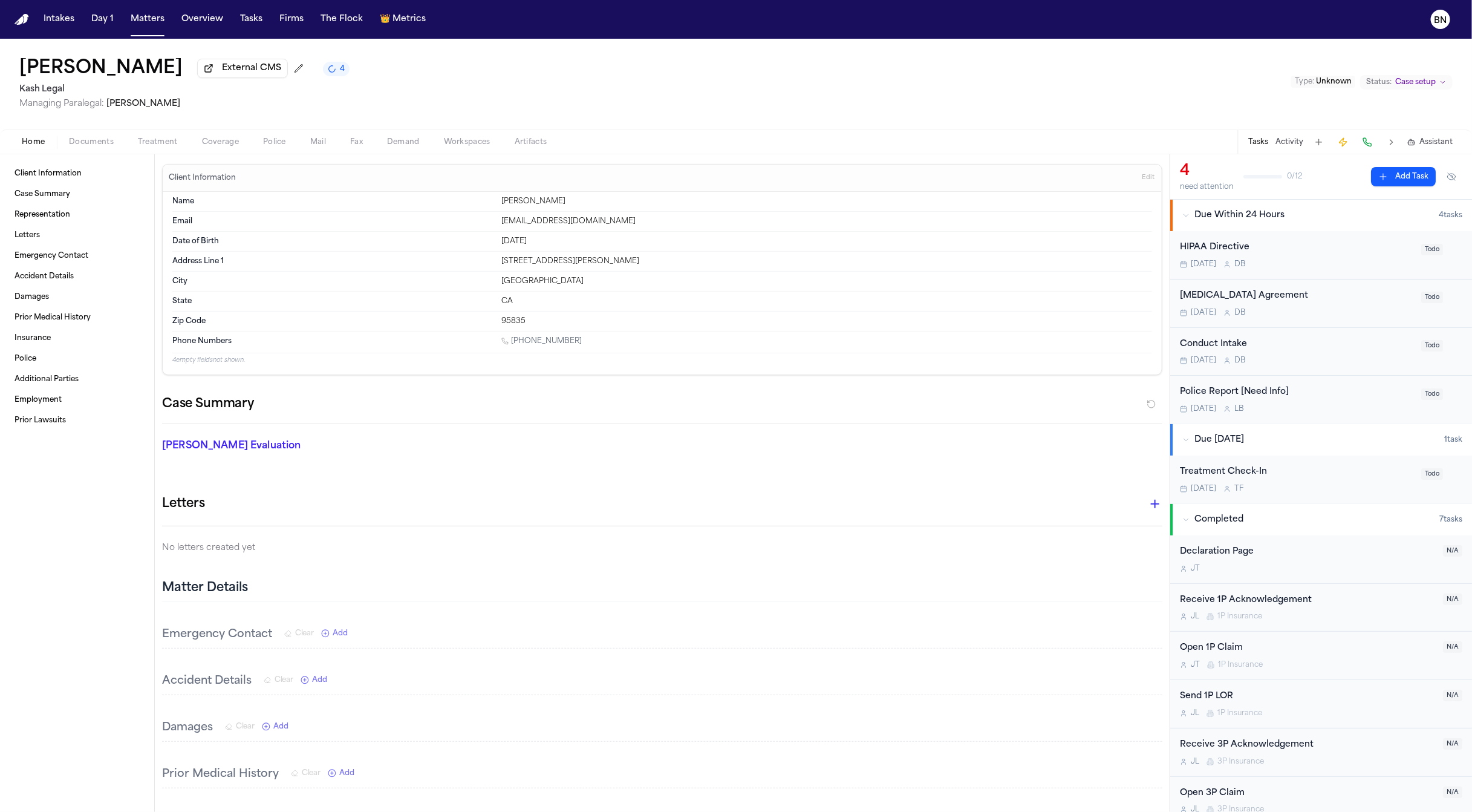
click at [1344, 306] on div "Retainer Agreement Today D B" at bounding box center [1296, 304] width 234 height 29
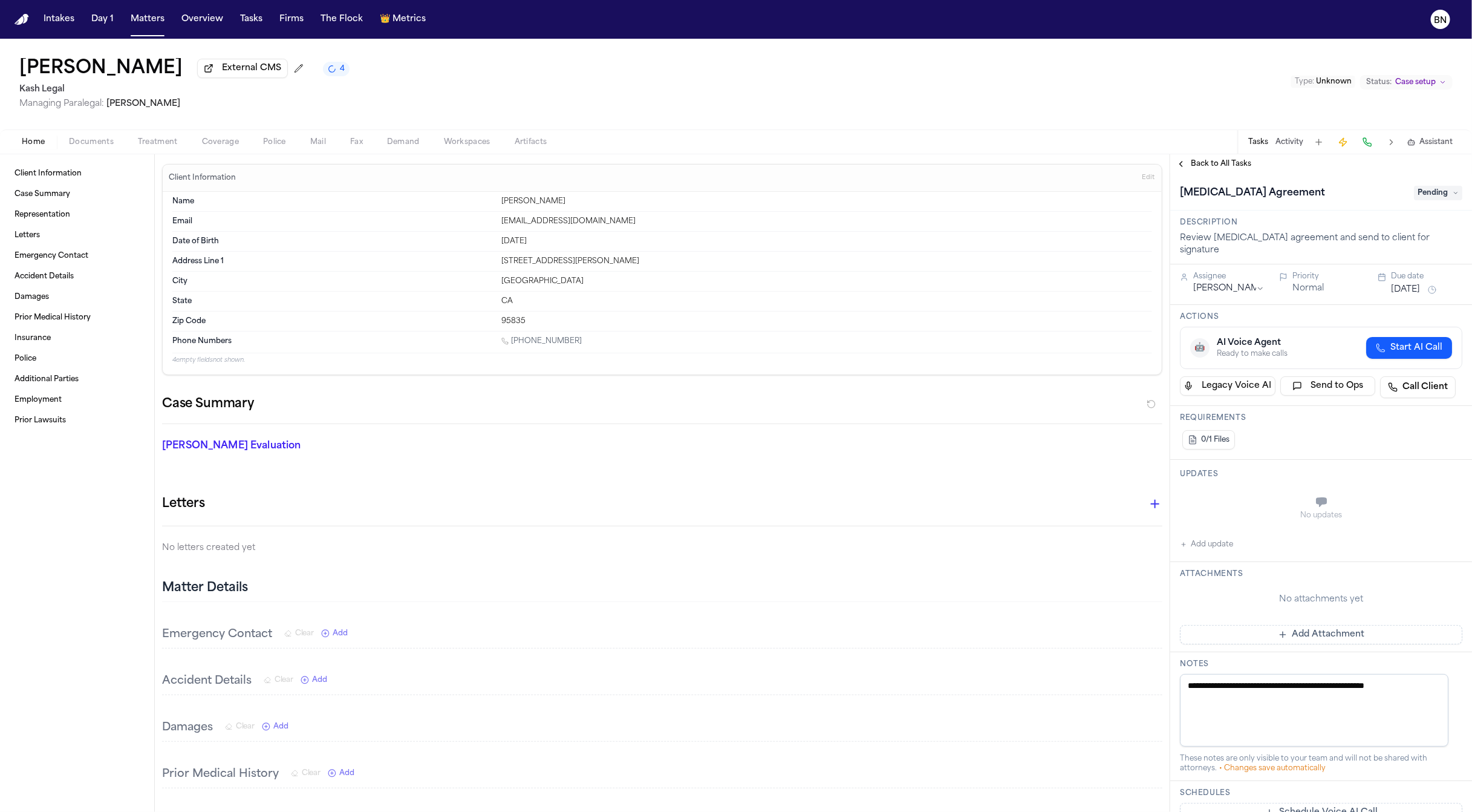
click at [1416, 195] on span "Pending" at bounding box center [1439, 193] width 48 height 14
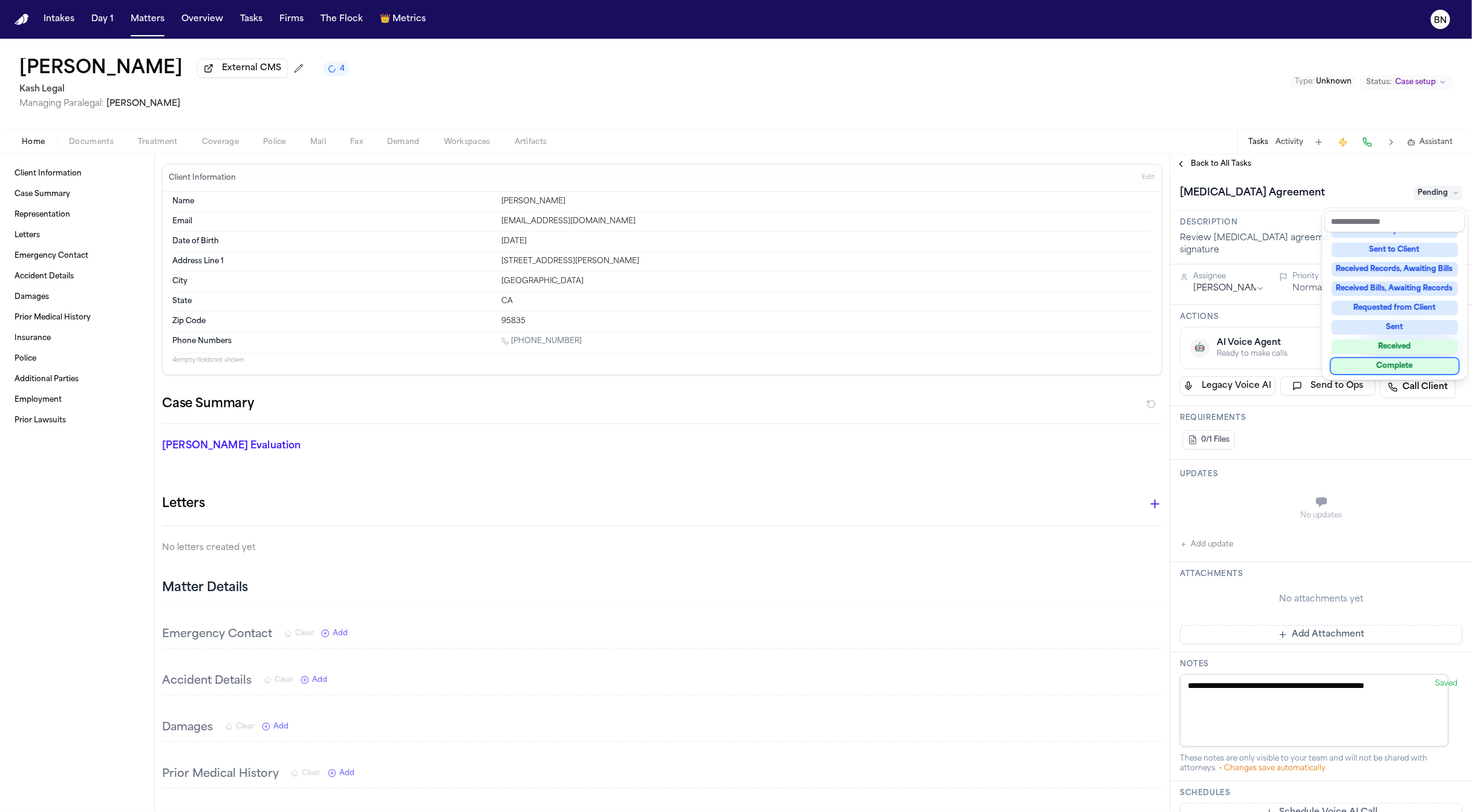
click at [1401, 359] on div "Complete" at bounding box center [1395, 366] width 126 height 14
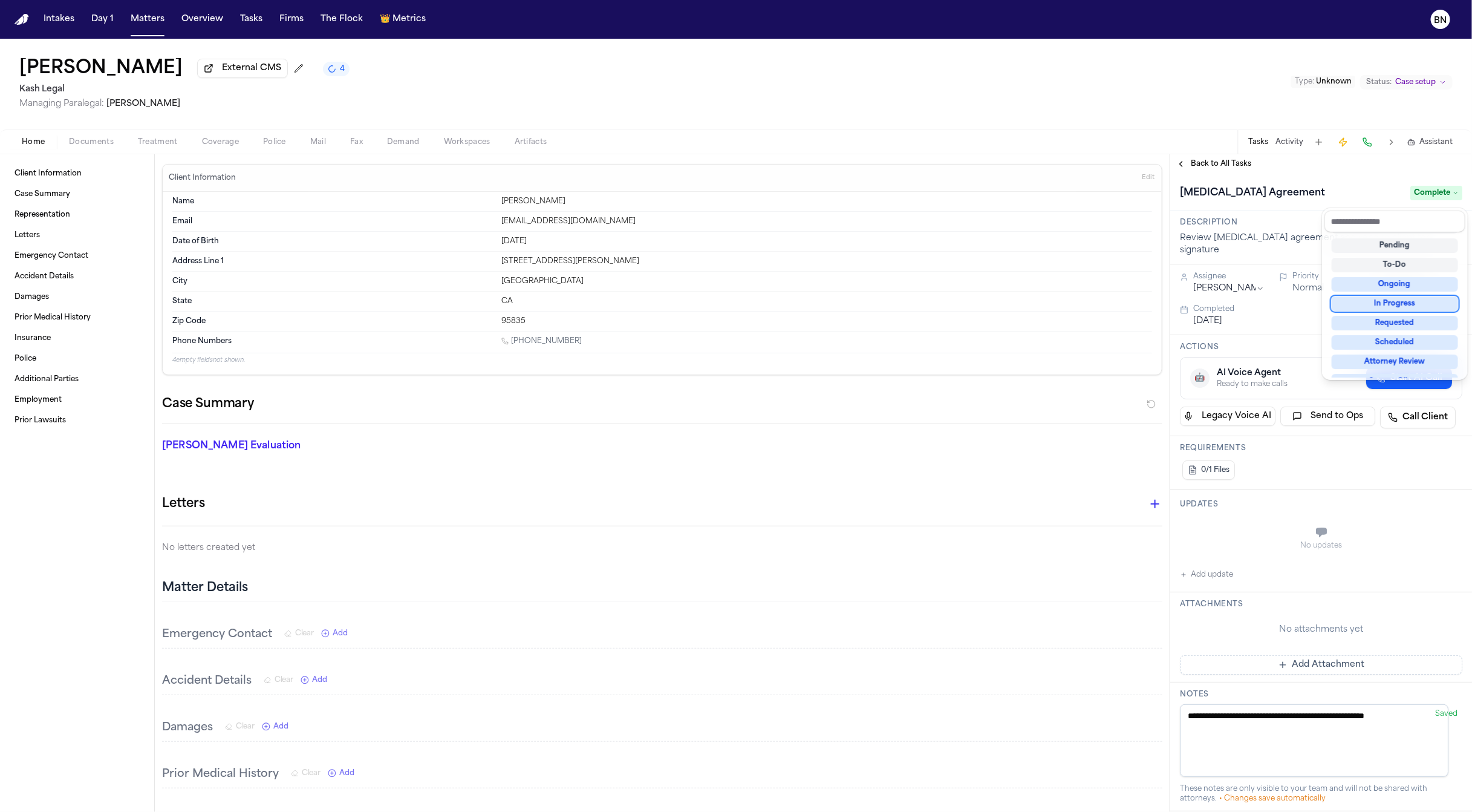
click at [1223, 193] on div "Retainer Agreement Complete" at bounding box center [1320, 193] width 282 height 20
click at [1206, 168] on span "Back to All Tasks" at bounding box center [1221, 163] width 60 height 10
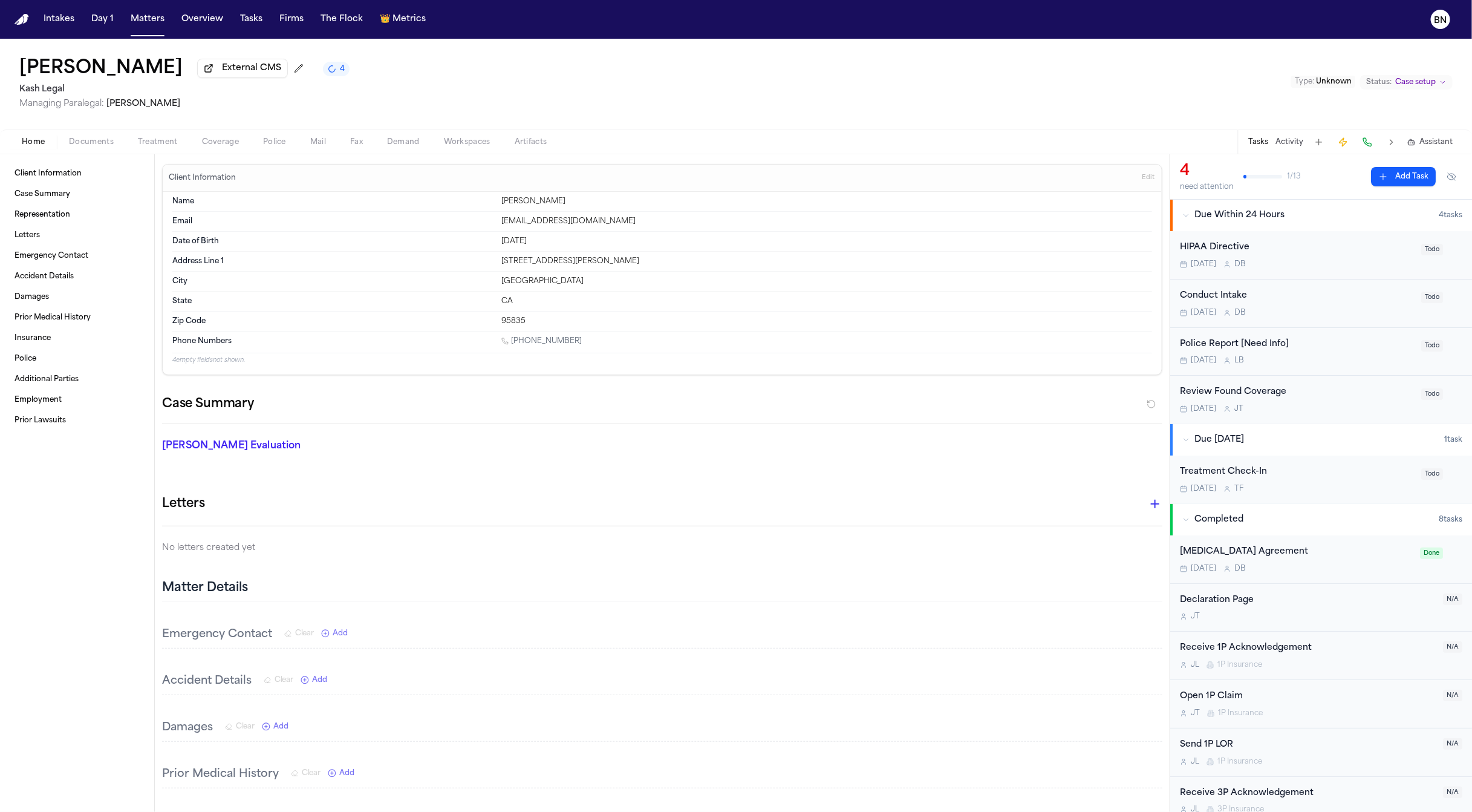
click at [235, 141] on span "Coverage" at bounding box center [220, 142] width 37 height 10
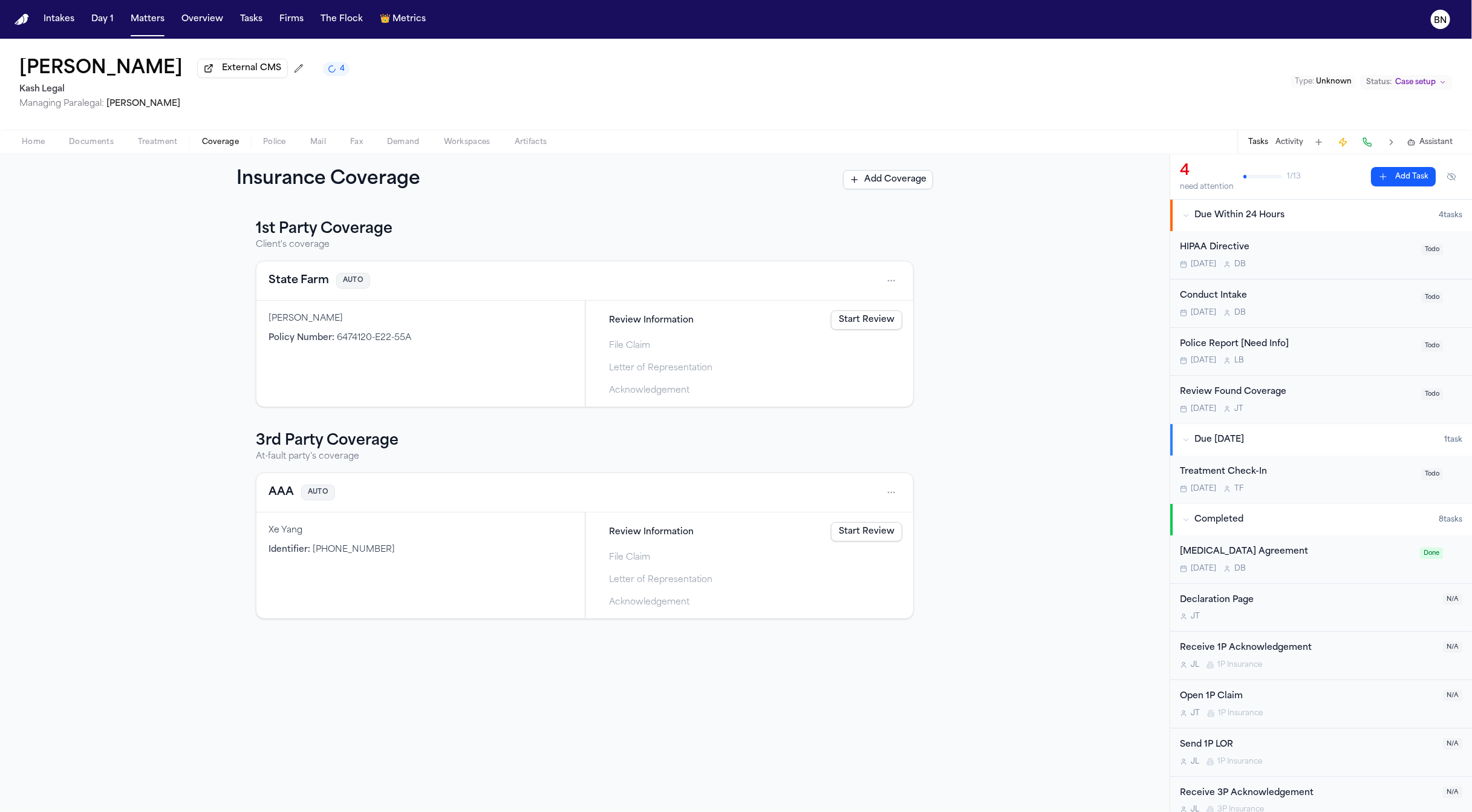
click at [1318, 389] on div "Review Found Coverage" at bounding box center [1296, 393] width 234 height 14
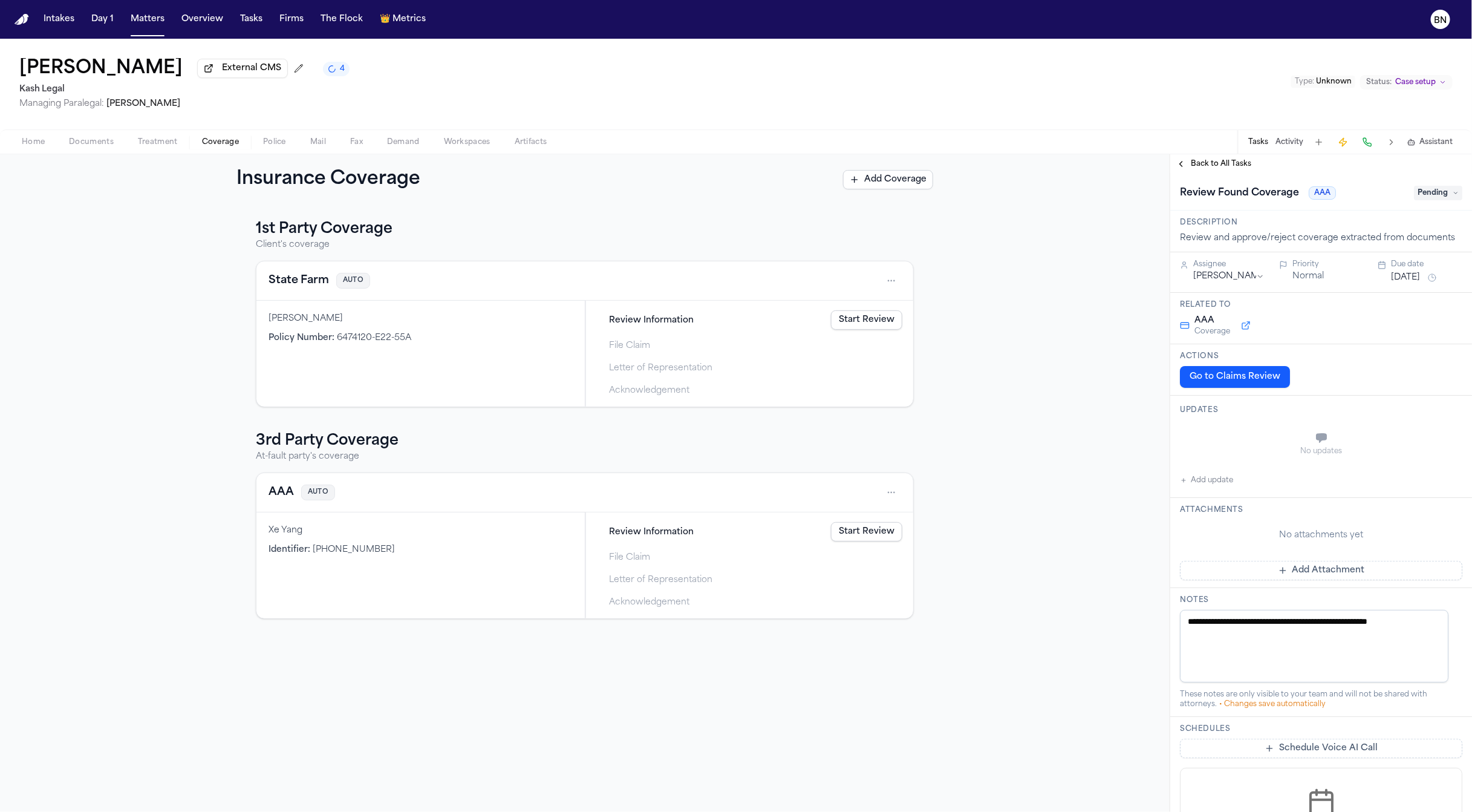
click at [1424, 191] on span "Pending" at bounding box center [1439, 193] width 48 height 14
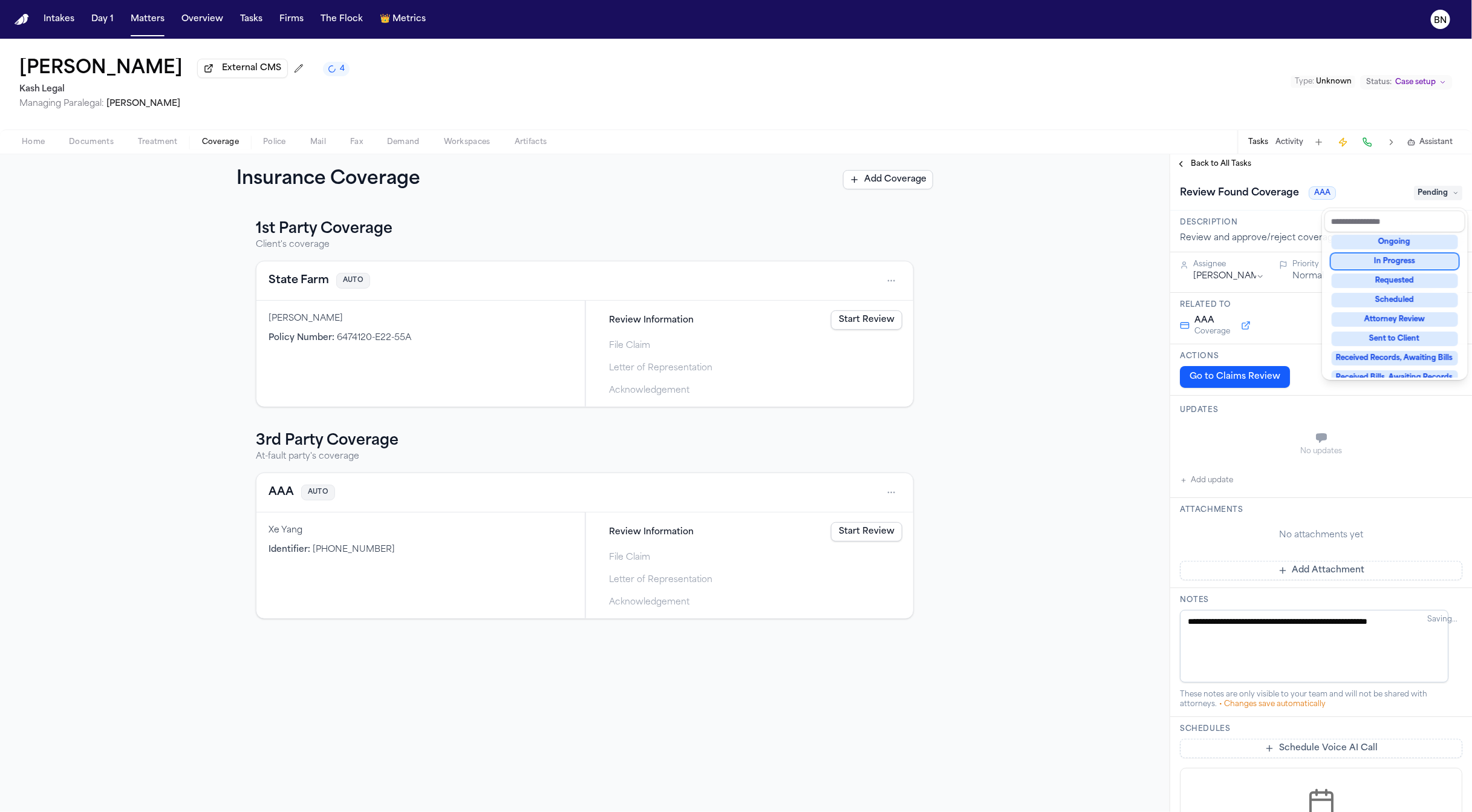
scroll to position [187, 0]
click at [1399, 328] on div "Complete" at bounding box center [1395, 328] width 126 height 14
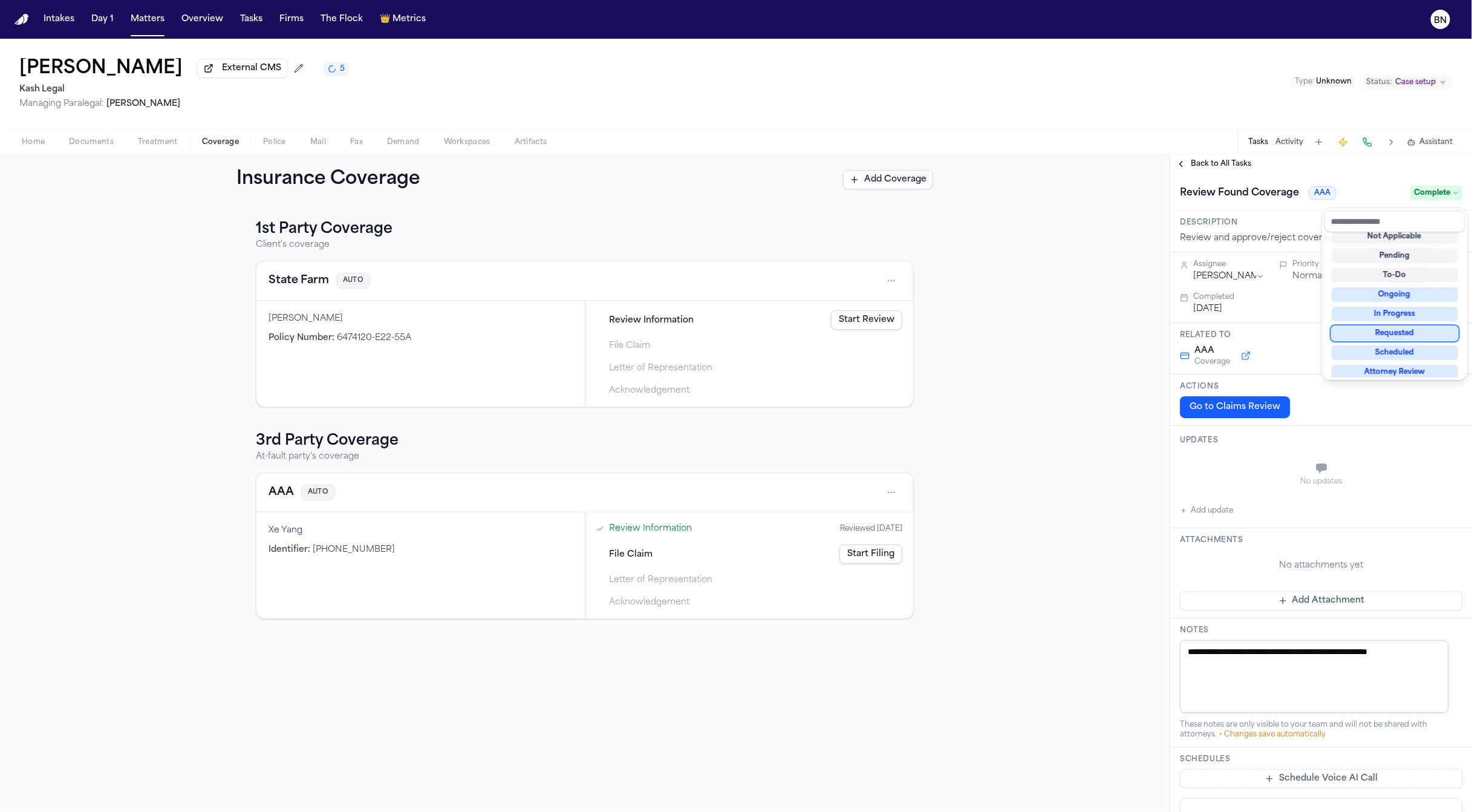
click at [989, 283] on div "**********" at bounding box center [736, 482] width 1472 height 657
click at [666, 531] on link "Review Information" at bounding box center [650, 528] width 82 height 13
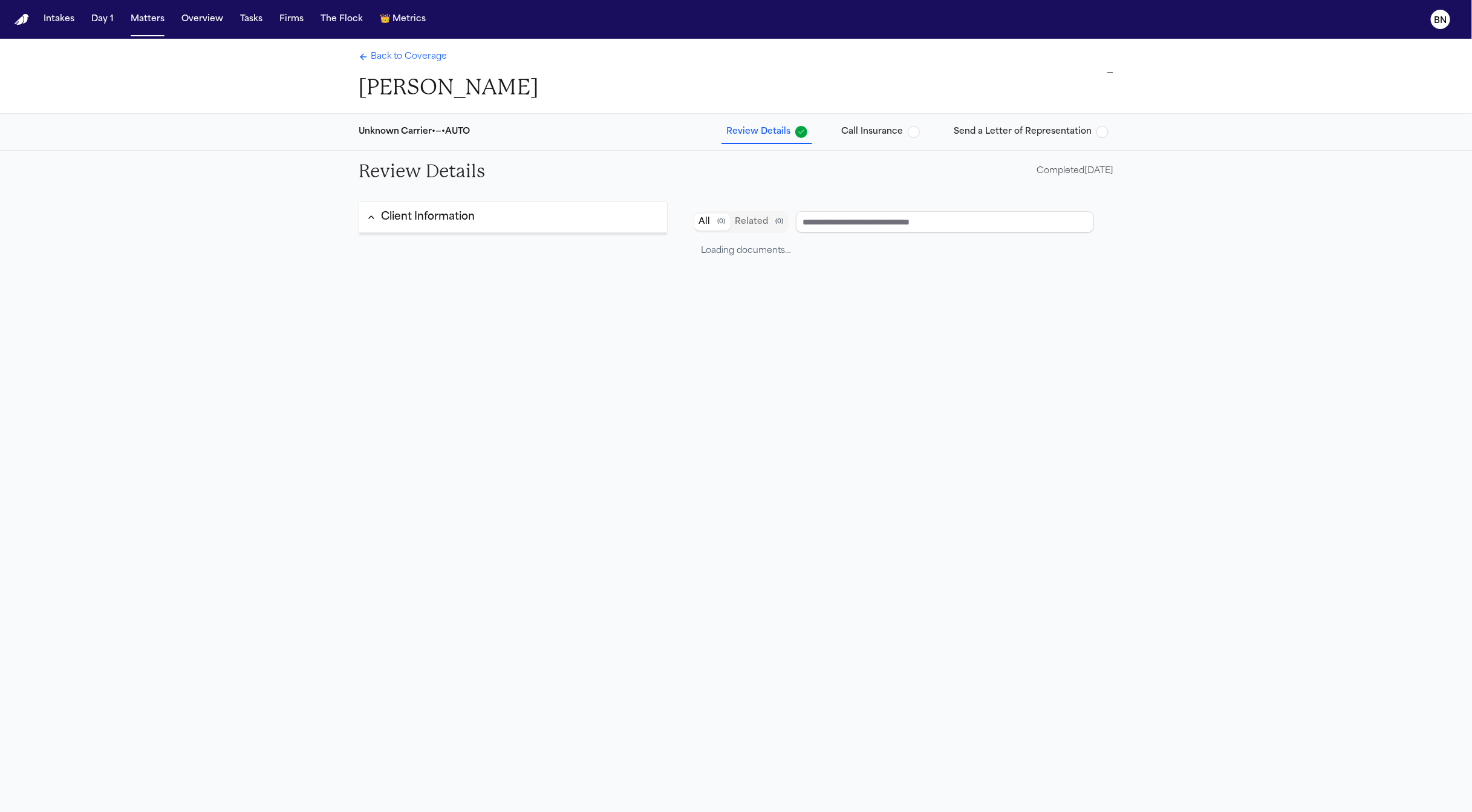
type input "***"
click at [388, 68] on div "Back to Coverage Montrice Stallsworth" at bounding box center [448, 76] width 179 height 50
click at [385, 63] on span "Back to Coverage" at bounding box center [409, 56] width 76 height 12
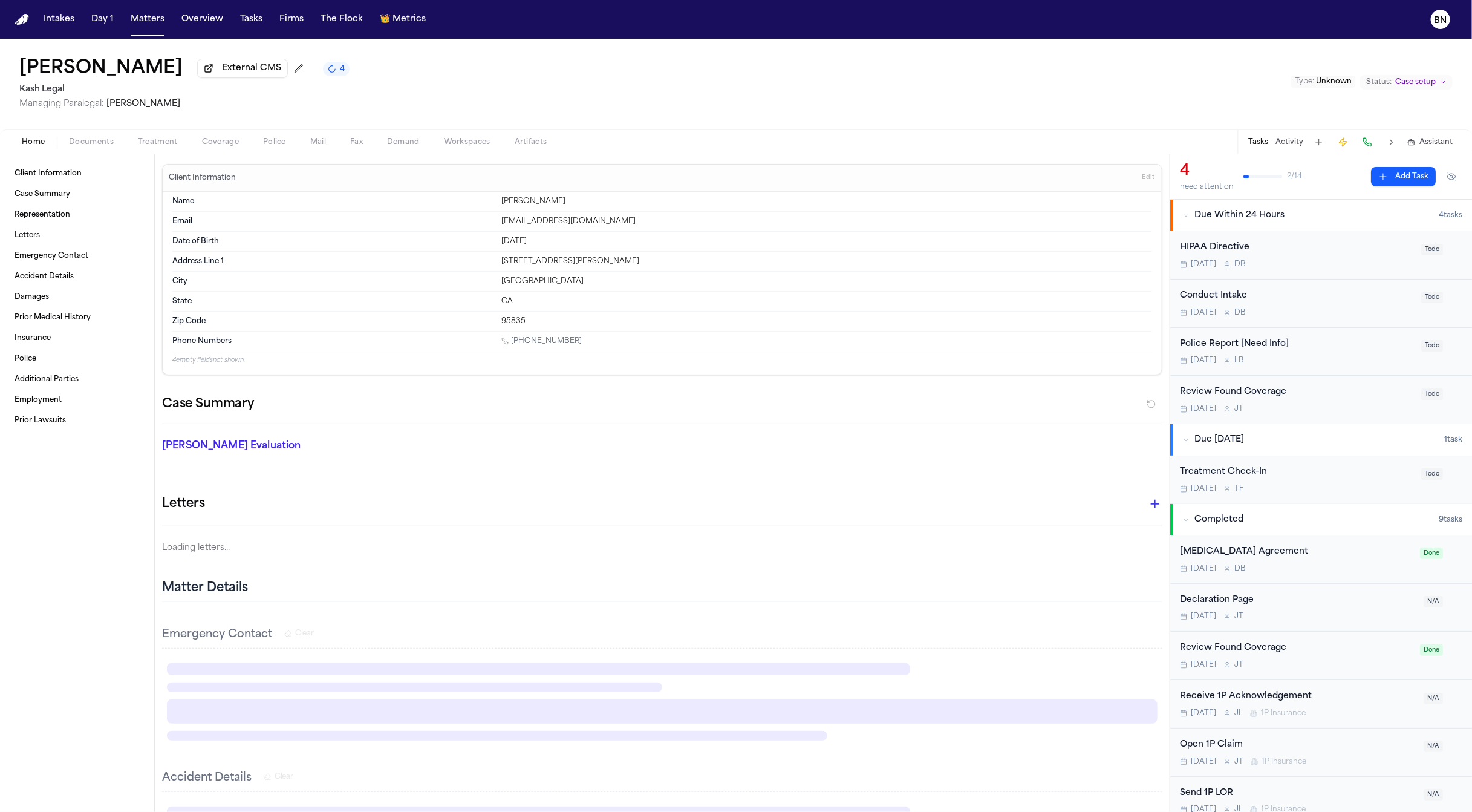
click at [44, 143] on span "Home" at bounding box center [33, 142] width 23 height 10
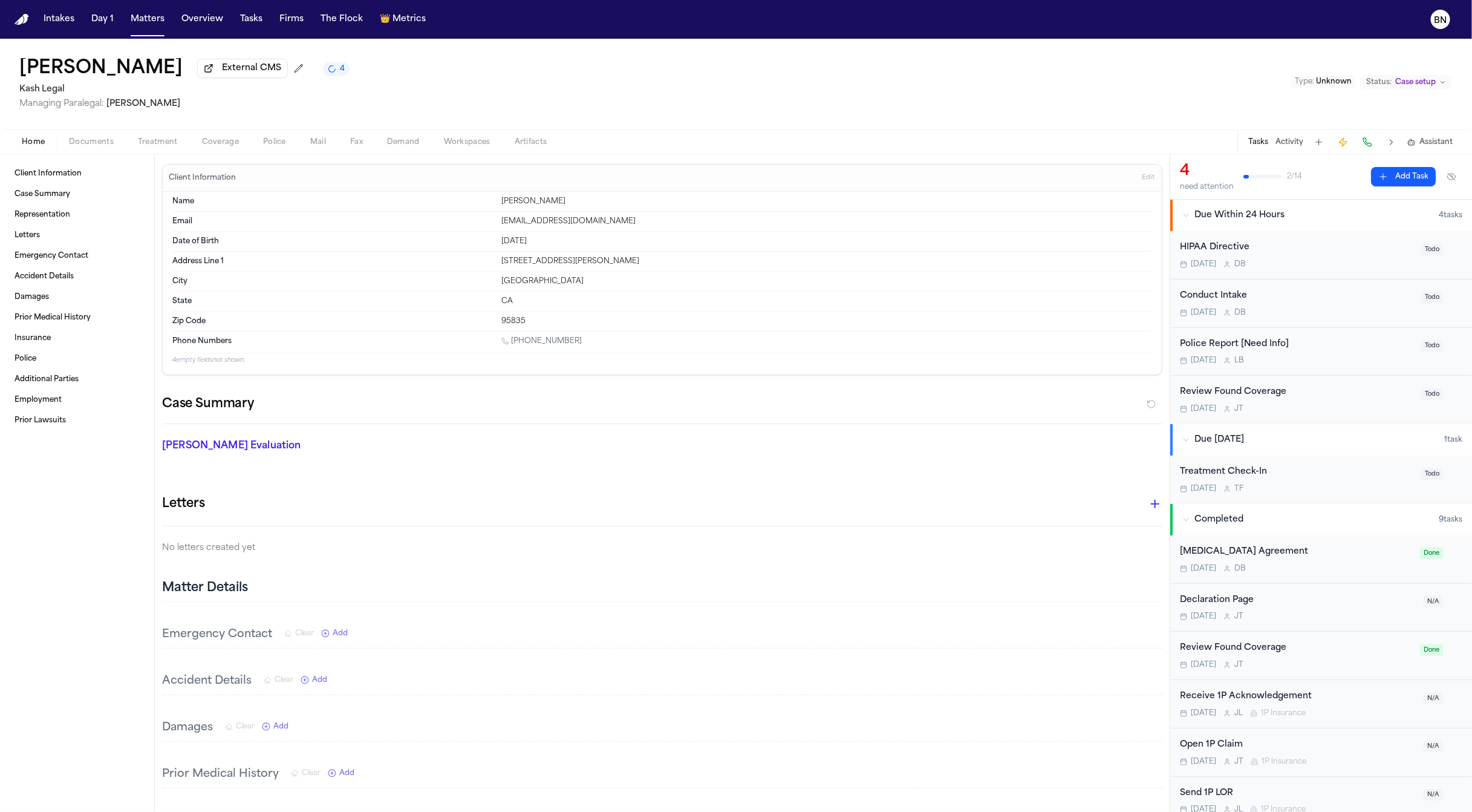
click at [183, 76] on h1 "Montrice Stallsworth" at bounding box center [101, 69] width 163 height 22
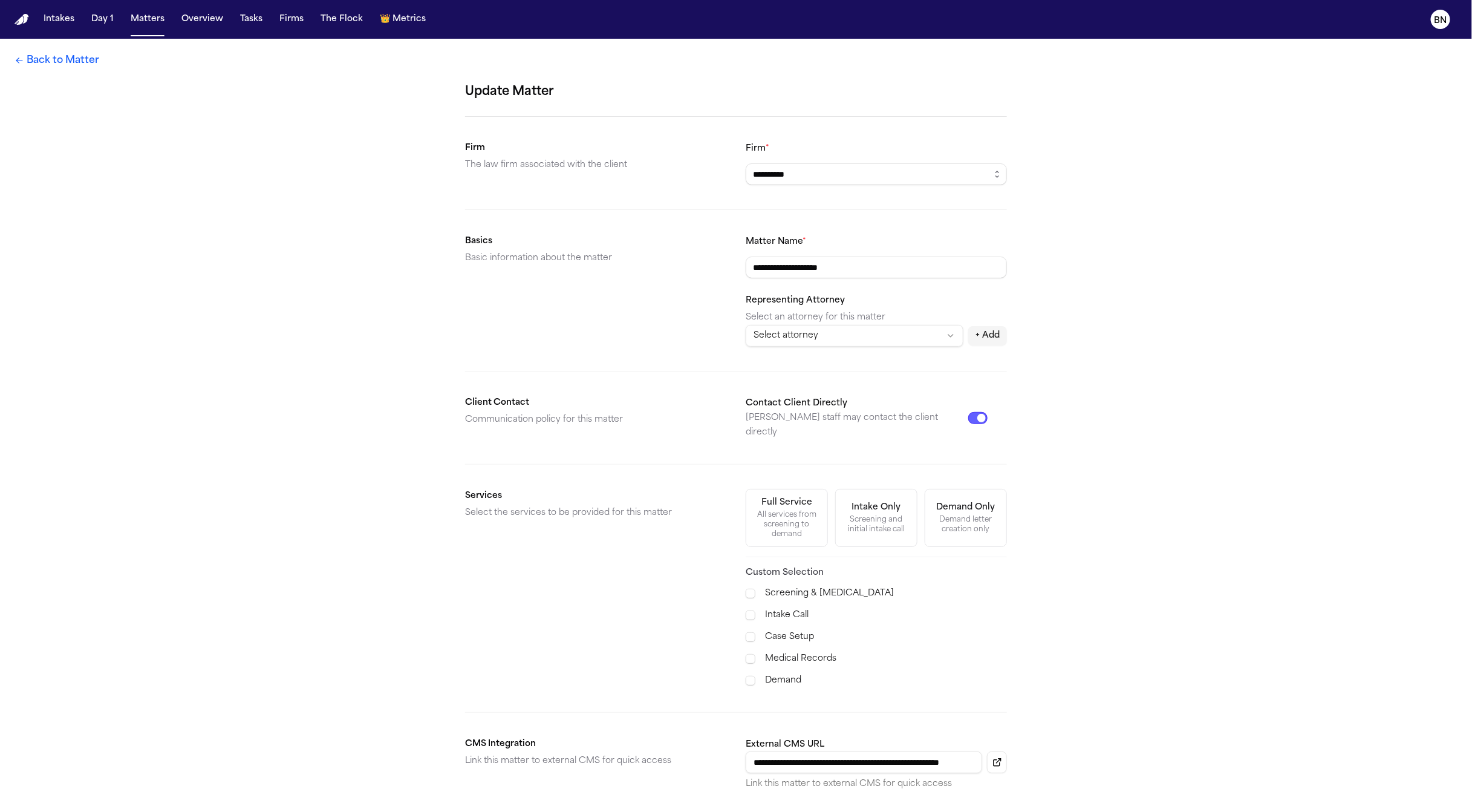
click at [85, 66] on link "Back to Matter" at bounding box center [56, 60] width 84 height 14
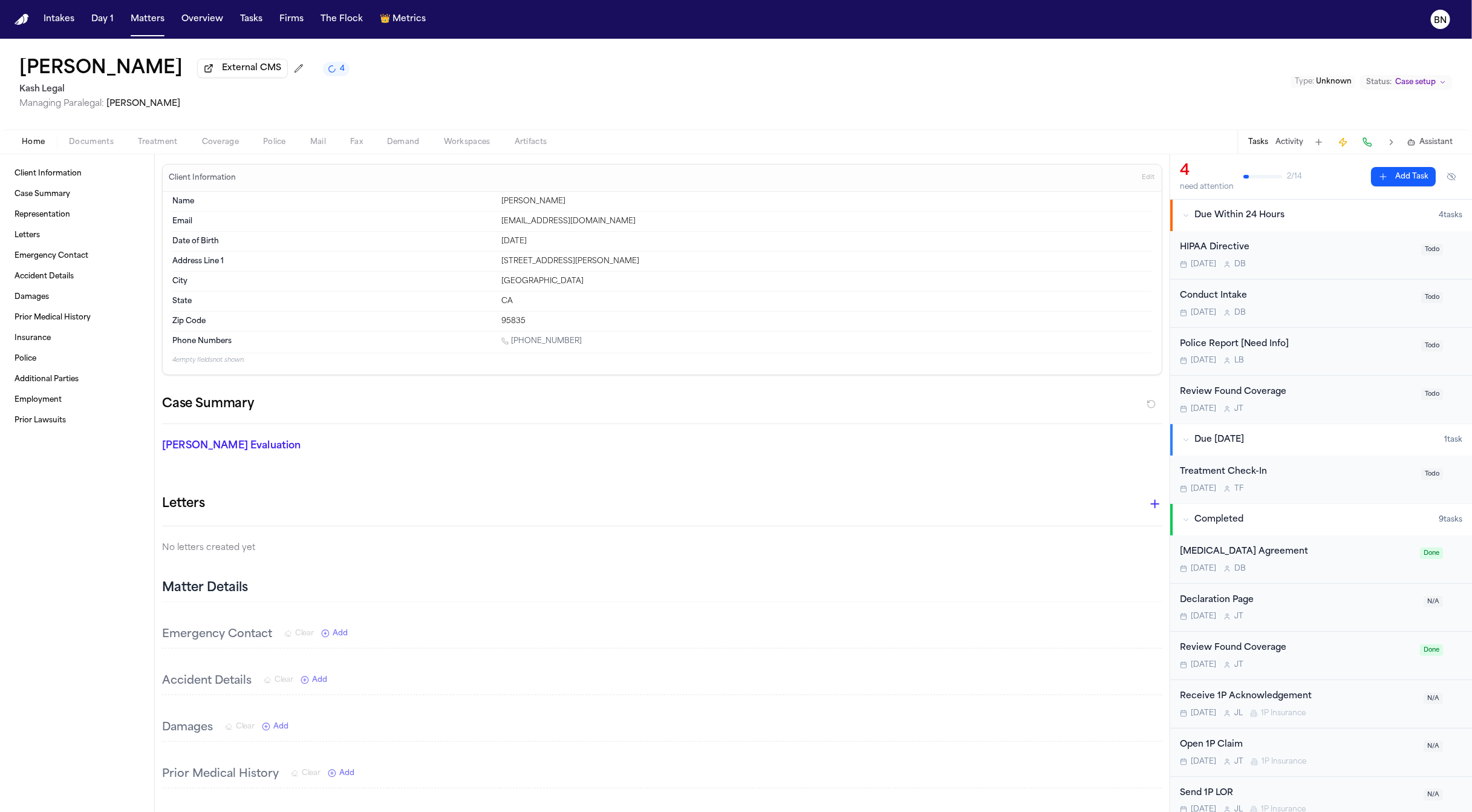
click at [73, 151] on div "Home Documents Treatment Coverage Police Mail Fax Demand Workspaces Artifacts T…" at bounding box center [736, 141] width 1472 height 24
click at [74, 146] on span "Documents" at bounding box center [91, 142] width 45 height 10
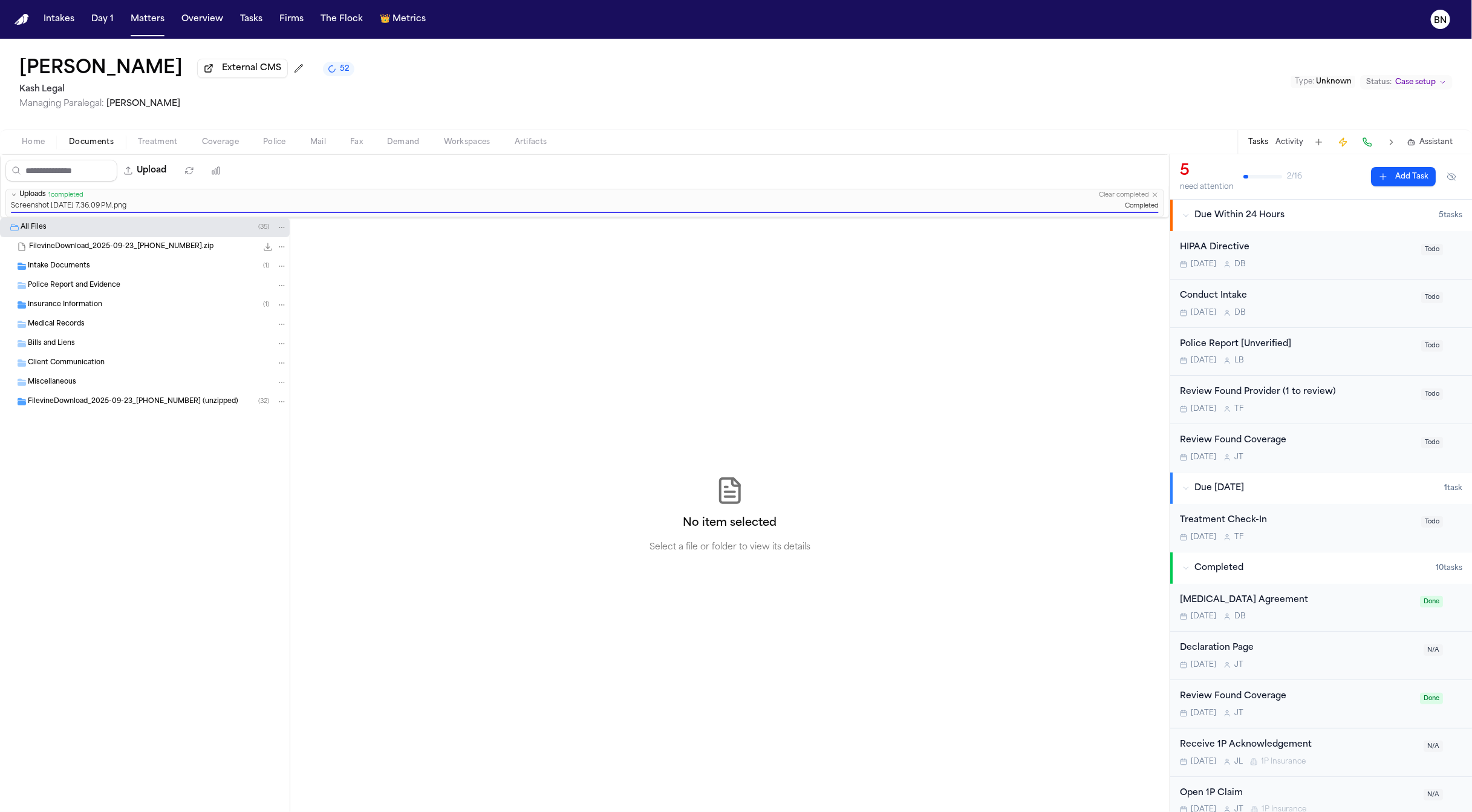
click at [1281, 454] on div "Tomorrow J T" at bounding box center [1296, 457] width 234 height 10
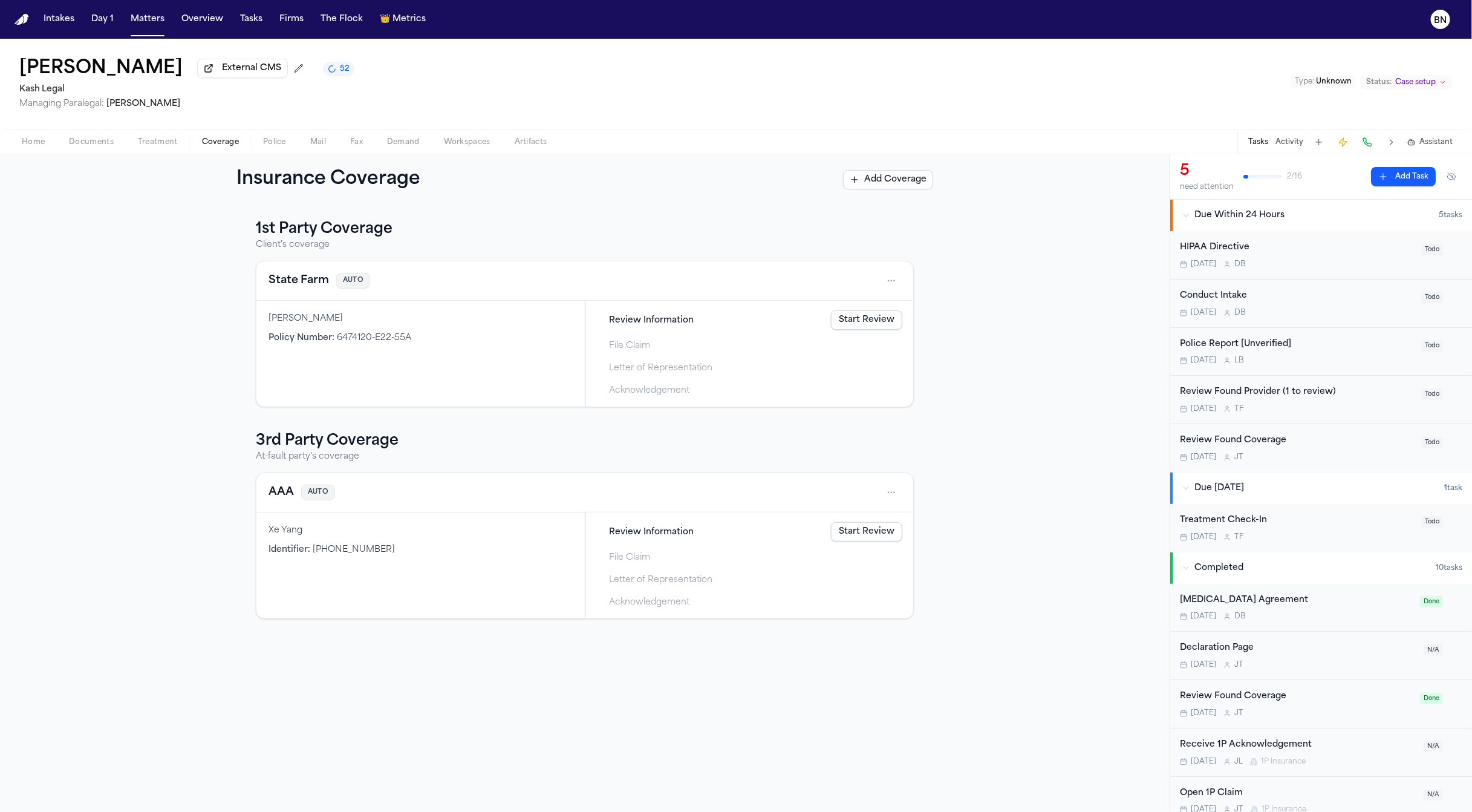
click at [212, 144] on span "Coverage" at bounding box center [220, 142] width 37 height 10
click at [1333, 440] on div "Review Found Coverage" at bounding box center [1296, 441] width 234 height 14
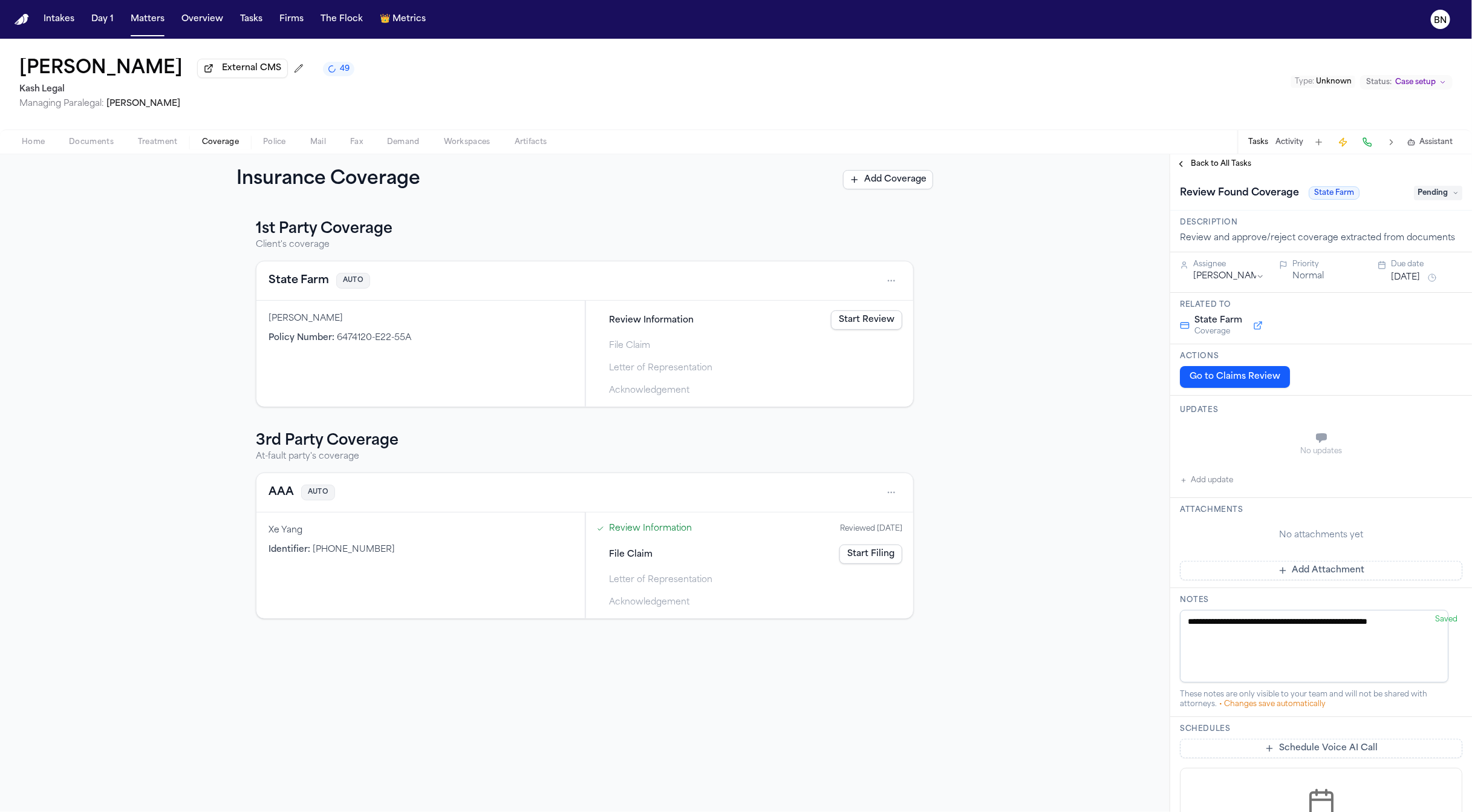
click at [862, 319] on link "Start Review" at bounding box center [867, 320] width 72 height 20
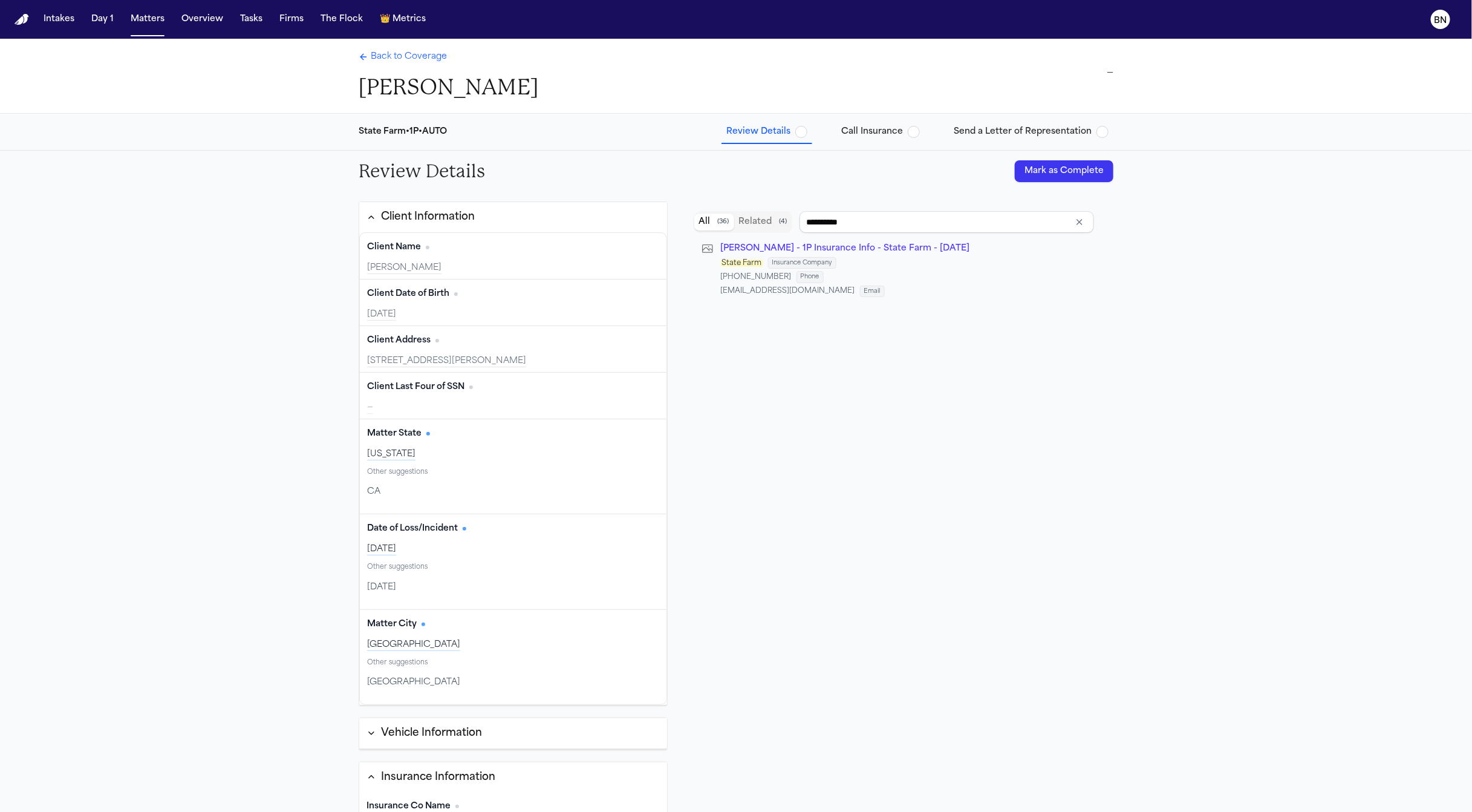
type input "**********"
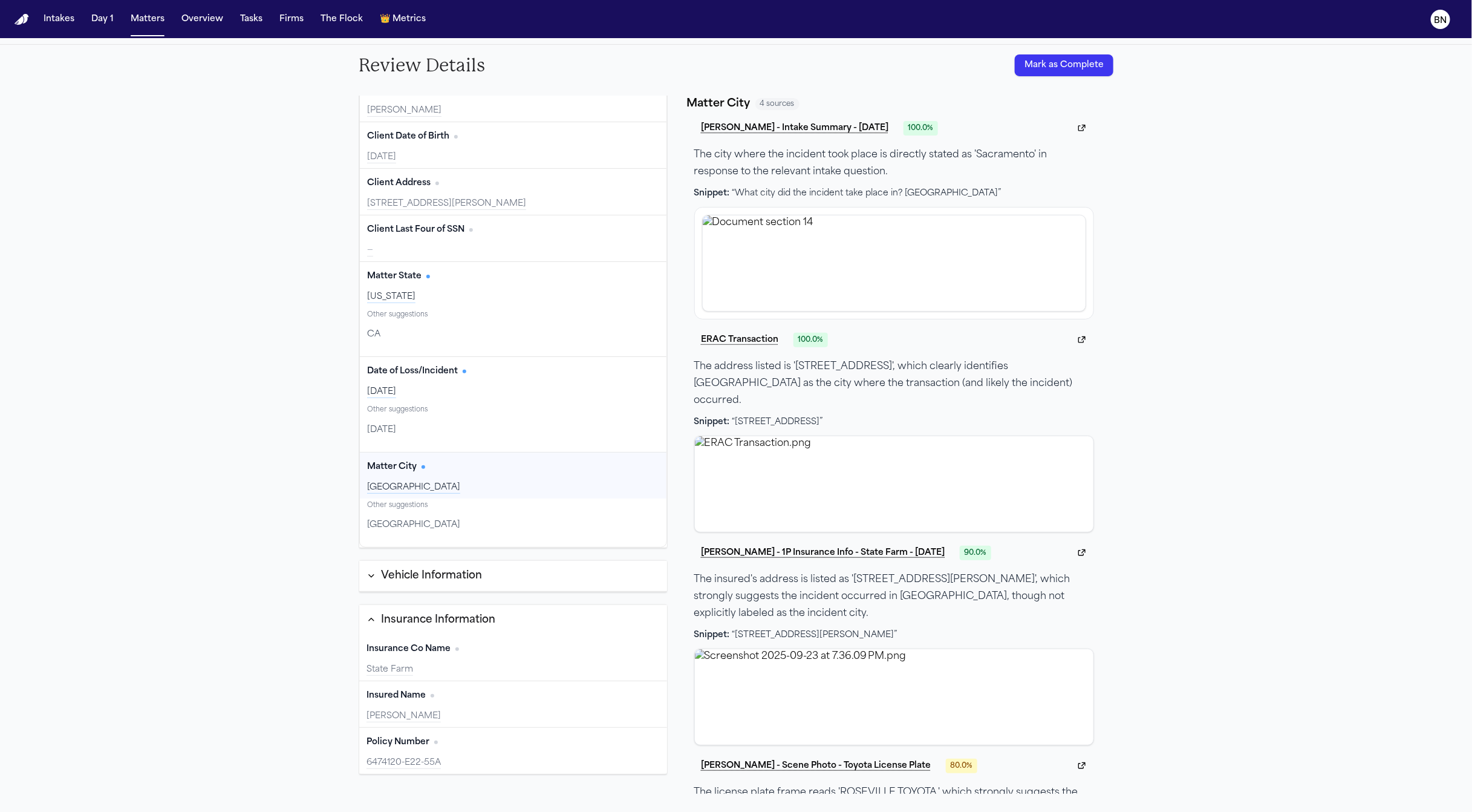
scroll to position [44, 0]
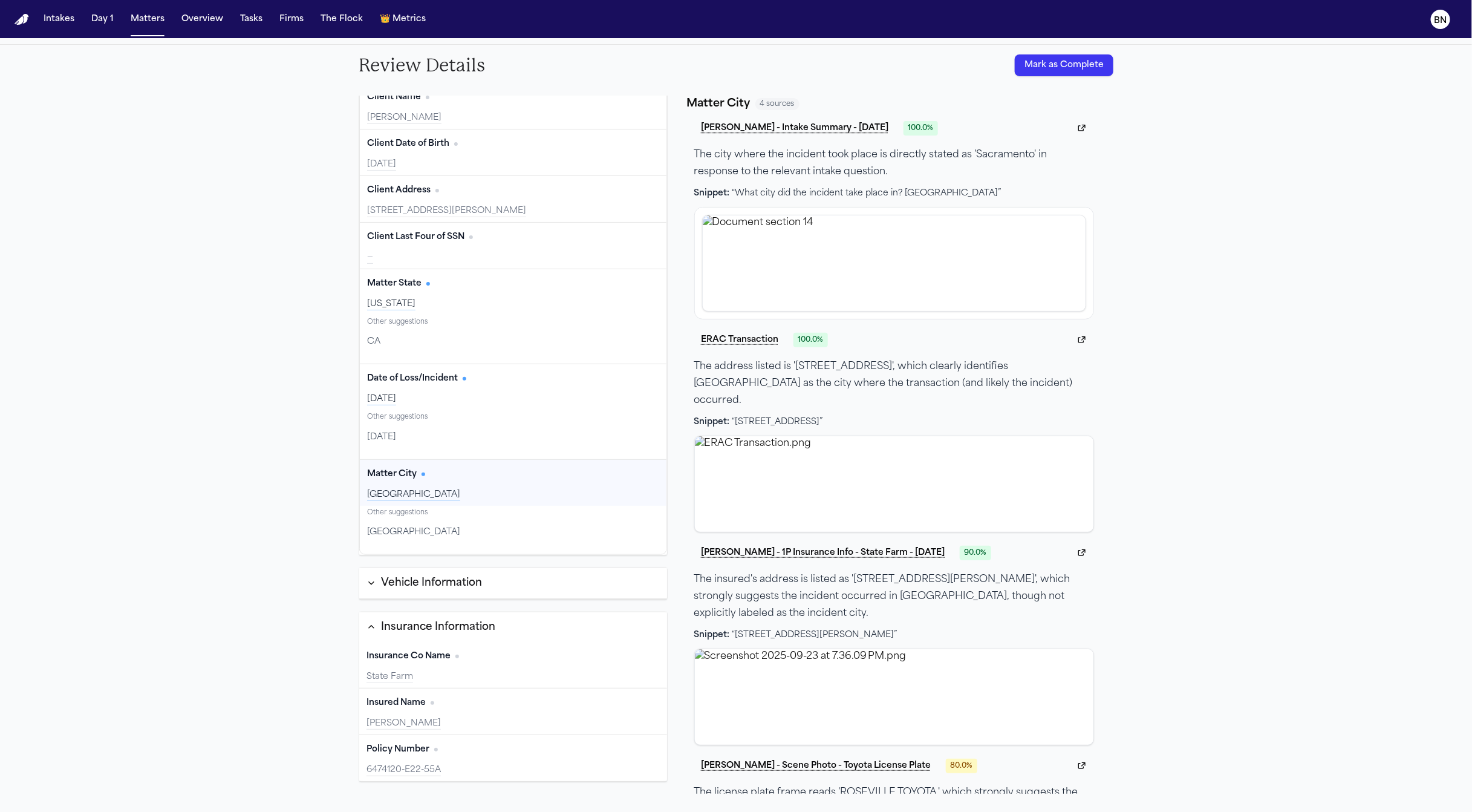
click at [449, 583] on div "Vehicle Information" at bounding box center [431, 583] width 101 height 16
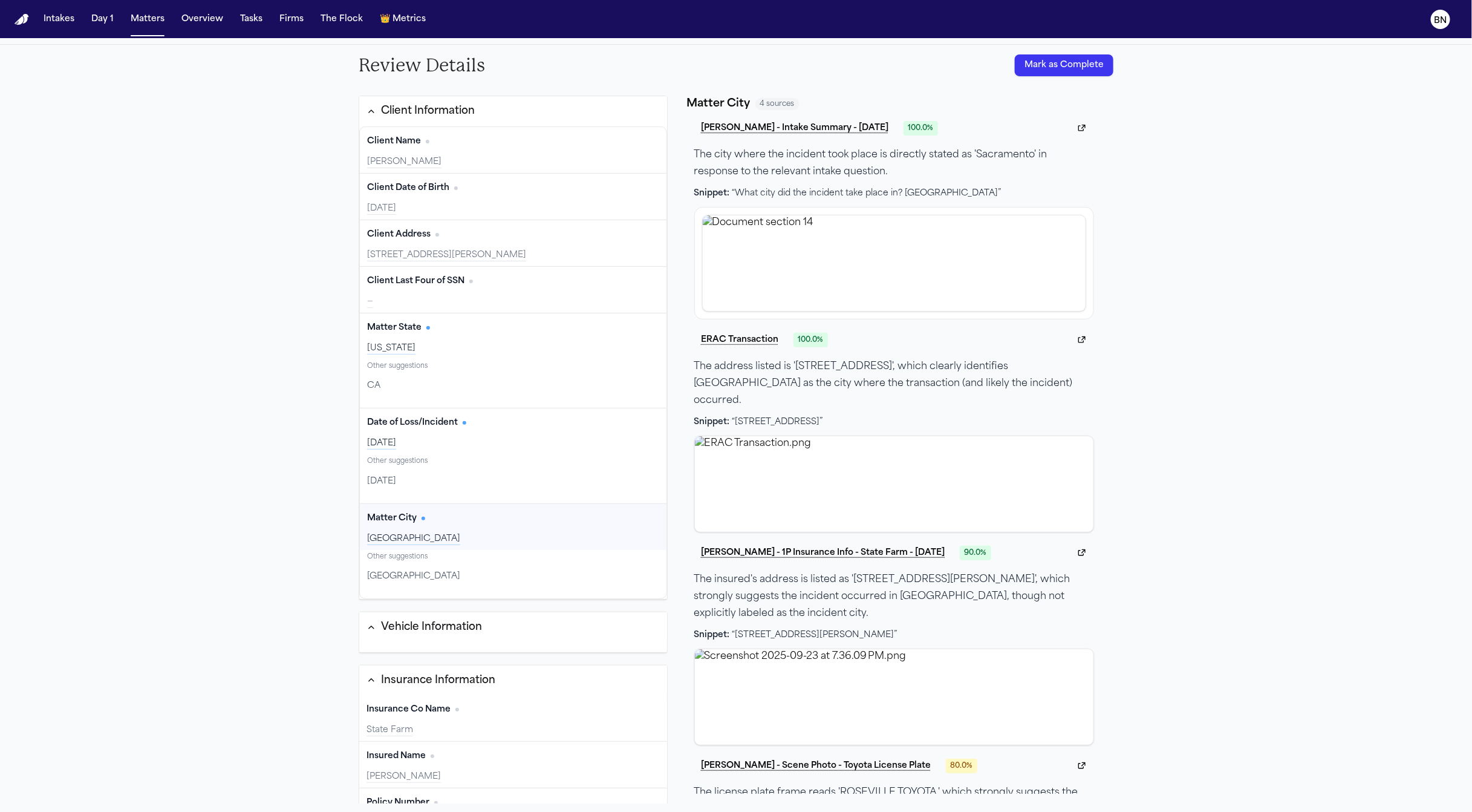
scroll to position [0, 0]
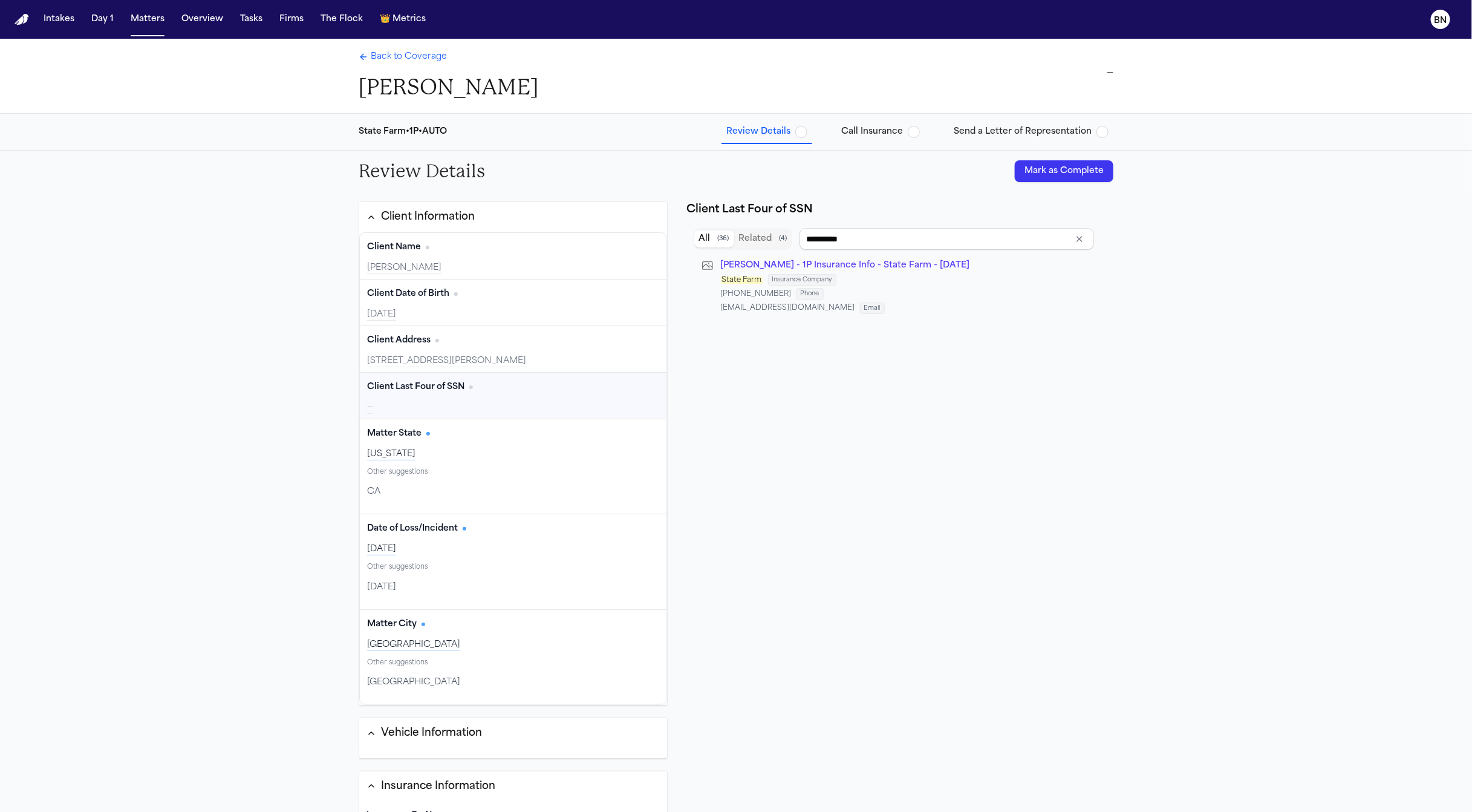
click at [1044, 177] on button "Mark as Complete" at bounding box center [1064, 171] width 99 height 22
click at [879, 132] on span "Call Insurance" at bounding box center [872, 131] width 62 height 12
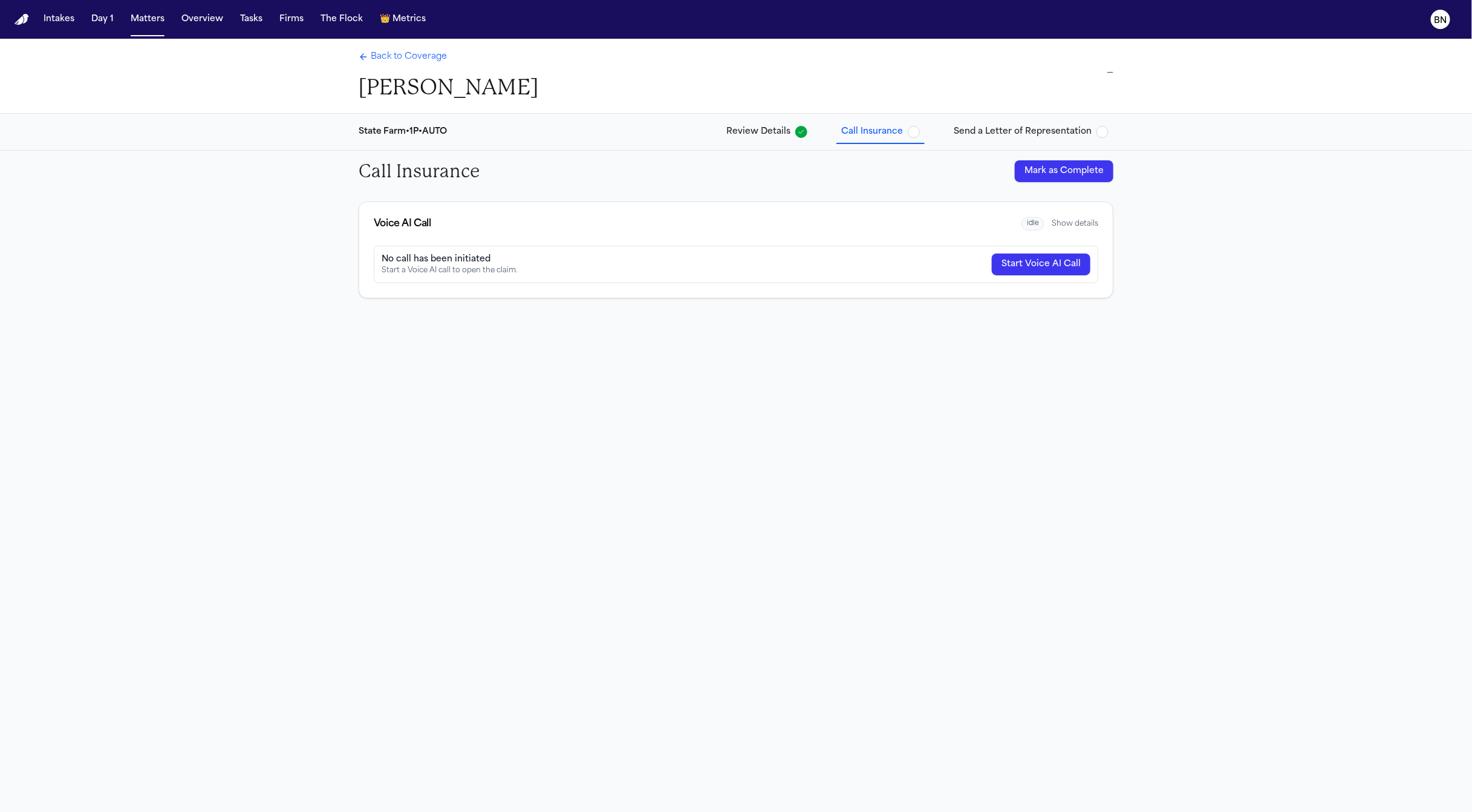
click at [386, 60] on span "Back to Coverage" at bounding box center [409, 56] width 76 height 12
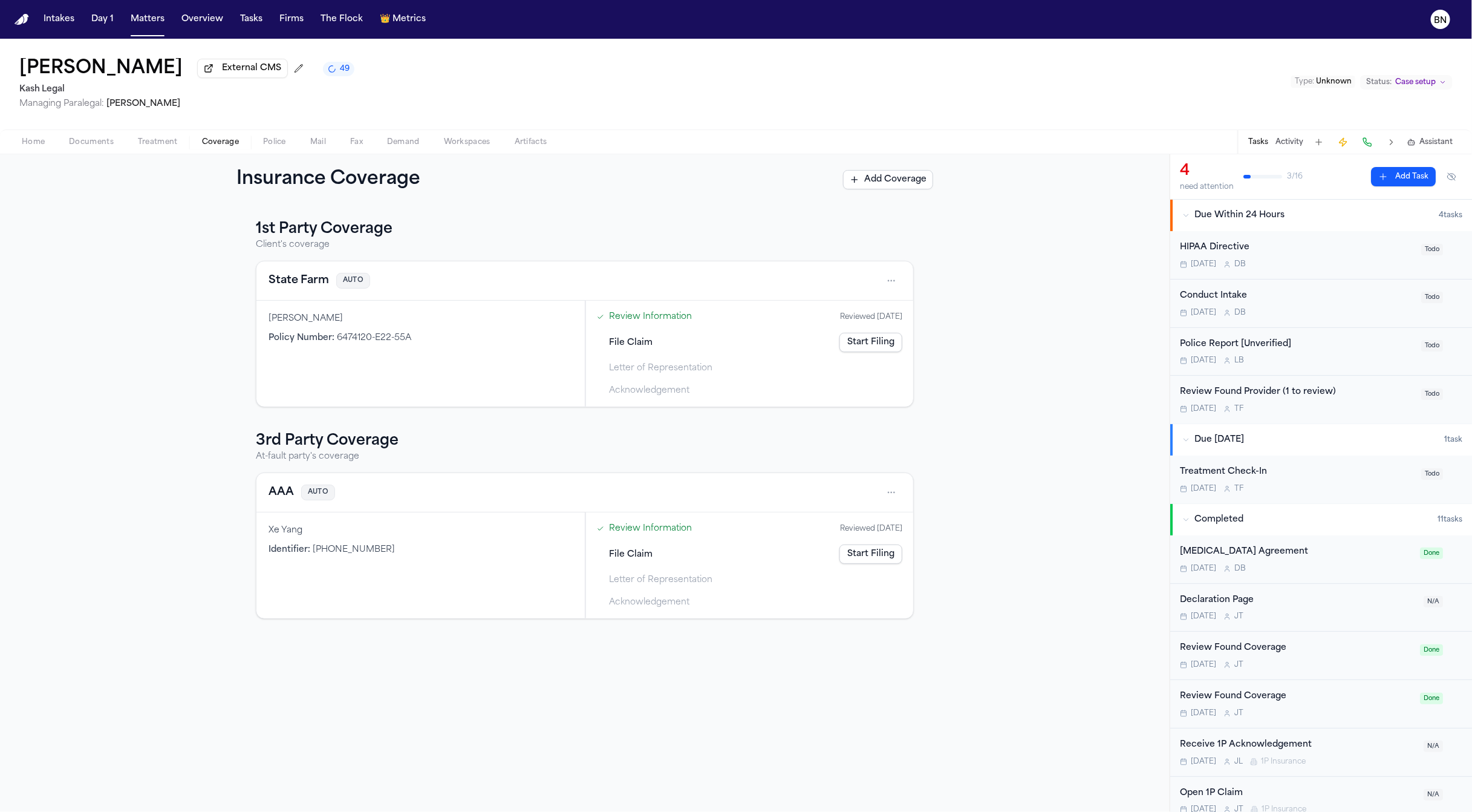
click at [862, 338] on link "Start Filing" at bounding box center [871, 342] width 63 height 20
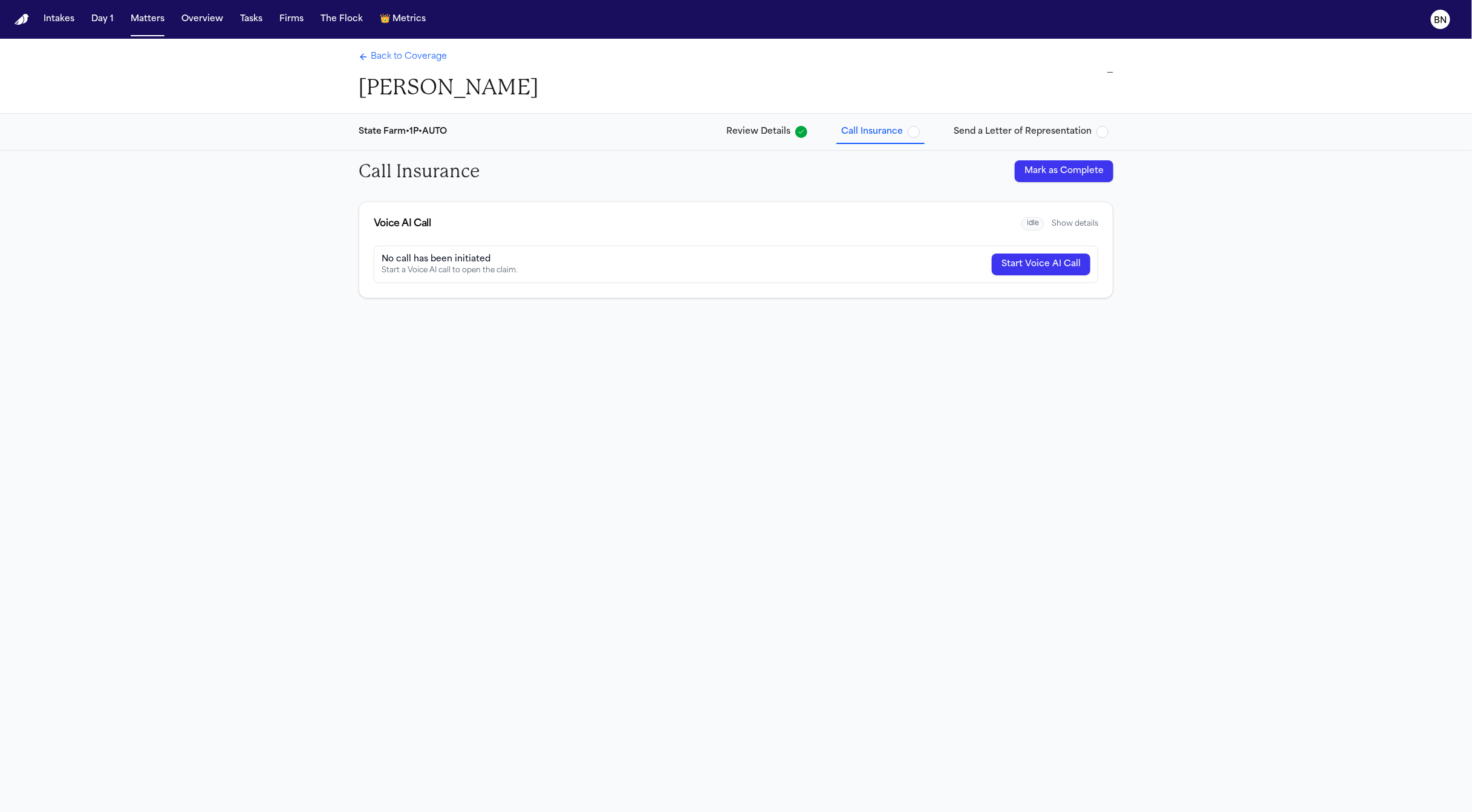
click at [992, 135] on span "Send a Letter of Representation" at bounding box center [1023, 131] width 138 height 12
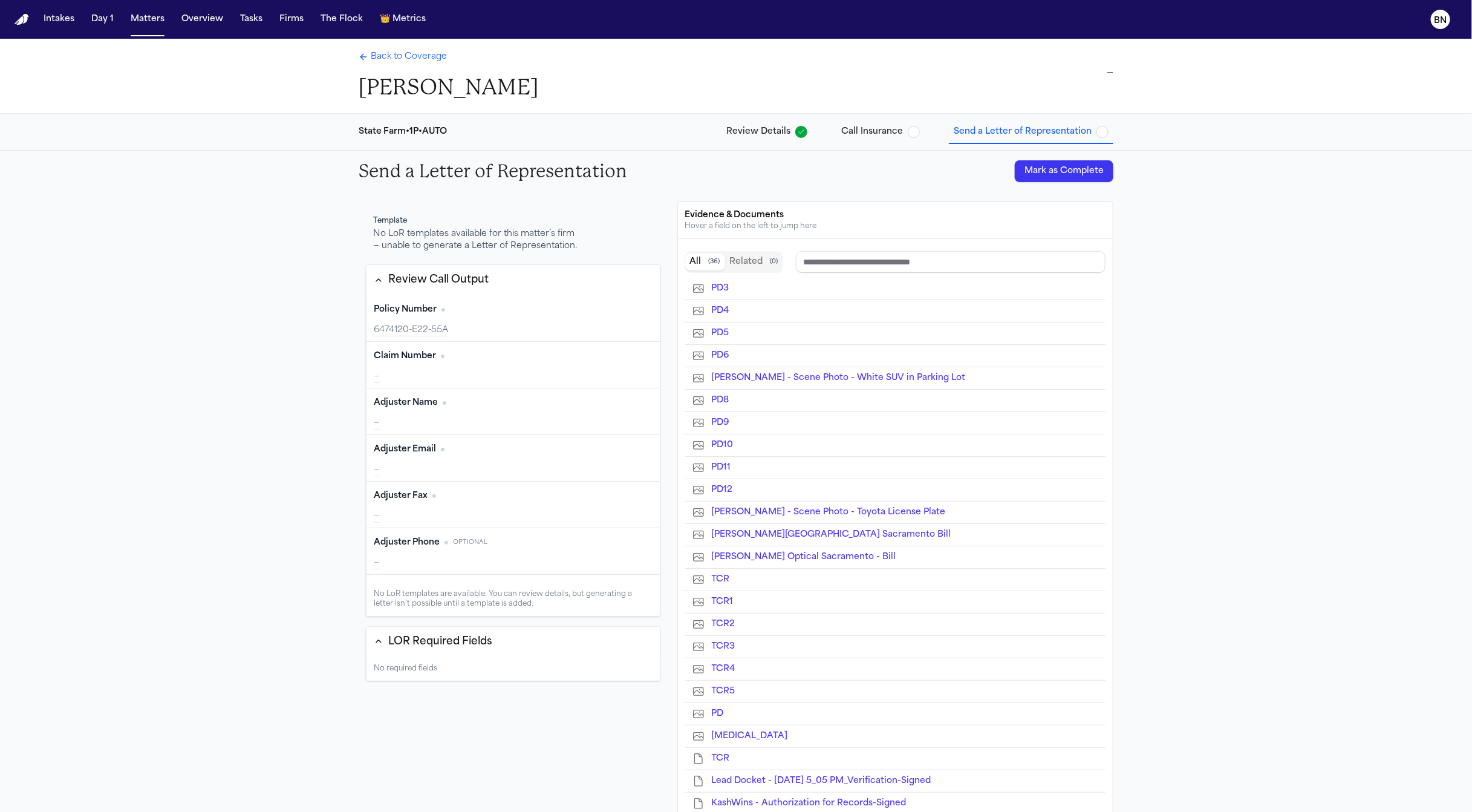
click at [382, 61] on span "Back to Coverage" at bounding box center [409, 56] width 76 height 12
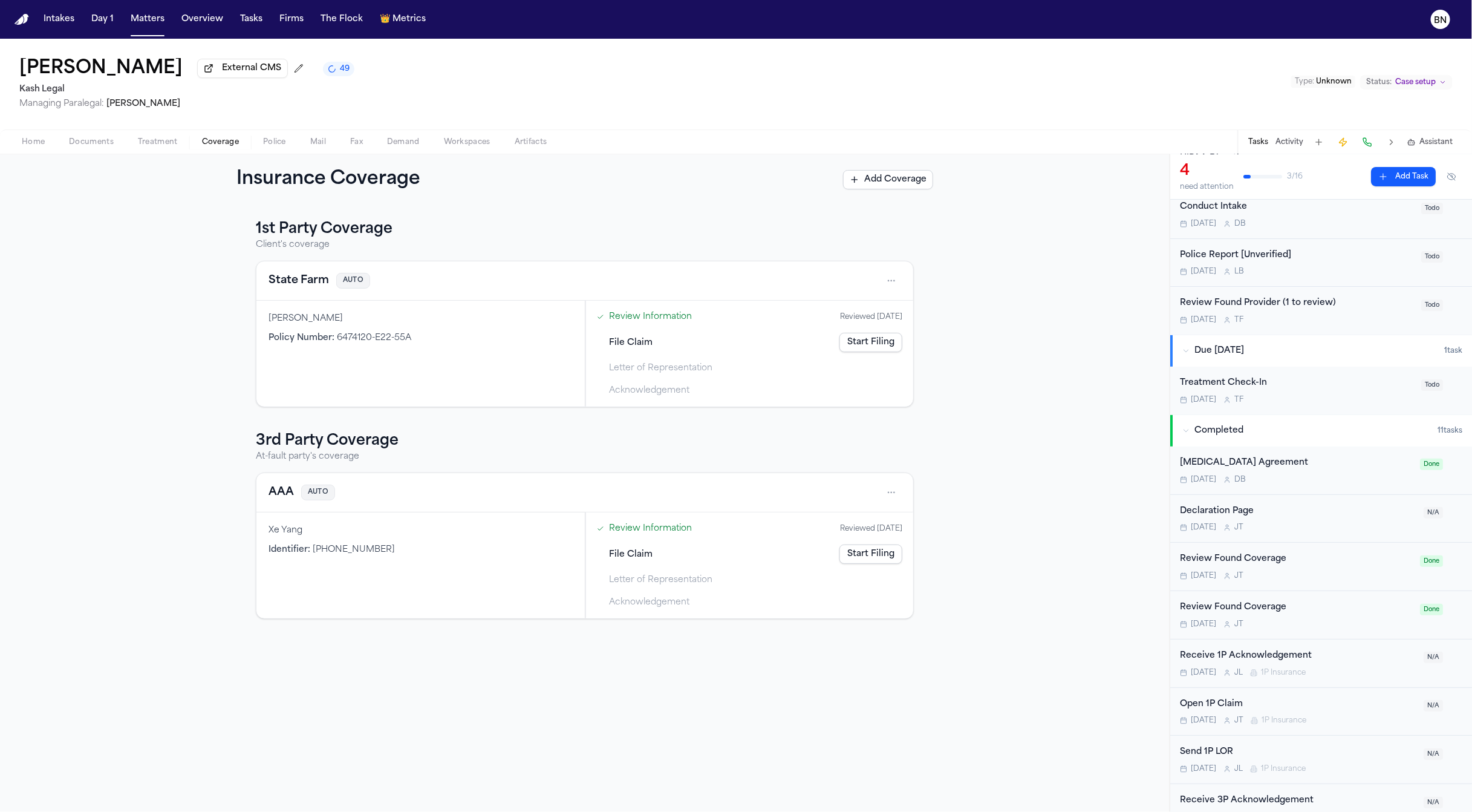
scroll to position [113, 0]
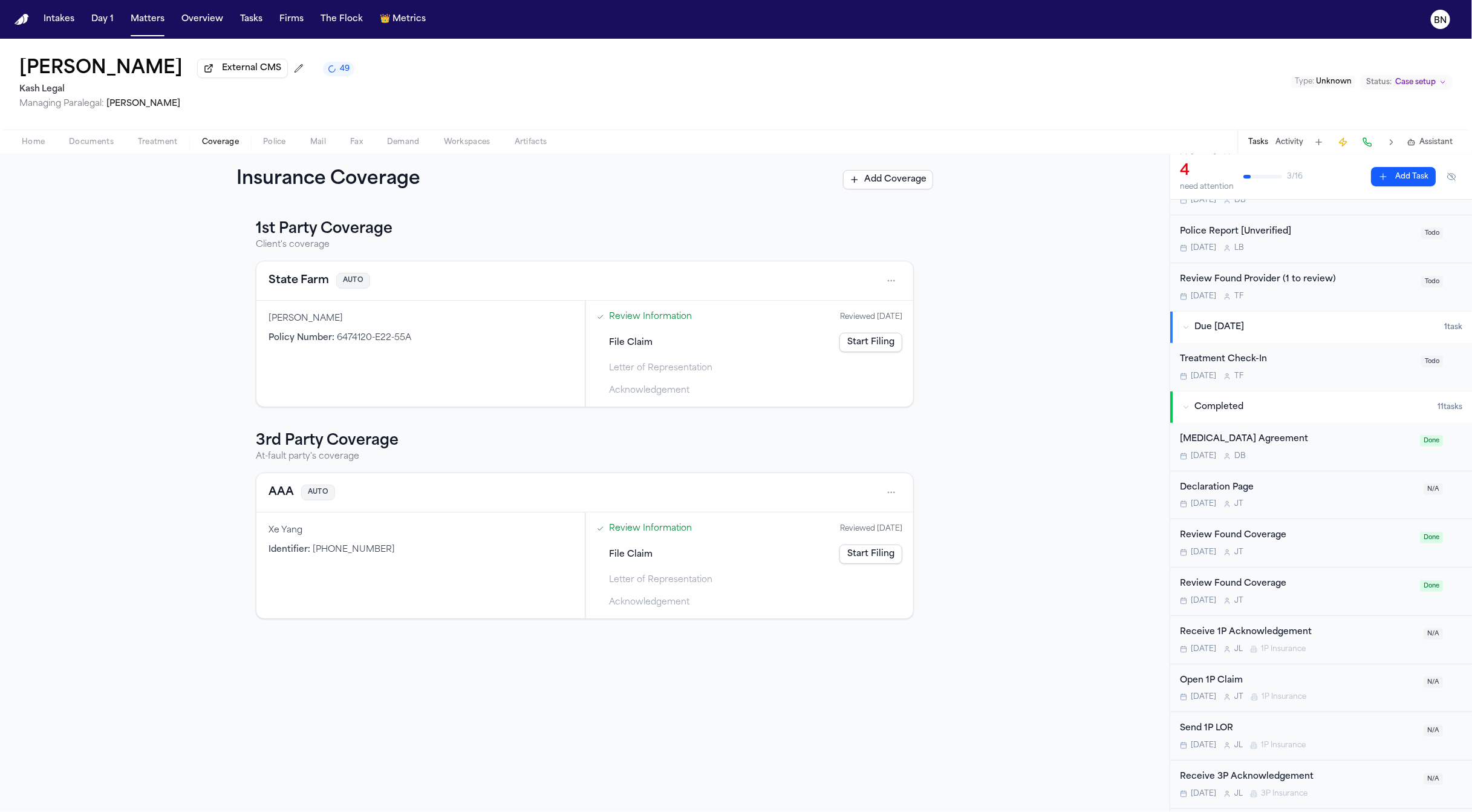
click at [864, 348] on link "Start Filing" at bounding box center [871, 342] width 63 height 20
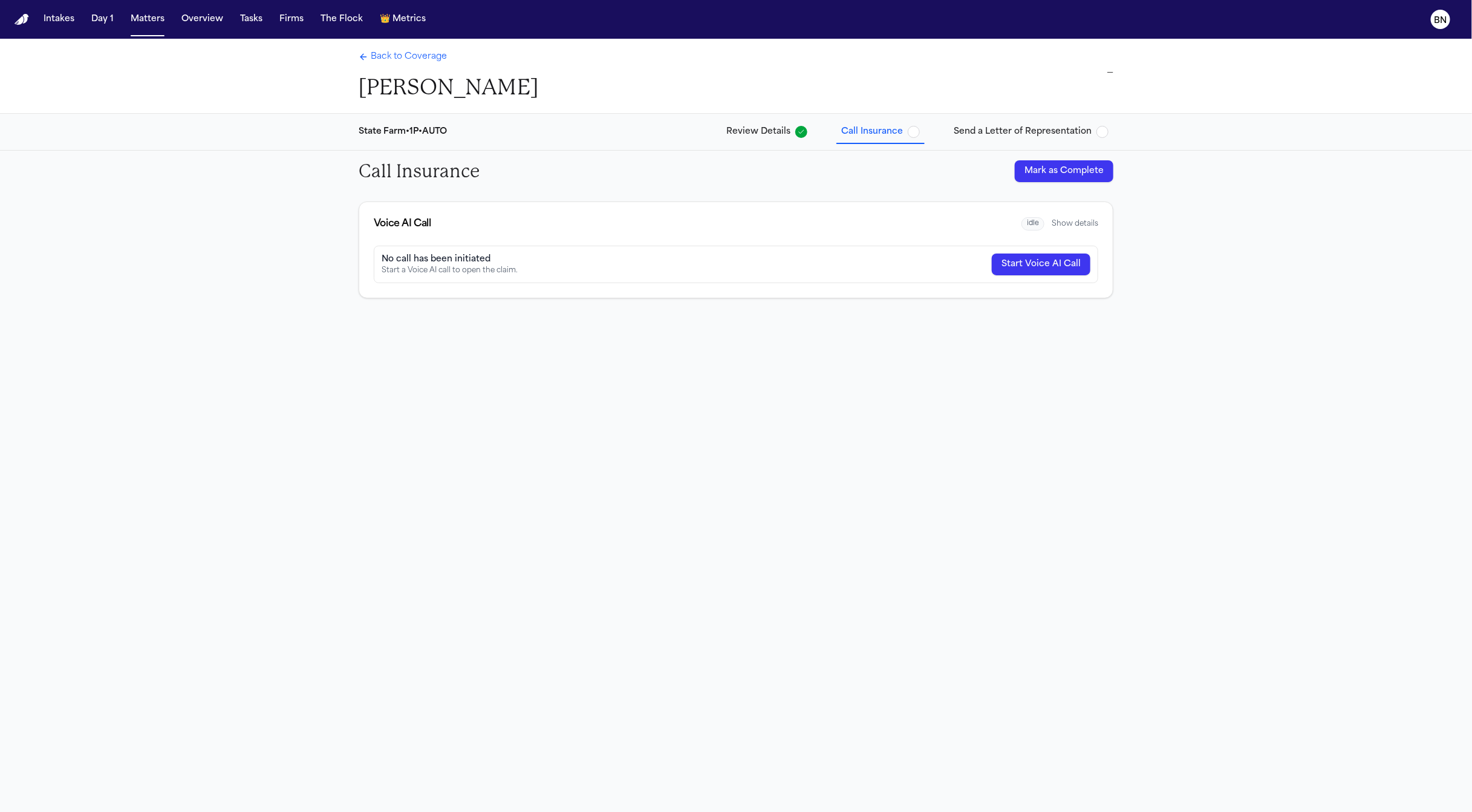
click at [996, 131] on span "Send a Letter of Representation" at bounding box center [1023, 131] width 138 height 12
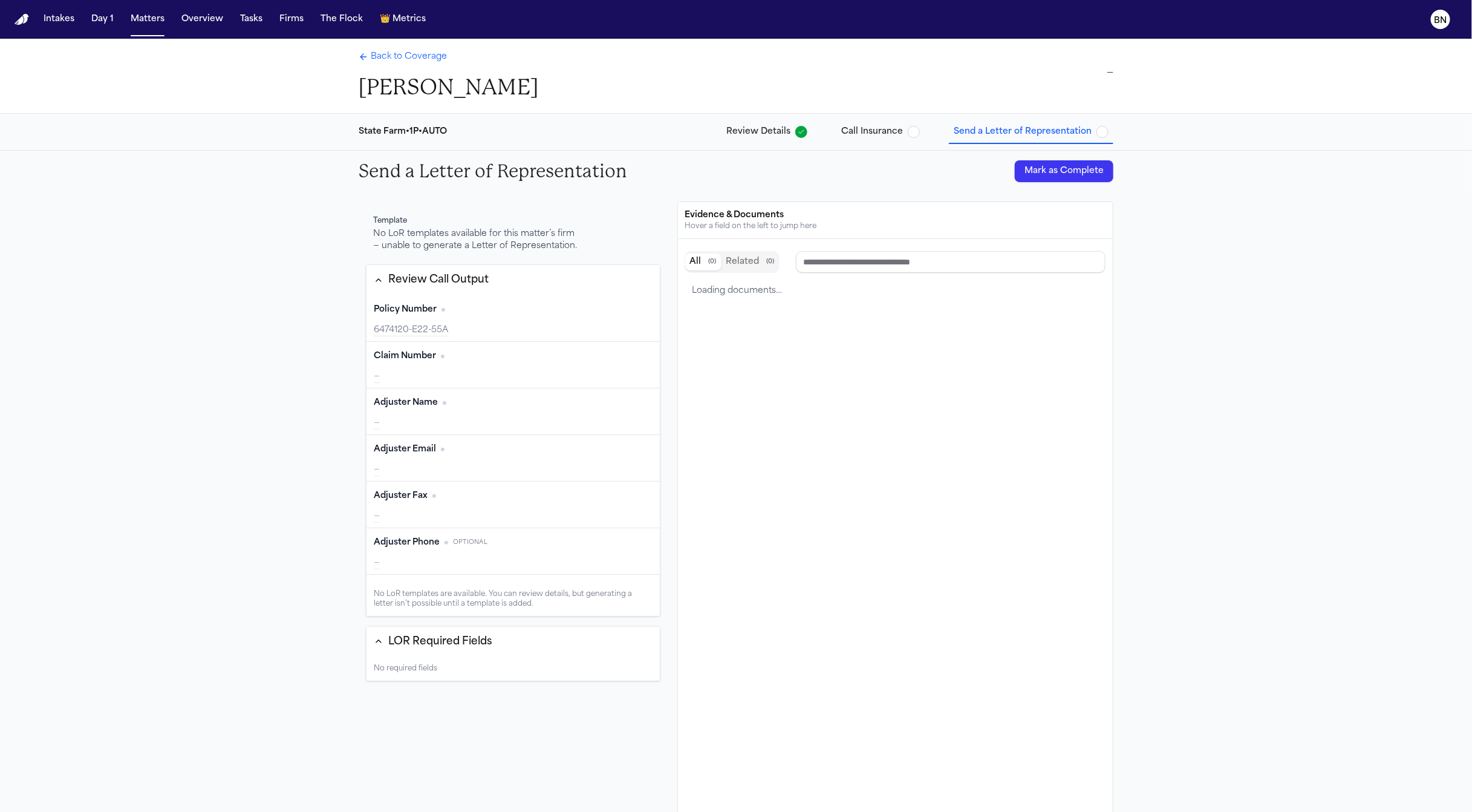
click at [879, 129] on span "Call Insurance" at bounding box center [872, 131] width 62 height 12
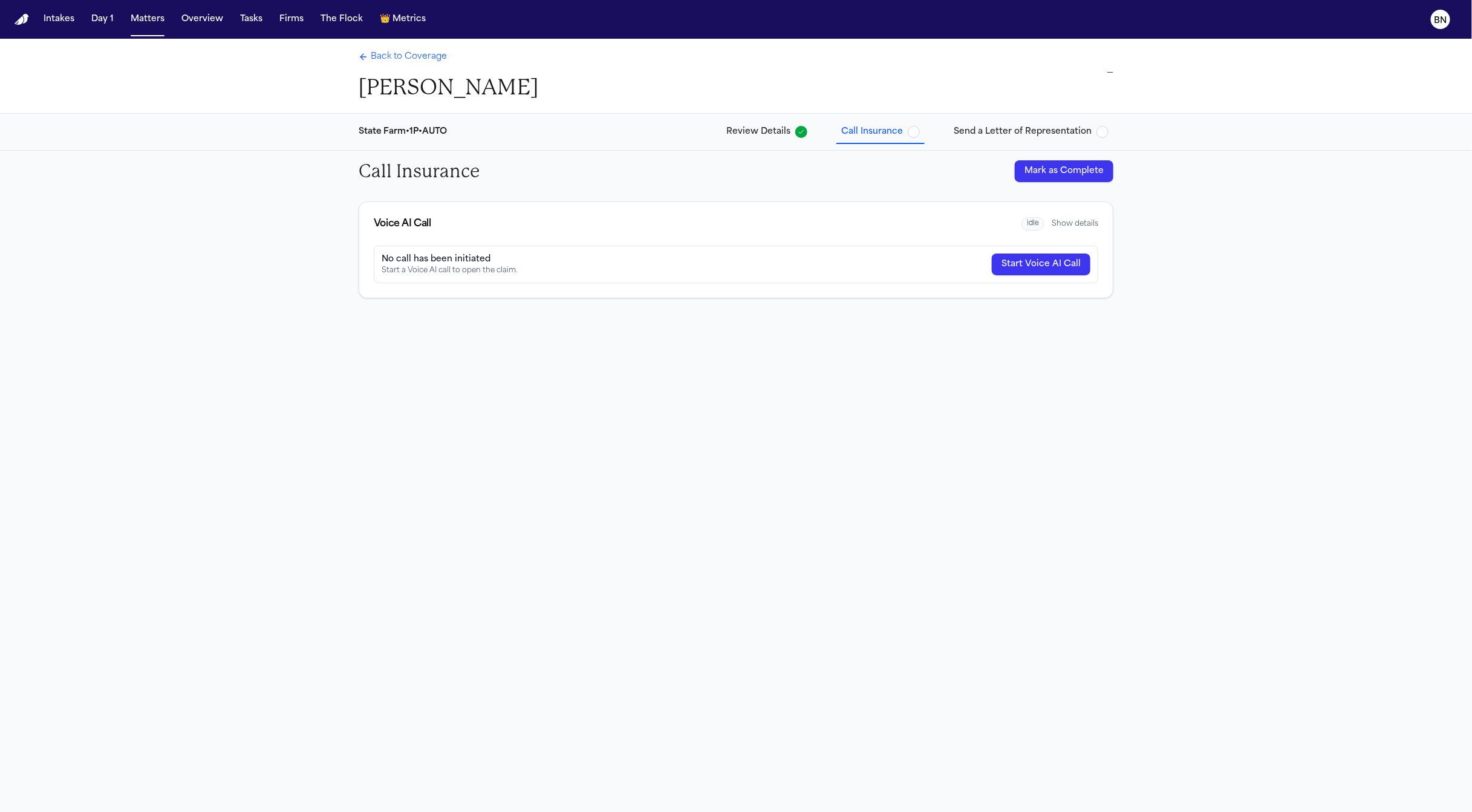
click at [401, 60] on span "Back to Coverage" at bounding box center [409, 56] width 76 height 12
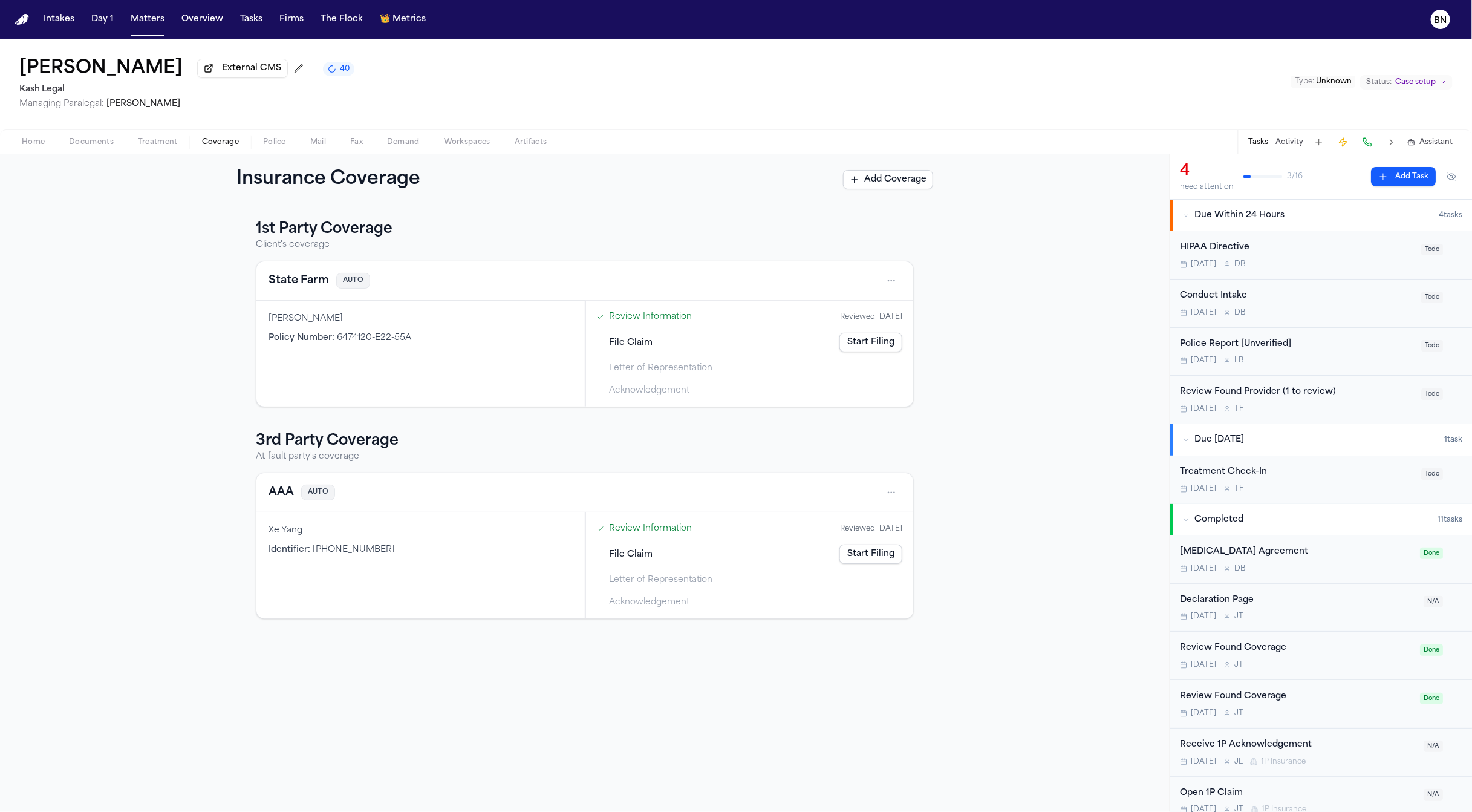
click at [662, 315] on link "Review Information" at bounding box center [650, 316] width 82 height 13
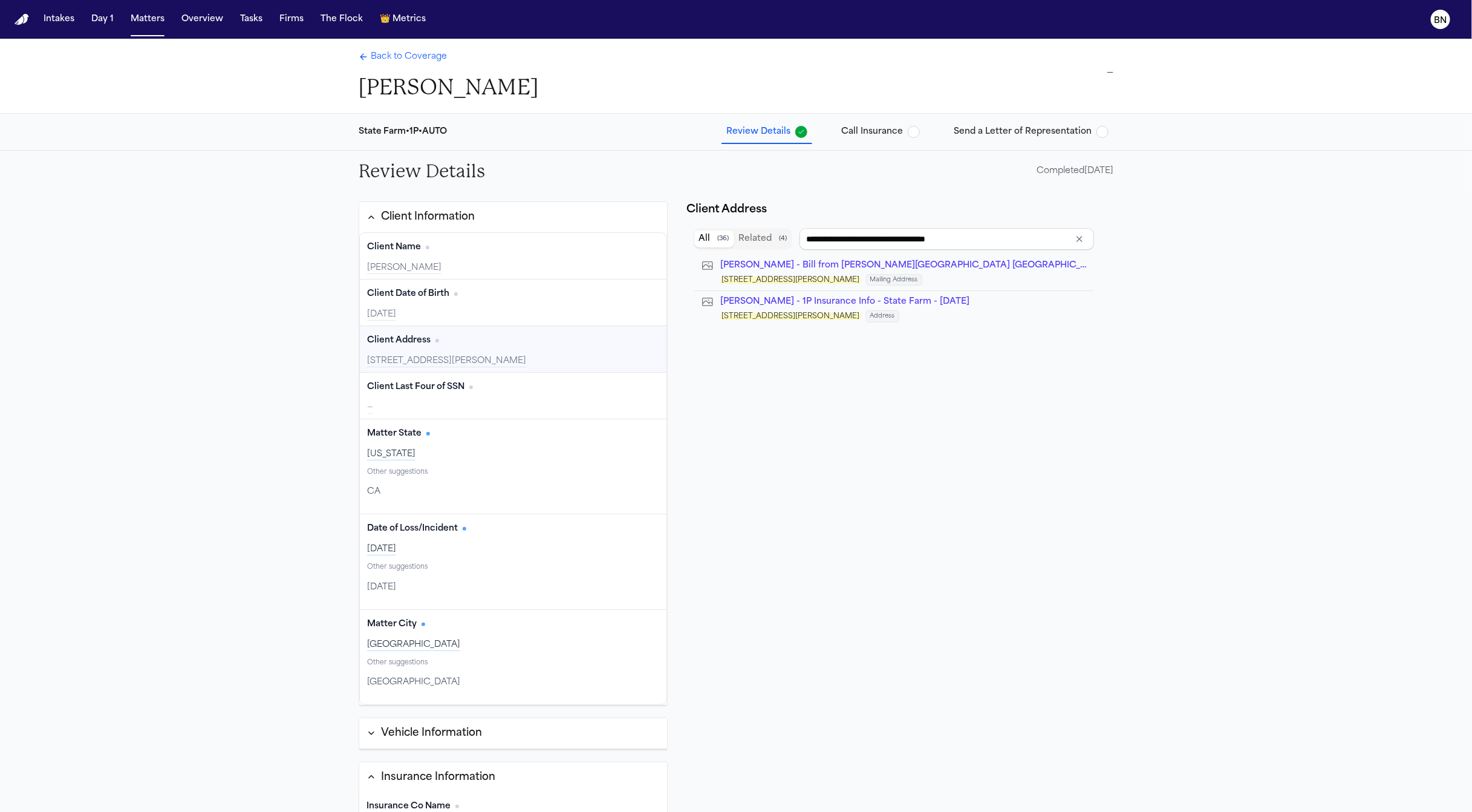
type input "**********"
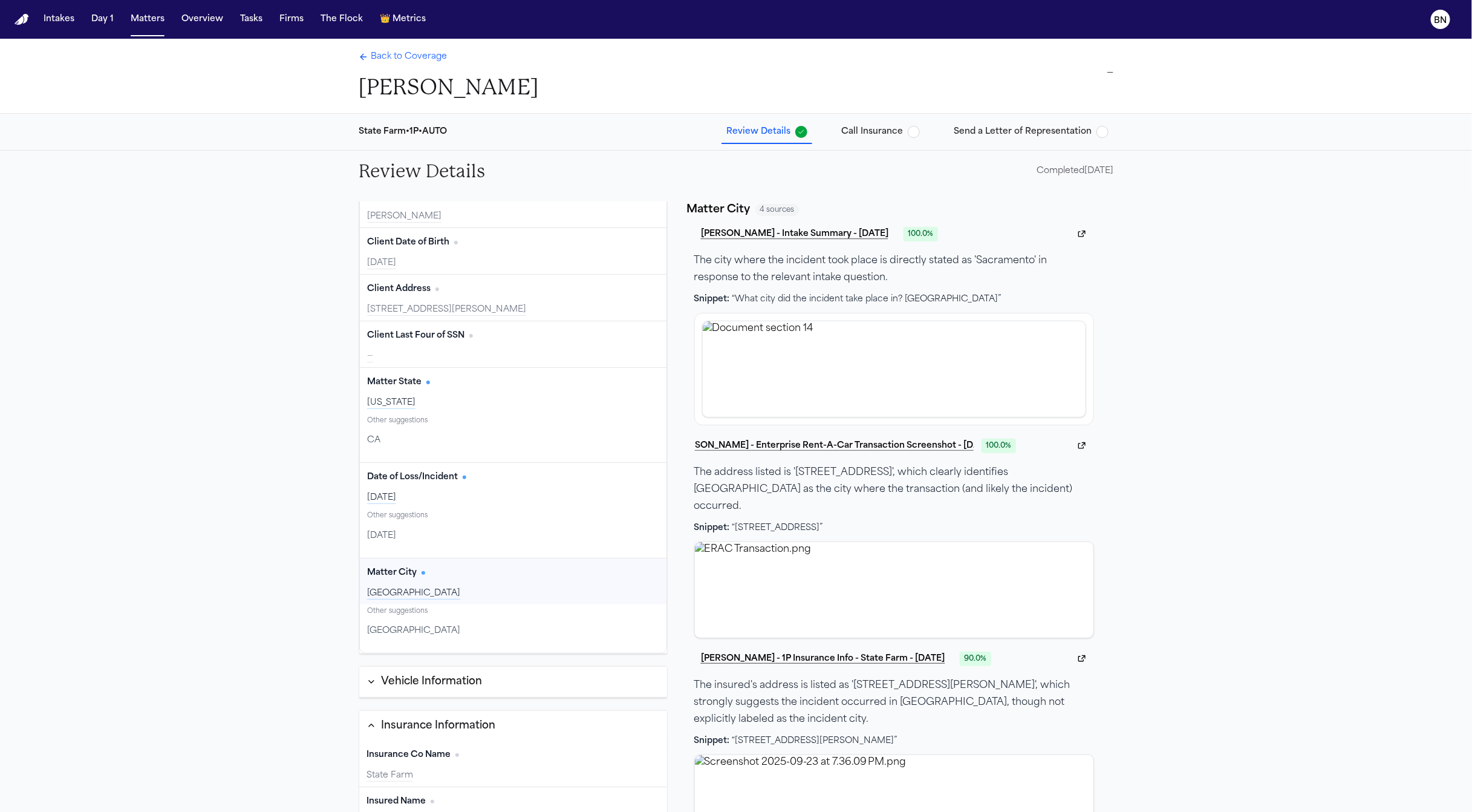
scroll to position [23, 0]
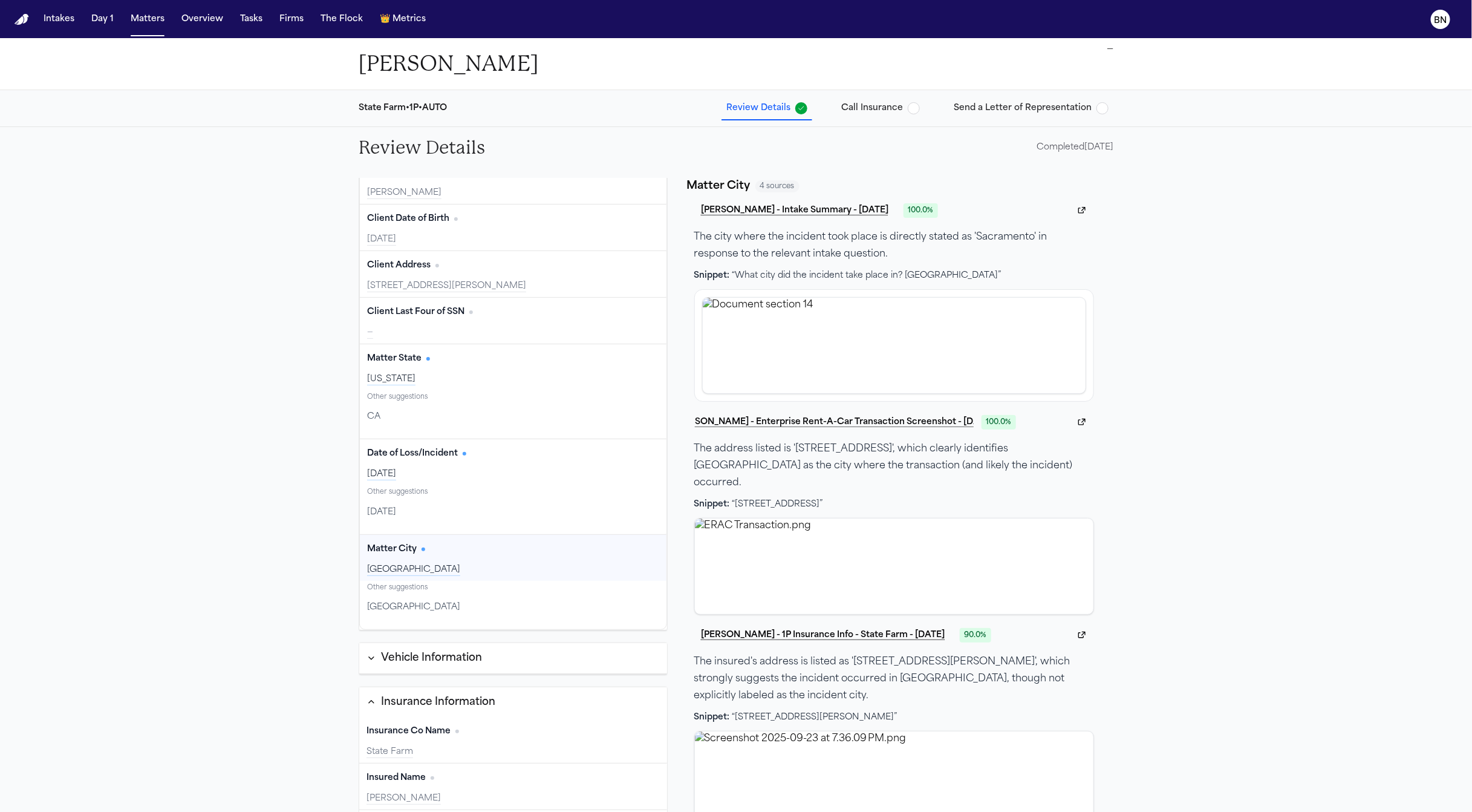
click at [452, 645] on button "Vehicle Information" at bounding box center [513, 658] width 307 height 30
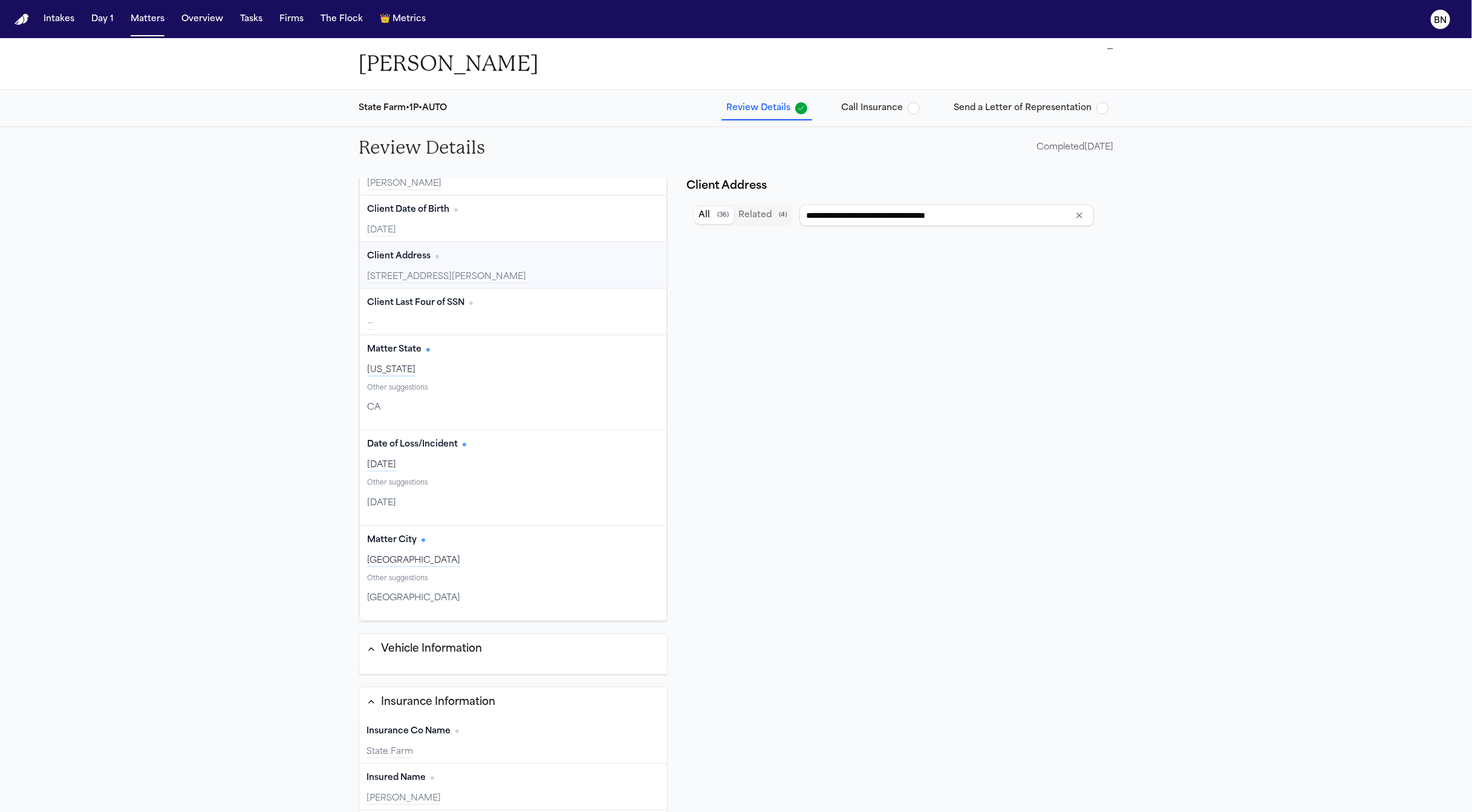
scroll to position [0, 0]
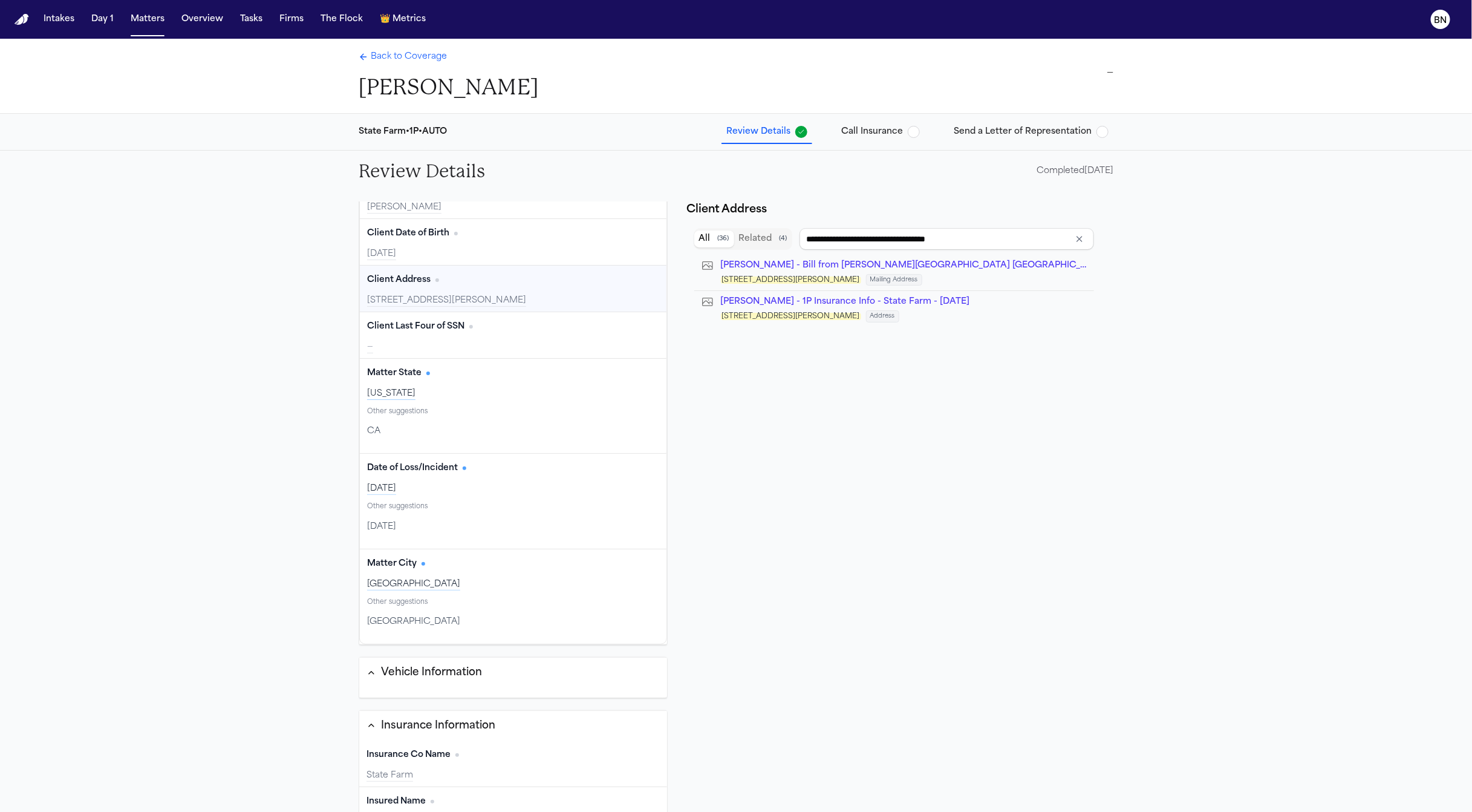
click at [402, 63] on span "Back to Coverage" at bounding box center [409, 56] width 76 height 12
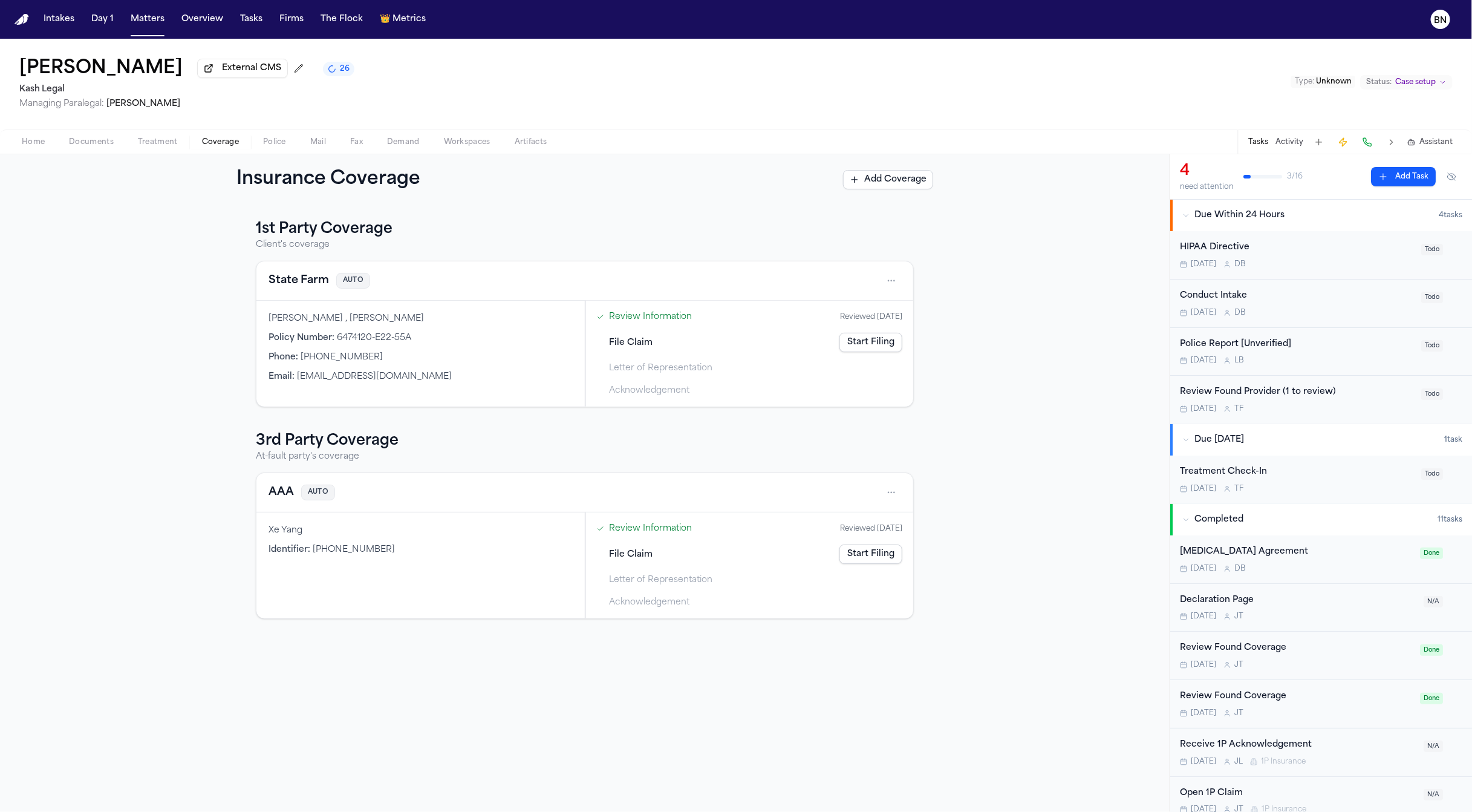
click at [183, 71] on h1 "Montrice Stallsworth" at bounding box center [101, 69] width 163 height 22
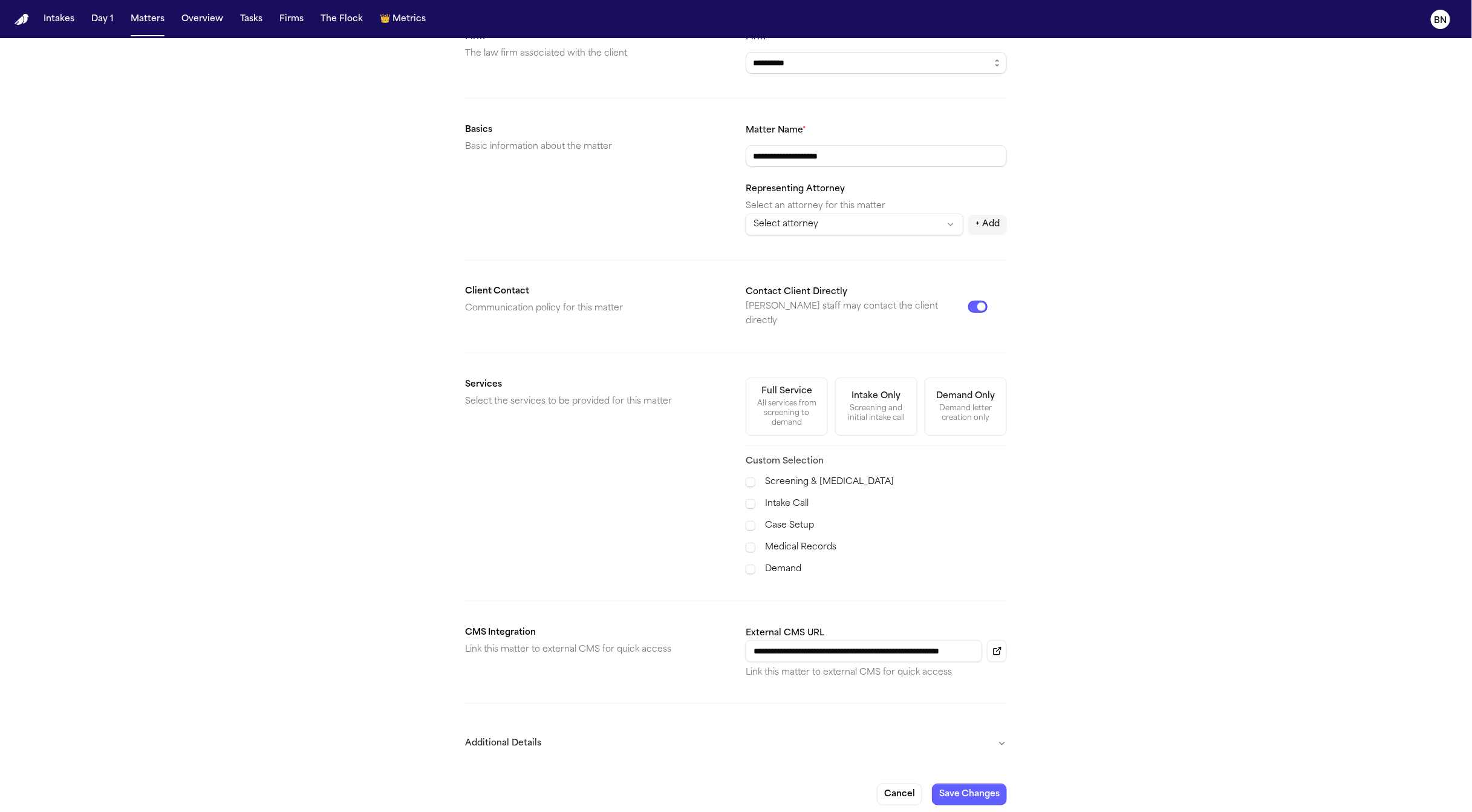
click at [819, 728] on button "Additional Details" at bounding box center [736, 743] width 542 height 31
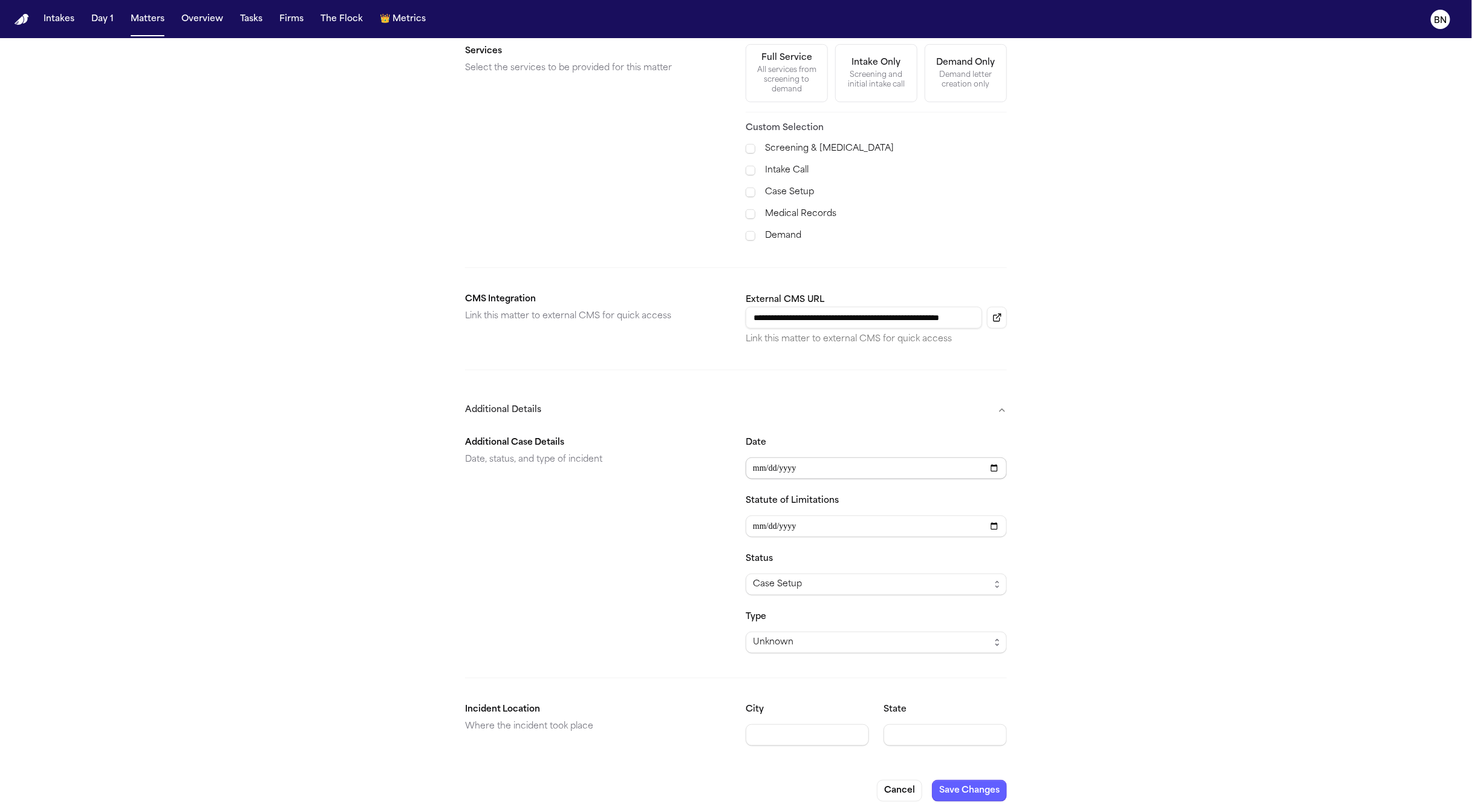
click at [762, 462] on input "Date" at bounding box center [876, 468] width 261 height 22
type input "**********"
click at [861, 631] on span "Unknown" at bounding box center [876, 642] width 261 height 22
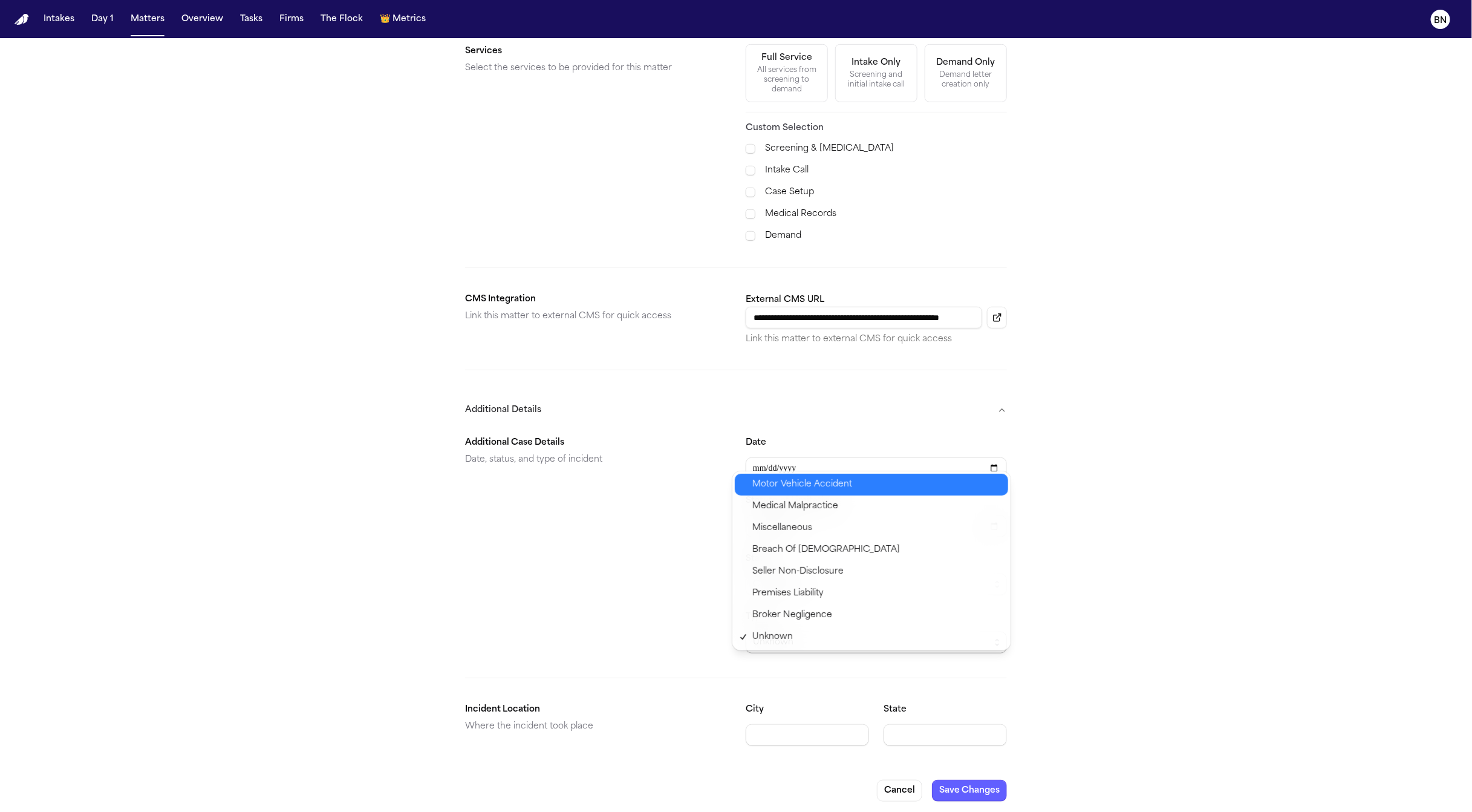
click at [847, 484] on span "Motor Vehicle Accident" at bounding box center [802, 484] width 100 height 14
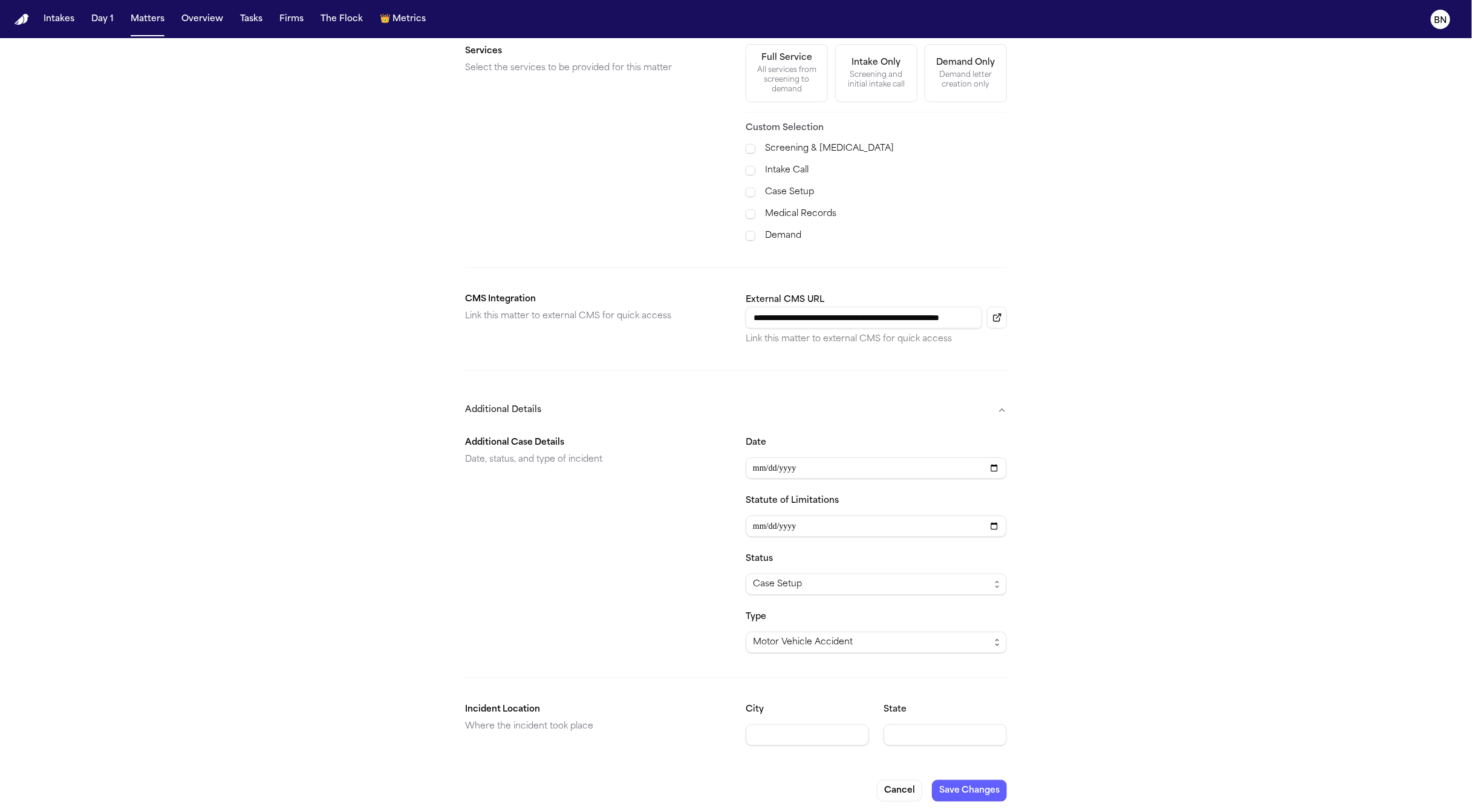
click at [1098, 572] on div "**********" at bounding box center [736, 204] width 1472 height 1222
click at [800, 724] on input "City" at bounding box center [808, 735] width 124 height 22
paste input "**********"
type input "**********"
click at [934, 724] on input "State" at bounding box center [946, 735] width 124 height 22
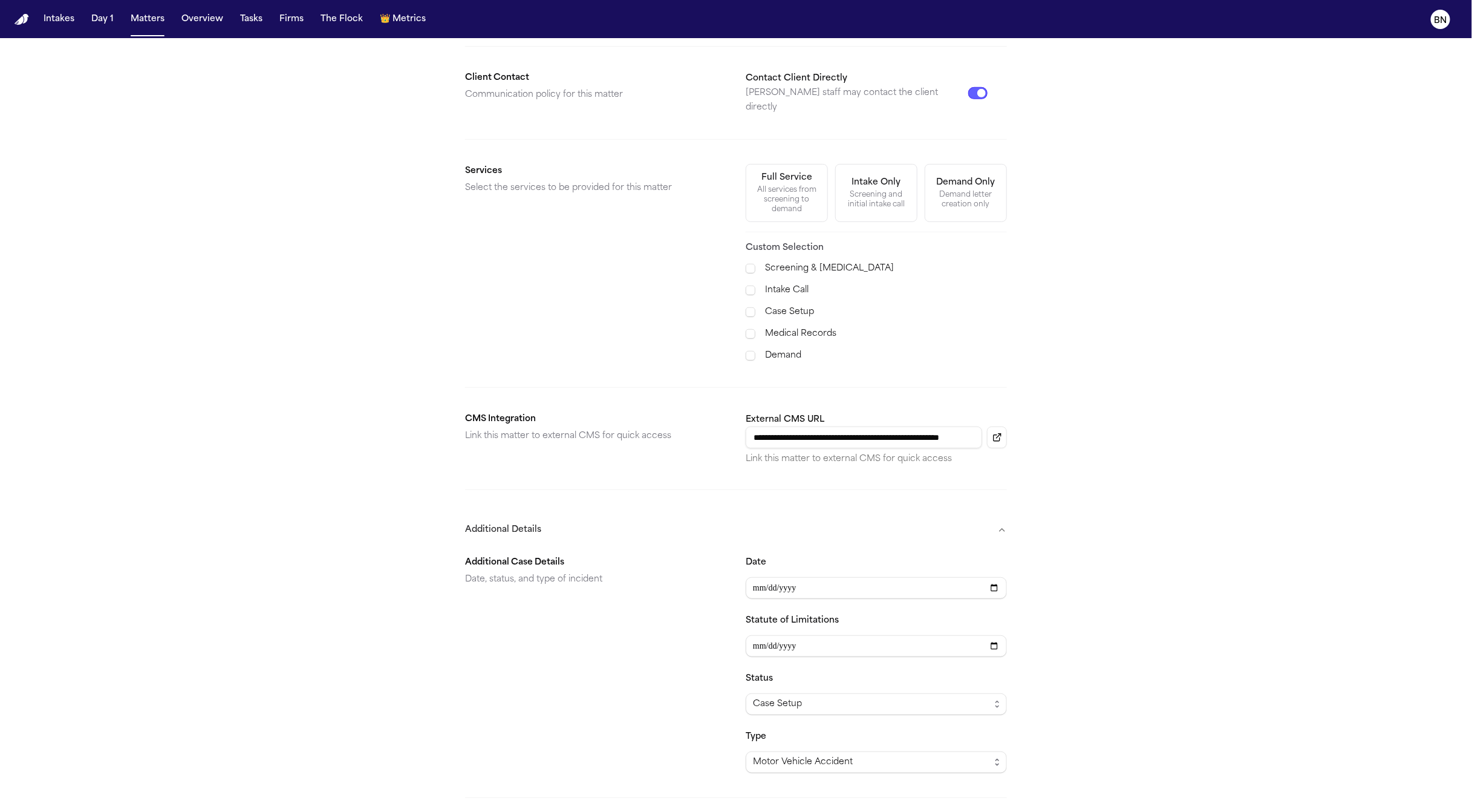
scroll to position [149, 0]
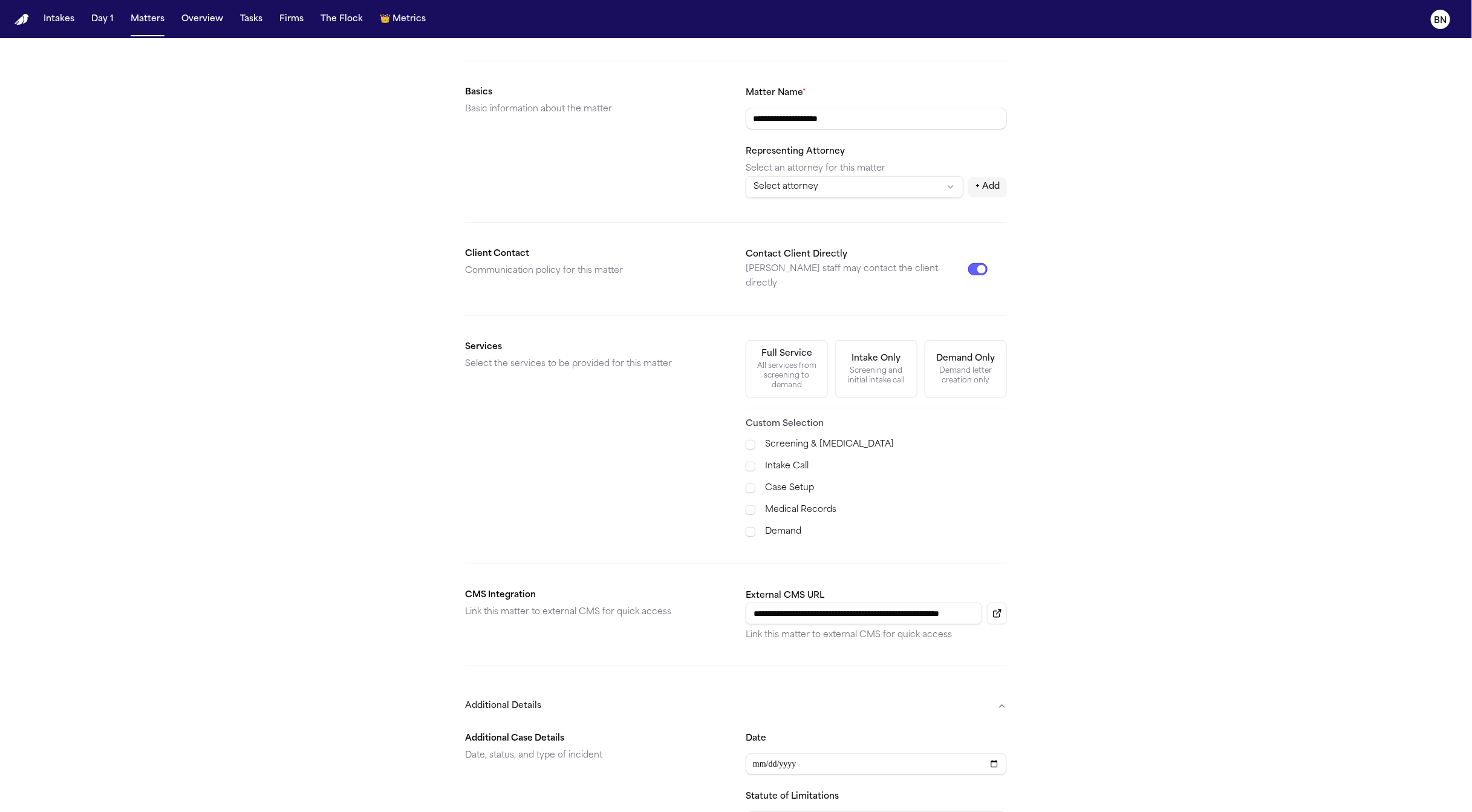
type input "**"
click at [792, 371] on div "All services from screening to demand" at bounding box center [787, 376] width 66 height 29
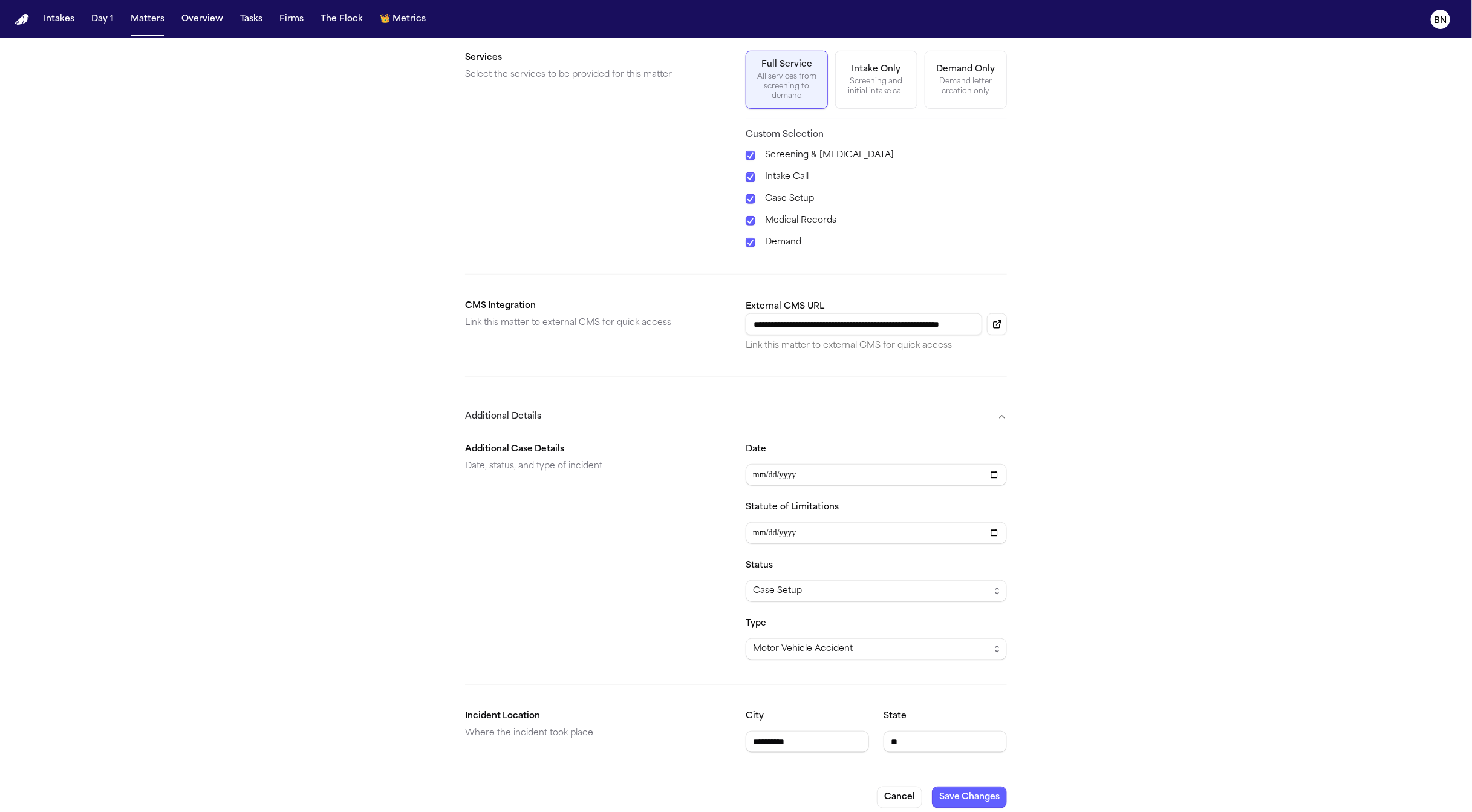
scroll to position [445, 0]
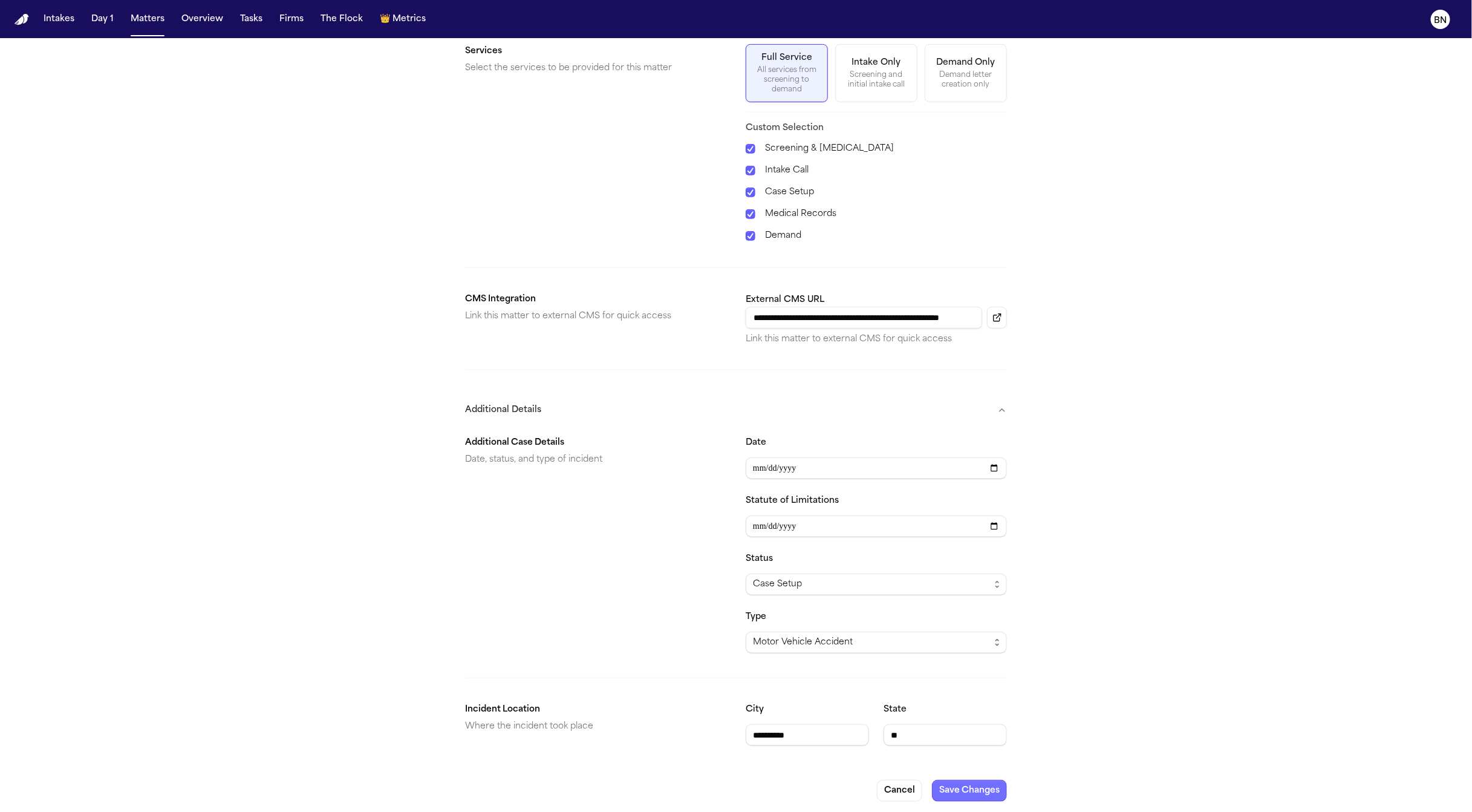
click at [953, 792] on button "Save Changes" at bounding box center [970, 790] width 75 height 22
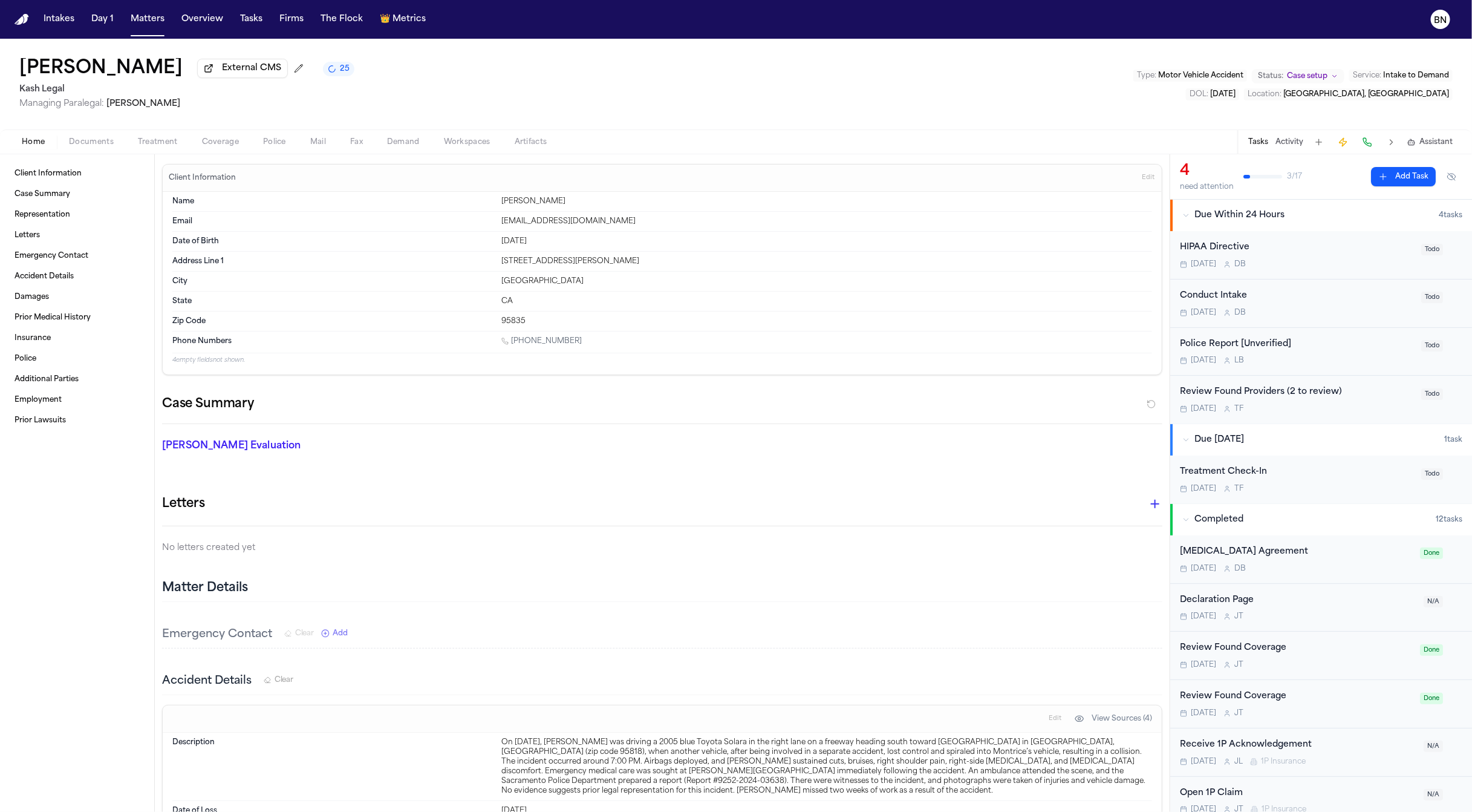
click at [87, 145] on span "Documents" at bounding box center [91, 142] width 45 height 10
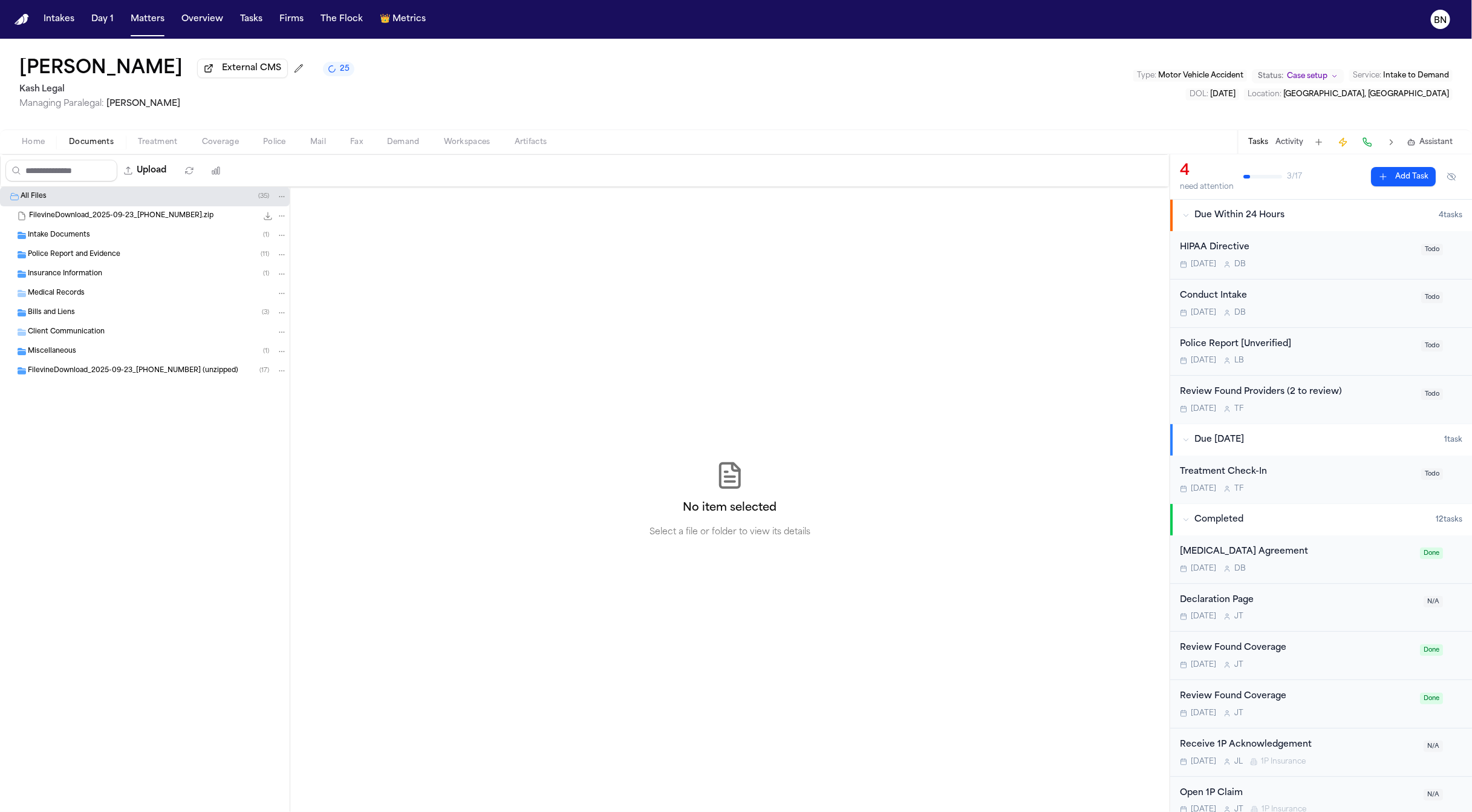
click at [148, 143] on span "Treatment" at bounding box center [158, 142] width 40 height 10
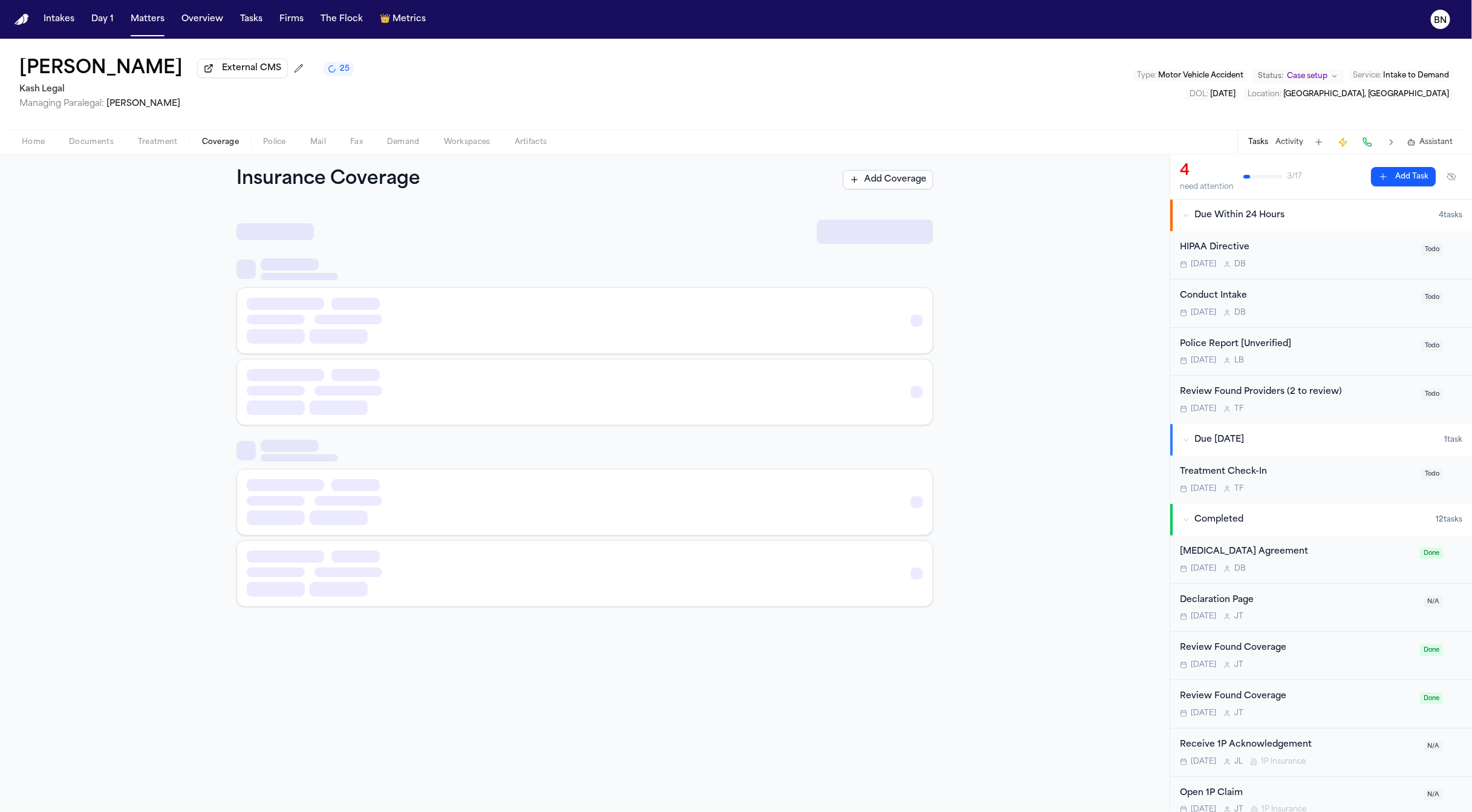
click at [228, 139] on span "Coverage" at bounding box center [220, 142] width 37 height 10
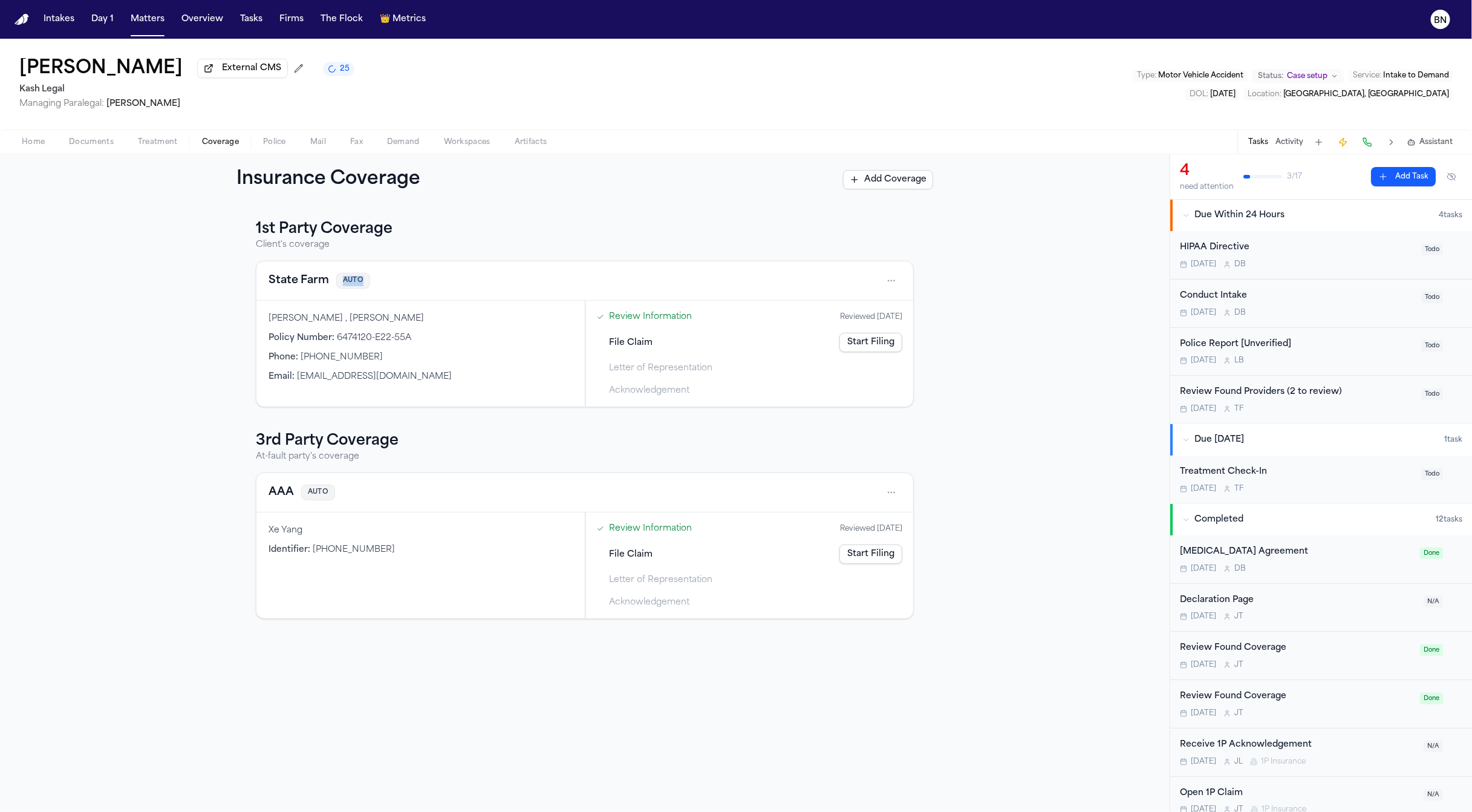
click at [470, 262] on div "1st Party Coverage Client's coverage State Farm AUTO Montrice Stallsworth , Mon…" at bounding box center [584, 313] width 658 height 187
click at [442, 263] on div "State Farm AUTO Montrice Stallsworth , Montrice Stallworth Policy Number : 6474…" at bounding box center [584, 333] width 658 height 146
click at [463, 284] on div "State Farm AUTO" at bounding box center [585, 281] width 633 height 20
drag, startPoint x: 288, startPoint y: 448, endPoint x: 286, endPoint y: 454, distance: 6.3
click at [288, 448] on h3 "3rd Party Coverage" at bounding box center [584, 441] width 658 height 20
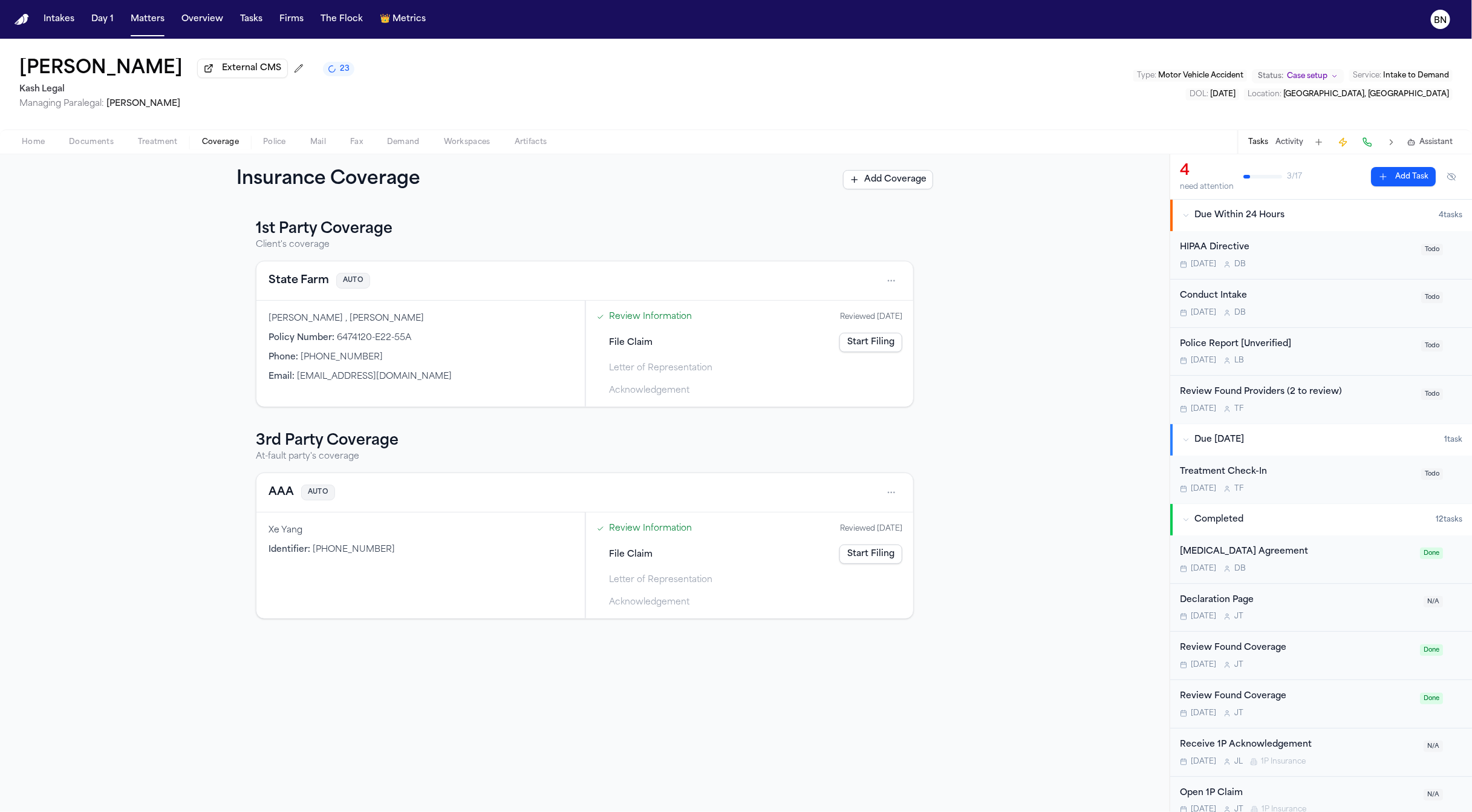
click at [279, 492] on button "AAA" at bounding box center [281, 492] width 25 height 17
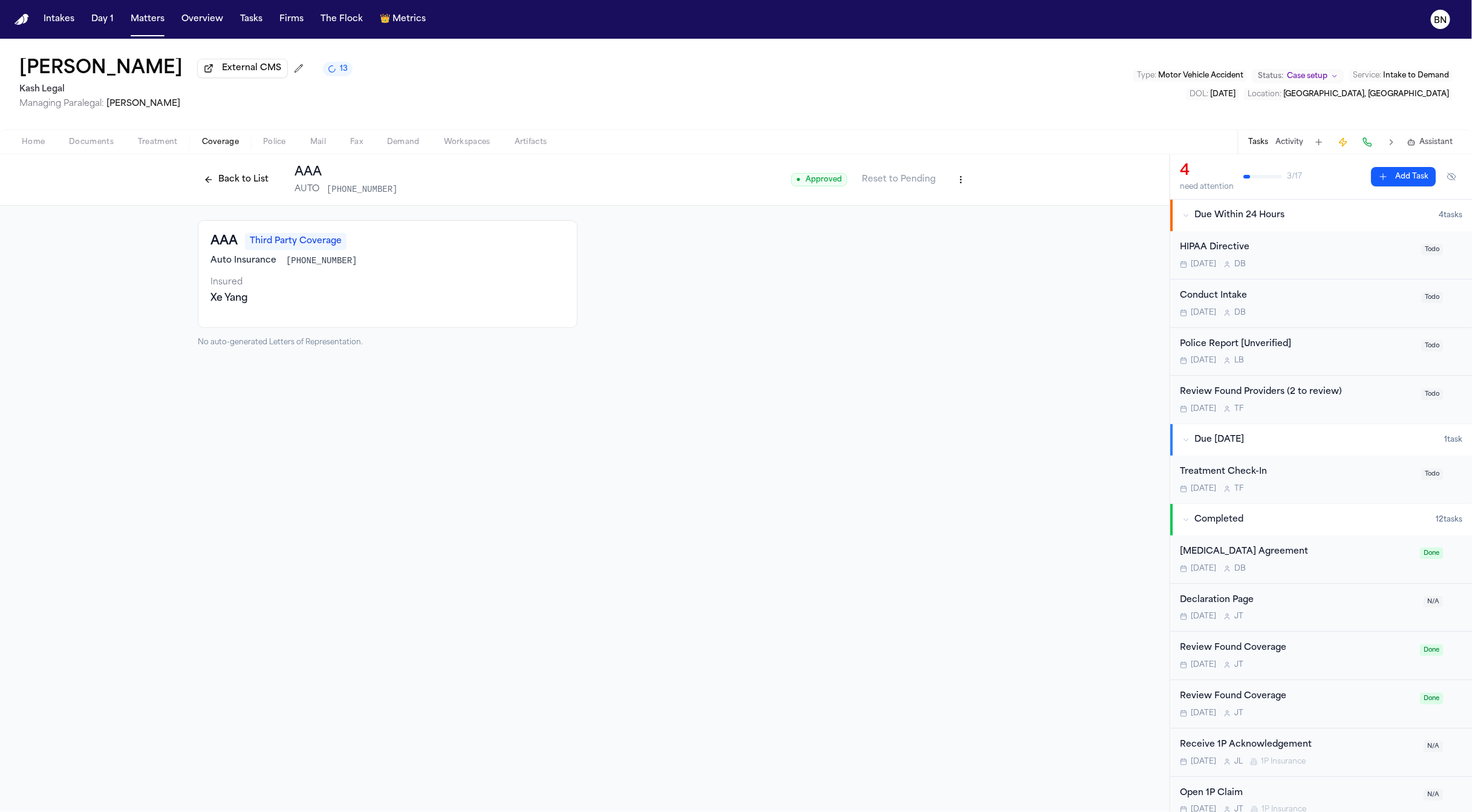
click at [251, 177] on button "Back to List" at bounding box center [237, 180] width 77 height 20
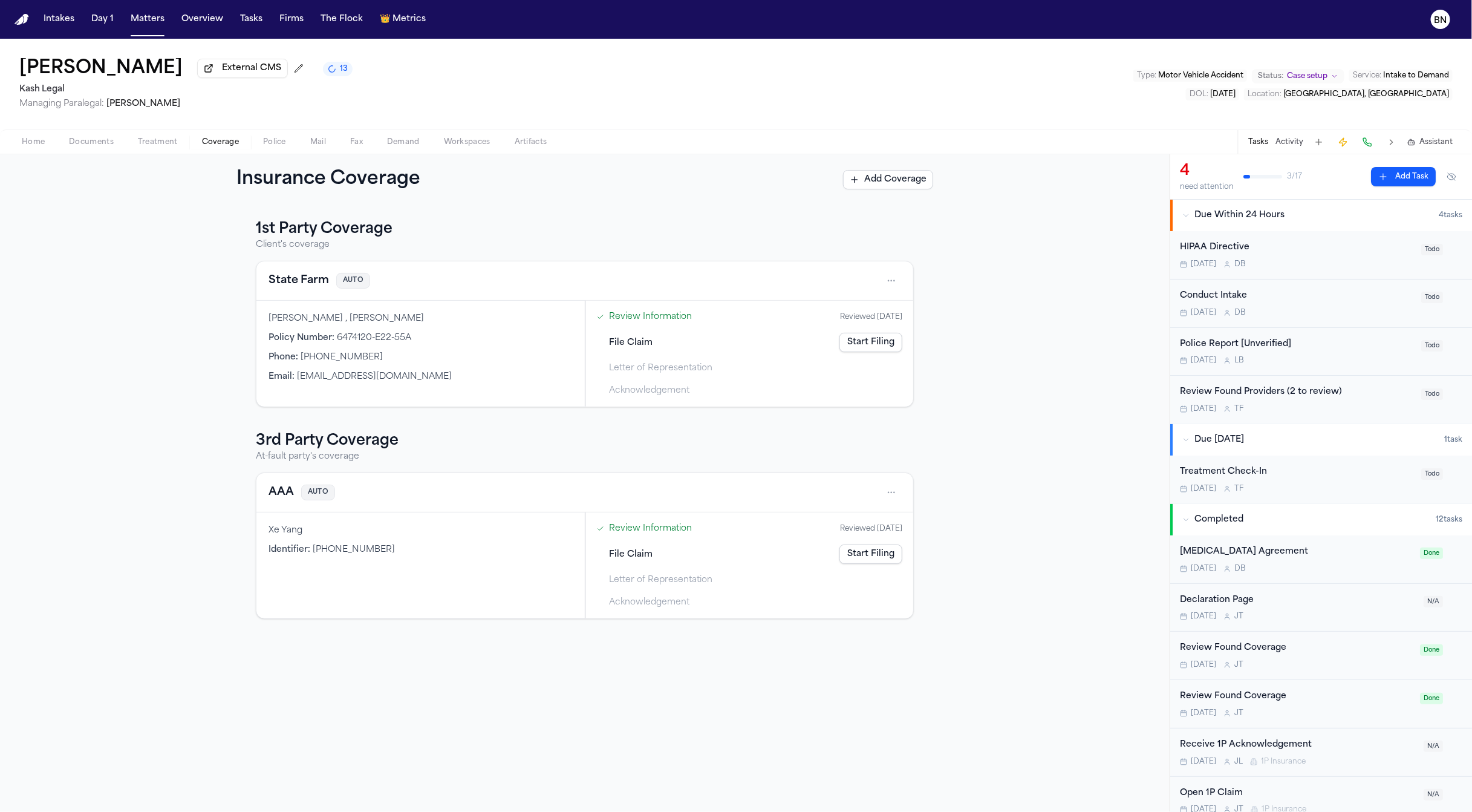
click at [572, 209] on div "1st Party Coverage Client's coverage State Farm AUTO Montrice Stallsworth , Mon…" at bounding box center [584, 508] width 1170 height 607
click at [1338, 358] on div "Police Report [Unverified] Tomorrow L B" at bounding box center [1296, 352] width 234 height 29
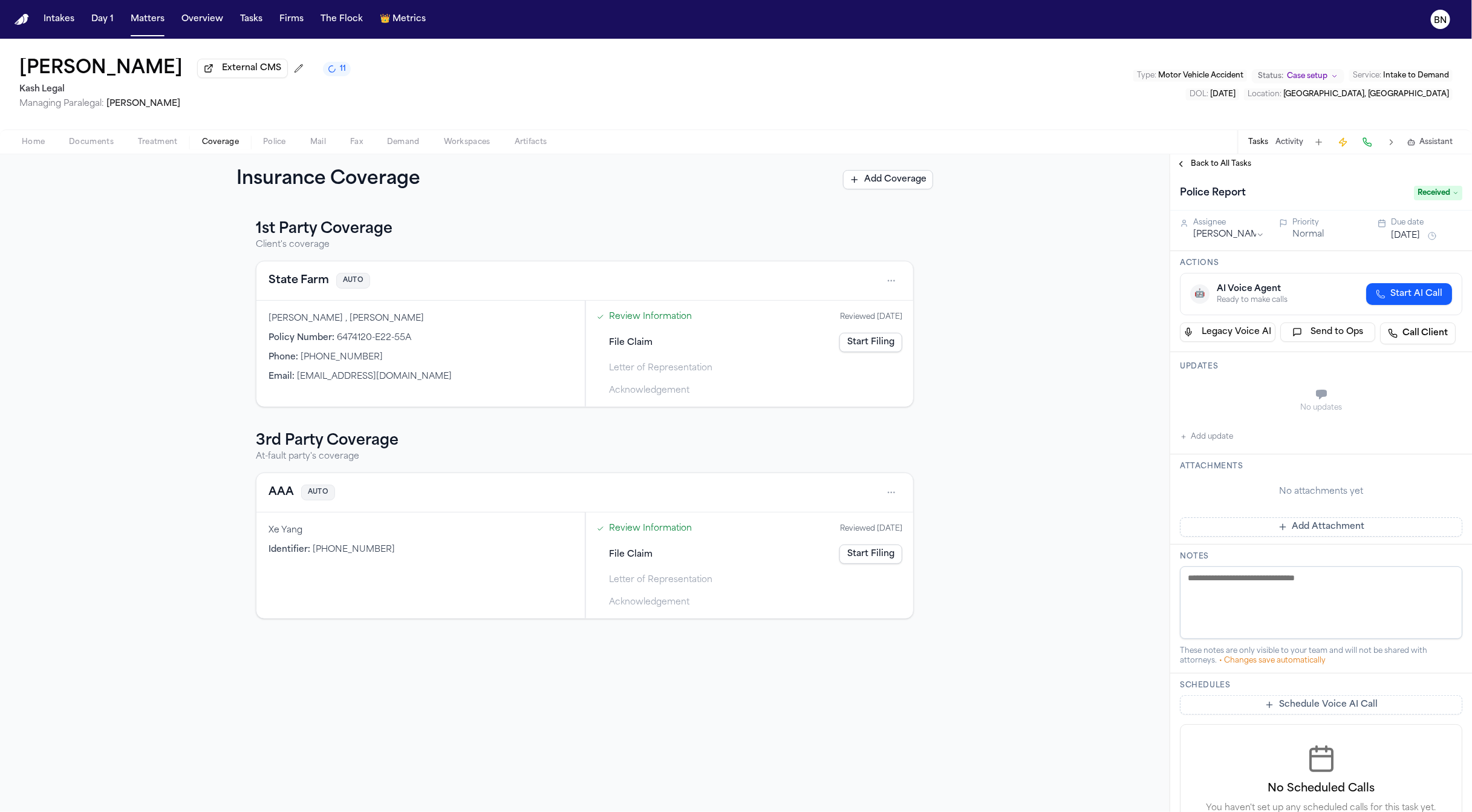
click at [276, 499] on button "AAA" at bounding box center [281, 492] width 25 height 17
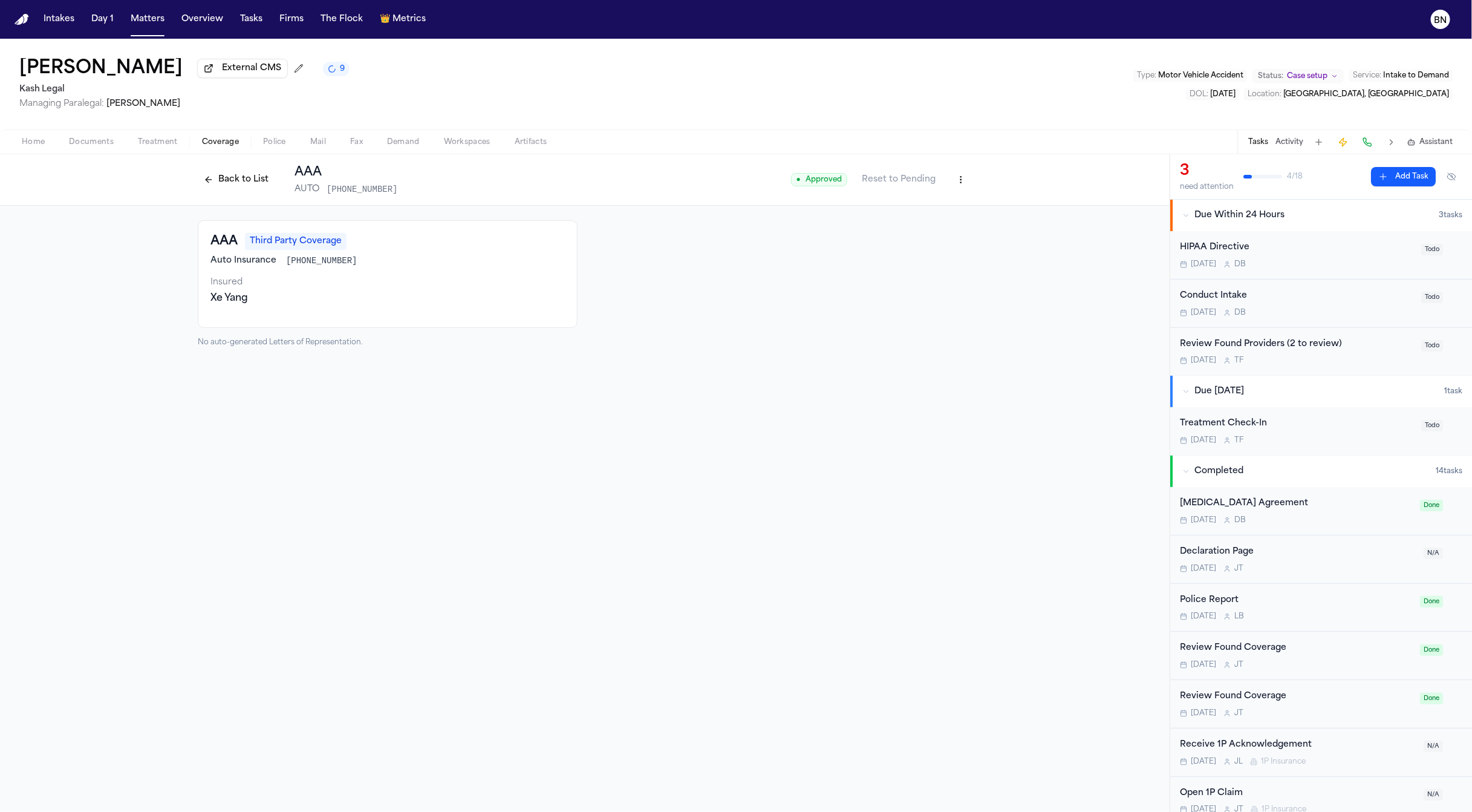
click at [219, 184] on button "Back to List" at bounding box center [237, 180] width 77 height 20
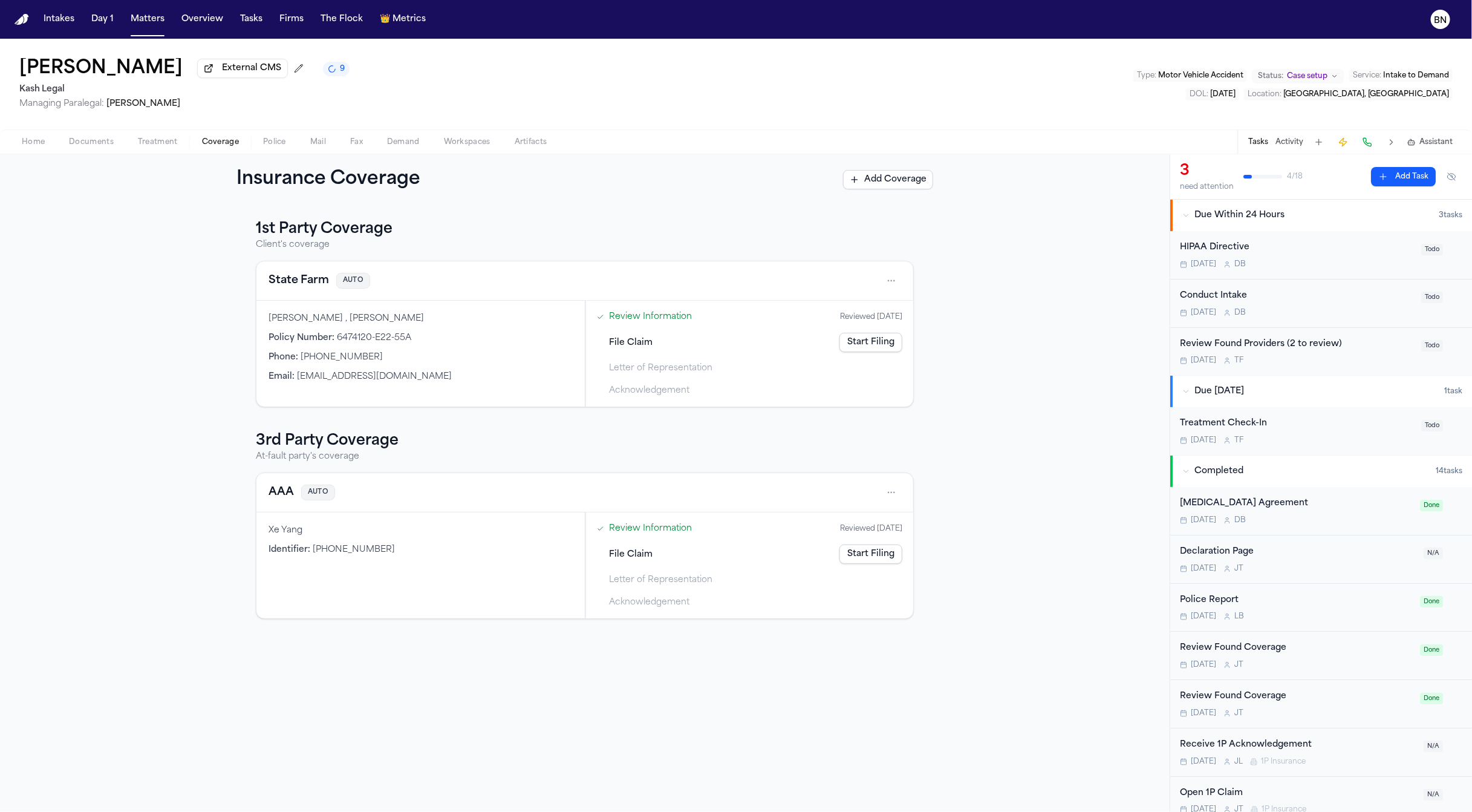
click at [52, 124] on div "Montrice Stallsworth External CMS 9 Kash Legal Managing Paralegal: Thea Feeney …" at bounding box center [736, 83] width 1472 height 91
click at [74, 134] on div "Home Documents Treatment Coverage Police Mail Fax Demand Workspaces Artifacts T…" at bounding box center [736, 141] width 1472 height 24
click at [86, 145] on span "Documents" at bounding box center [91, 142] width 45 height 10
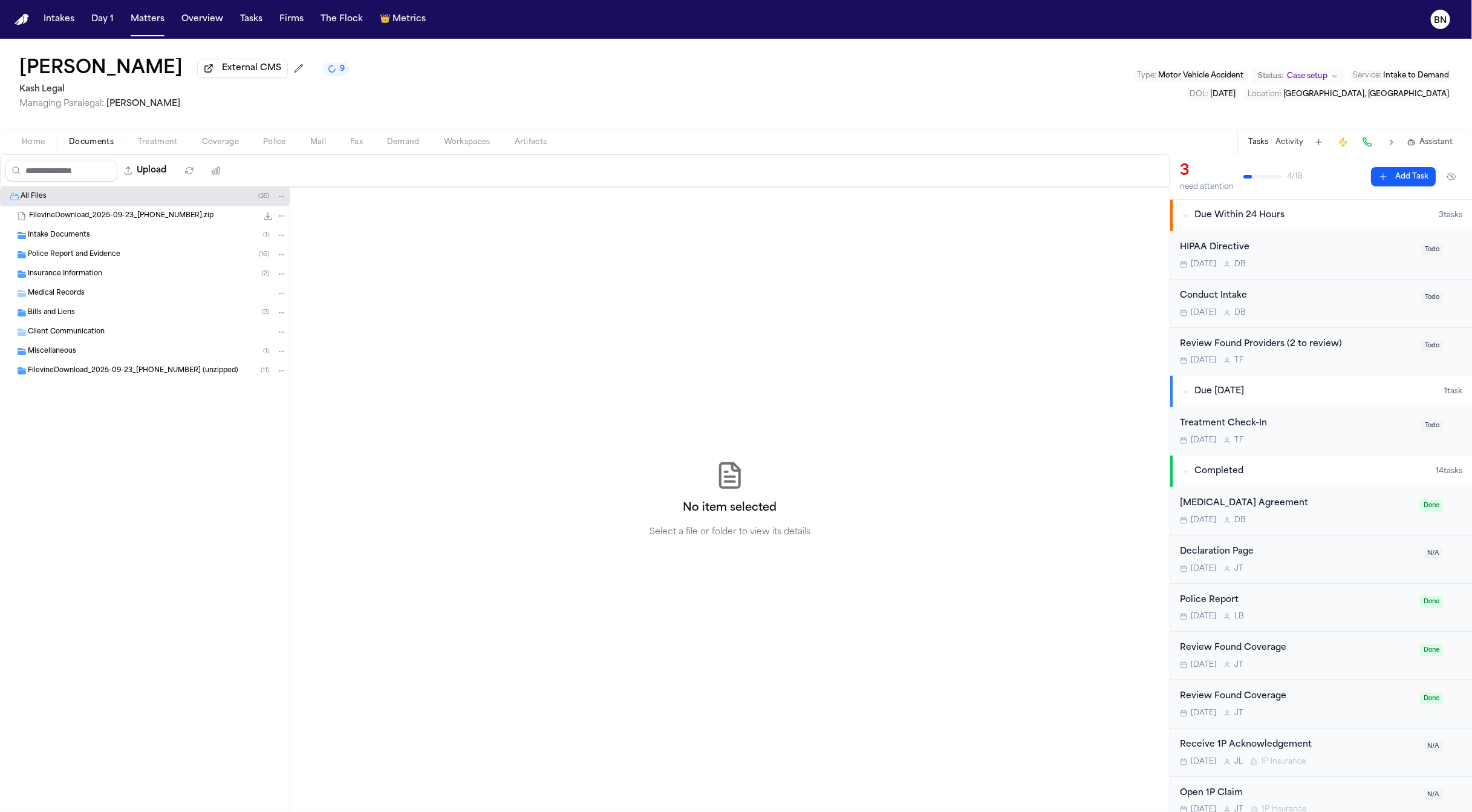
click at [98, 283] on div "Insurance Information ( 2 )" at bounding box center [144, 274] width 290 height 20
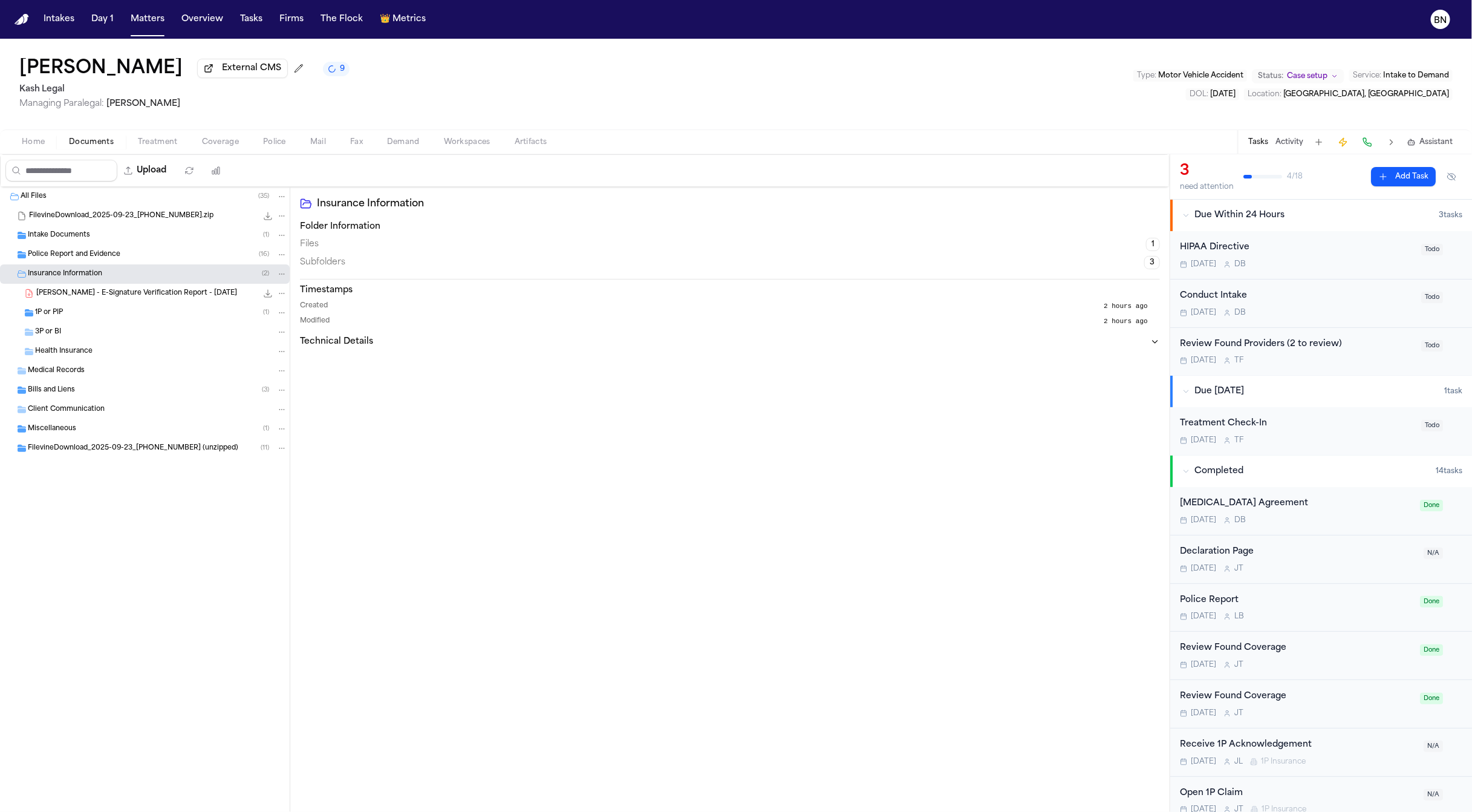
click at [127, 327] on div "3P or BI" at bounding box center [144, 333] width 290 height 20
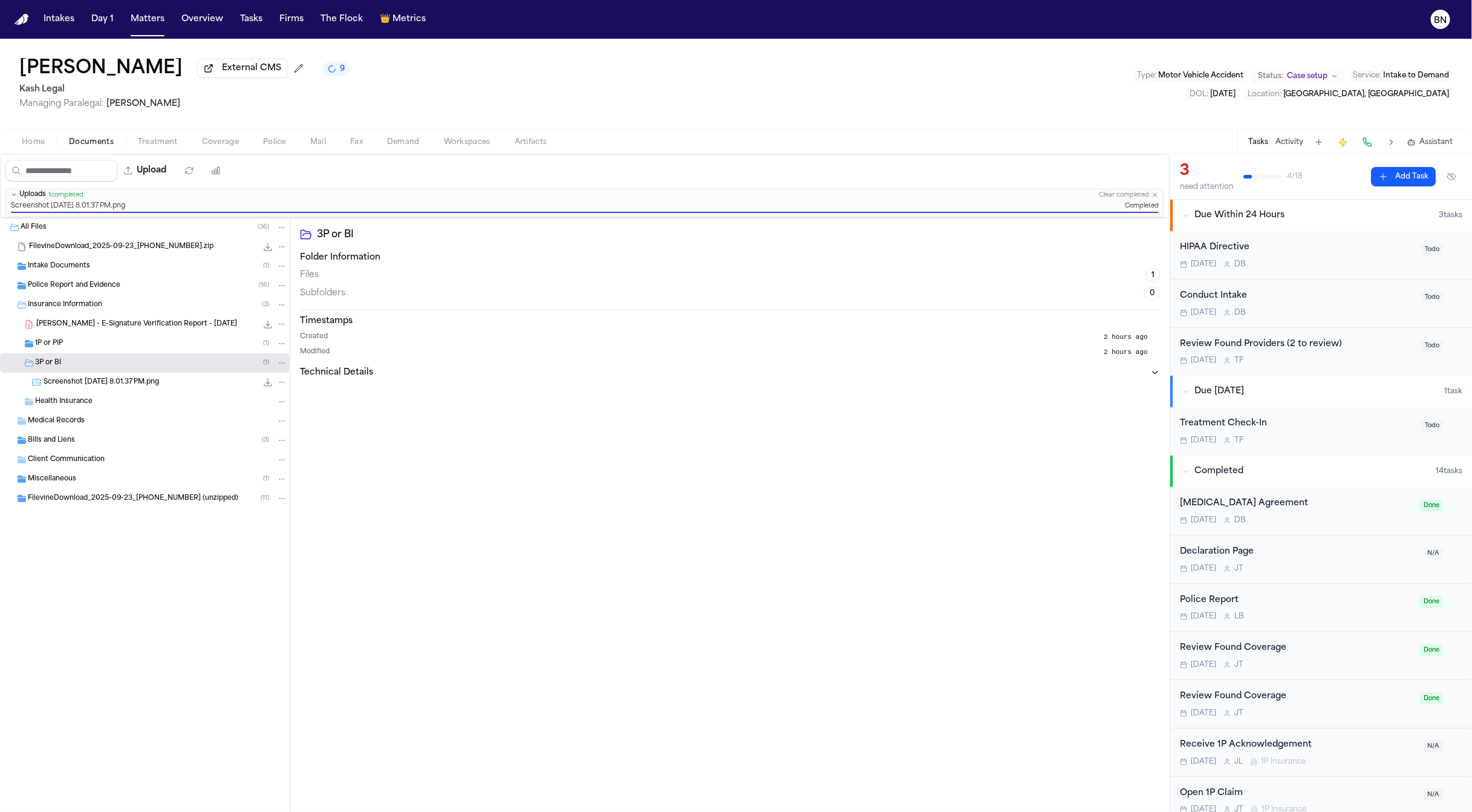
click at [205, 135] on div "Home Documents Treatment Coverage Police Mail Fax Demand Workspaces Artifacts T…" at bounding box center [736, 141] width 1472 height 24
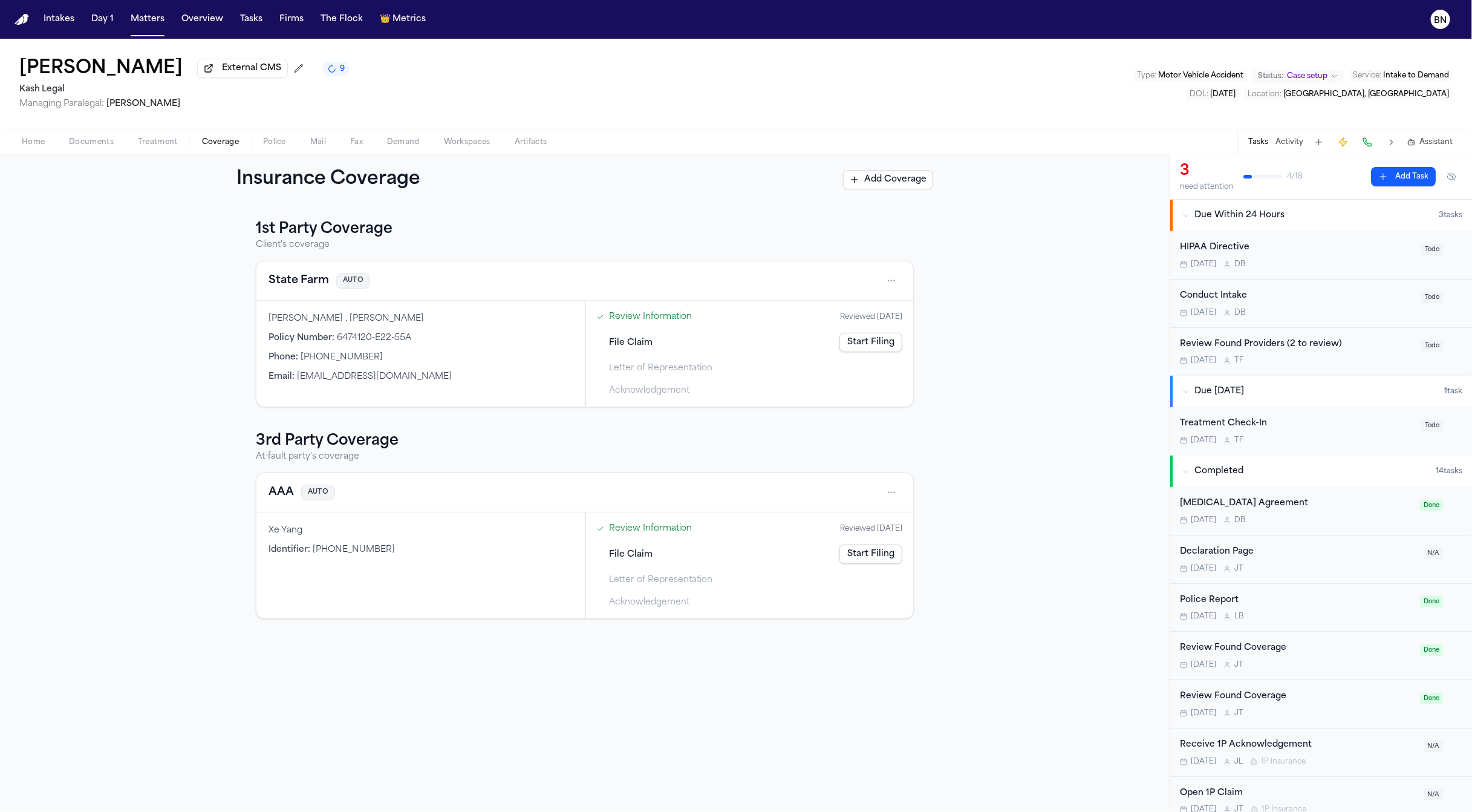
click at [207, 144] on span "Coverage" at bounding box center [220, 142] width 37 height 10
click at [351, 445] on h3 "3rd Party Coverage" at bounding box center [584, 441] width 658 height 20
drag, startPoint x: 581, startPoint y: 462, endPoint x: 584, endPoint y: 448, distance: 14.3
click at [583, 421] on div "1st Party Coverage Client's coverage State Farm AUTO Montrice Stallsworth , Mon…" at bounding box center [584, 419] width 658 height 399
click at [516, 229] on h3 "1st Party Coverage" at bounding box center [584, 229] width 658 height 20
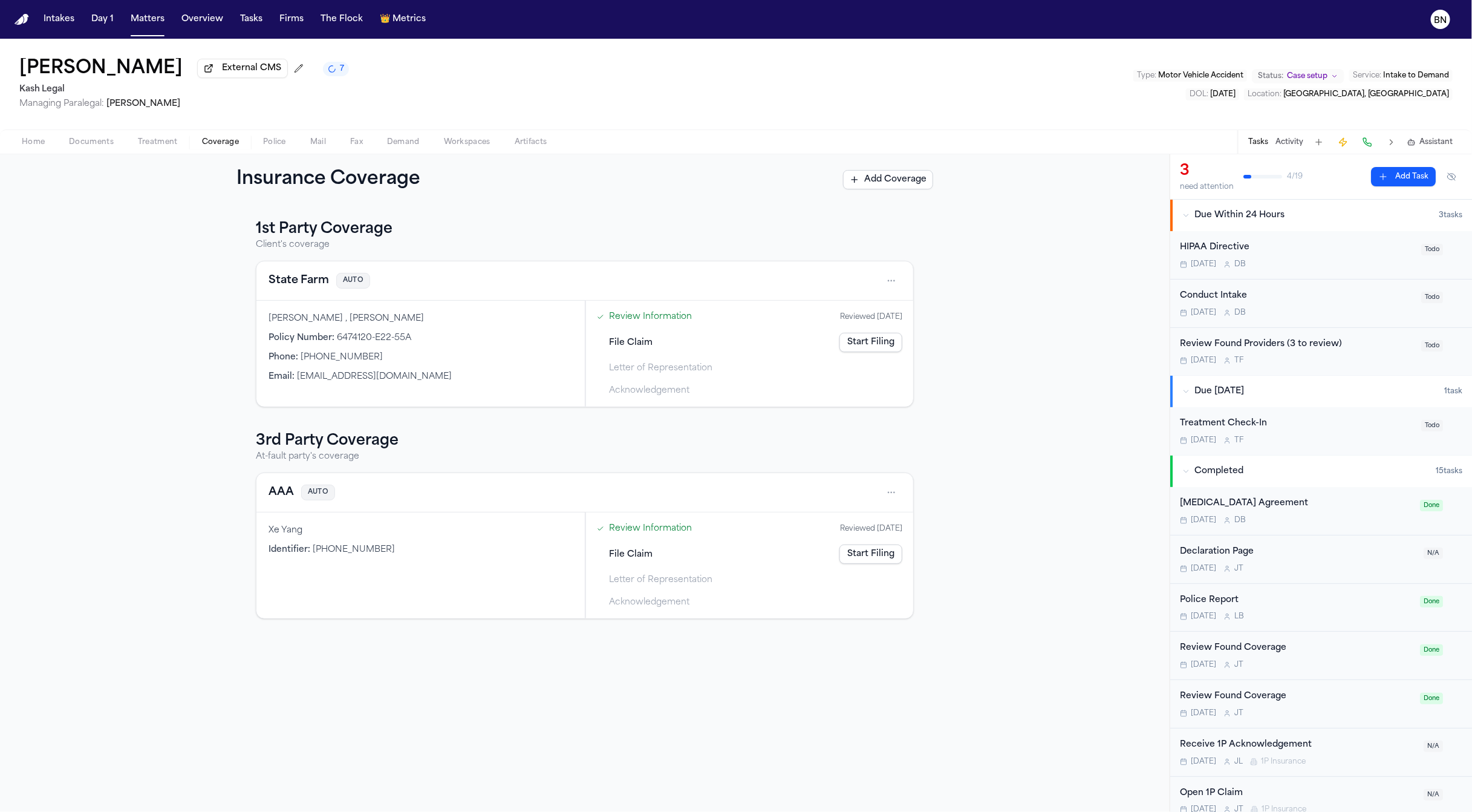
click at [281, 494] on button "AAA" at bounding box center [281, 492] width 25 height 17
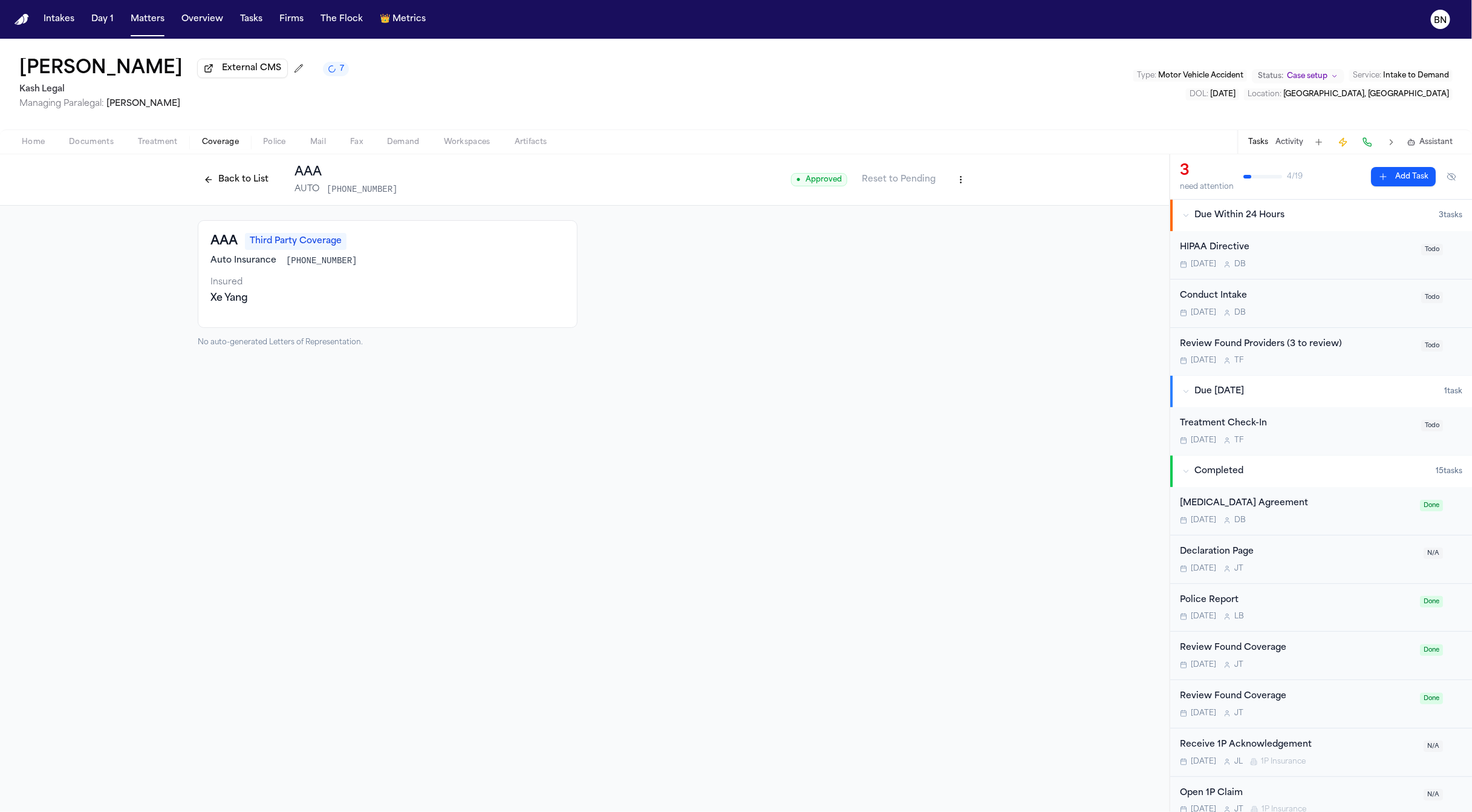
drag, startPoint x: 198, startPoint y: 229, endPoint x: 206, endPoint y: 214, distance: 17.0
click at [198, 229] on div "AAA Third Party Coverage Auto Insurance 1005-92-9579 Insured Xe Yang" at bounding box center [388, 274] width 380 height 108
click at [247, 182] on button "Back to List" at bounding box center [237, 180] width 77 height 20
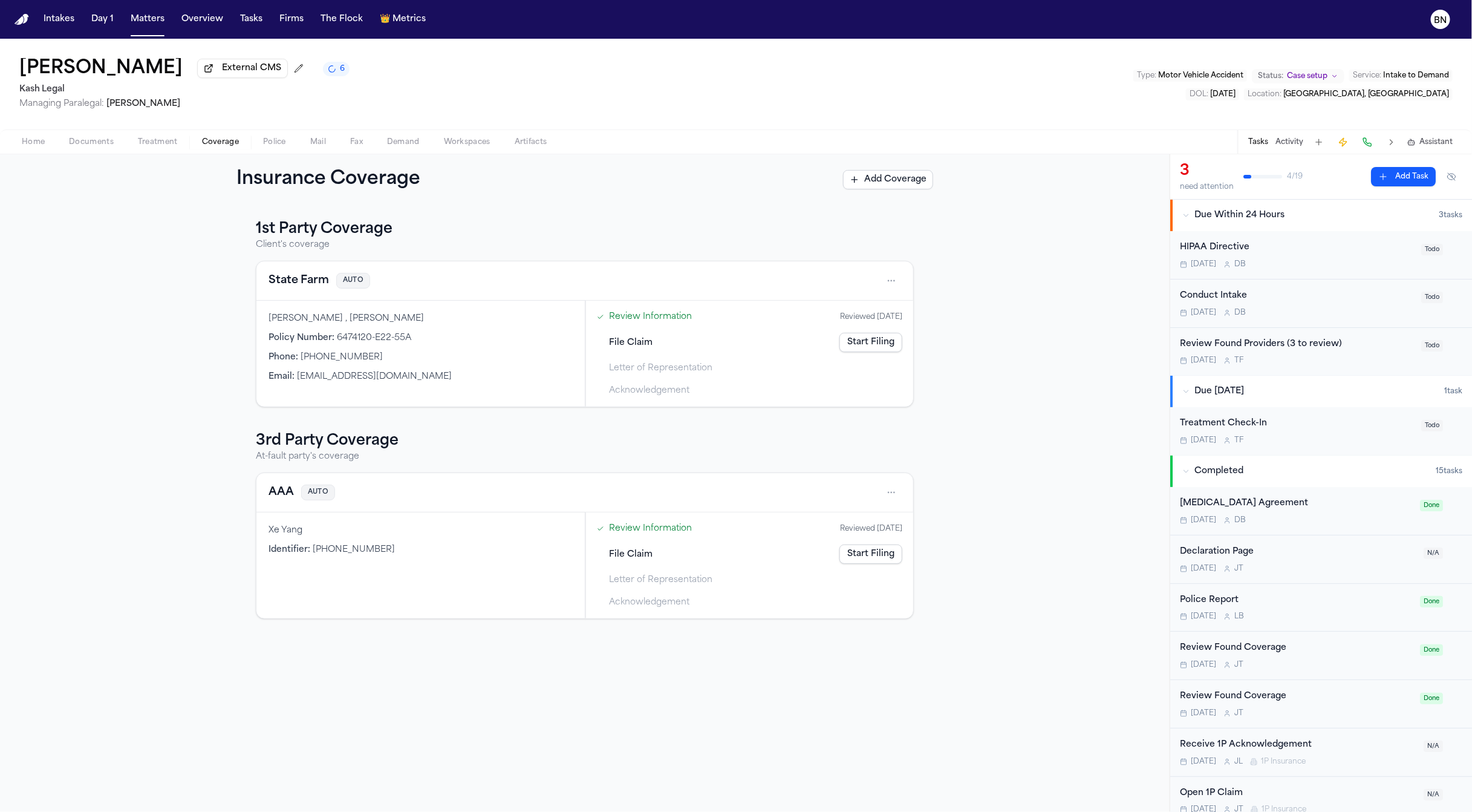
click at [633, 349] on span "File Claim" at bounding box center [630, 342] width 44 height 13
click at [636, 321] on link "Review Information" at bounding box center [650, 316] width 82 height 13
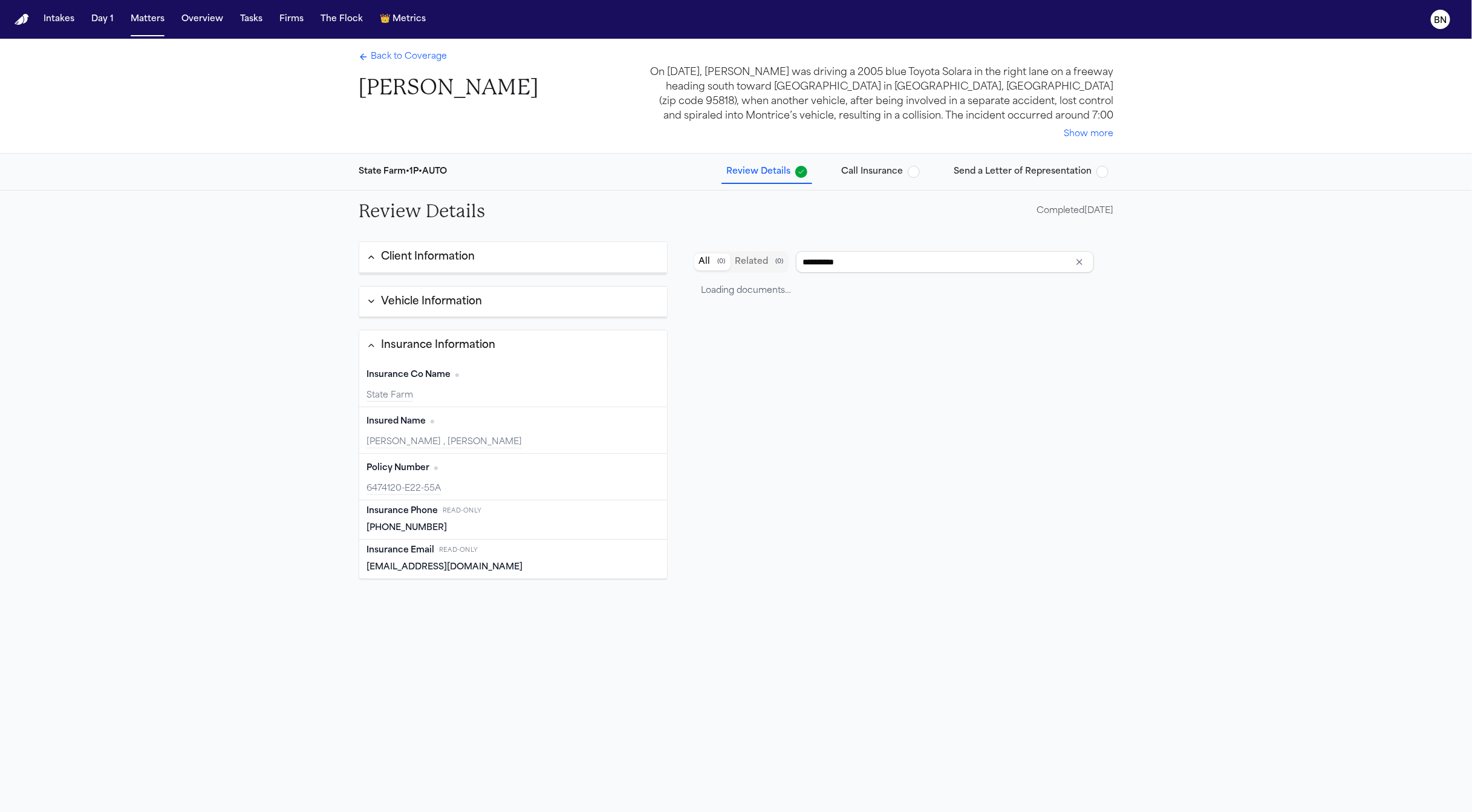
type input "**********"
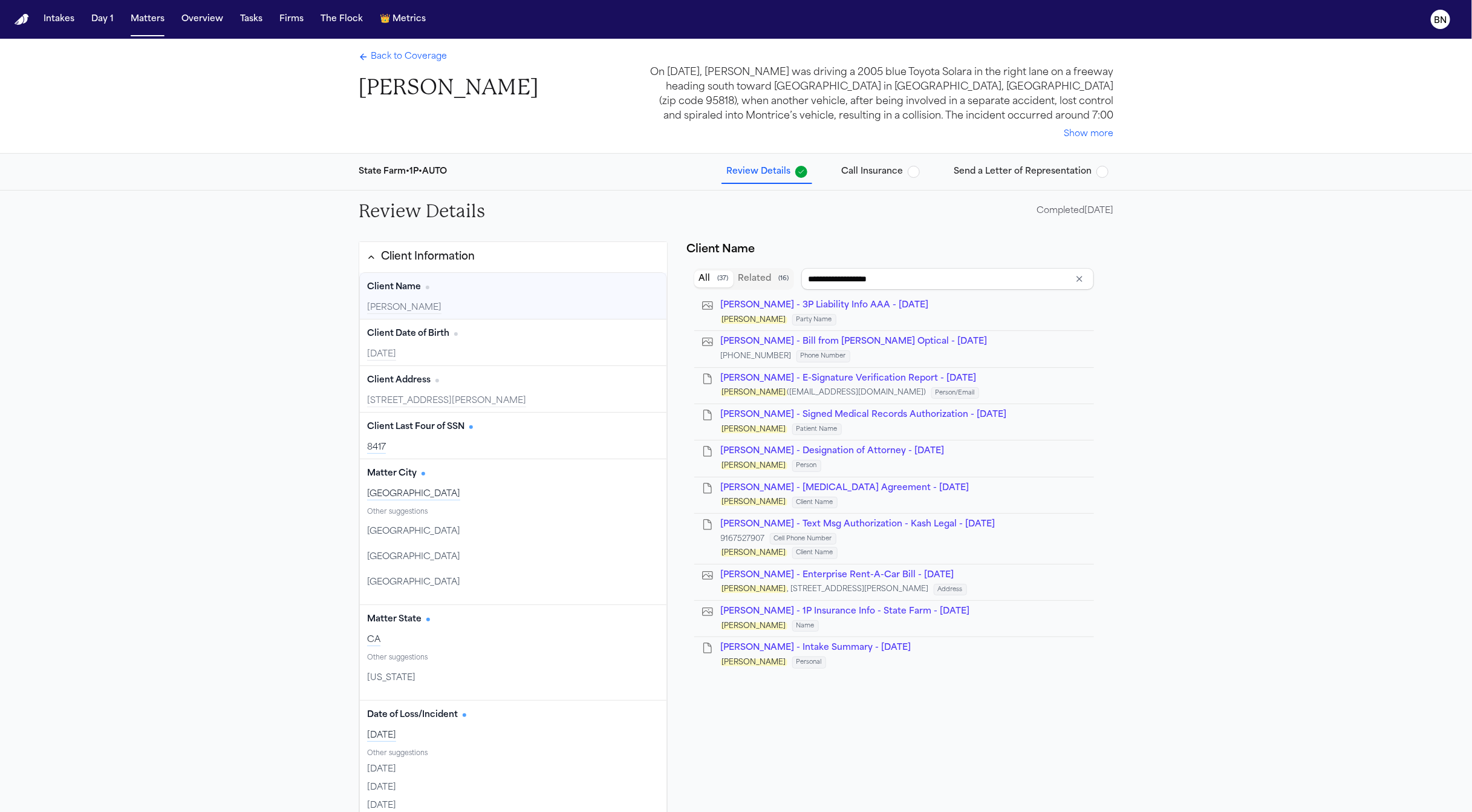
click at [403, 71] on div "Back to Coverage Montrice Stallsworth" at bounding box center [448, 76] width 179 height 50
click at [401, 56] on span "Back to Coverage" at bounding box center [409, 56] width 76 height 12
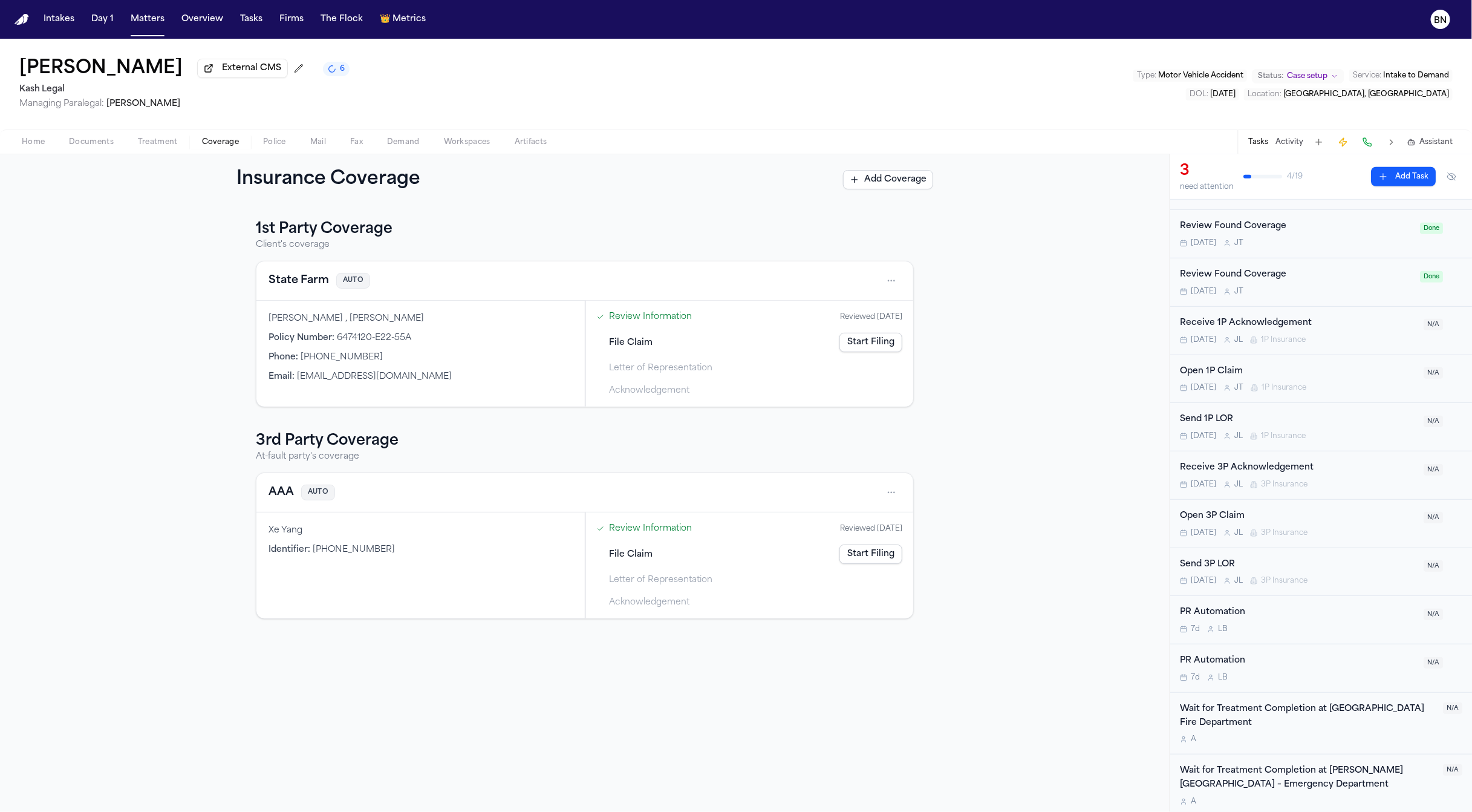
scroll to position [432, 0]
drag, startPoint x: 201, startPoint y: 194, endPoint x: 87, endPoint y: 153, distance: 121.1
click at [201, 194] on div "Insurance Coverage Add Coverage" at bounding box center [584, 179] width 1170 height 51
click at [64, 144] on button "Documents" at bounding box center [91, 142] width 69 height 14
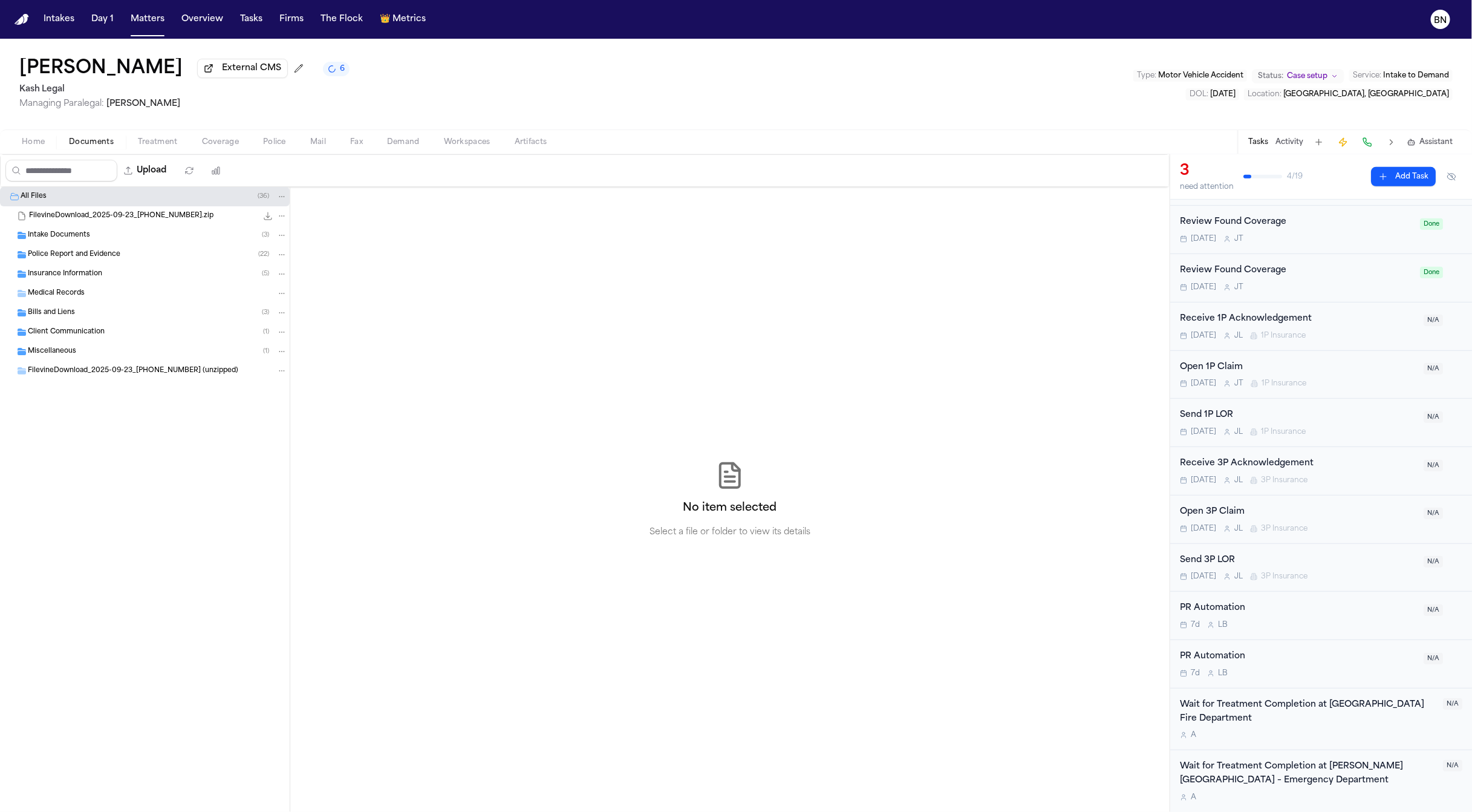
click at [146, 133] on div "Home Documents Treatment Coverage Police Mail Fax Demand Workspaces Artifacts T…" at bounding box center [736, 141] width 1472 height 24
click at [147, 137] on span "Treatment" at bounding box center [158, 142] width 40 height 10
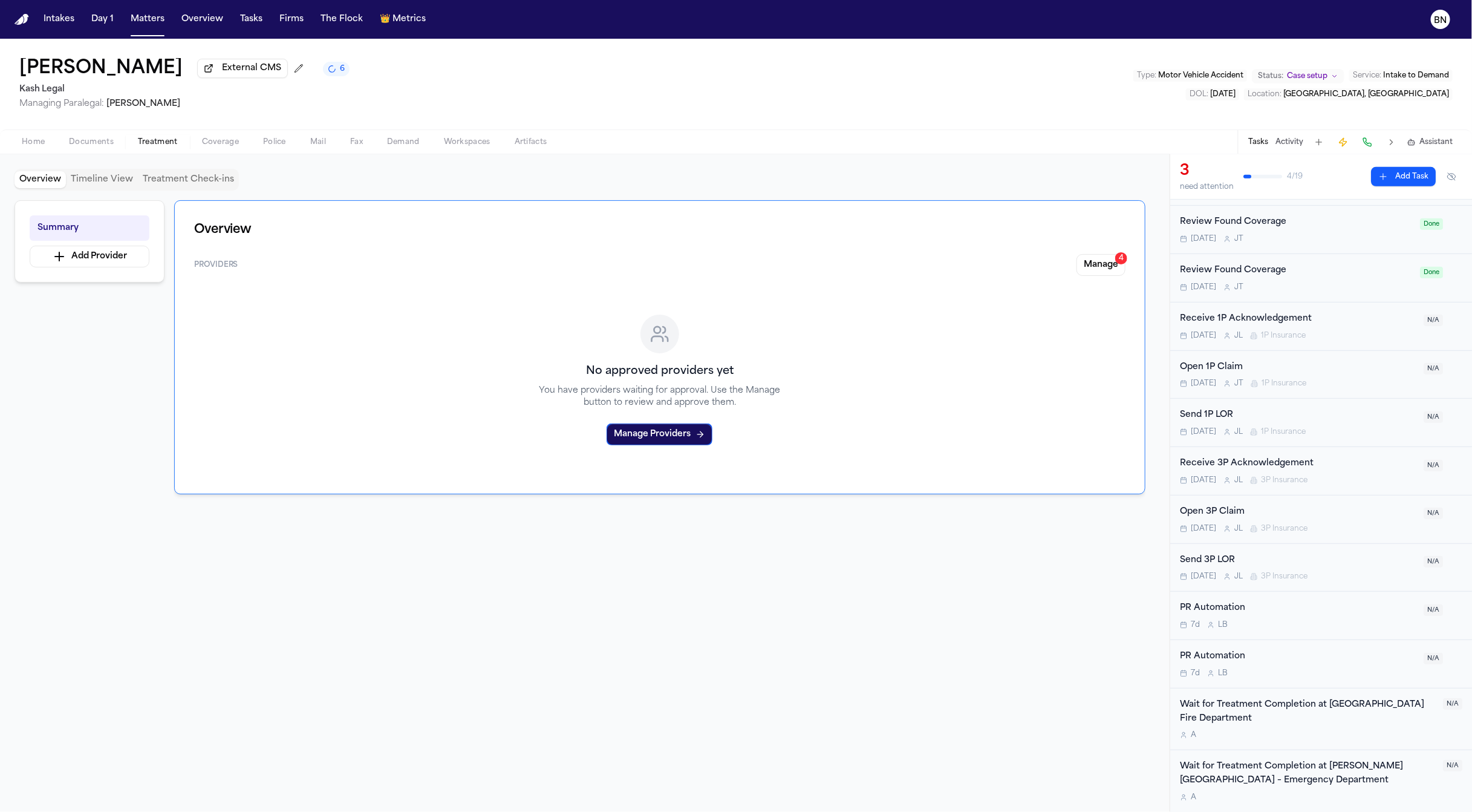
click at [228, 147] on span "Coverage" at bounding box center [220, 142] width 37 height 10
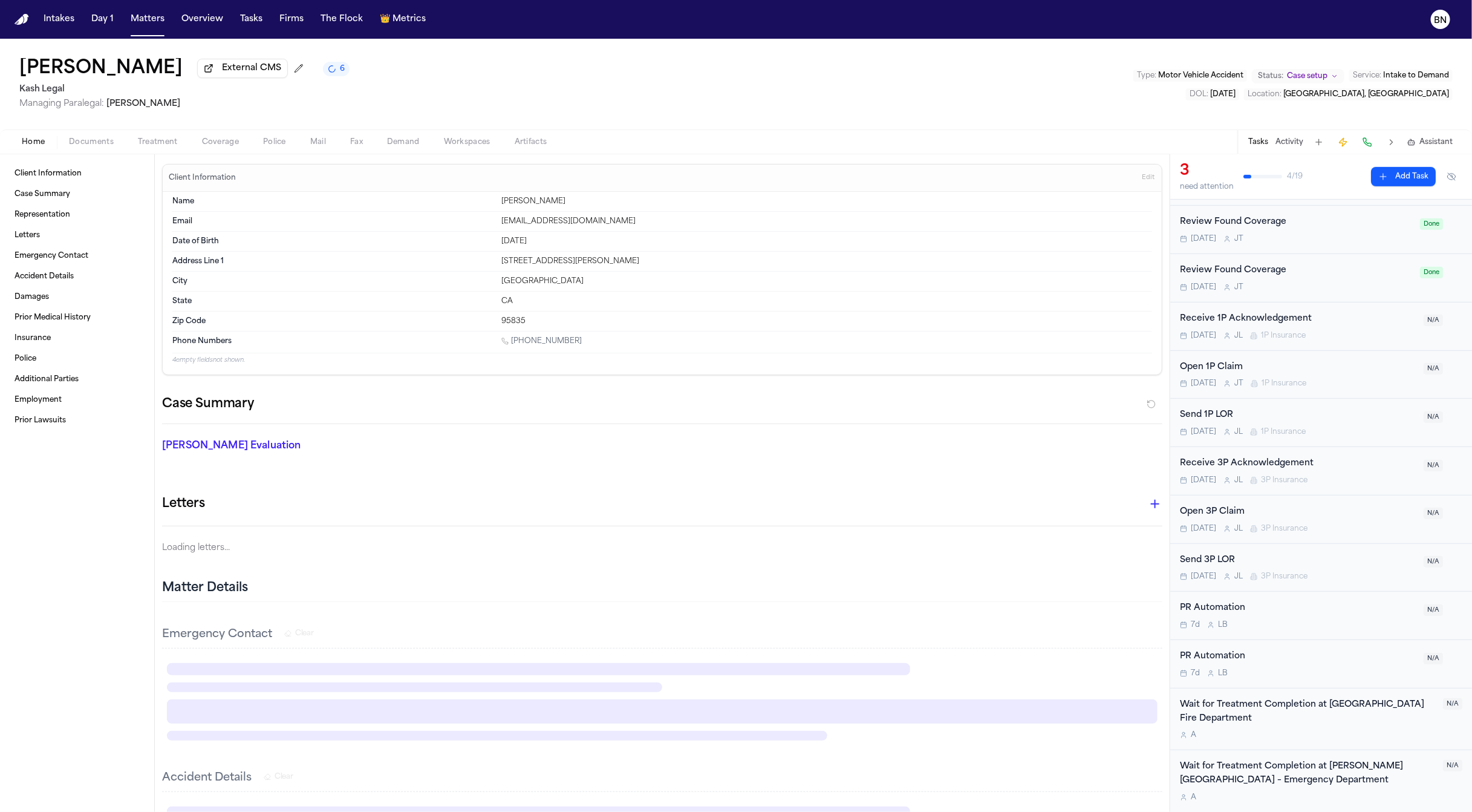
click at [37, 145] on span "Home" at bounding box center [33, 142] width 23 height 10
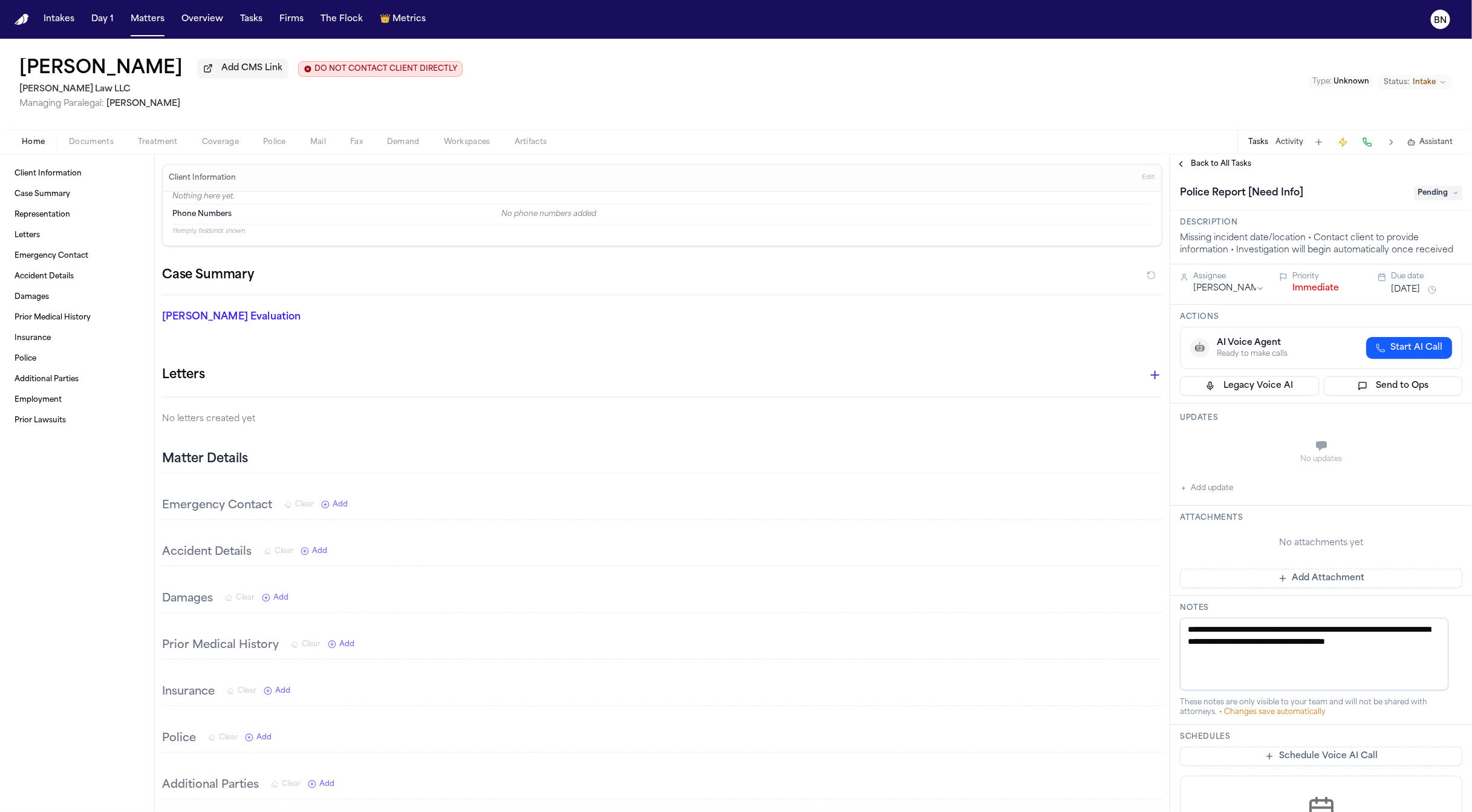
click at [82, 142] on span "Documents" at bounding box center [91, 142] width 45 height 10
